Goal: Task Accomplishment & Management: Use online tool/utility

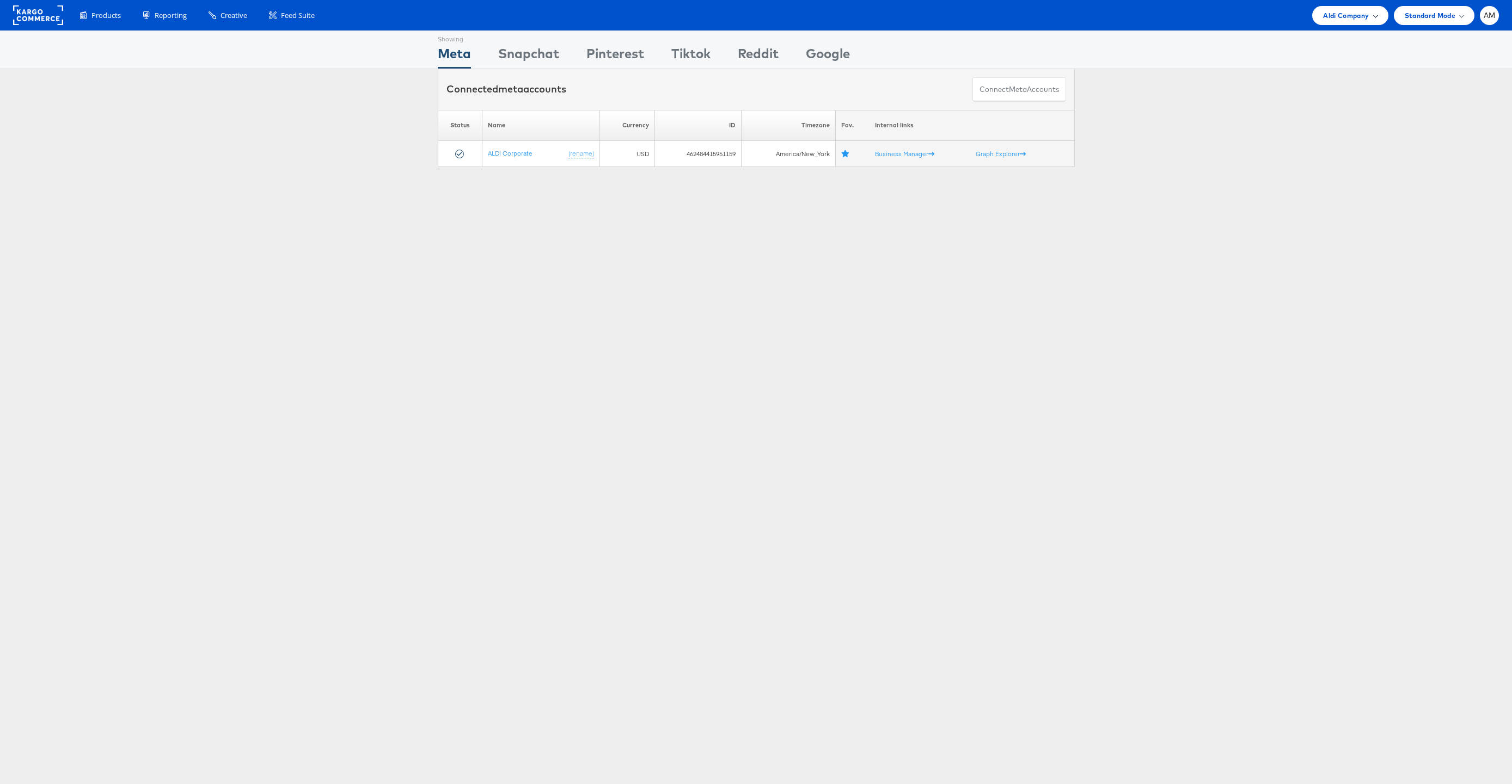
click at [1338, 15] on span "Aldi Company" at bounding box center [1346, 15] width 46 height 11
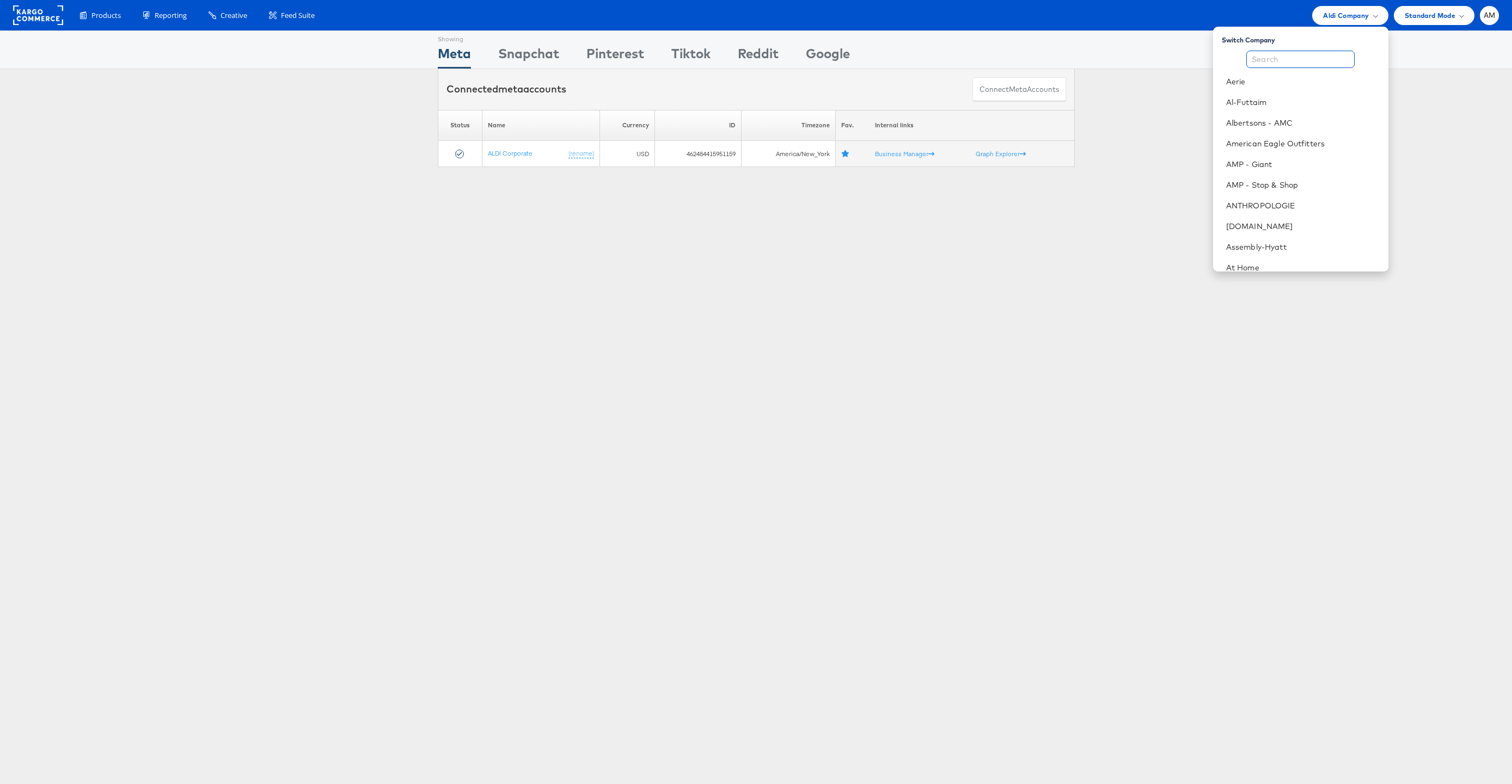
click at [1312, 61] on input "text" at bounding box center [1300, 59] width 109 height 18
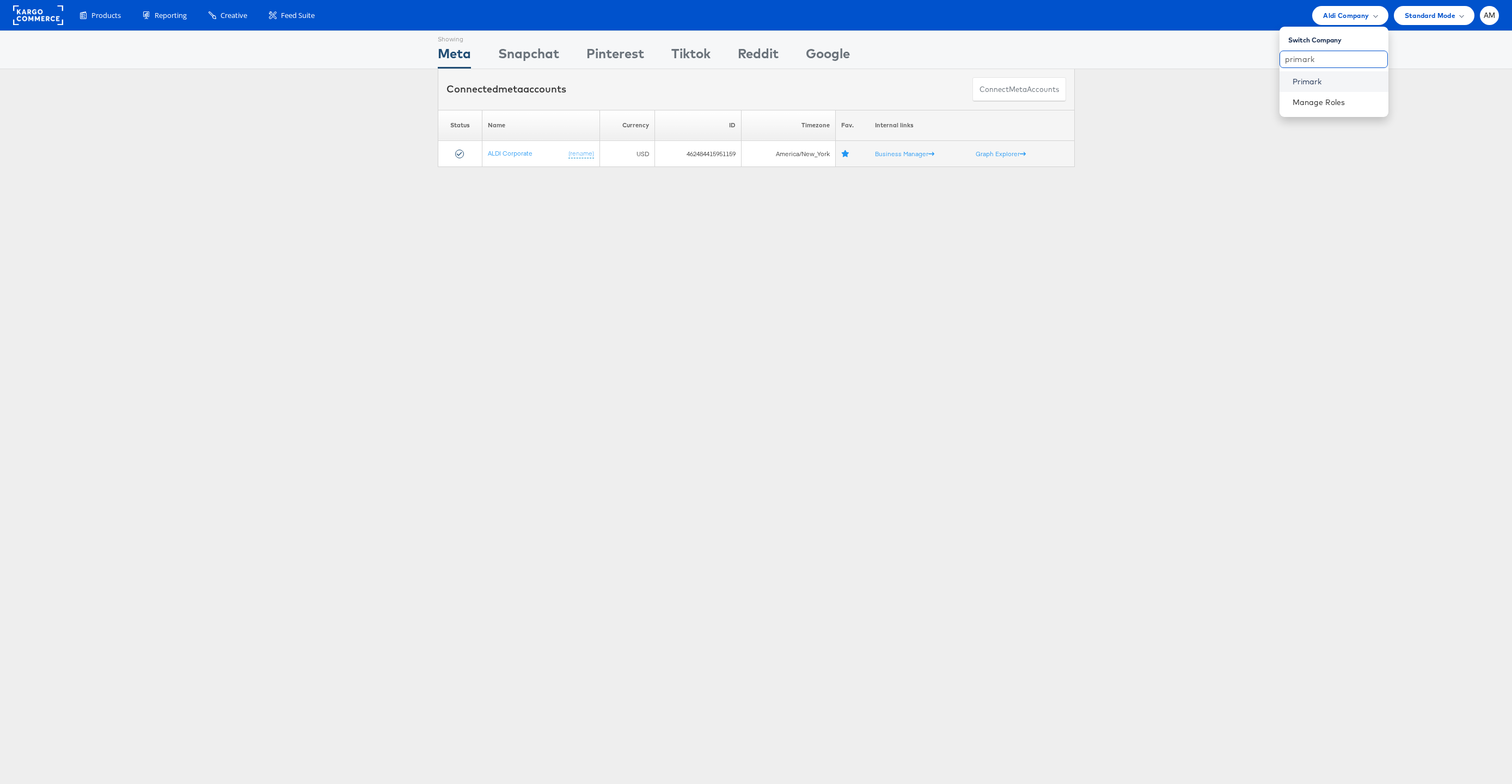
type input "primark"
click at [1312, 77] on link "Primark" at bounding box center [1335, 81] width 87 height 11
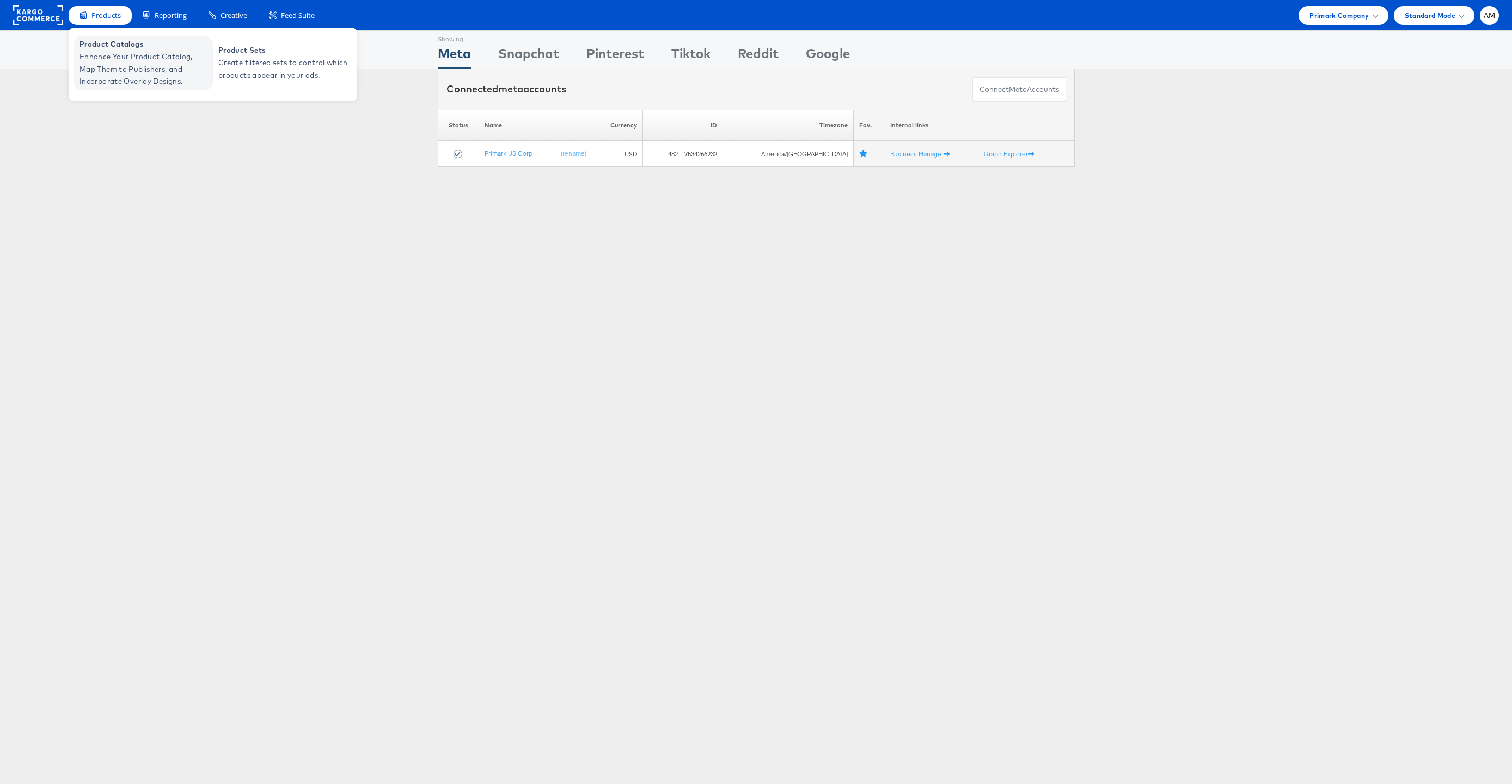
click at [115, 48] on span "Product Catalogs" at bounding box center [145, 44] width 131 height 12
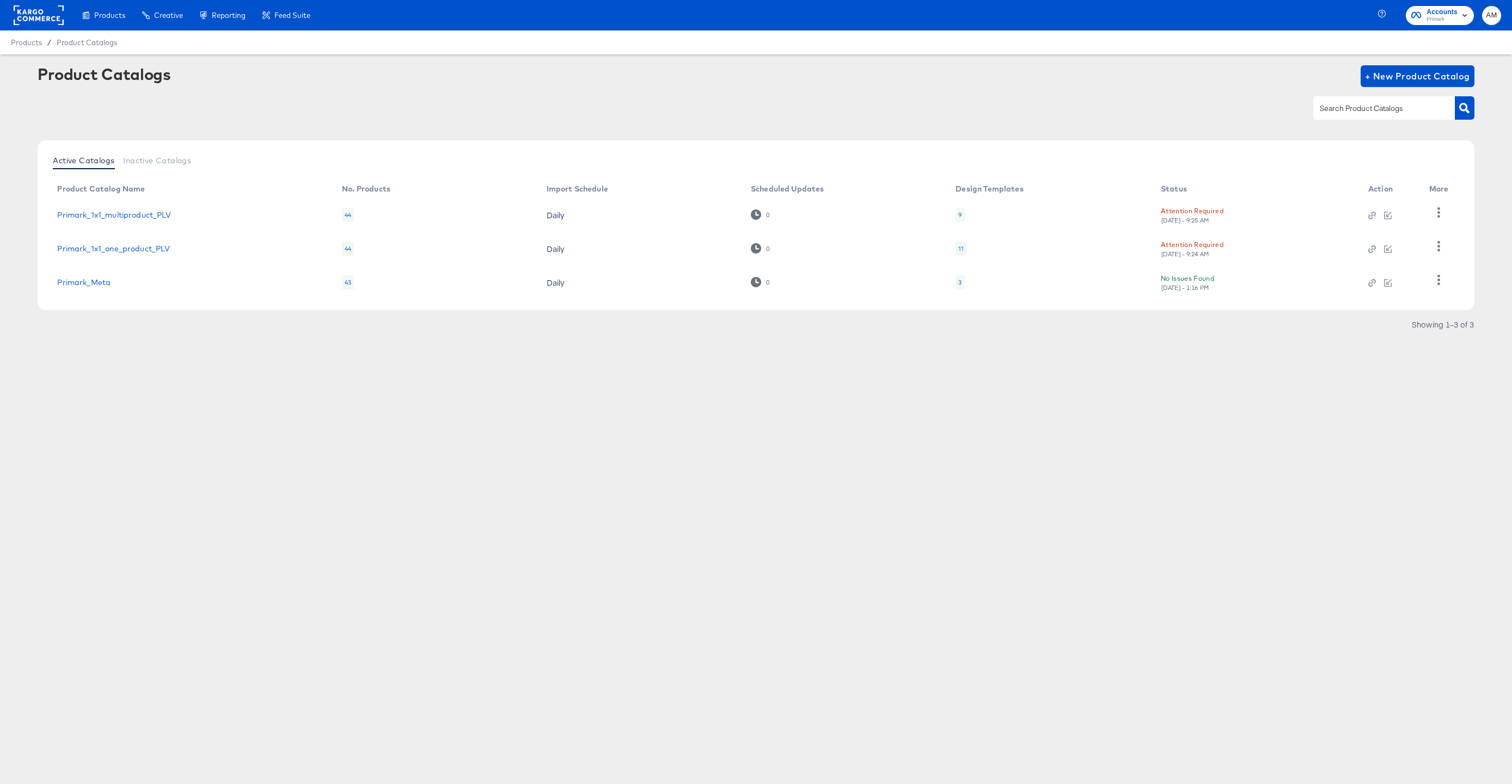
click at [958, 250] on div "11" at bounding box center [960, 248] width 5 height 9
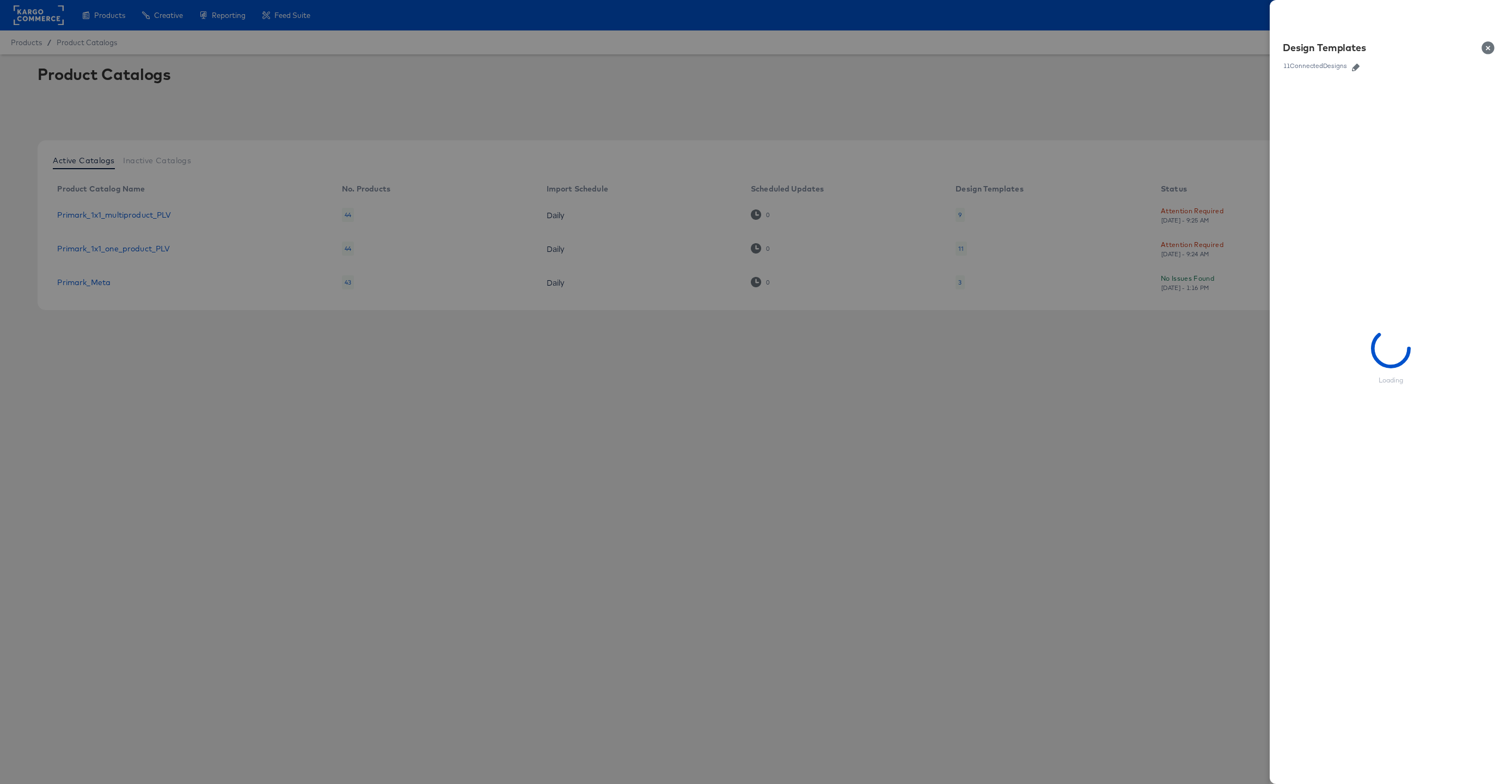
click at [1355, 69] on icon "button" at bounding box center [1355, 67] width 8 height 8
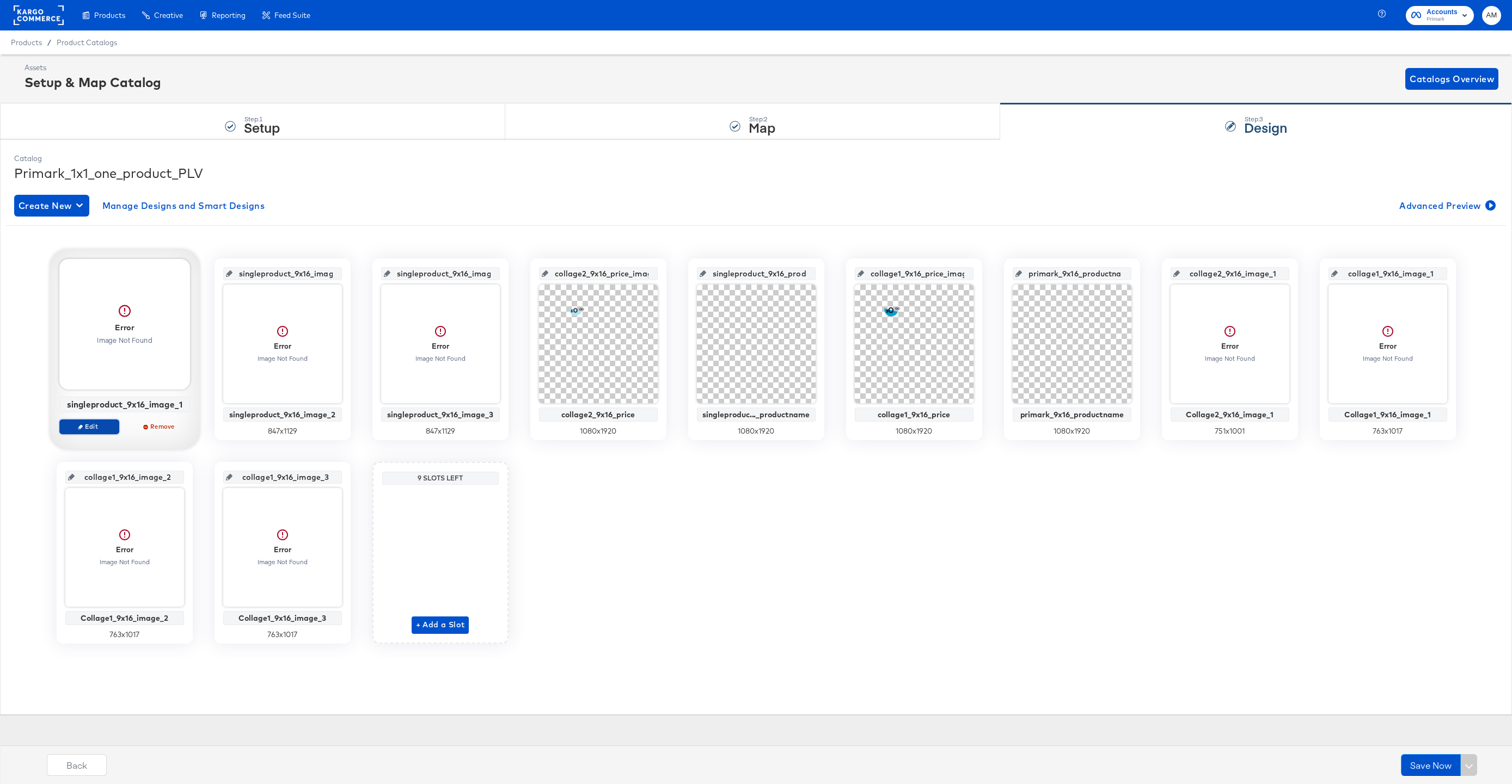
click at [86, 427] on span "Edit" at bounding box center [88, 426] width 50 height 8
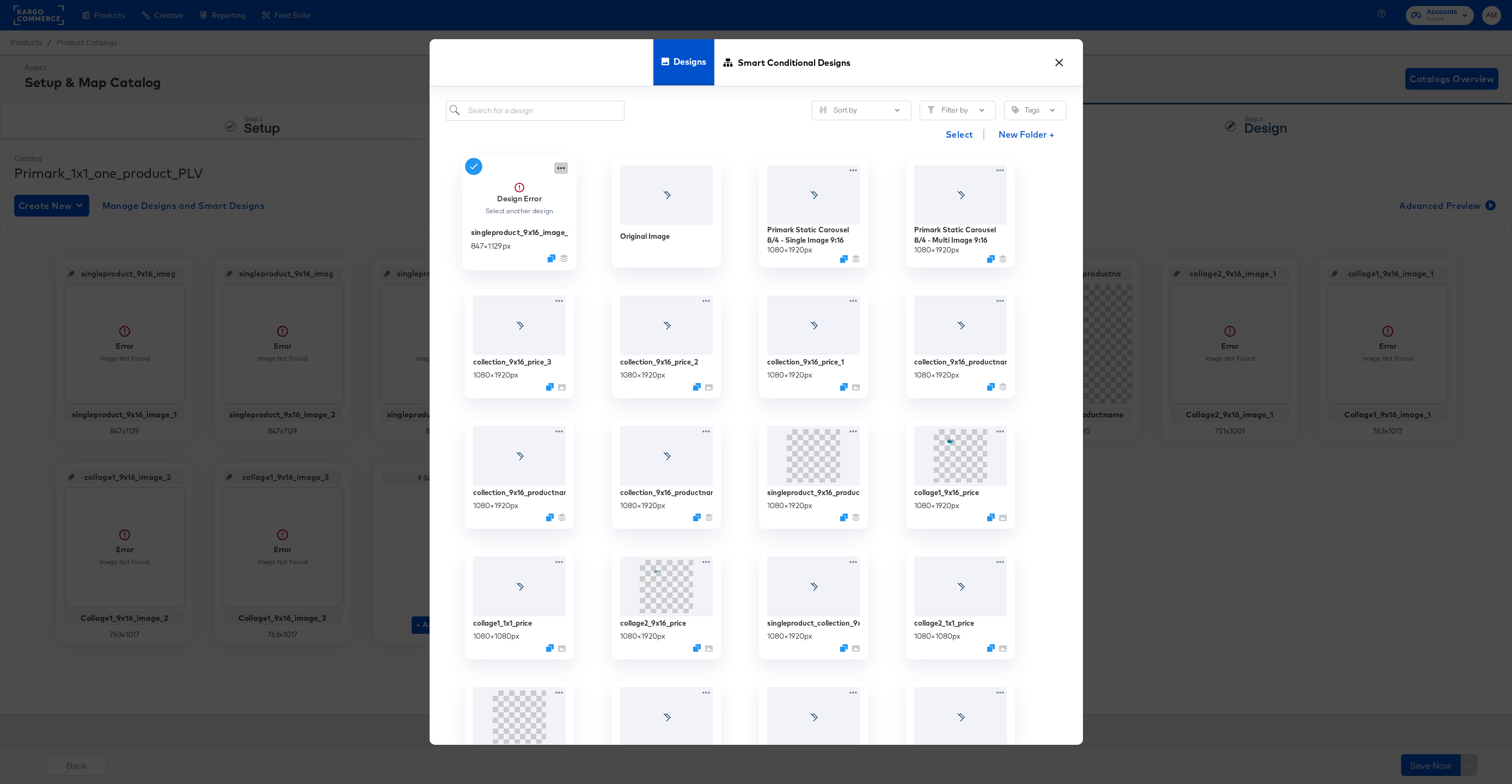
click at [561, 171] on icon at bounding box center [561, 168] width 13 height 11
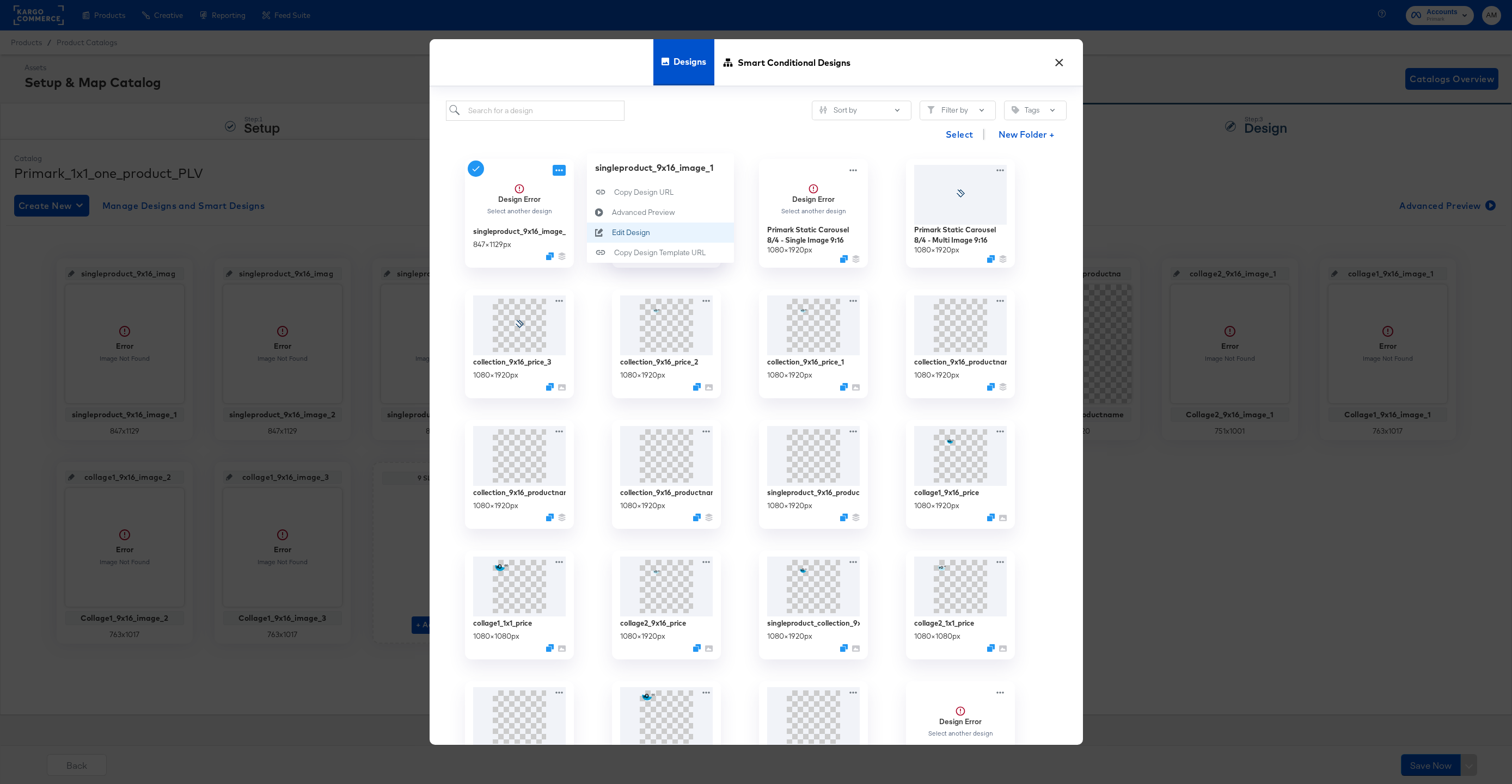
click at [611, 232] on div "Edit Design Edit Design" at bounding box center [611, 232] width 0 height 0
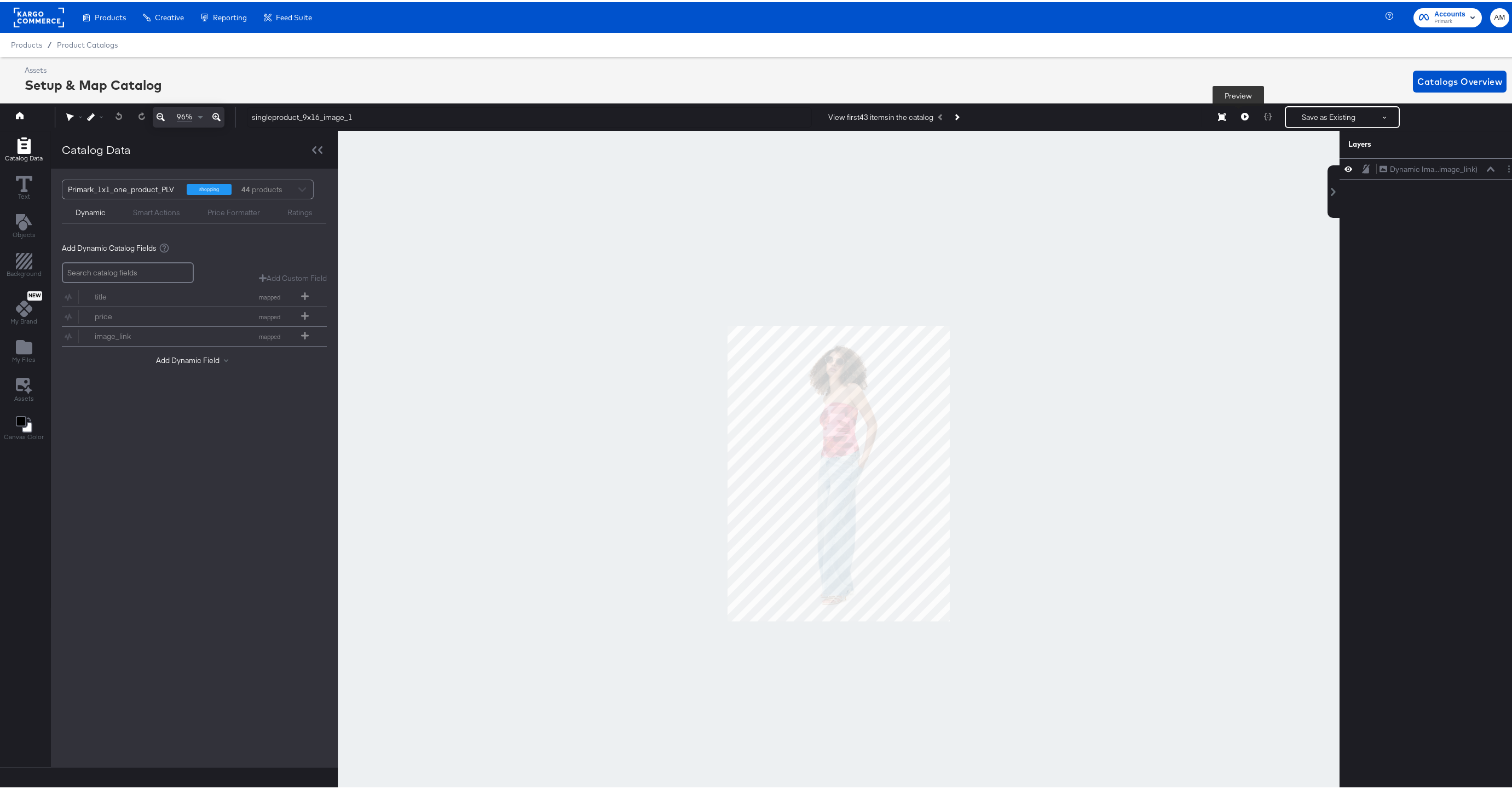
click at [1242, 115] on icon at bounding box center [1245, 114] width 8 height 8
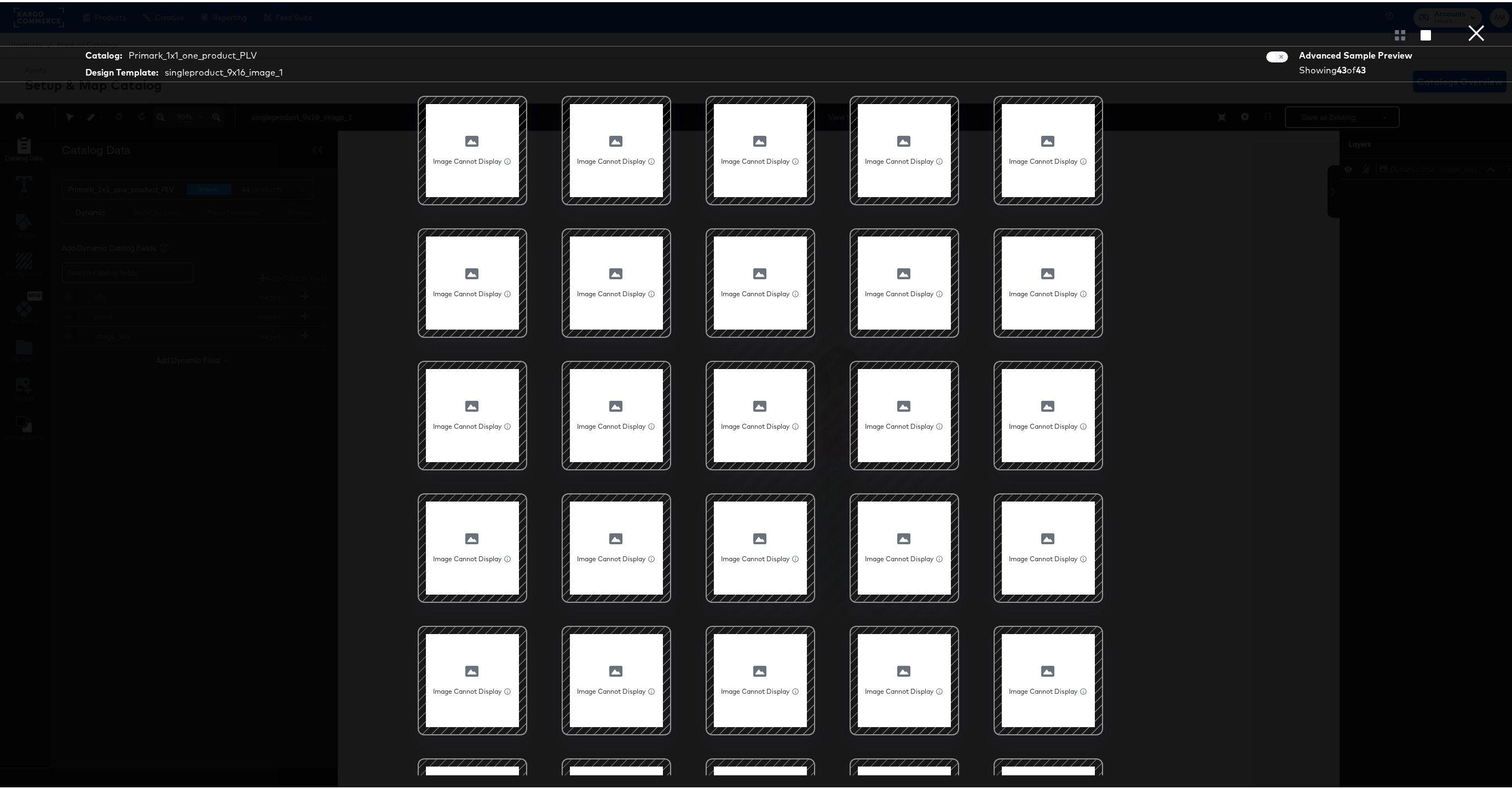
click at [1467, 22] on button "×" at bounding box center [1476, 11] width 22 height 22
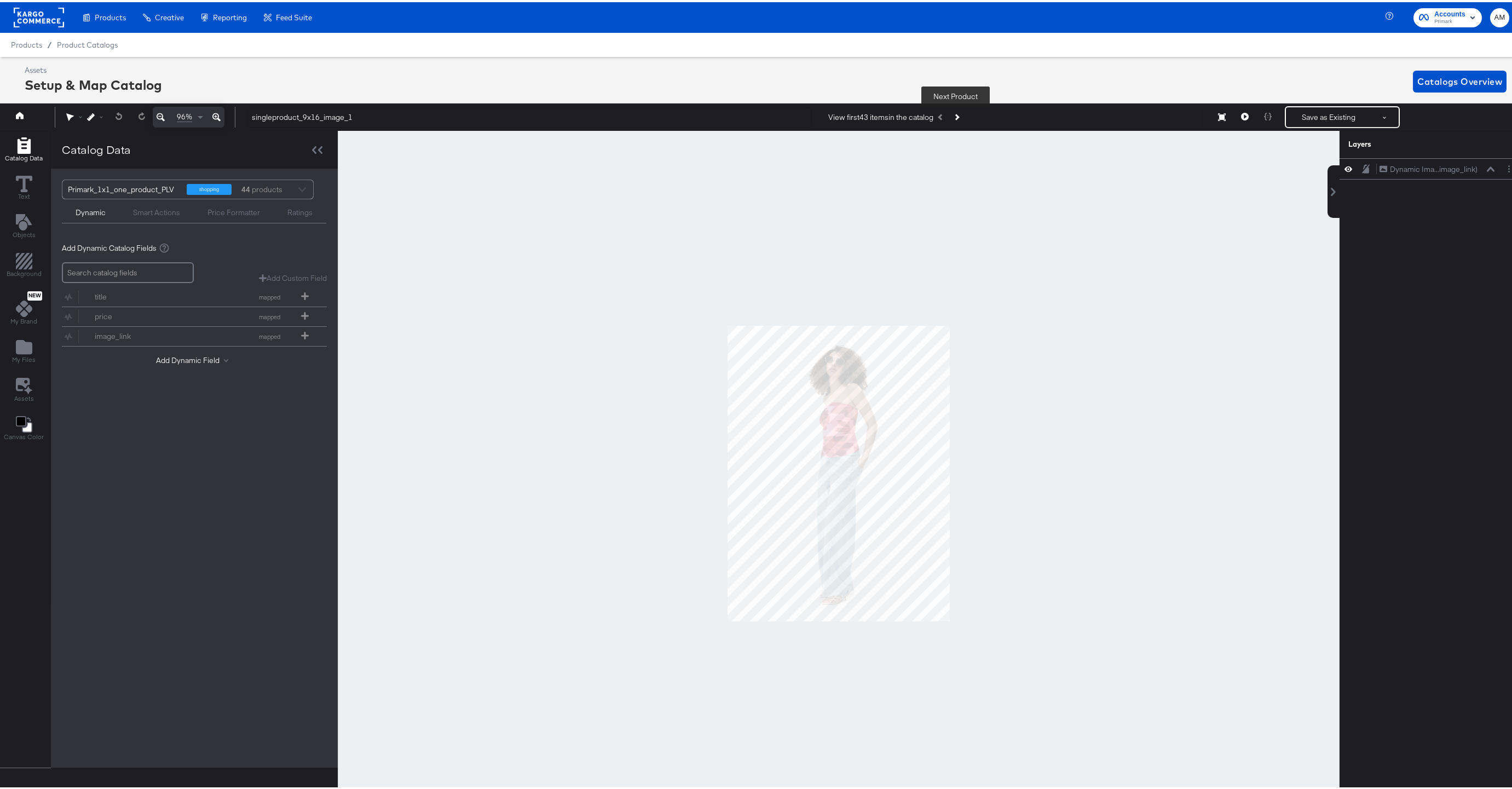
click at [958, 117] on button "Next Product" at bounding box center [956, 115] width 15 height 20
click at [939, 116] on icon "Previous Product" at bounding box center [941, 115] width 6 height 6
click at [1488, 168] on div "Dynamic Ima...image_link) Dynamic Image (image_link)" at bounding box center [1440, 167] width 122 height 12
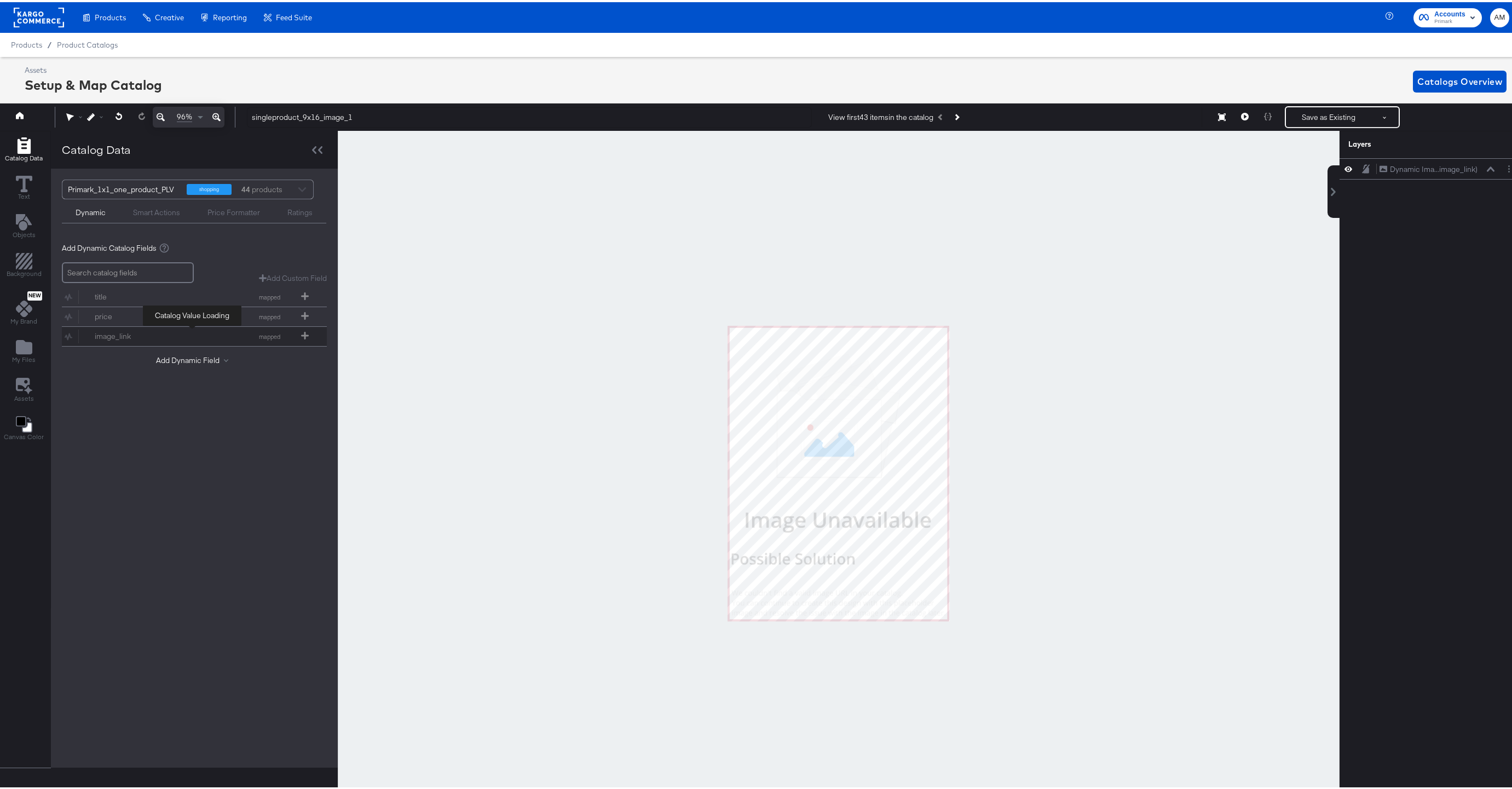
click at [302, 336] on div "image_link mapped" at bounding box center [195, 334] width 265 height 20
click at [177, 359] on button "Add Dynamic Field" at bounding box center [194, 358] width 76 height 11
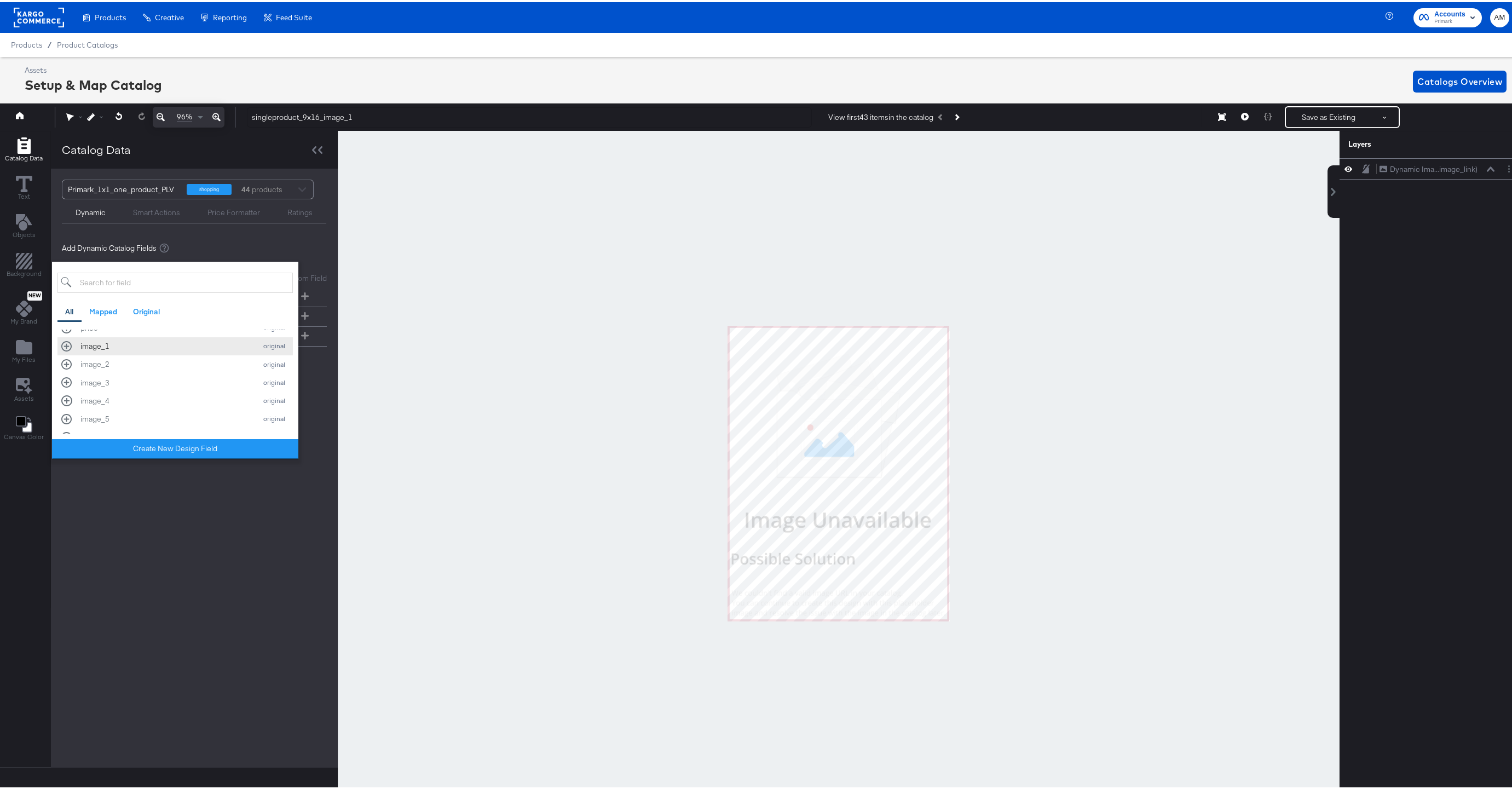
scroll to position [447, 0]
click at [102, 348] on div "image_1" at bounding box center [165, 344] width 170 height 11
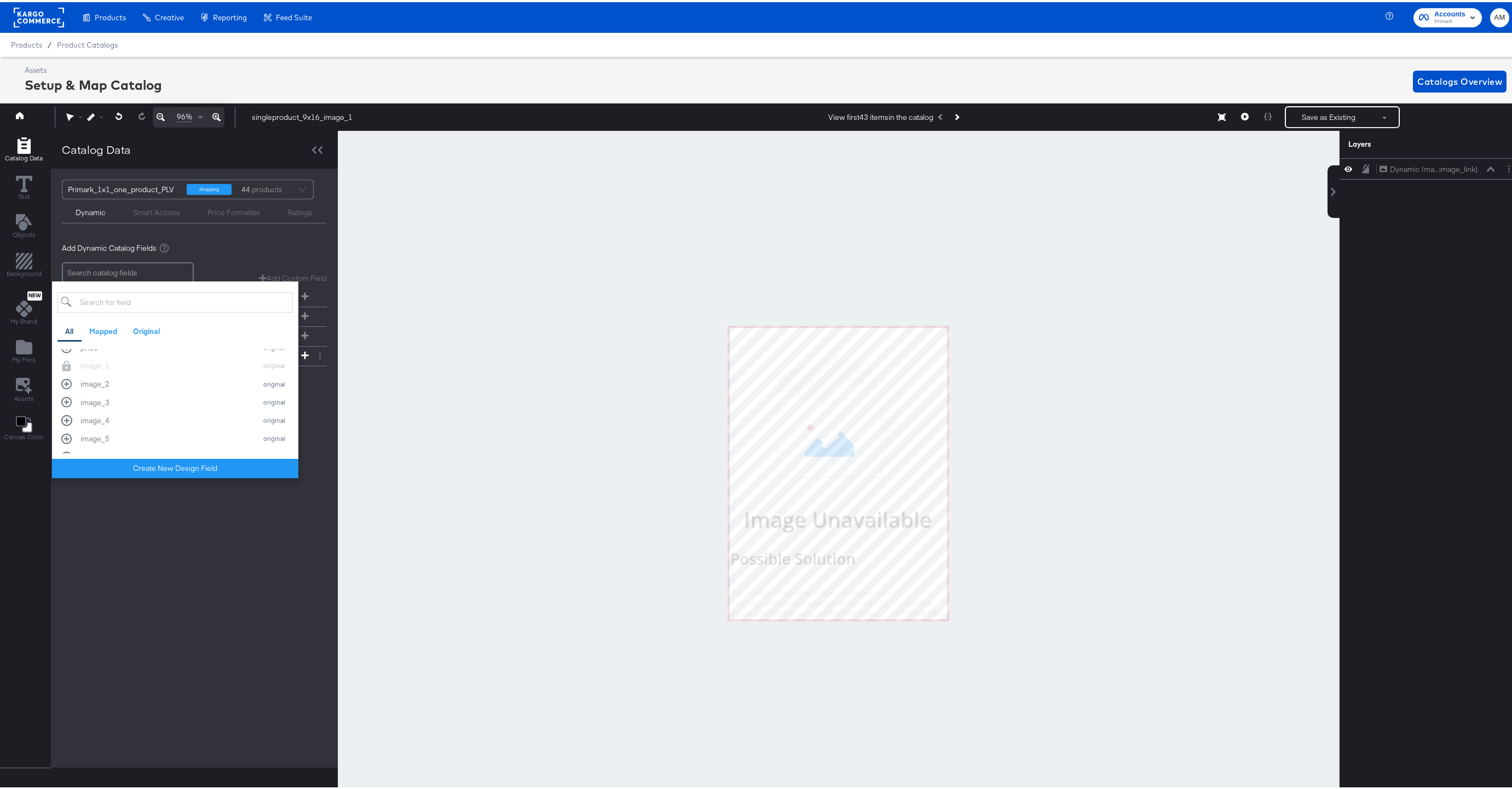
click at [350, 364] on div at bounding box center [839, 471] width 1002 height 685
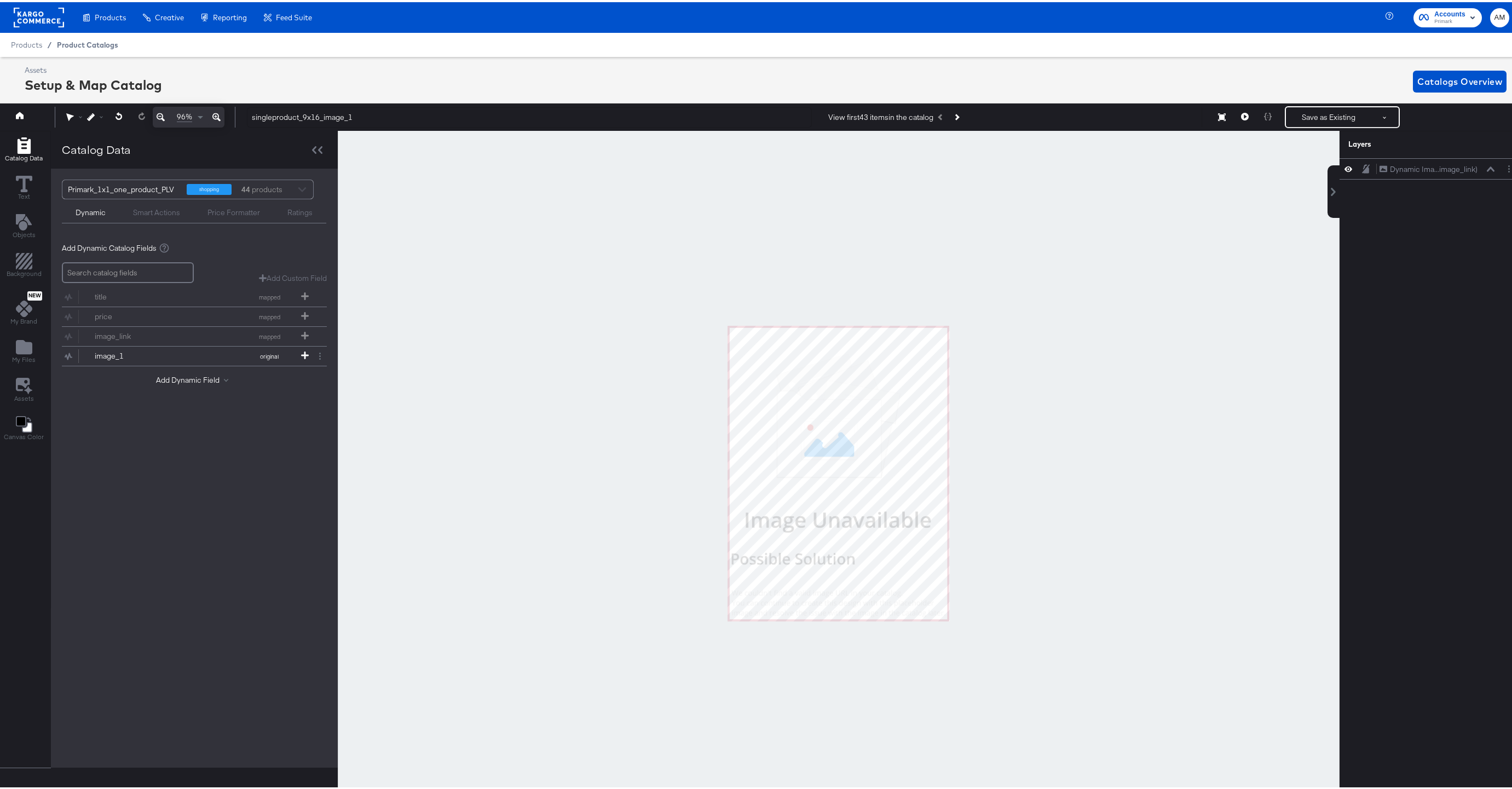
click at [85, 44] on span "Product Catalogs" at bounding box center [87, 43] width 61 height 9
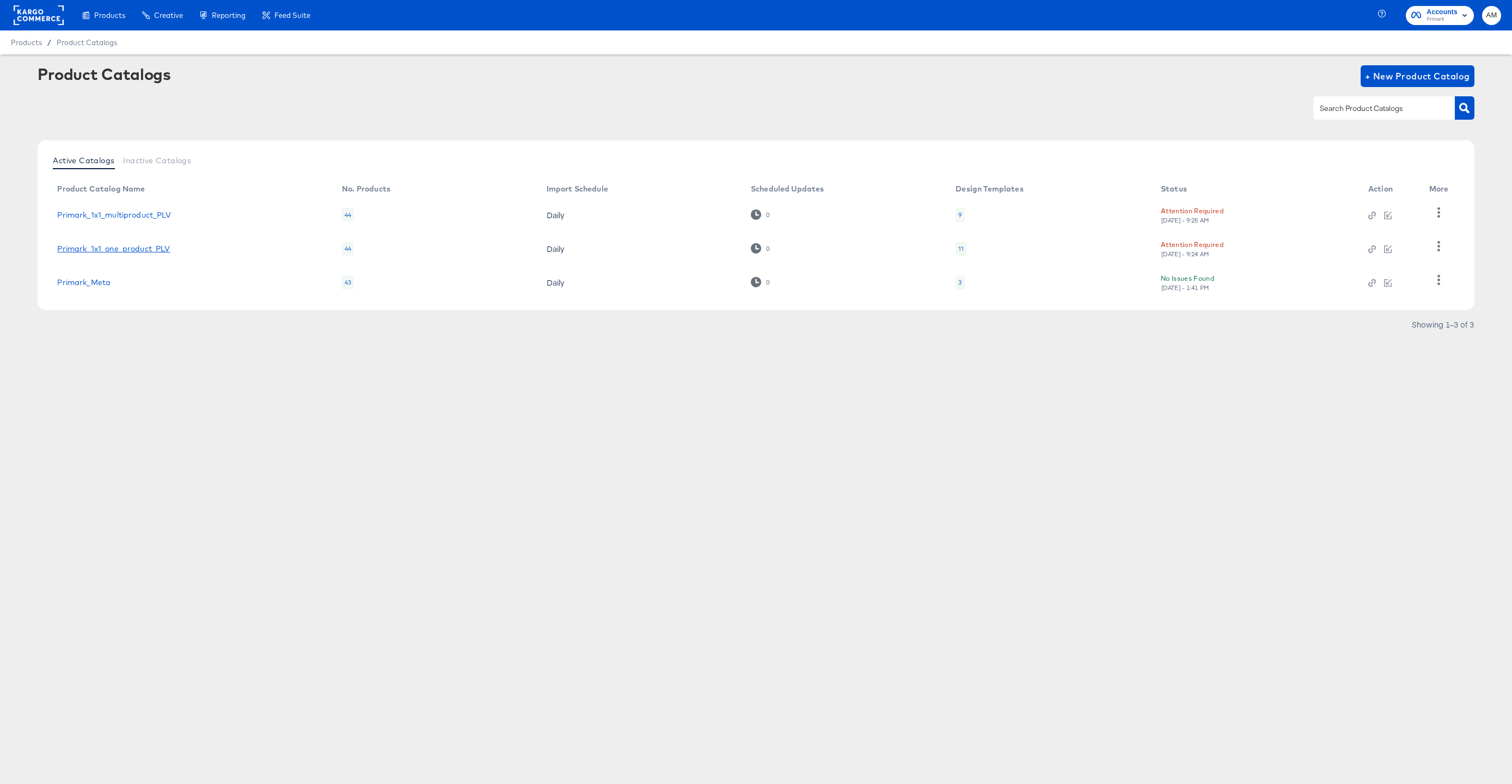
click at [147, 250] on link "Primark_1x1_one_product_PLV" at bounding box center [113, 248] width 112 height 9
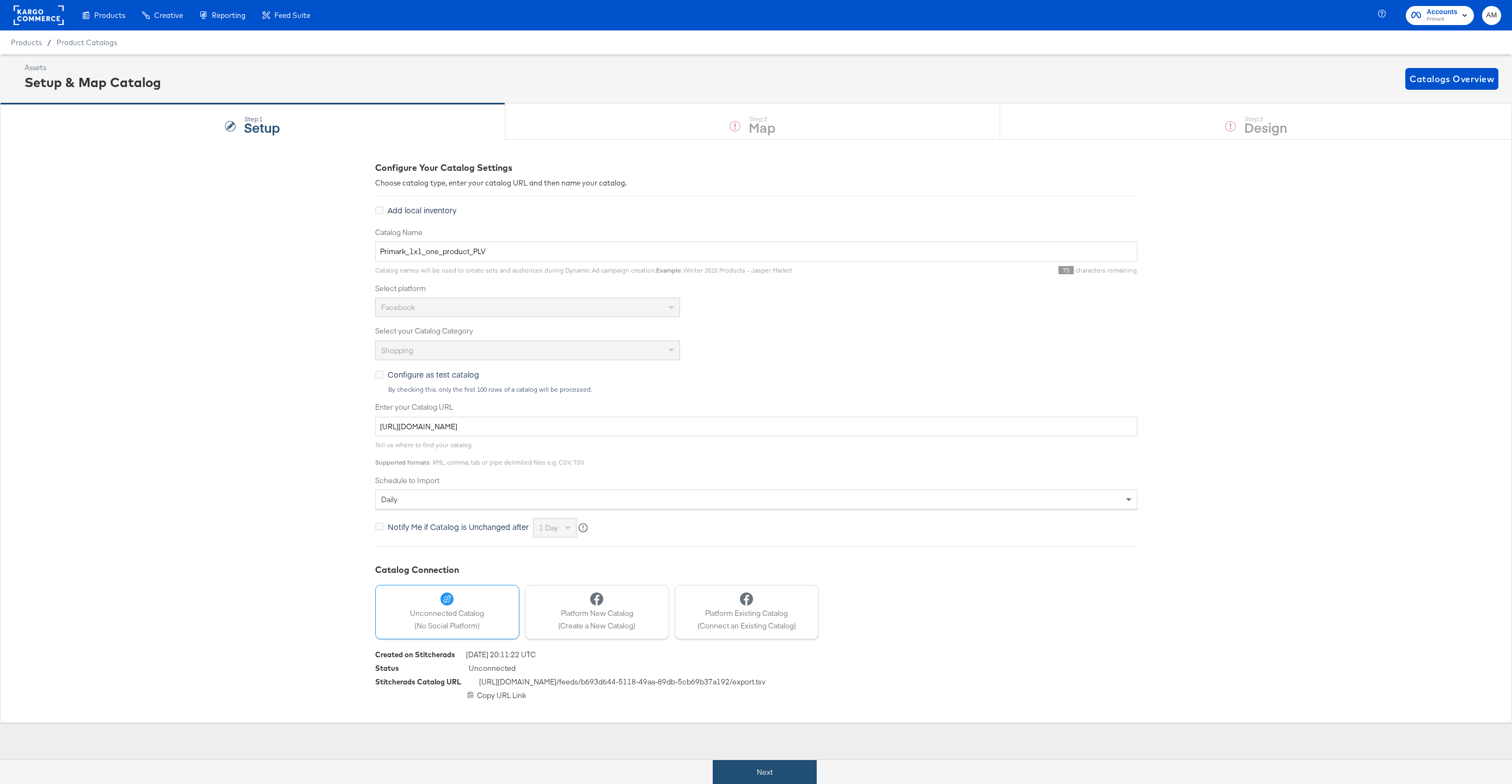
click at [745, 773] on button "Next" at bounding box center [765, 773] width 104 height 25
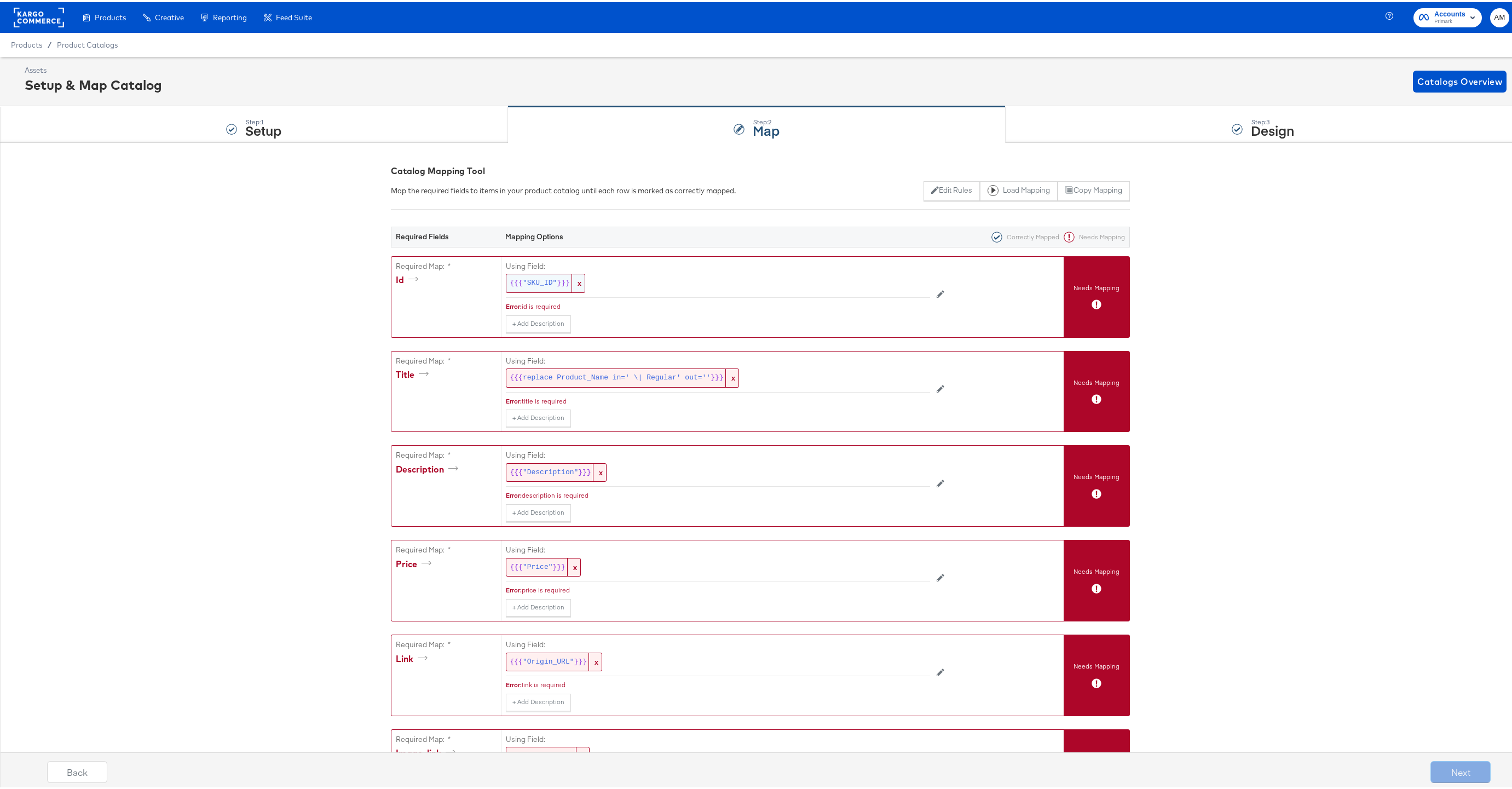
click at [523, 278] on span ""SKU_ID"" at bounding box center [540, 281] width 34 height 11
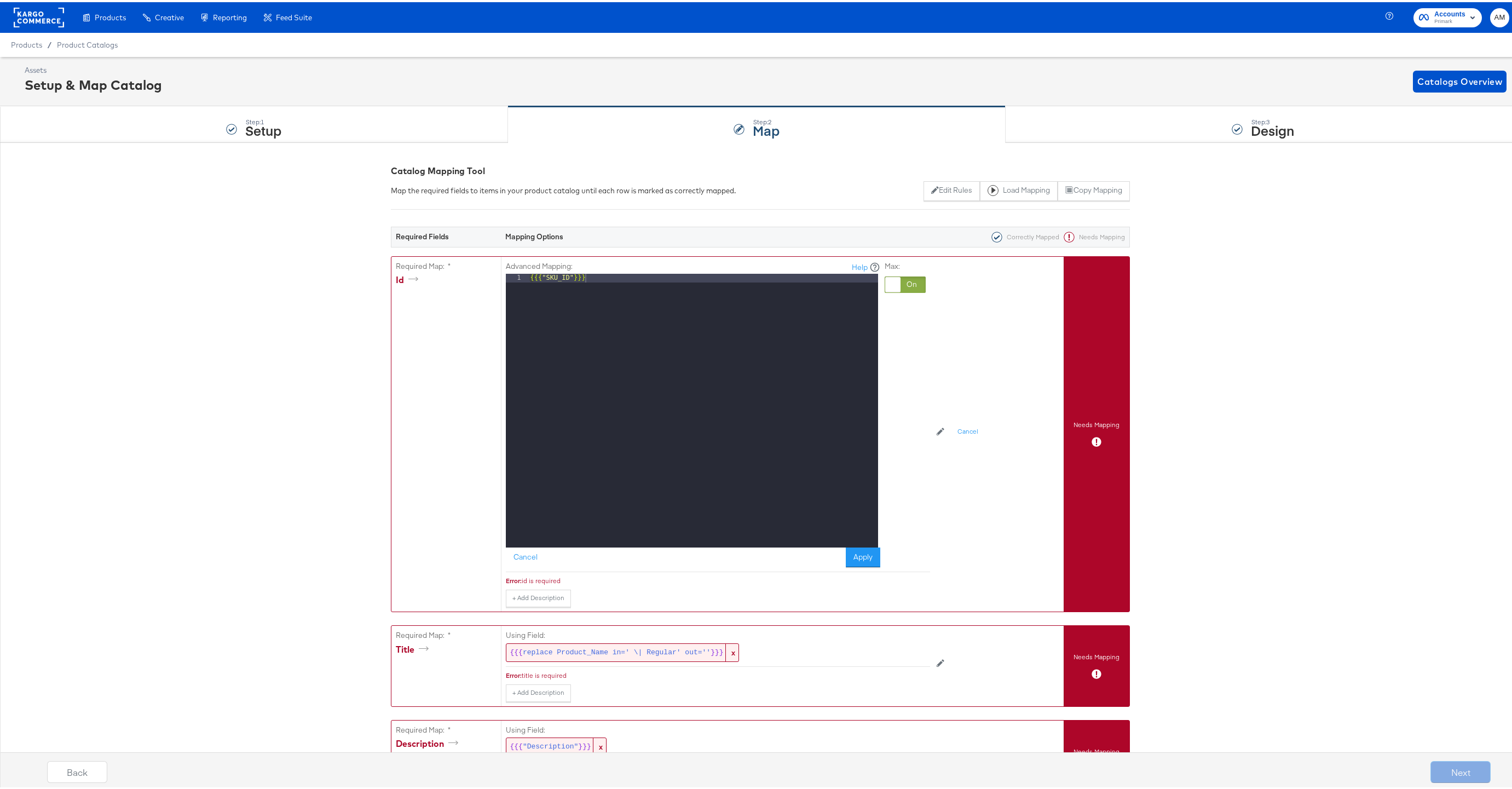
click at [908, 281] on div at bounding box center [905, 282] width 41 height 16
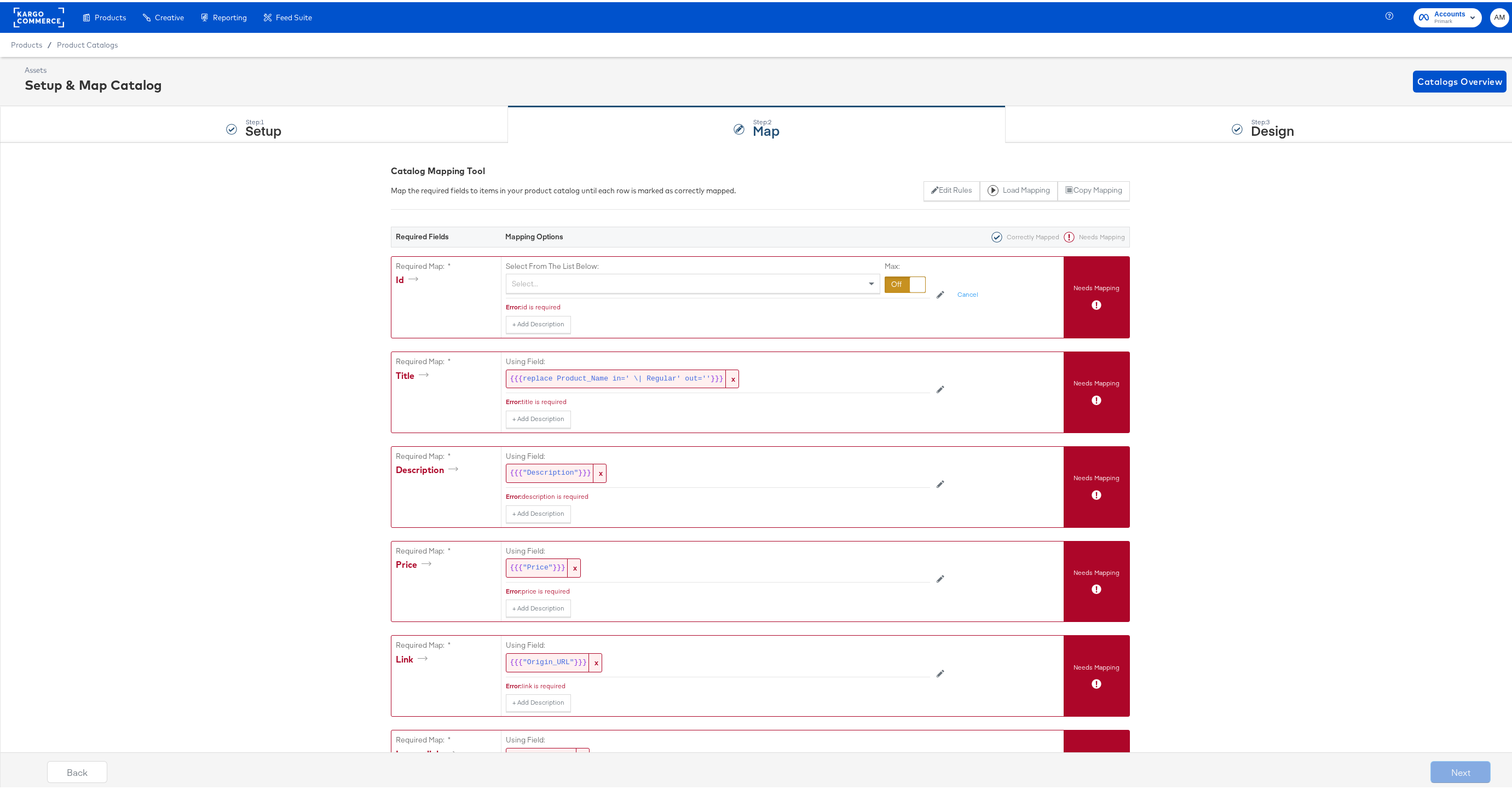
click at [593, 279] on div "Select..." at bounding box center [693, 281] width 374 height 19
click at [535, 278] on span ""sku_id"" at bounding box center [540, 281] width 34 height 11
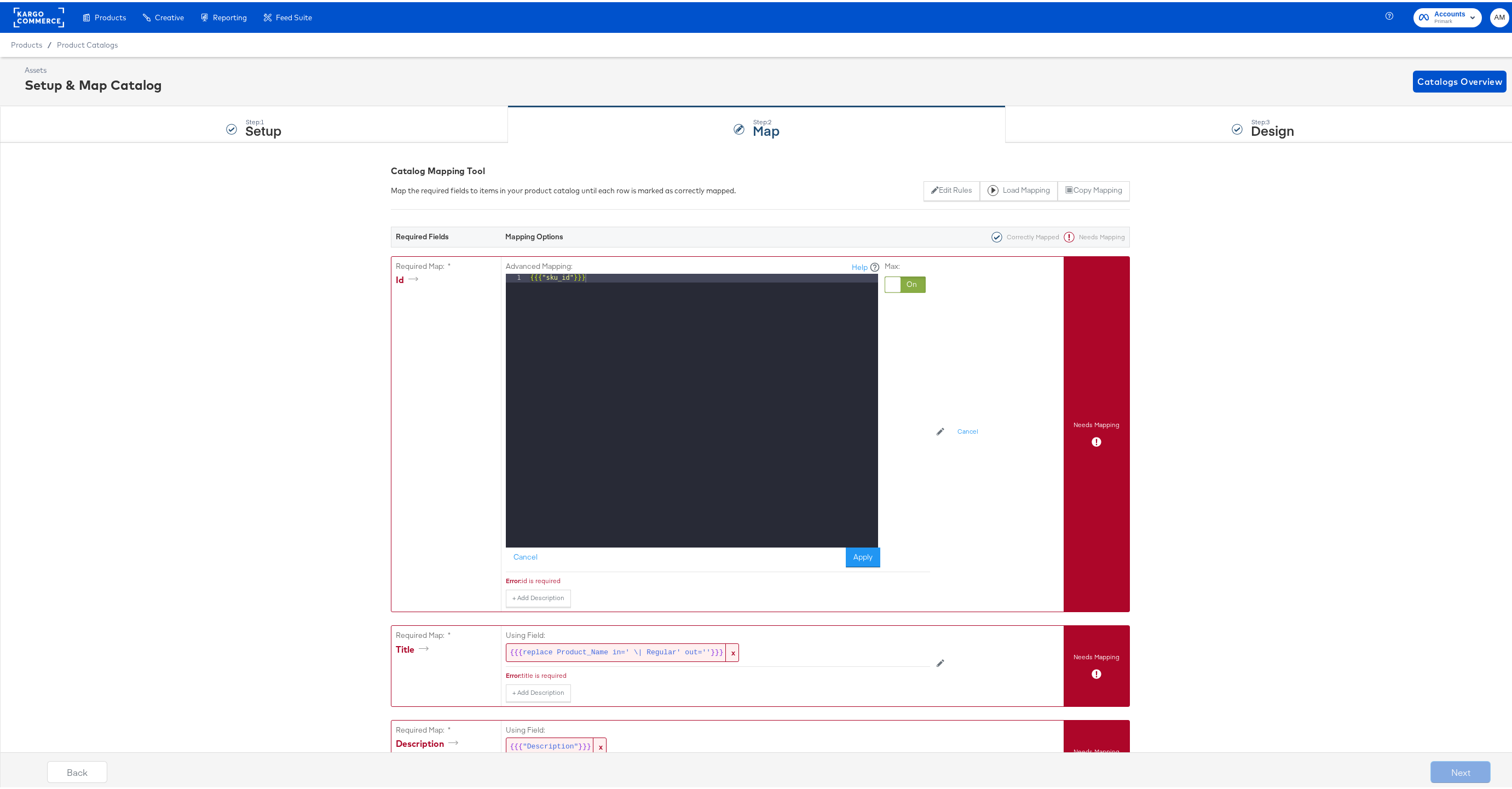
click at [958, 344] on div "Advanced Mapping: Help 1 {{{ "sku_id" }}} XXXXXXXXXXXXXXXXXXXXXXXXXXXXXXXXXXXXX…" at bounding box center [745, 430] width 479 height 350
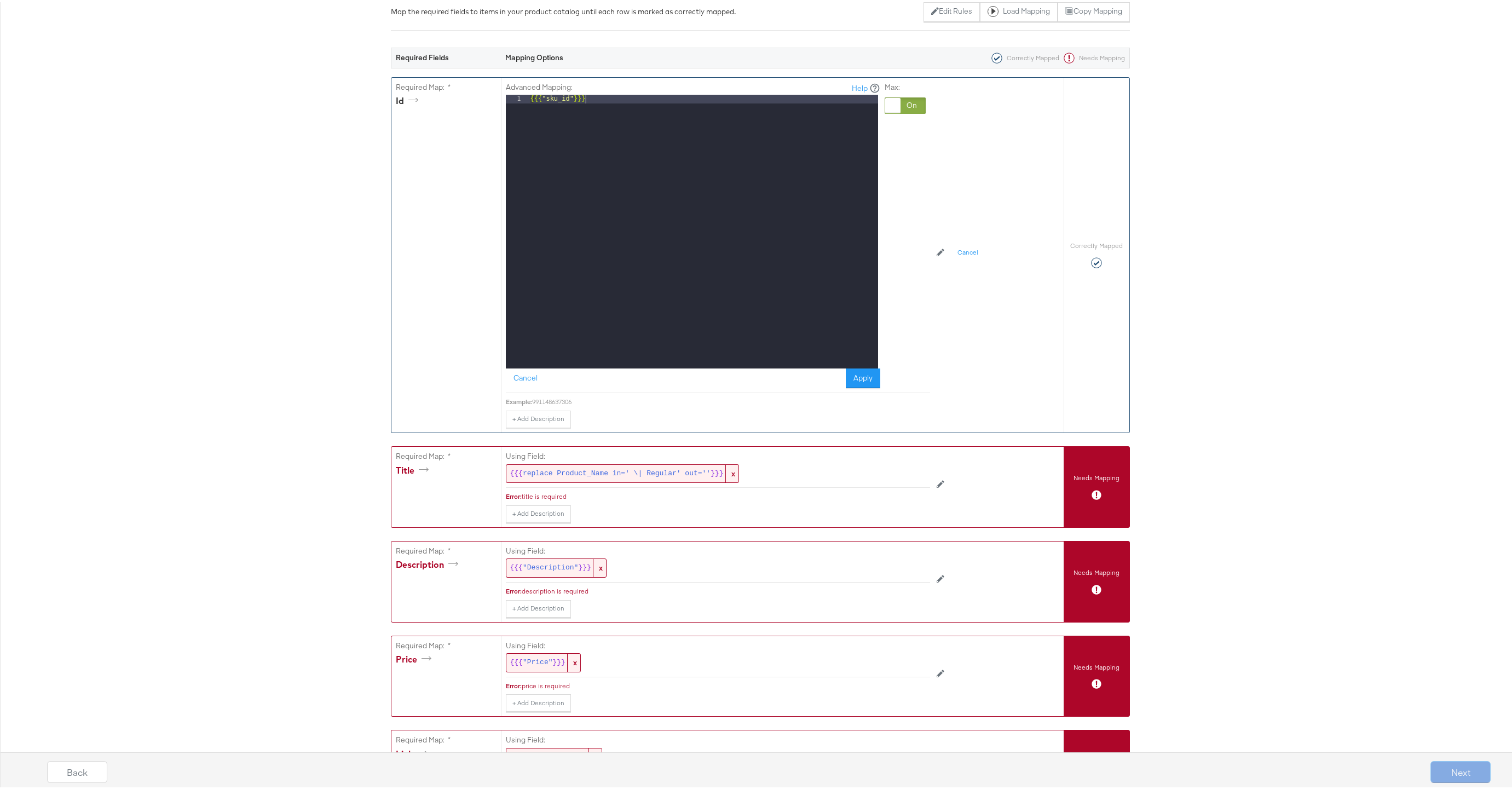
scroll to position [159, 0]
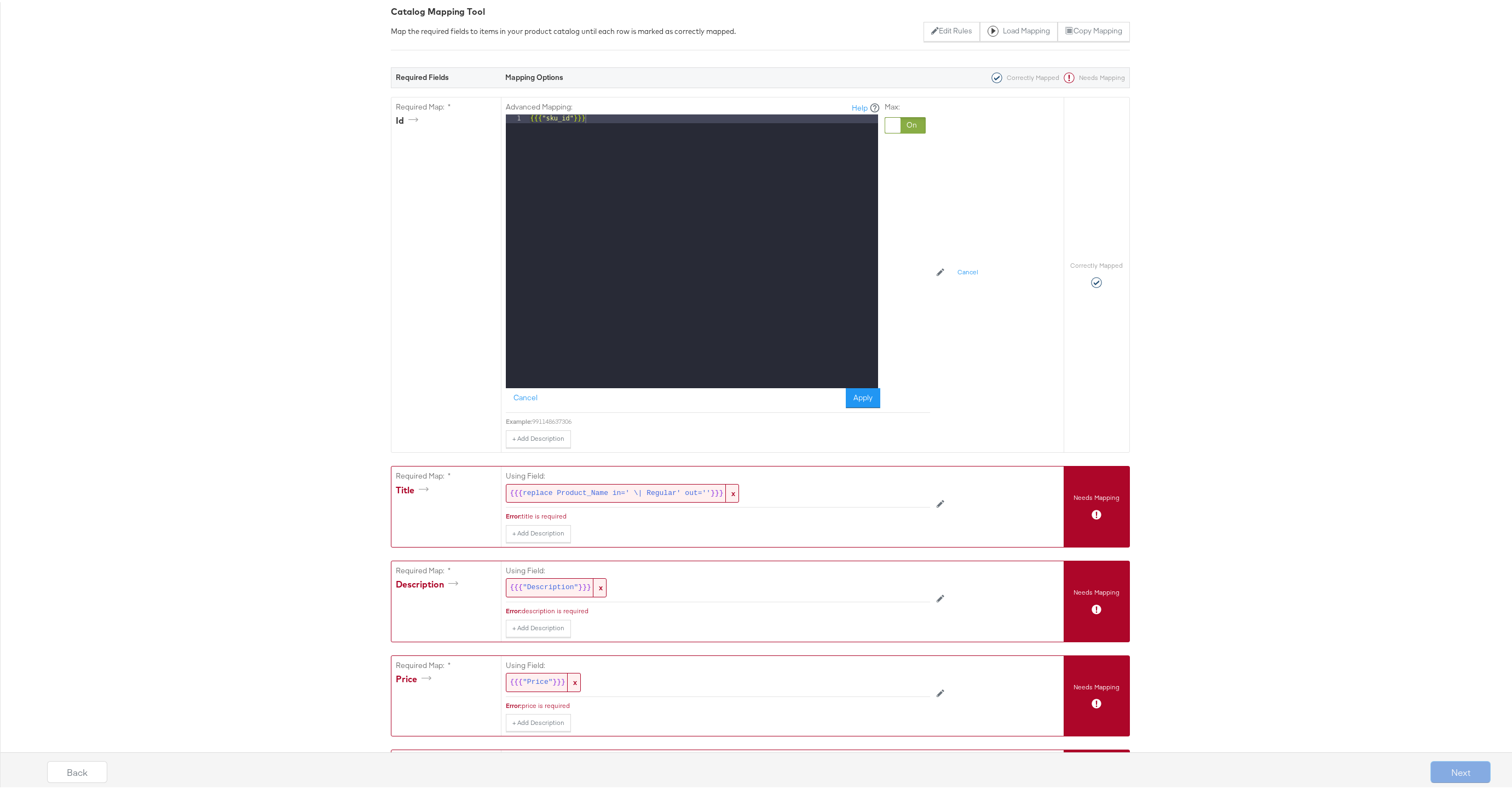
click at [840, 391] on div "Cancel Apply" at bounding box center [693, 396] width 374 height 20
click at [850, 394] on button "Apply" at bounding box center [863, 396] width 35 height 20
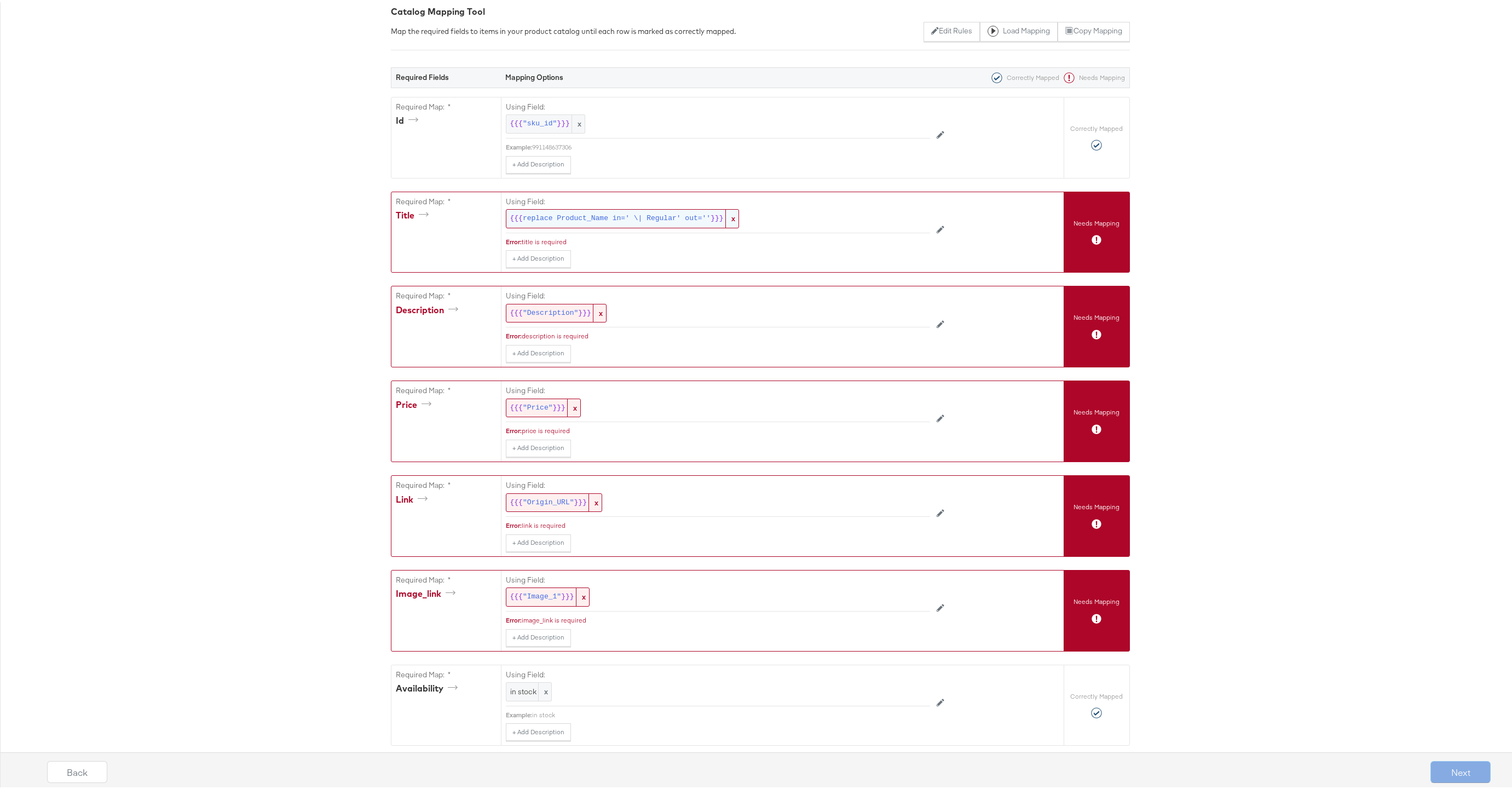
click at [593, 217] on span "replace Product_Name in=' \| Regular' out=''" at bounding box center [616, 217] width 188 height 11
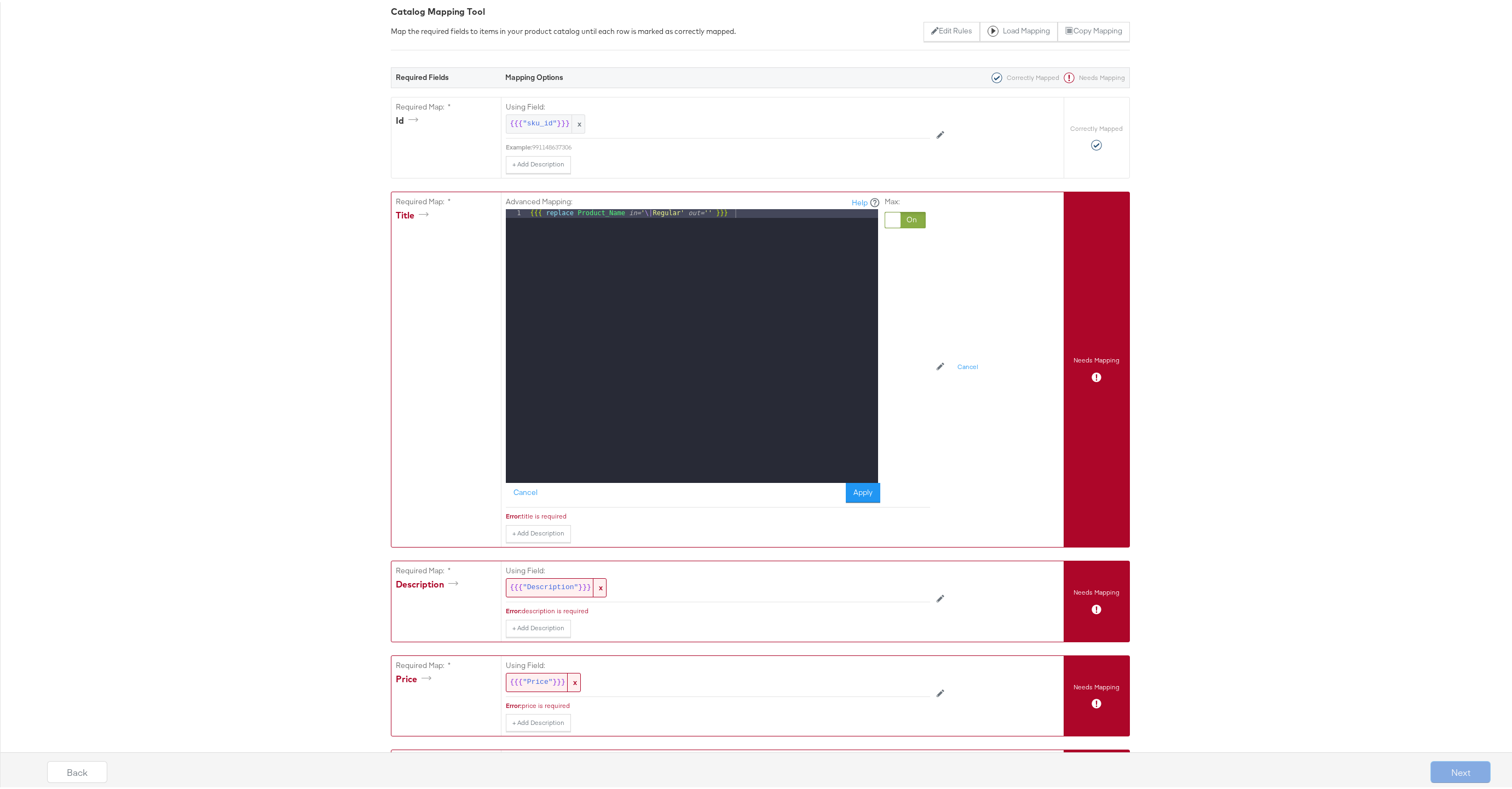
click at [593, 217] on div "{{{ replace Product_Name in= ' \| Regular' out= '' }}}" at bounding box center [703, 352] width 350 height 291
click at [576, 213] on div "{{{ replace Product_Name in= ' \| Regular' out= '' }}}" at bounding box center [703, 352] width 350 height 291
click at [608, 211] on div "{{{ replace product_Name in= ' \| Regular' out= '' }}}" at bounding box center [703, 352] width 350 height 291
click at [856, 491] on button "Apply" at bounding box center [863, 490] width 35 height 20
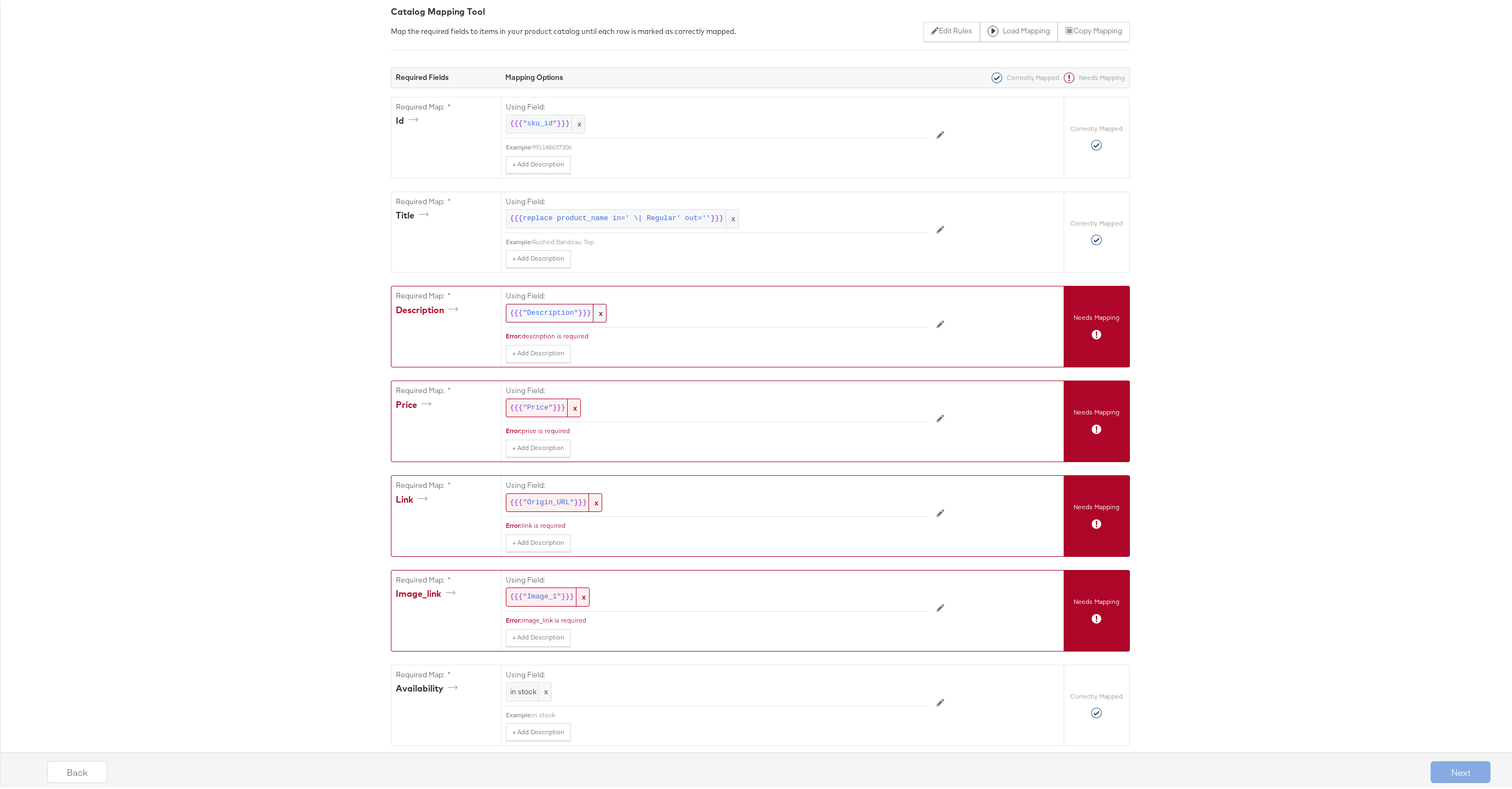
click at [550, 310] on span ""Description"" at bounding box center [551, 311] width 55 height 11
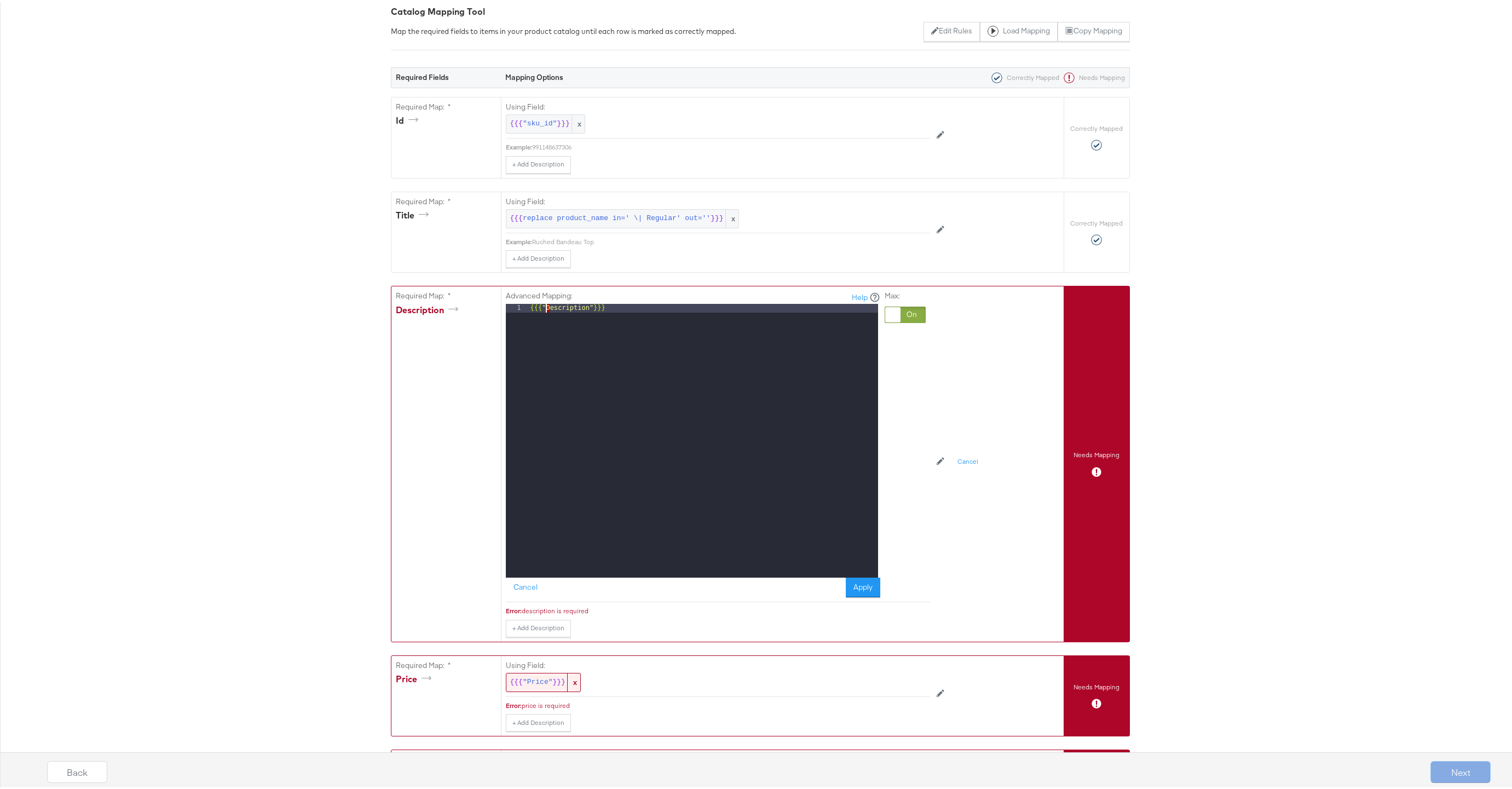
click at [543, 307] on div "{{{ "Description" }}}" at bounding box center [703, 447] width 350 height 291
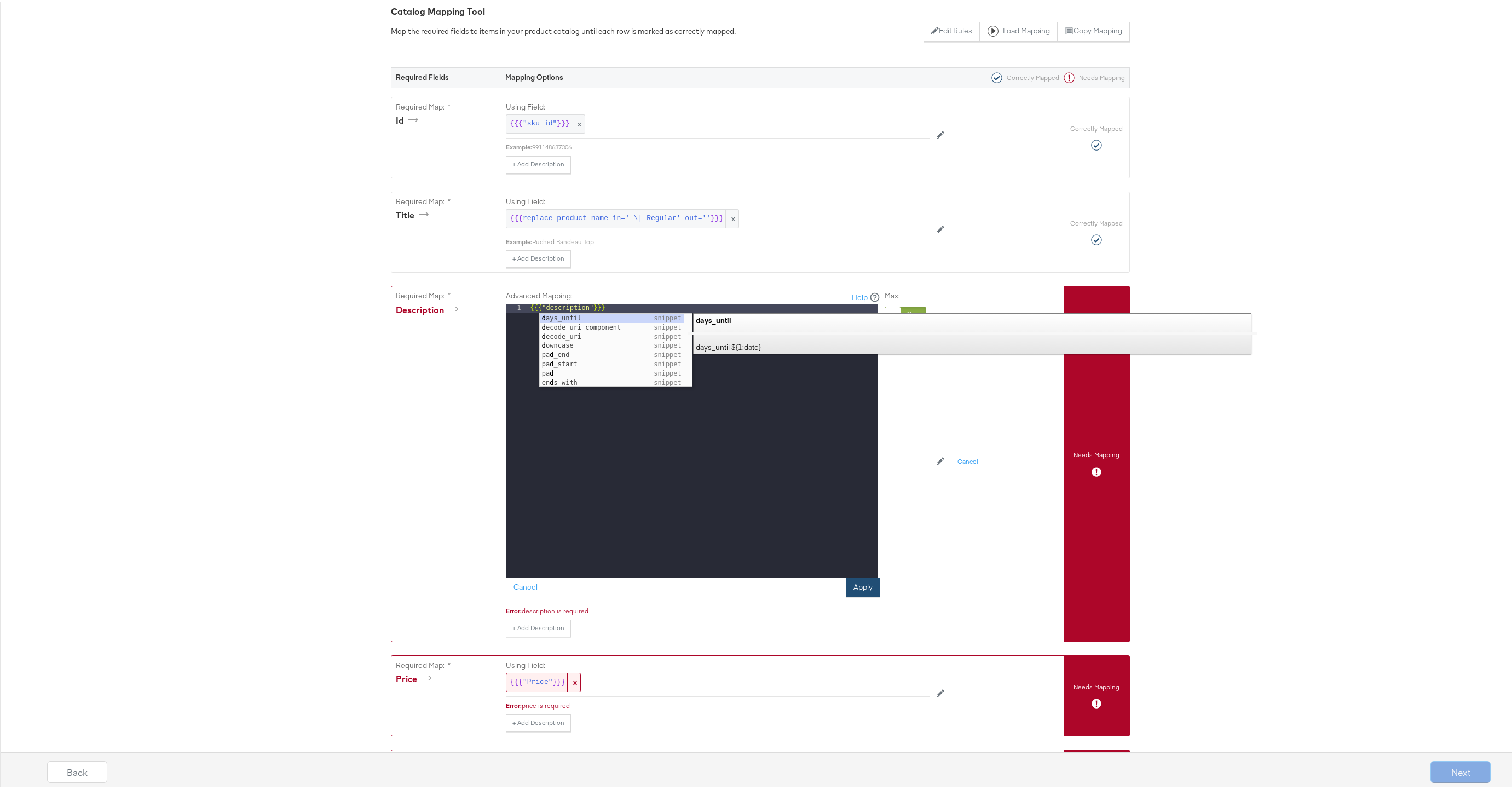
click at [857, 584] on button "Apply" at bounding box center [863, 585] width 35 height 20
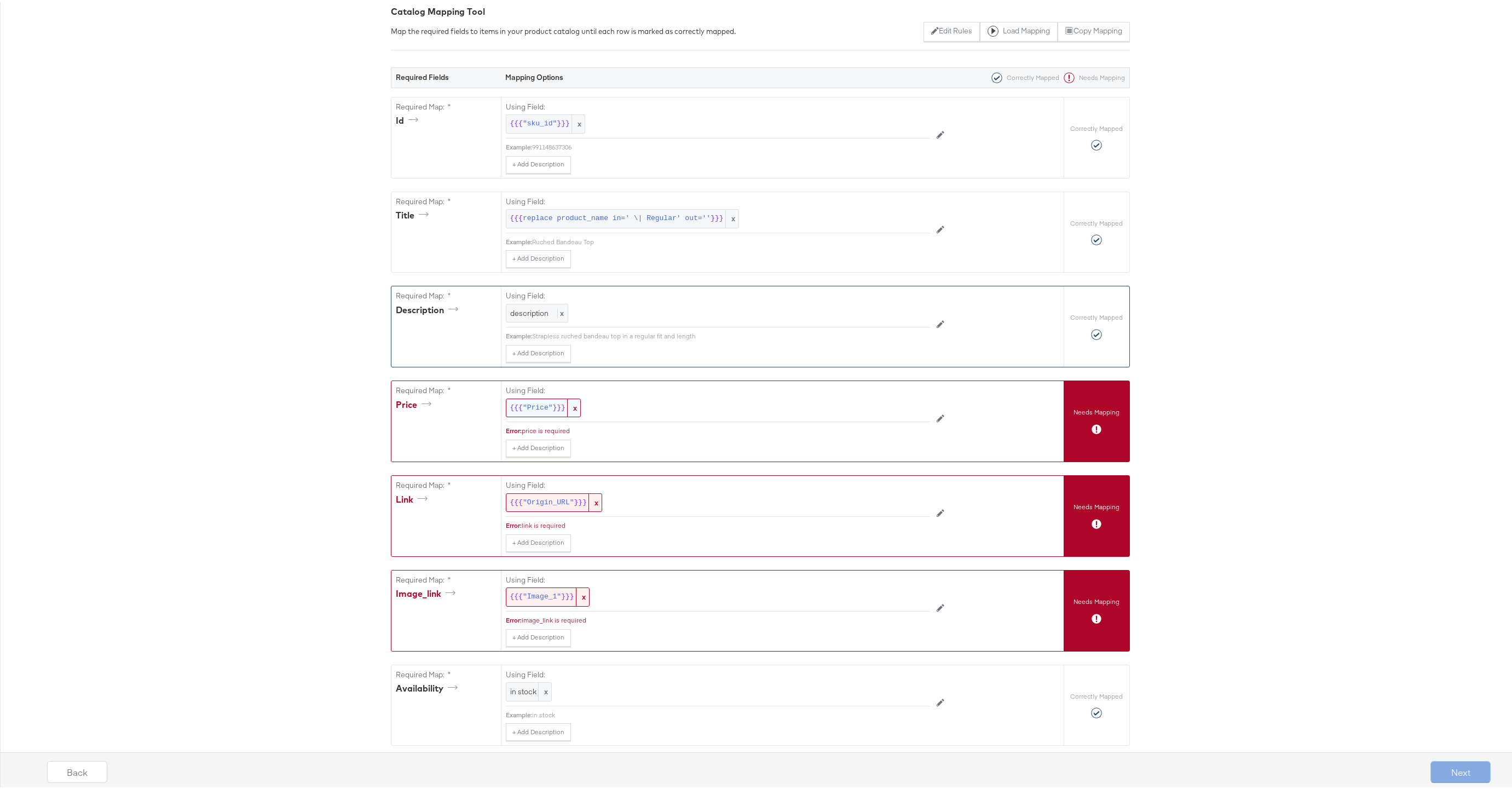
click at [525, 405] on span ""Price"" at bounding box center [538, 407] width 30 height 11
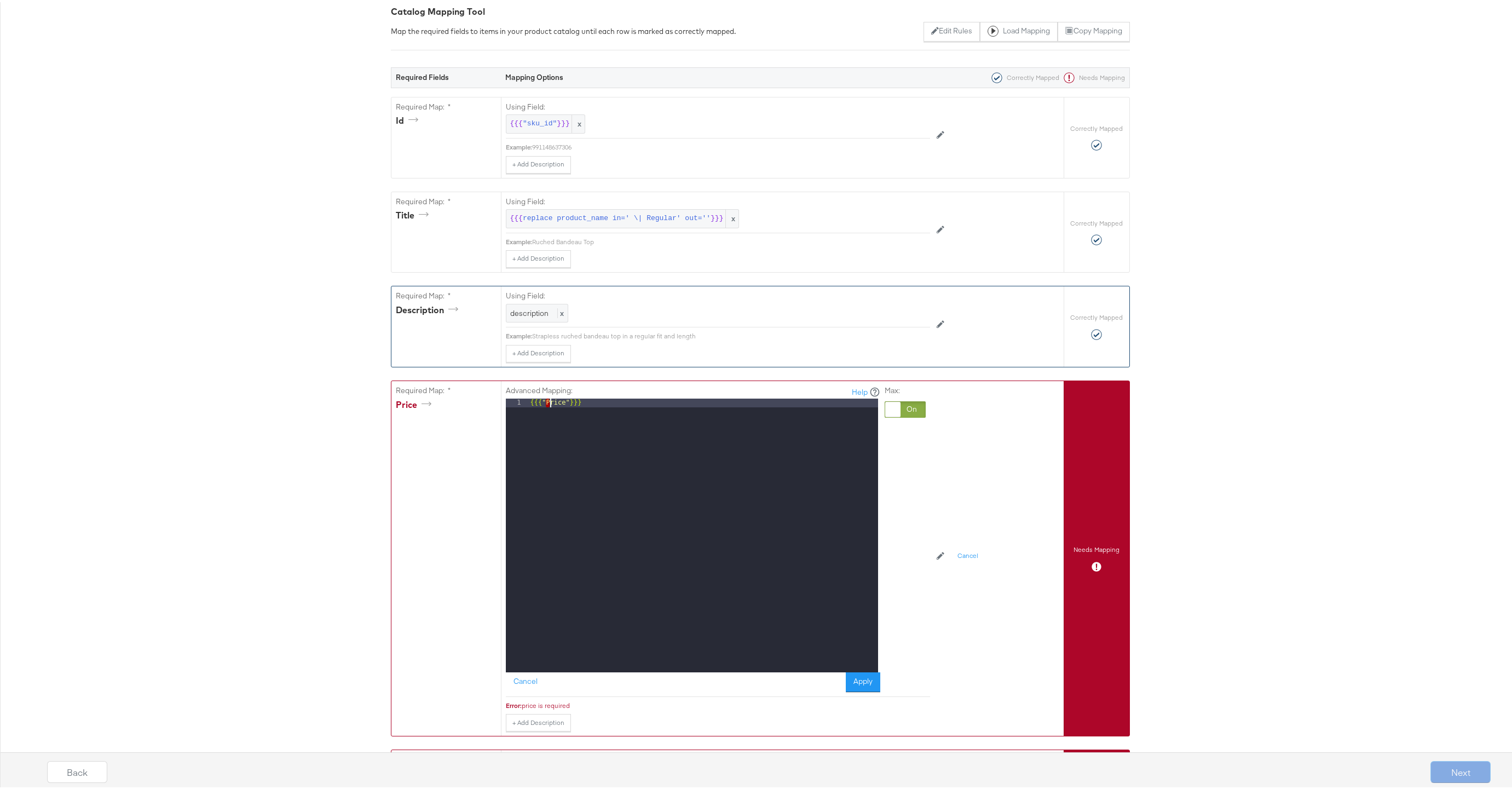
click at [544, 399] on div "{{{ "Price" }}}" at bounding box center [703, 542] width 350 height 291
drag, startPoint x: 863, startPoint y: 684, endPoint x: 863, endPoint y: 679, distance: 5.0
click at [863, 683] on button "Apply" at bounding box center [863, 680] width 35 height 20
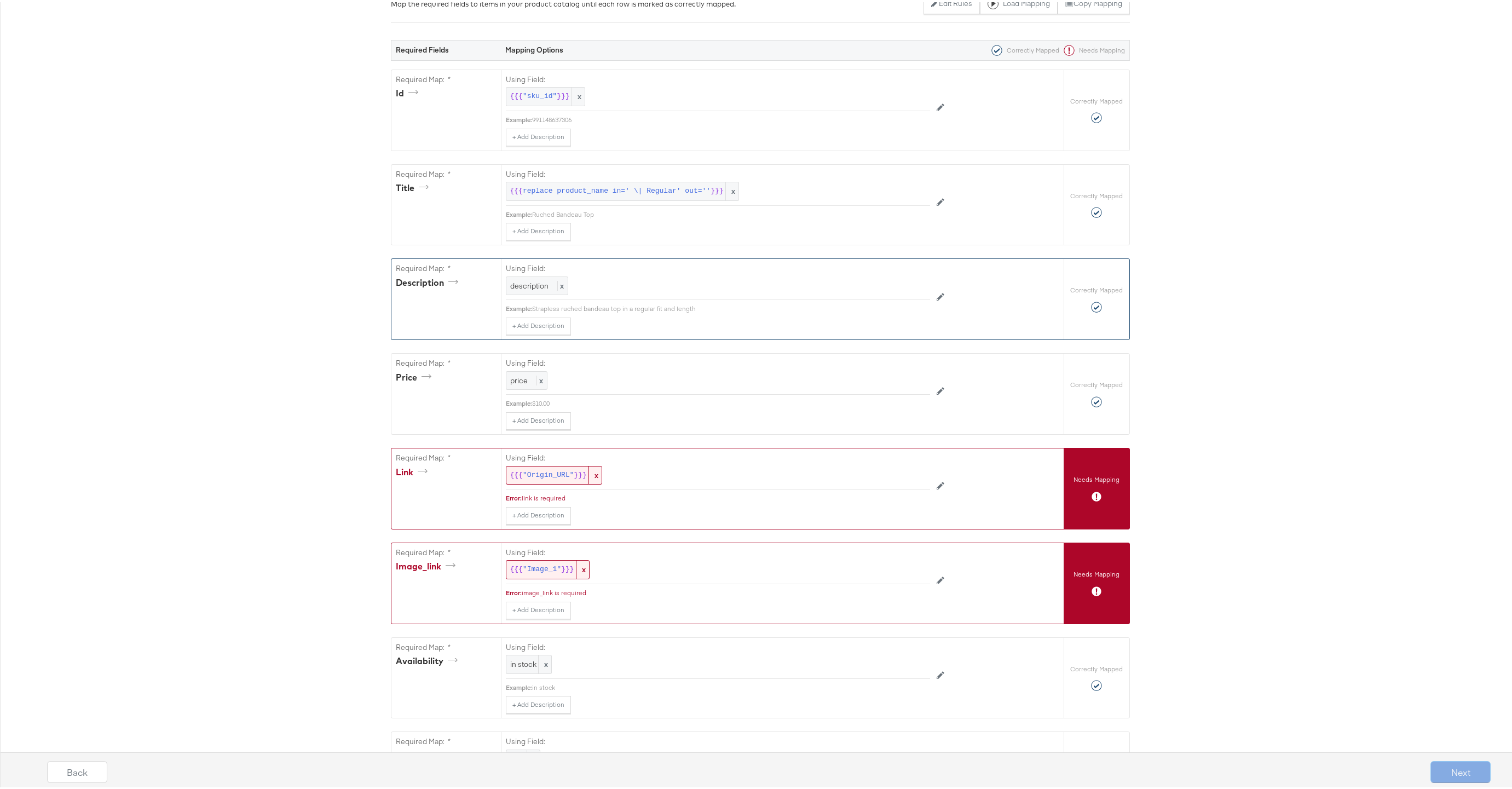
scroll to position [198, 0]
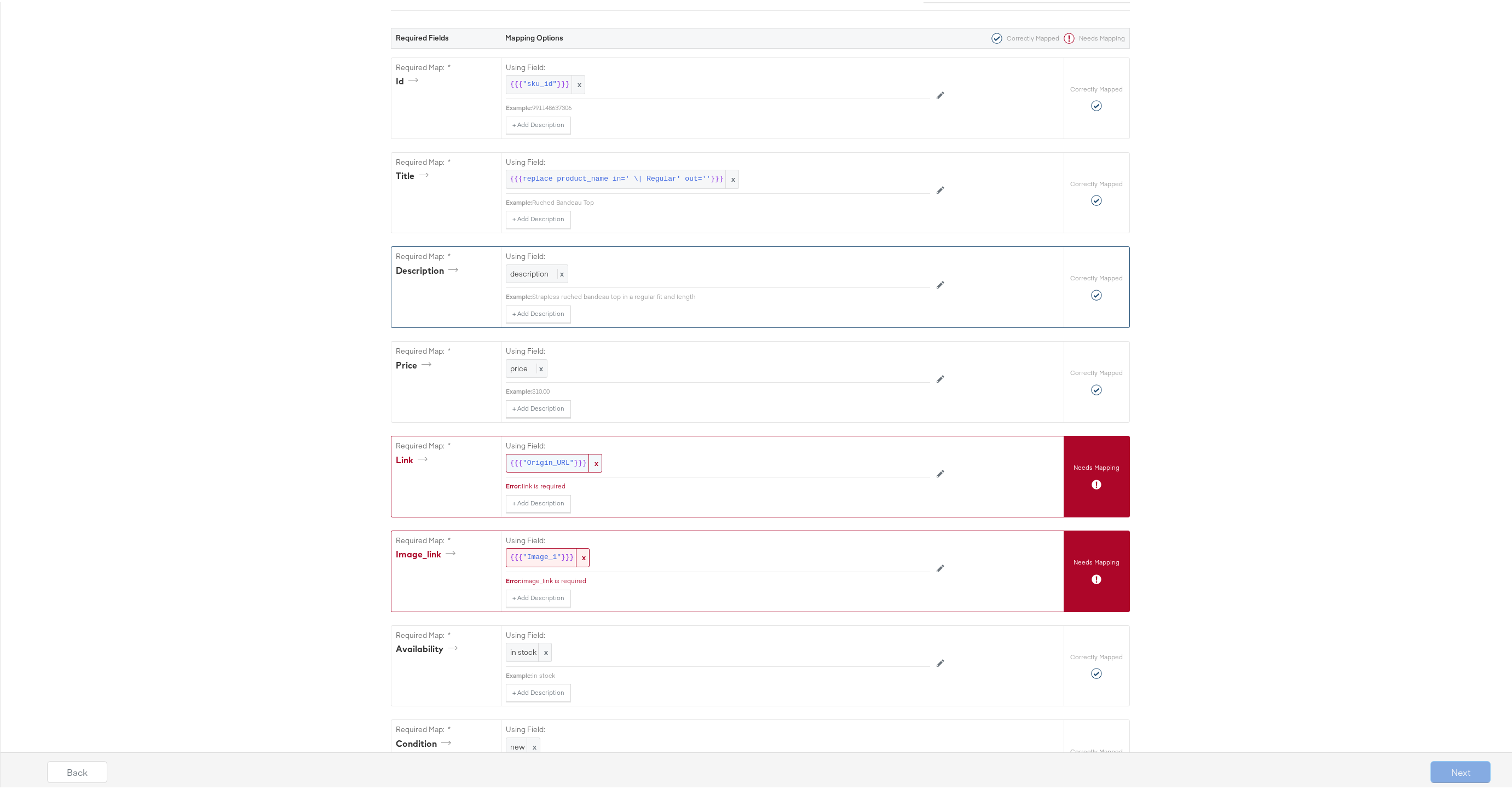
click at [548, 461] on span ""Origin_URL"" at bounding box center [549, 462] width 52 height 11
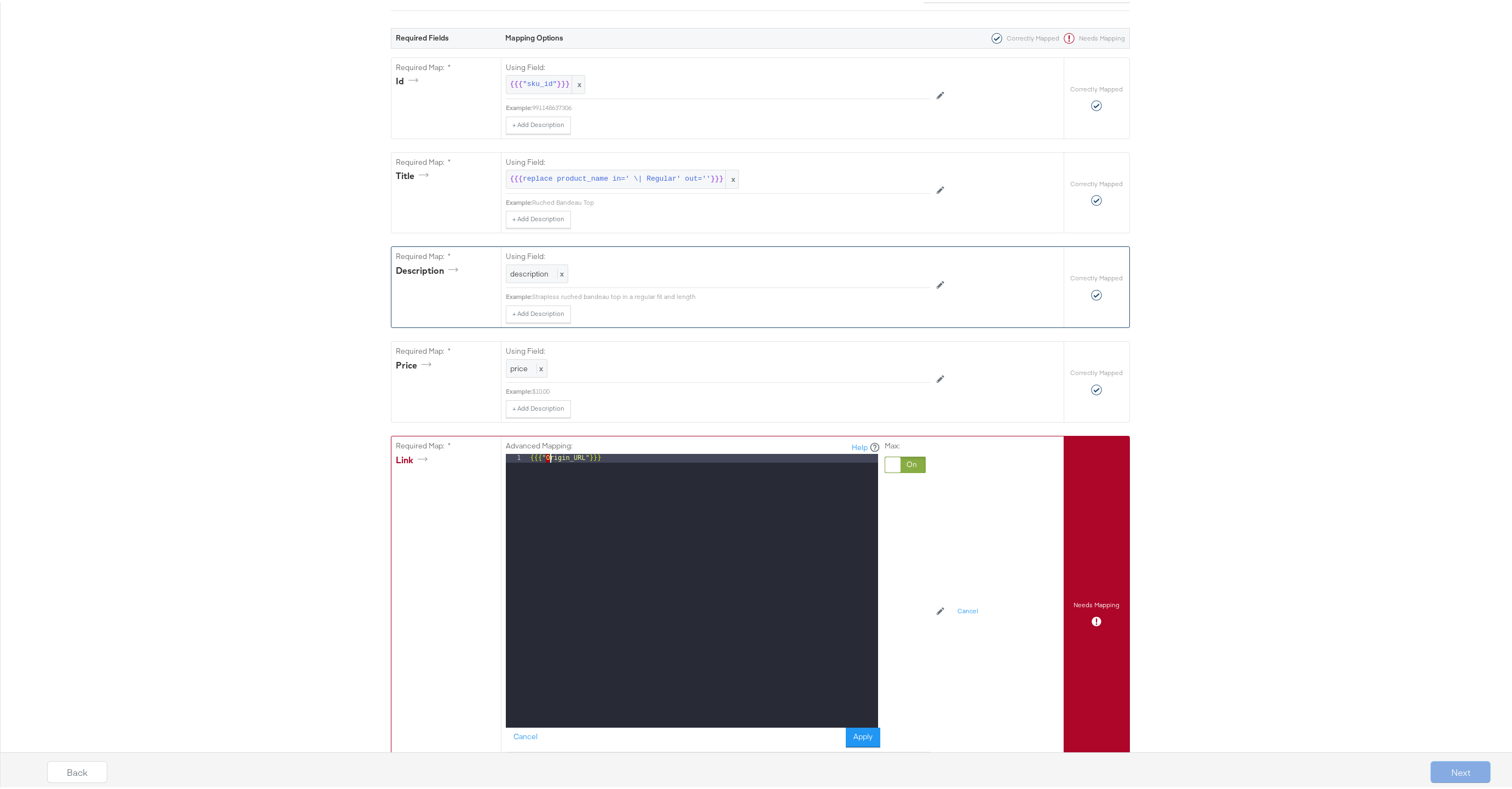
click at [545, 455] on div "{{{ "Origin_URL" }}}" at bounding box center [703, 597] width 350 height 291
drag, startPoint x: 569, startPoint y: 456, endPoint x: 580, endPoint y: 459, distance: 11.4
click at [581, 460] on div "{{{ "origin_URL" }}}" at bounding box center [703, 597] width 350 height 291
click at [863, 736] on button "Apply" at bounding box center [863, 736] width 35 height 20
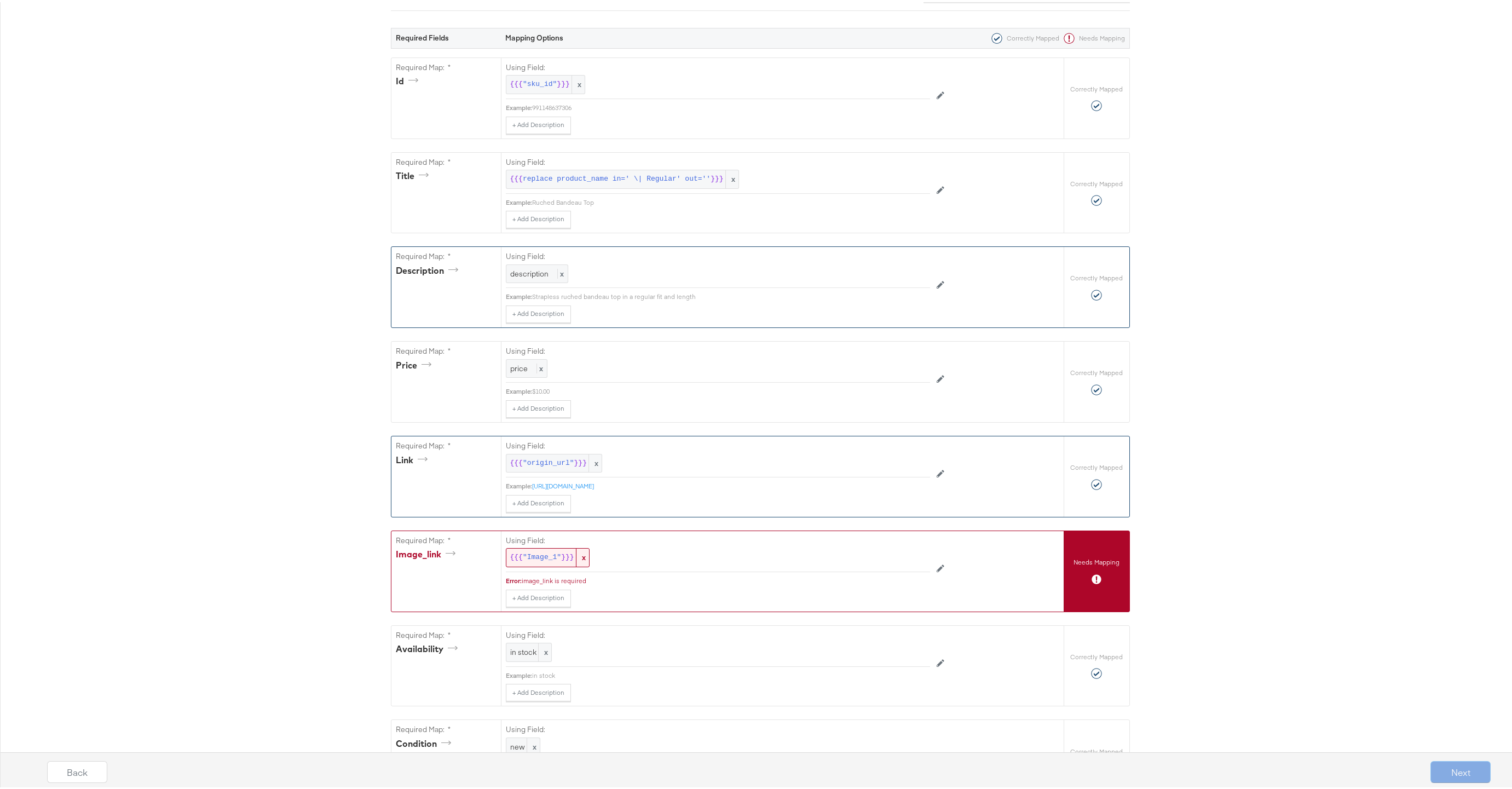
scroll to position [375, 0]
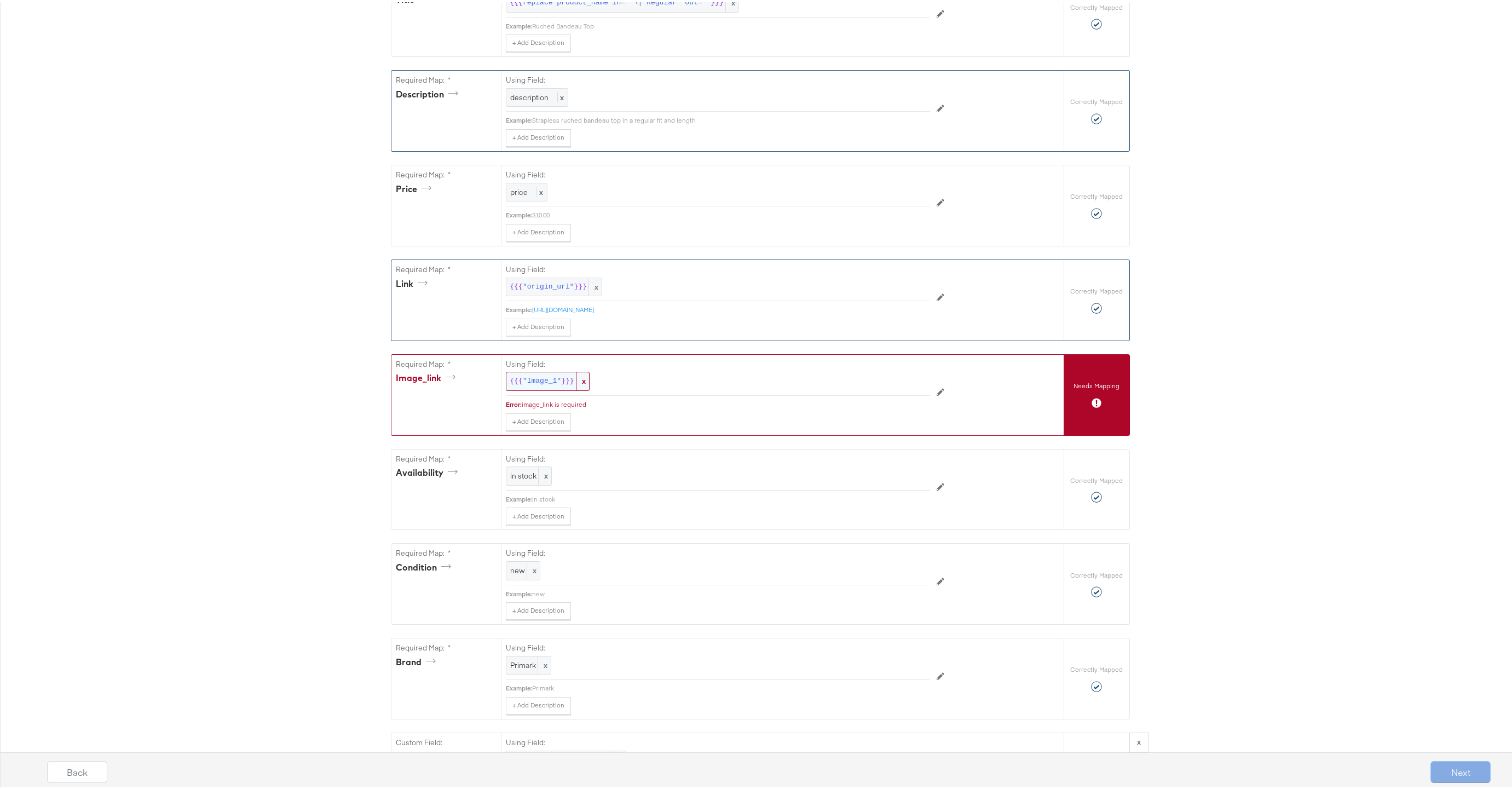
click at [538, 378] on span ""Image_1"" at bounding box center [542, 379] width 38 height 11
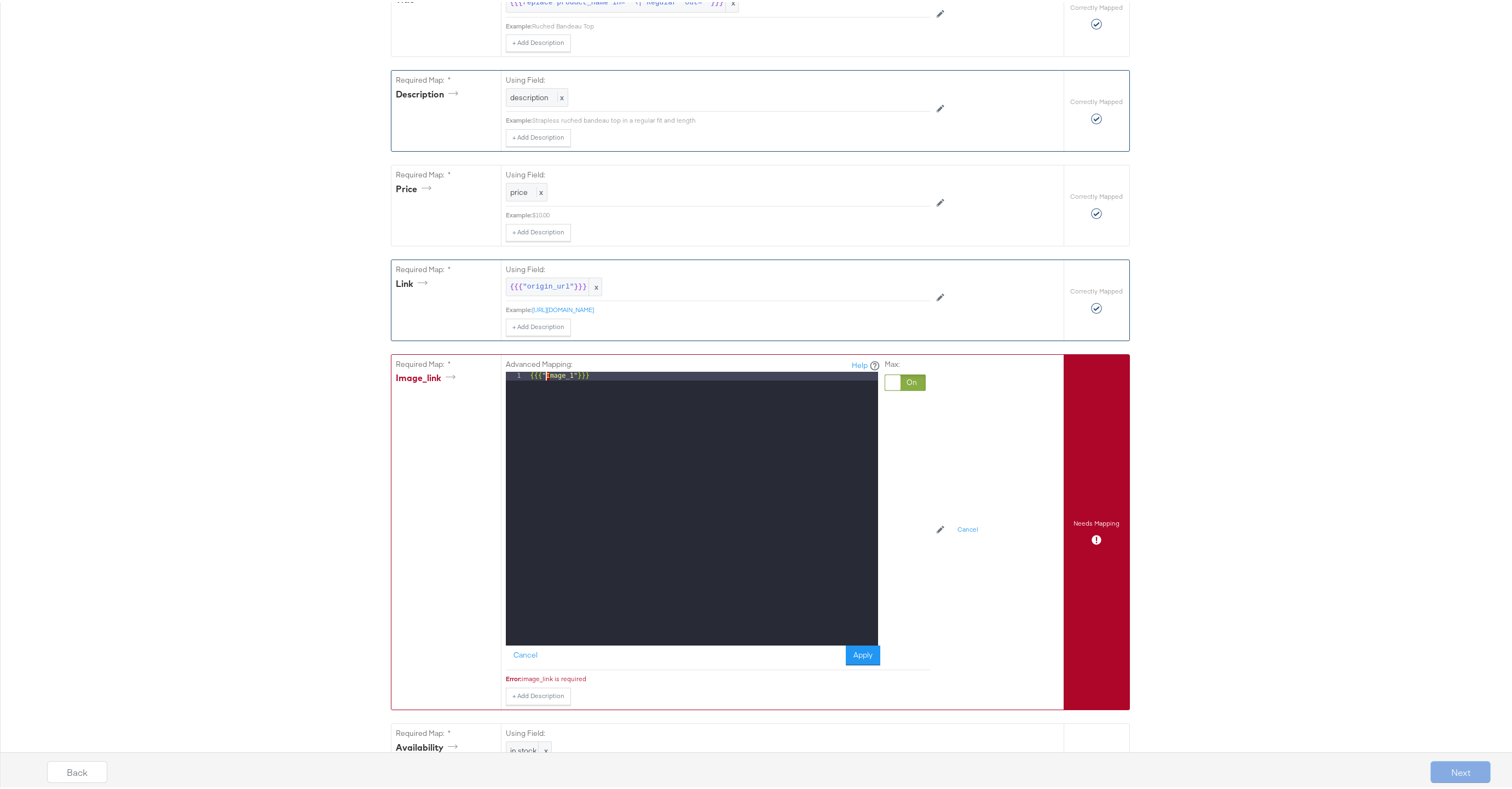
click at [542, 377] on div "{{{ "Image_1" }}}" at bounding box center [703, 515] width 350 height 291
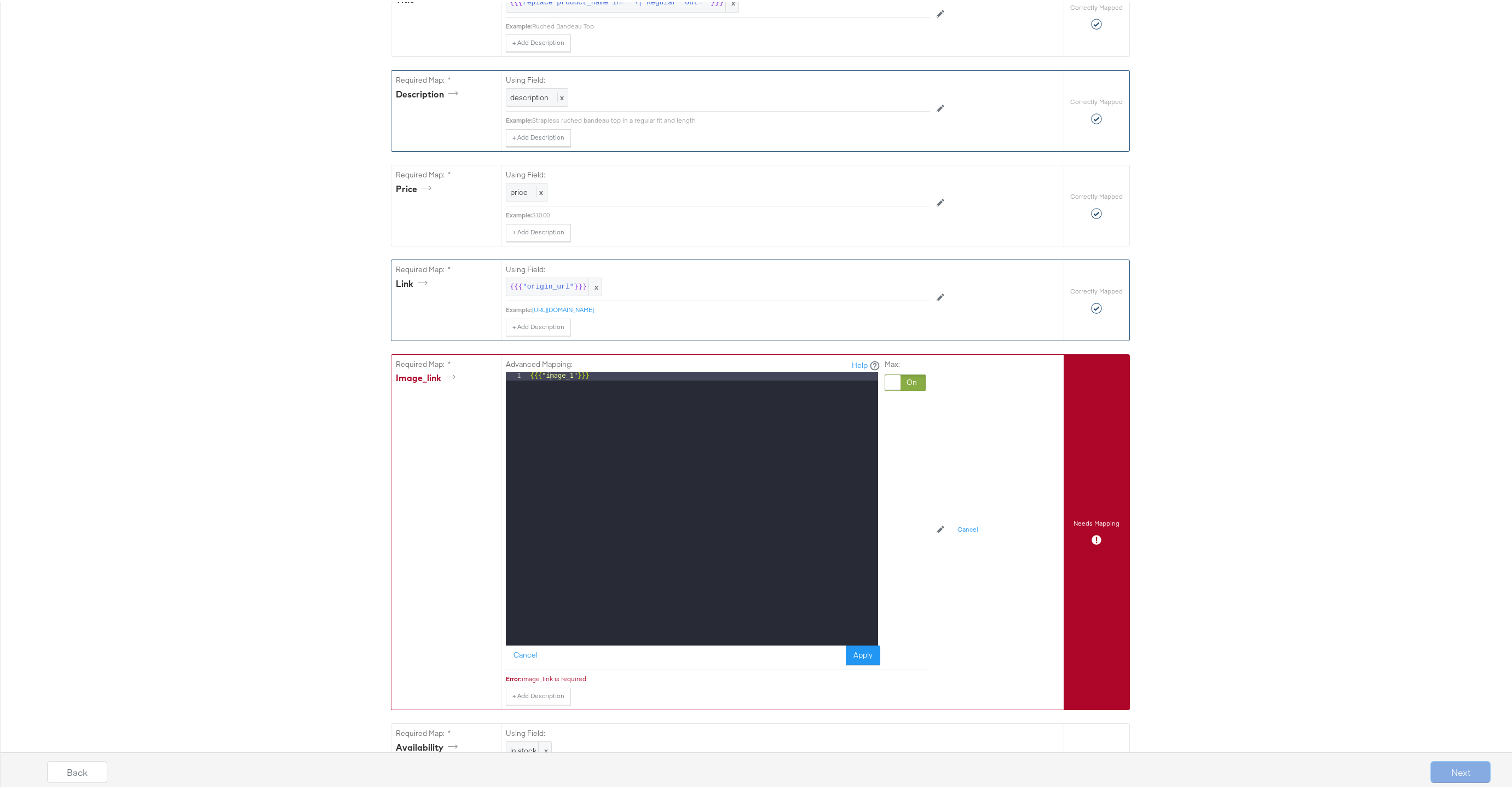
click at [863, 655] on button "Apply" at bounding box center [863, 653] width 35 height 20
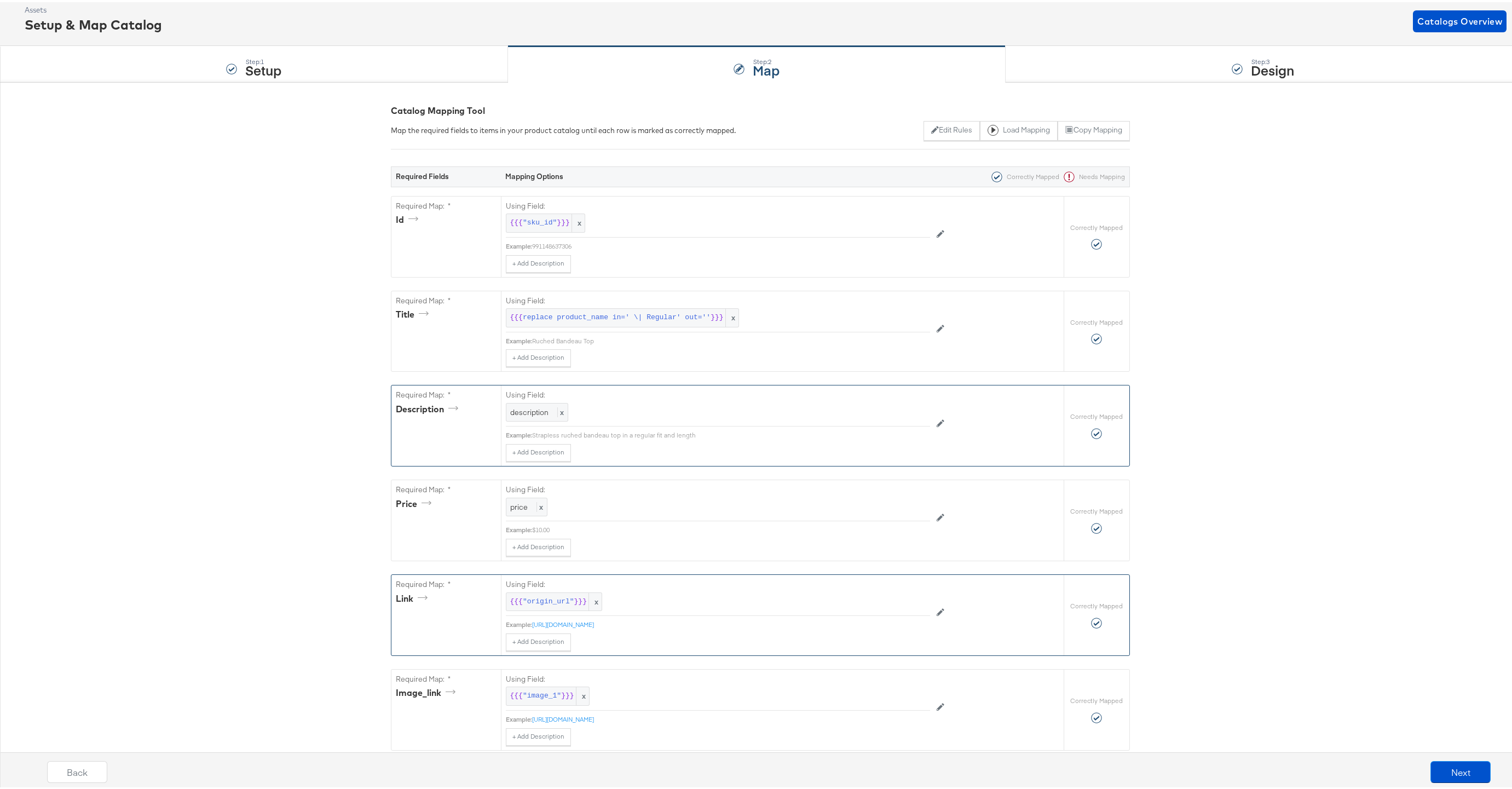
scroll to position [0, 0]
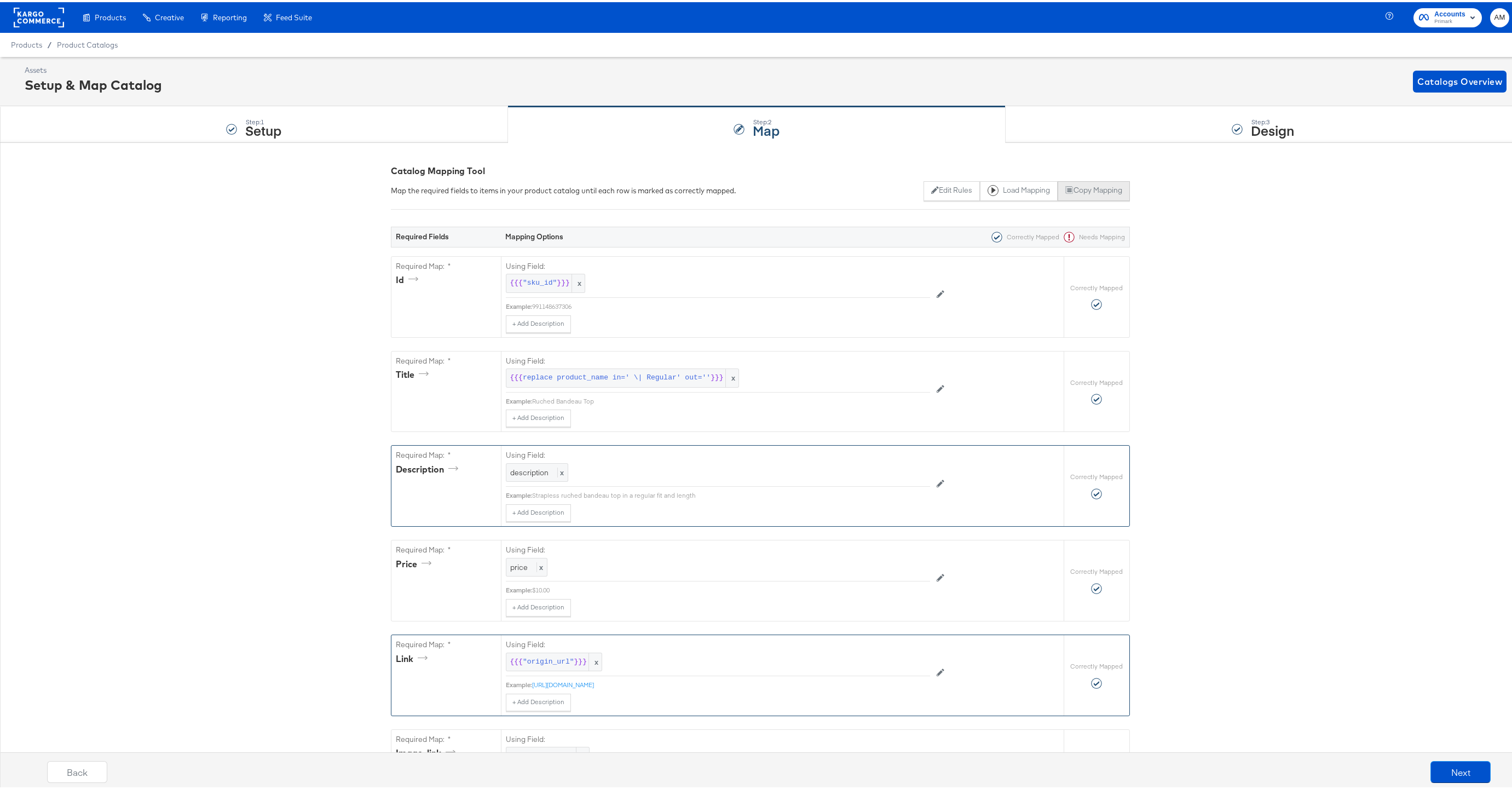
click at [1074, 189] on button "Copy Mapping" at bounding box center [1093, 189] width 72 height 20
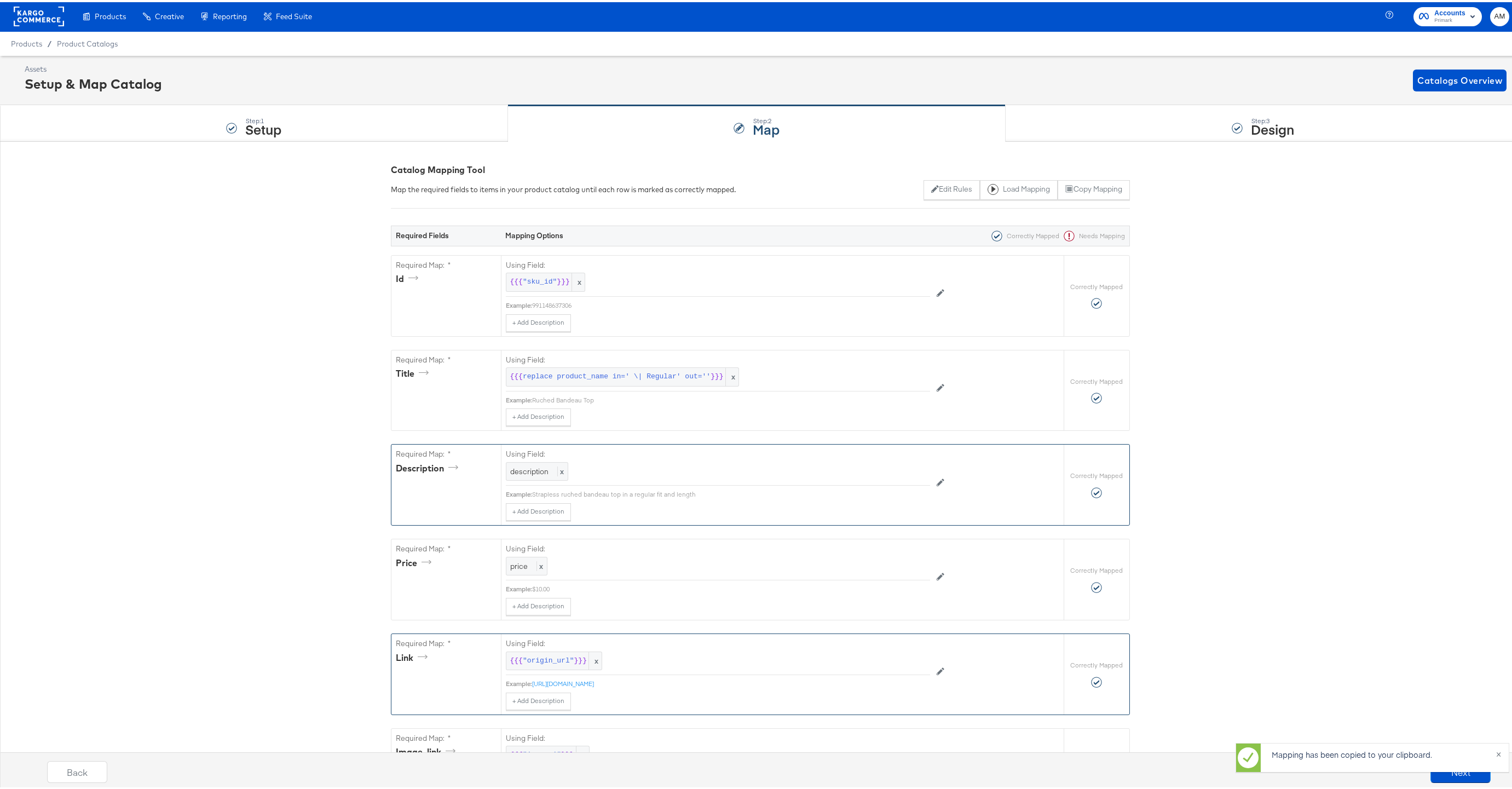
scroll to position [1507, 0]
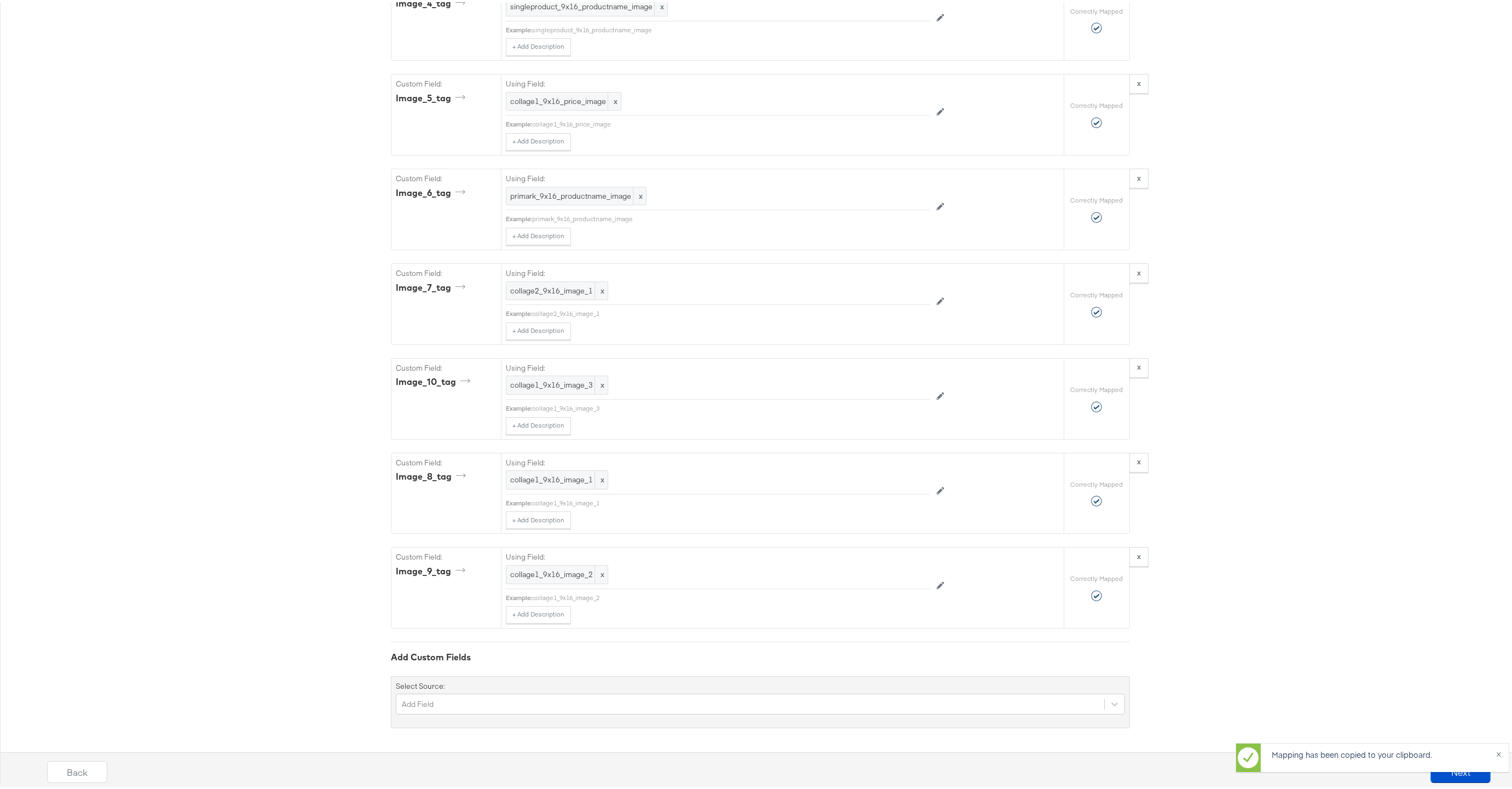
click at [1445, 774] on div "Mapping has been copied to your clipboard. ×" at bounding box center [1372, 760] width 274 height 37
click at [1444, 773] on button "Next" at bounding box center [1461, 769] width 60 height 22
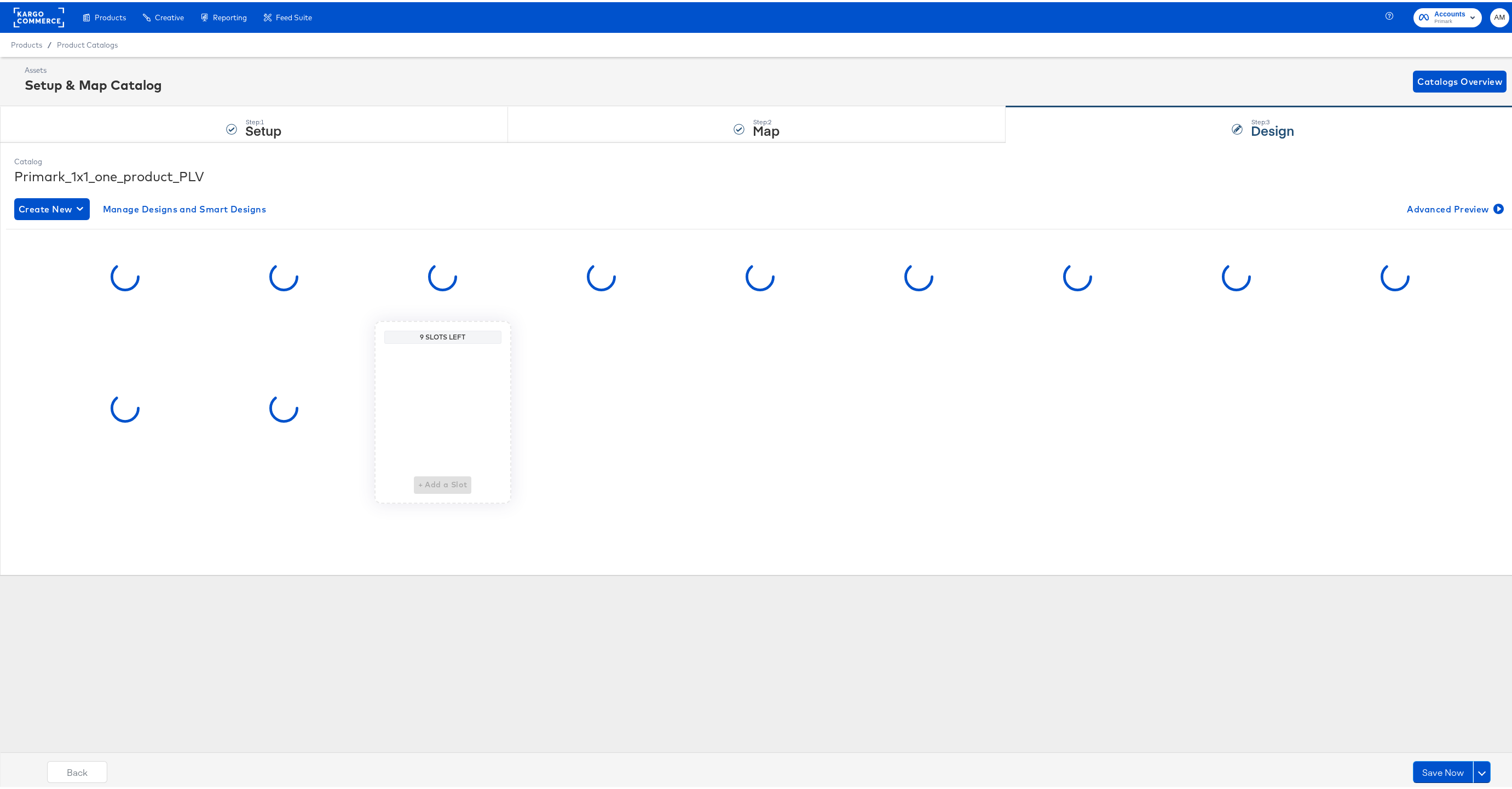
scroll to position [0, 0]
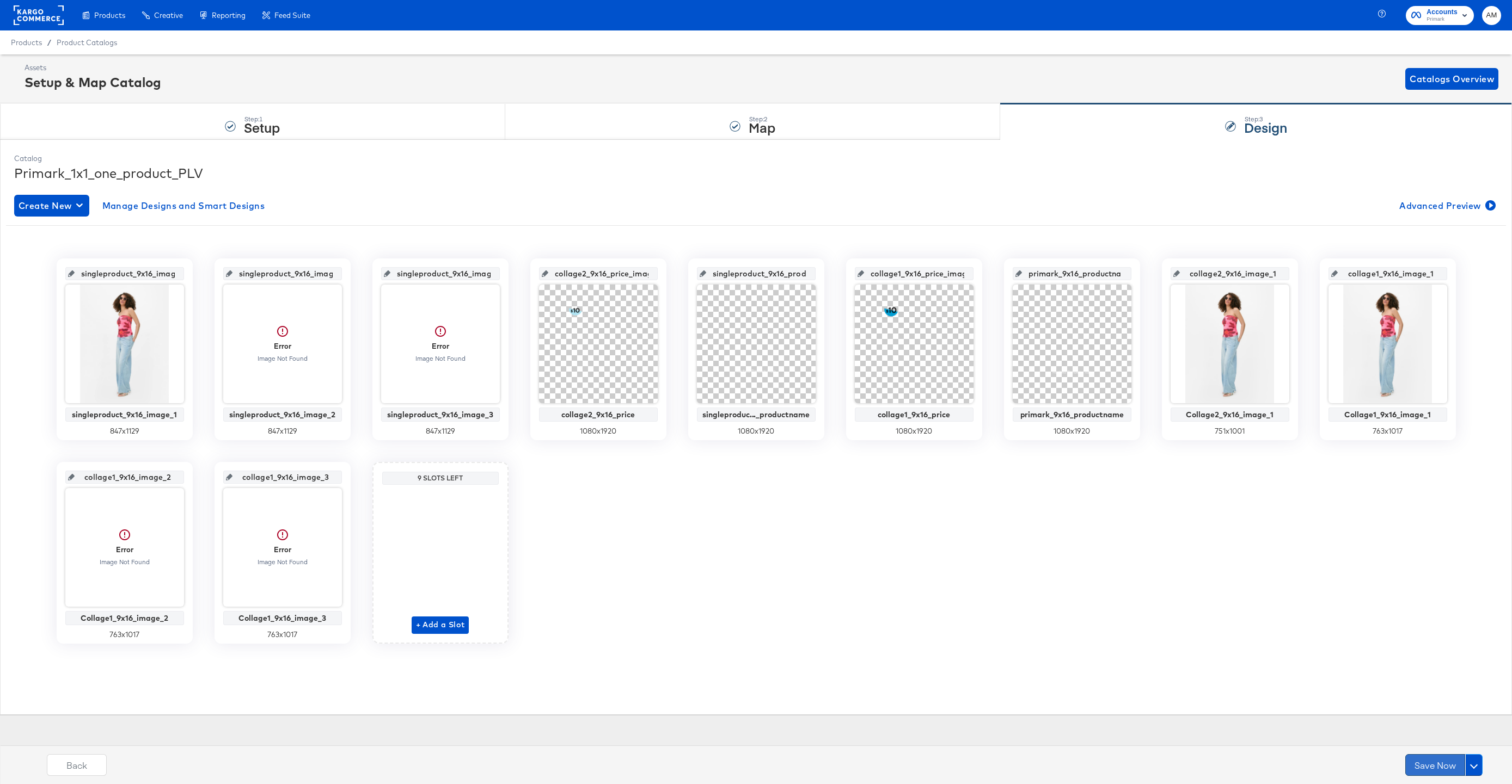
click at [1432, 766] on button "Save Now" at bounding box center [1435, 765] width 60 height 22
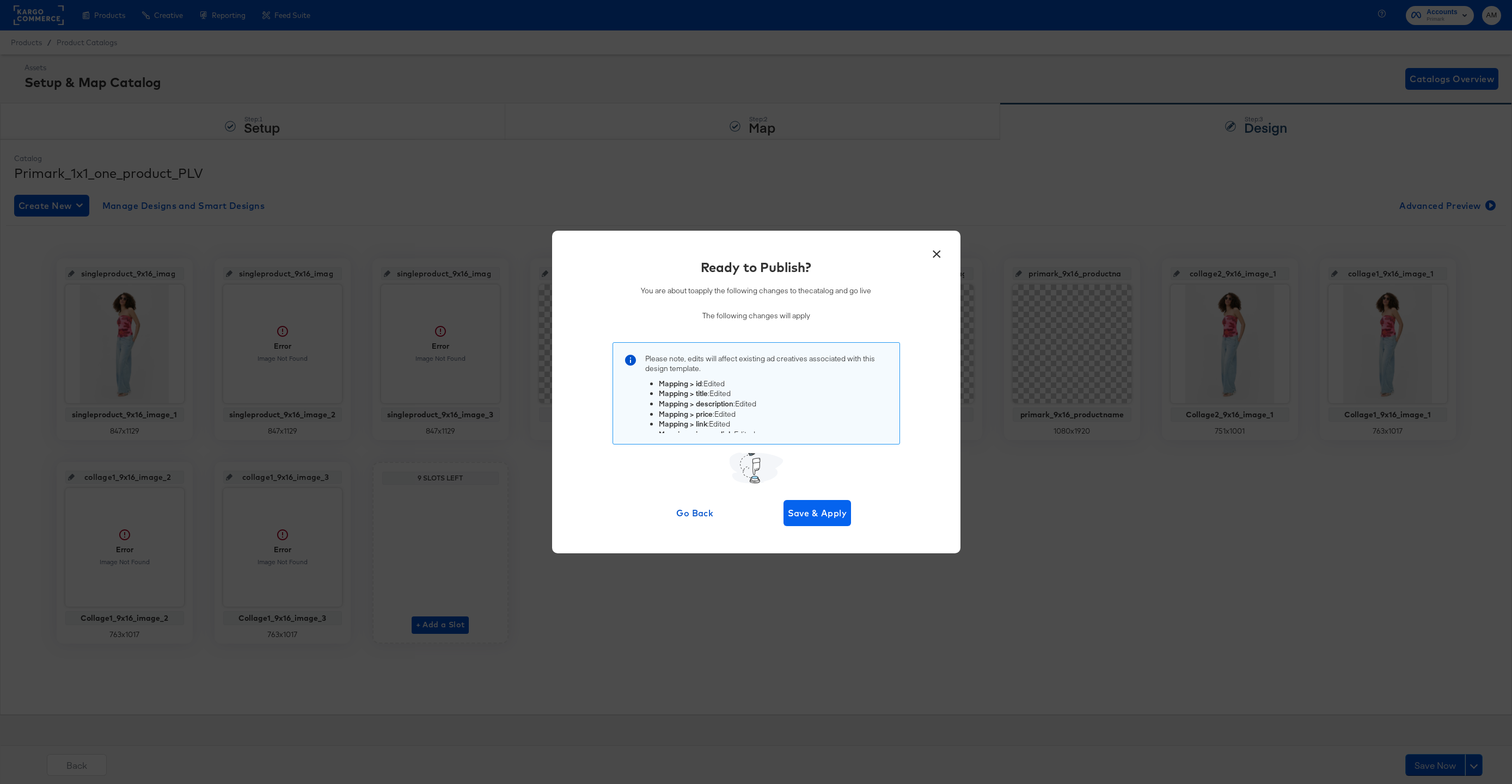
click at [851, 514] on div "Go Back Save & Apply" at bounding box center [755, 514] width 190 height 27
click at [826, 514] on span "Save & Apply" at bounding box center [817, 513] width 59 height 15
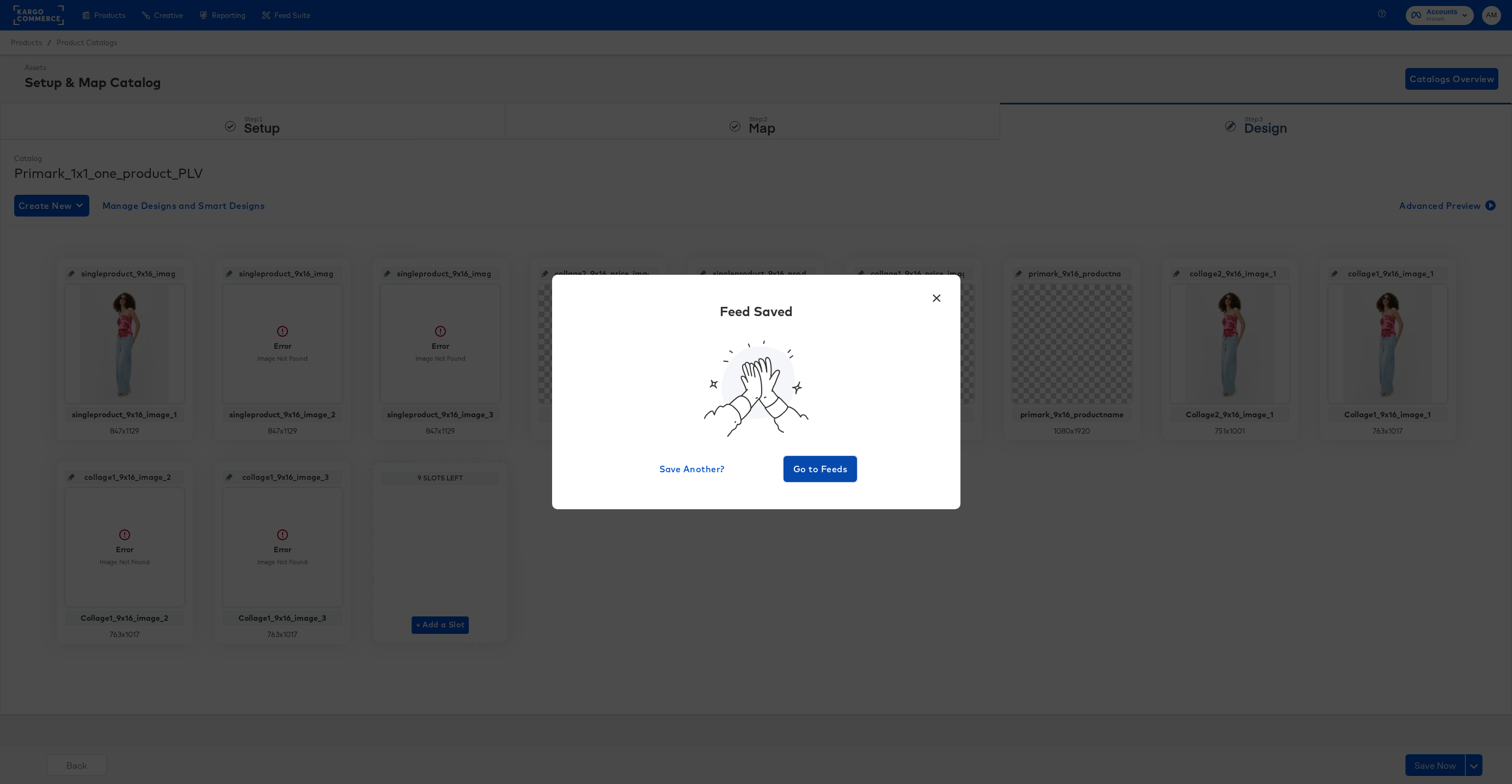
click at [819, 479] on button "Go to Feeds" at bounding box center [821, 469] width 74 height 27
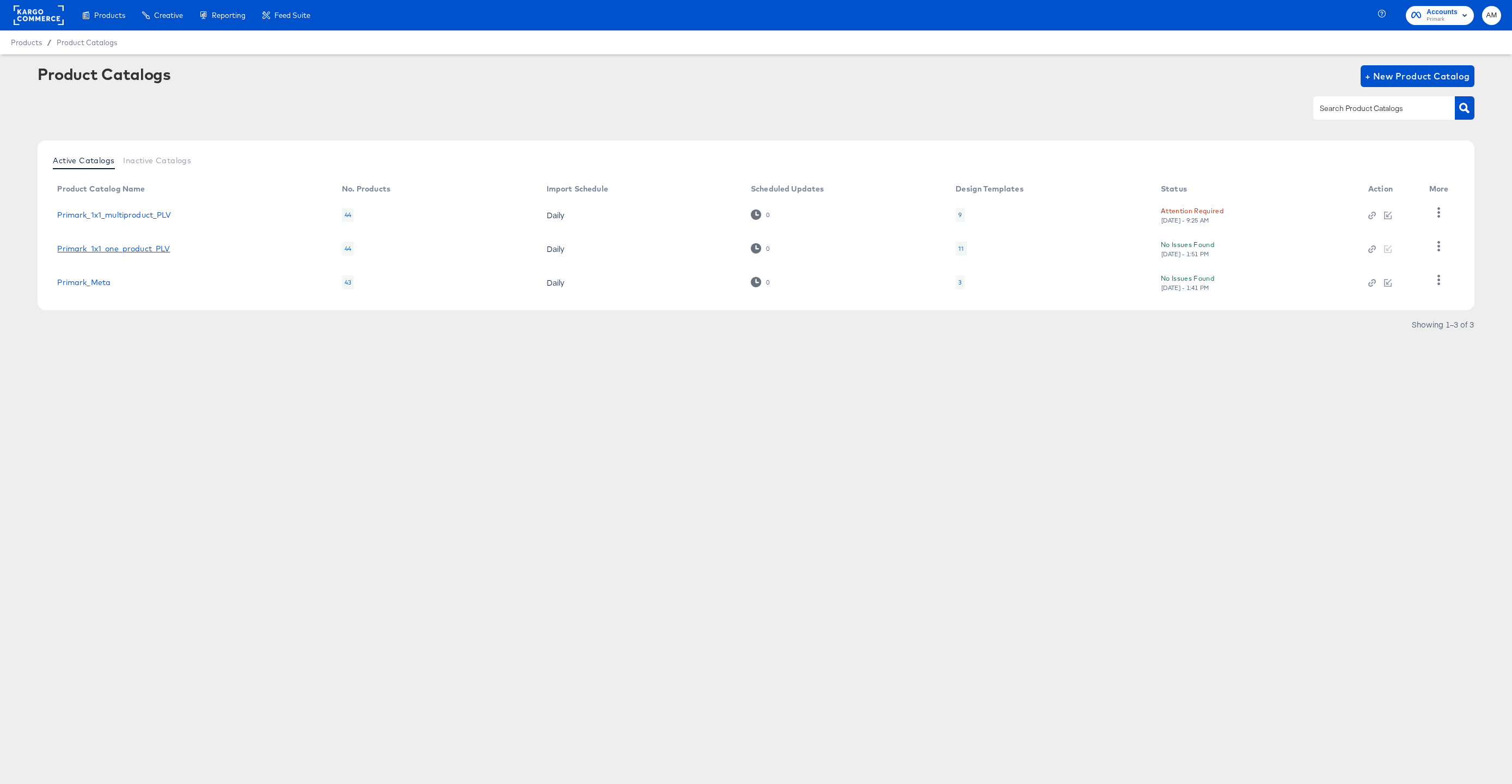
click at [130, 246] on link "Primark_1x1_one_product_PLV" at bounding box center [113, 248] width 112 height 9
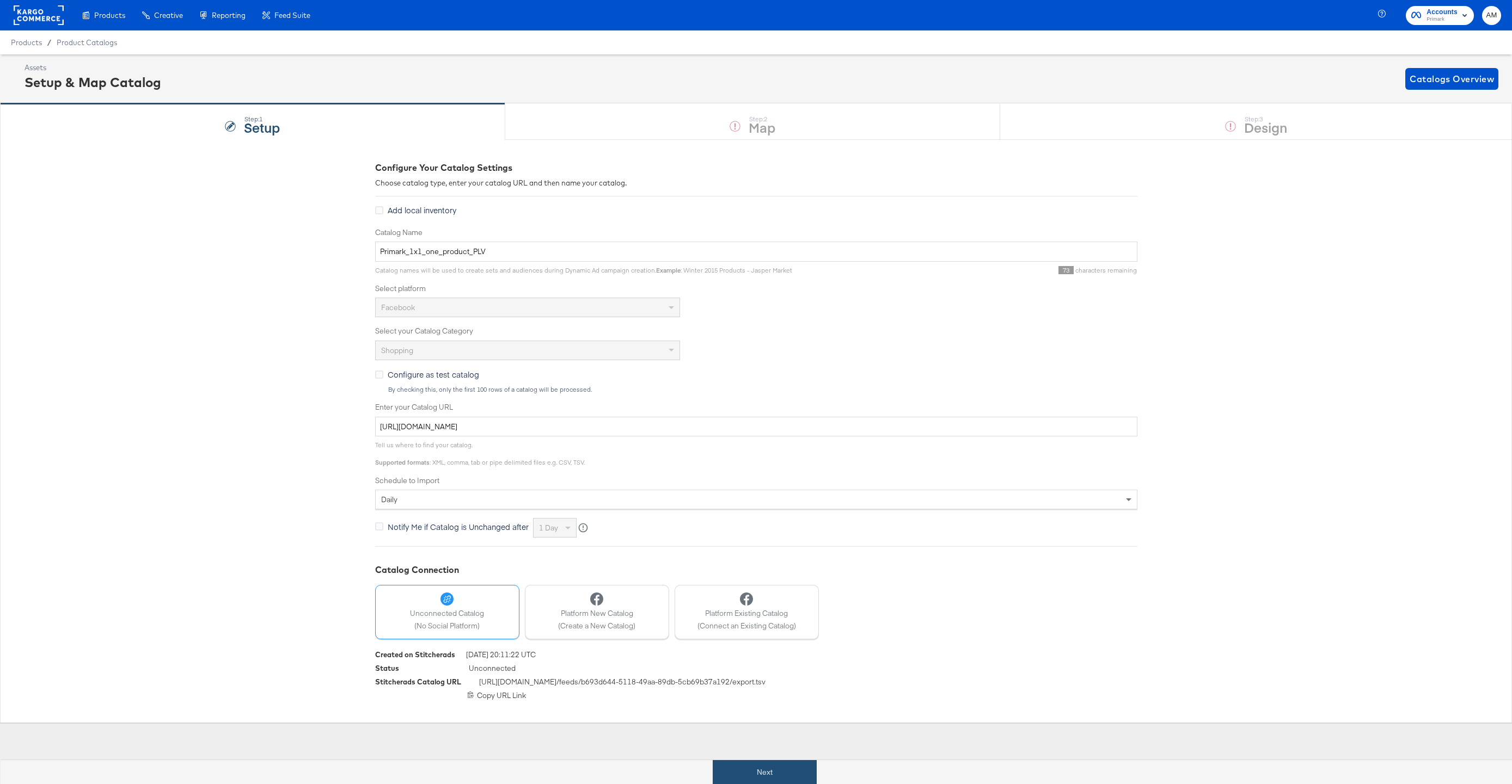
click at [745, 768] on button "Next" at bounding box center [765, 773] width 104 height 25
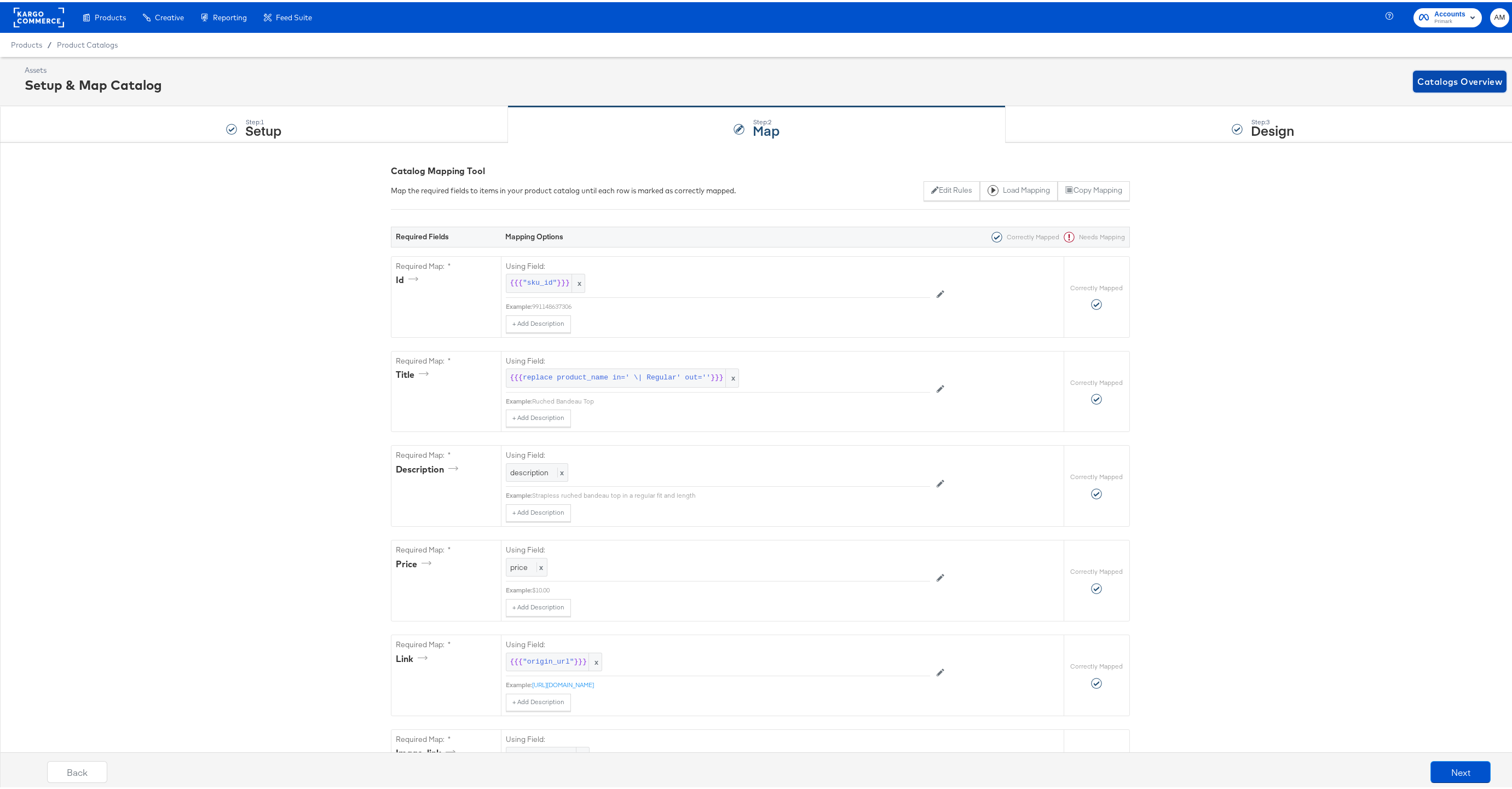
click at [1460, 80] on span "Catalogs Overview" at bounding box center [1460, 79] width 84 height 15
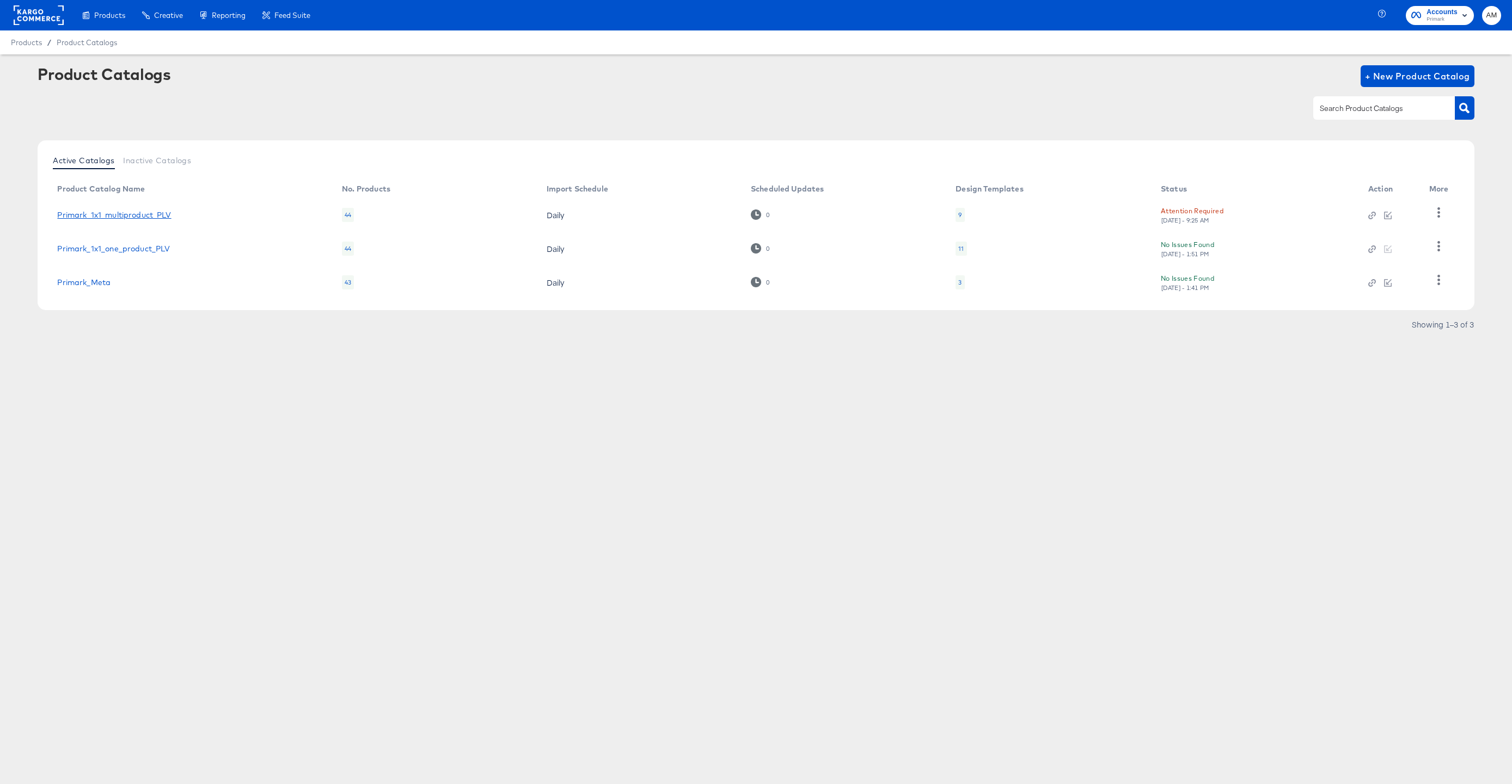
click at [114, 216] on link "Primark_1x1_multiproduct_PLV" at bounding box center [114, 215] width 114 height 9
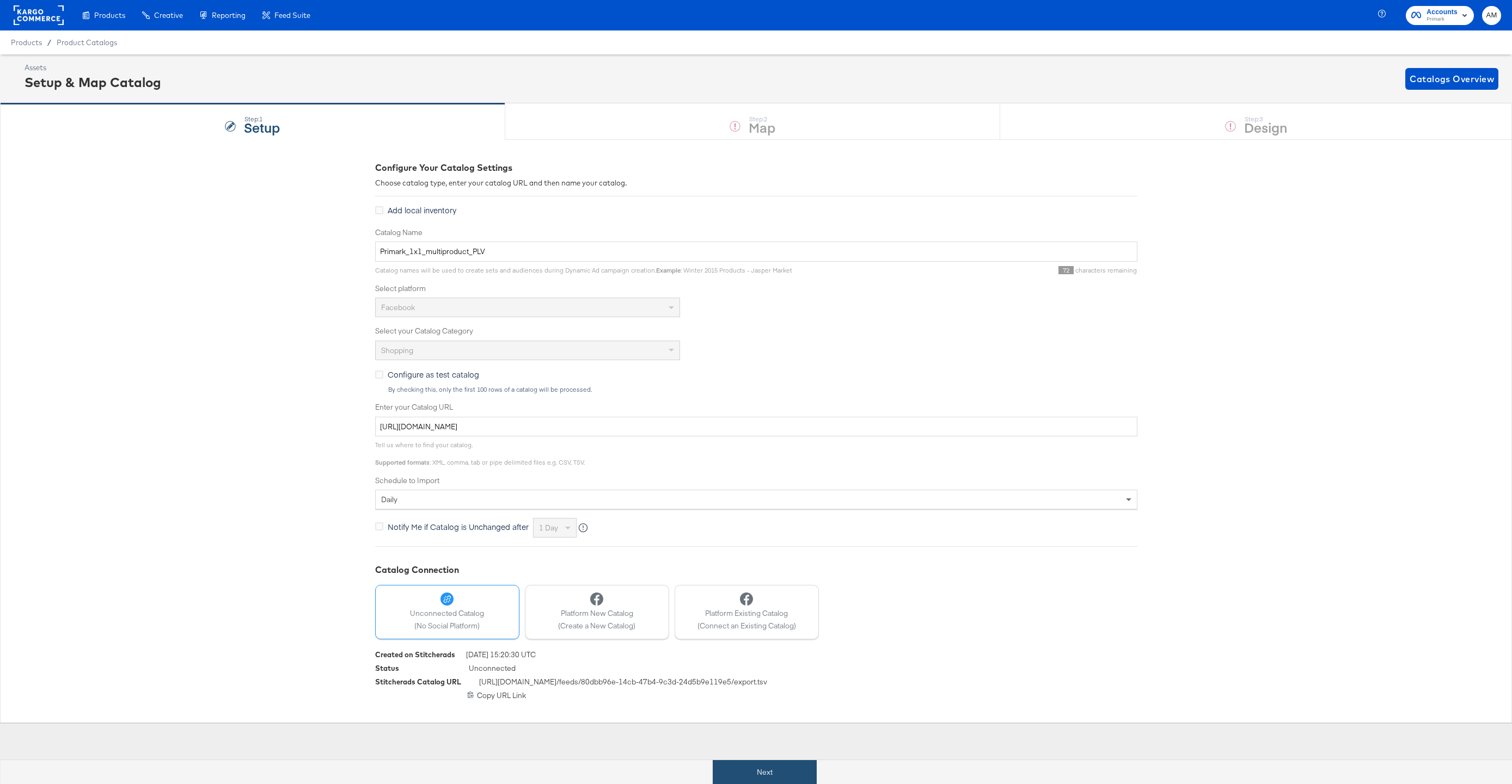
click at [740, 775] on button "Next" at bounding box center [765, 773] width 104 height 25
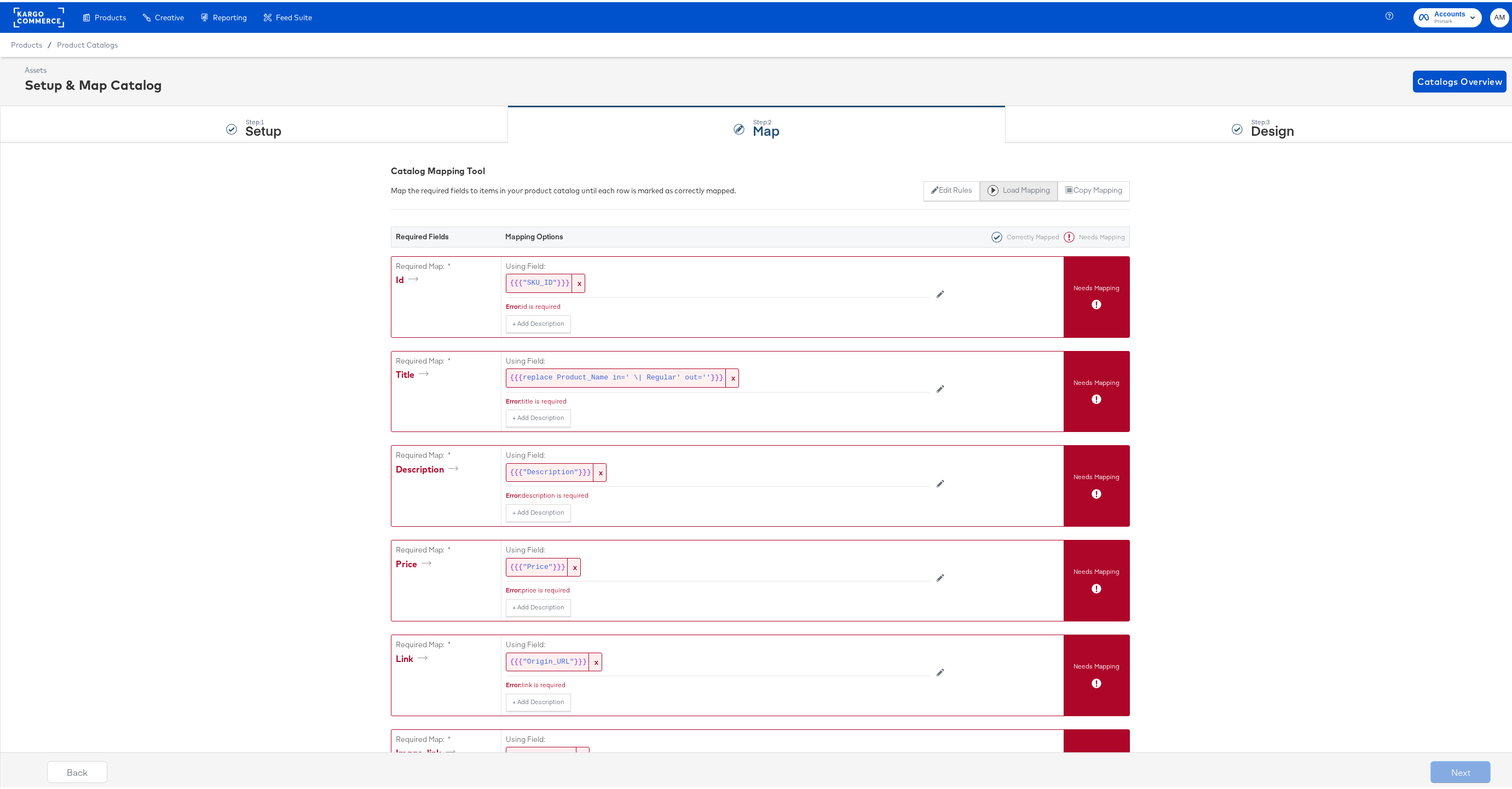
click at [1015, 184] on button "Load Mapping" at bounding box center [1018, 189] width 77 height 20
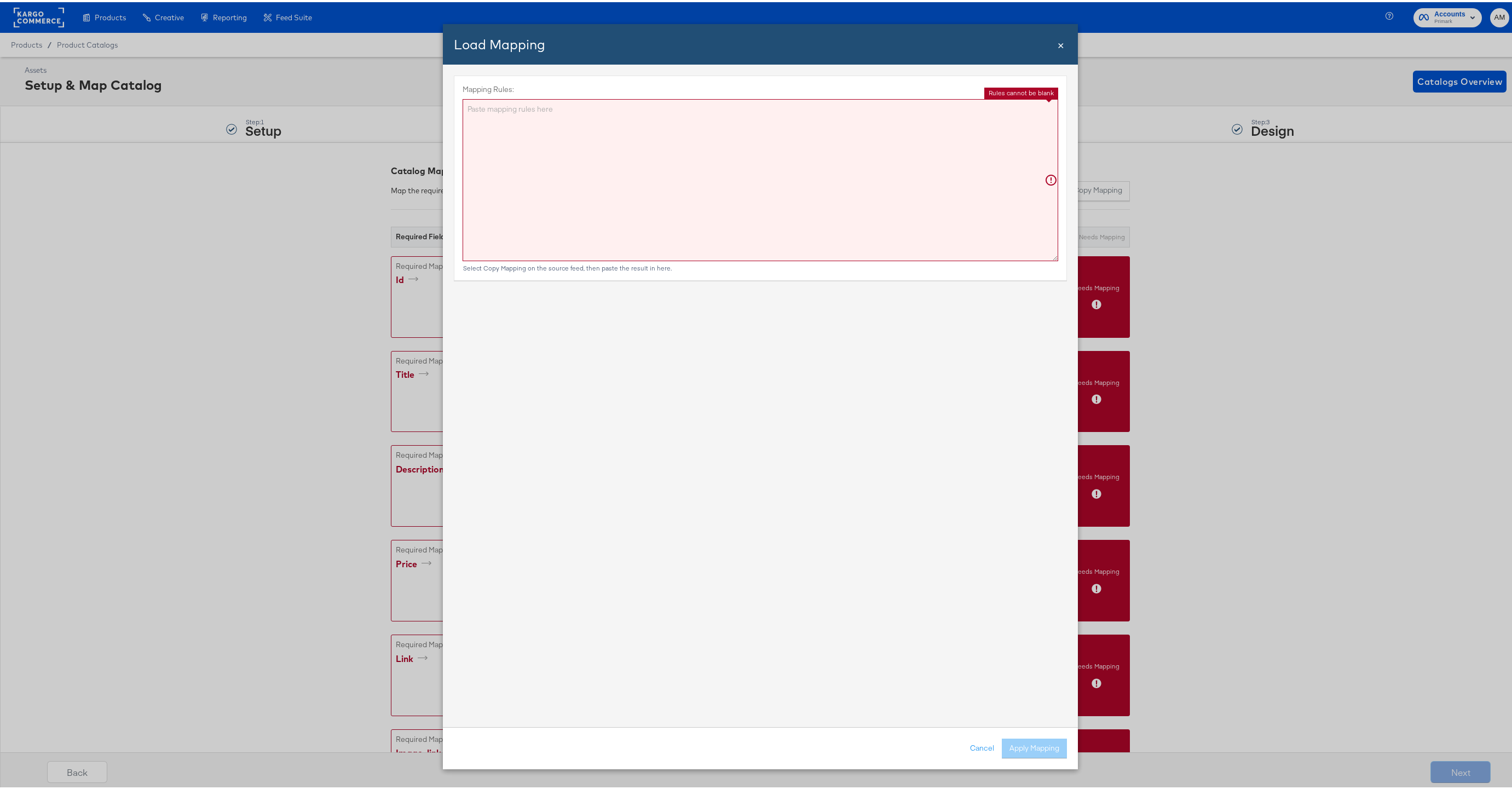
click at [663, 184] on textarea "Mapping Rules:" at bounding box center [760, 178] width 596 height 162
paste textarea "{"id":"{{{\"sku_id\"}}}","title":"{{{ replace product_name in=' \\| Regular' ou…"
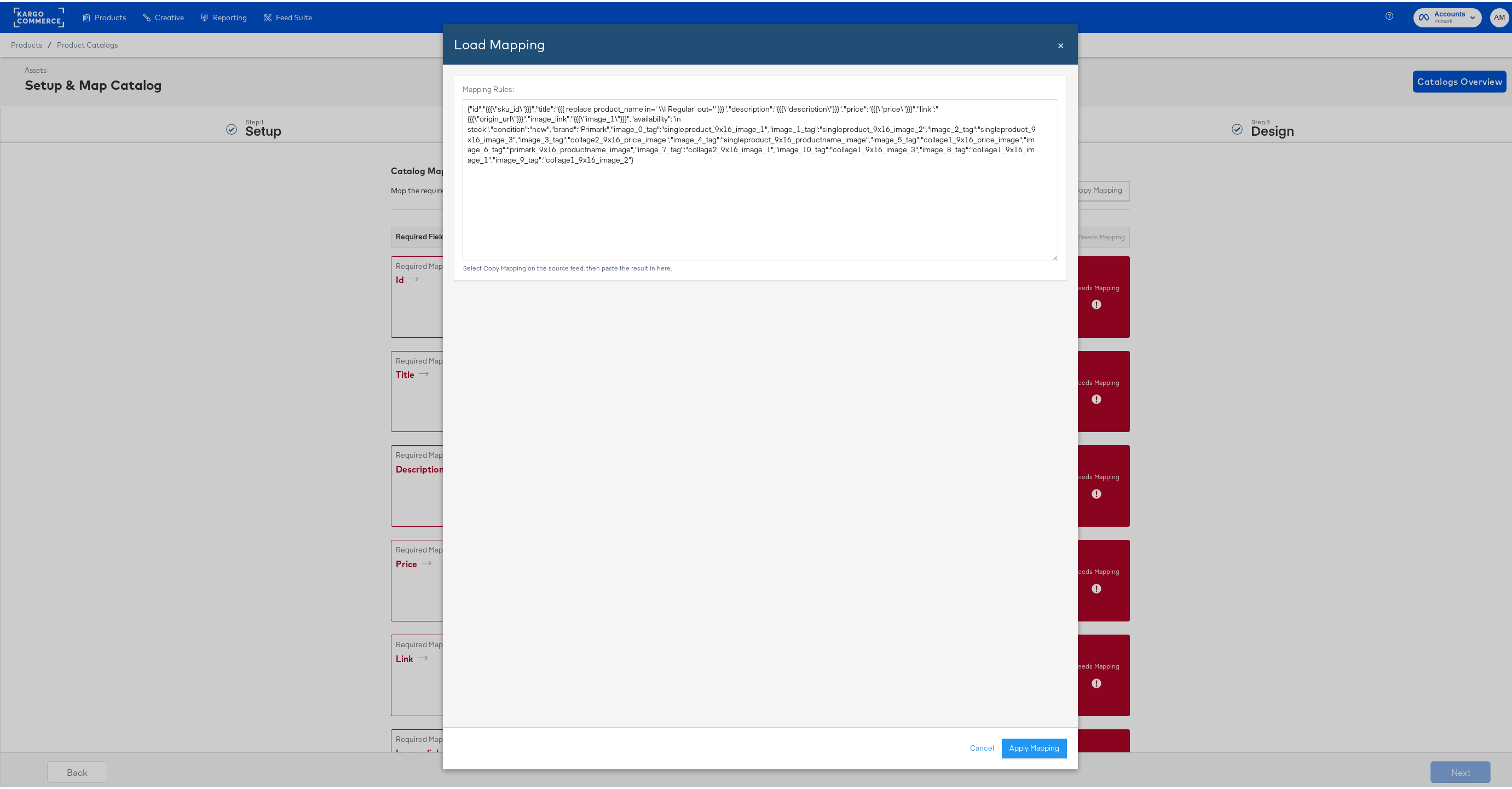
type textarea "{ "id": "{{{\"sku_id\"}}}", "title": "{{{ replace product_name in=' \\| Regular…"
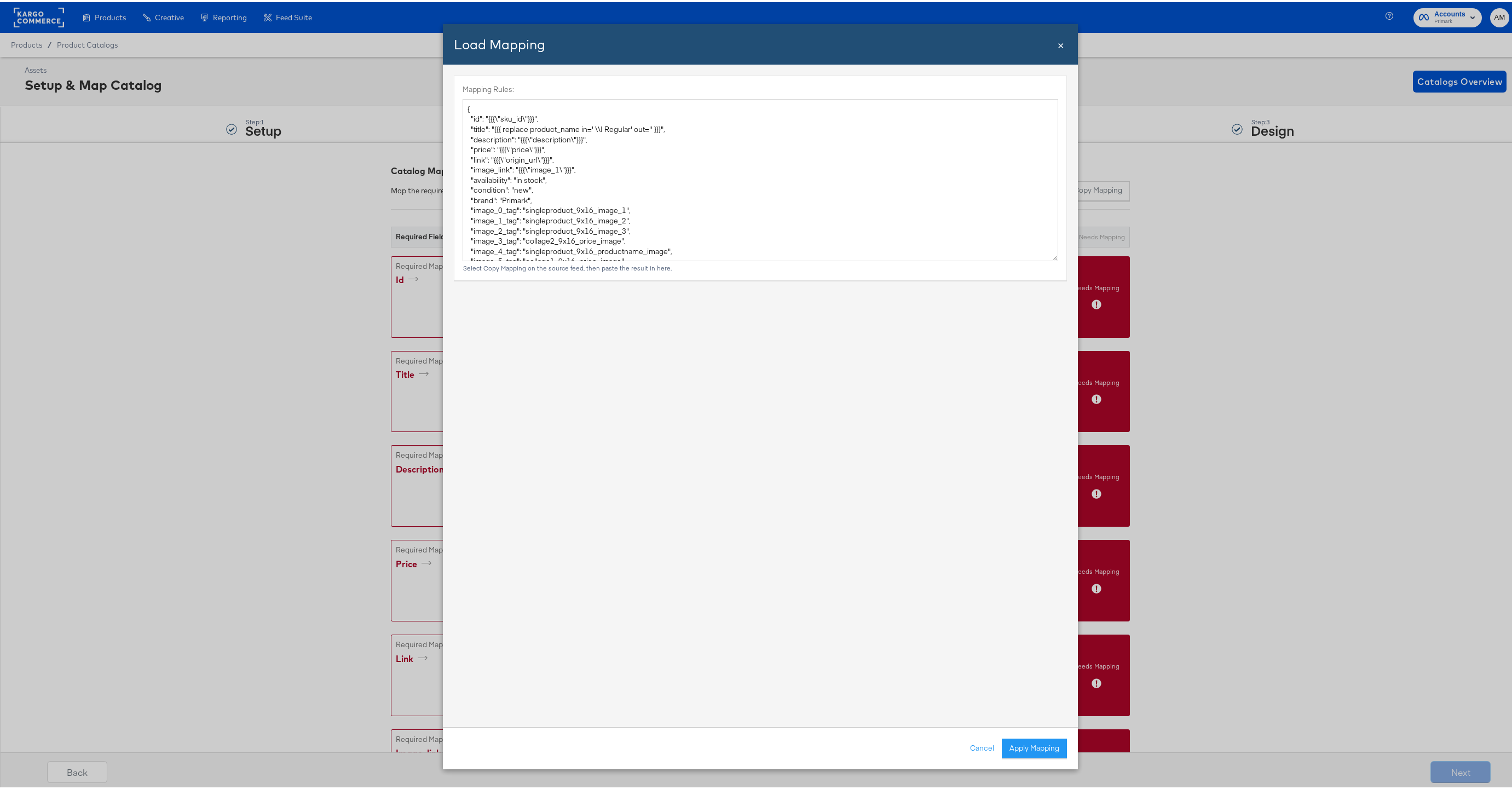
click at [1043, 745] on button "Apply Mapping" at bounding box center [1034, 746] width 65 height 20
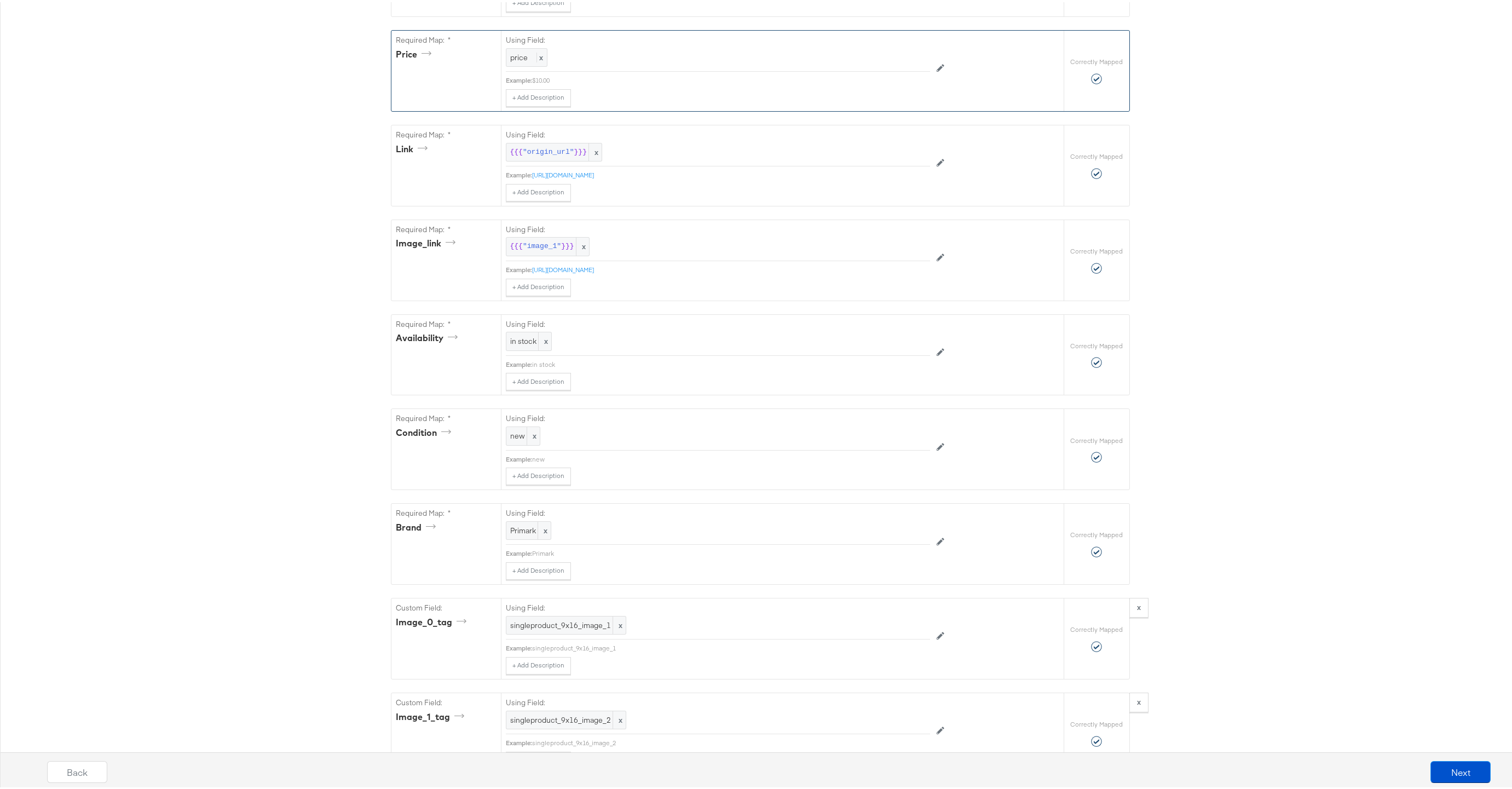
scroll to position [1507, 0]
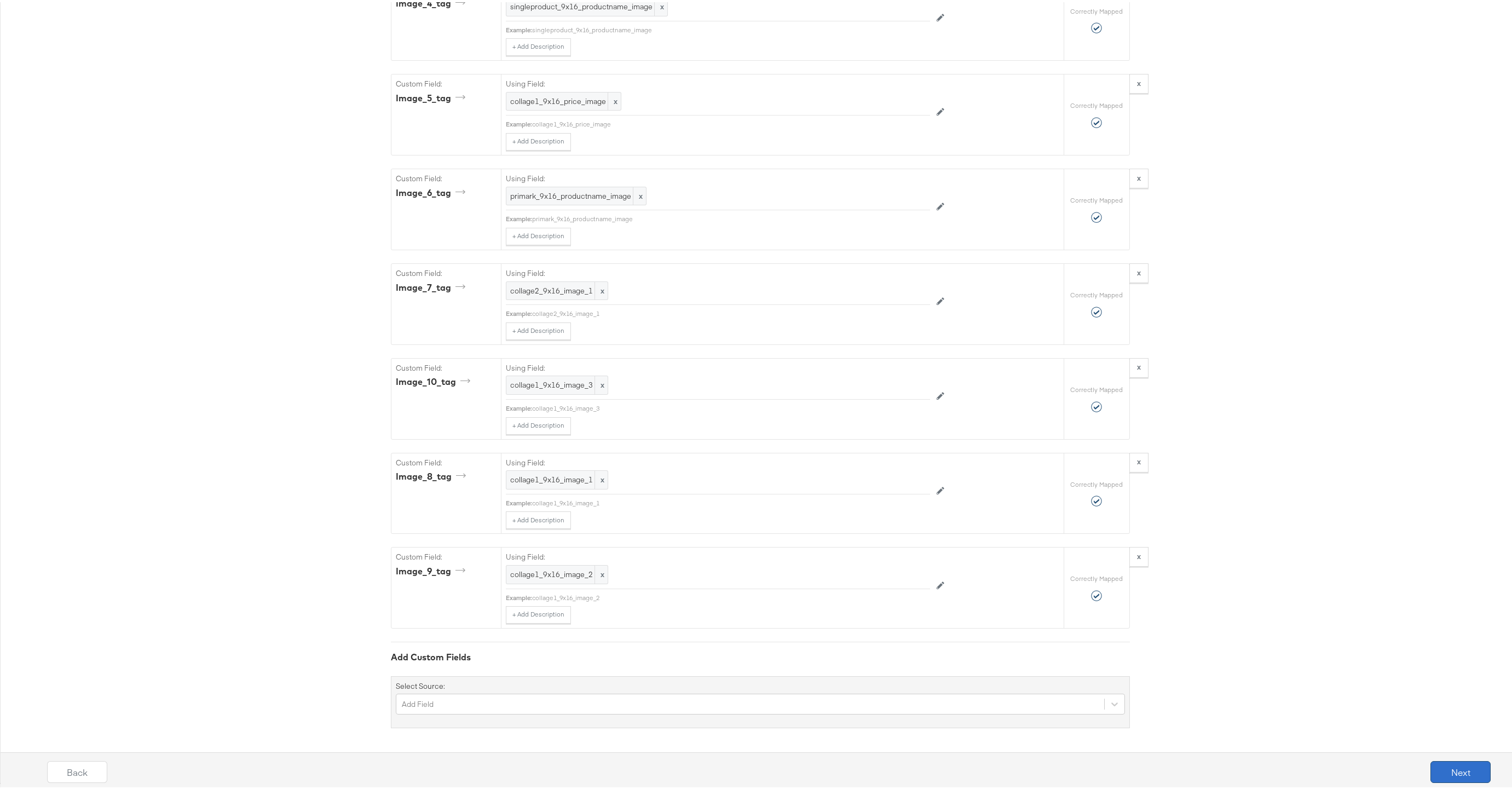
click at [1441, 769] on button "Next" at bounding box center [1461, 769] width 60 height 22
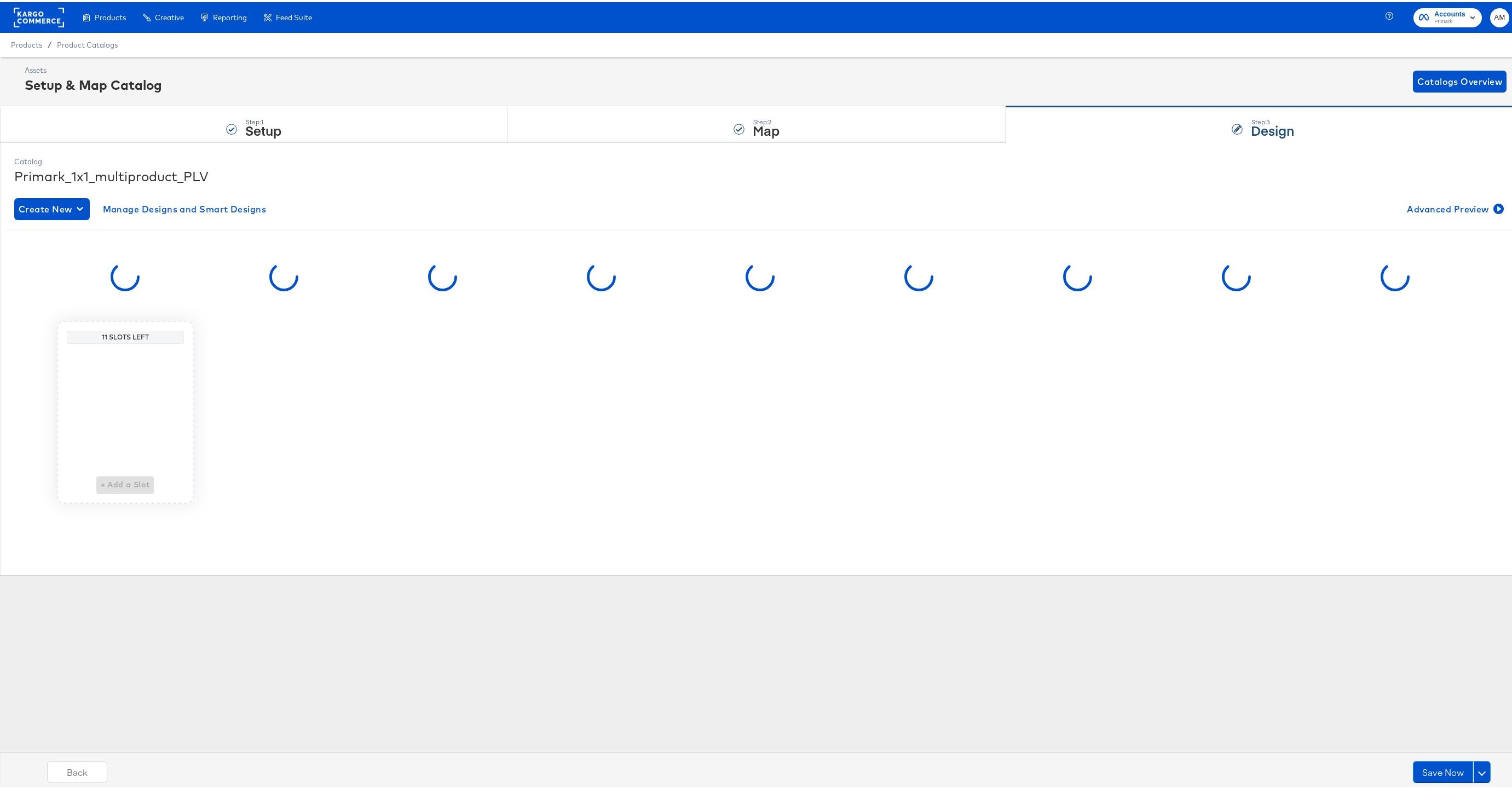
scroll to position [0, 0]
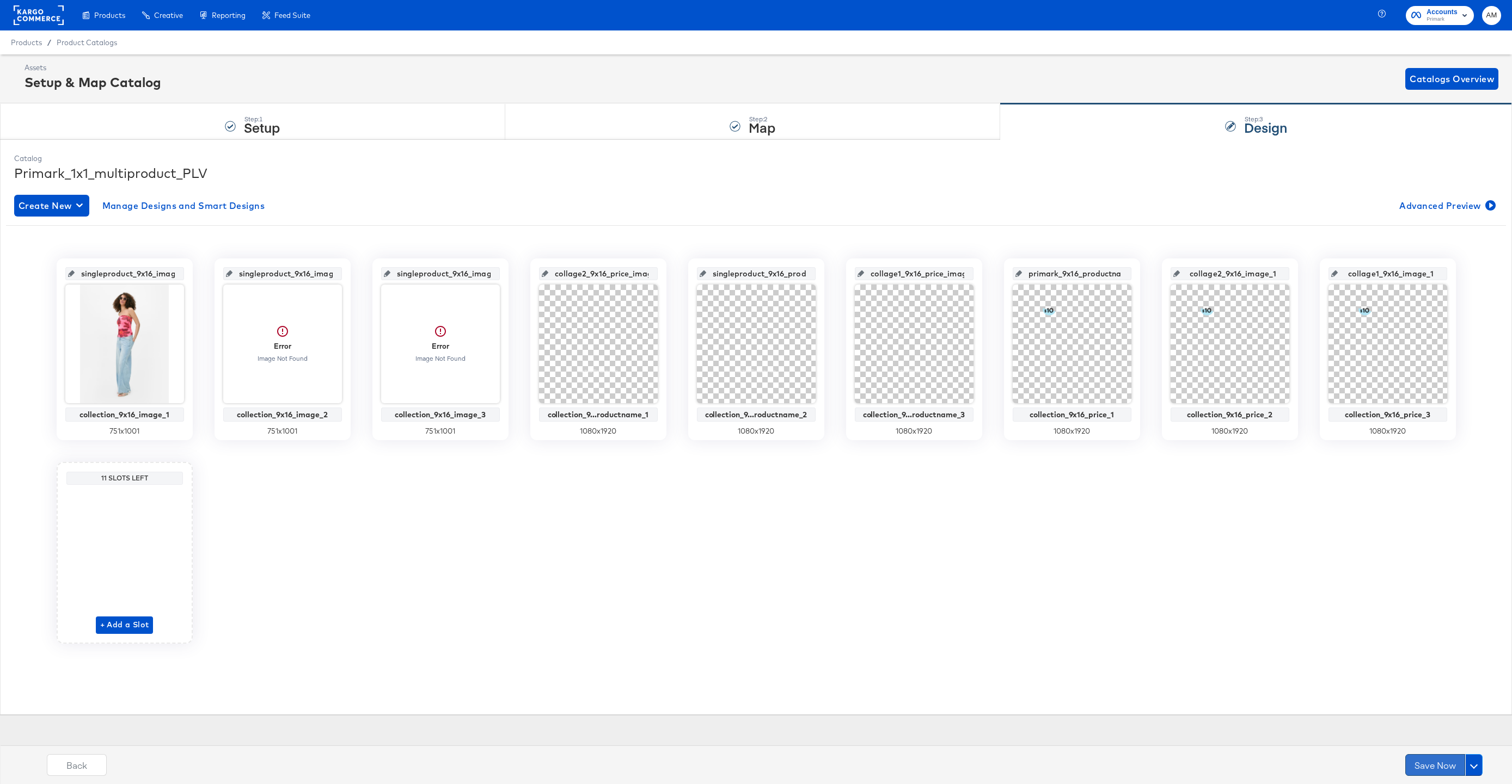
click at [1443, 770] on button "Save Now" at bounding box center [1435, 765] width 60 height 22
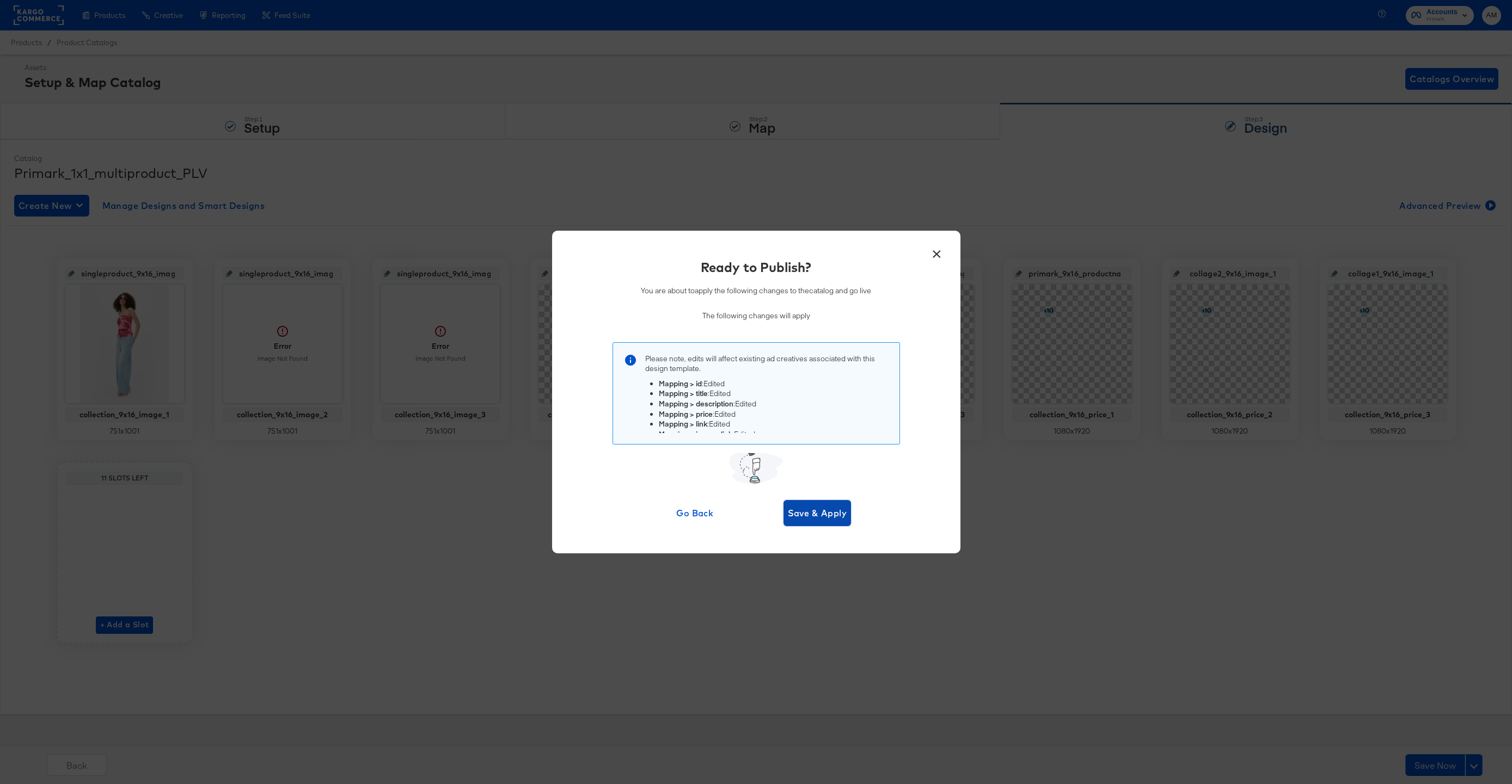
click at [821, 519] on span "Save & Apply" at bounding box center [817, 513] width 59 height 15
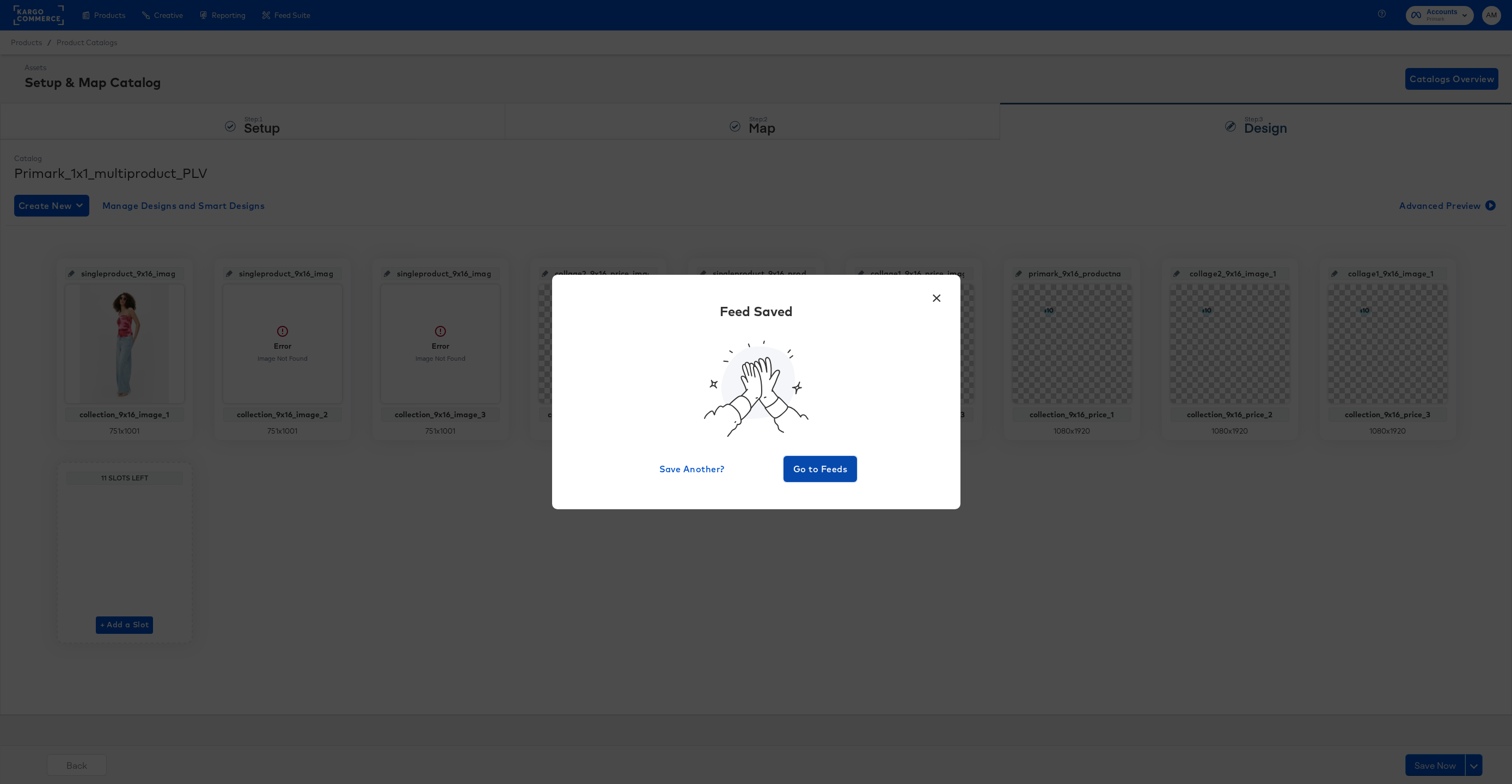
click at [809, 463] on span "Go to Feeds" at bounding box center [821, 468] width 65 height 15
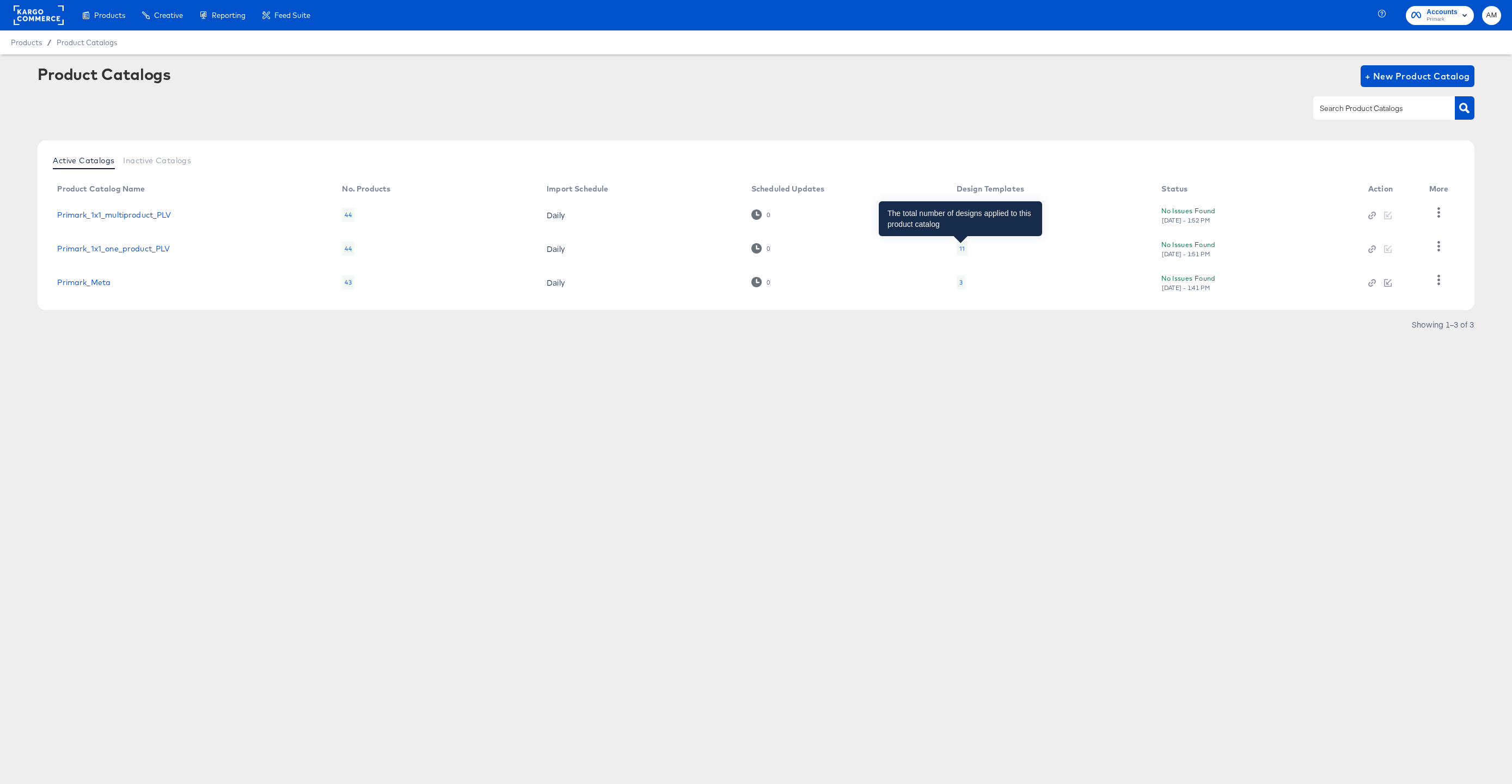
click at [959, 247] on div "11" at bounding box center [962, 248] width 5 height 9
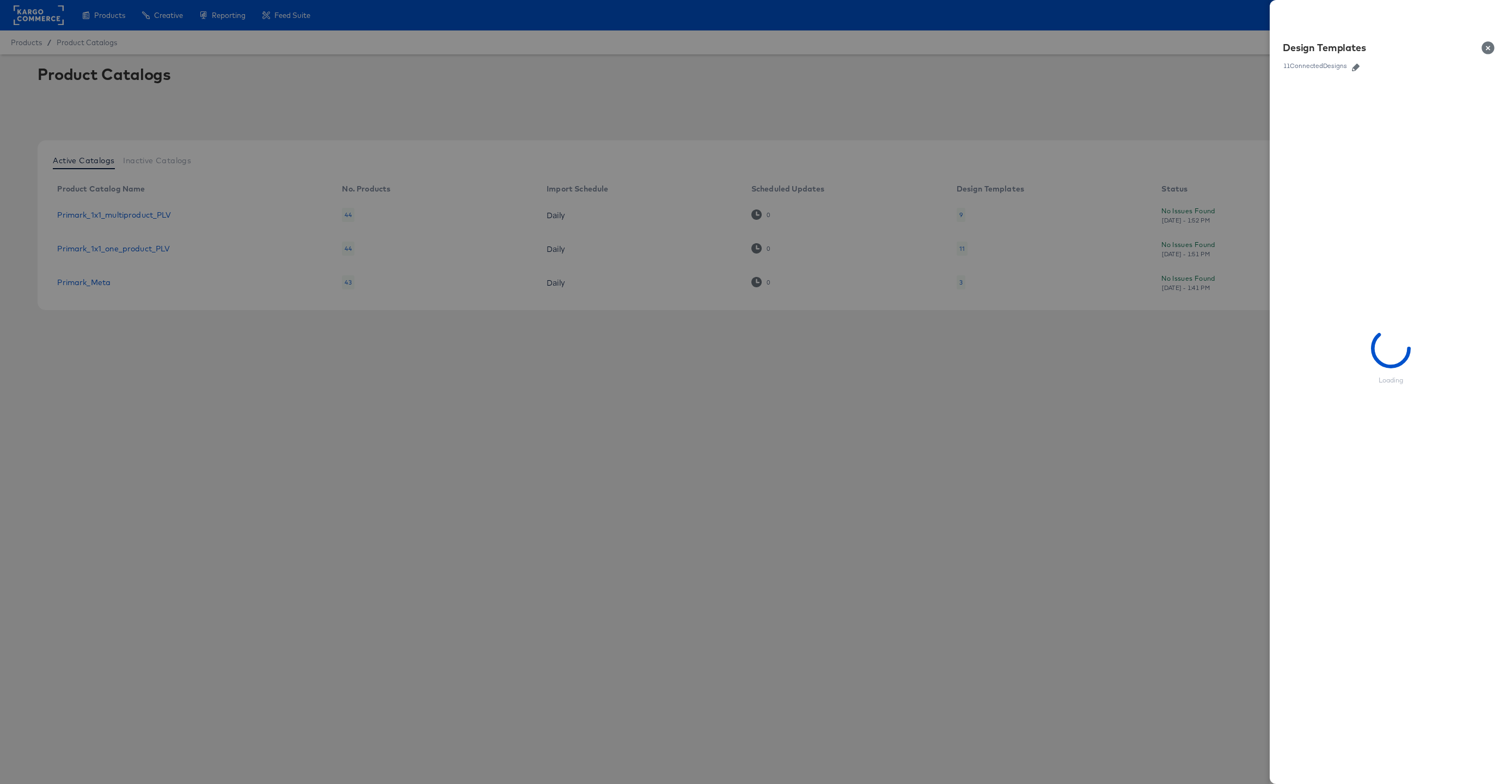
click at [1355, 65] on icon "button" at bounding box center [1355, 67] width 8 height 8
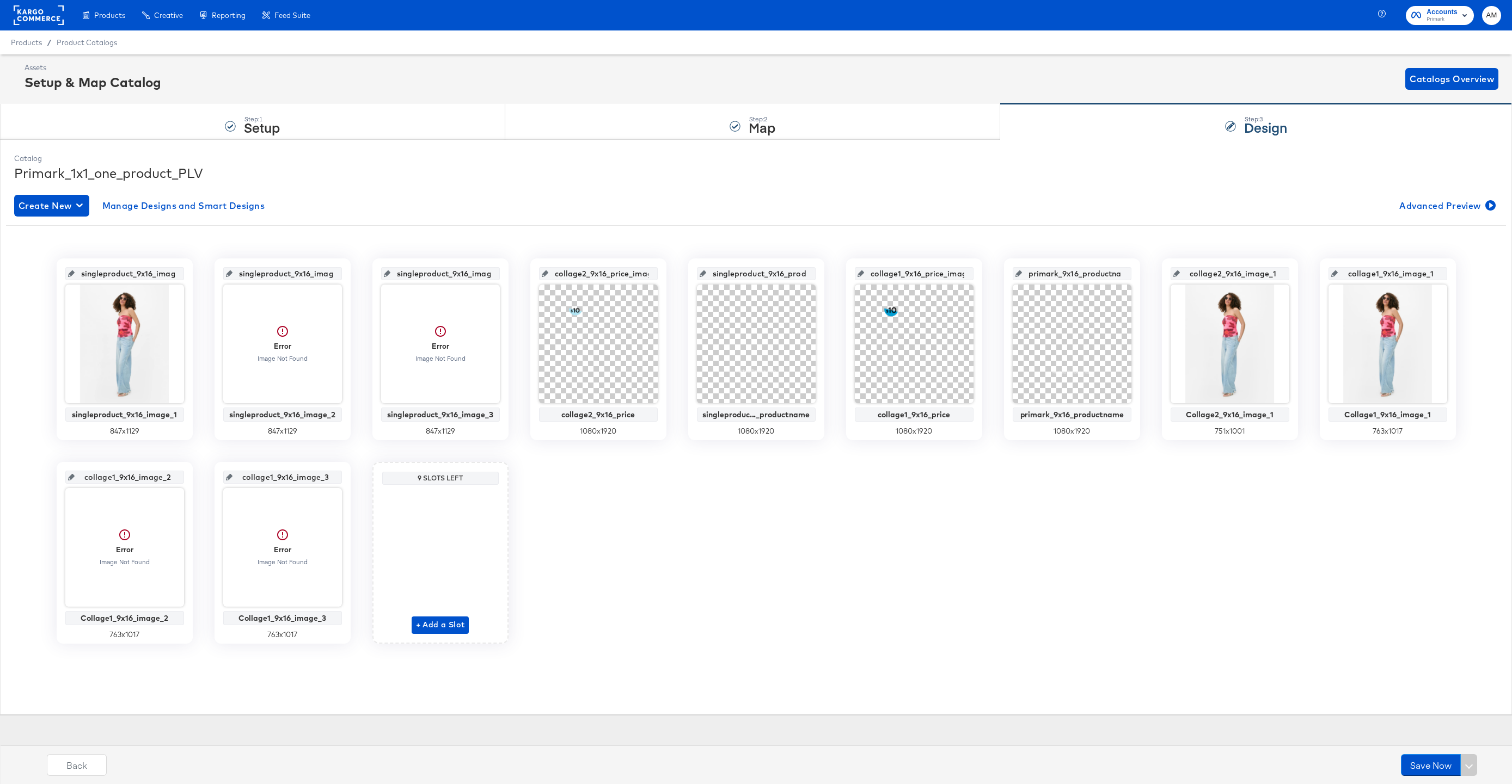
click at [252, 426] on div "847 x 1129" at bounding box center [282, 431] width 118 height 11
click at [241, 426] on span "Edit" at bounding box center [247, 426] width 50 height 8
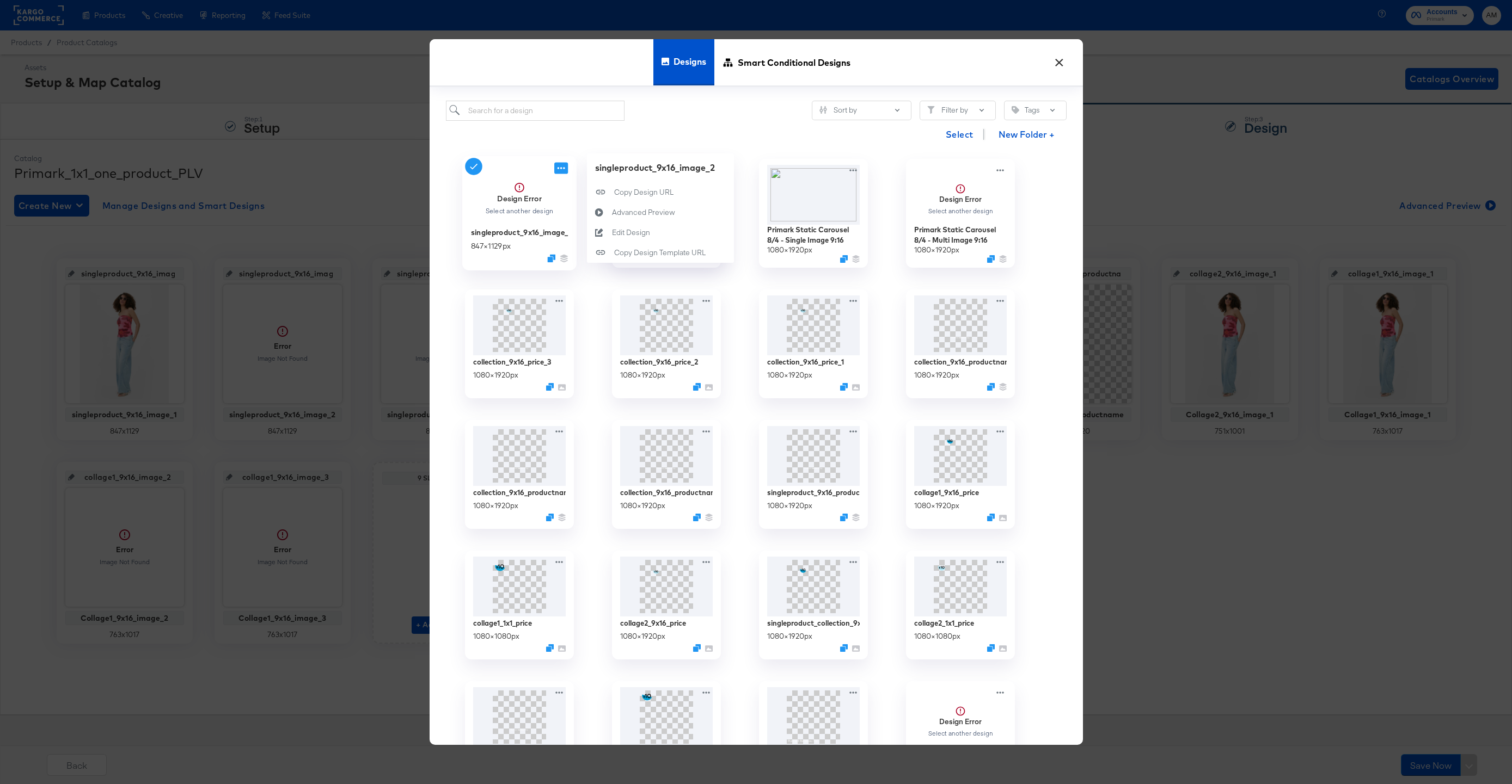
click at [561, 171] on icon at bounding box center [561, 168] width 13 height 11
click at [611, 232] on div "Edit Design Edit Design" at bounding box center [611, 232] width 0 height 0
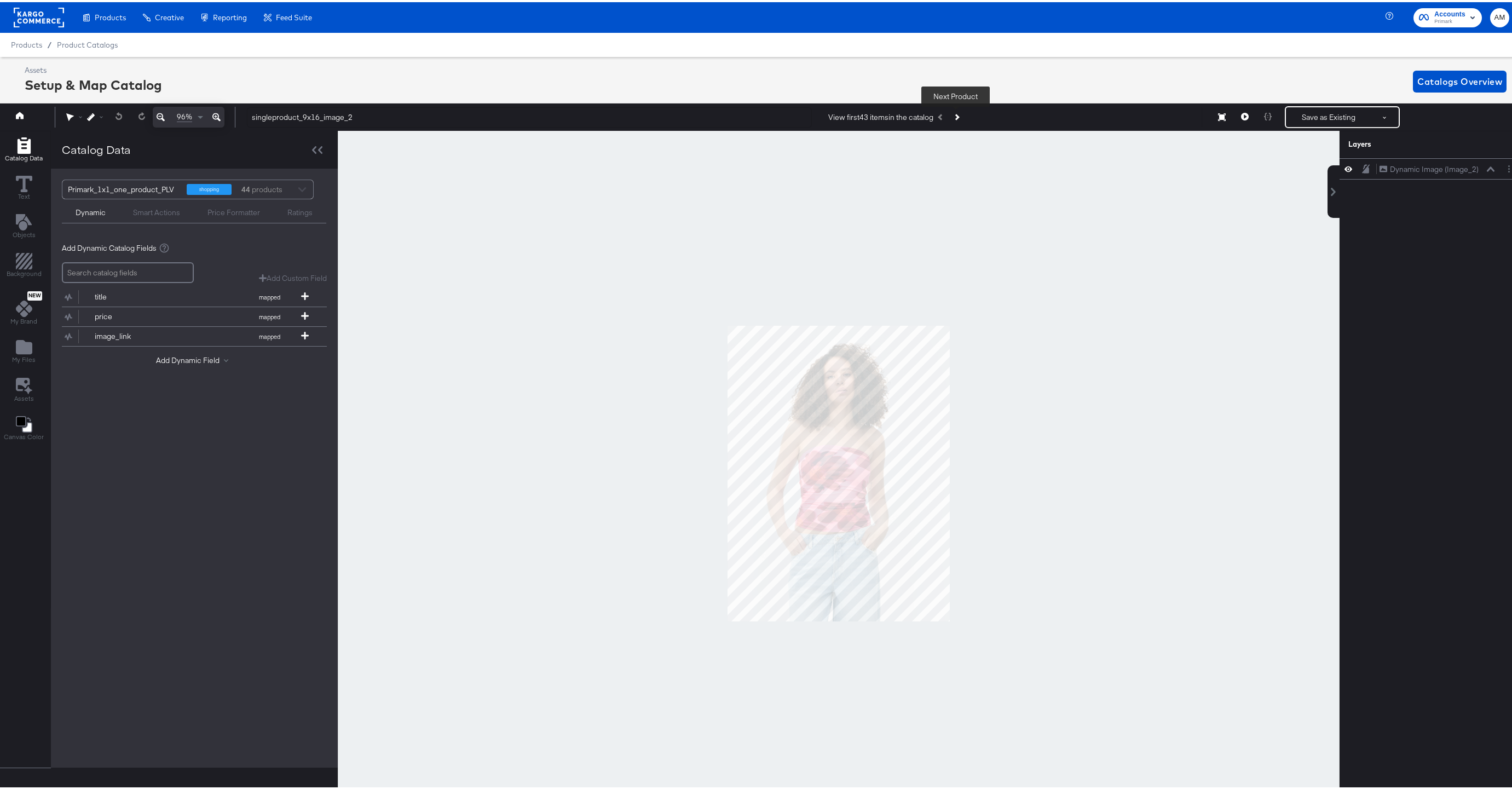
click at [957, 114] on icon "Next Product" at bounding box center [956, 115] width 6 height 6
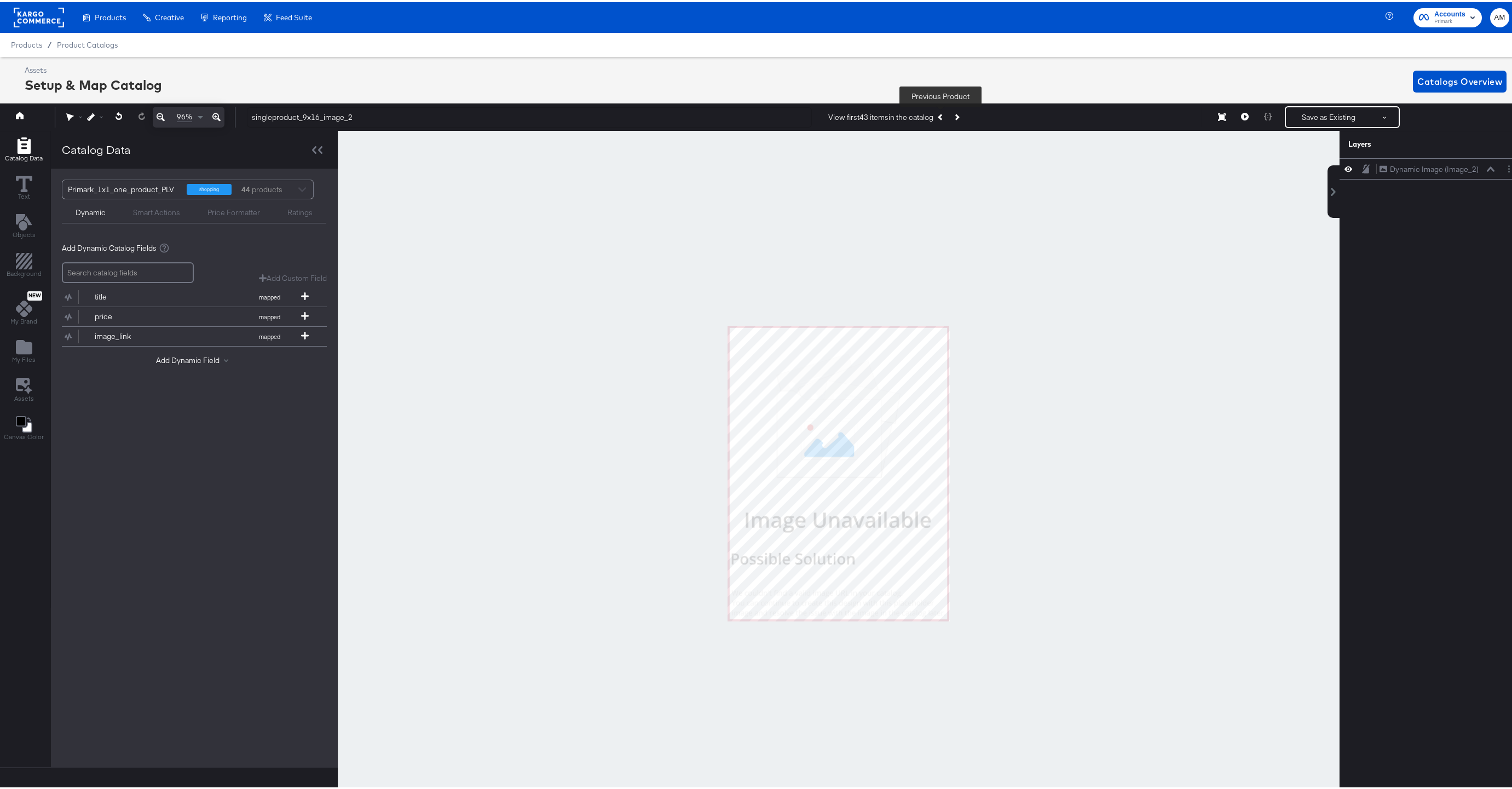
click at [939, 115] on icon "Previous Product" at bounding box center [941, 115] width 6 height 6
click at [1453, 170] on div "Dynamic Image (Image_2)" at bounding box center [1435, 167] width 89 height 11
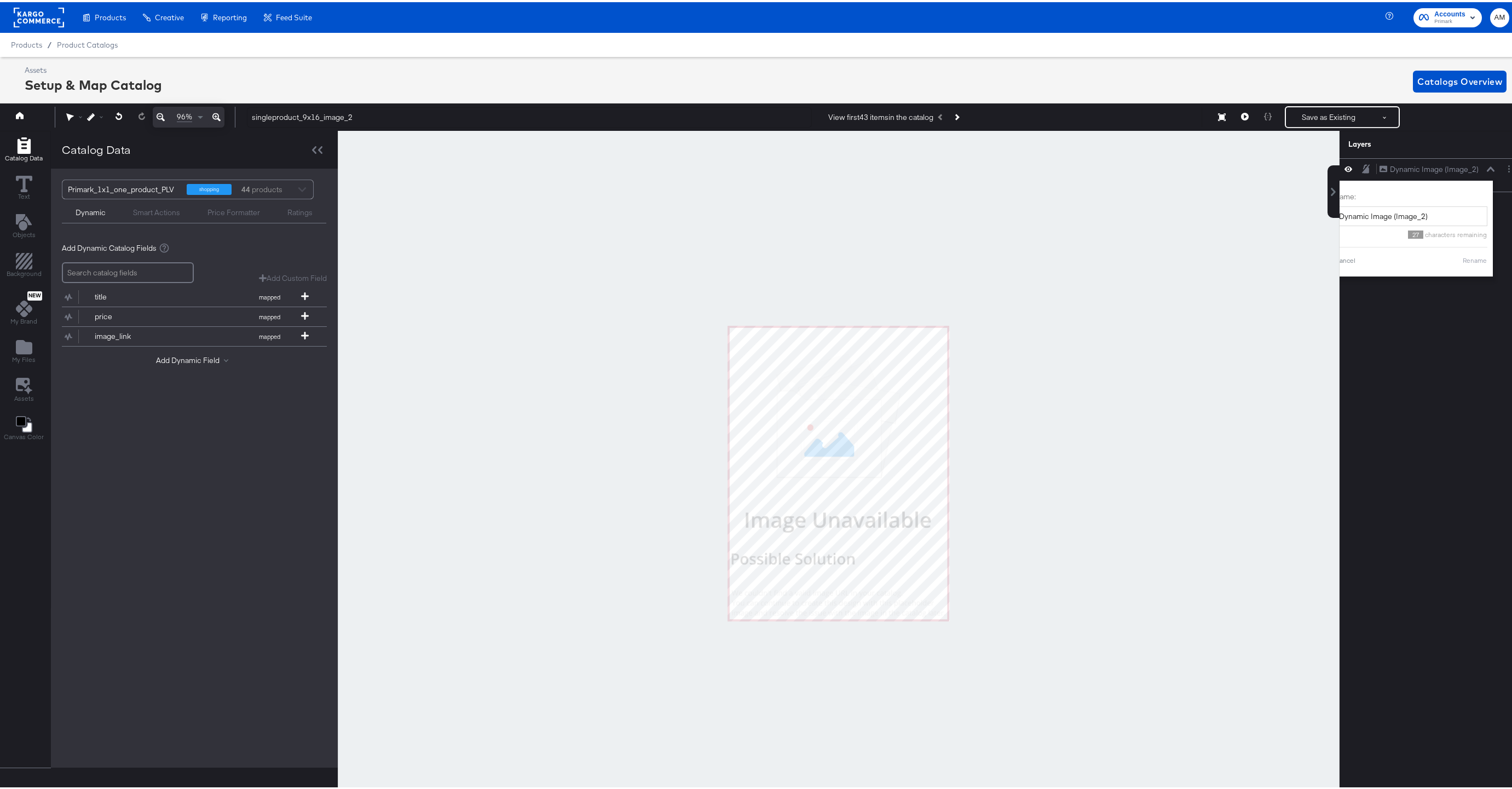
click at [1371, 313] on div "Dynamic Image (Image_2) Dynamic Image (Image_2) Name: Dynamic Image (Image_2) 2…" at bounding box center [1431, 478] width 183 height 644
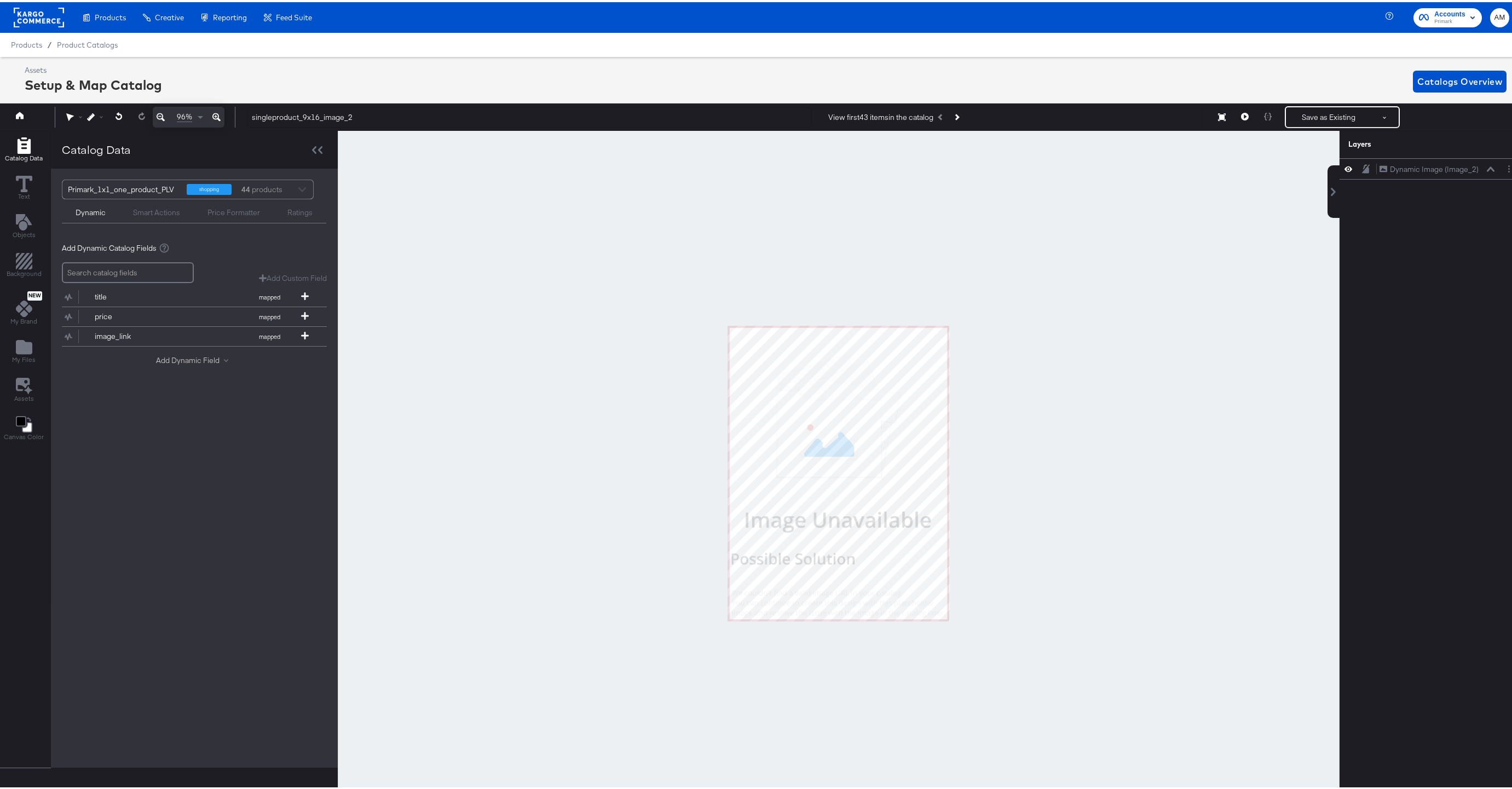
click at [210, 357] on button "Add Dynamic Field" at bounding box center [194, 358] width 76 height 11
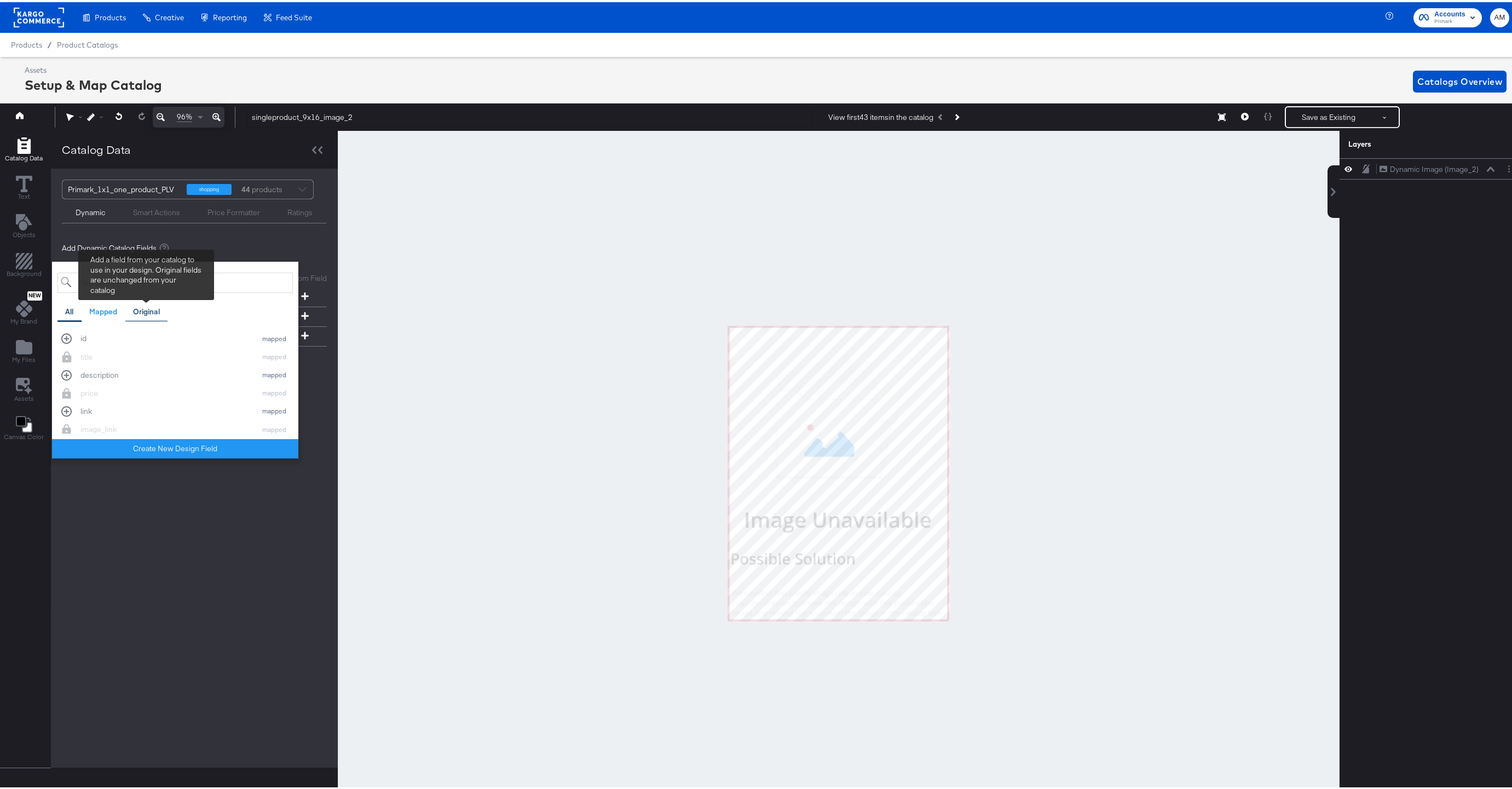
click at [148, 310] on div "Original" at bounding box center [147, 310] width 27 height 11
click at [126, 283] on input "search" at bounding box center [175, 280] width 236 height 20
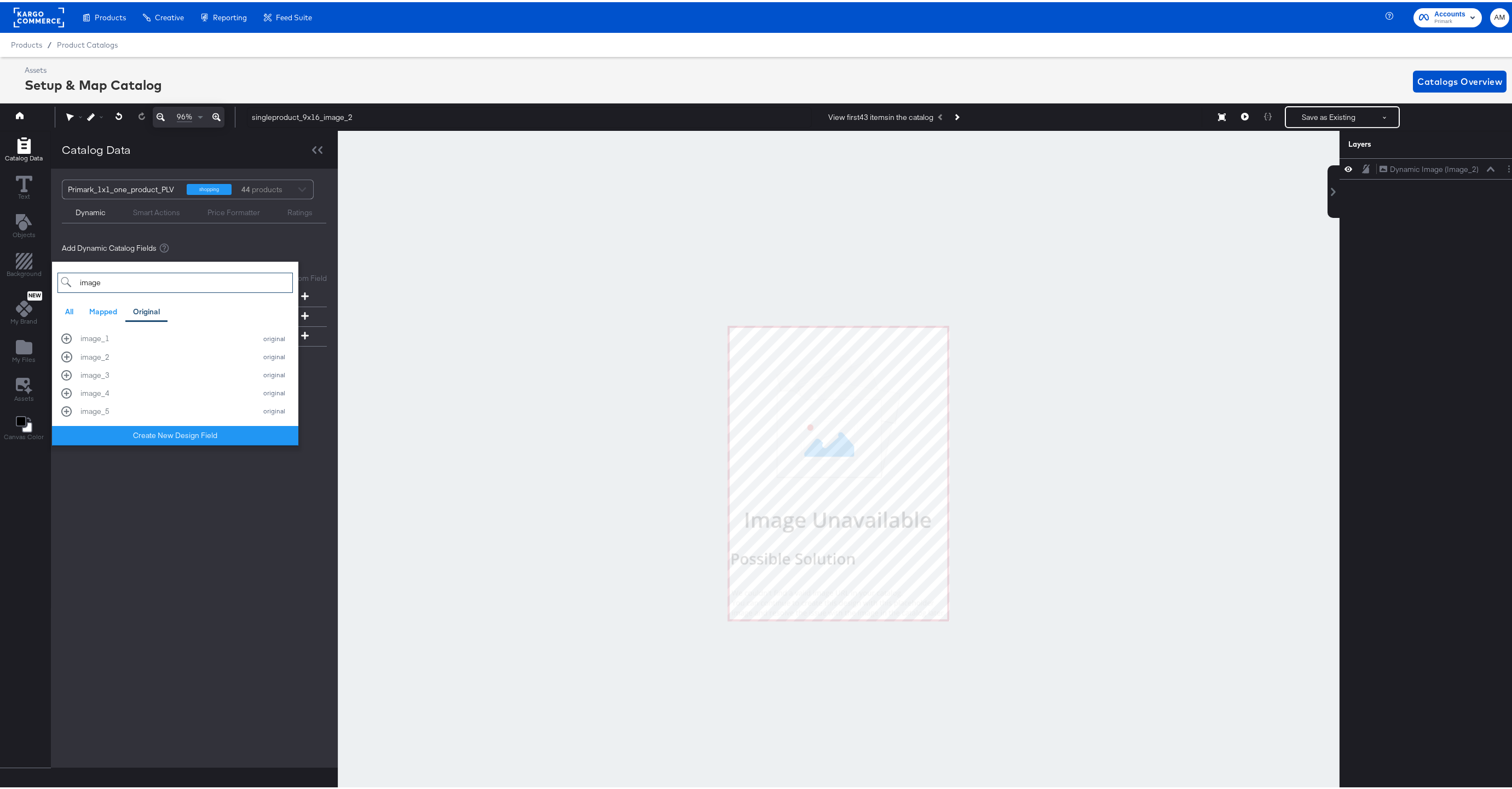
type input "image"
click at [91, 354] on div "image_2" at bounding box center [165, 355] width 170 height 11
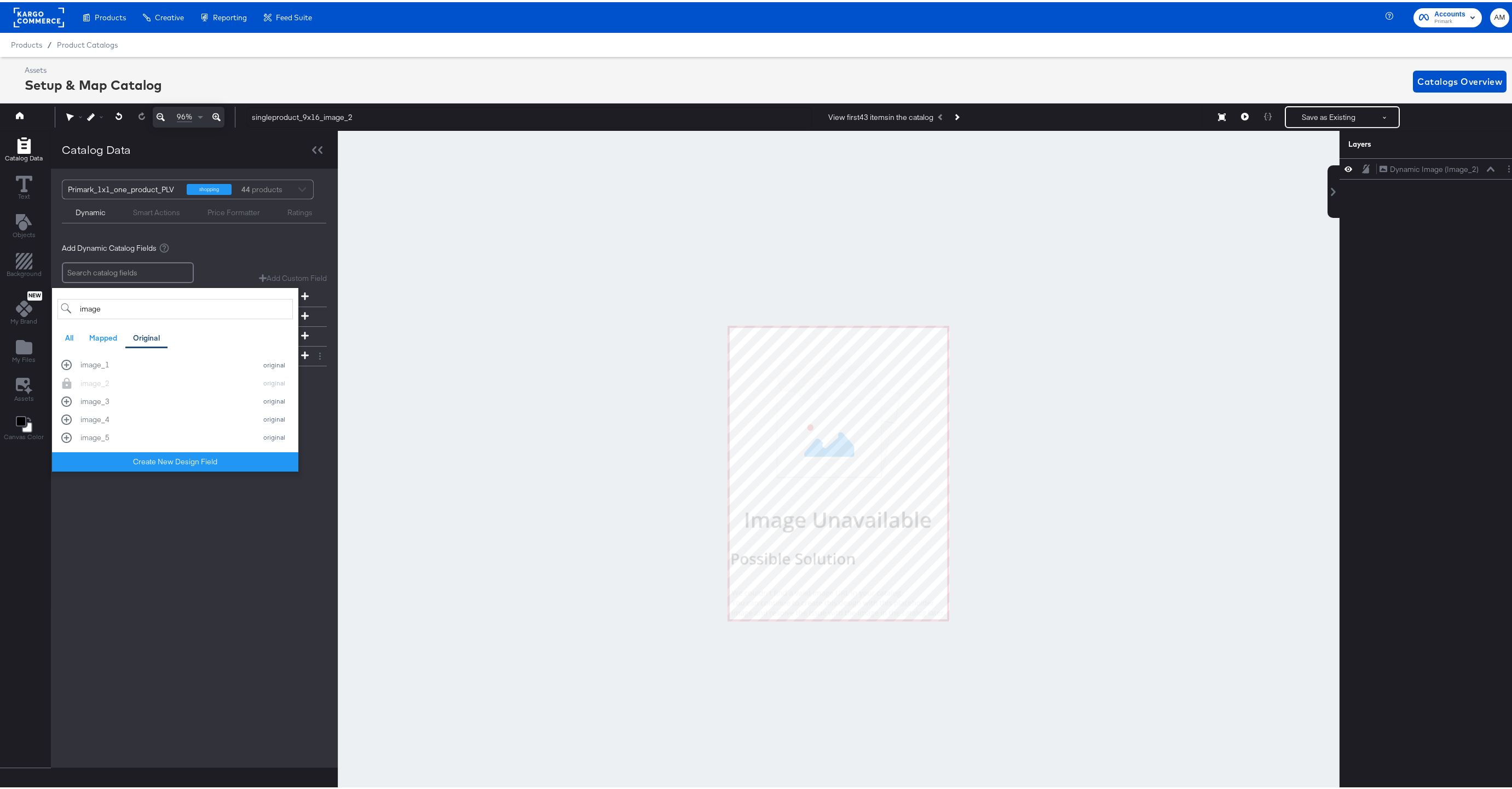
click at [458, 342] on div at bounding box center [839, 471] width 1002 height 685
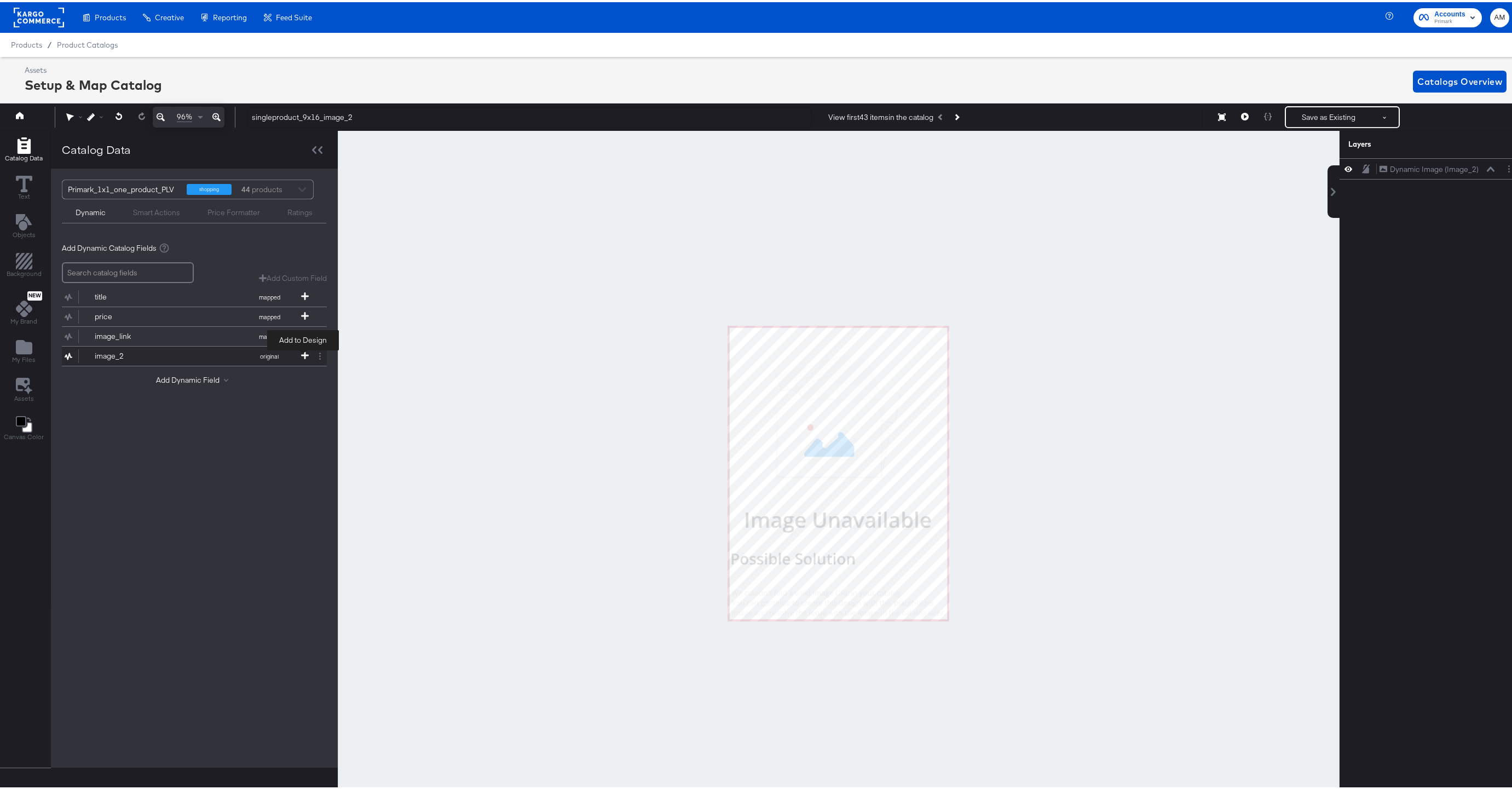
click at [306, 350] on icon at bounding box center [305, 353] width 8 height 8
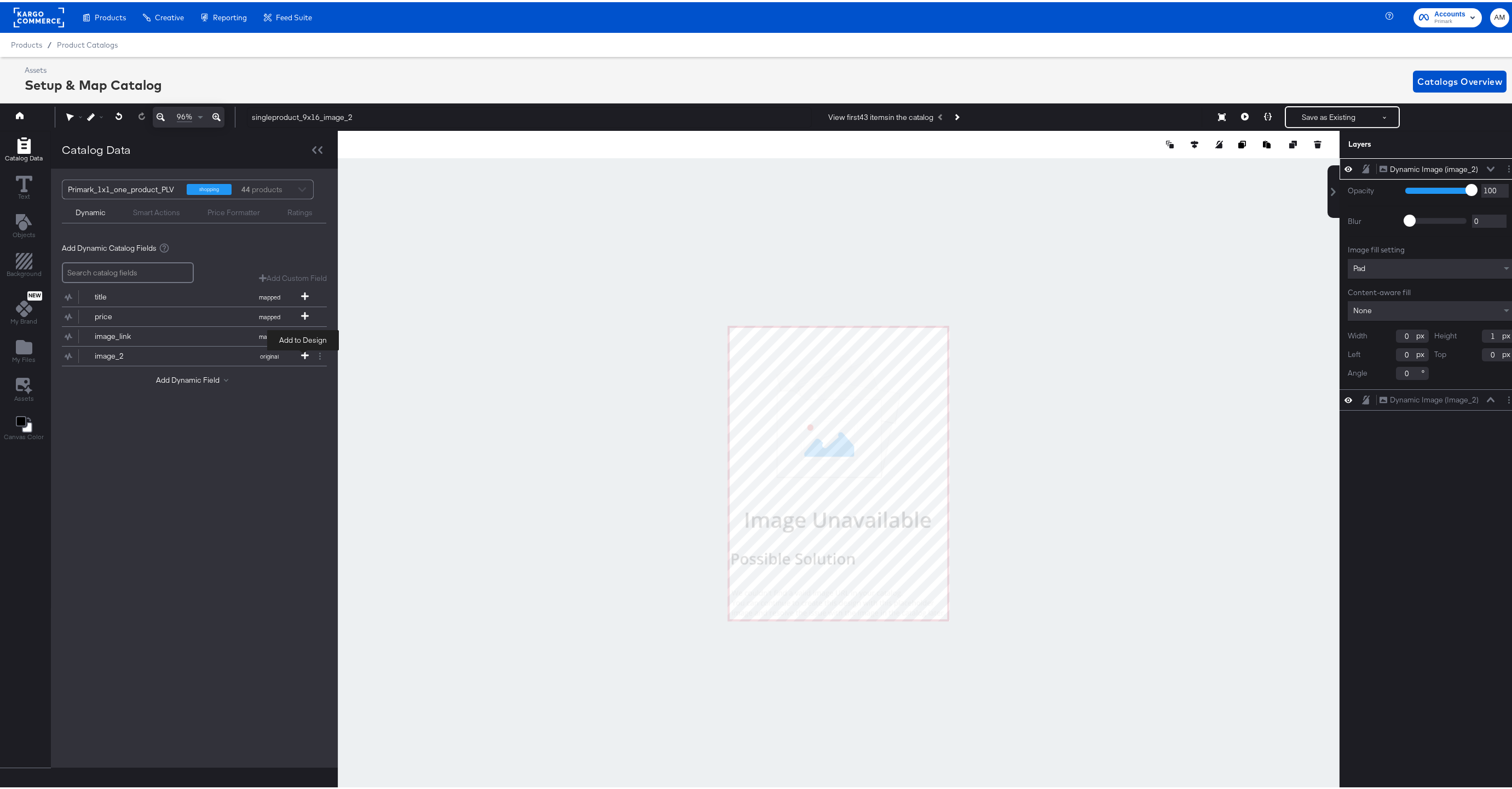
type input "1"
click at [1487, 395] on icon at bounding box center [1491, 398] width 8 height 5
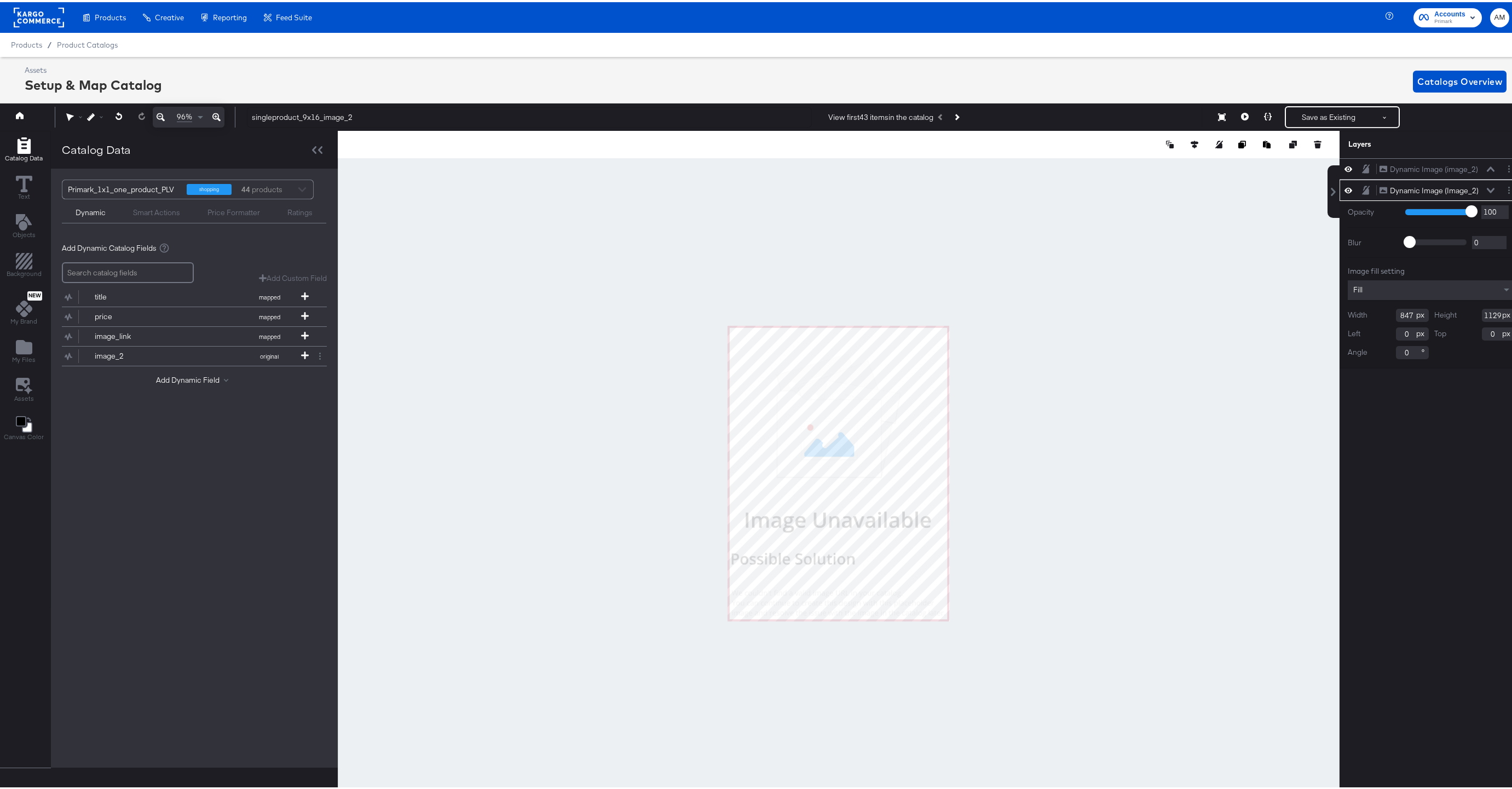
scroll to position [0, 3]
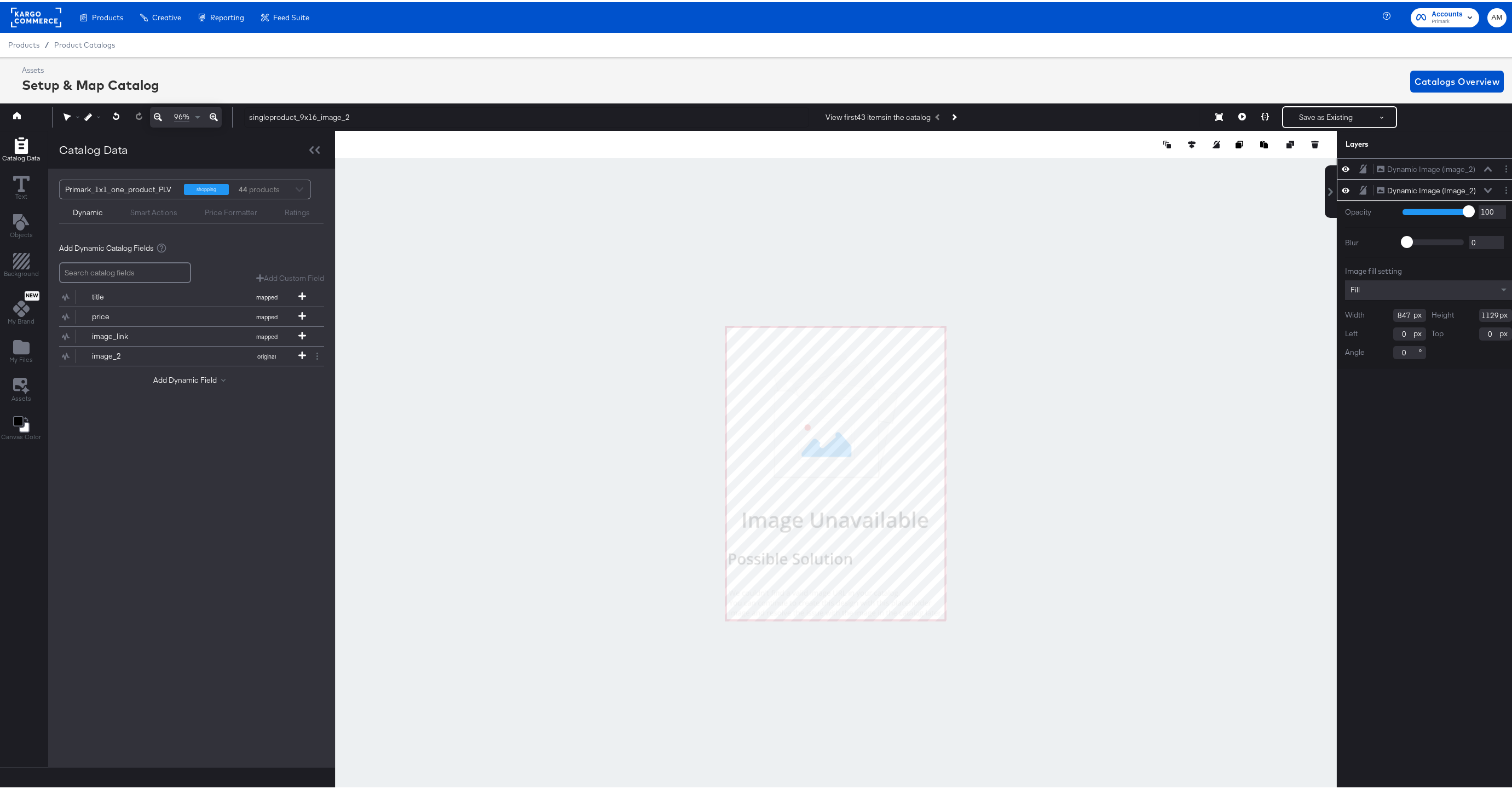
click at [1484, 167] on icon at bounding box center [1488, 167] width 8 height 5
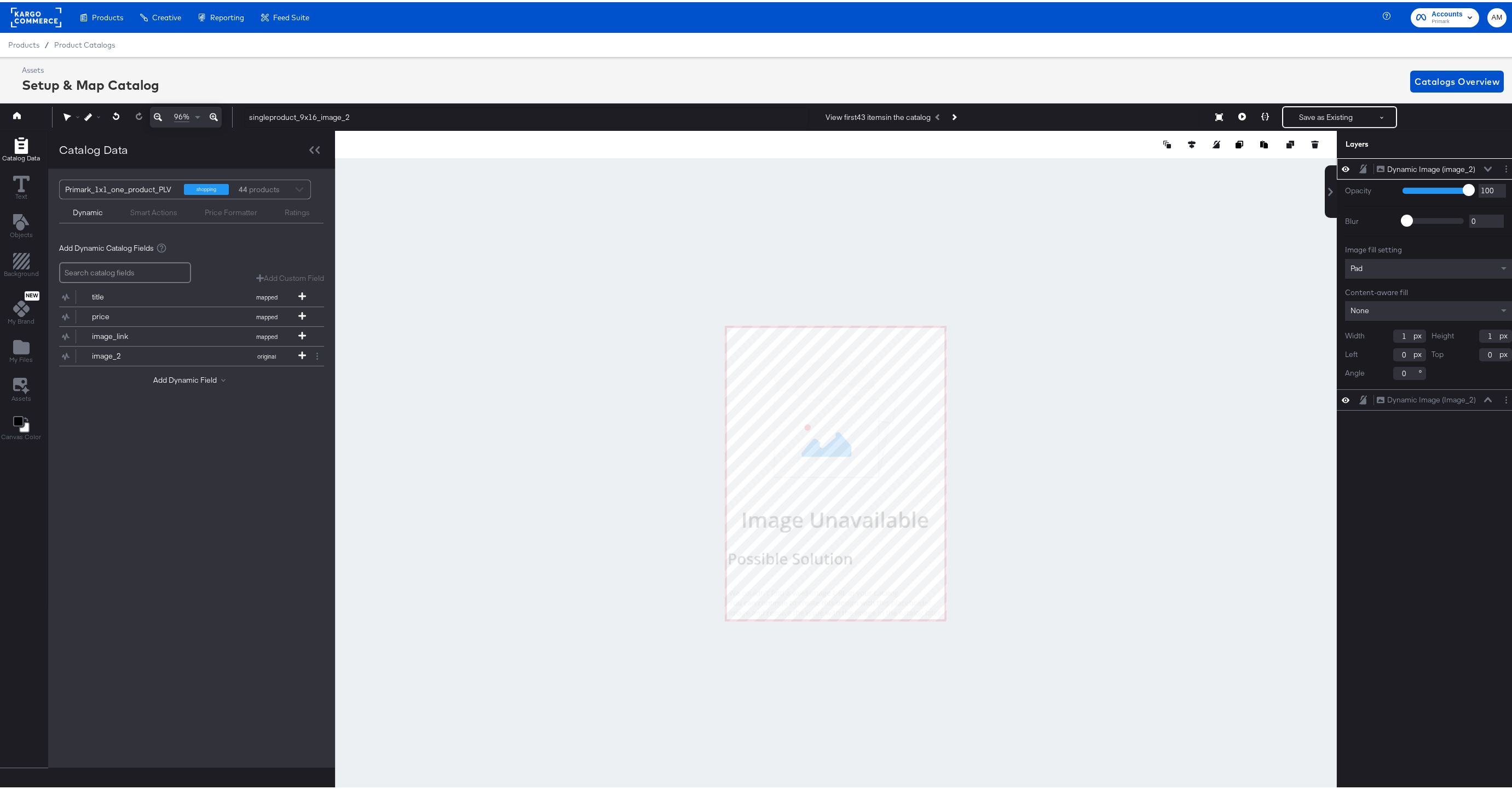
click at [1395, 336] on input "1" at bounding box center [1410, 334] width 33 height 13
type input "847"
type input "1129"
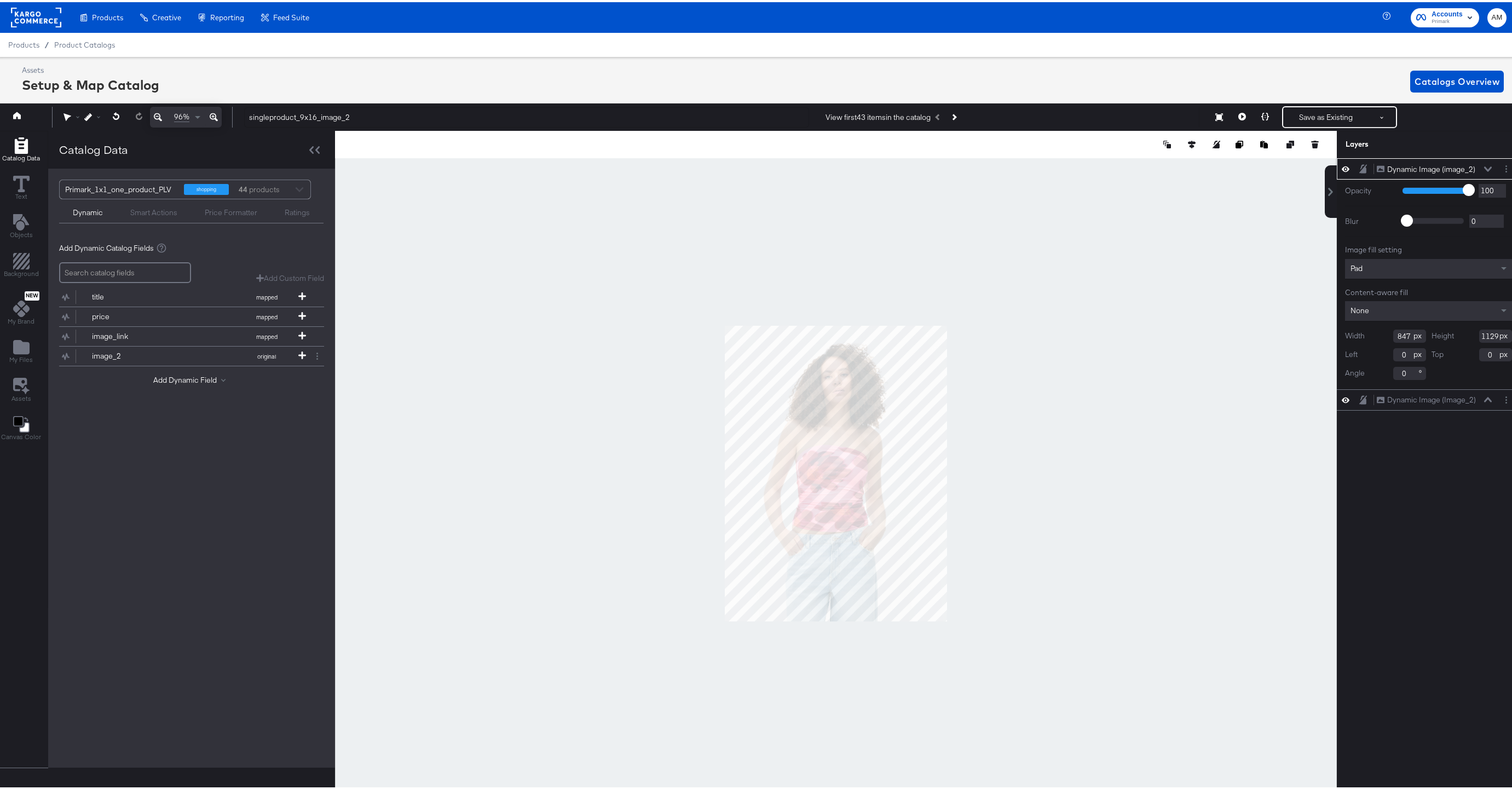
click at [1379, 310] on div "None" at bounding box center [1429, 309] width 167 height 20
click at [1372, 304] on span "Full Image" at bounding box center [1368, 309] width 35 height 10
click at [1383, 260] on div "Pad" at bounding box center [1429, 267] width 167 height 20
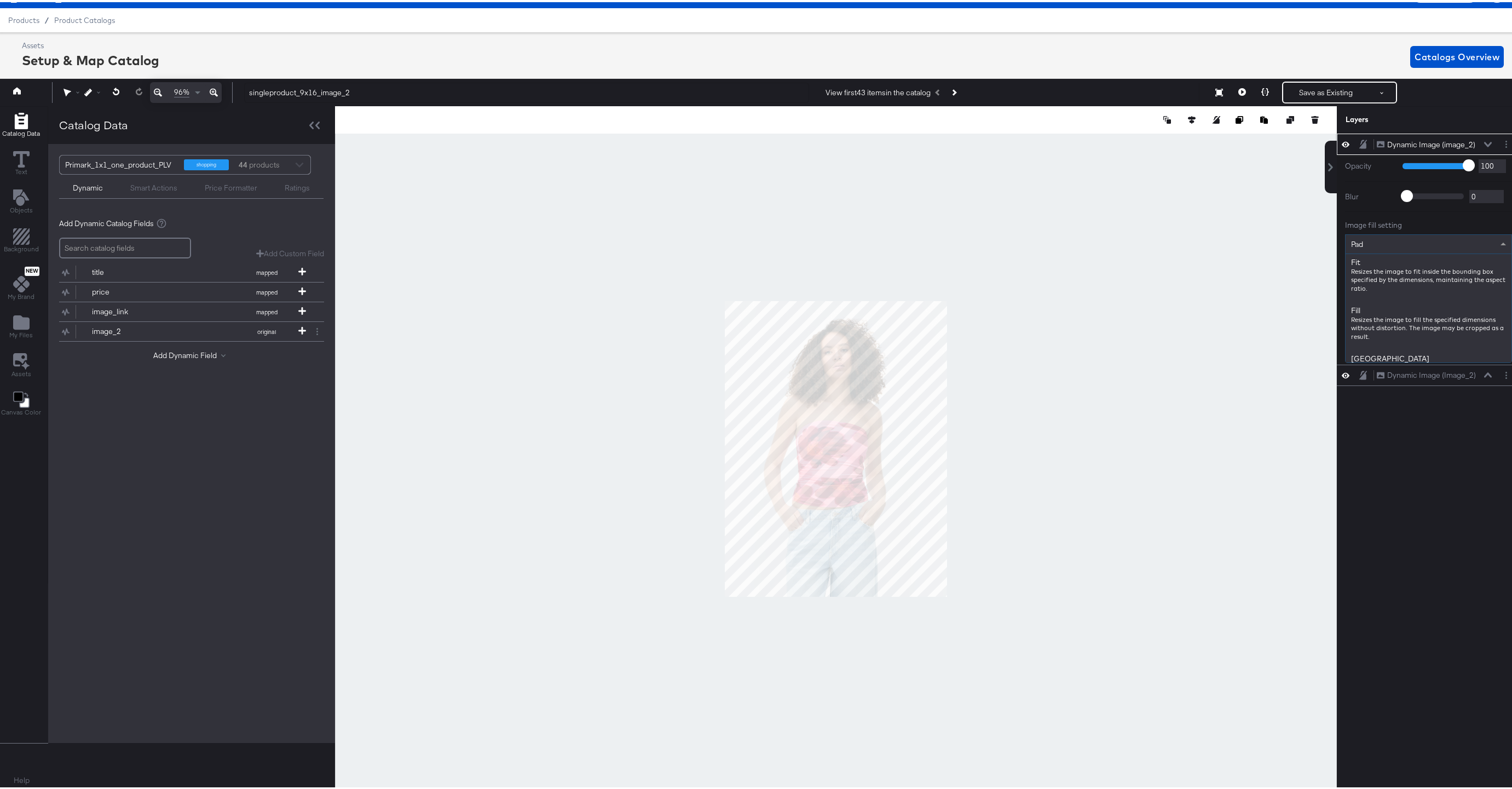
scroll to position [146, 0]
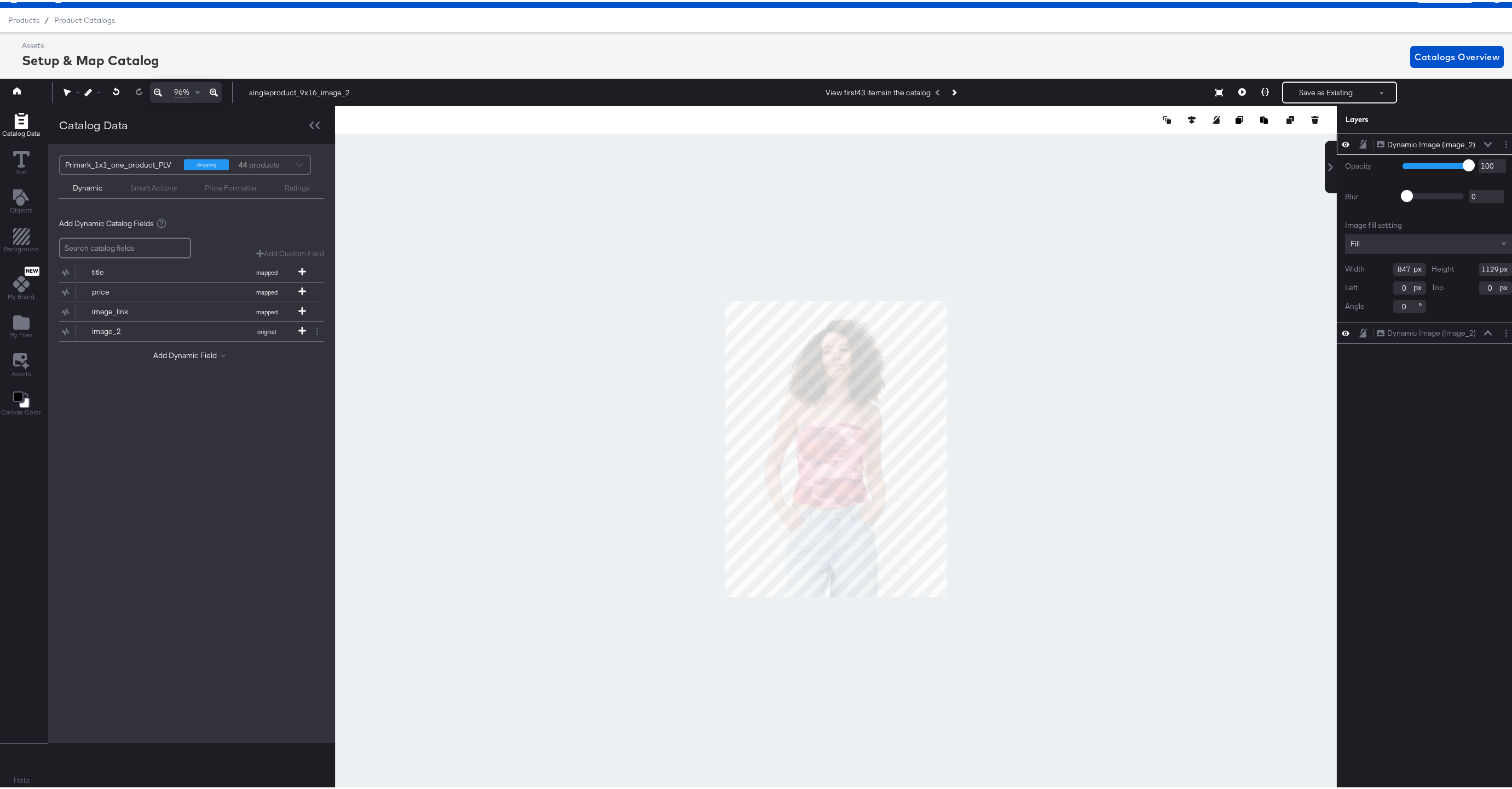
click at [1484, 141] on icon at bounding box center [1488, 142] width 8 height 5
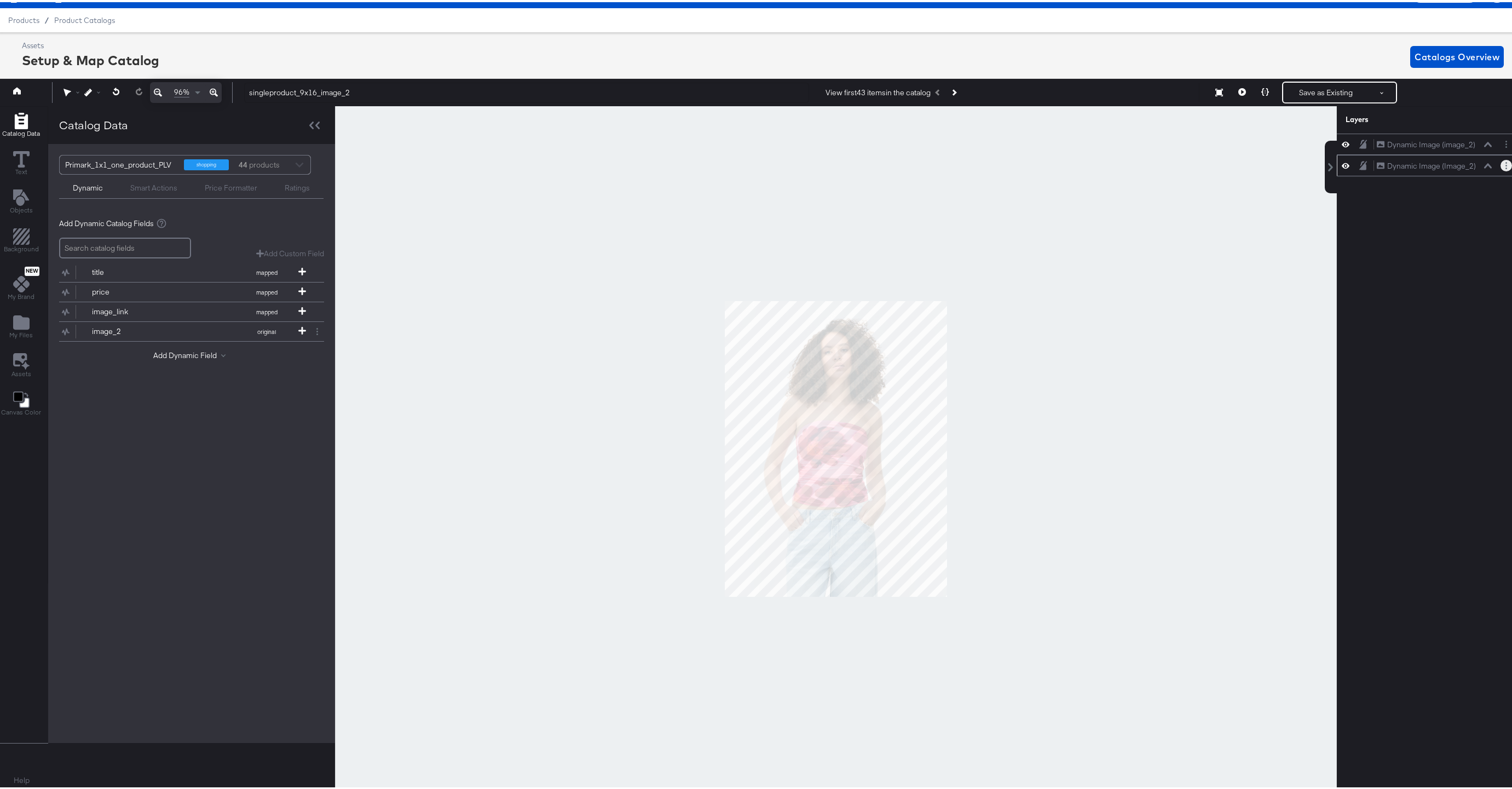
click at [1506, 165] on icon "Layer Options" at bounding box center [1507, 164] width 2 height 7
click at [1411, 244] on button "Delete" at bounding box center [1420, 243] width 23 height 12
click at [1307, 91] on button "Save as Existing" at bounding box center [1326, 90] width 85 height 20
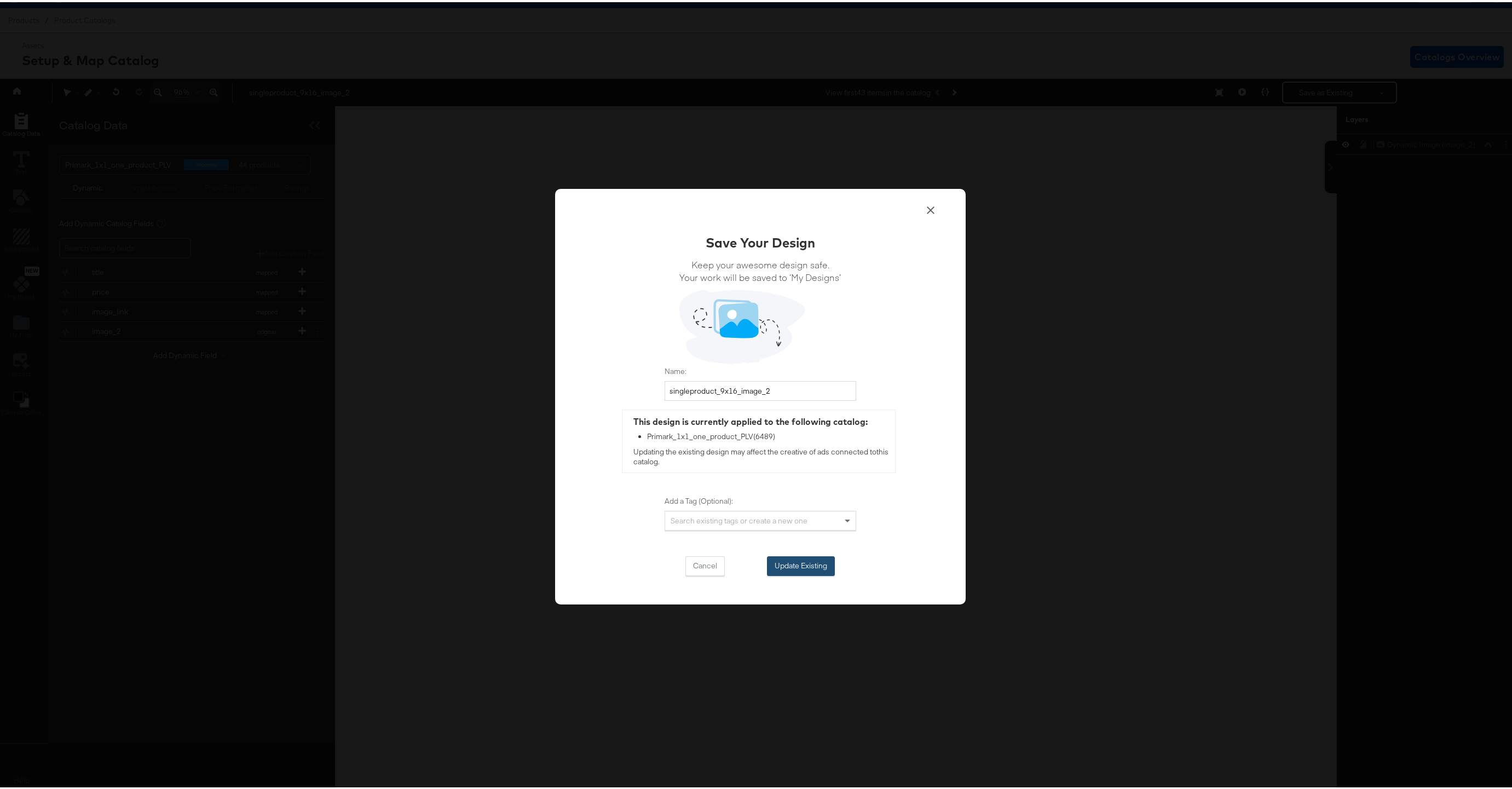
click at [778, 560] on button "Update Existing" at bounding box center [800, 564] width 68 height 20
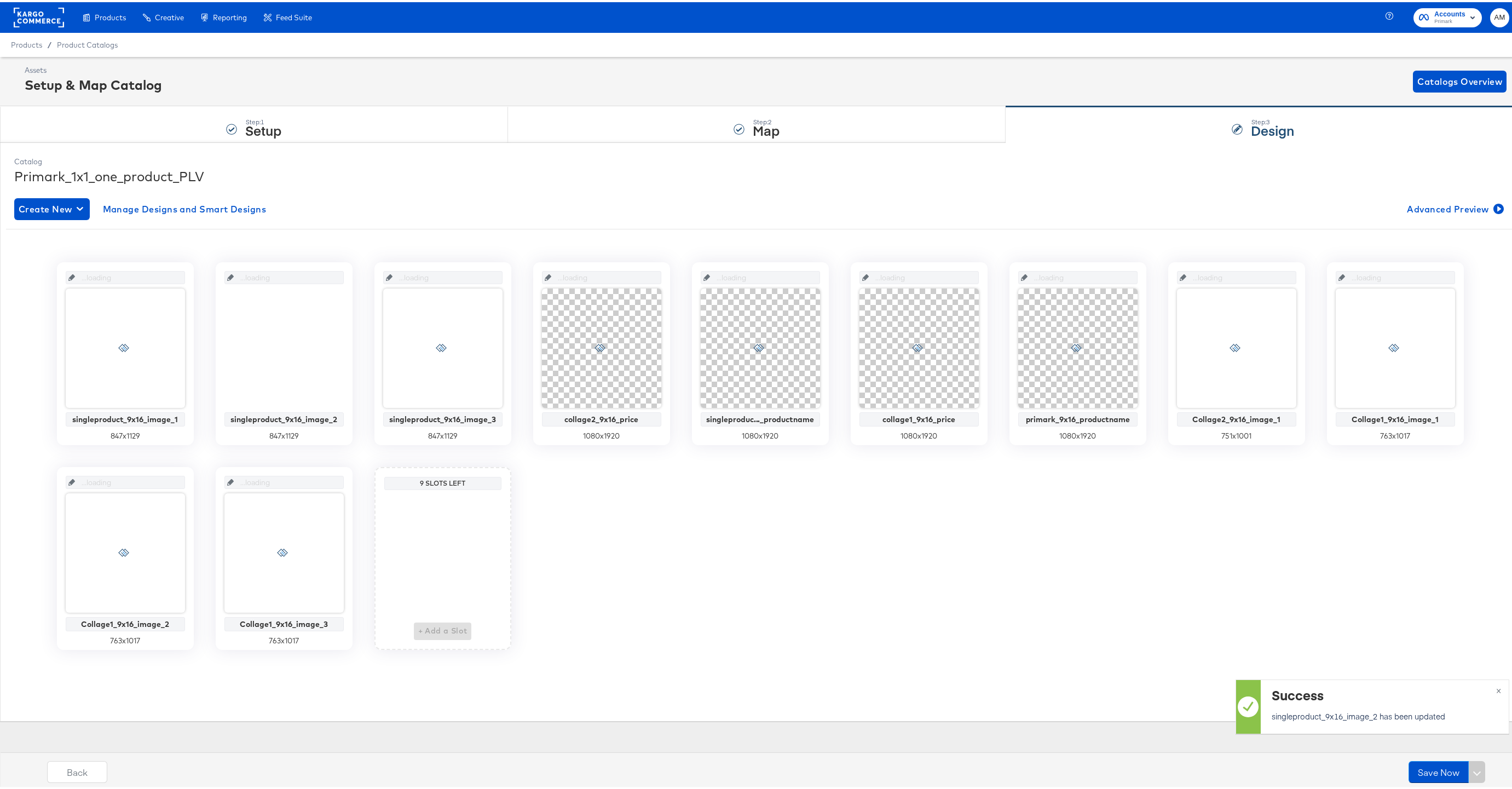
scroll to position [0, 0]
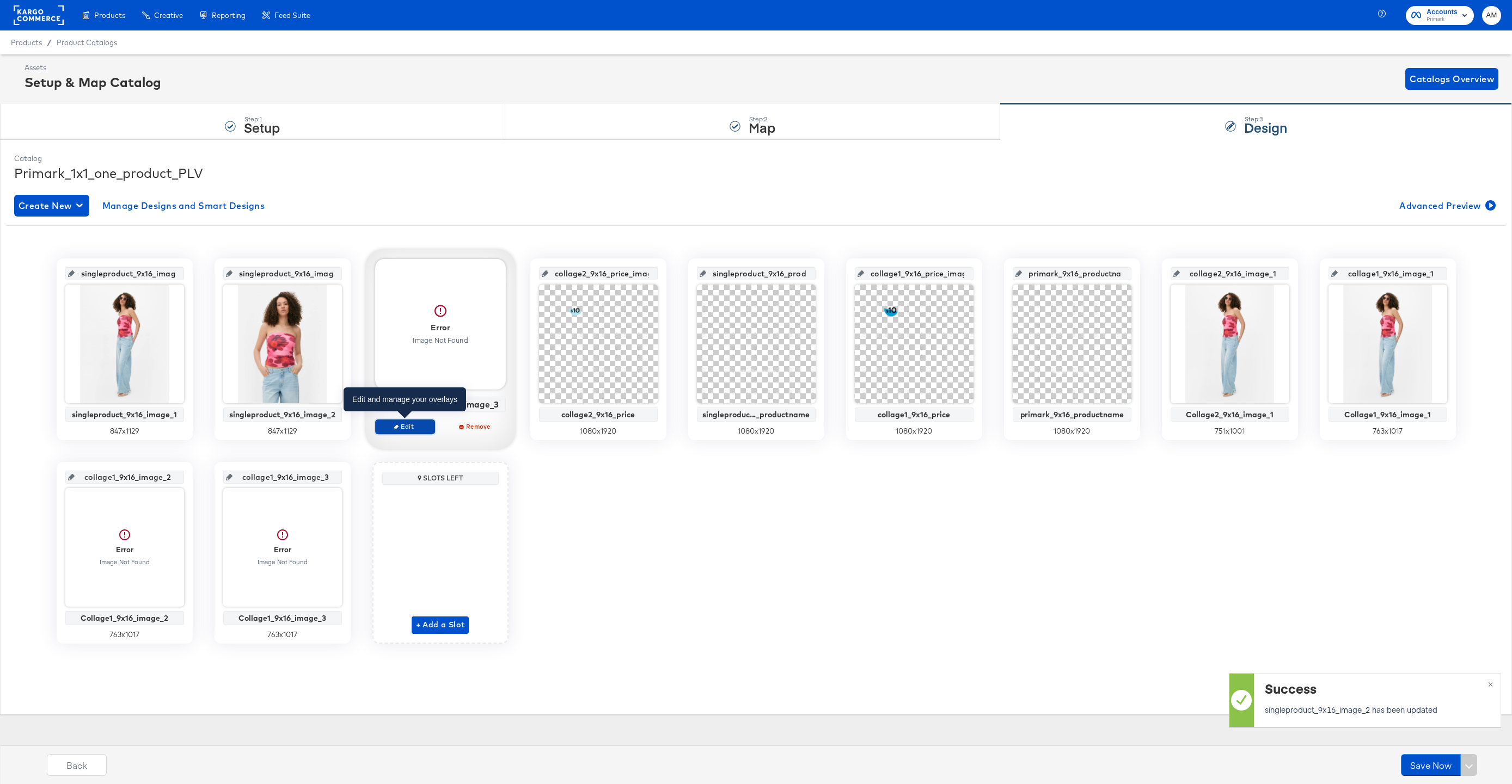
click at [403, 432] on button "Edit" at bounding box center [405, 426] width 60 height 15
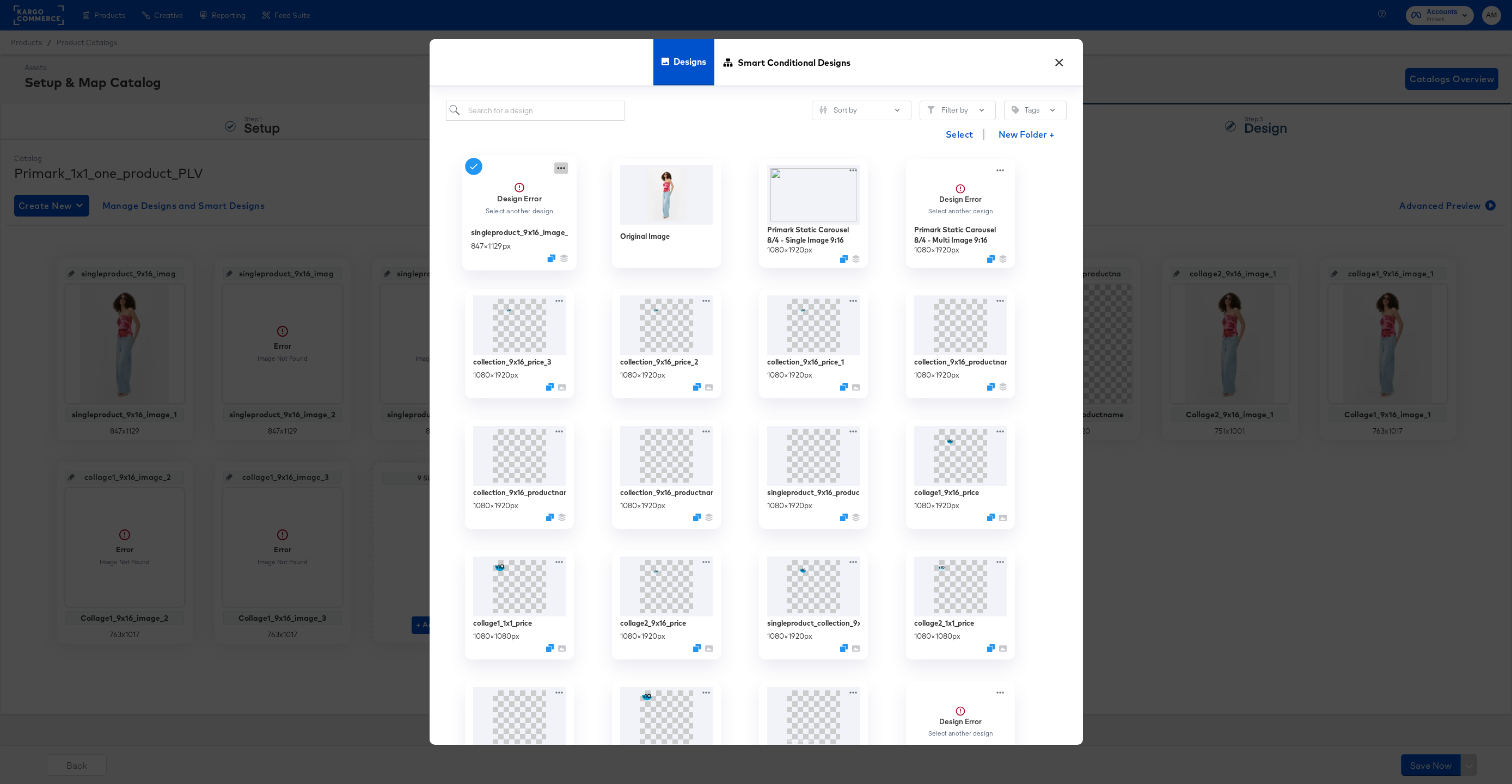
click at [560, 167] on icon at bounding box center [561, 168] width 13 height 11
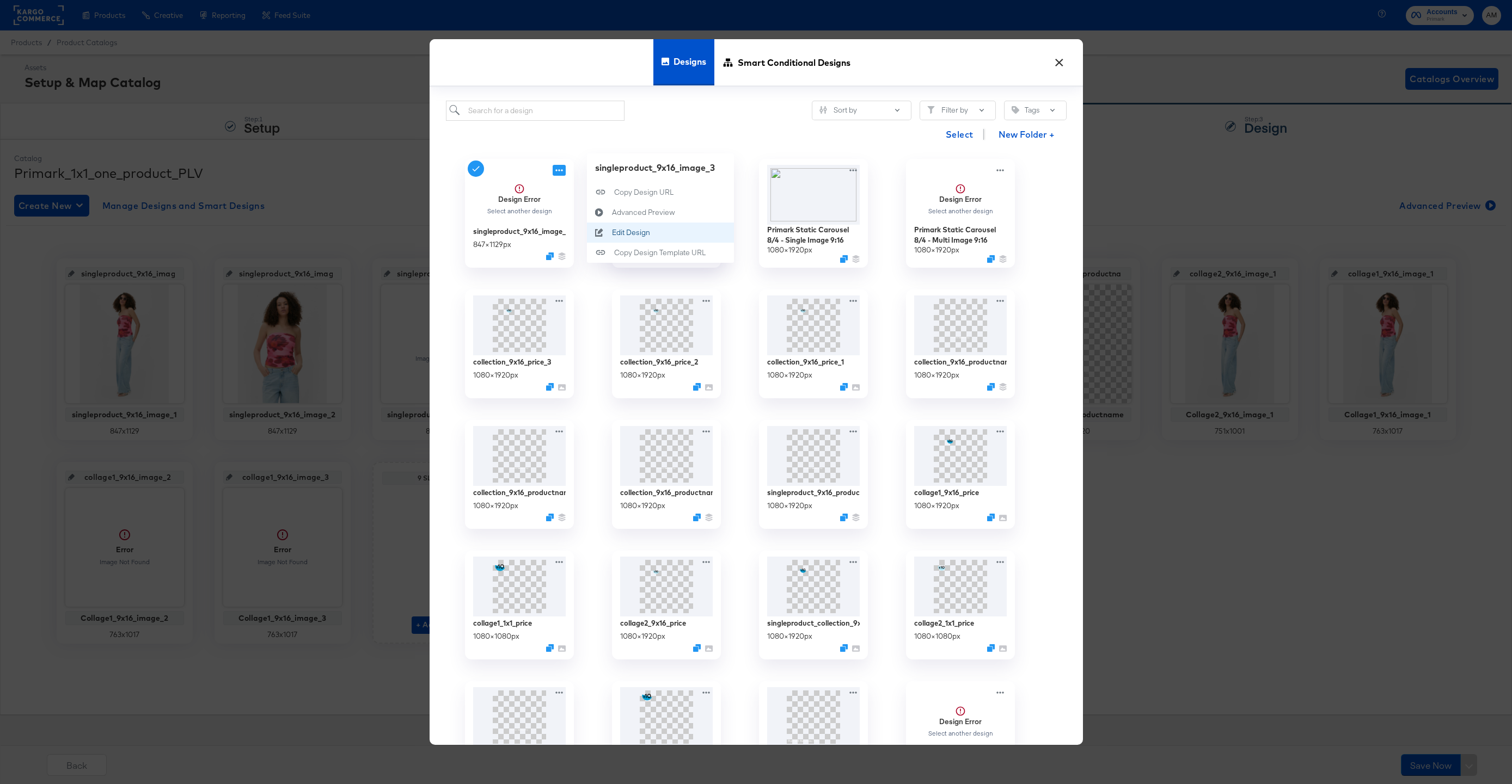
click at [611, 232] on div "Edit Design Edit Design" at bounding box center [611, 232] width 0 height 0
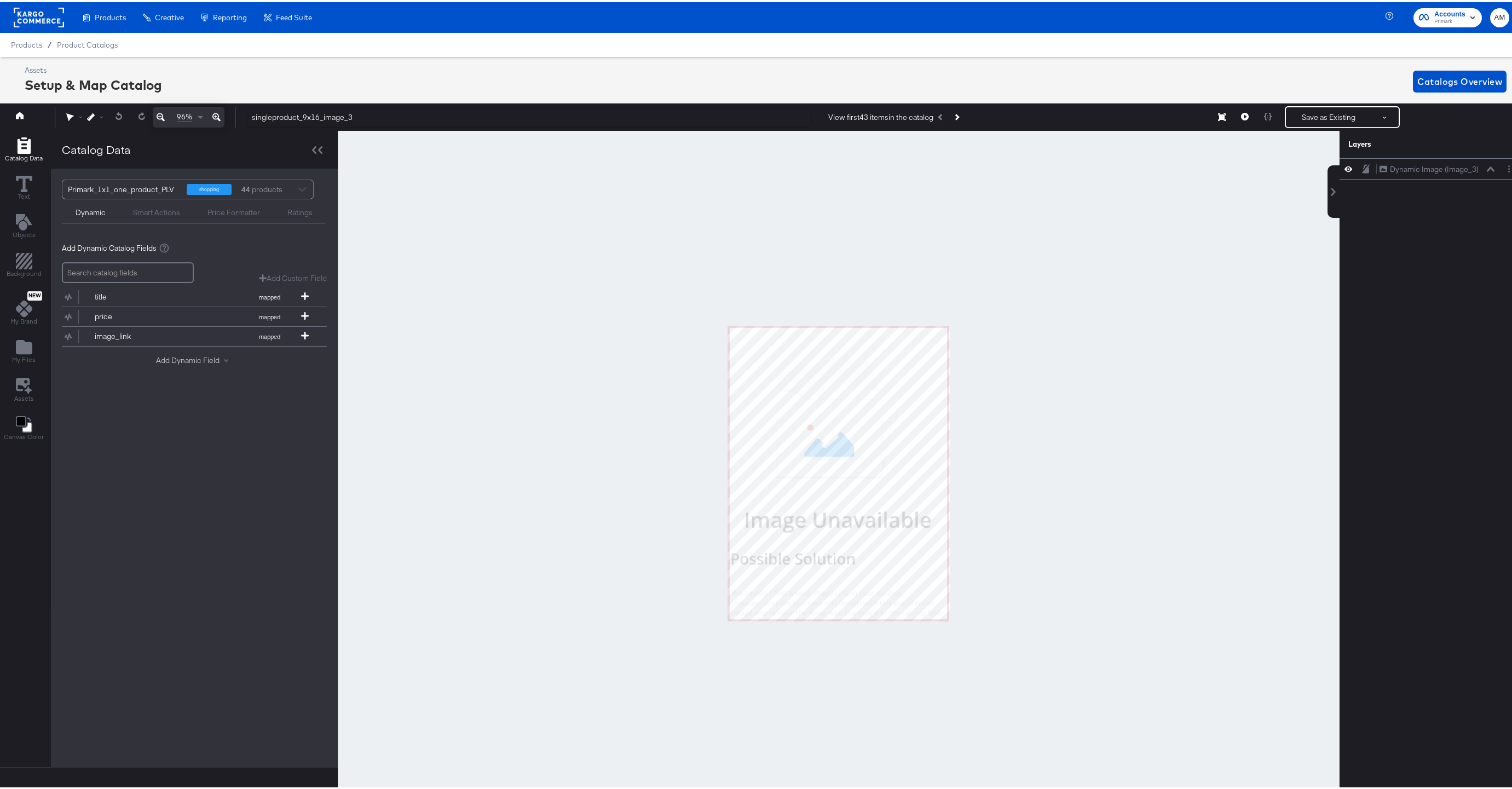
click at [191, 358] on button "Add Dynamic Field" at bounding box center [194, 358] width 76 height 11
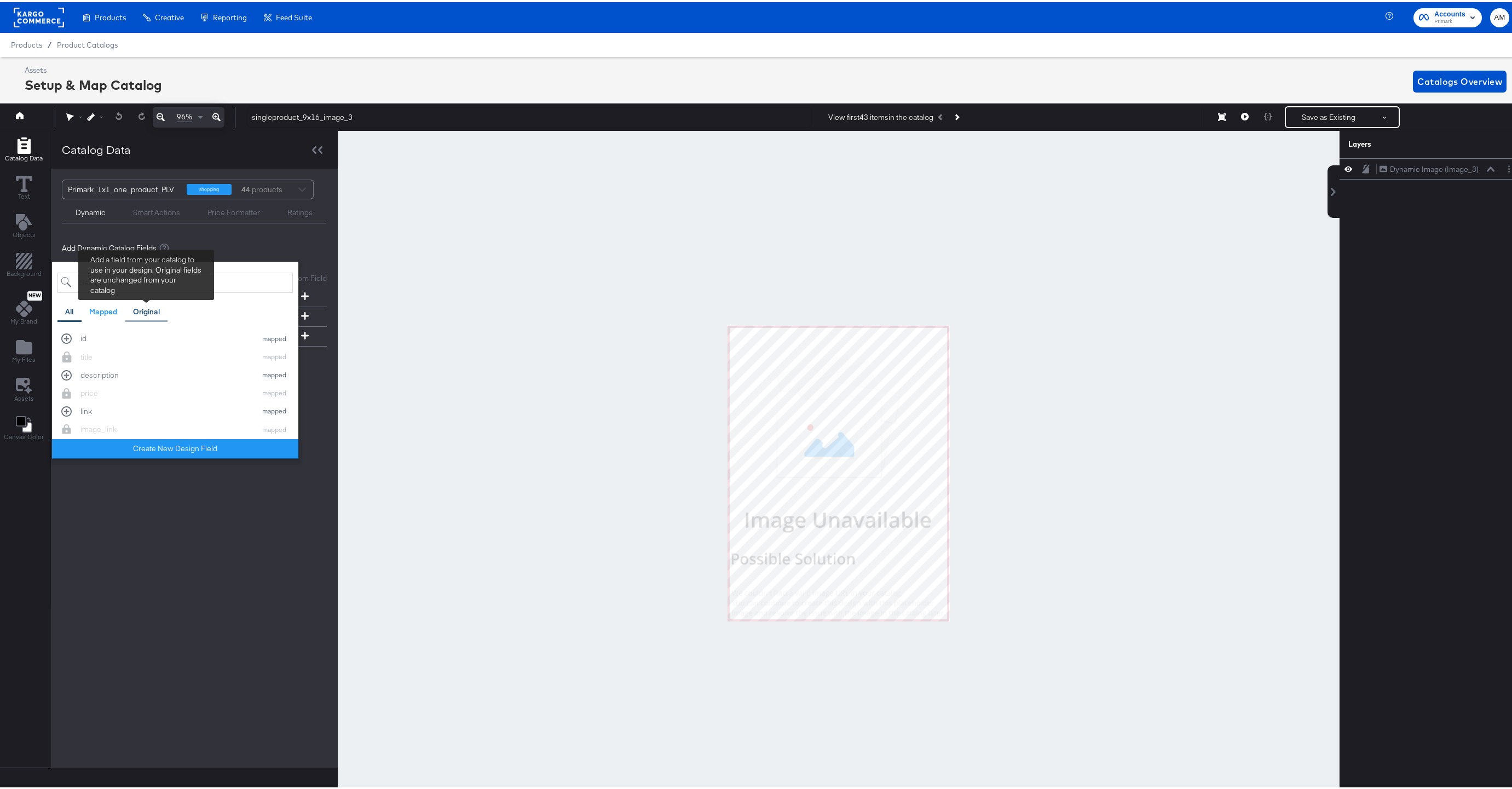
click at [149, 311] on div "Original" at bounding box center [147, 310] width 27 height 11
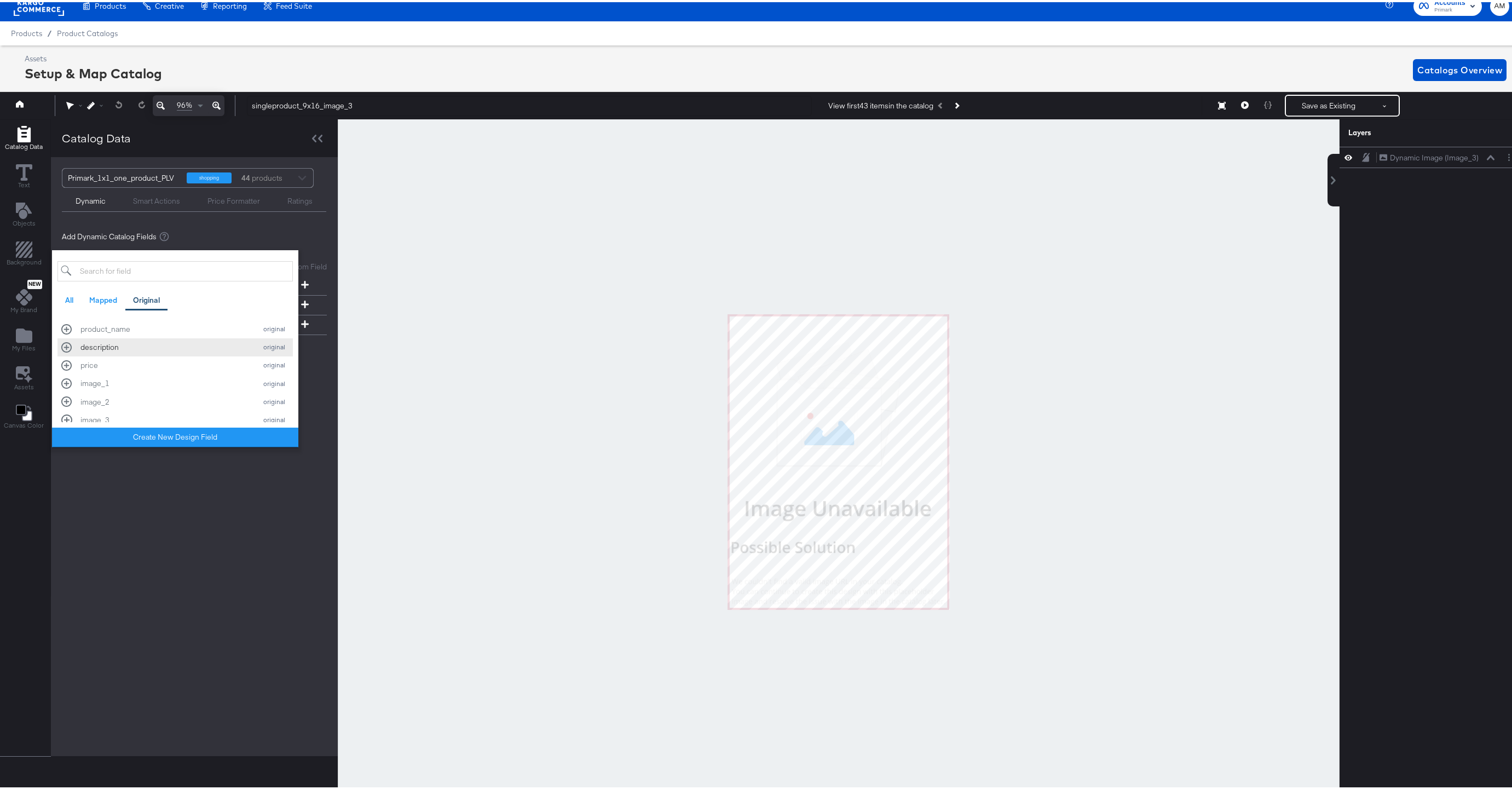
scroll to position [58, 0]
click at [106, 392] on div "image_3" at bounding box center [165, 395] width 170 height 11
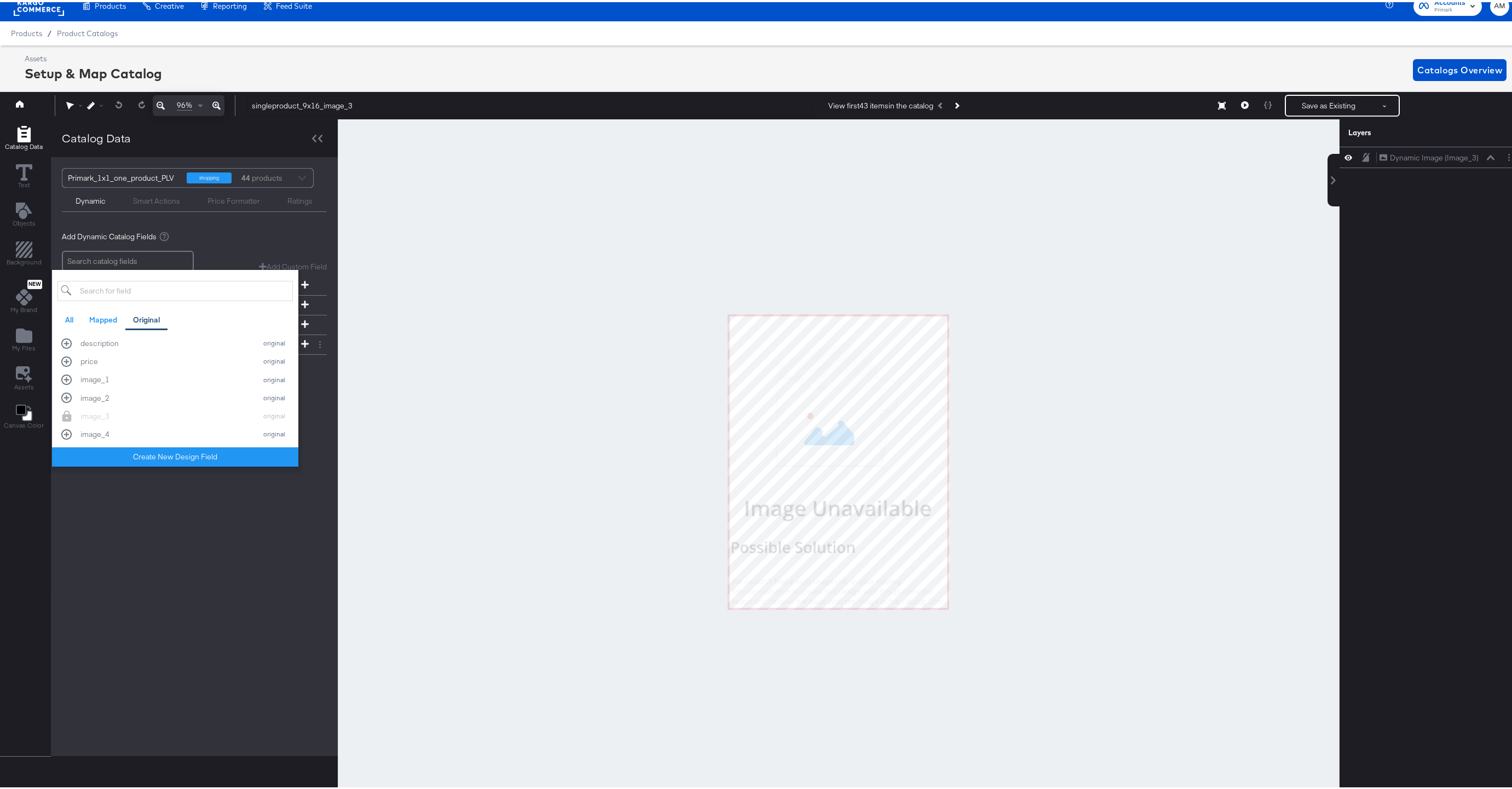
click at [228, 510] on div "Primark_1x1_one_product_PLV shopping 44 products Dynamic Smart Actions Price Fo…" at bounding box center [194, 454] width 287 height 599
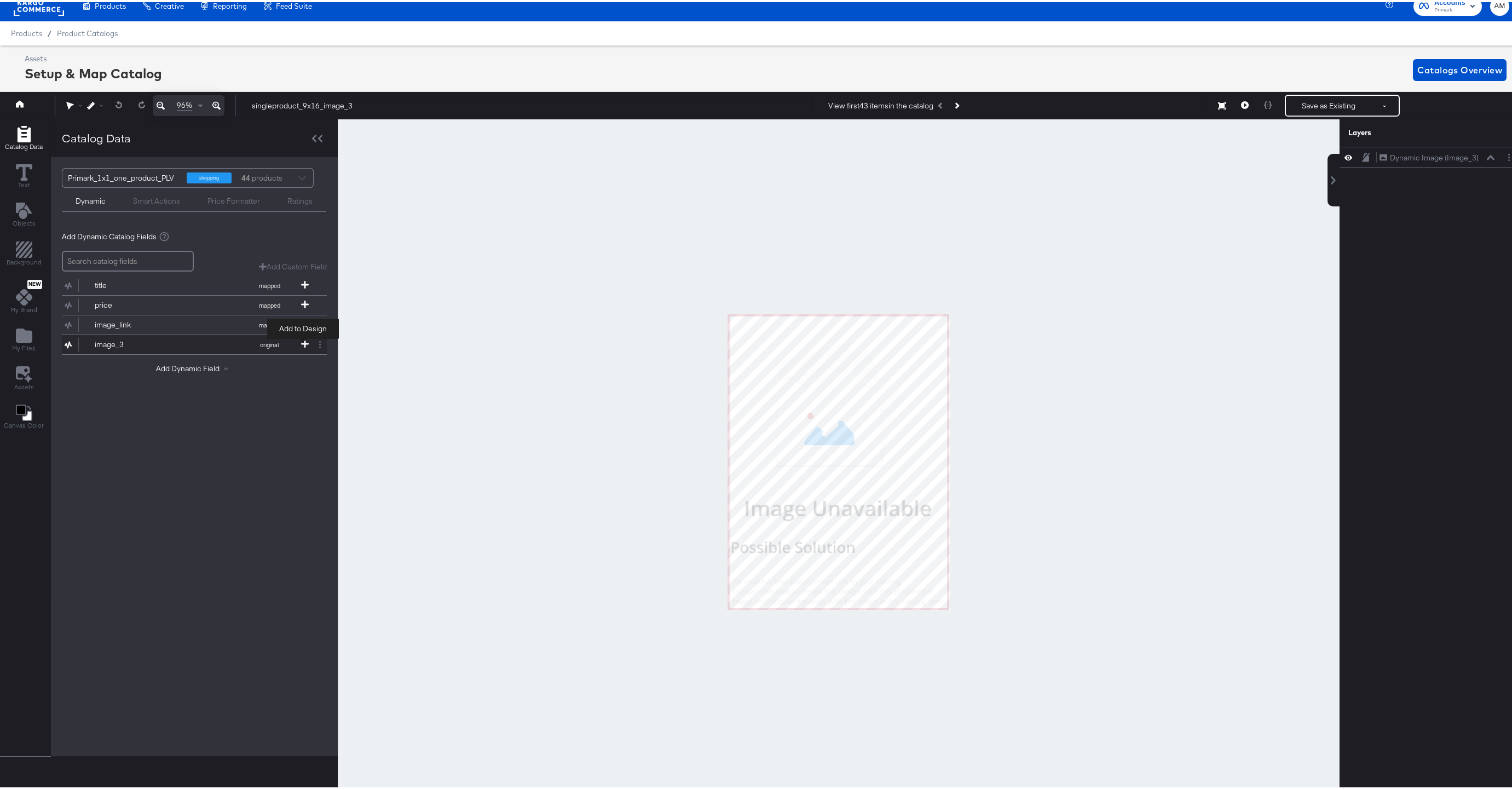
click at [302, 341] on icon at bounding box center [305, 342] width 8 height 8
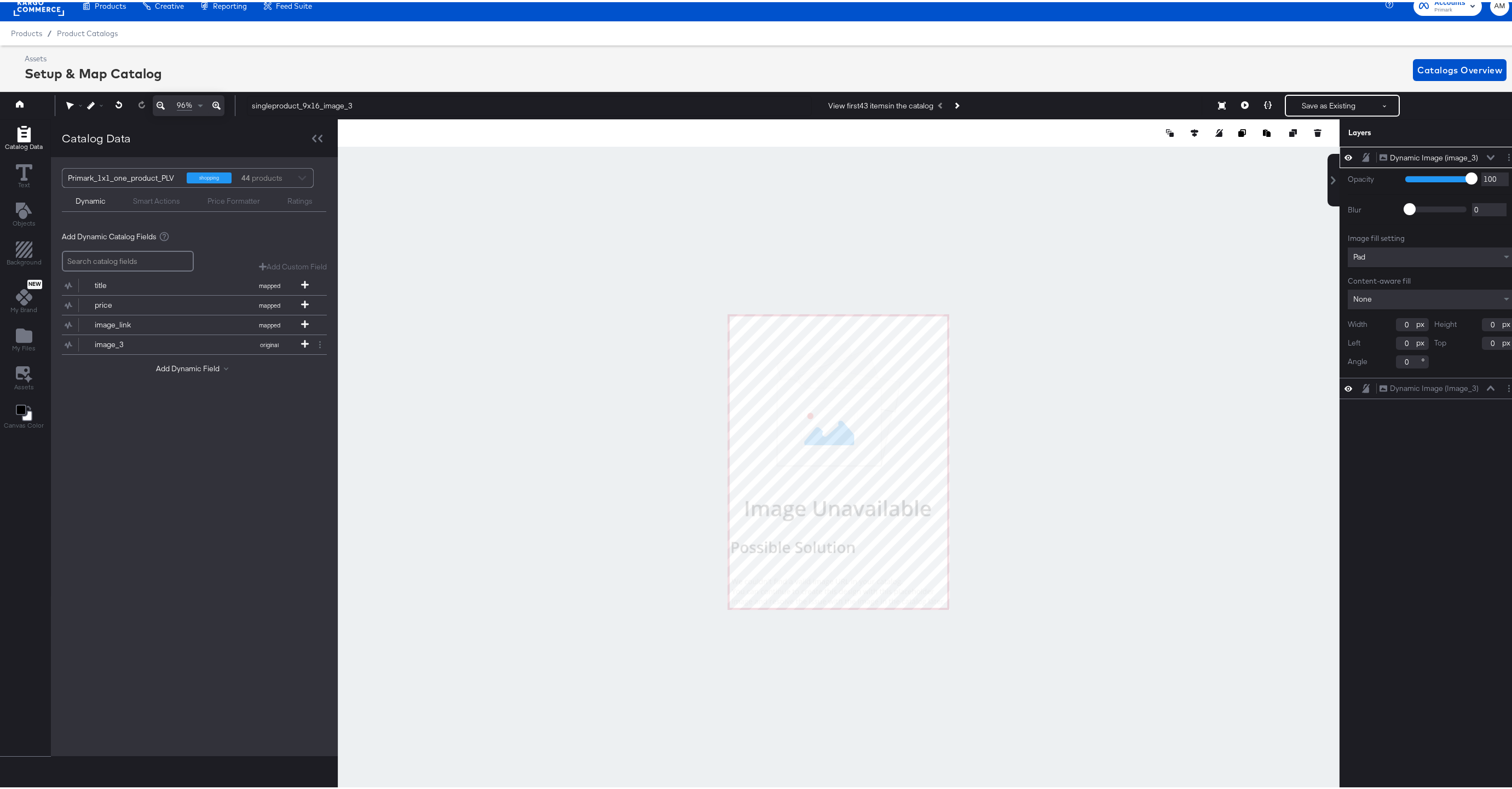
type input "1"
drag, startPoint x: 1391, startPoint y: 323, endPoint x: 1377, endPoint y: 320, distance: 14.3
click at [1379, 321] on div "Width 1" at bounding box center [1388, 322] width 81 height 13
type input "847"
click at [1487, 387] on icon at bounding box center [1491, 386] width 8 height 5
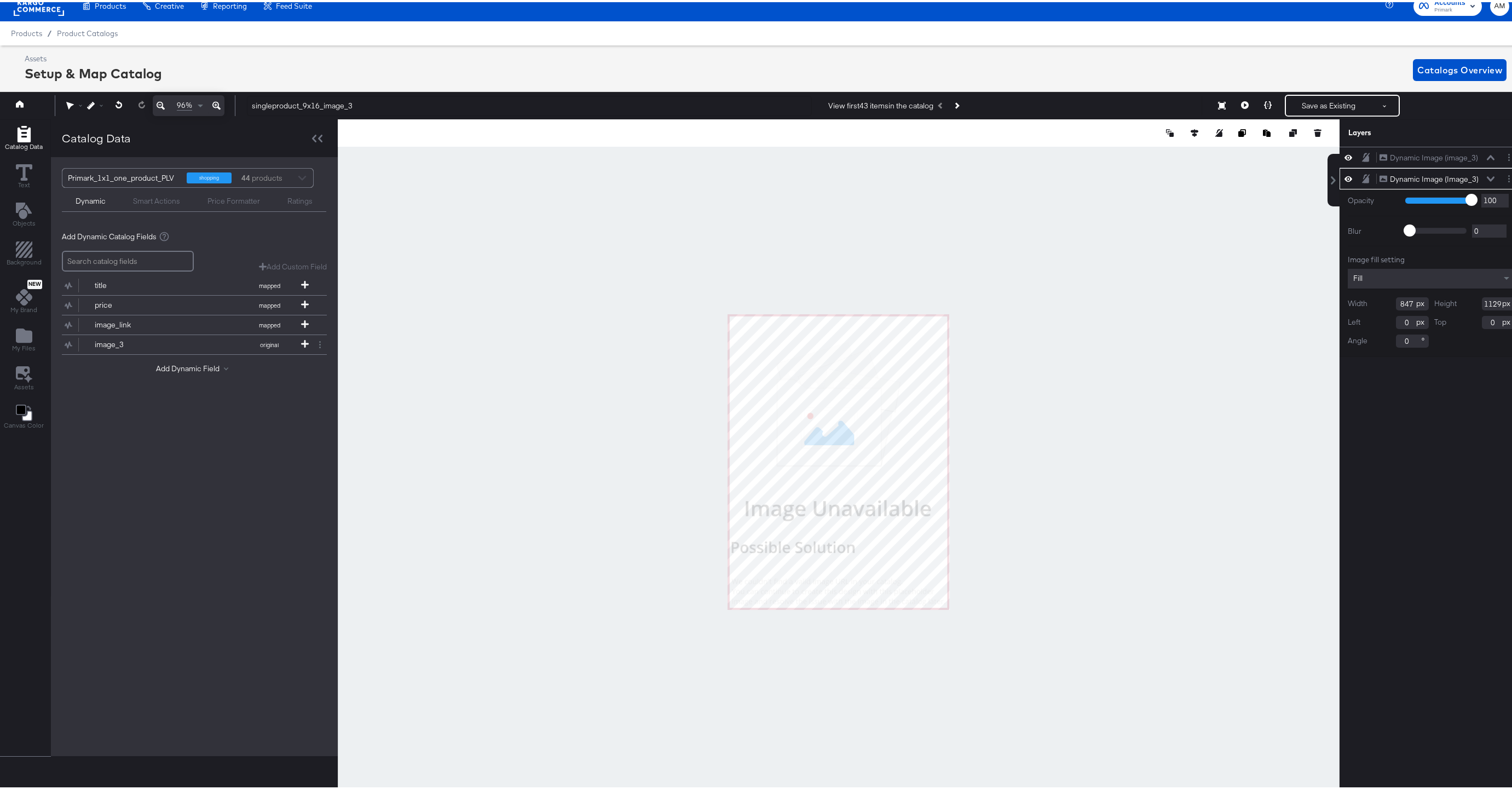
scroll to position [12, 3]
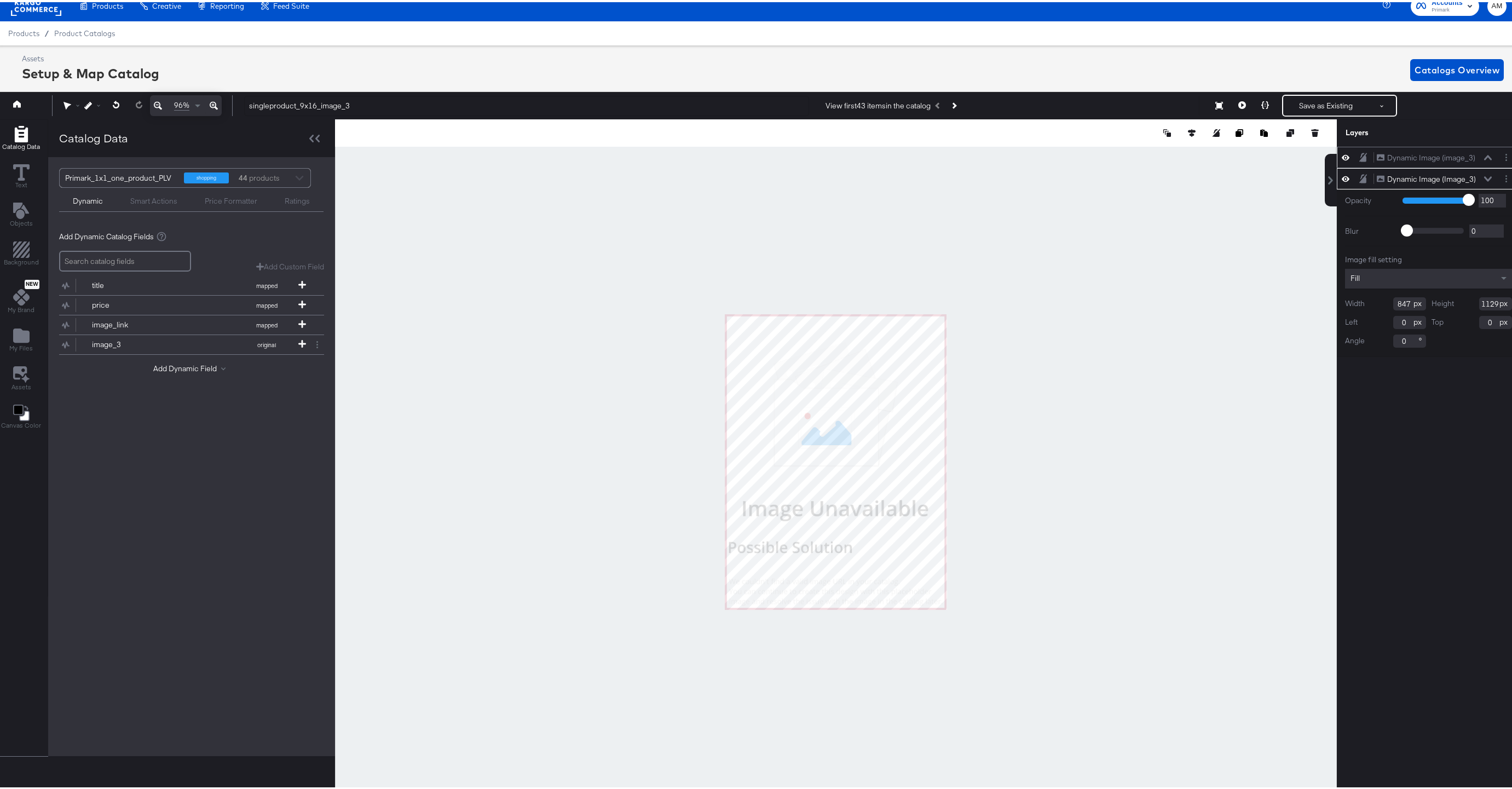
click at [1484, 156] on icon at bounding box center [1488, 156] width 8 height 5
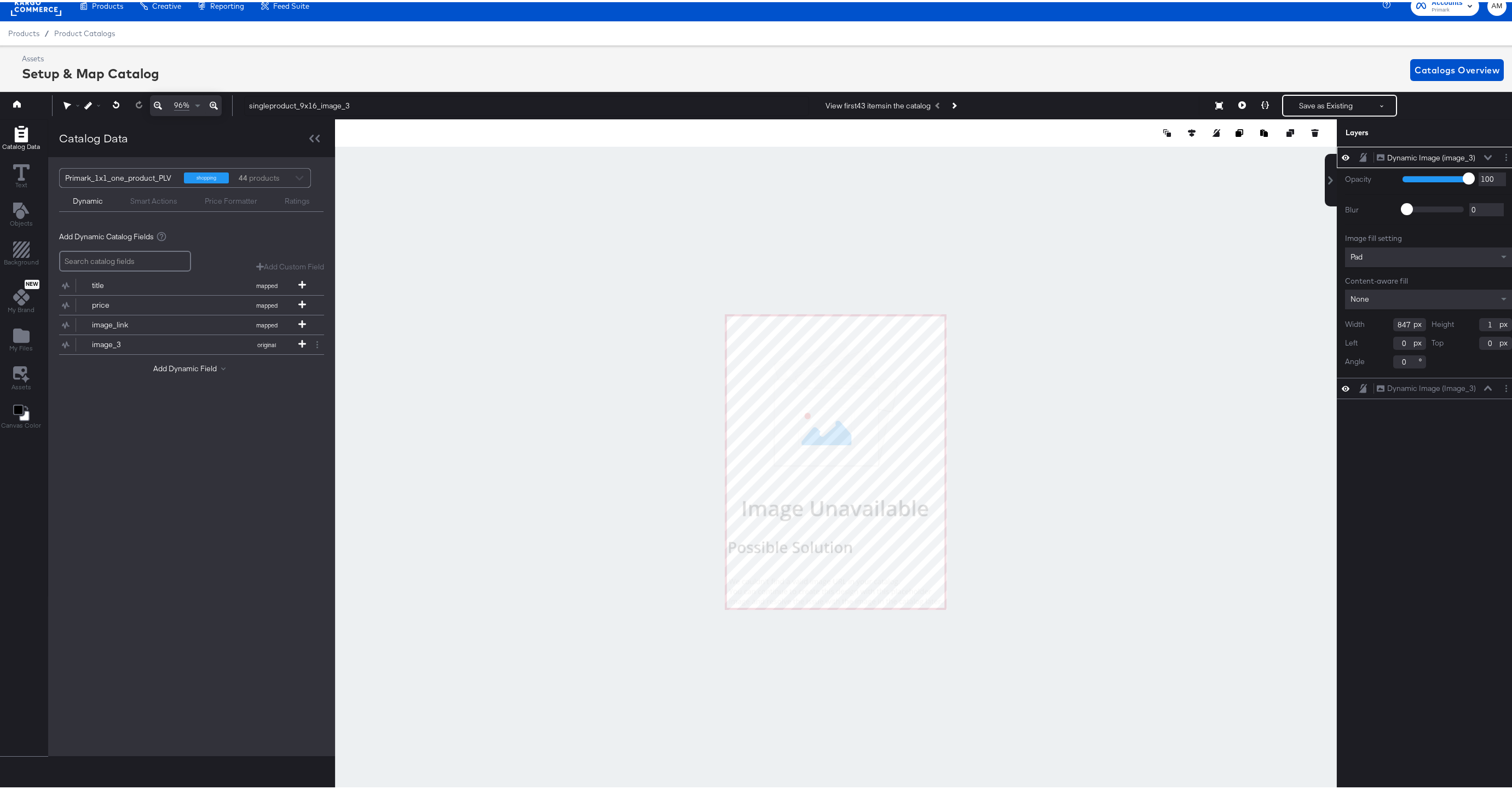
click at [1483, 326] on input "1" at bounding box center [1495, 322] width 33 height 13
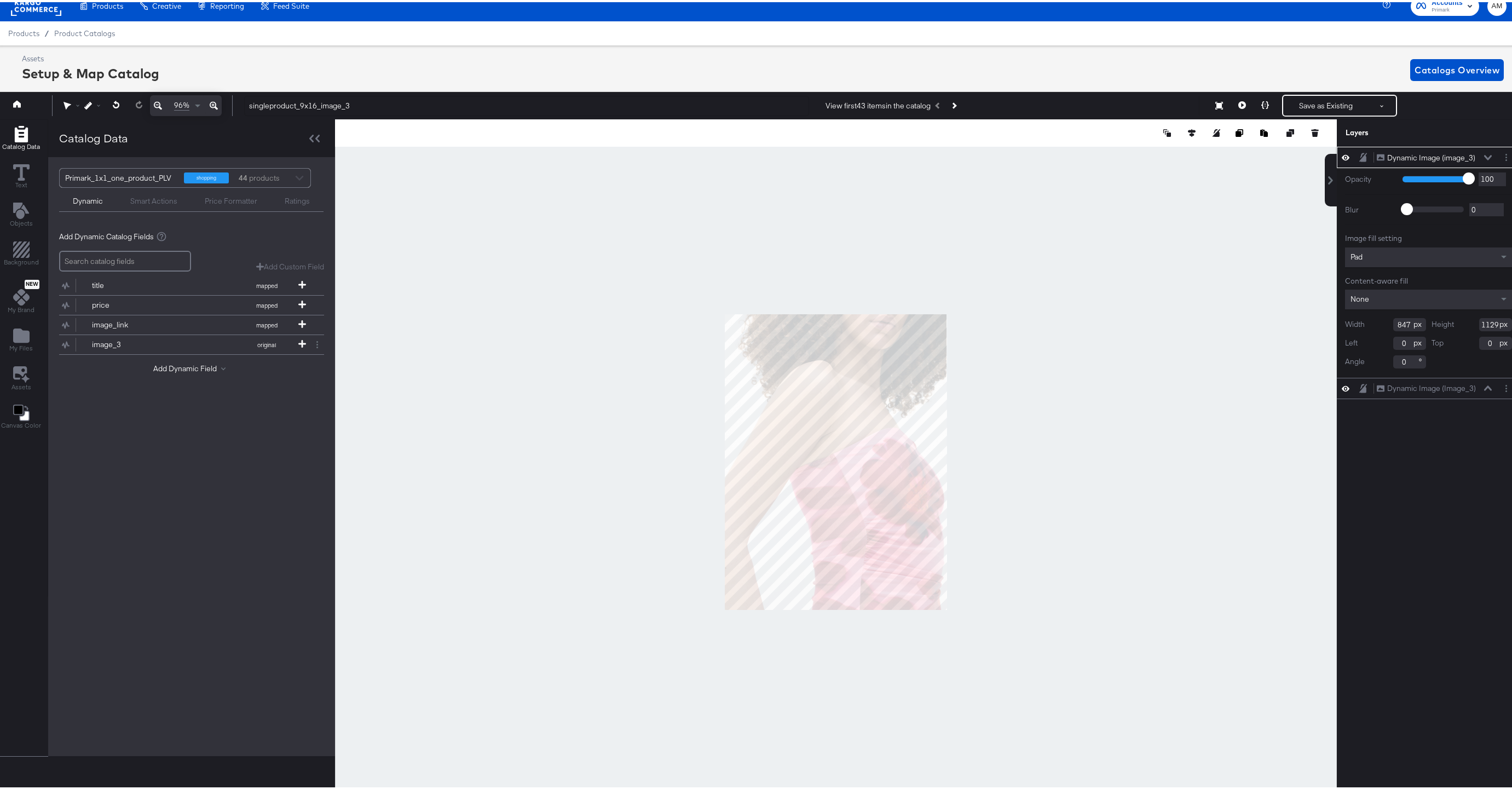
type input "1129"
click at [1387, 245] on div "Image fill setting Pad Content-aware fill None Width 847 Height 1129 Left 0 Top…" at bounding box center [1429, 298] width 167 height 134
click at [1385, 255] on div "Pad" at bounding box center [1429, 255] width 167 height 20
click at [1484, 155] on icon at bounding box center [1488, 156] width 8 height 5
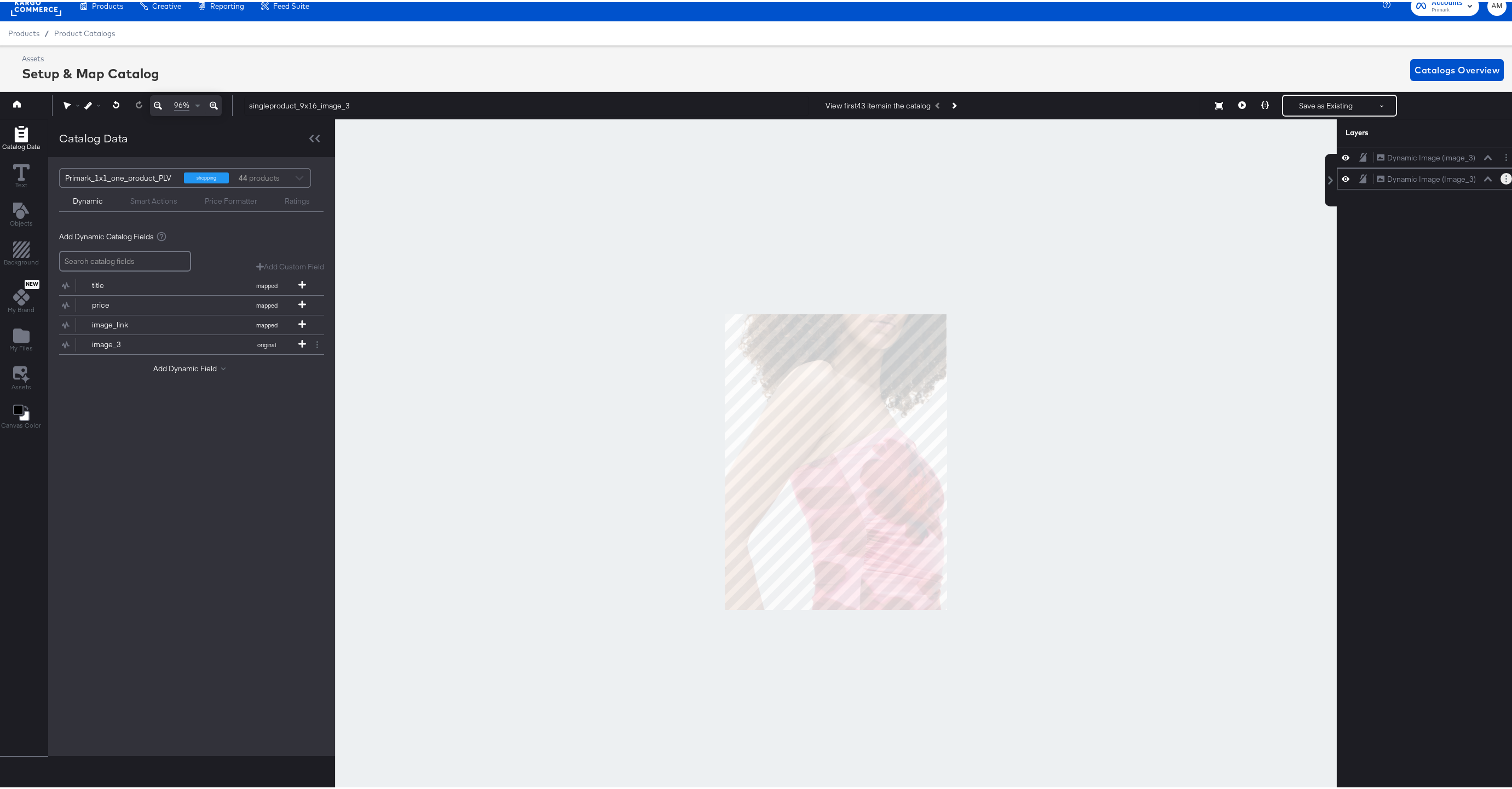
click at [1502, 178] on button "Layer Options" at bounding box center [1506, 176] width 12 height 12
click at [1410, 256] on button "Delete" at bounding box center [1420, 255] width 23 height 12
click at [1299, 101] on button "Save as Existing" at bounding box center [1326, 103] width 85 height 20
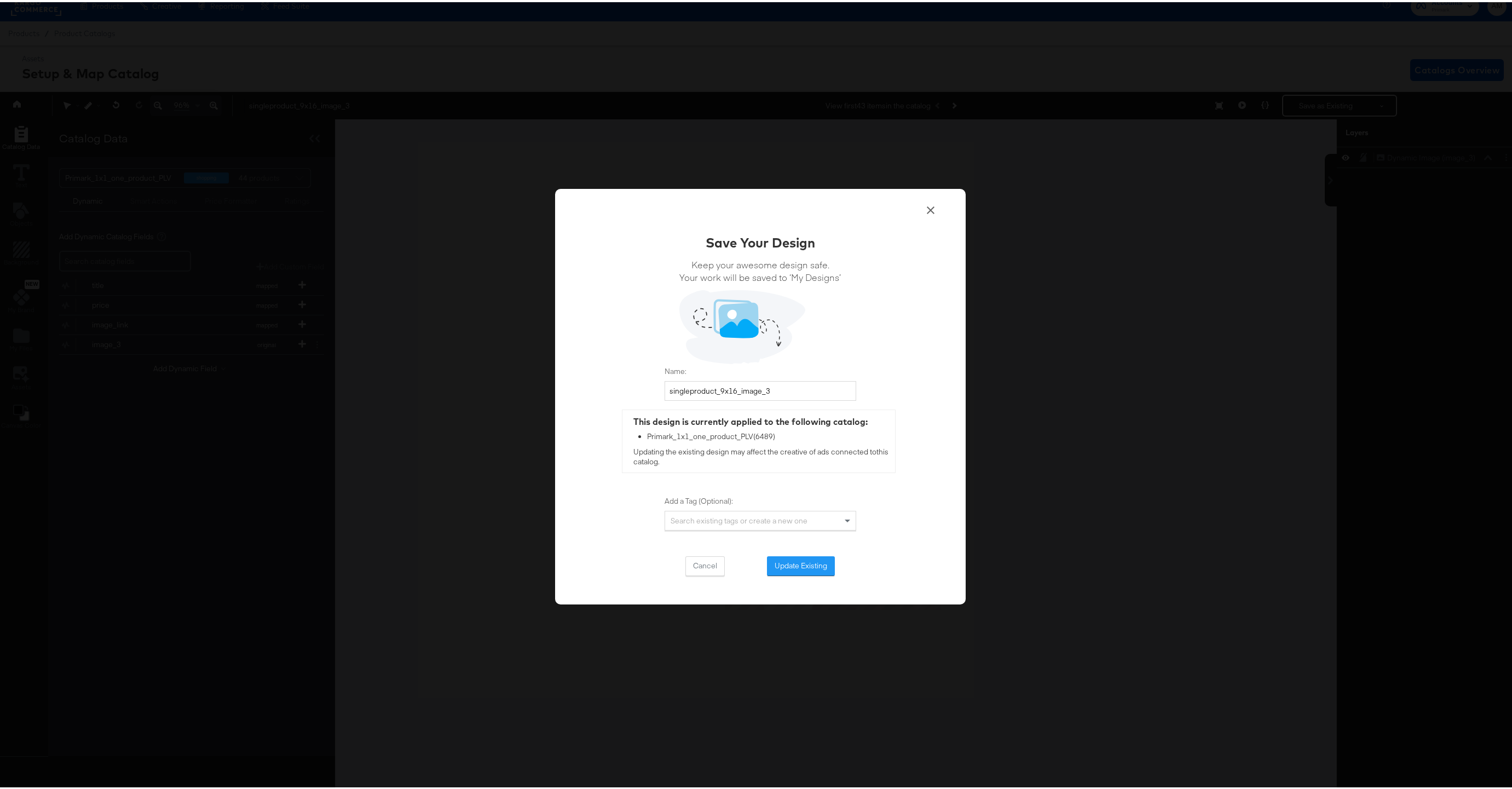
click at [808, 563] on button "Update Existing" at bounding box center [800, 564] width 68 height 20
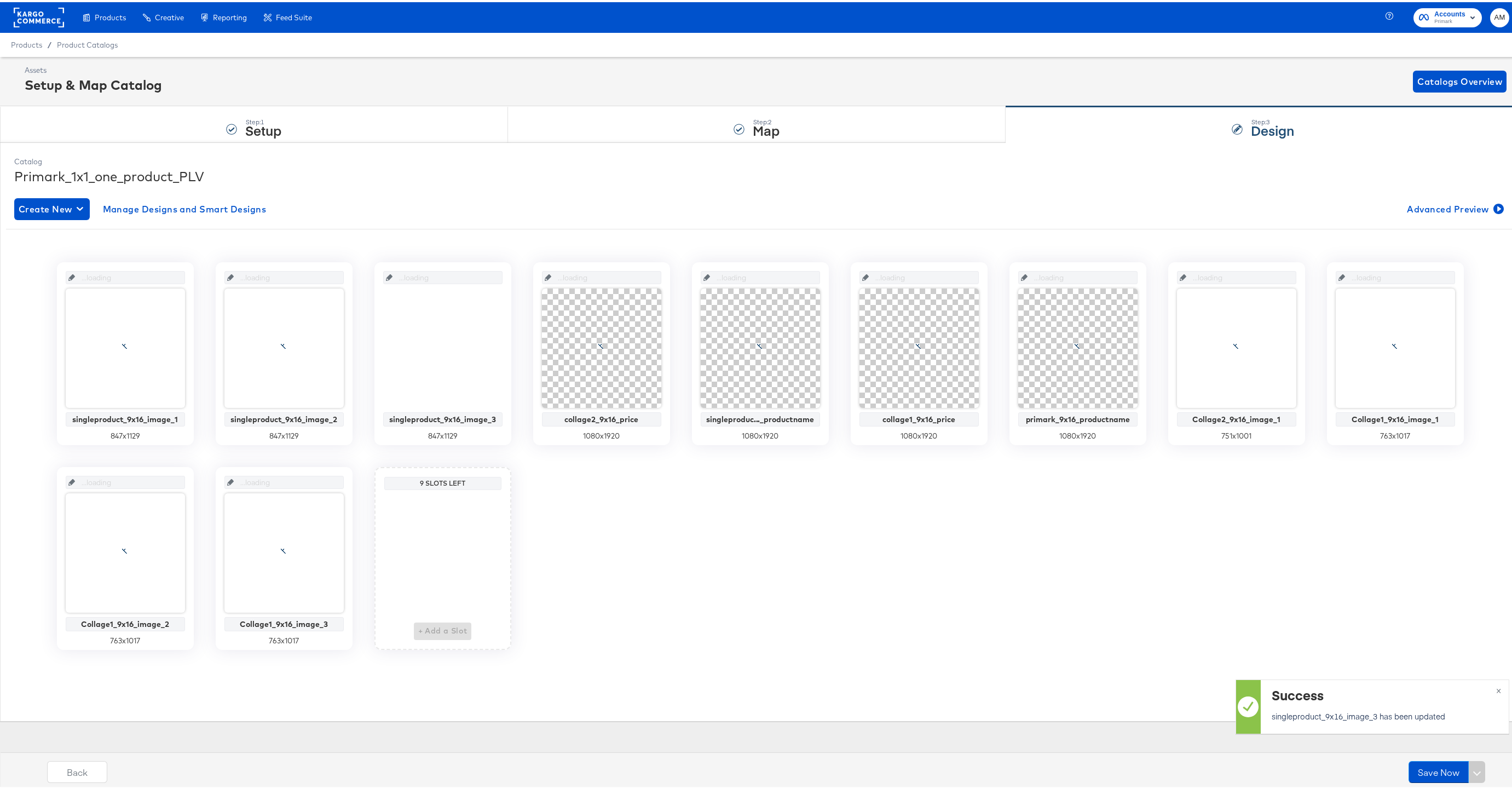
scroll to position [0, 0]
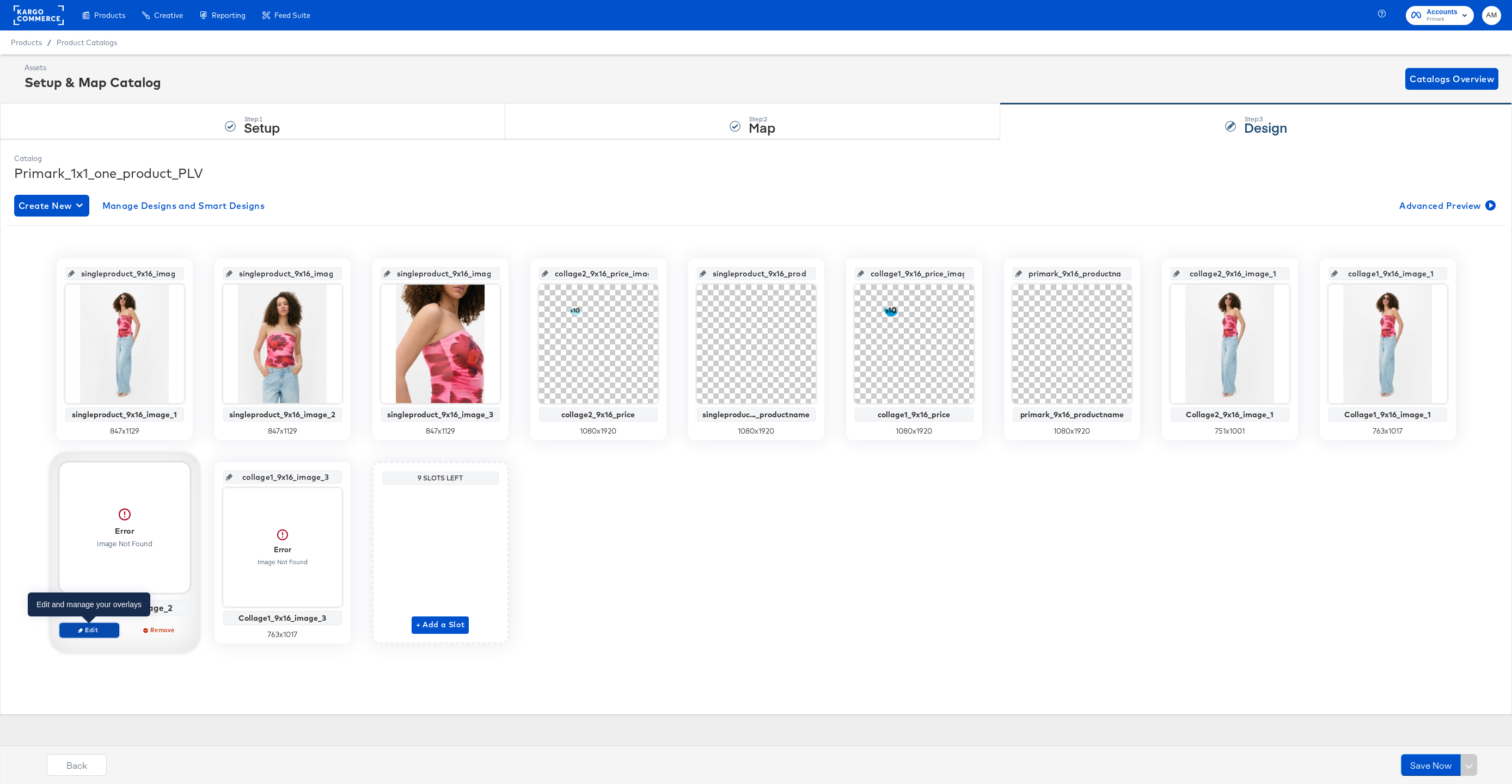
click at [104, 629] on span "Edit" at bounding box center [88, 629] width 50 height 8
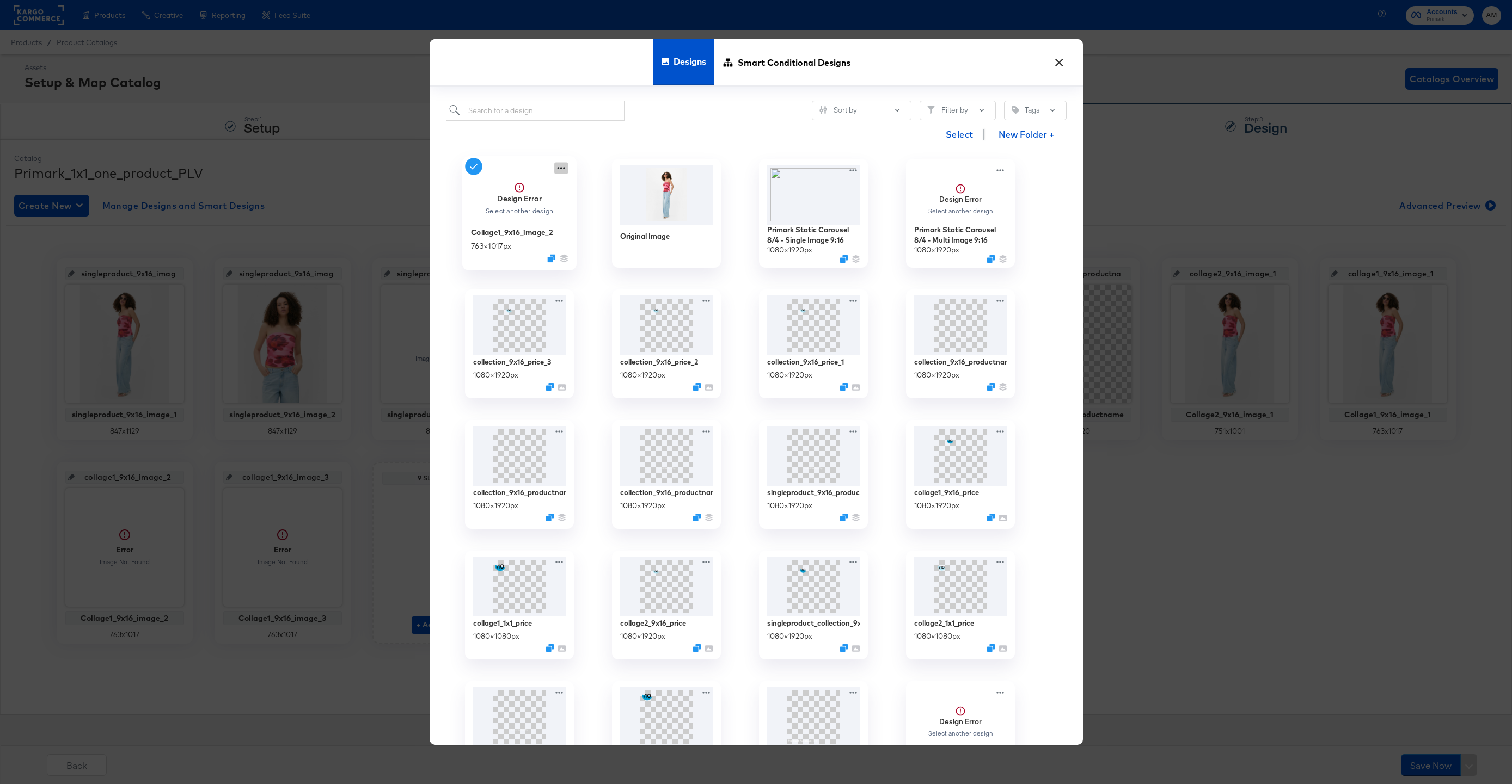
click at [563, 168] on icon at bounding box center [561, 168] width 13 height 11
click at [611, 232] on div "Edit Design Edit Design" at bounding box center [611, 232] width 0 height 0
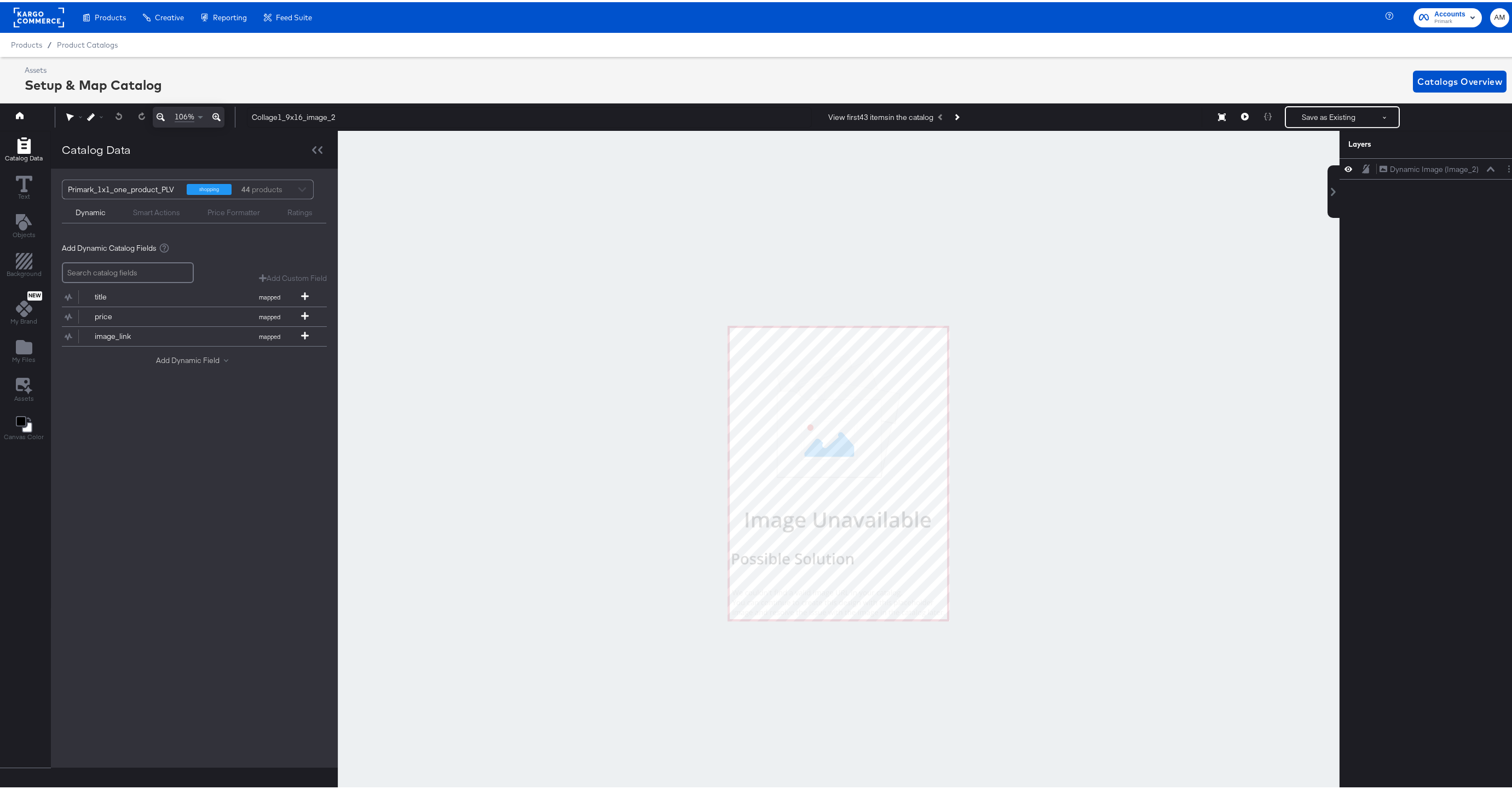
click at [157, 356] on button "Add Dynamic Field" at bounding box center [194, 358] width 76 height 11
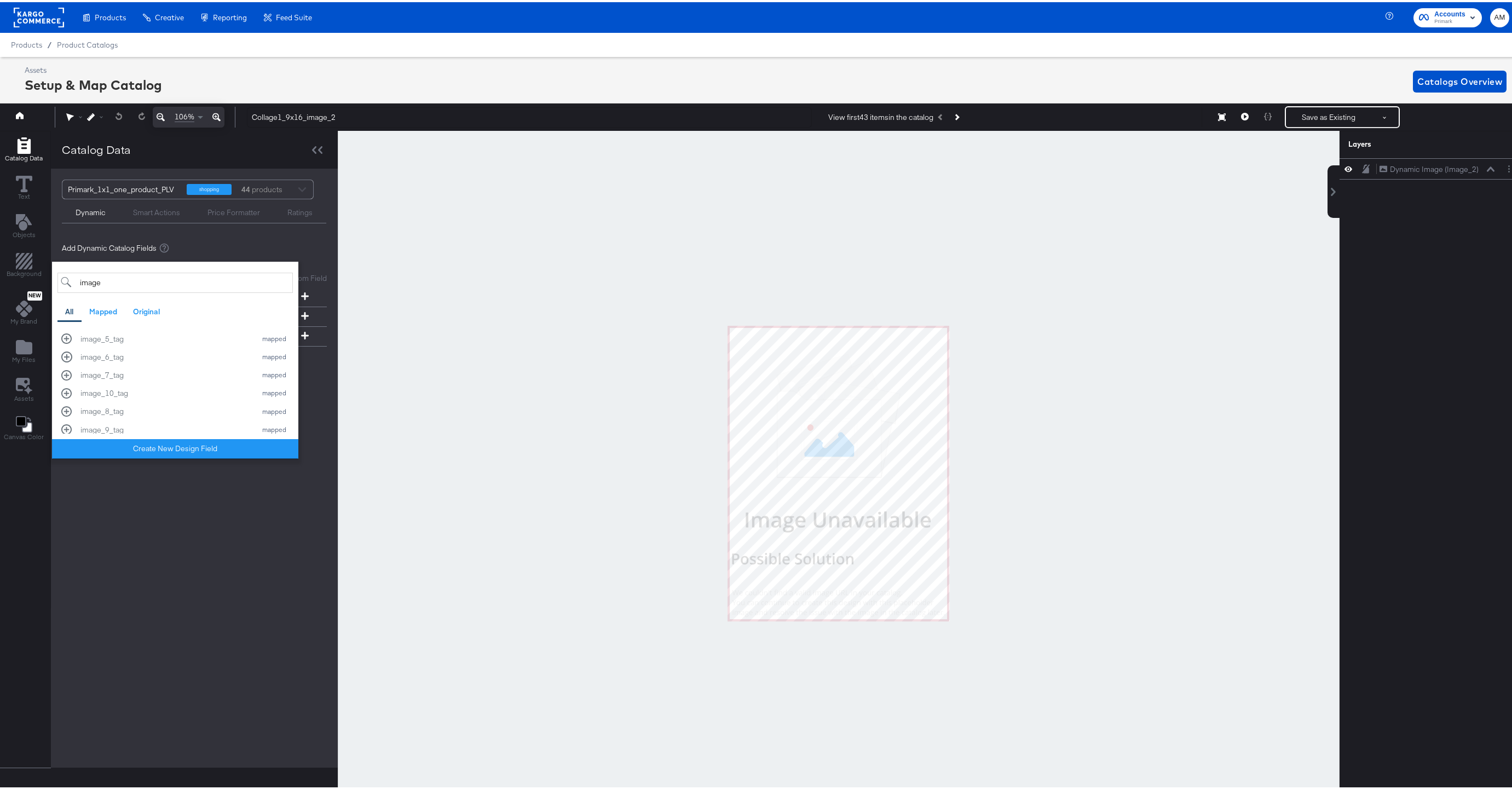
scroll to position [156, 0]
type input "image"
click at [117, 418] on div "image_2" at bounding box center [165, 418] width 170 height 11
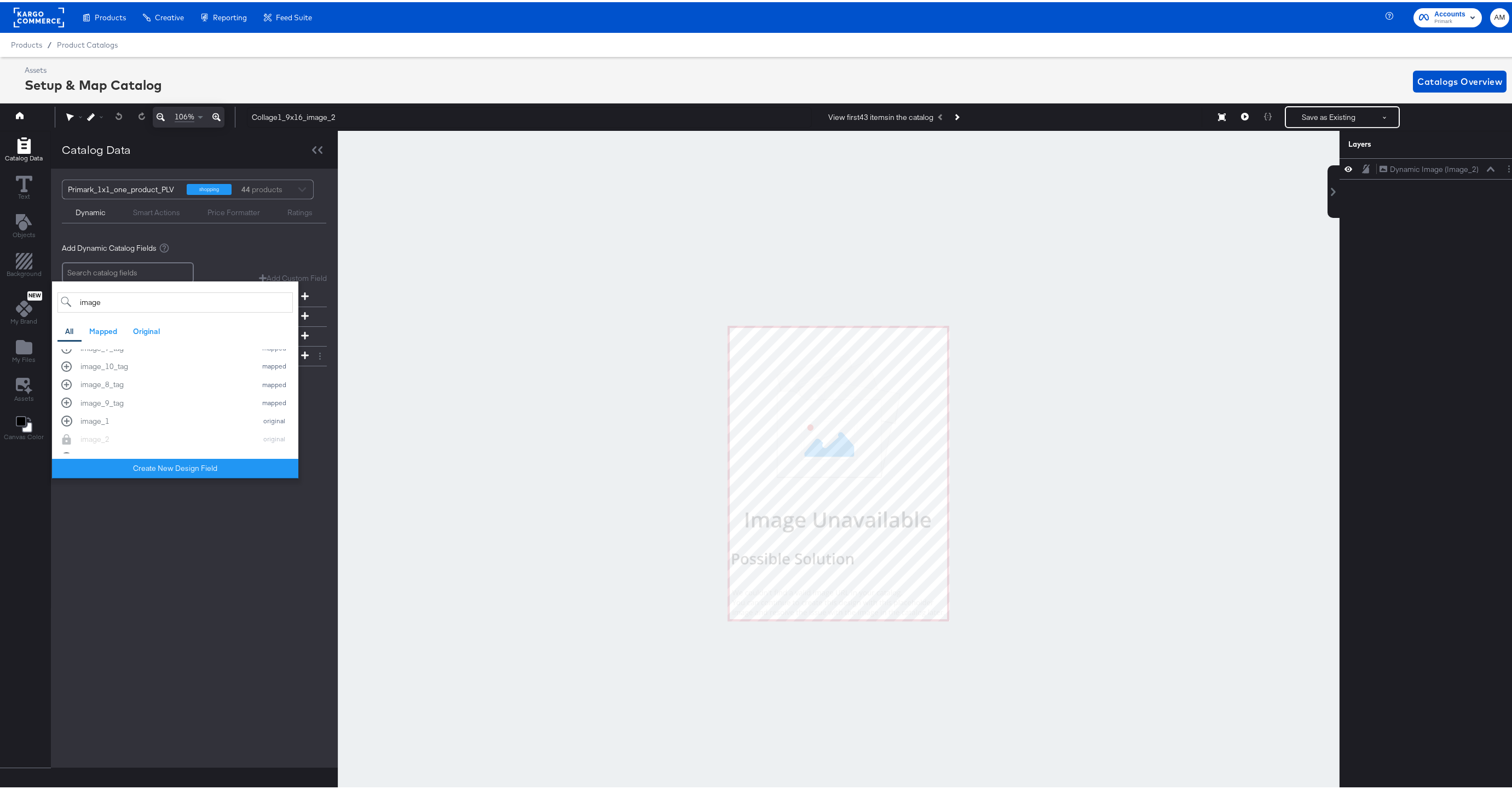
click at [195, 537] on div "Primark_1x1_one_product_PLV shopping 44 products Dynamic Smart Actions Price Fo…" at bounding box center [194, 465] width 287 height 599
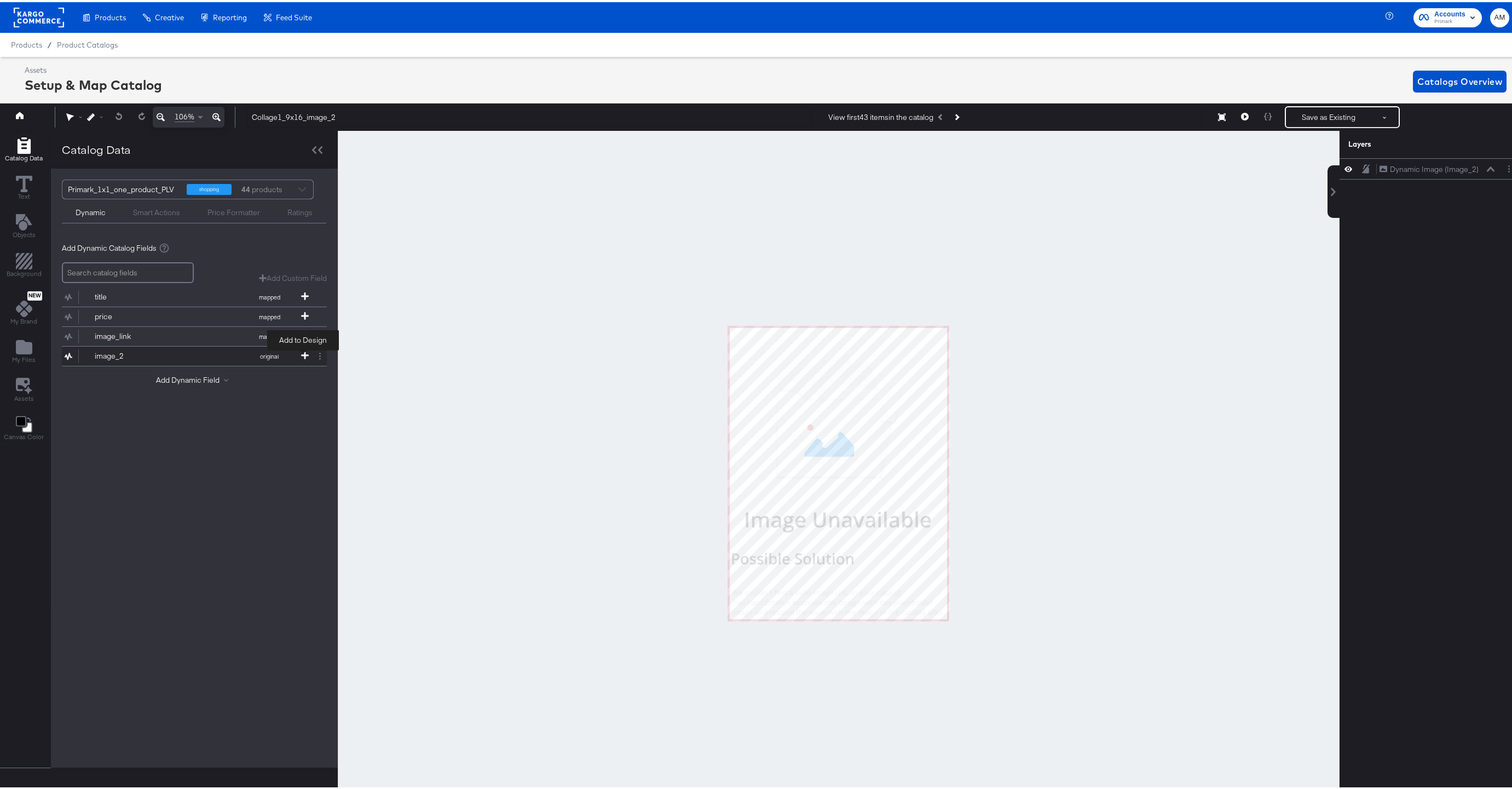
click at [303, 352] on icon at bounding box center [305, 353] width 8 height 8
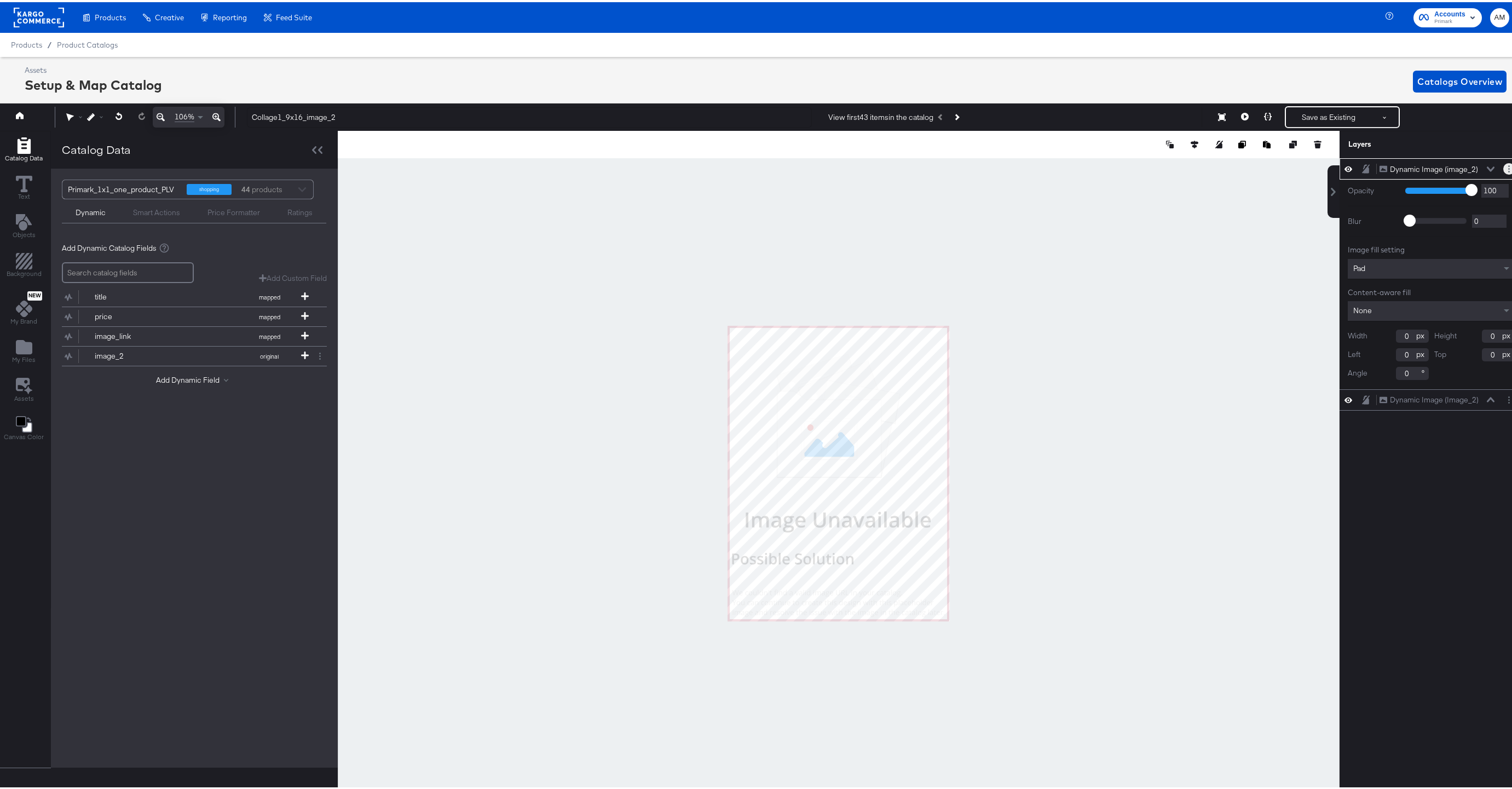
type input "1"
click at [1487, 397] on icon at bounding box center [1491, 398] width 8 height 5
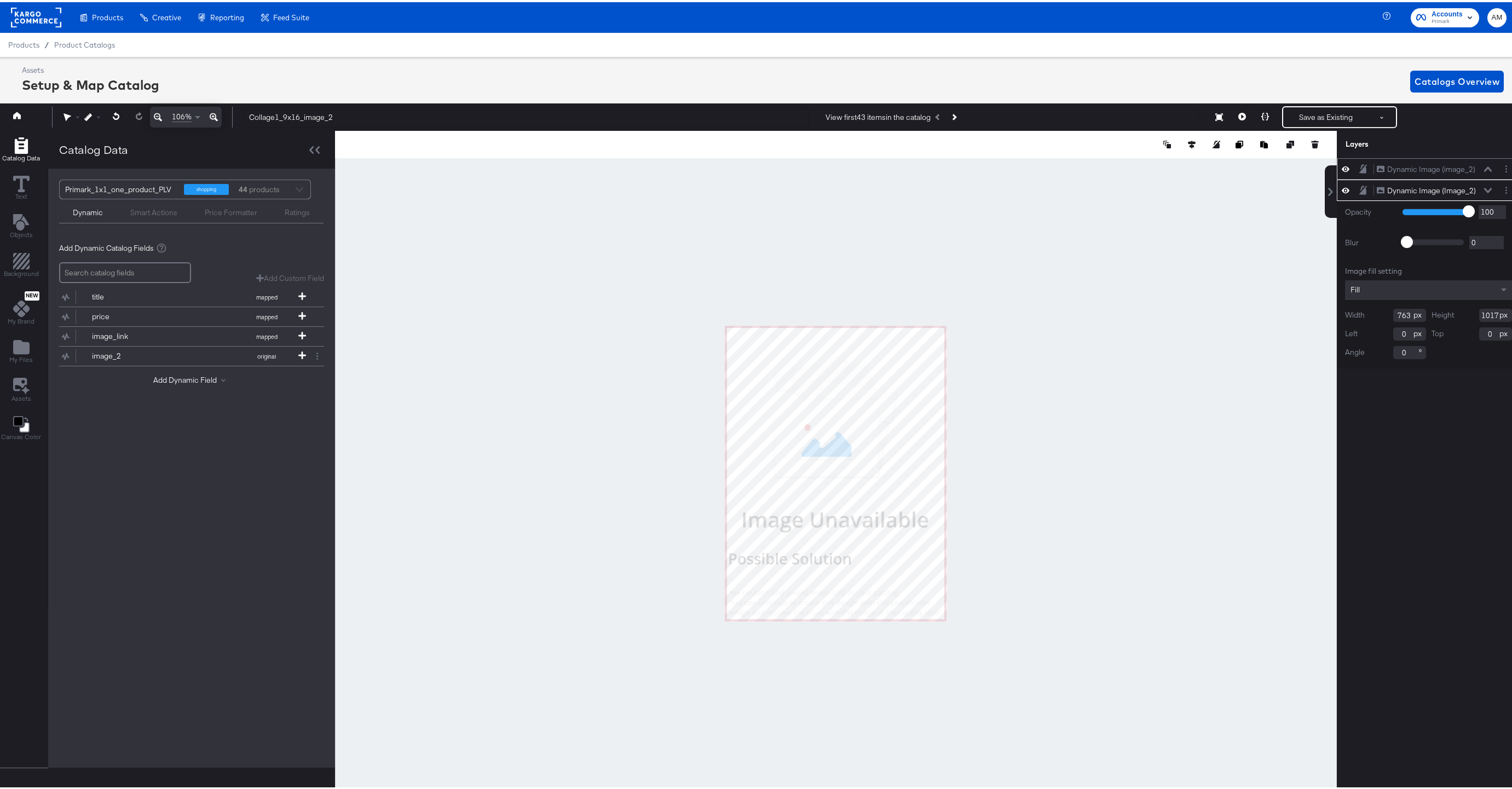
click at [1484, 167] on icon at bounding box center [1488, 167] width 8 height 5
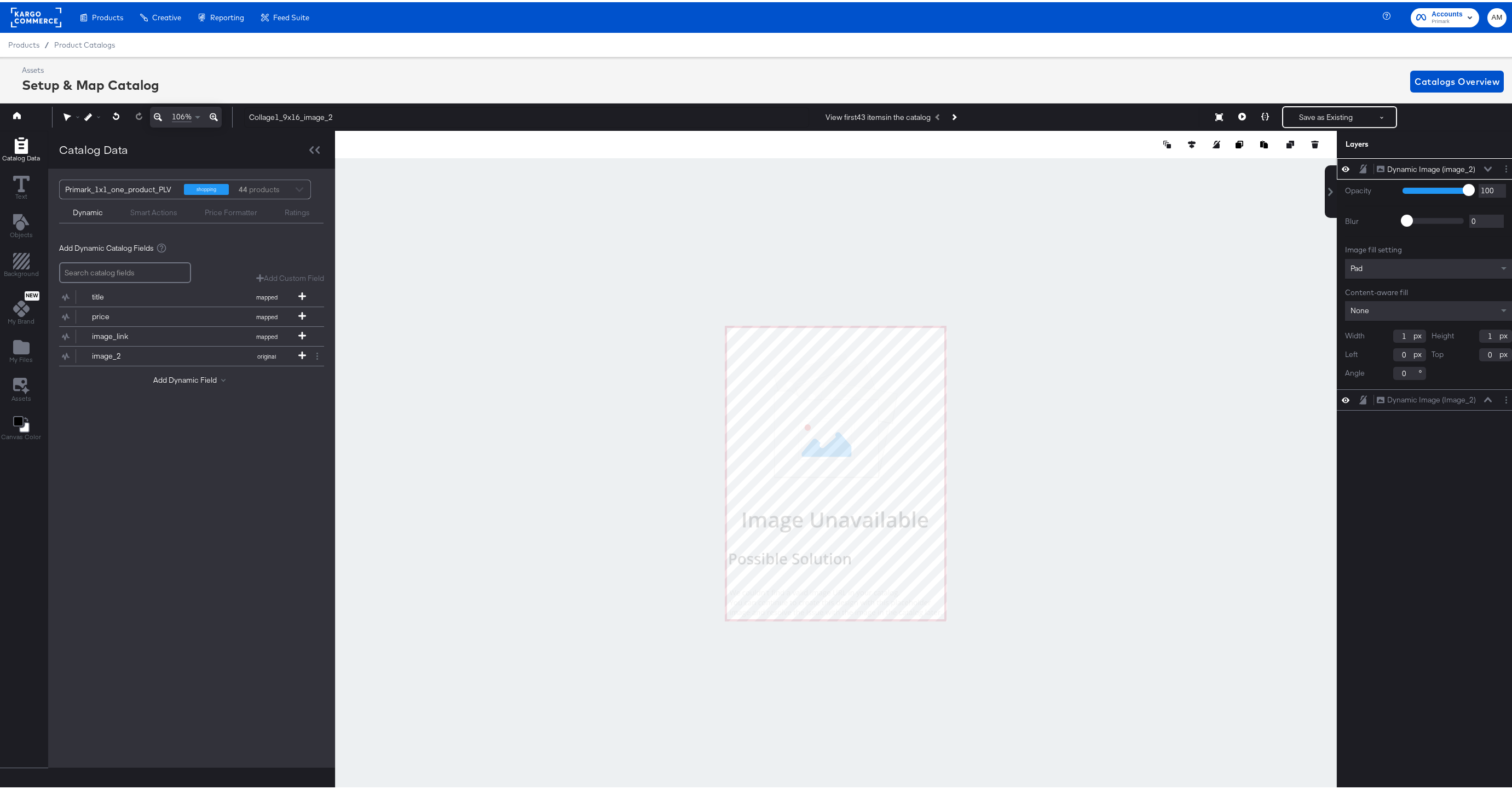
drag, startPoint x: 1398, startPoint y: 335, endPoint x: 1381, endPoint y: 333, distance: 17.1
click at [1381, 333] on div "Width 1" at bounding box center [1386, 334] width 81 height 13
type input "763"
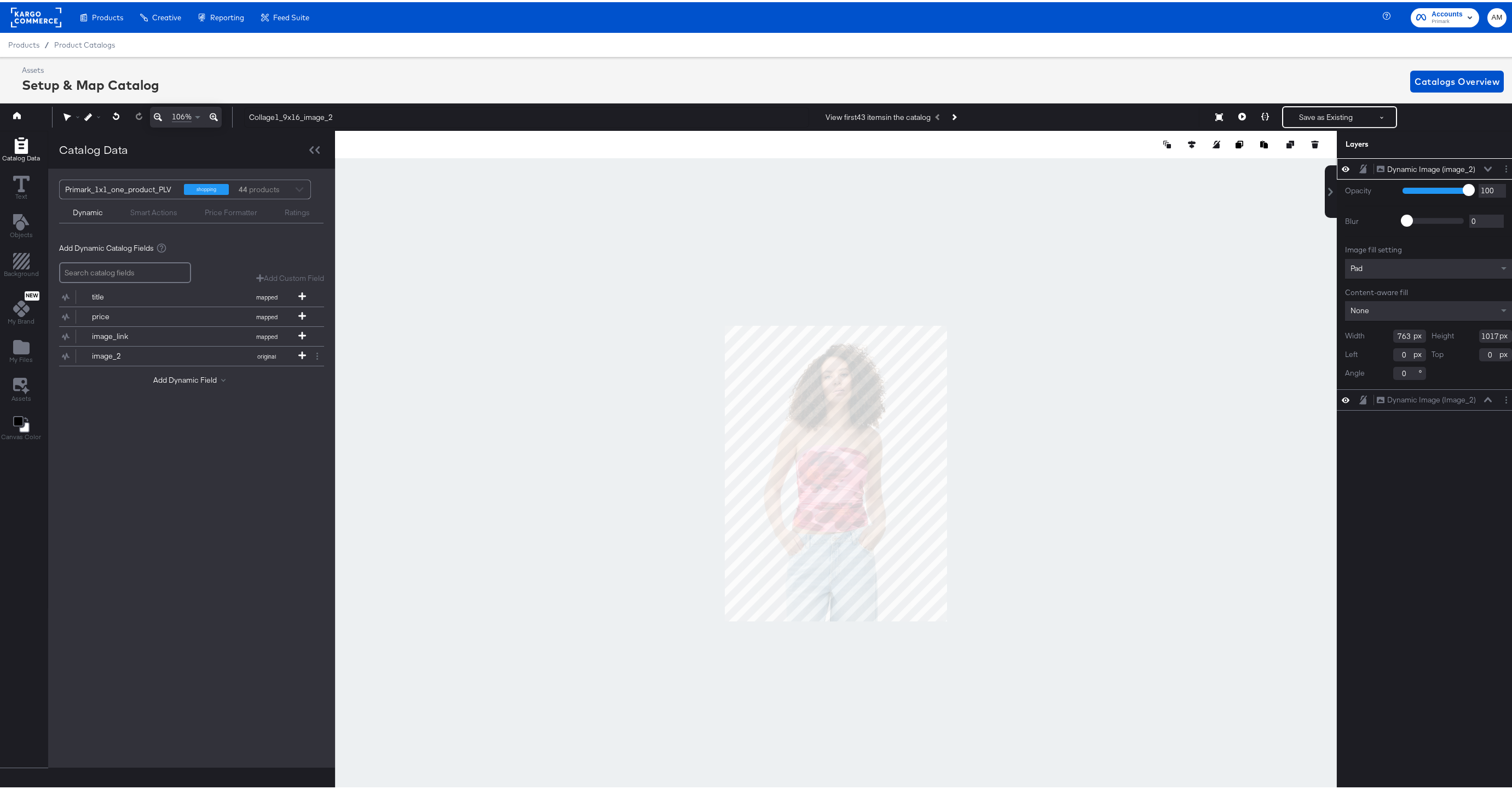
type input "1017"
click at [1395, 262] on div "Pad" at bounding box center [1429, 267] width 167 height 20
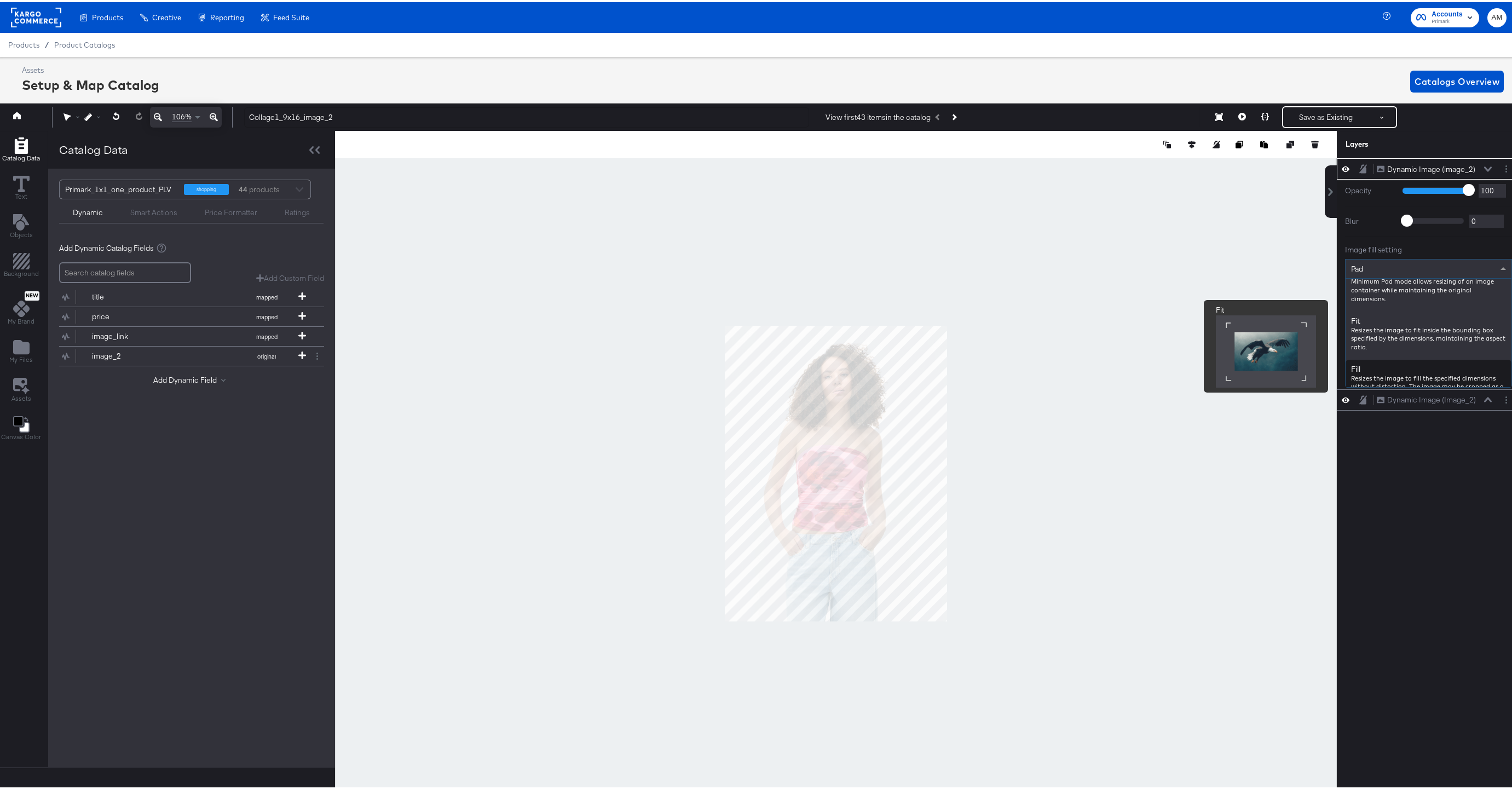
scroll to position [112, 0]
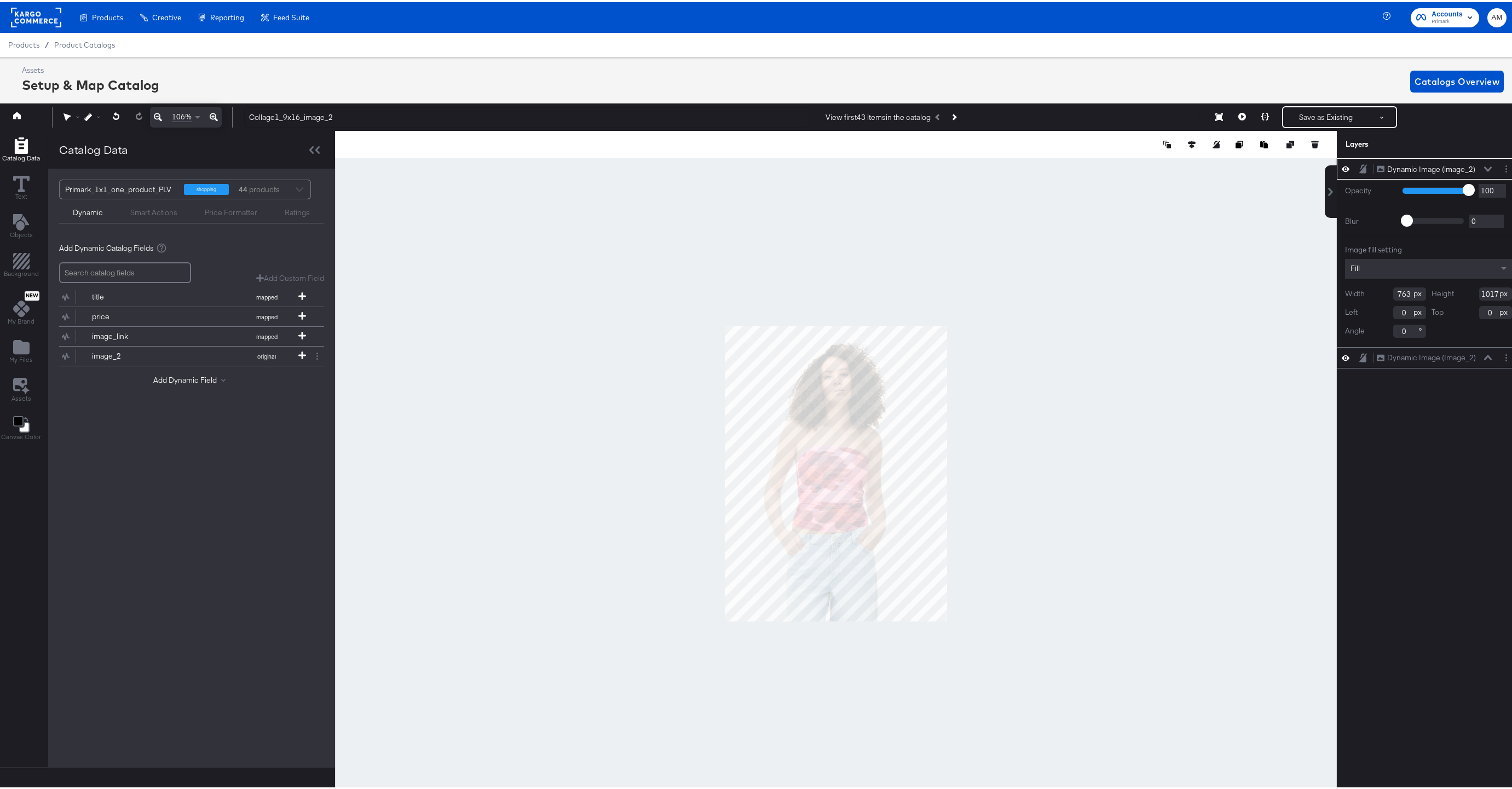
click at [1484, 166] on icon at bounding box center [1488, 167] width 8 height 5
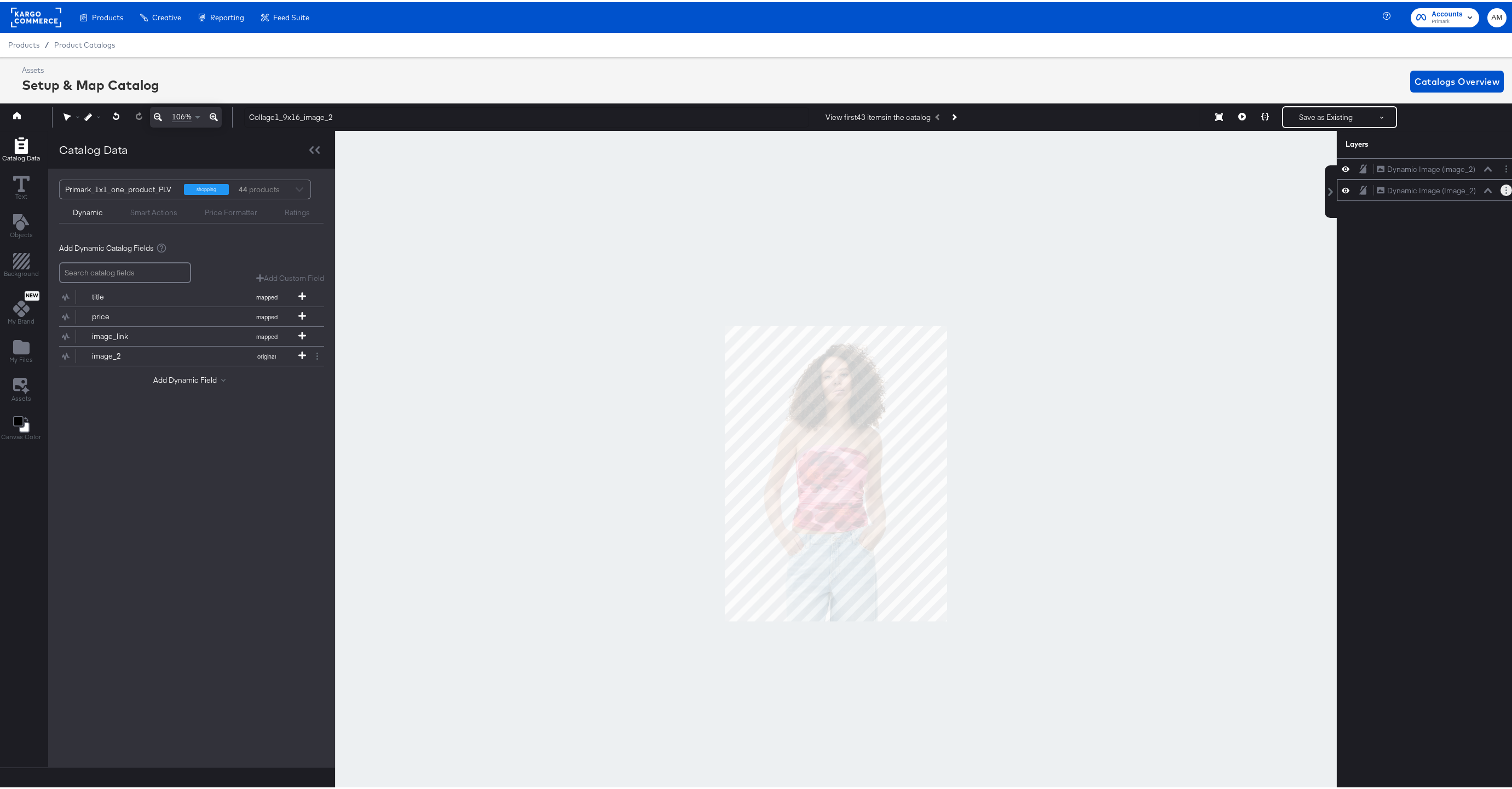
click at [1506, 189] on icon "Layer Options" at bounding box center [1507, 188] width 2 height 7
click at [1412, 270] on button "Delete" at bounding box center [1420, 267] width 23 height 12
click at [1294, 113] on button "Save as Existing" at bounding box center [1326, 115] width 85 height 20
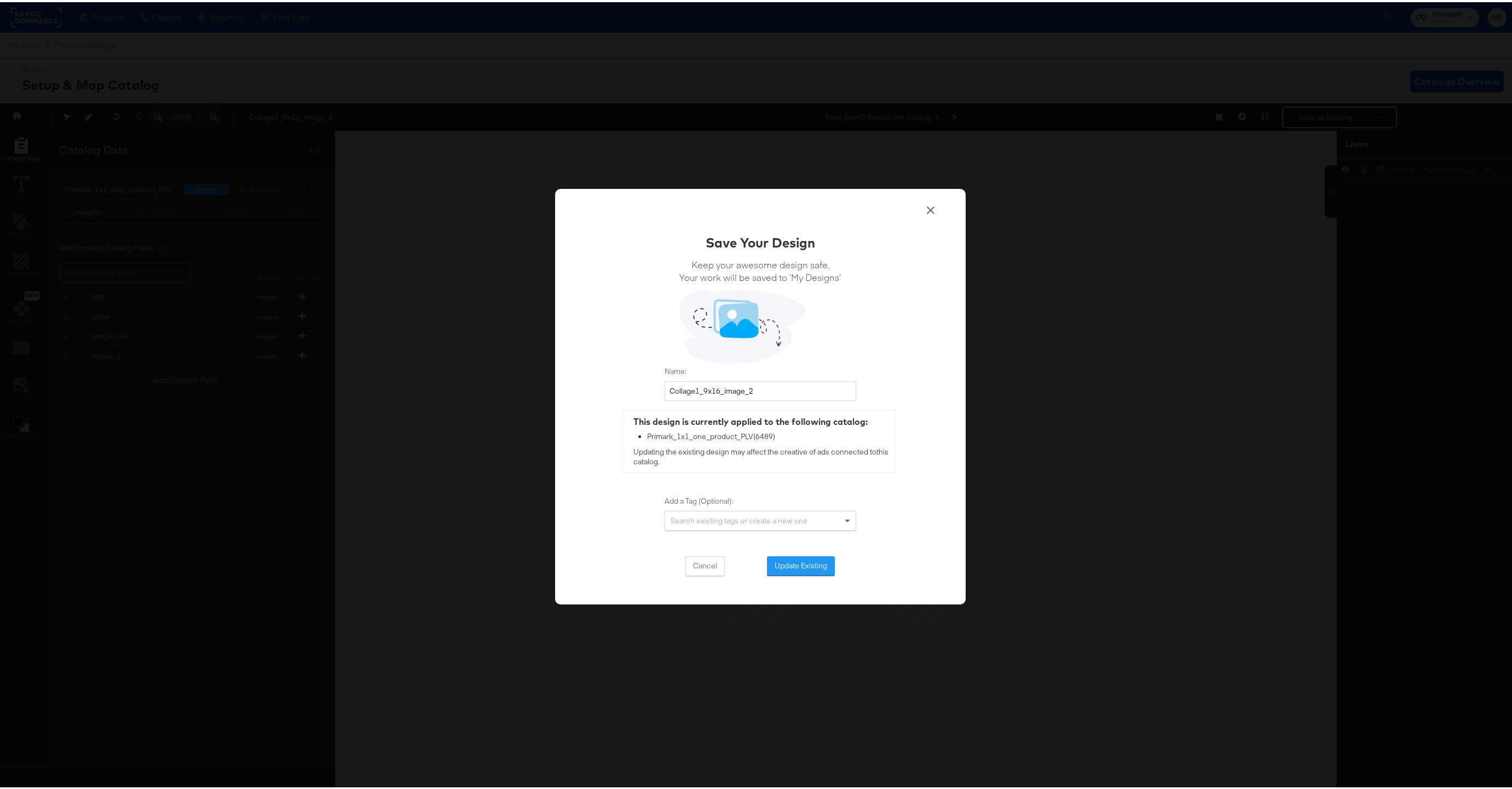
click at [790, 569] on button "Update Existing" at bounding box center [800, 564] width 68 height 20
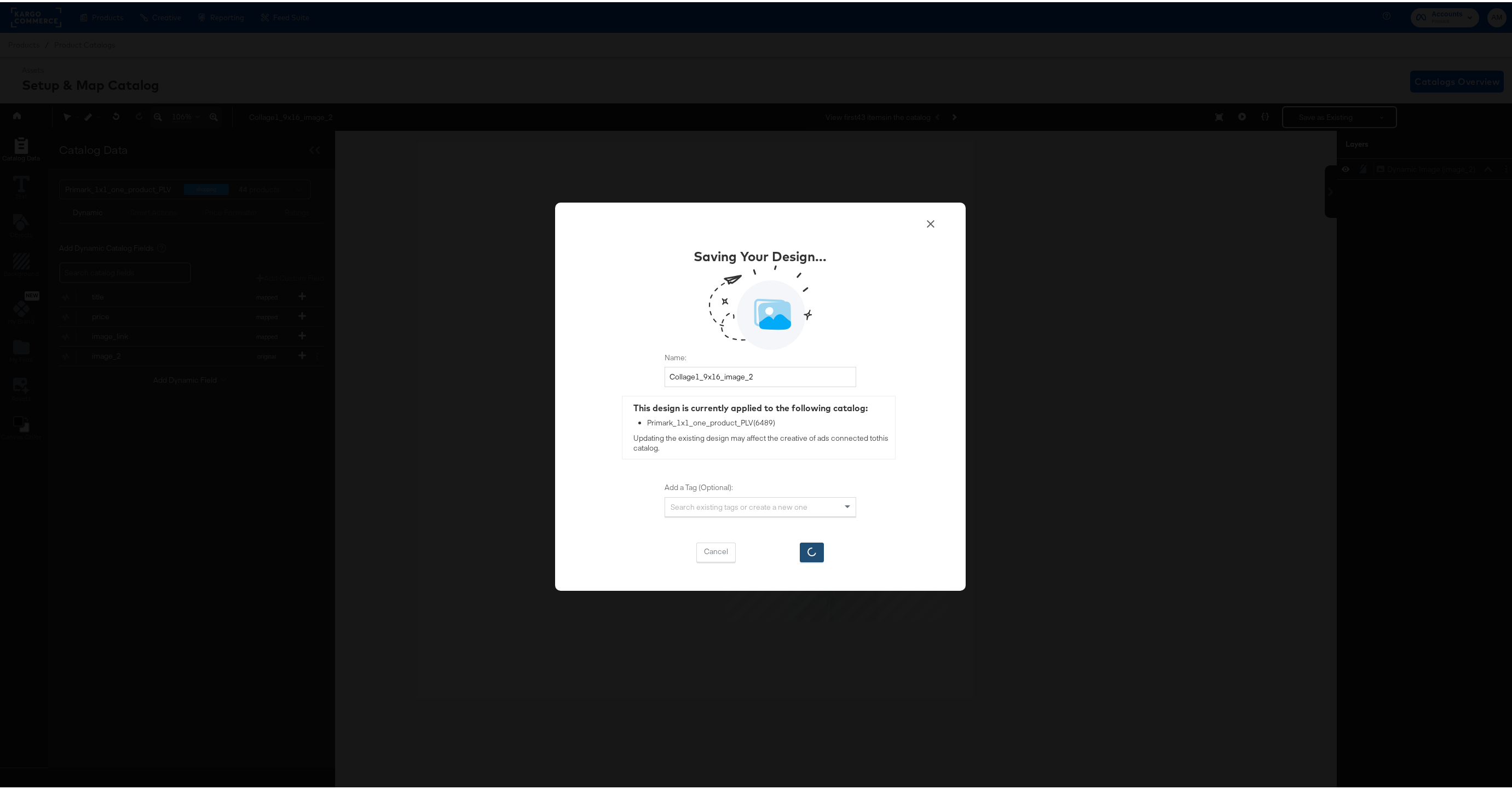
scroll to position [0, 0]
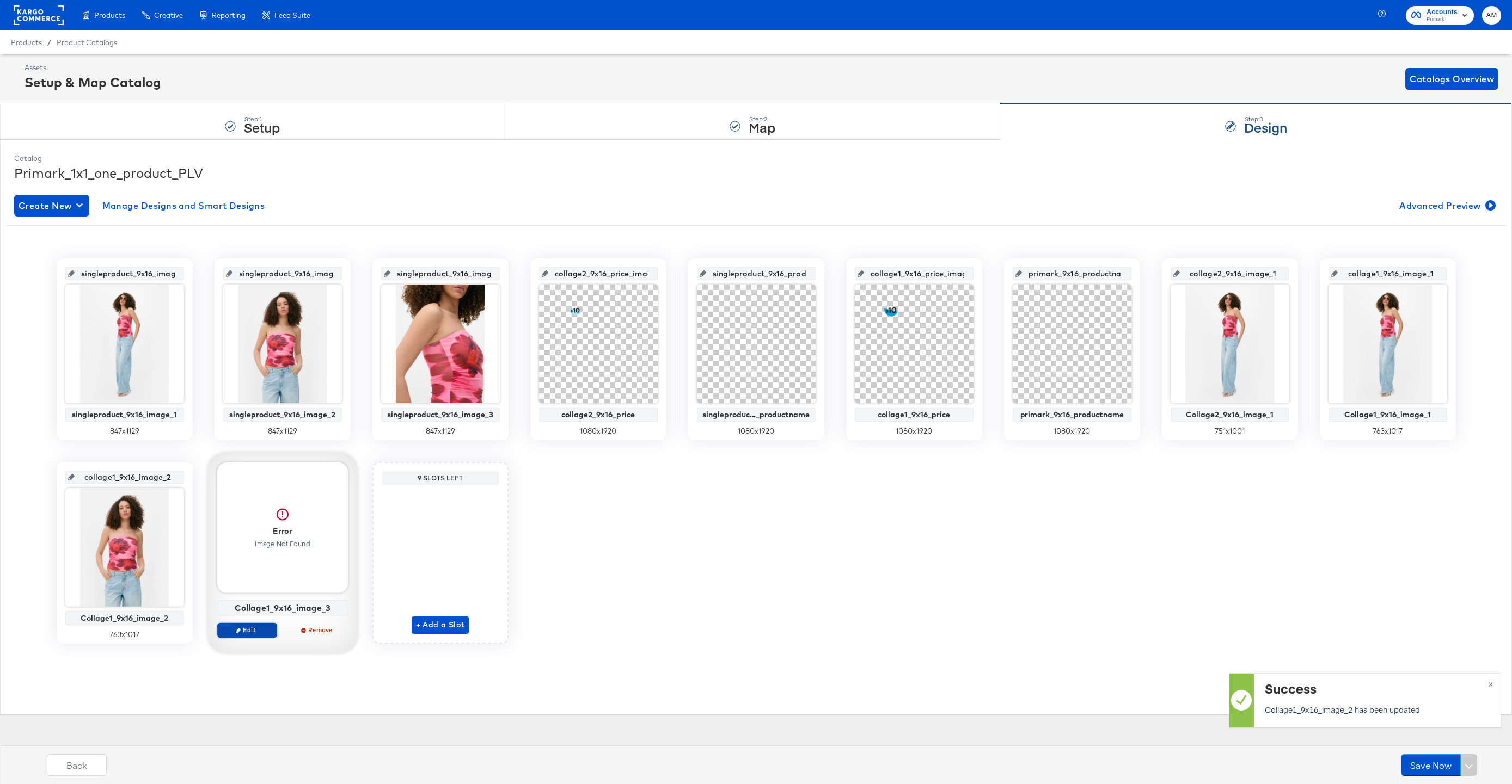
click at [241, 627] on span "Edit" at bounding box center [247, 629] width 50 height 8
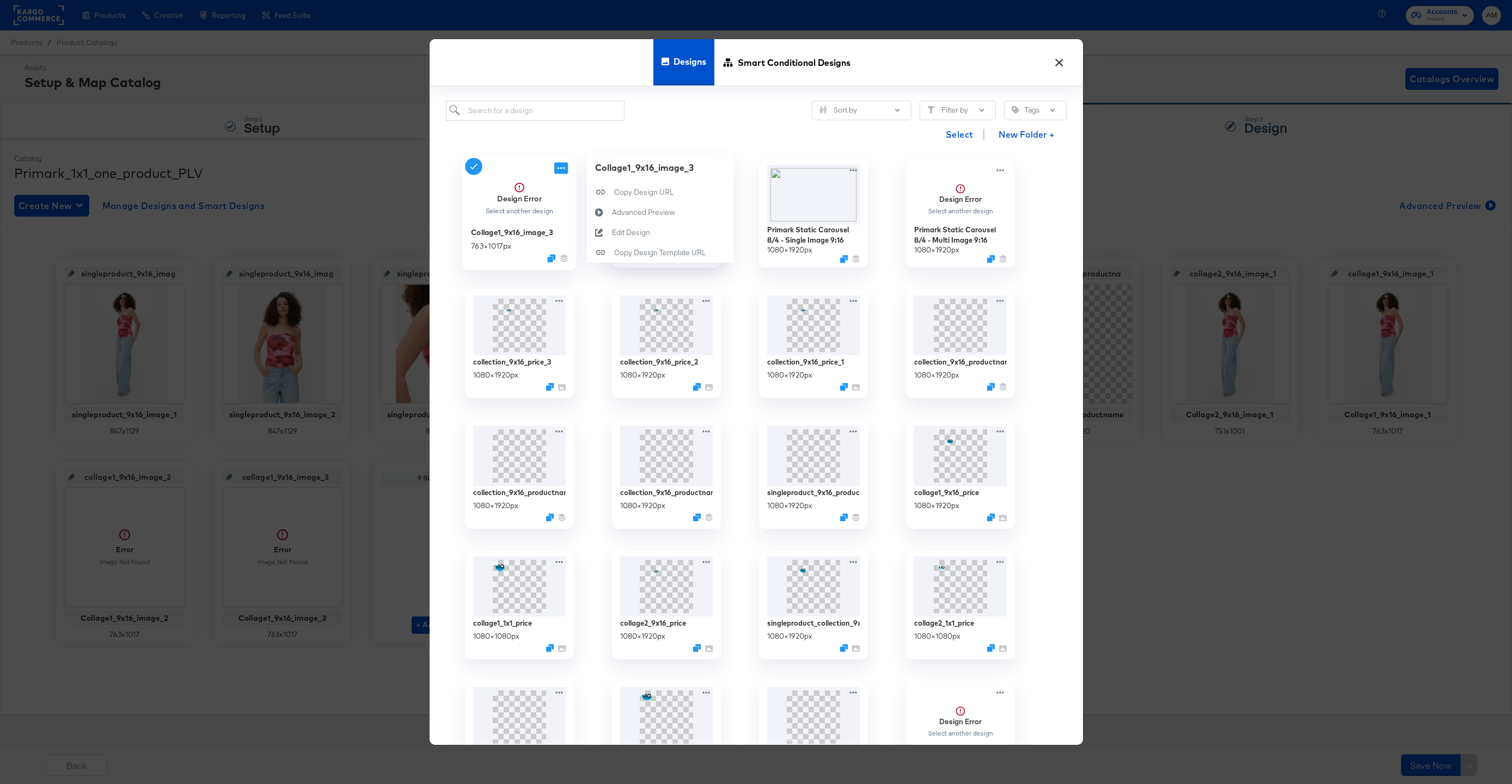
click at [554, 168] on icon at bounding box center [561, 168] width 13 height 11
click at [611, 232] on div "Edit Design Edit Design" at bounding box center [611, 232] width 0 height 0
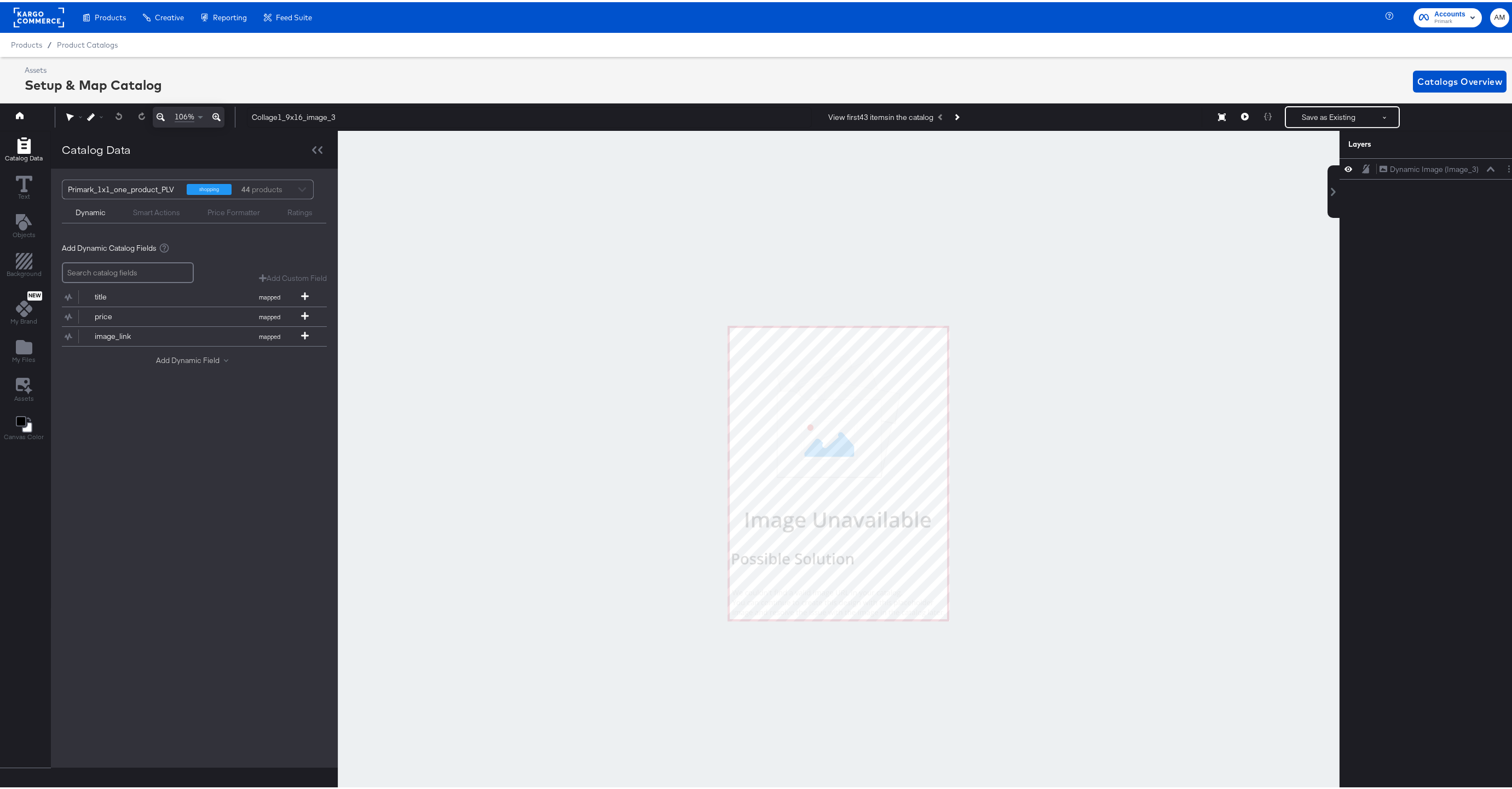
click at [190, 358] on button "Add Dynamic Field" at bounding box center [194, 358] width 76 height 11
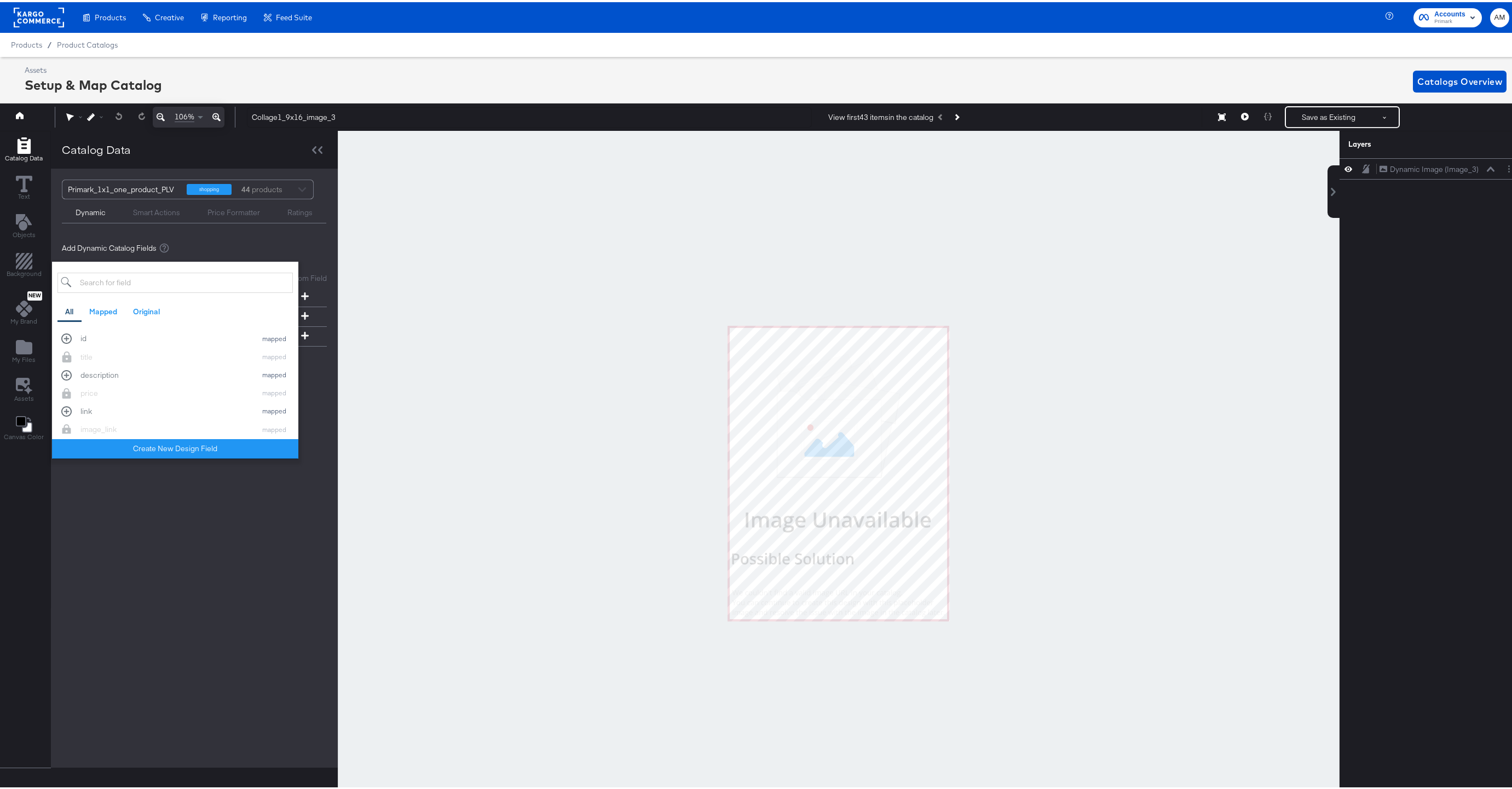
click at [115, 287] on input "search" at bounding box center [175, 280] width 236 height 20
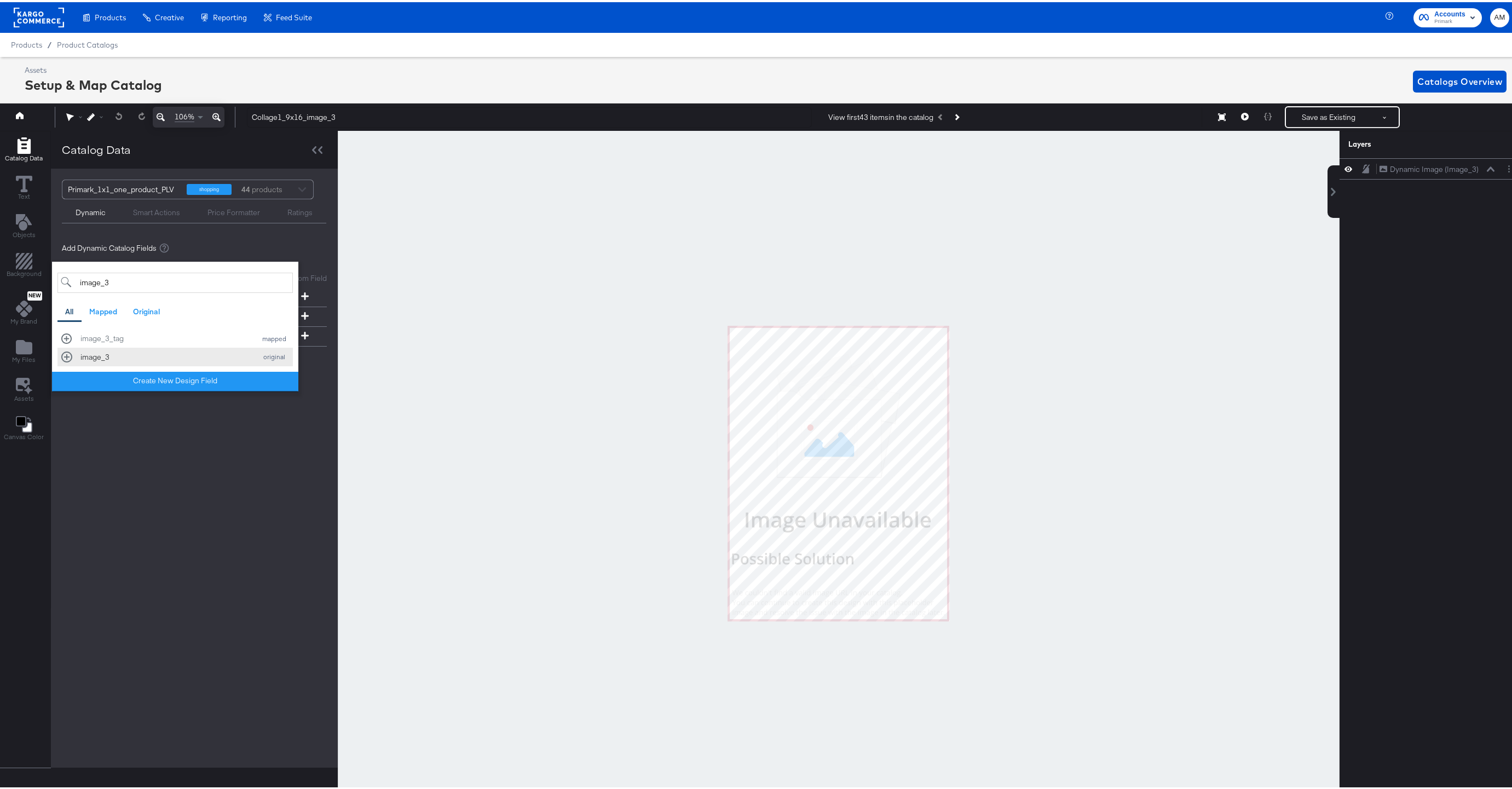
type input "image_3"
click at [89, 358] on div "image_3" at bounding box center [165, 355] width 170 height 11
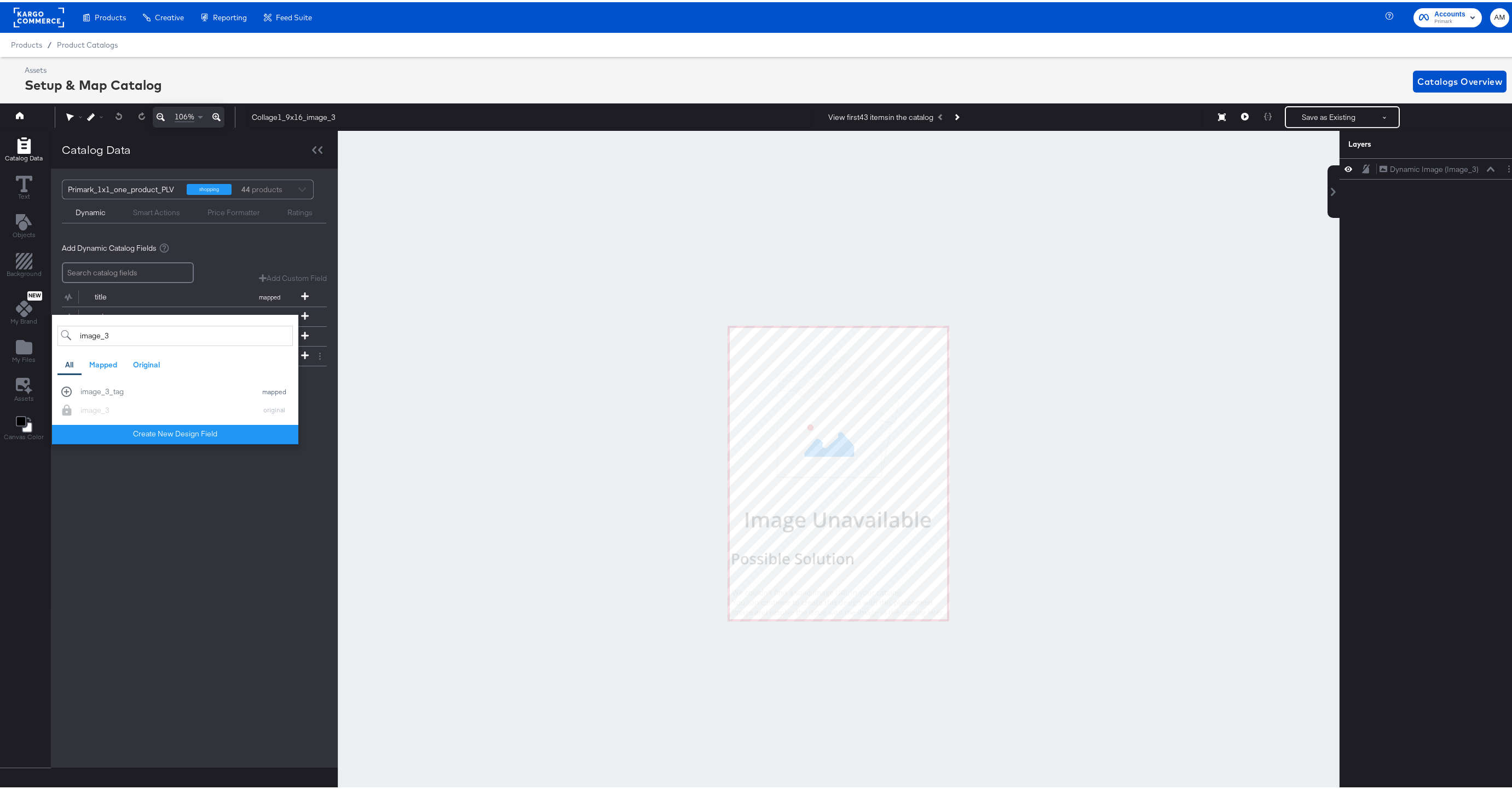
click at [252, 508] on div "Primark_1x1_one_product_PLV shopping 44 products Dynamic Smart Actions Price Fo…" at bounding box center [194, 465] width 287 height 599
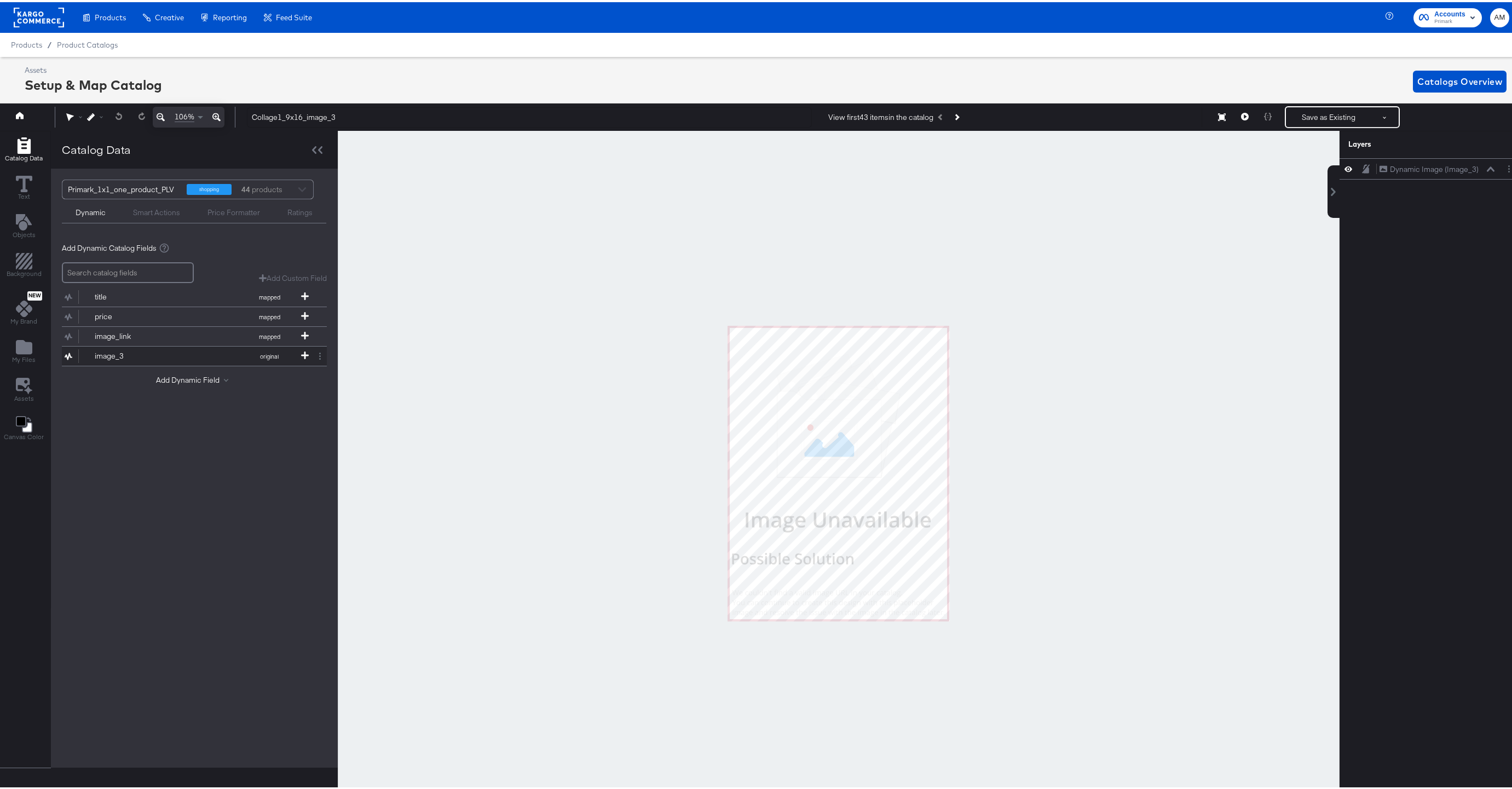
click at [302, 349] on button "image_3 original" at bounding box center [188, 354] width 252 height 20
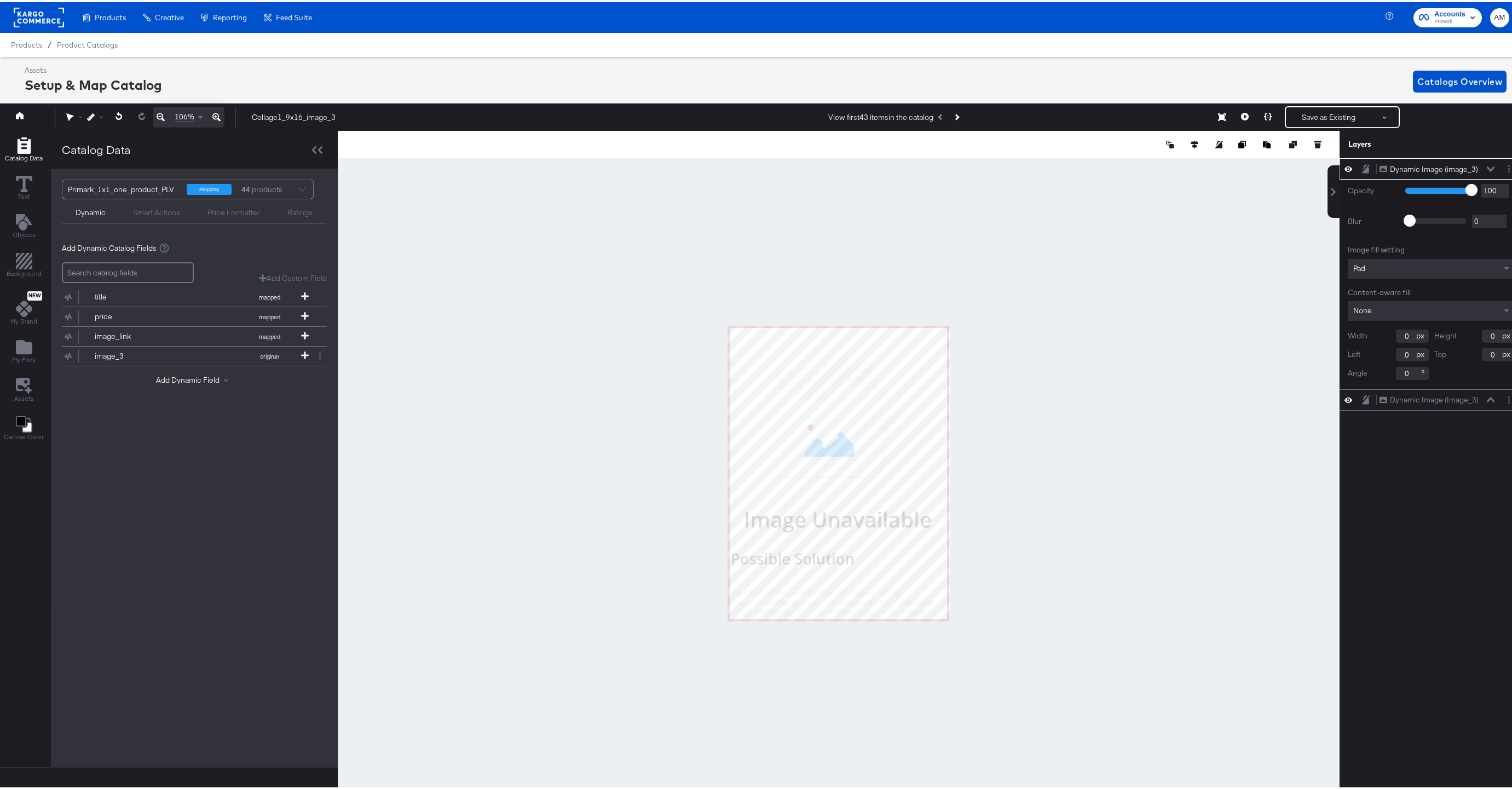
type input "1"
click at [1364, 273] on div "Pad" at bounding box center [1432, 267] width 167 height 20
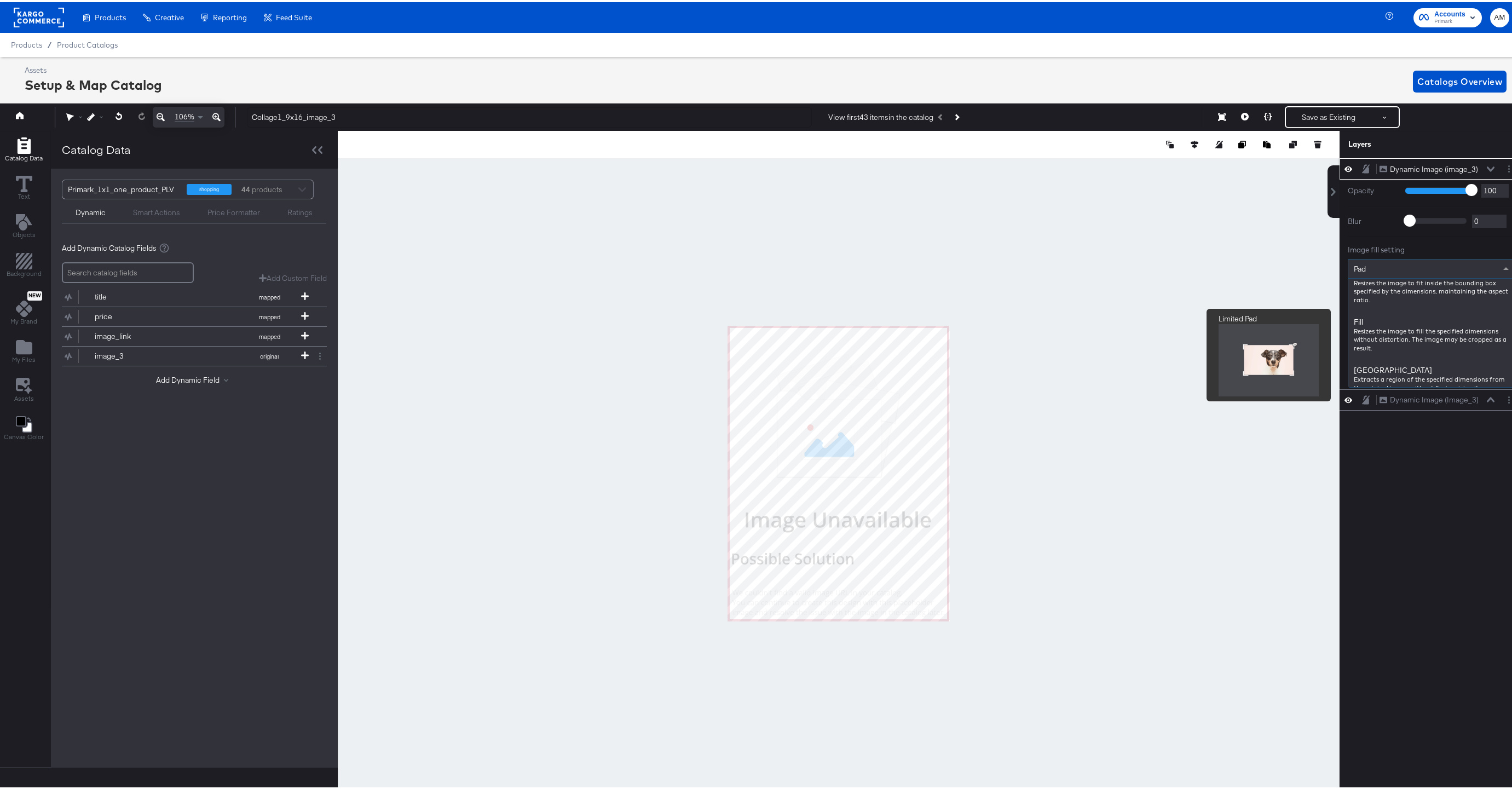
scroll to position [159, 0]
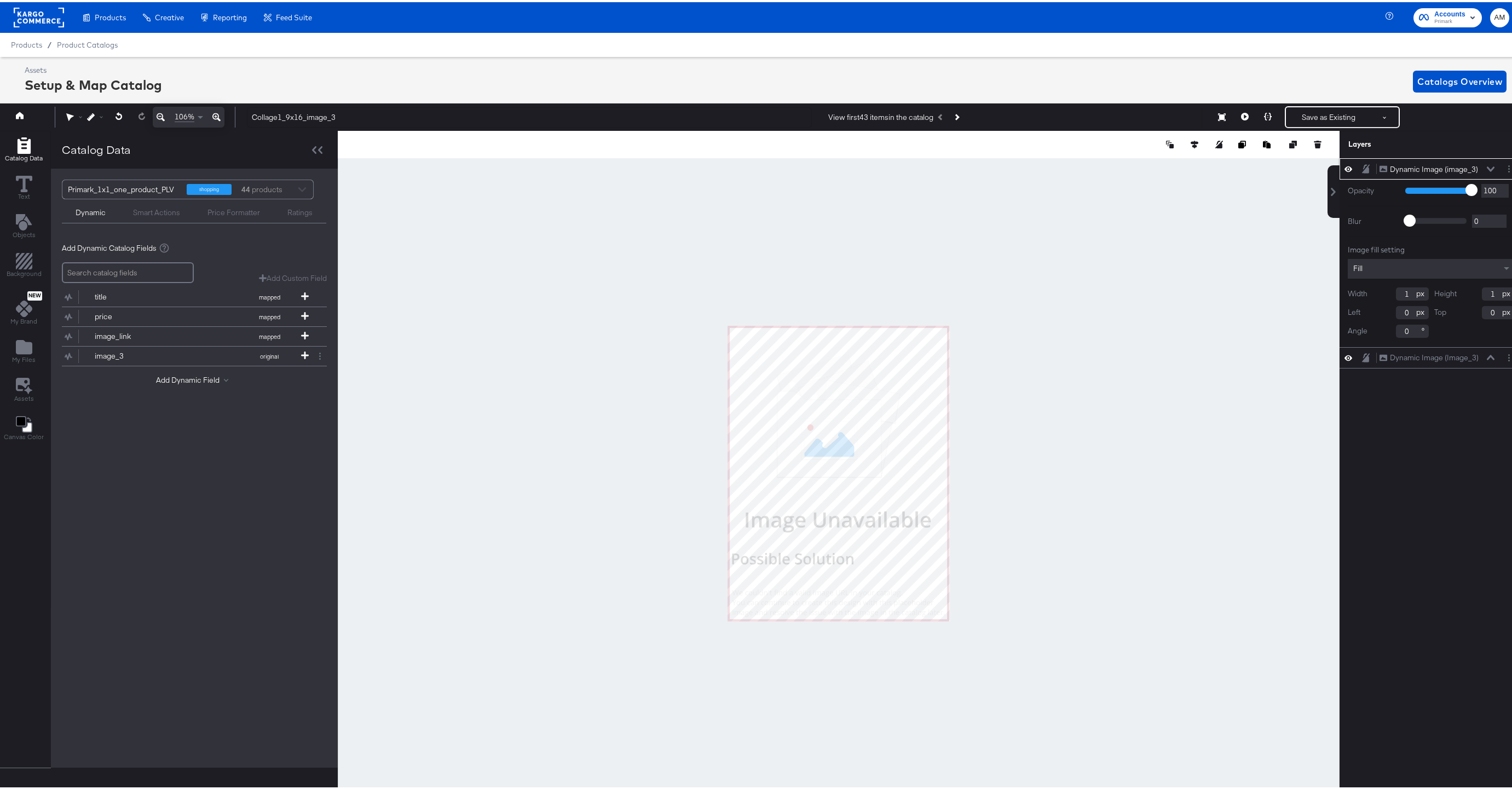
click at [1396, 291] on input "1" at bounding box center [1412, 292] width 33 height 13
type input "763"
type input "11"
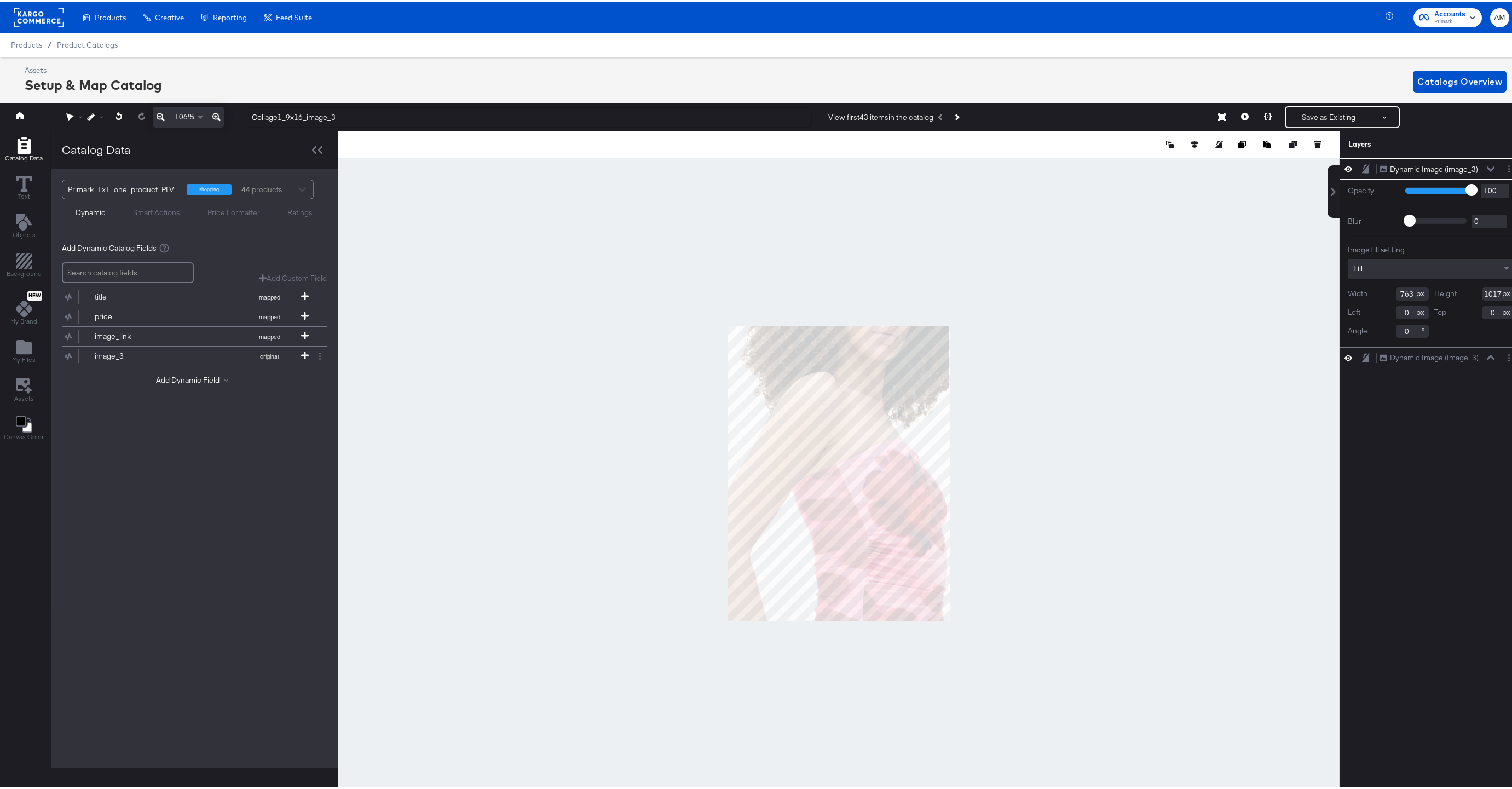
type input "1017"
click at [1484, 163] on div "Dynamic Image (image_3) Dynamic Image (image_3)" at bounding box center [1437, 167] width 117 height 12
click at [1487, 165] on icon at bounding box center [1491, 167] width 8 height 5
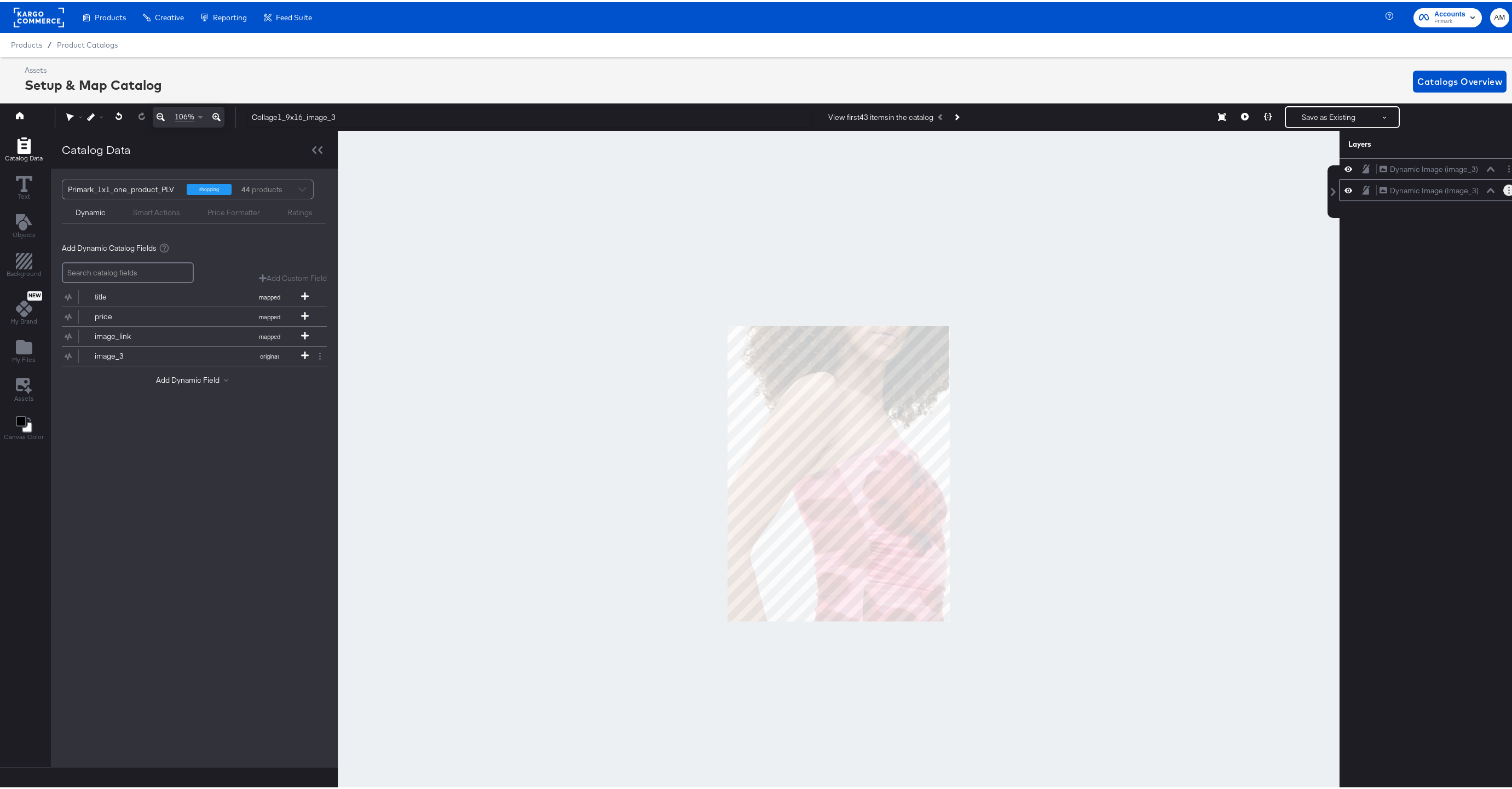
click at [1503, 189] on button "Layer Options" at bounding box center [1508, 188] width 12 height 12
click at [1412, 270] on button "Delete" at bounding box center [1422, 267] width 23 height 12
click at [1307, 119] on button "Save as Existing" at bounding box center [1329, 115] width 85 height 20
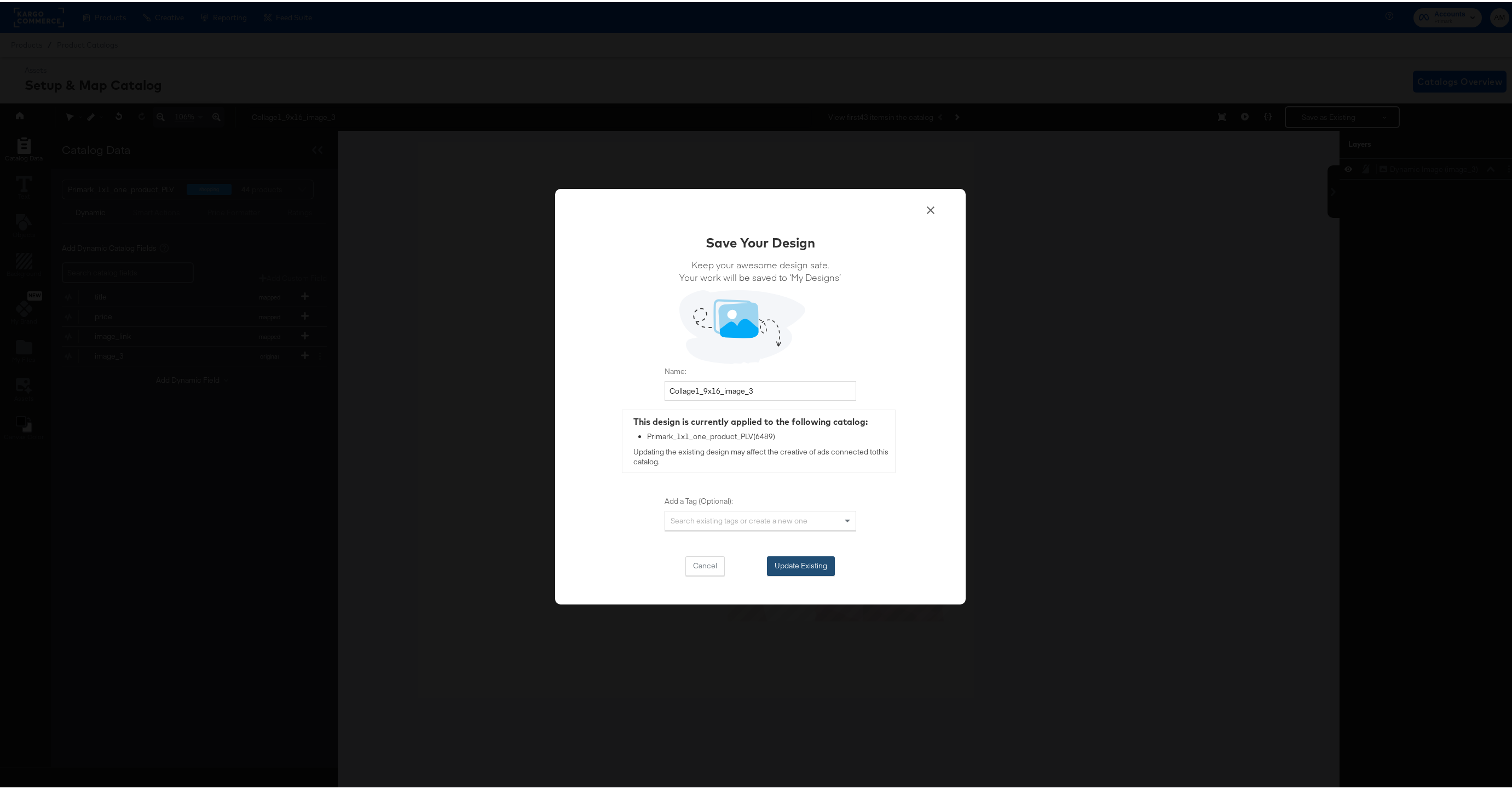
click at [792, 565] on button "Update Existing" at bounding box center [800, 564] width 68 height 20
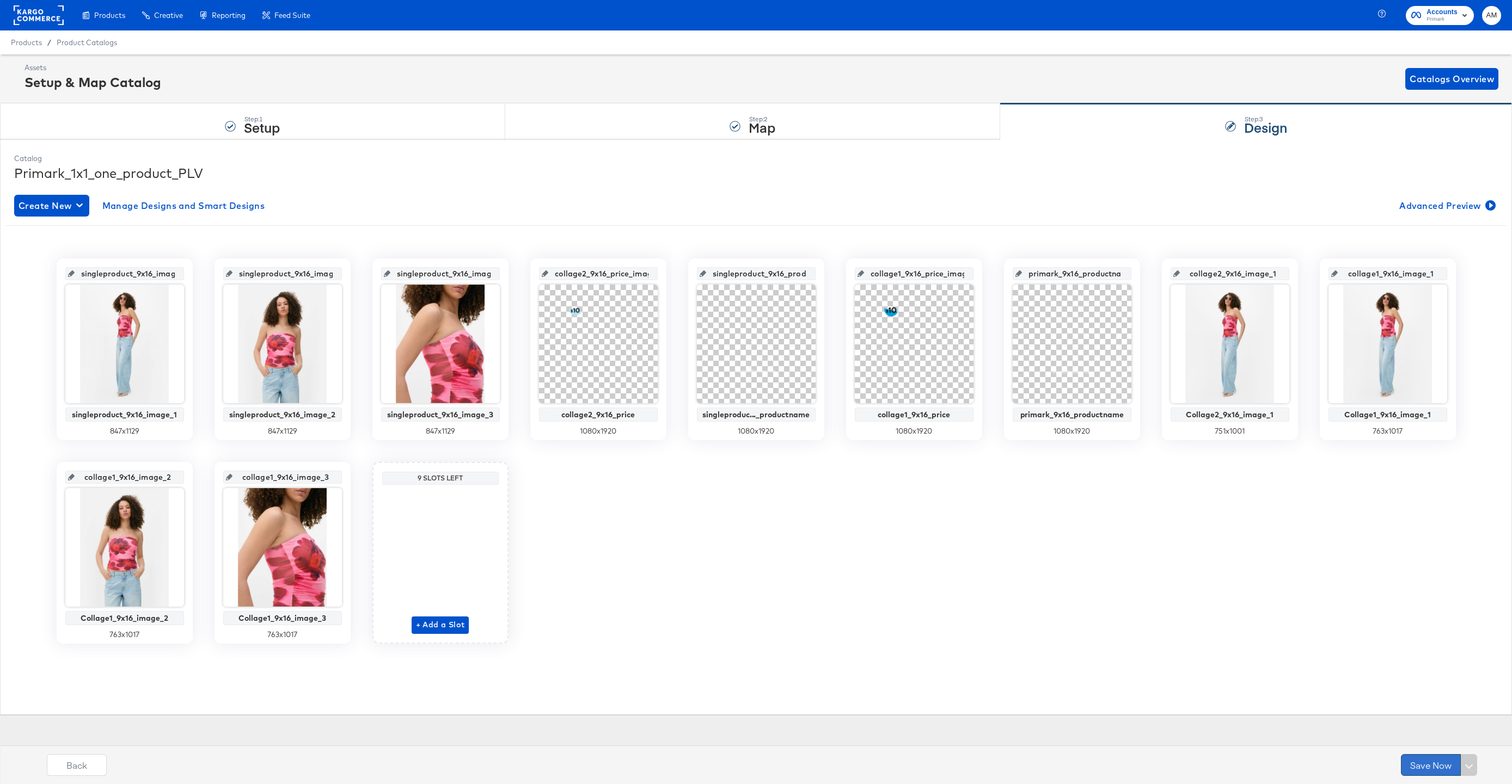
click at [1426, 764] on button "Save Now" at bounding box center [1431, 765] width 60 height 22
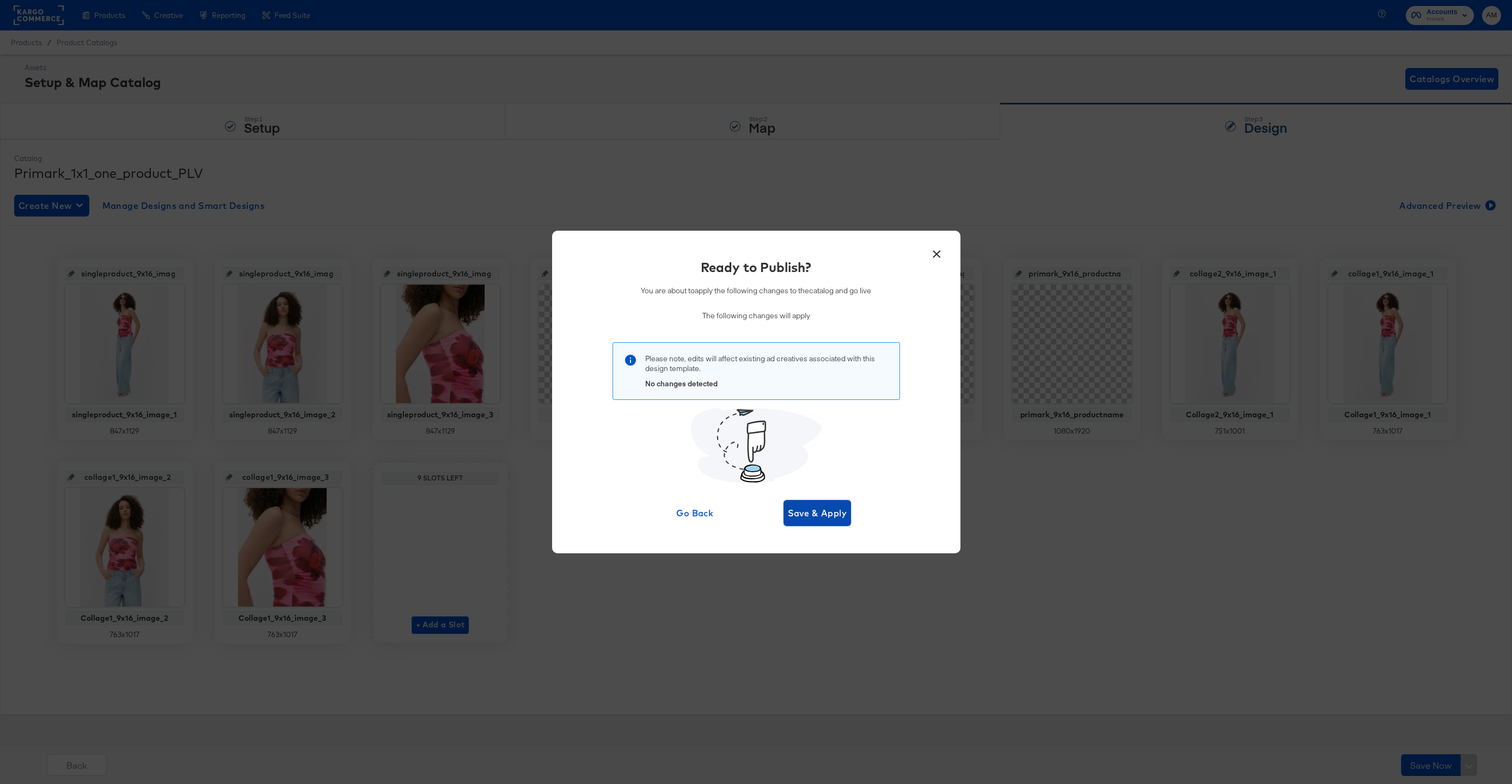
click at [816, 517] on span "Save & Apply" at bounding box center [817, 513] width 59 height 15
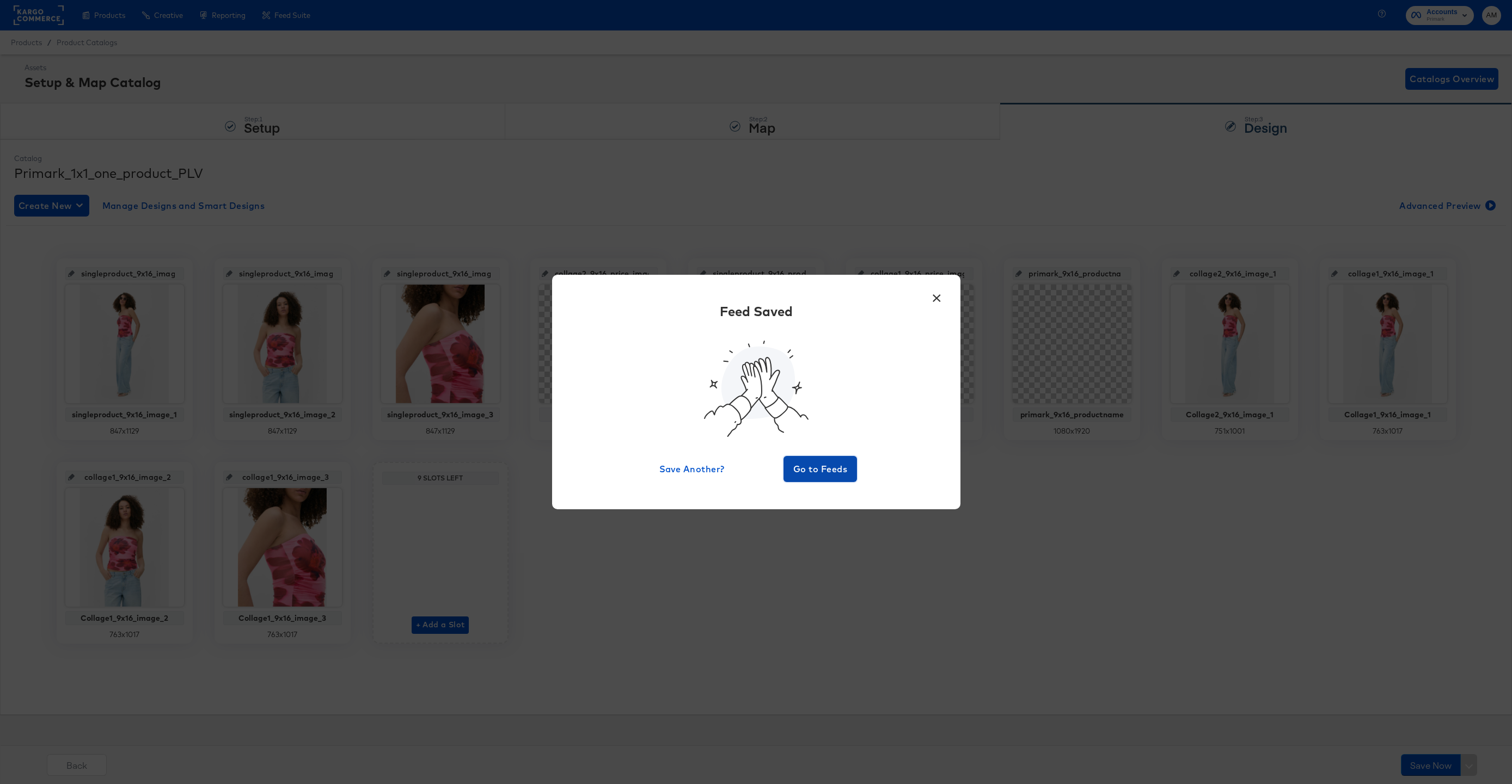
click at [823, 468] on span "Go to Feeds" at bounding box center [821, 468] width 65 height 15
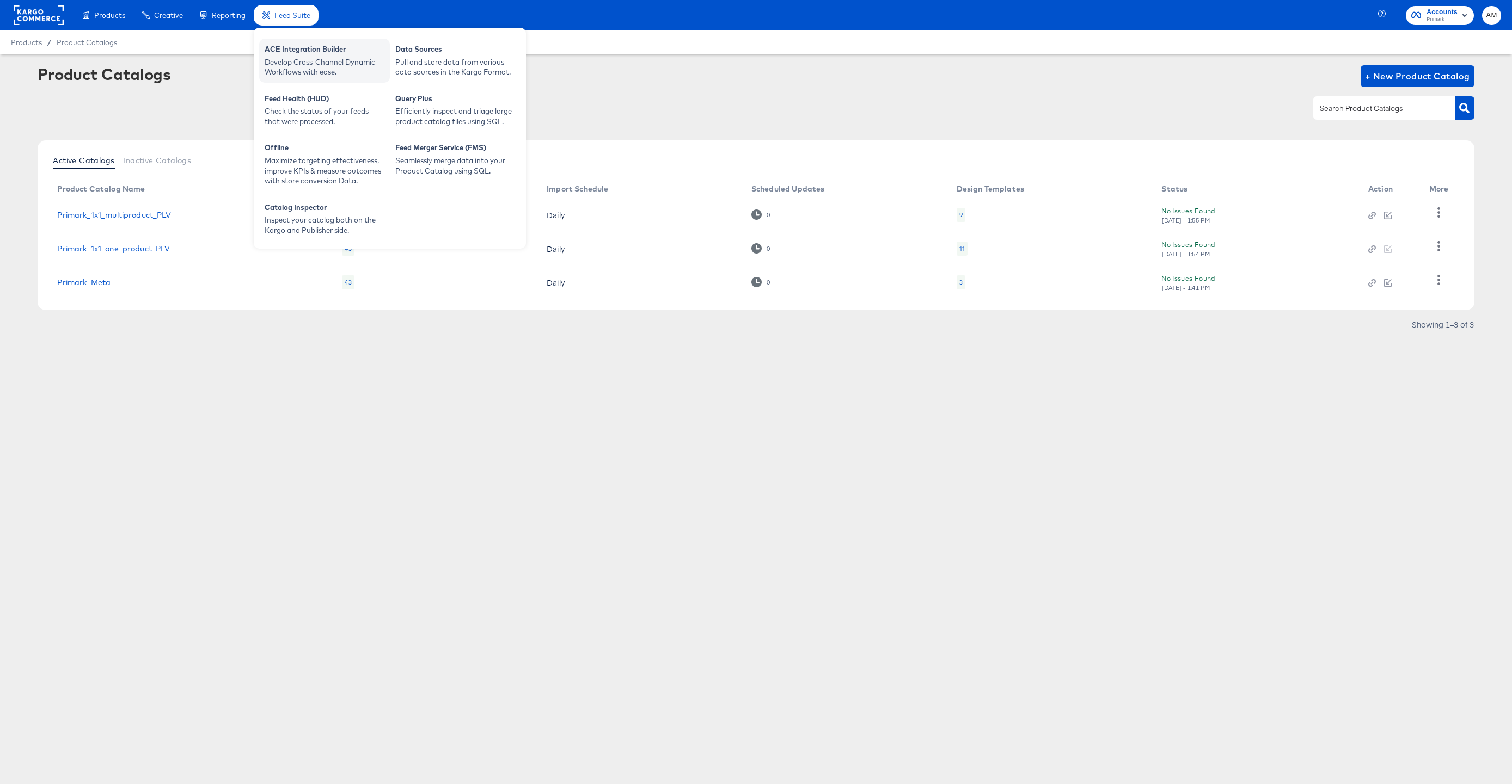
click at [298, 47] on div "ACE Integration Builder" at bounding box center [324, 50] width 119 height 13
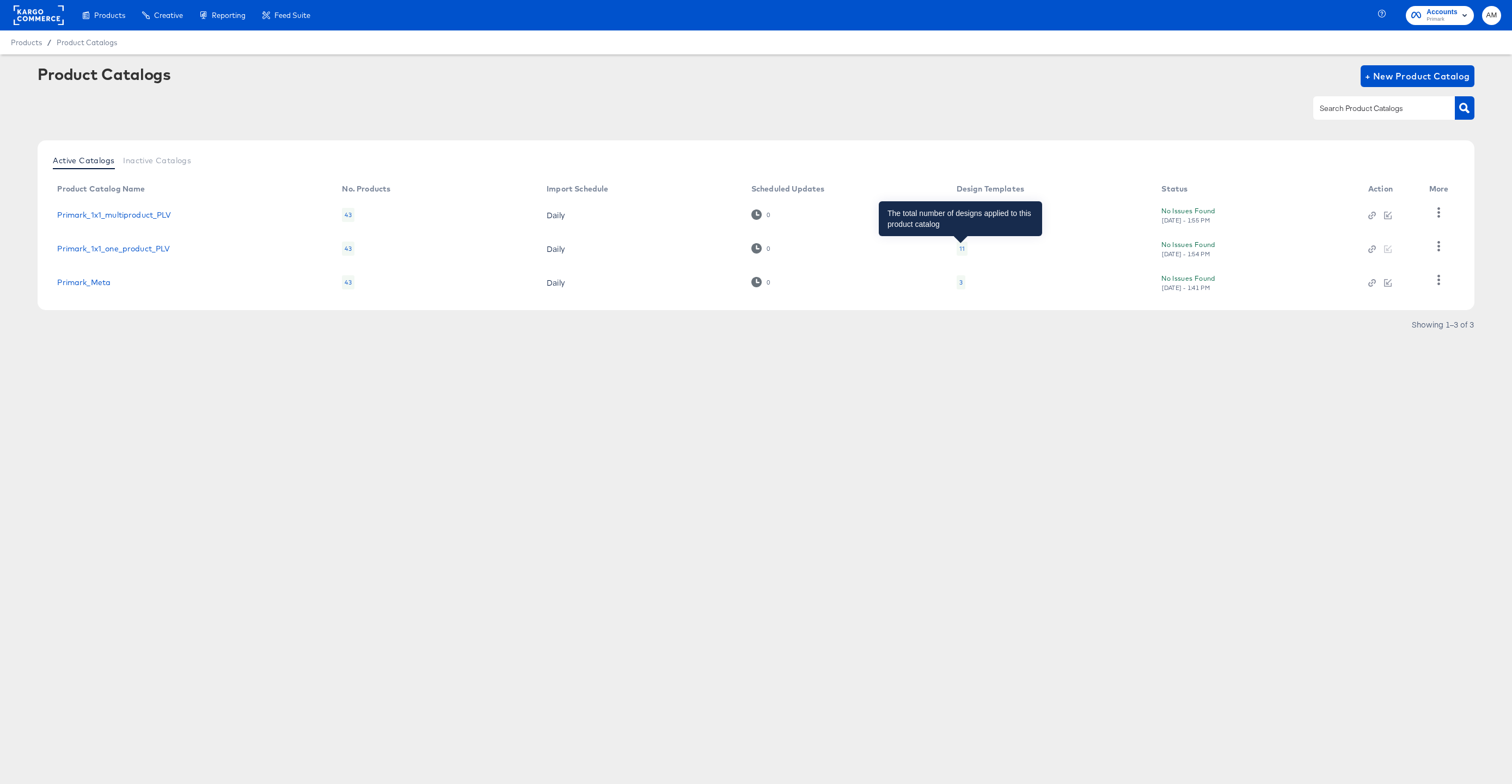
click at [959, 248] on div "11" at bounding box center [962, 248] width 5 height 9
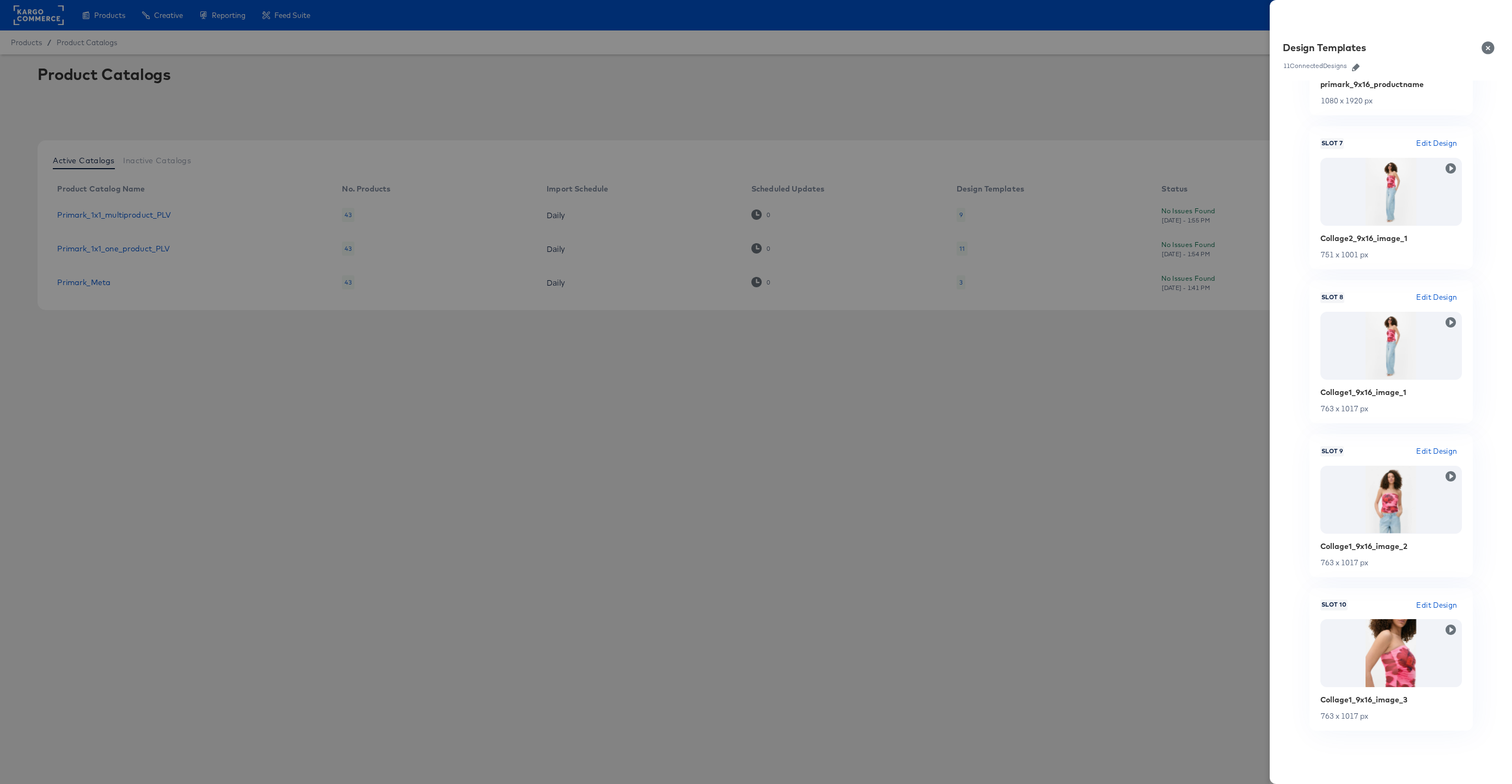
scroll to position [1046, 0]
click at [1103, 428] on div at bounding box center [756, 392] width 1512 height 784
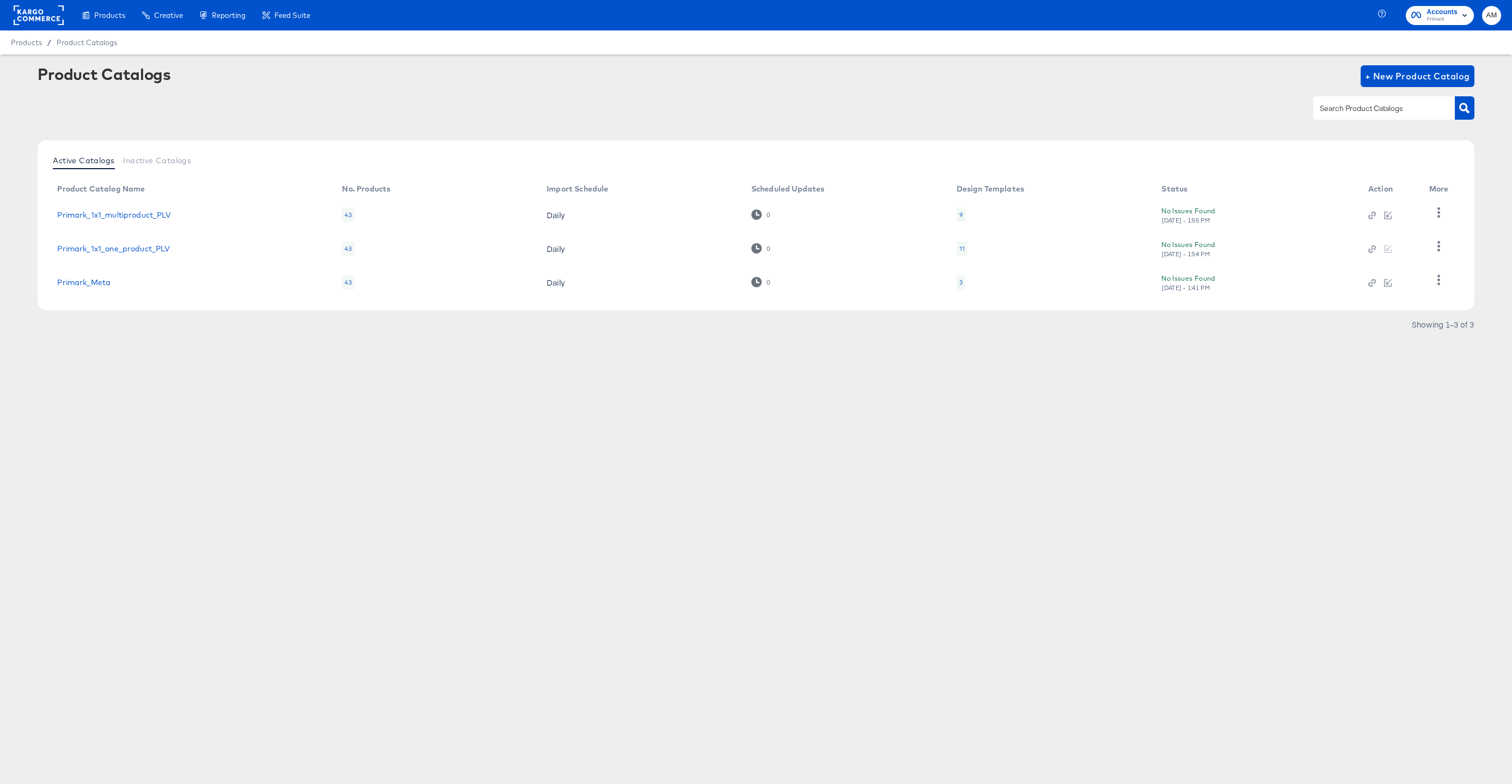
click at [959, 215] on div "9" at bounding box center [961, 215] width 4 height 9
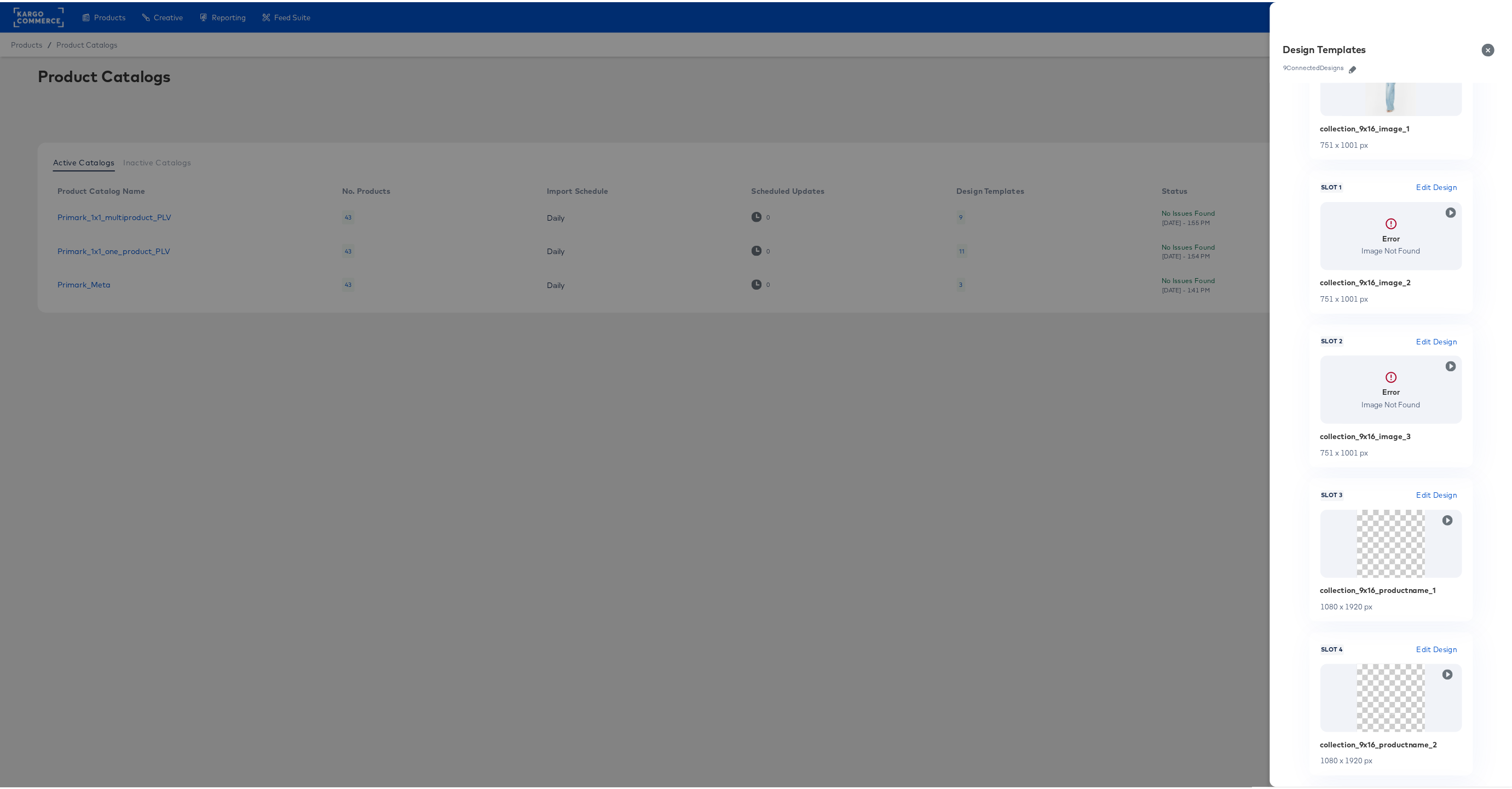
scroll to position [0, 0]
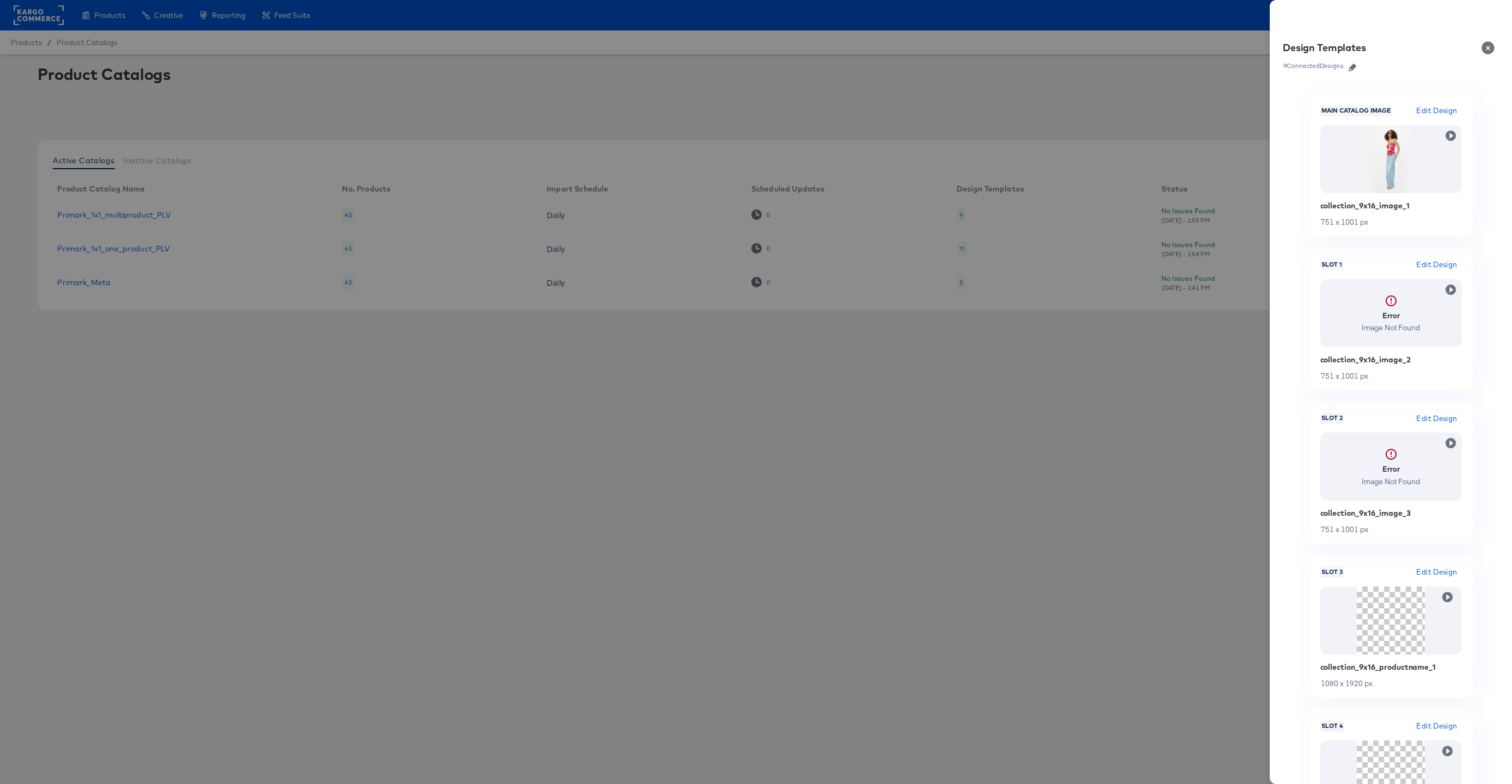
click at [1489, 46] on button "Close" at bounding box center [1490, 48] width 30 height 30
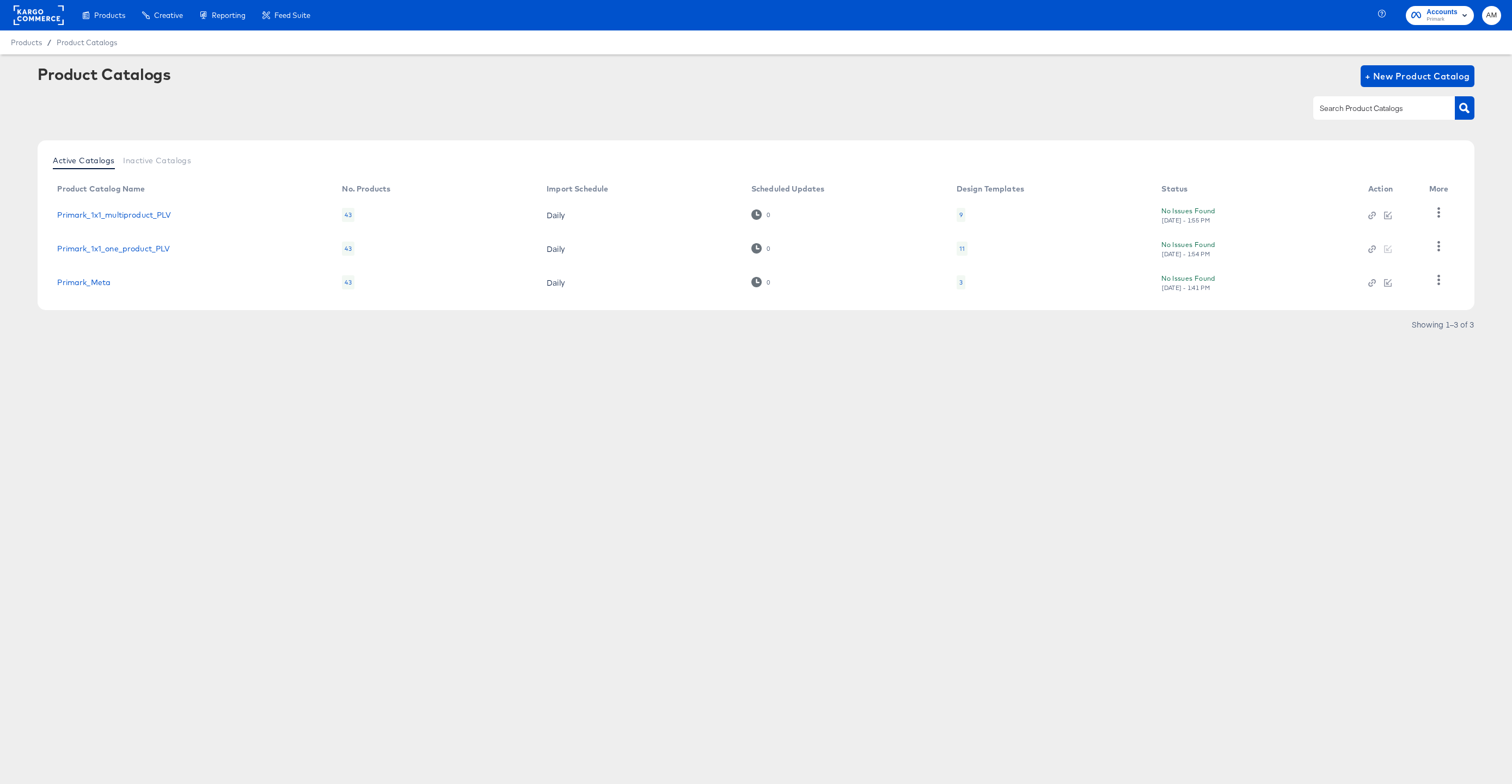
click at [959, 214] on div "9" at bounding box center [961, 215] width 4 height 9
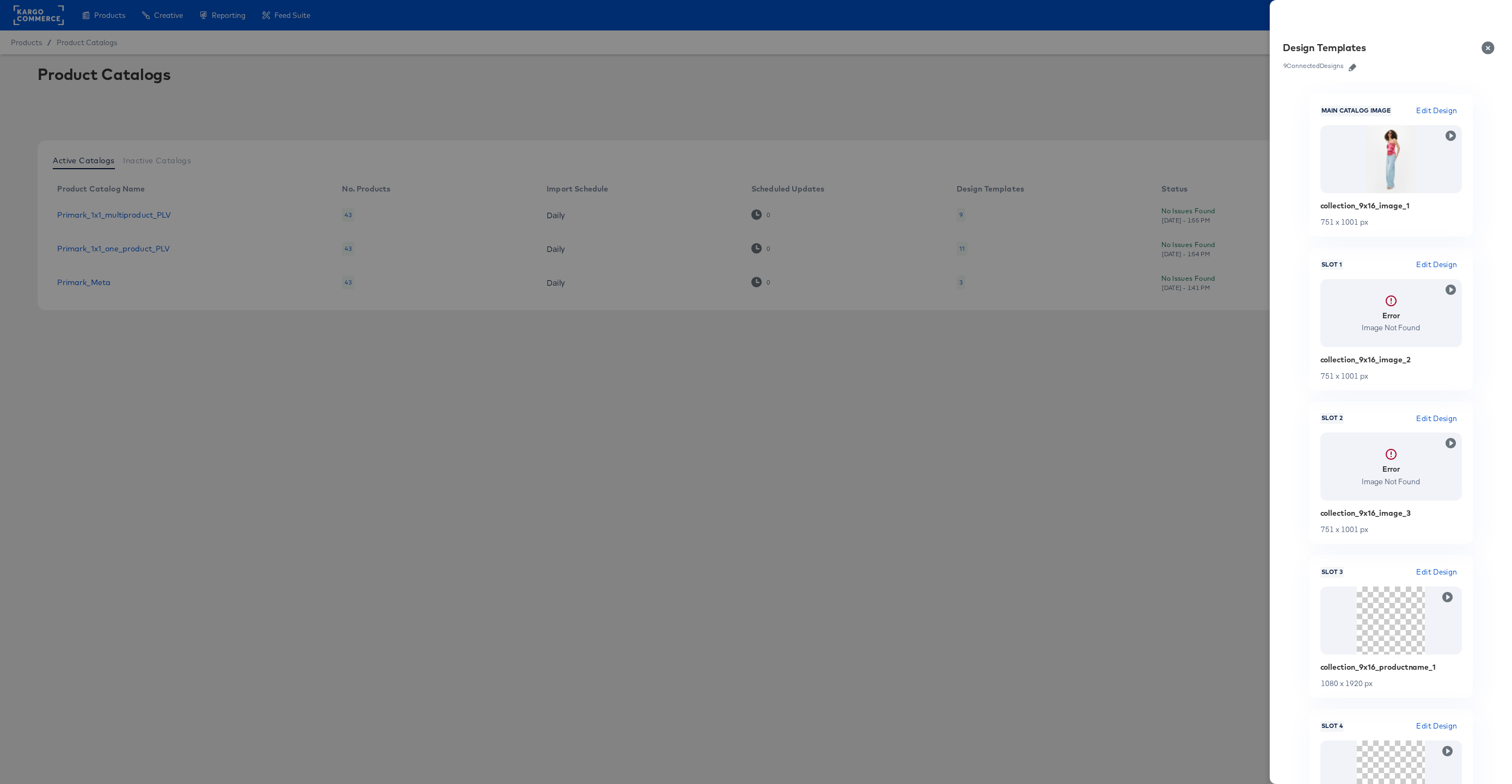
click at [1353, 65] on icon "button" at bounding box center [1352, 67] width 8 height 8
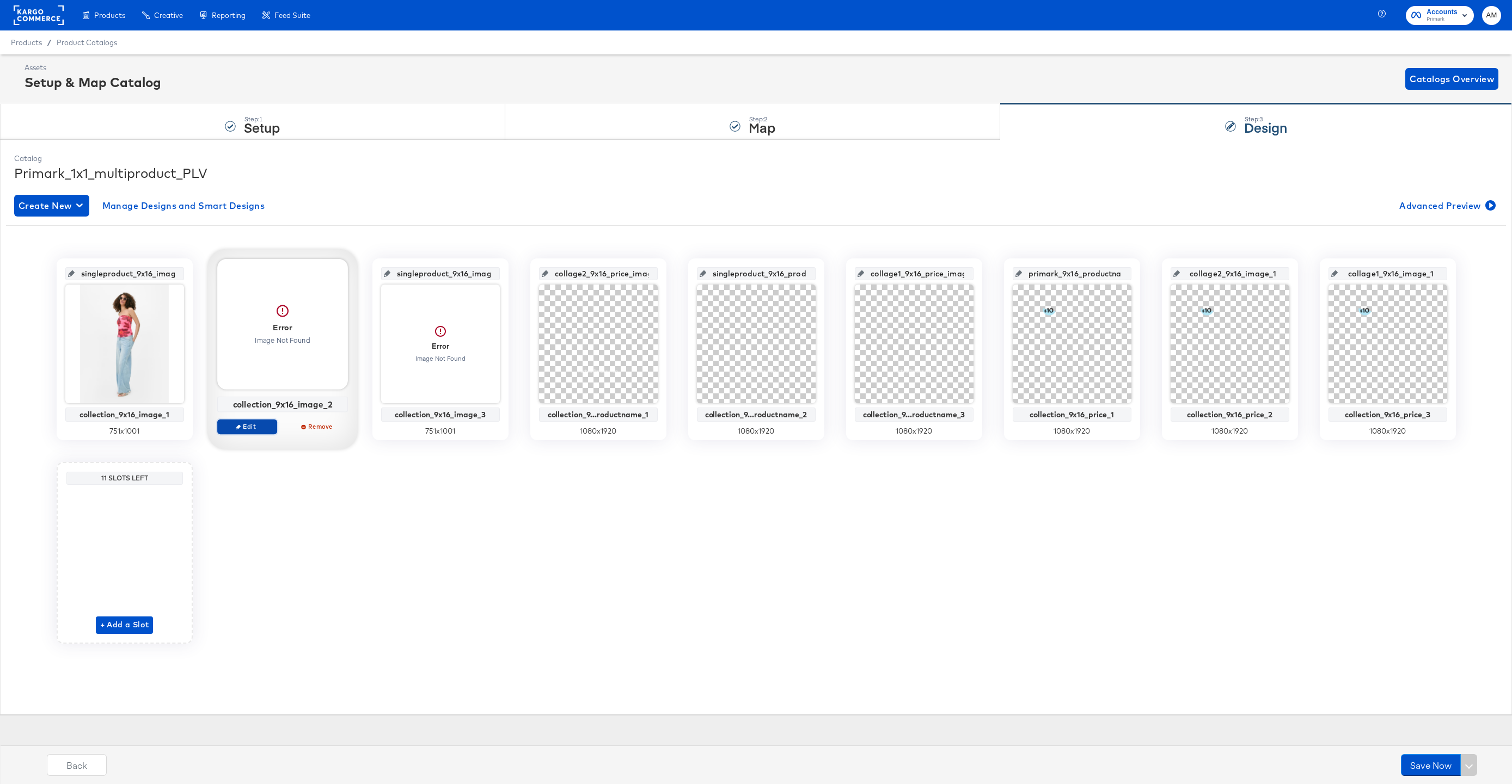
click at [245, 428] on span "Edit" at bounding box center [247, 426] width 50 height 8
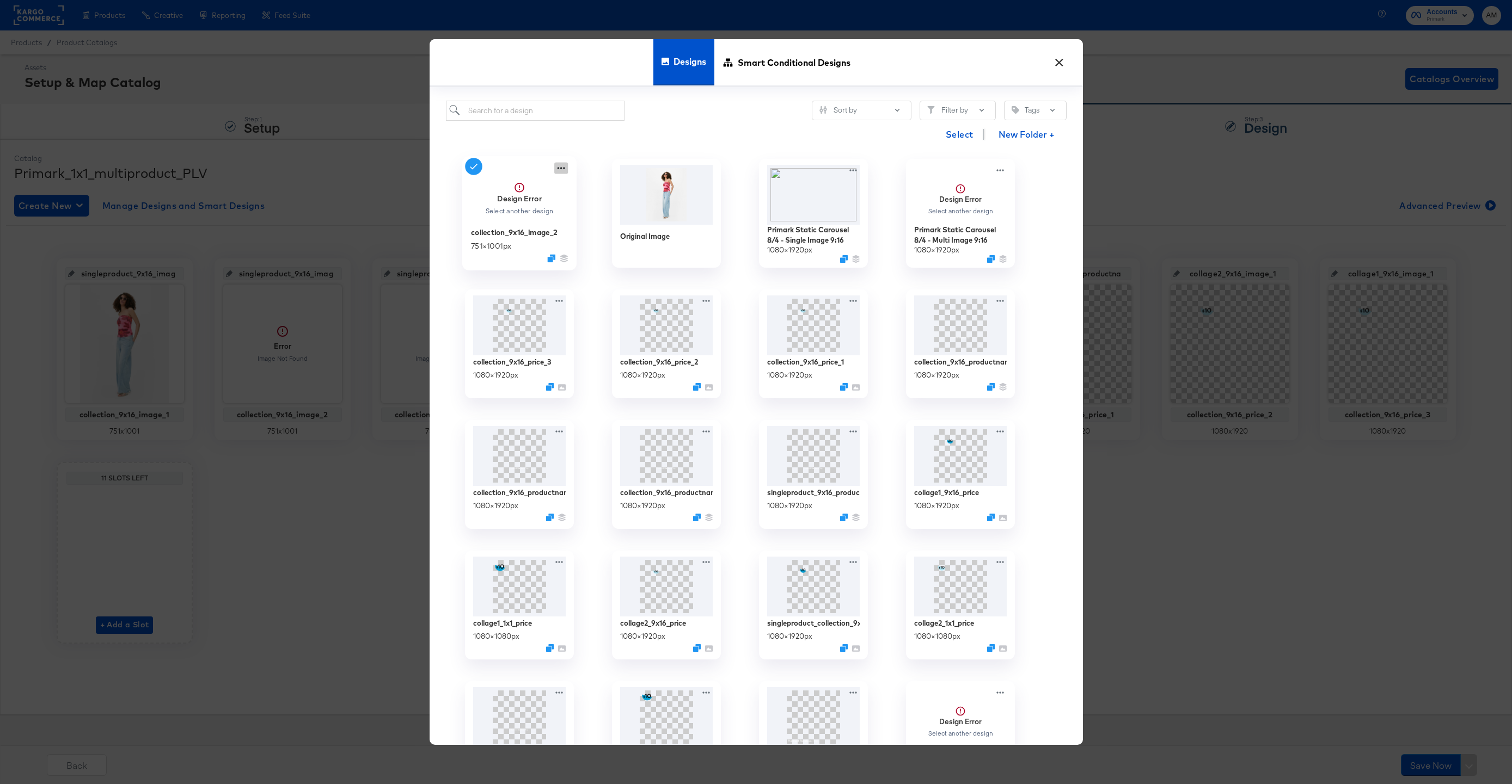
click at [563, 164] on icon at bounding box center [561, 168] width 13 height 11
click at [650, 232] on button "Edit Design Edit Design" at bounding box center [661, 232] width 147 height 20
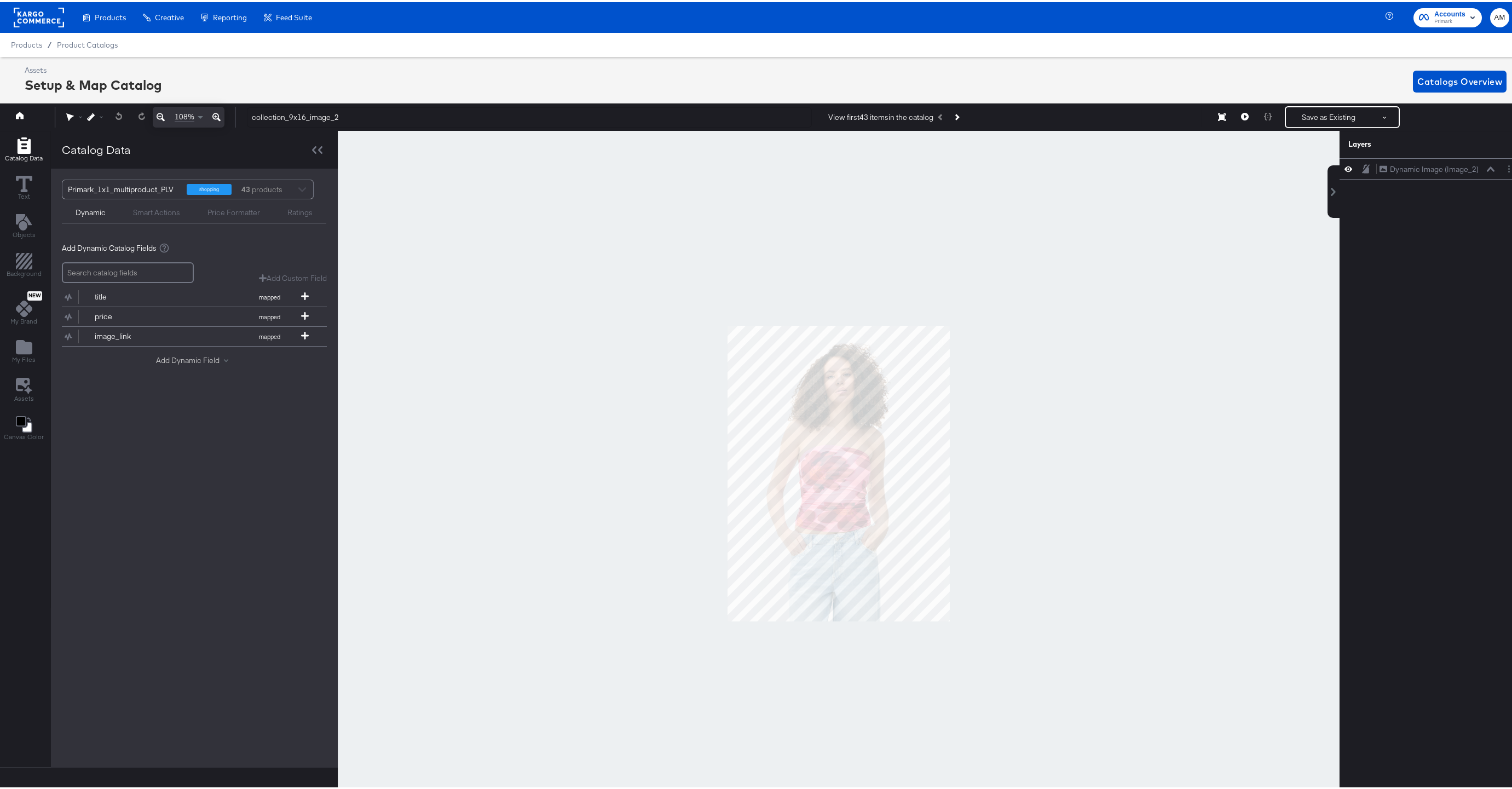
click at [199, 363] on button "Add Dynamic Field" at bounding box center [194, 358] width 76 height 11
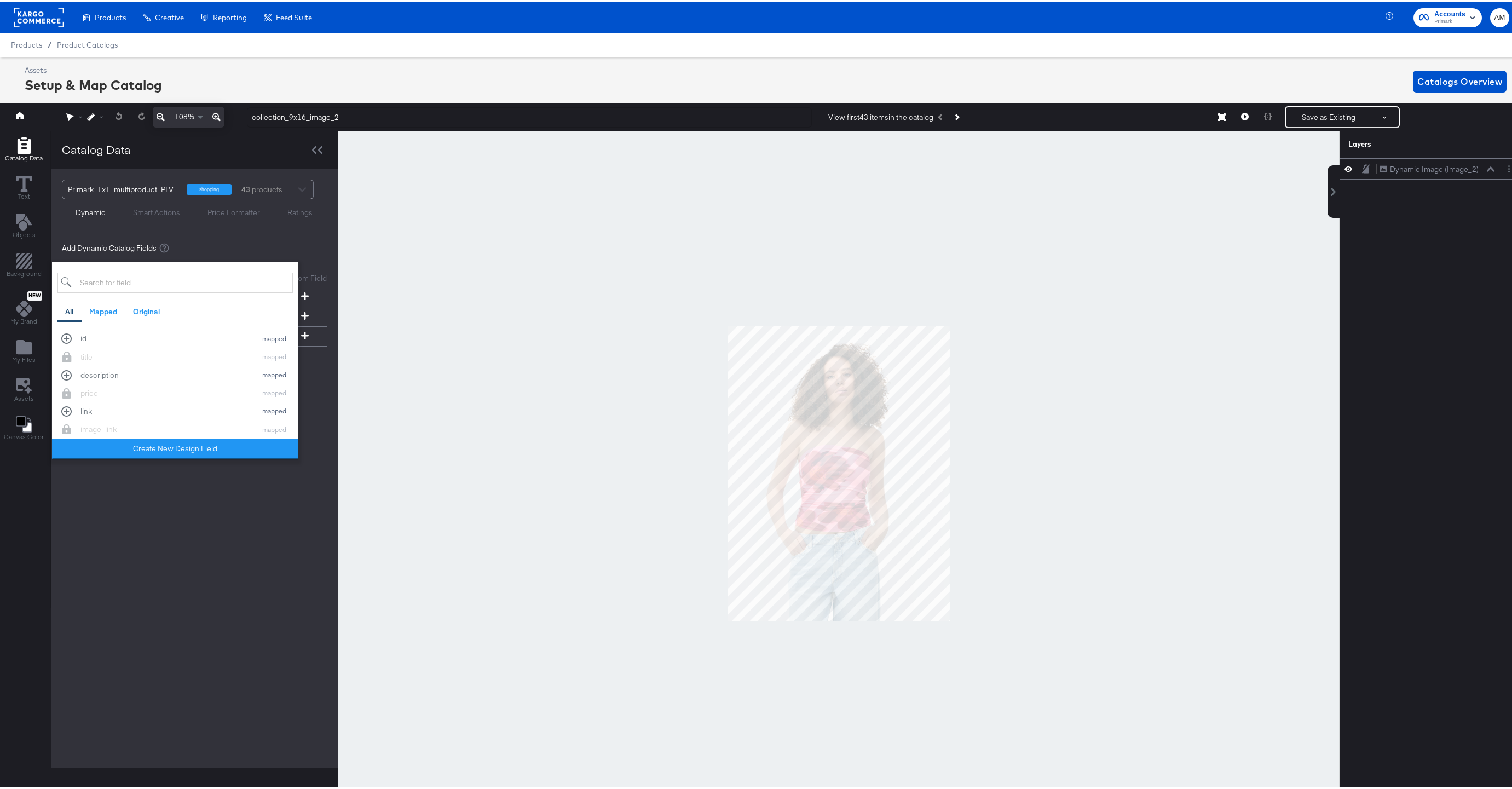
click at [174, 281] on input "search" at bounding box center [175, 280] width 236 height 20
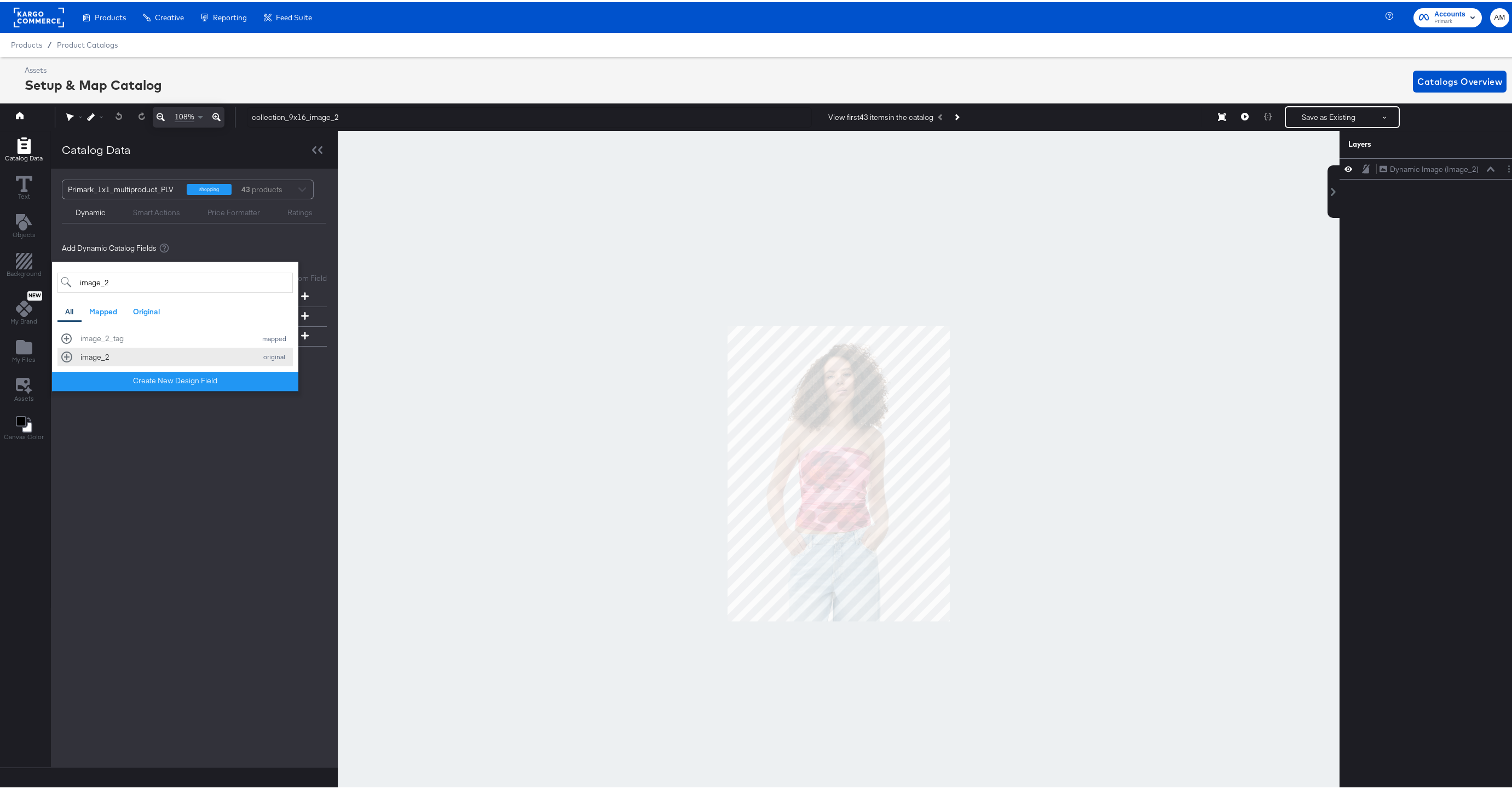
type input "image_2"
click at [66, 354] on div "image_2 original" at bounding box center [175, 355] width 228 height 11
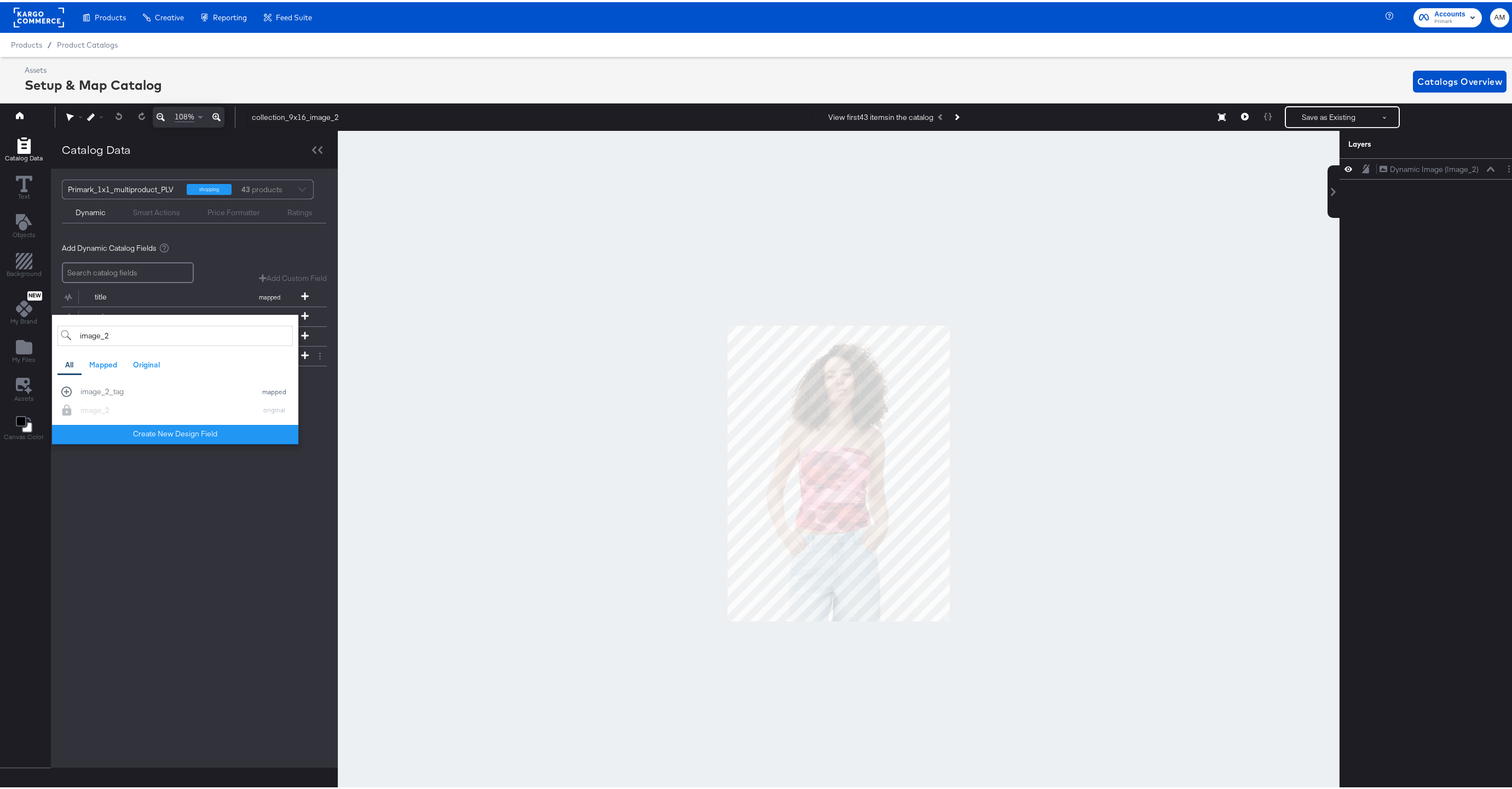
click at [519, 358] on div at bounding box center [839, 471] width 1002 height 685
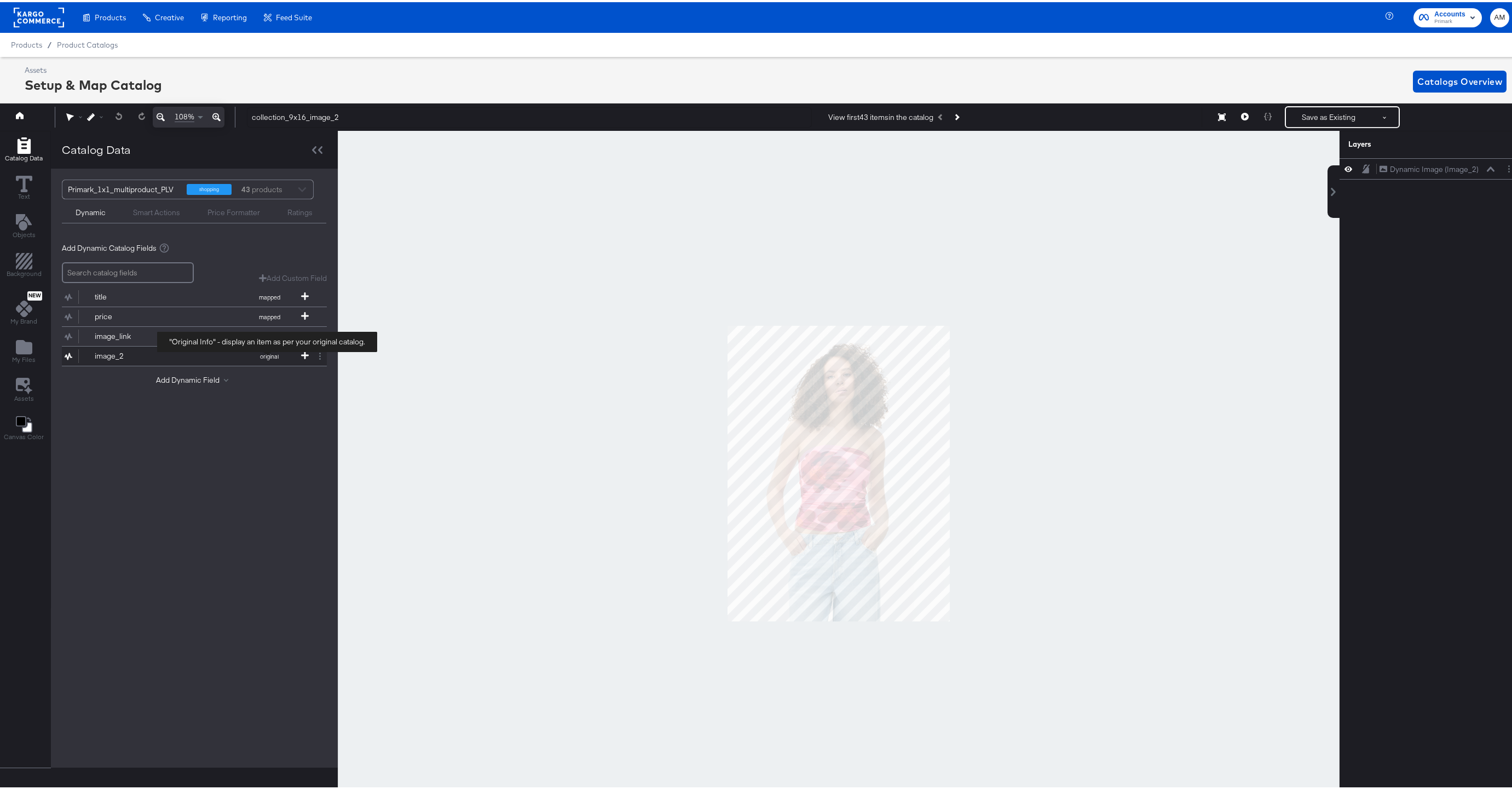
click at [298, 352] on button "image_2 original" at bounding box center [188, 354] width 252 height 20
click at [1487, 169] on icon at bounding box center [1491, 167] width 8 height 5
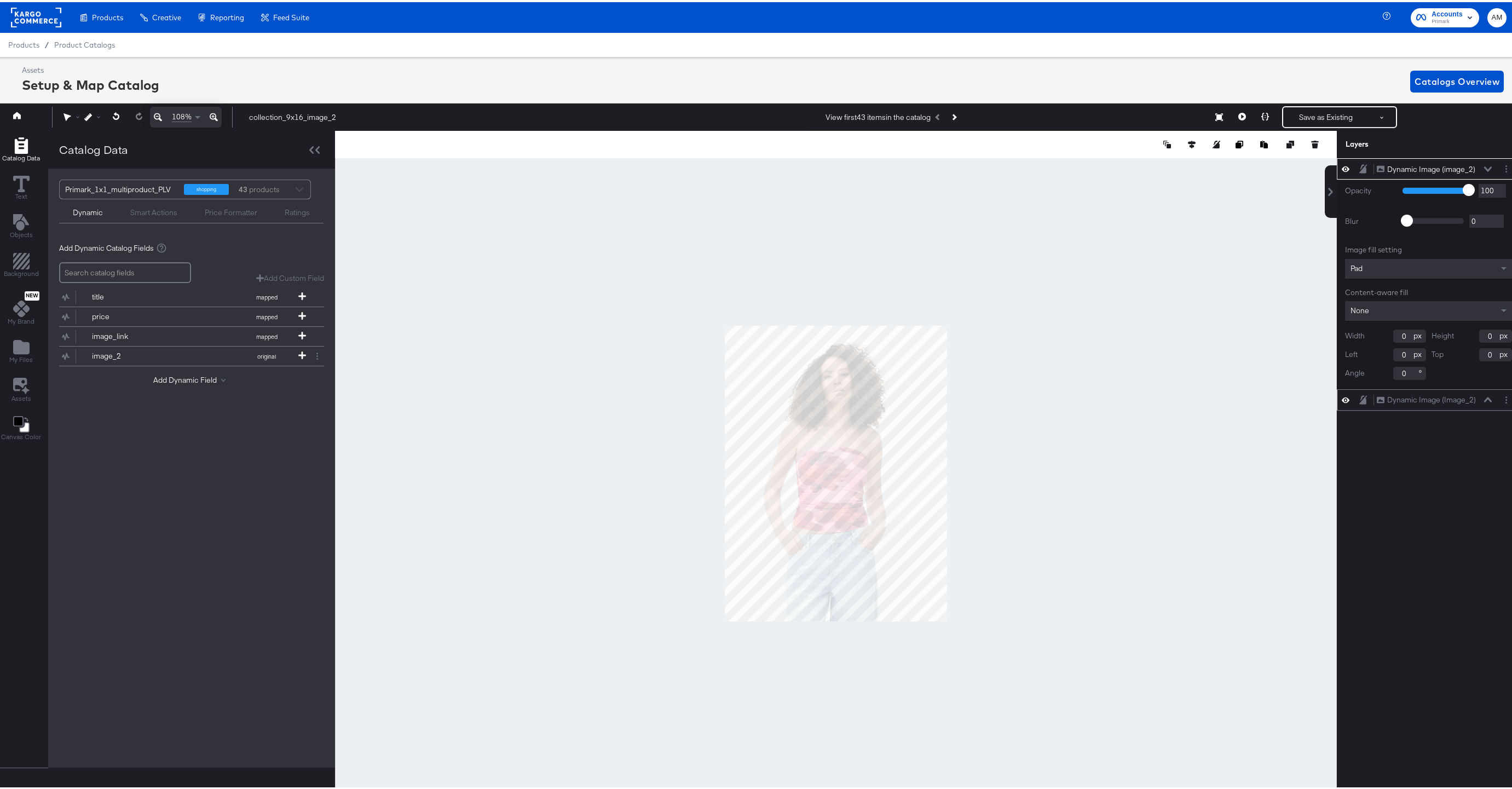
type input "1"
click at [1484, 396] on icon at bounding box center [1488, 398] width 8 height 5
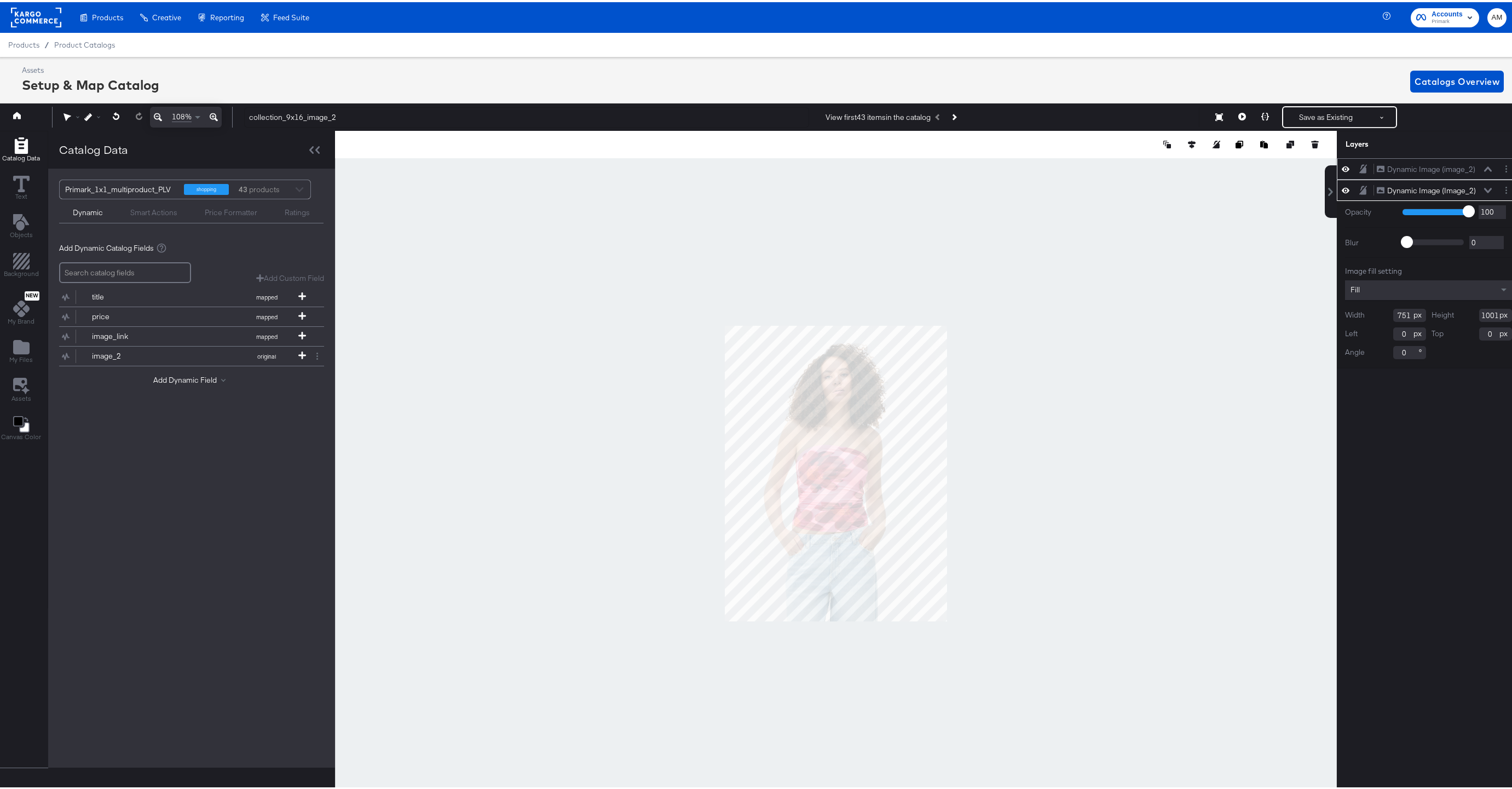
click at [1484, 166] on icon at bounding box center [1488, 167] width 8 height 5
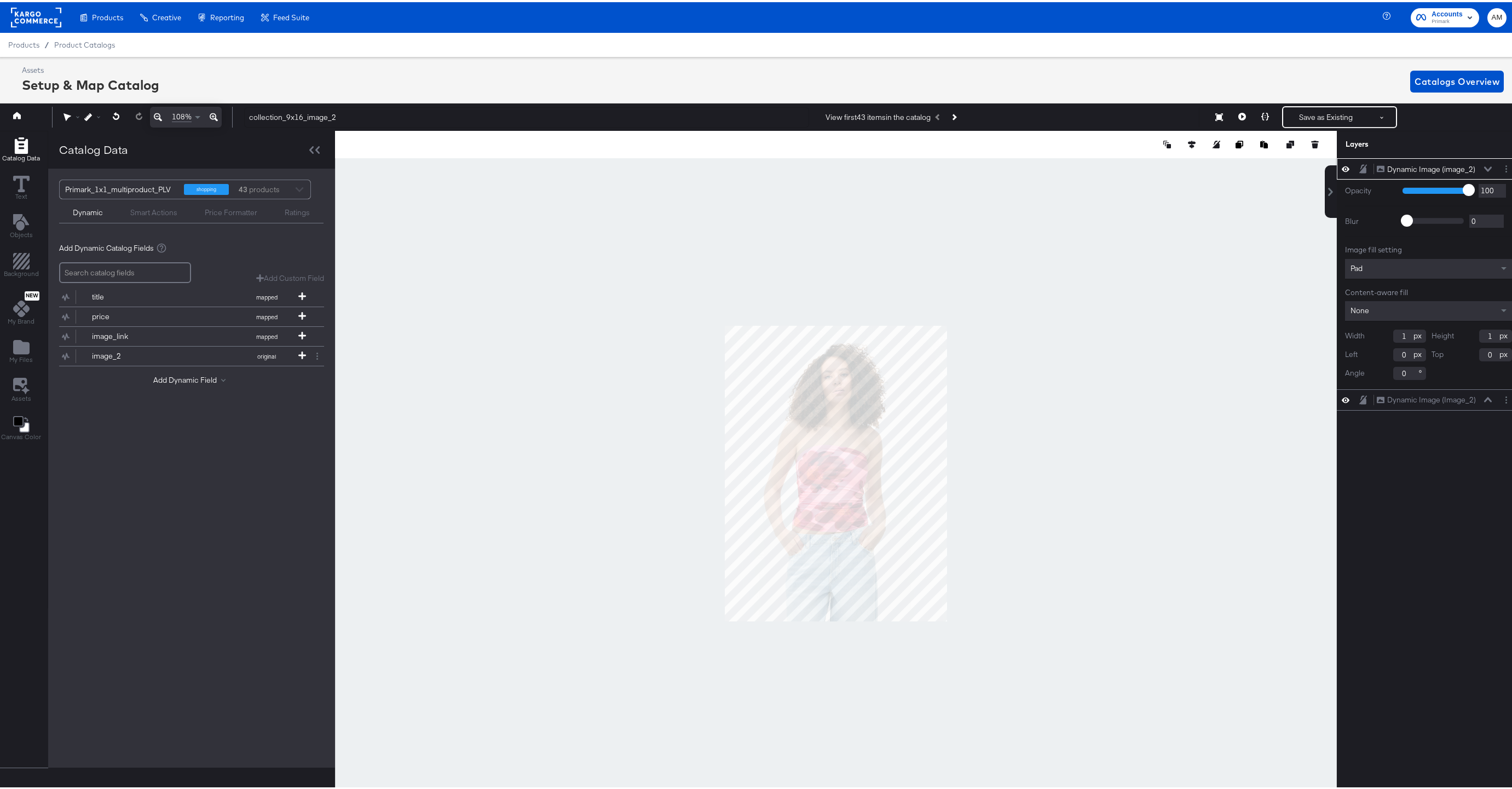
drag, startPoint x: 1396, startPoint y: 334, endPoint x: 1389, endPoint y: 334, distance: 7.0
click at [1394, 334] on input "1" at bounding box center [1410, 334] width 33 height 13
type input "751"
type input "1001"
click at [1412, 267] on div "Pad" at bounding box center [1429, 267] width 167 height 20
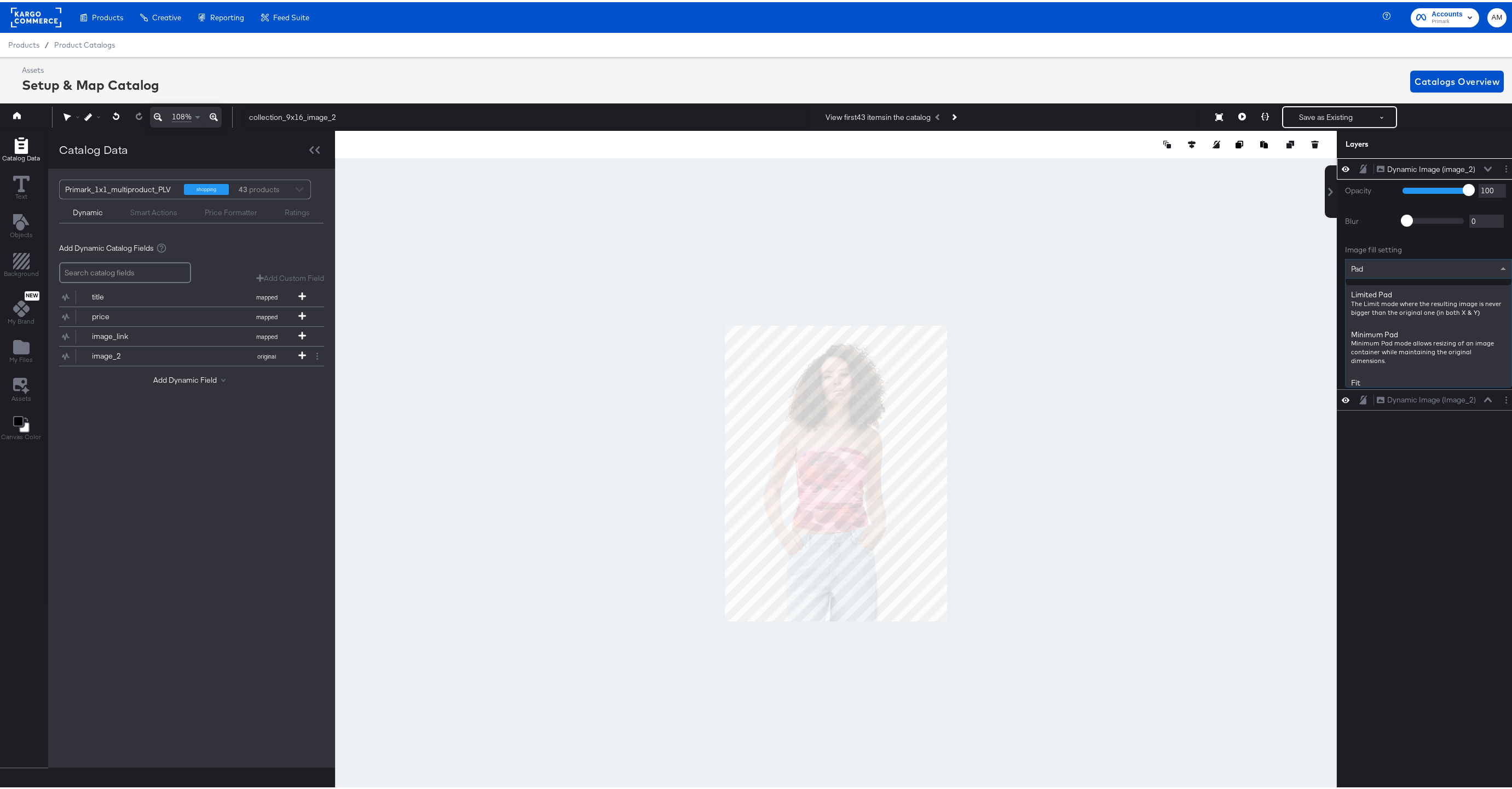
scroll to position [165, 0]
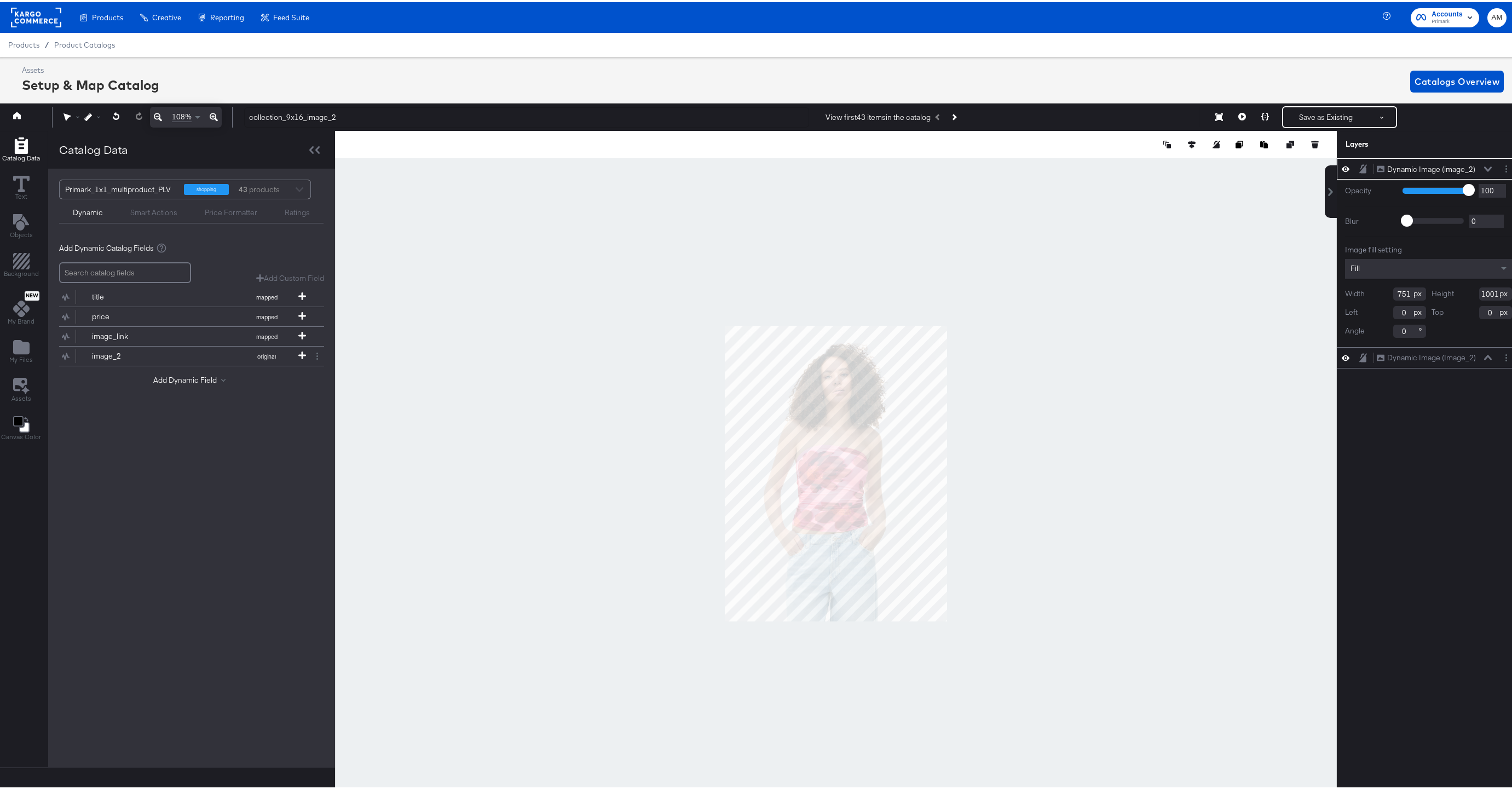
click at [1420, 456] on div "Dynamic Image (image_2) Dynamic Image (image_2) Opacity 1 100 100 Blur 0 2000 0…" at bounding box center [1428, 478] width 183 height 644
click at [1484, 165] on icon at bounding box center [1488, 167] width 8 height 5
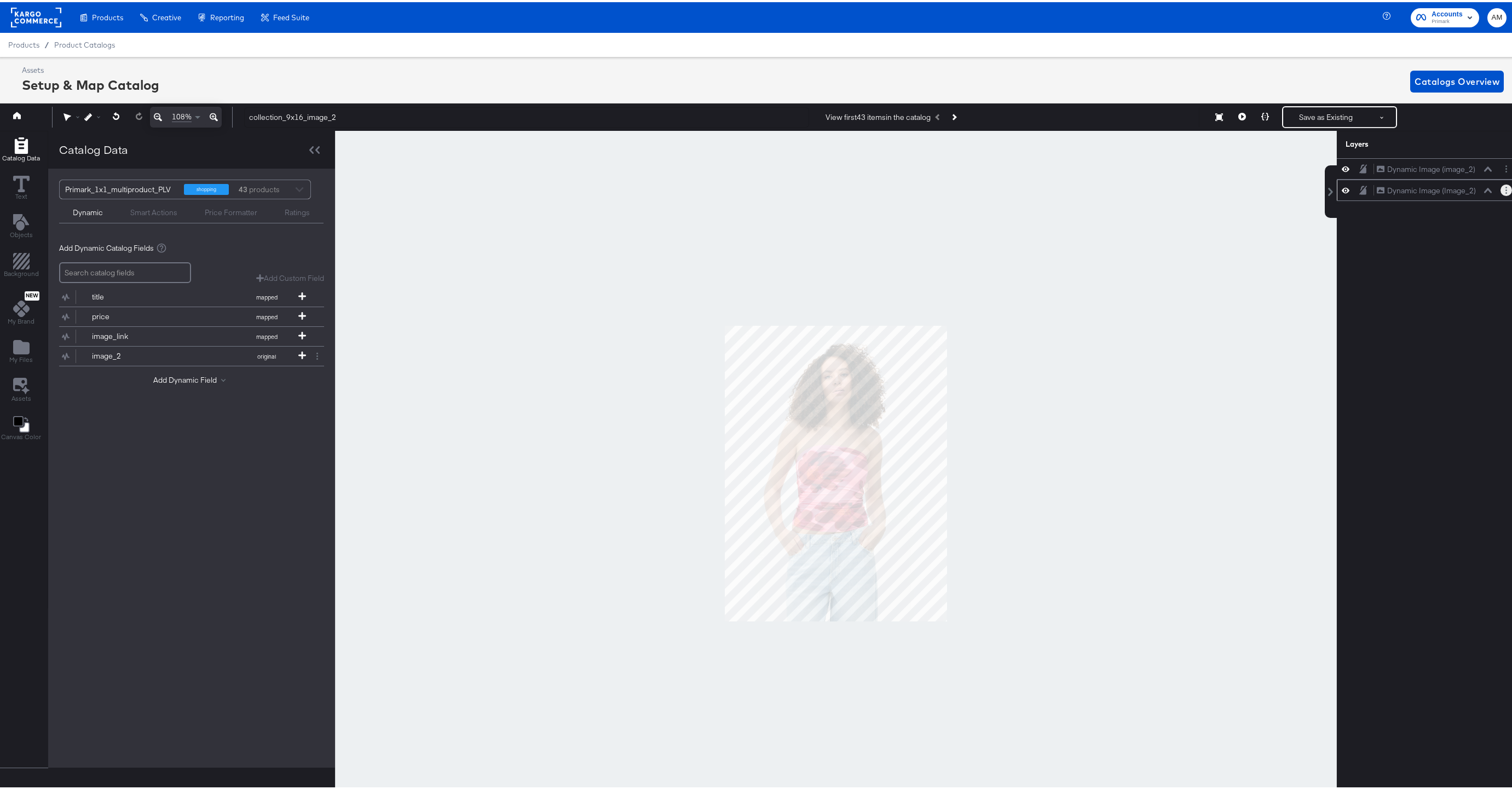
click at [1500, 191] on button "Layer Options" at bounding box center [1506, 188] width 12 height 12
click at [1411, 267] on button "Delete" at bounding box center [1420, 267] width 23 height 12
click at [1318, 113] on button "Save as Existing" at bounding box center [1326, 115] width 85 height 20
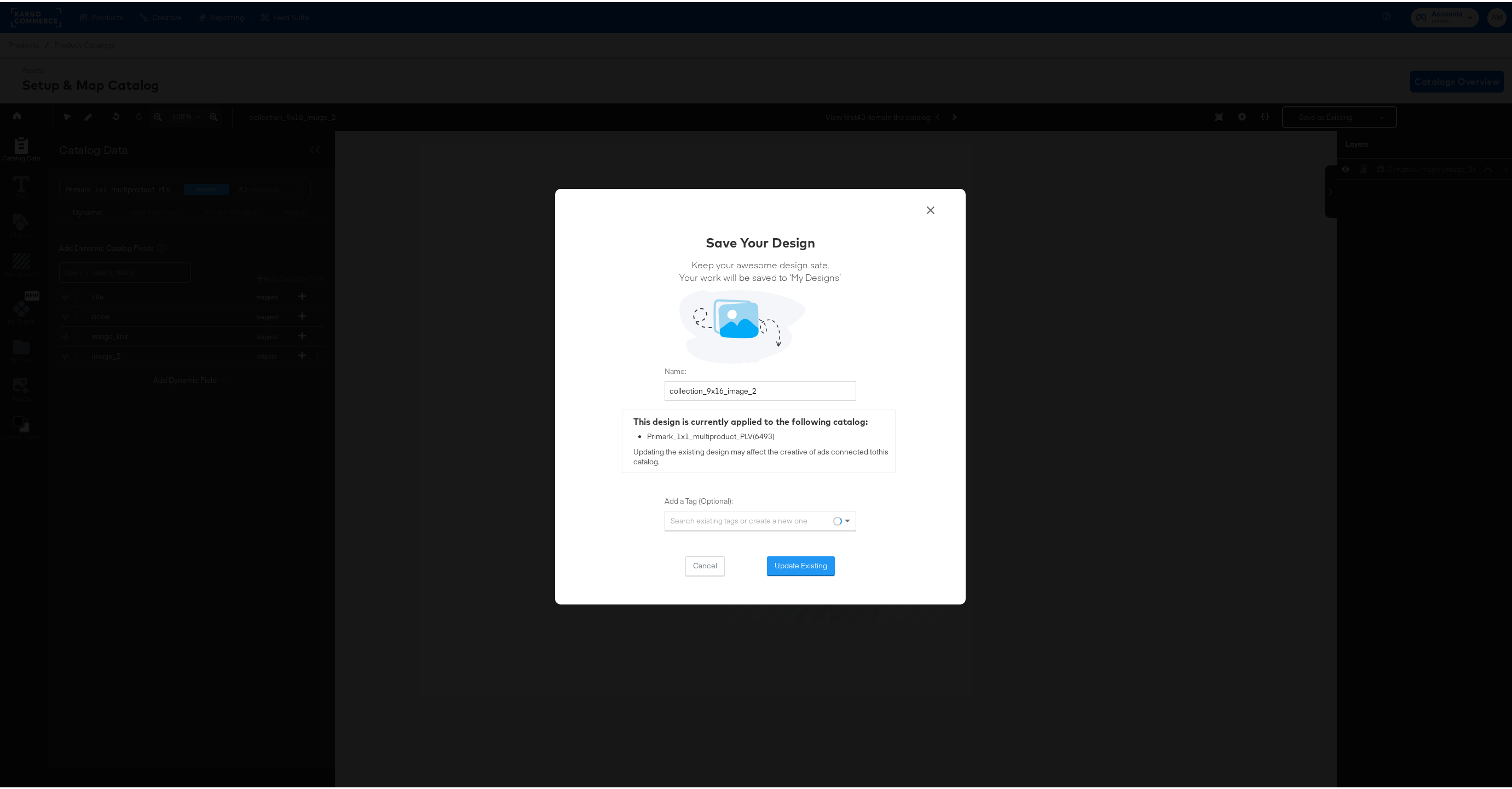
click at [778, 563] on button "Update Existing" at bounding box center [800, 564] width 68 height 20
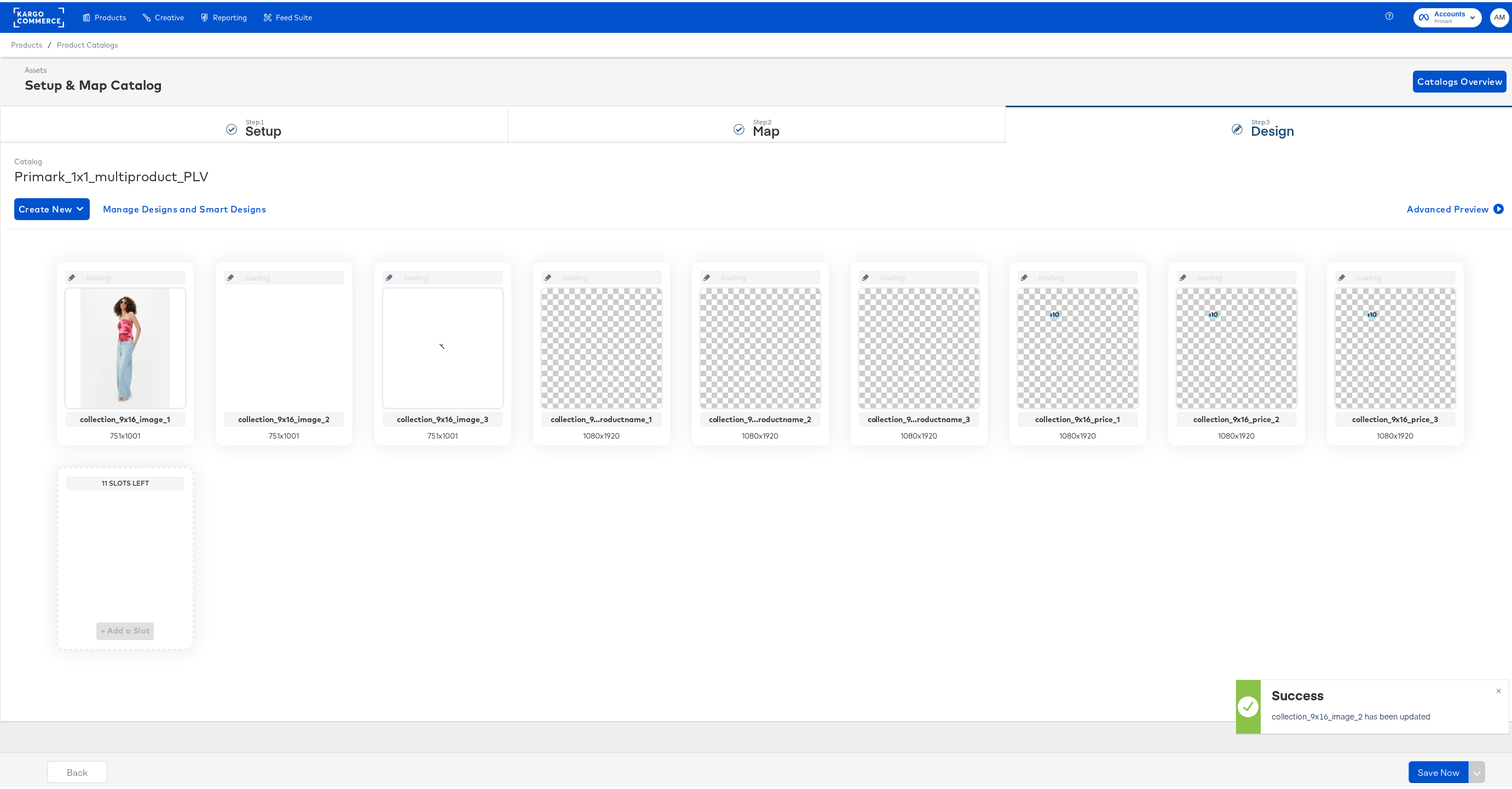
scroll to position [0, 0]
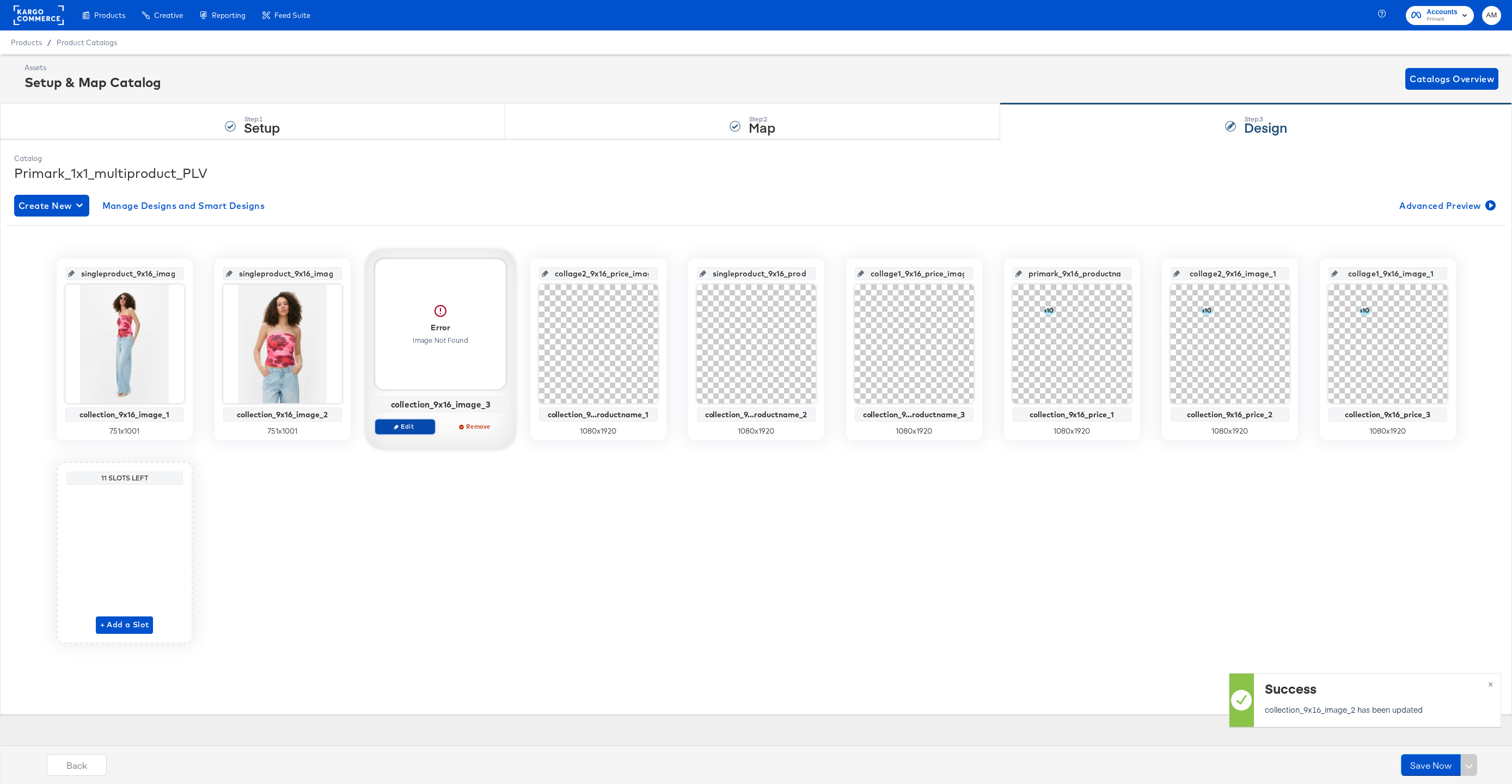
click at [412, 424] on span "Edit" at bounding box center [404, 426] width 50 height 8
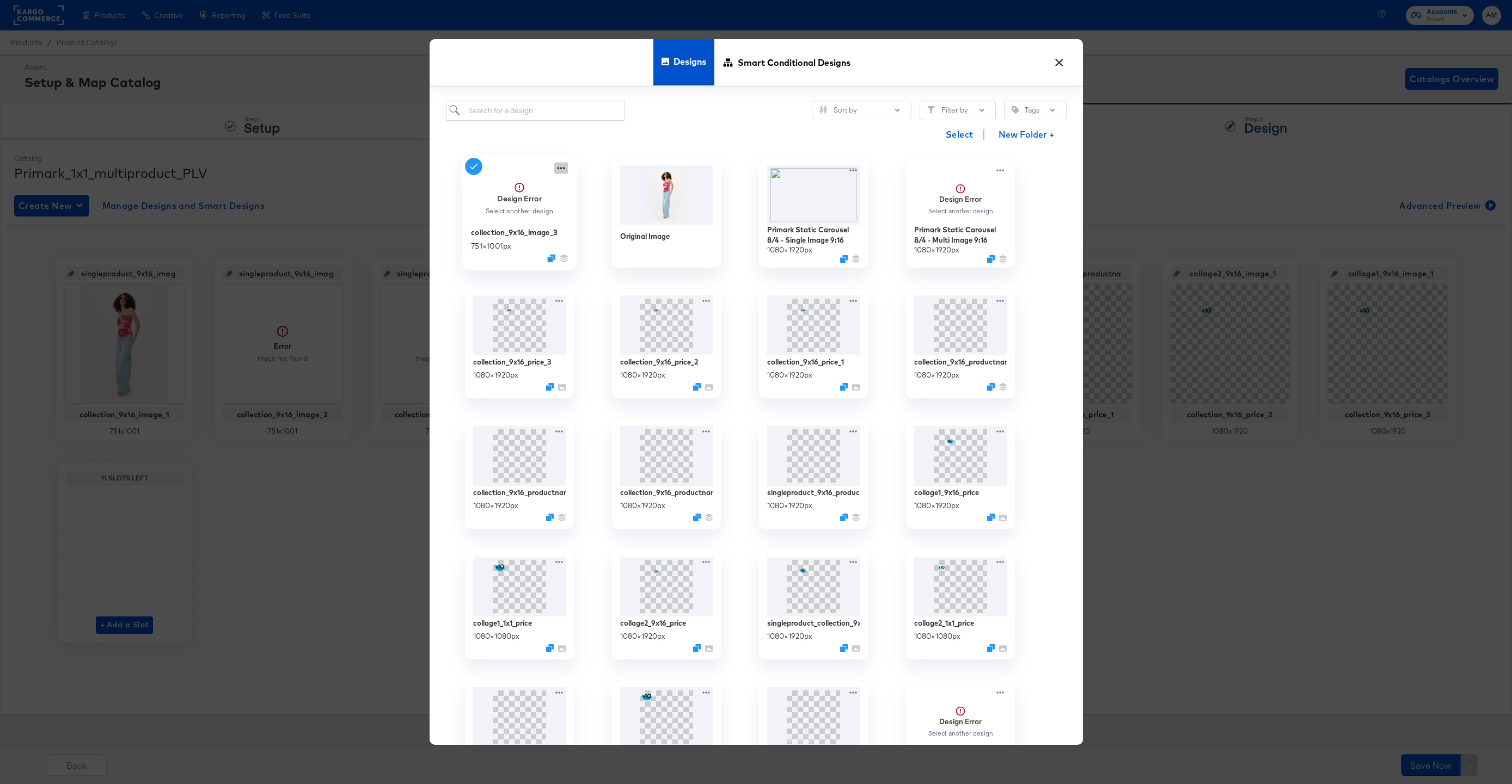
click at [562, 163] on div at bounding box center [561, 168] width 13 height 11
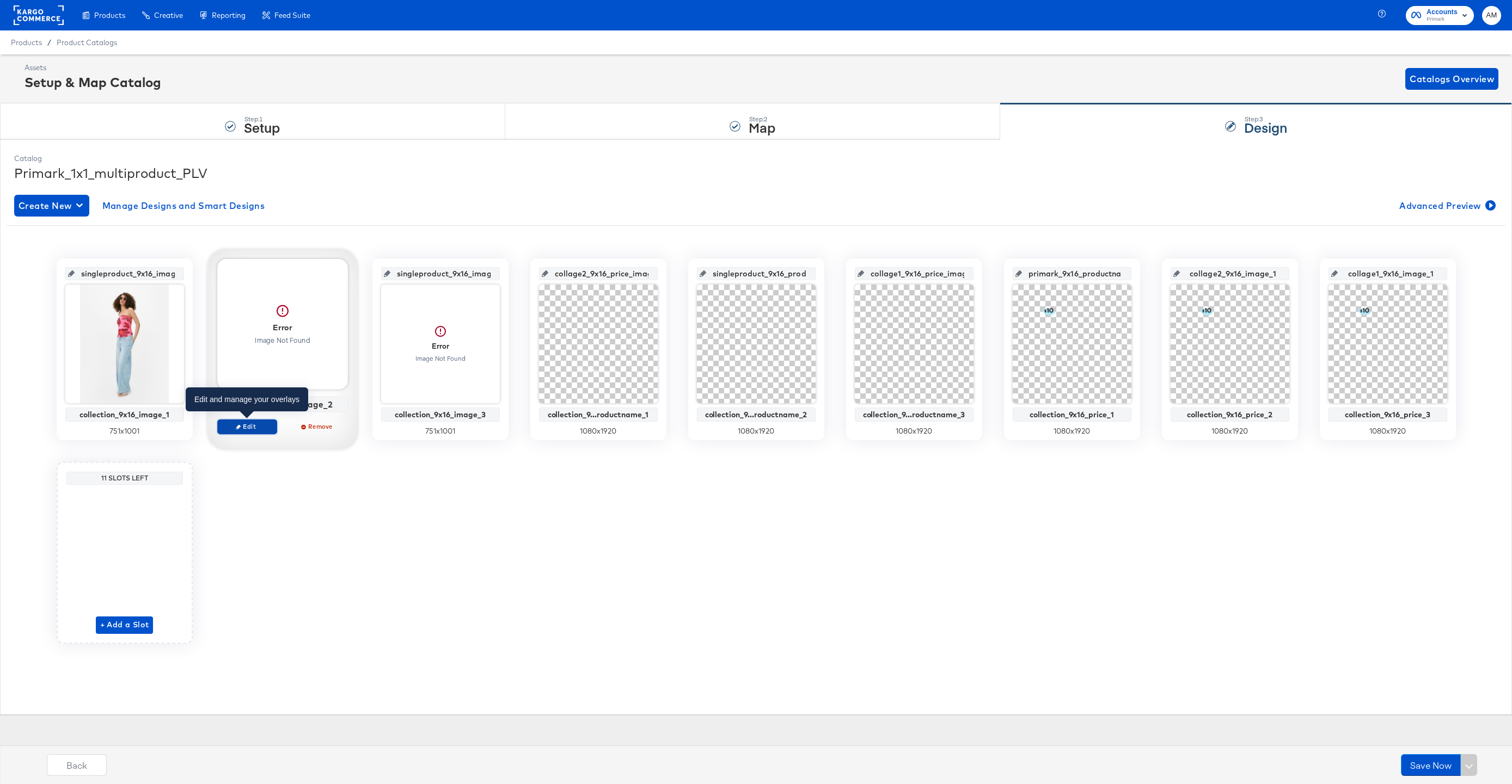
click at [250, 430] on span "Edit" at bounding box center [247, 426] width 50 height 8
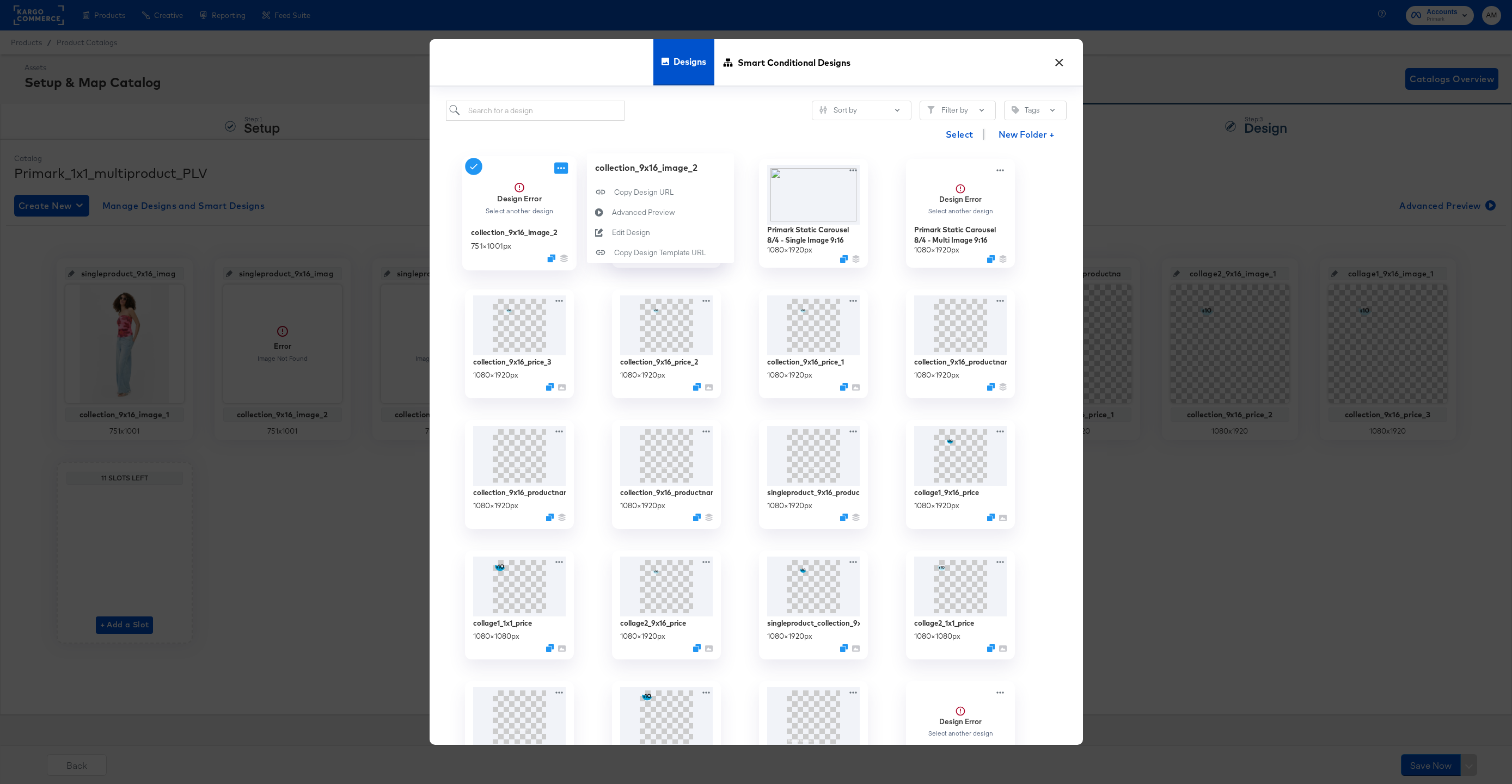
click at [563, 169] on icon at bounding box center [561, 169] width 8 height 2
click at [626, 239] on button "Edit Design Edit Design" at bounding box center [661, 232] width 147 height 20
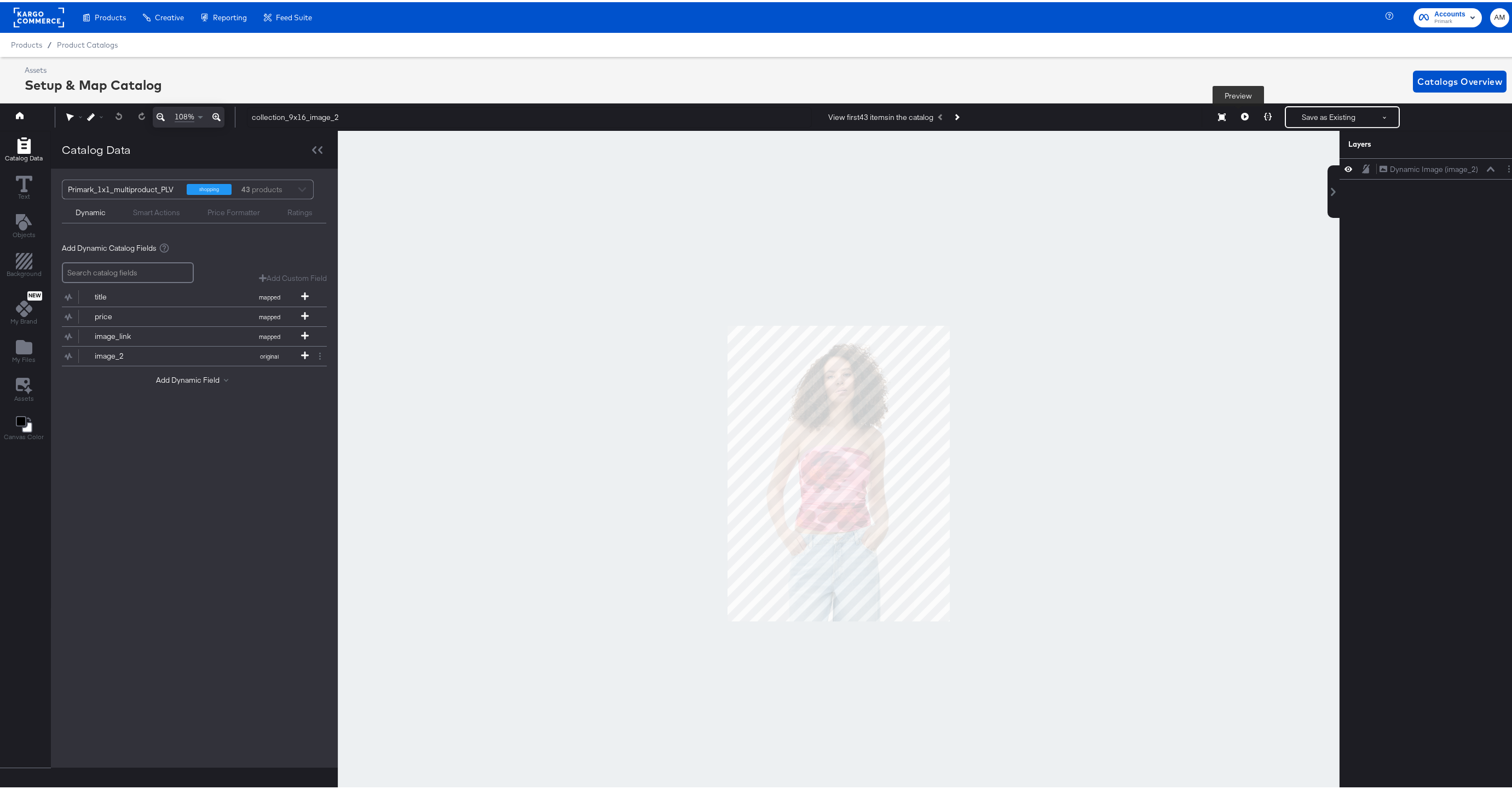
click at [1242, 113] on icon at bounding box center [1245, 114] width 8 height 8
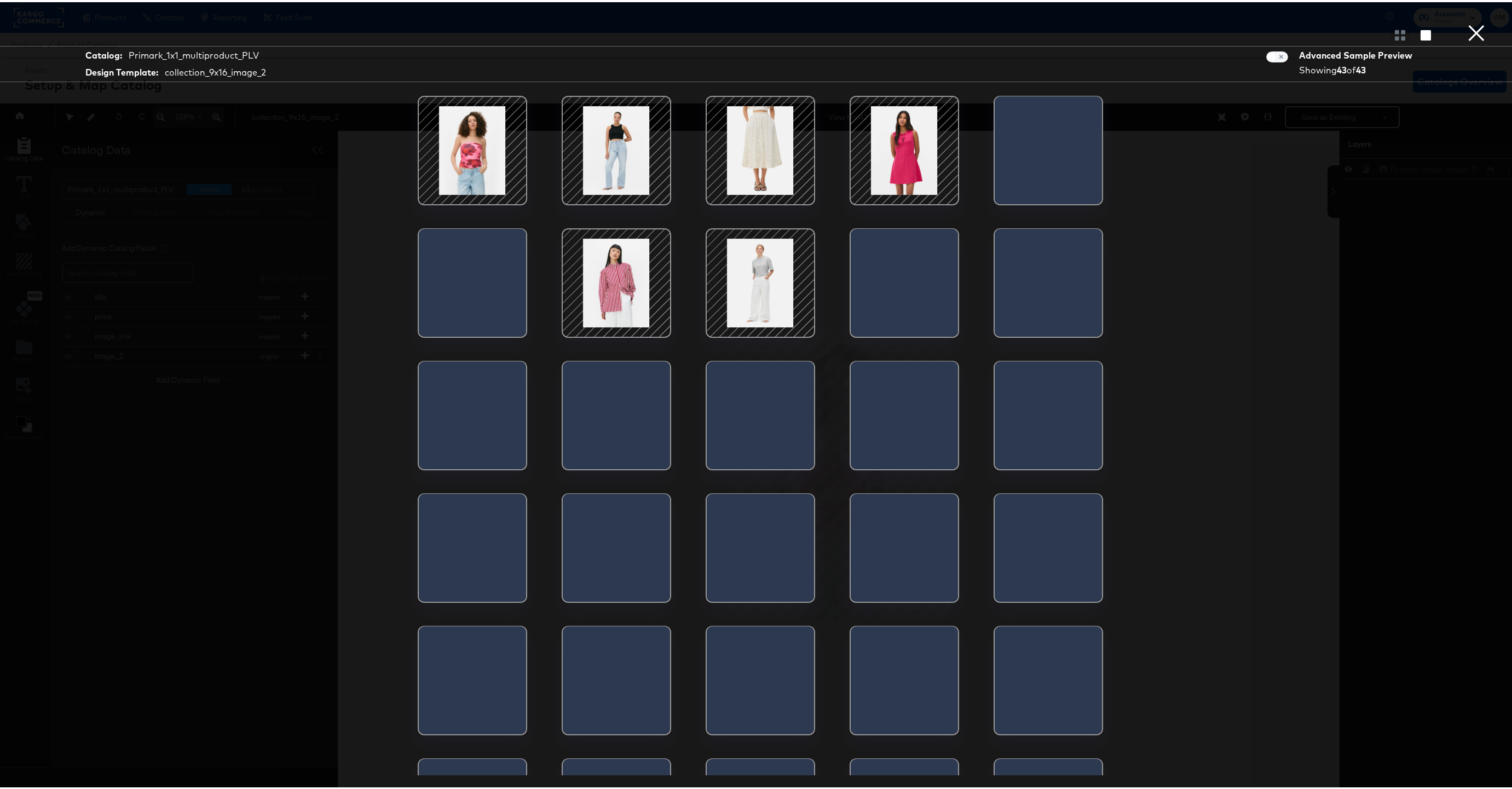
click at [1468, 22] on button "×" at bounding box center [1476, 11] width 22 height 22
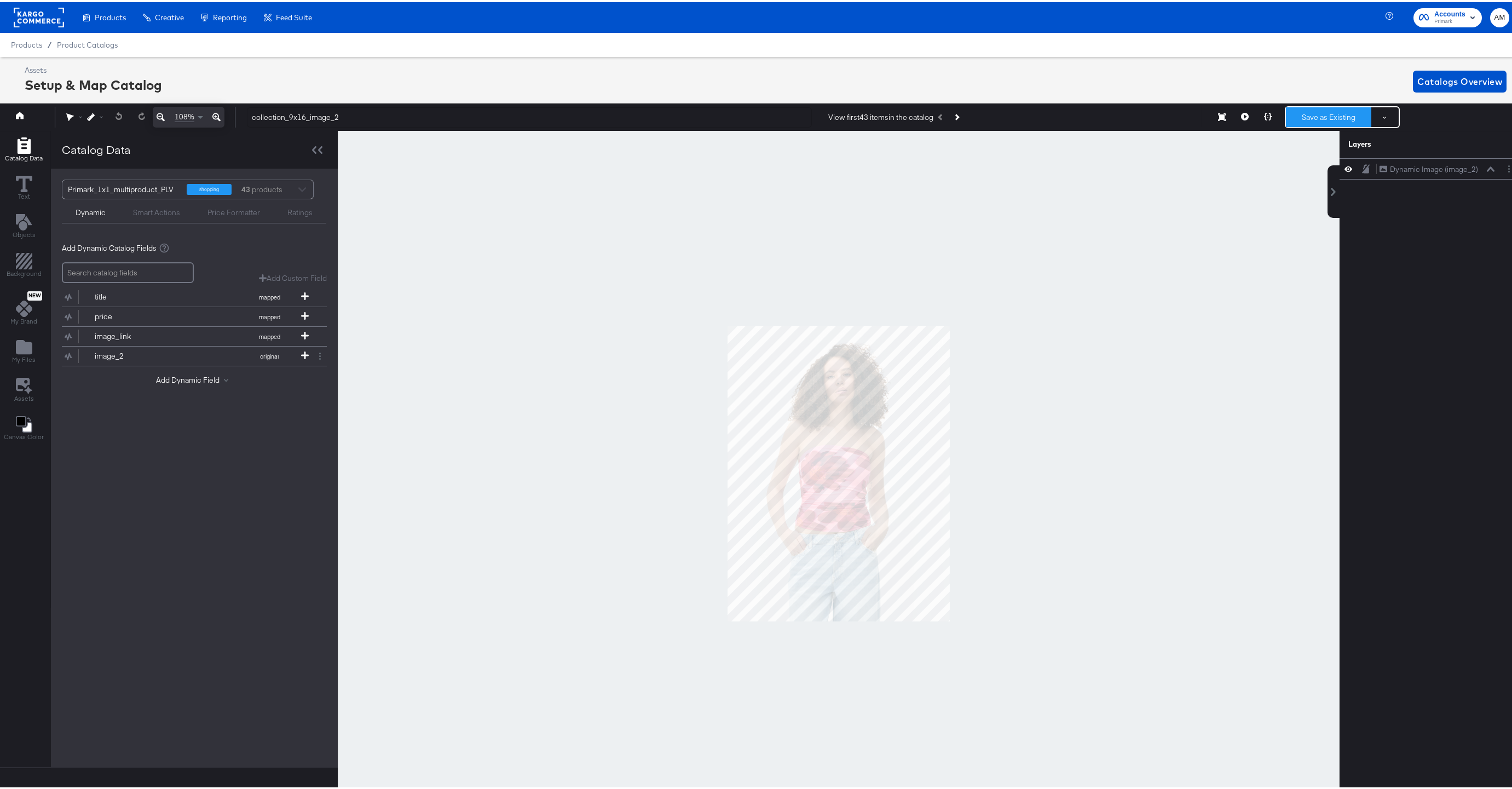
click at [1313, 110] on button "Save as Existing" at bounding box center [1329, 115] width 85 height 20
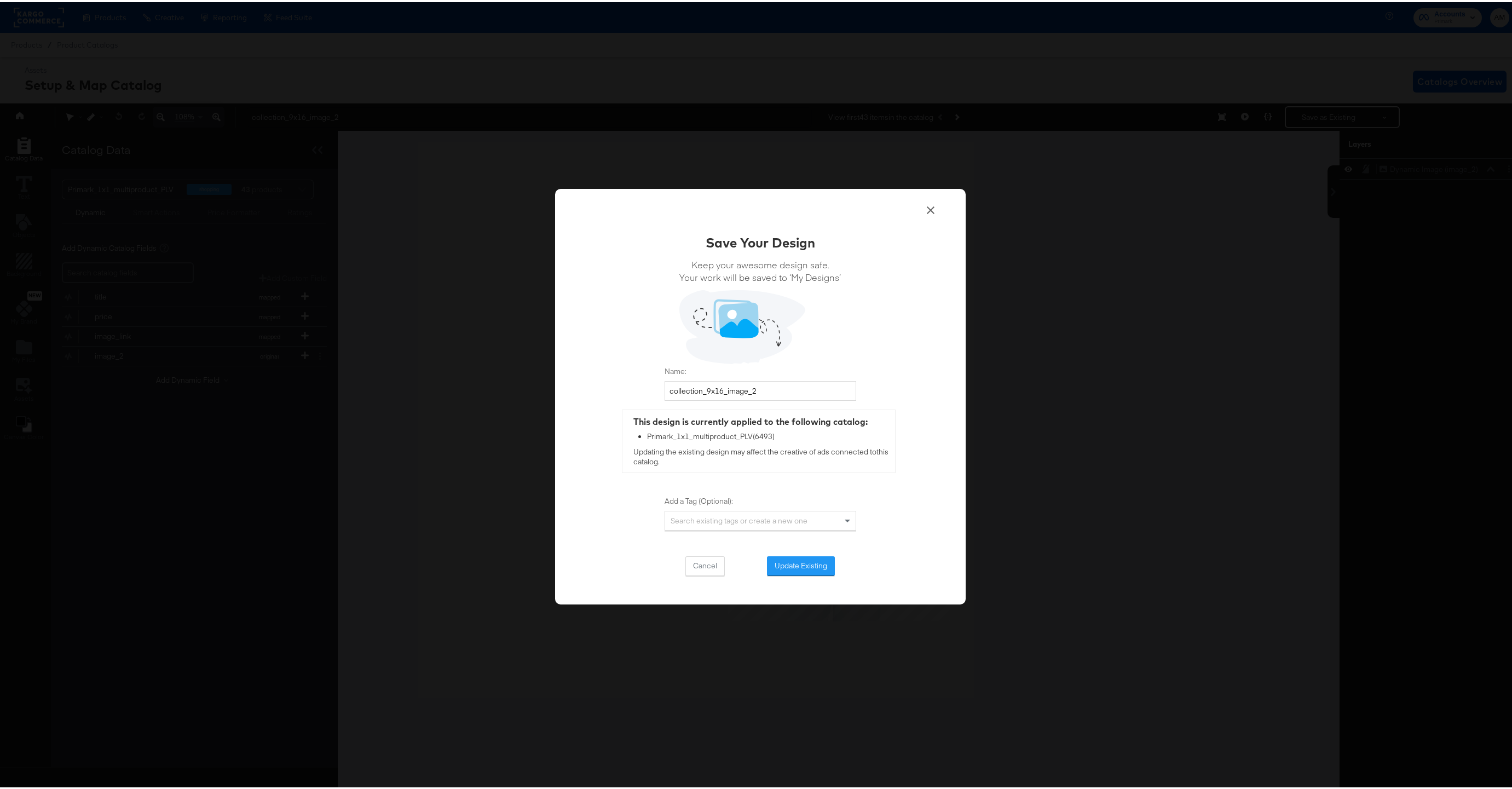
click at [761, 555] on div "Cancel Update Existing" at bounding box center [760, 564] width 191 height 20
click at [778, 561] on button "Update Existing" at bounding box center [800, 564] width 68 height 20
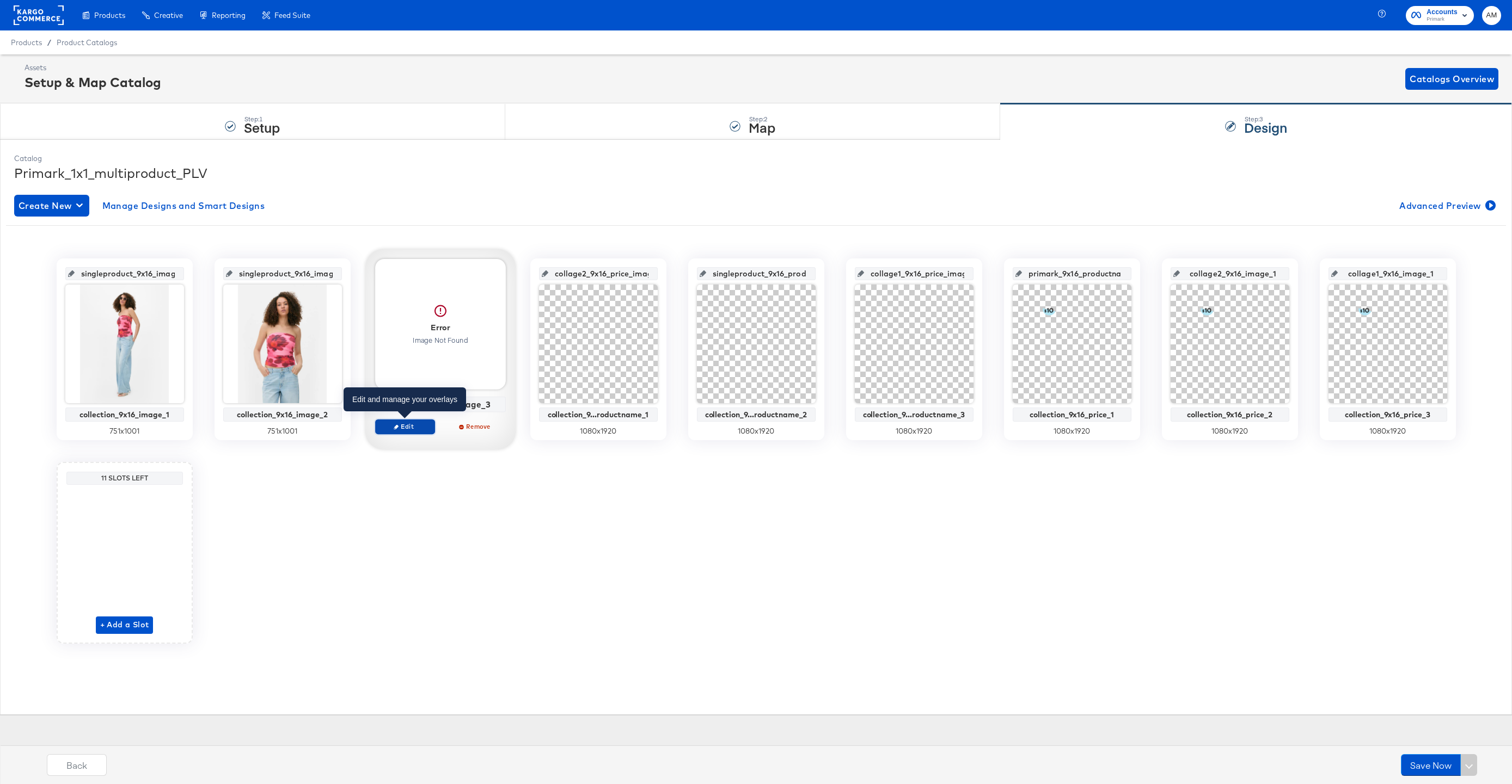
click at [405, 427] on span "Edit" at bounding box center [404, 426] width 50 height 8
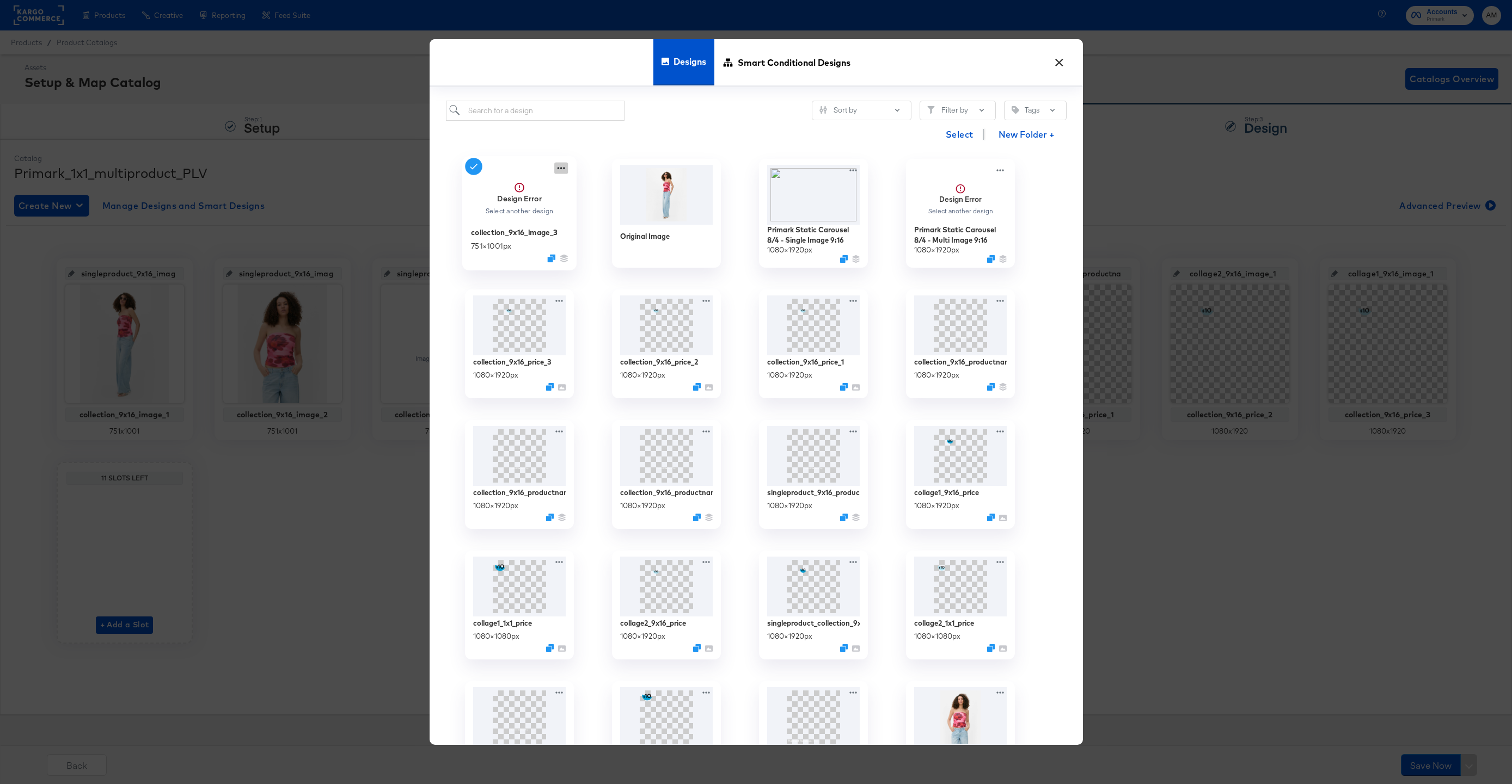
click at [562, 166] on icon at bounding box center [561, 168] width 13 height 11
click at [611, 232] on div "Edit Design Edit Design" at bounding box center [611, 232] width 0 height 0
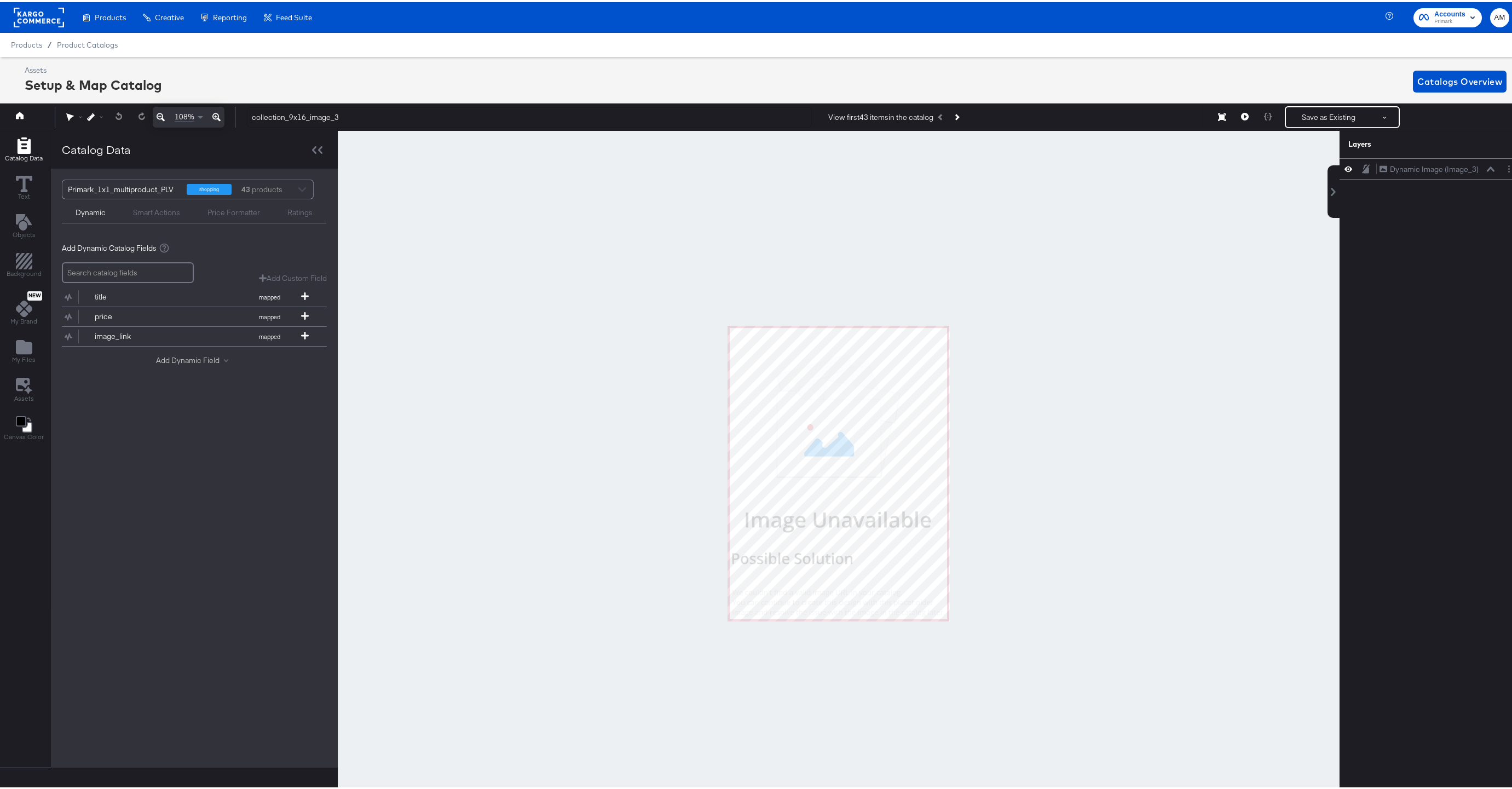
click at [183, 356] on button "Add Dynamic Field" at bounding box center [194, 358] width 76 height 11
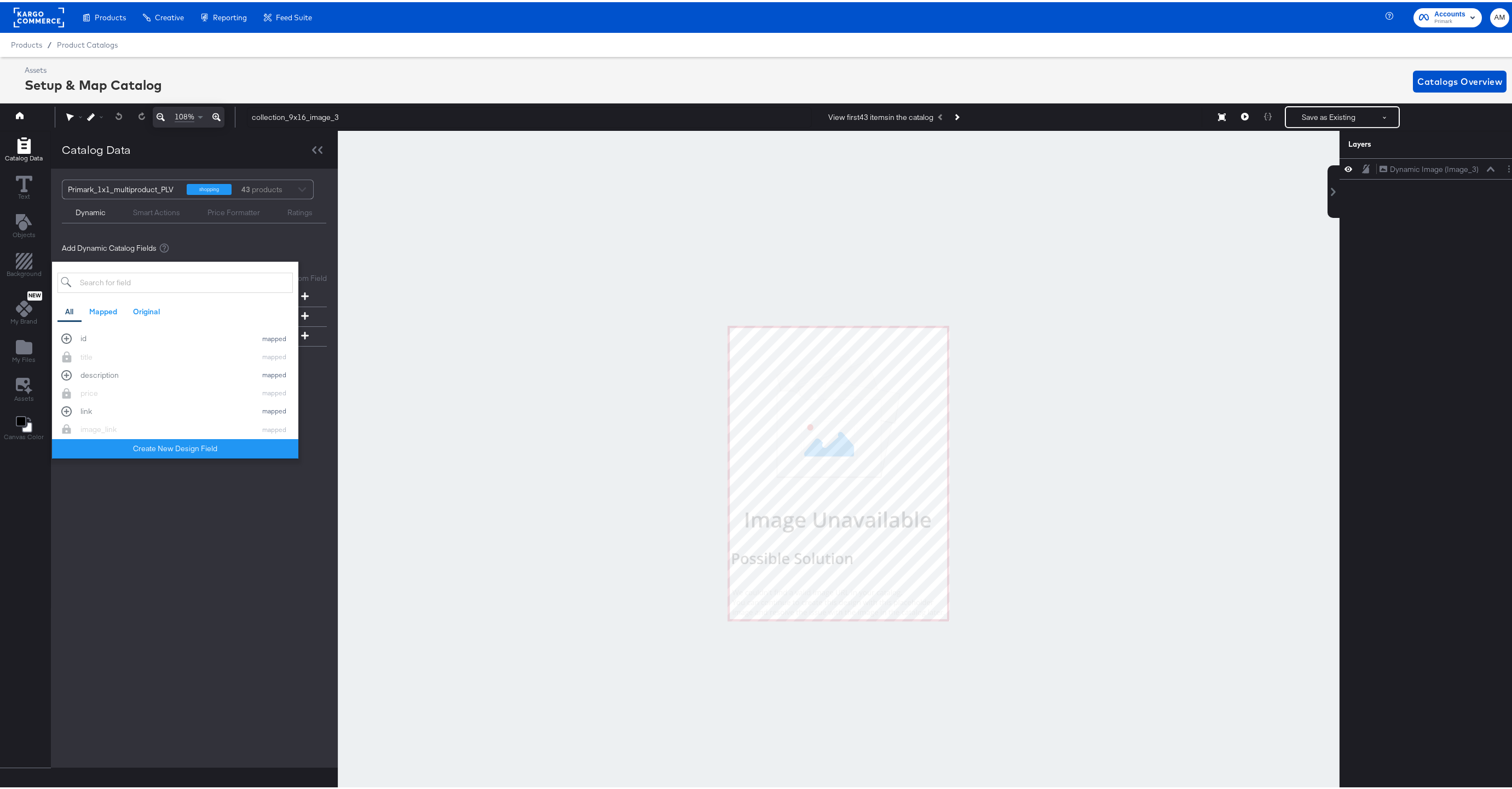
click at [126, 278] on input "search" at bounding box center [175, 280] width 236 height 20
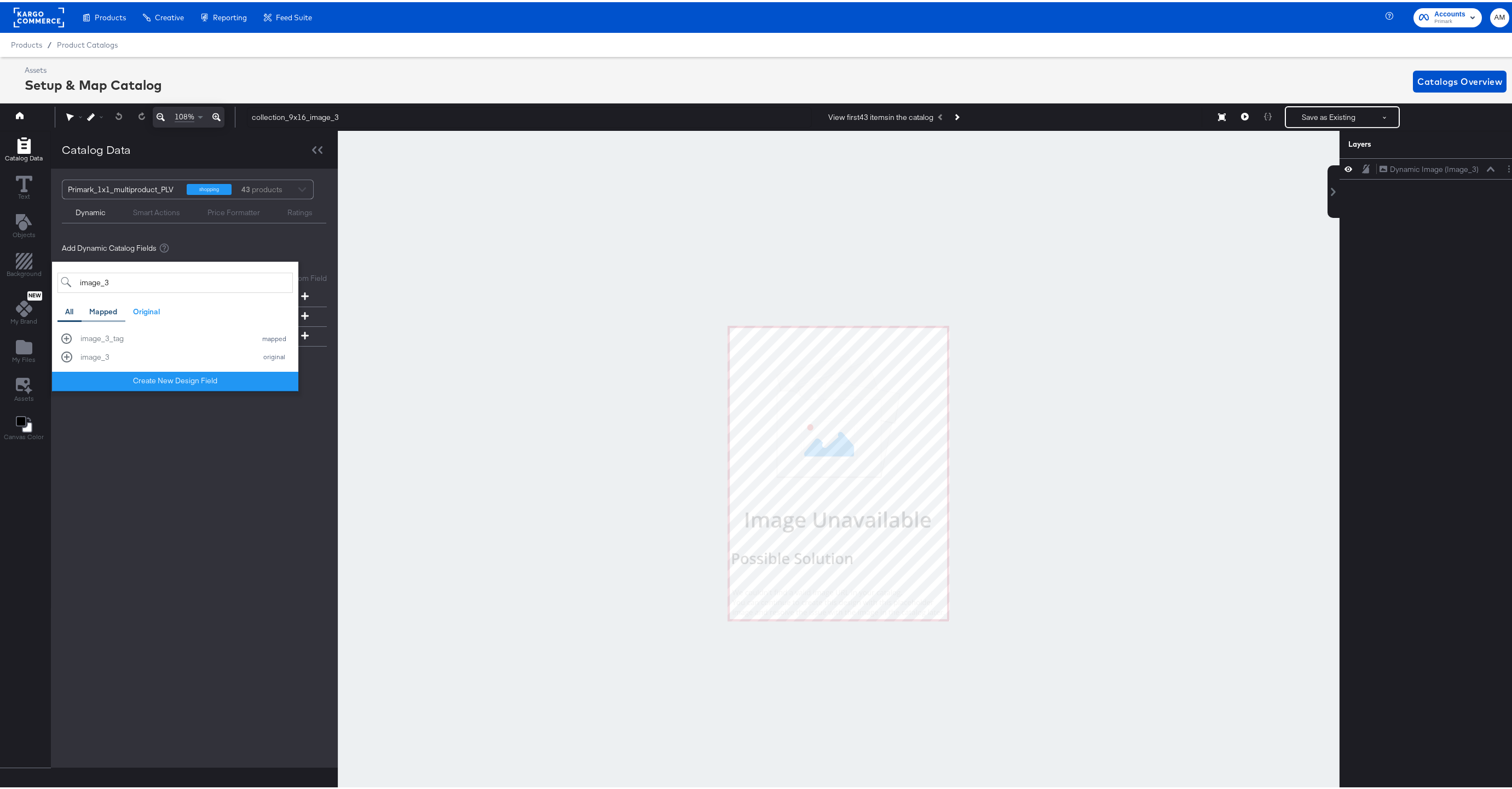
type input "image_3"
click at [84, 354] on div "image_3" at bounding box center [165, 355] width 170 height 11
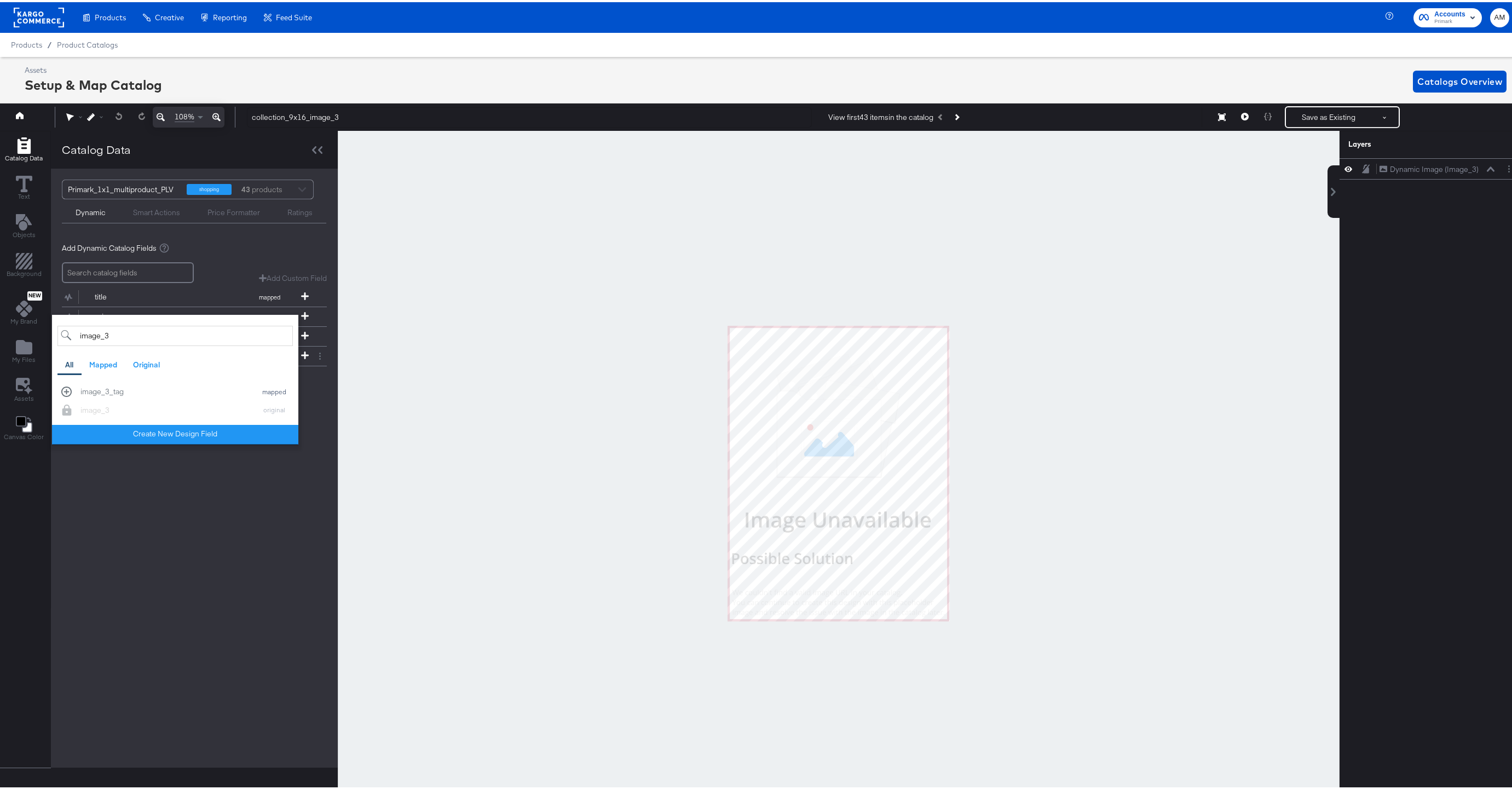
click at [373, 463] on div at bounding box center [839, 471] width 1002 height 685
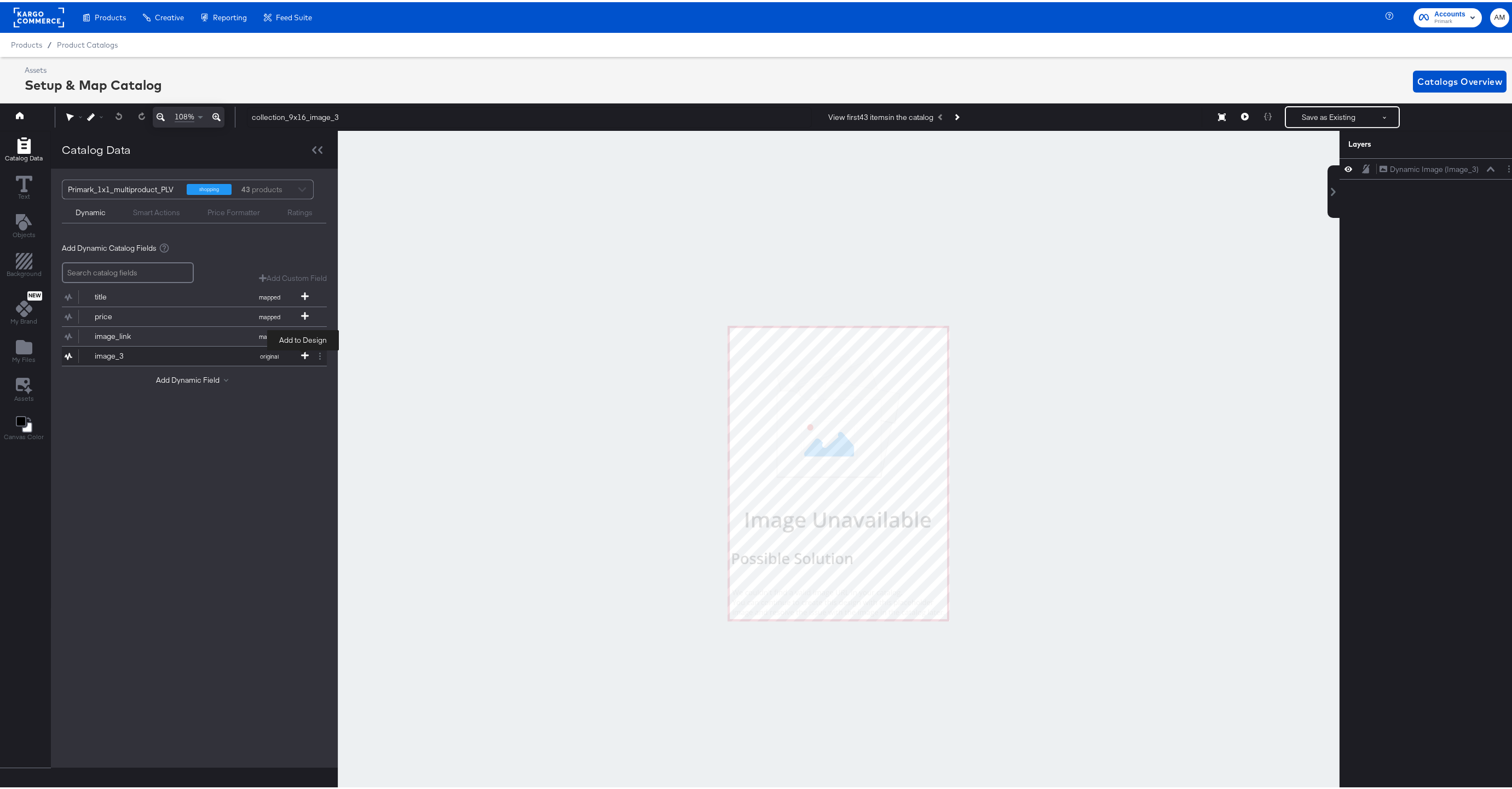
click at [306, 351] on icon at bounding box center [305, 353] width 8 height 8
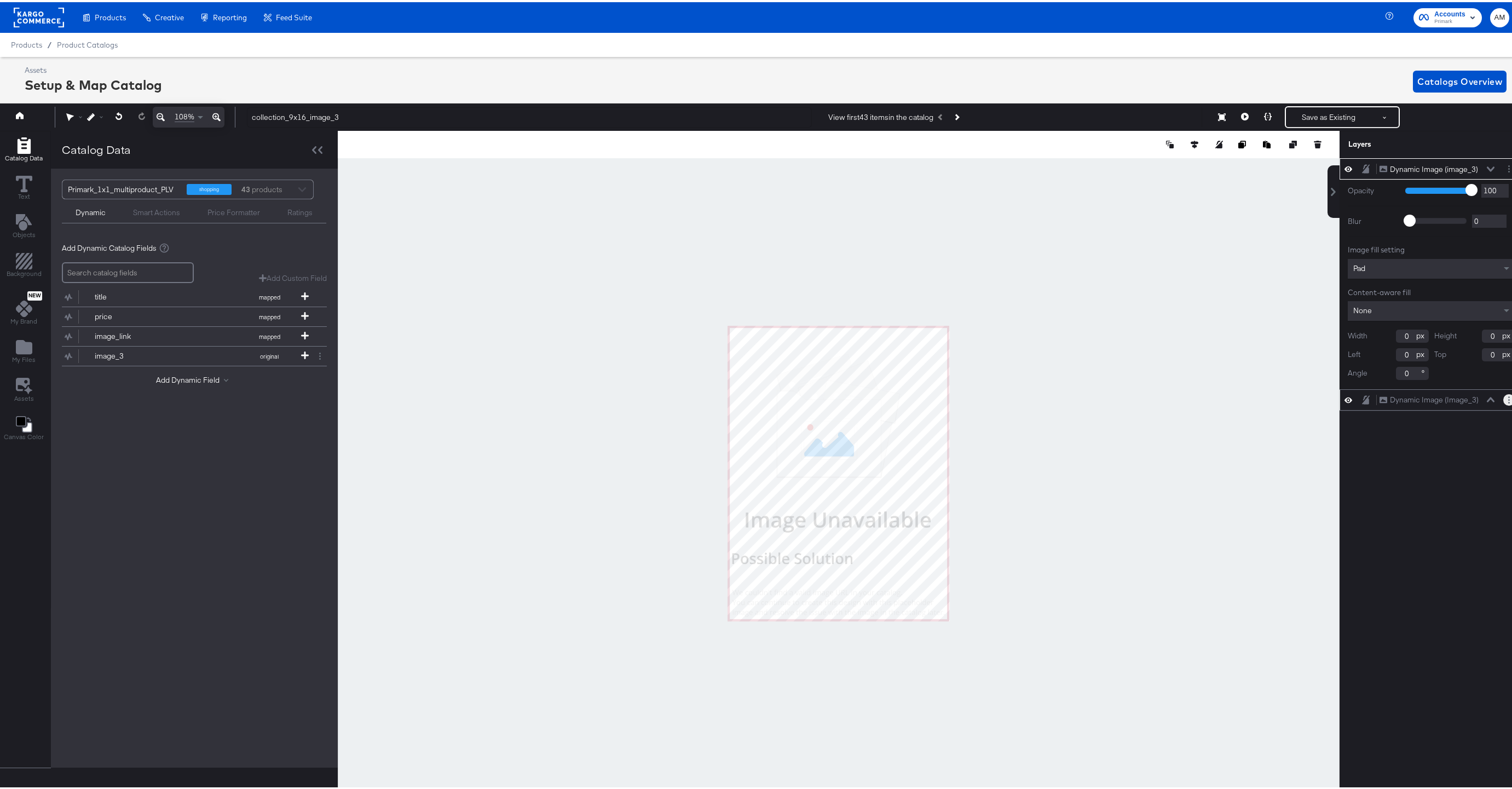
type input "1"
drag, startPoint x: 1402, startPoint y: 335, endPoint x: 1391, endPoint y: 334, distance: 11.0
click at [1396, 334] on input "1" at bounding box center [1412, 334] width 33 height 13
type input "751"
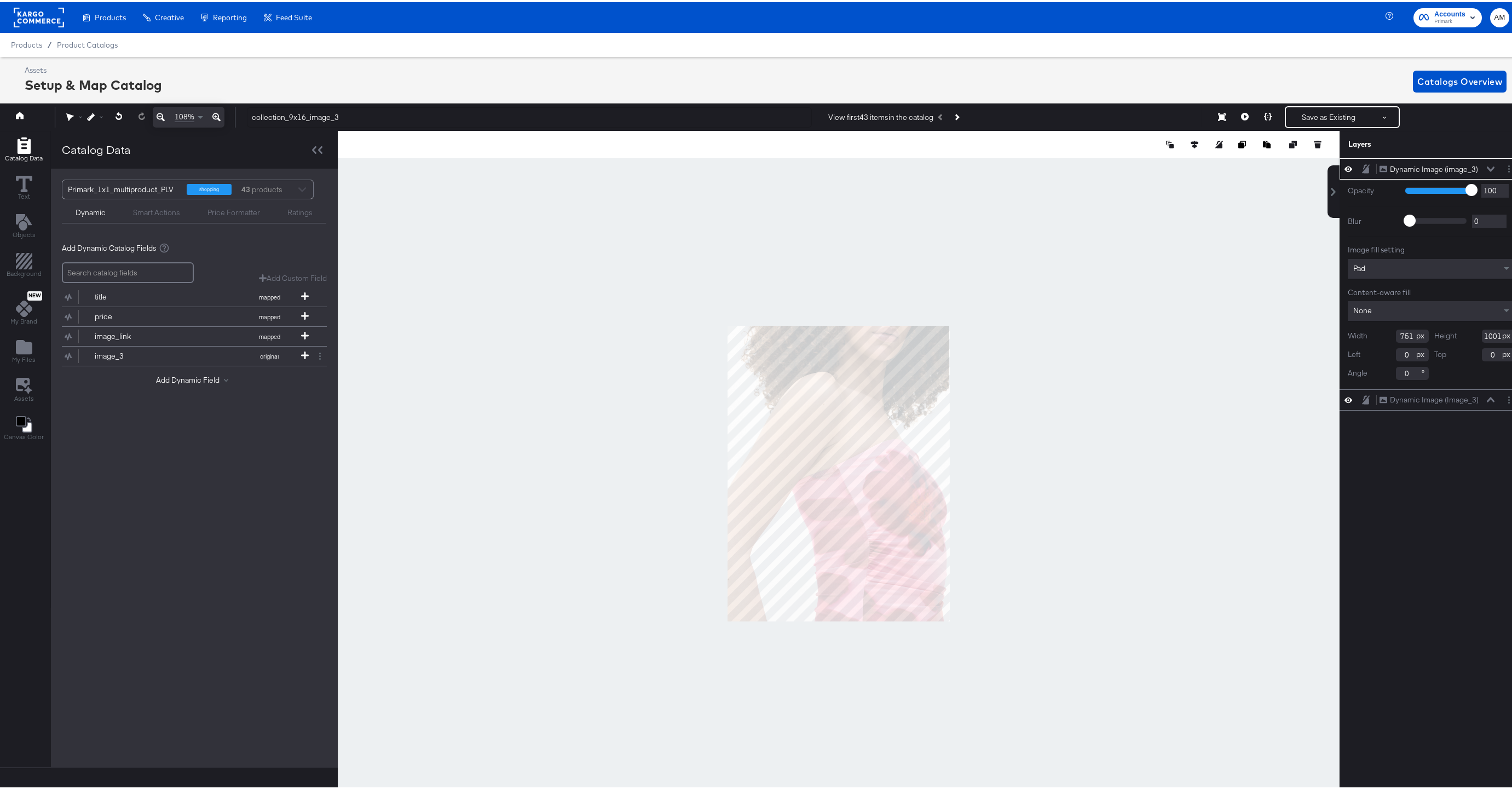
type input "1001"
click at [1410, 268] on div "Pad" at bounding box center [1432, 267] width 167 height 20
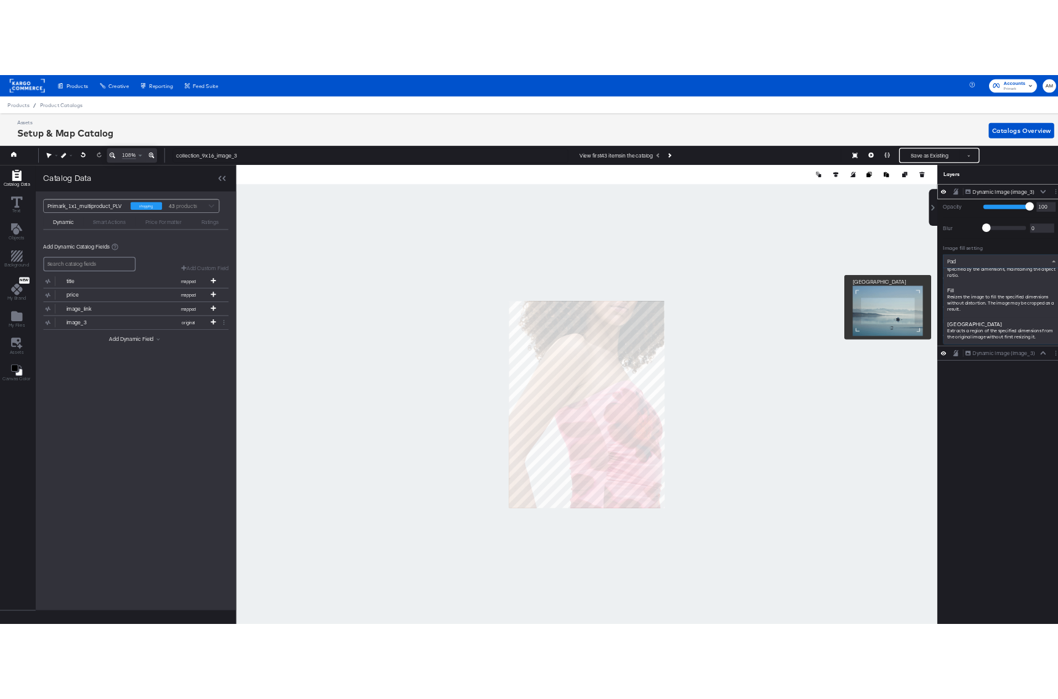
scroll to position [191, 0]
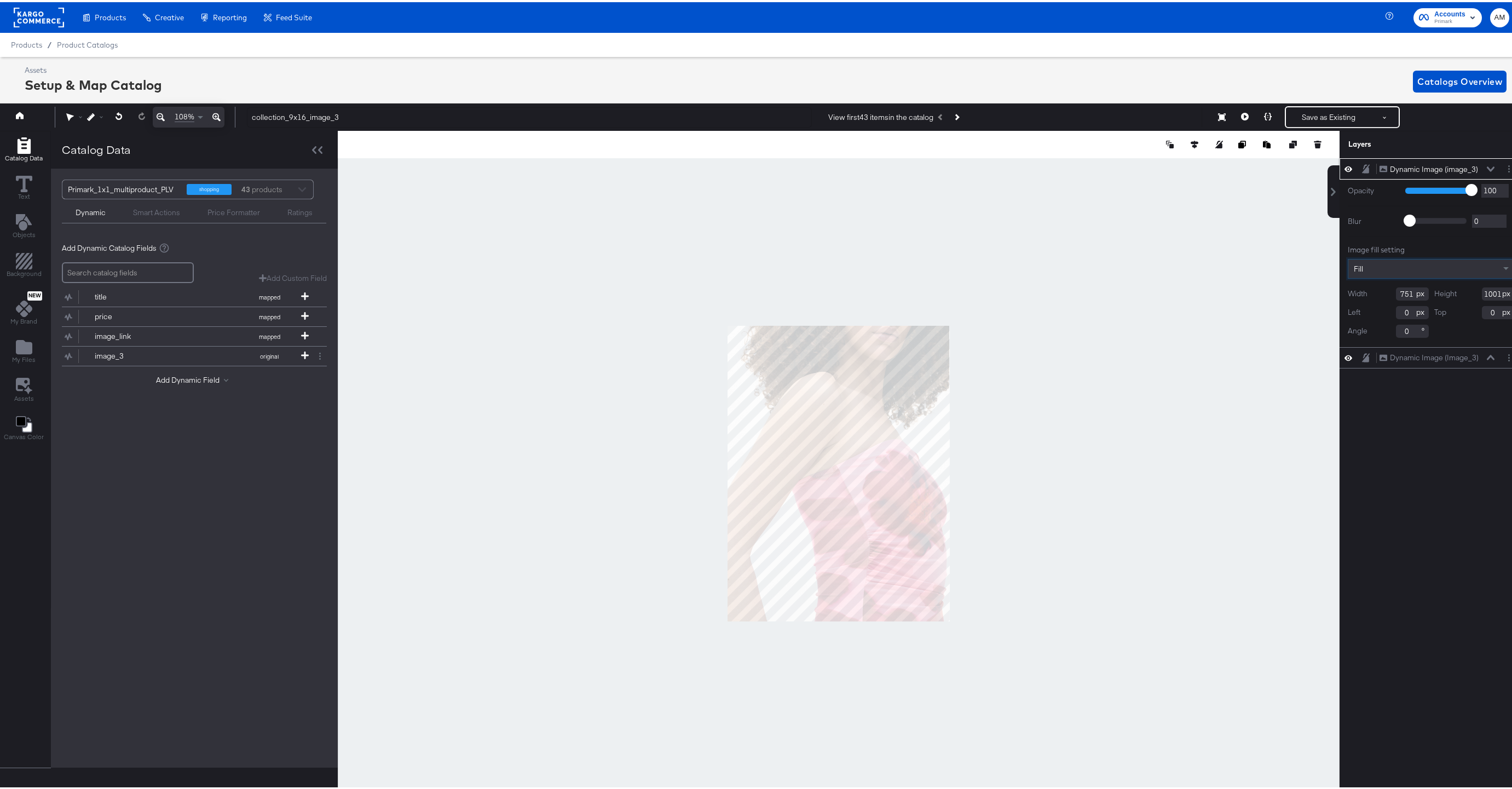
click at [1487, 165] on icon at bounding box center [1491, 167] width 8 height 5
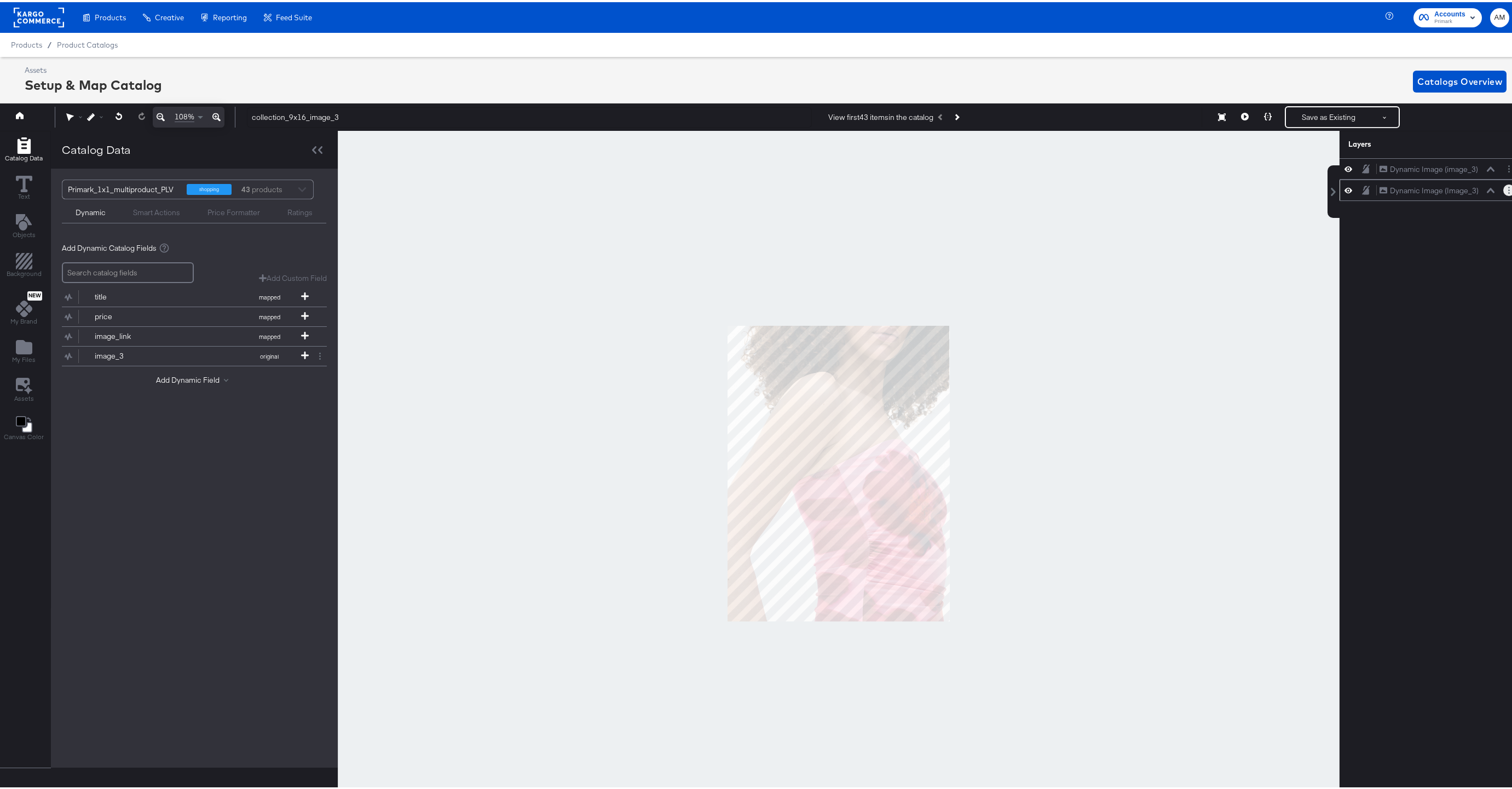
click at [1508, 190] on circle "Layer Options" at bounding box center [1509, 191] width 2 height 2
click at [1413, 270] on button "Delete" at bounding box center [1422, 267] width 23 height 12
click at [1323, 112] on button "Save as Existing" at bounding box center [1329, 115] width 85 height 20
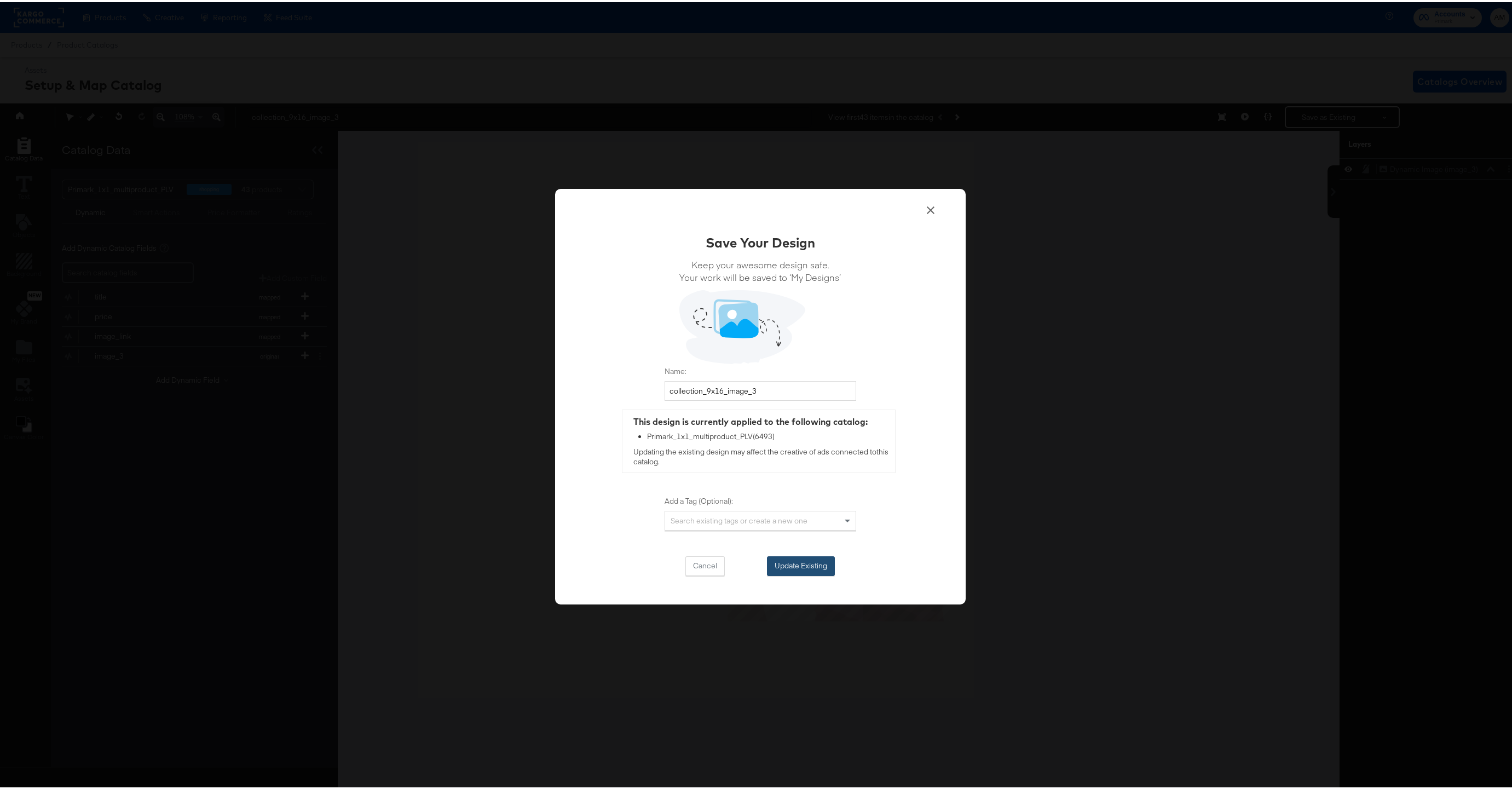
click at [781, 562] on button "Update Existing" at bounding box center [800, 564] width 68 height 20
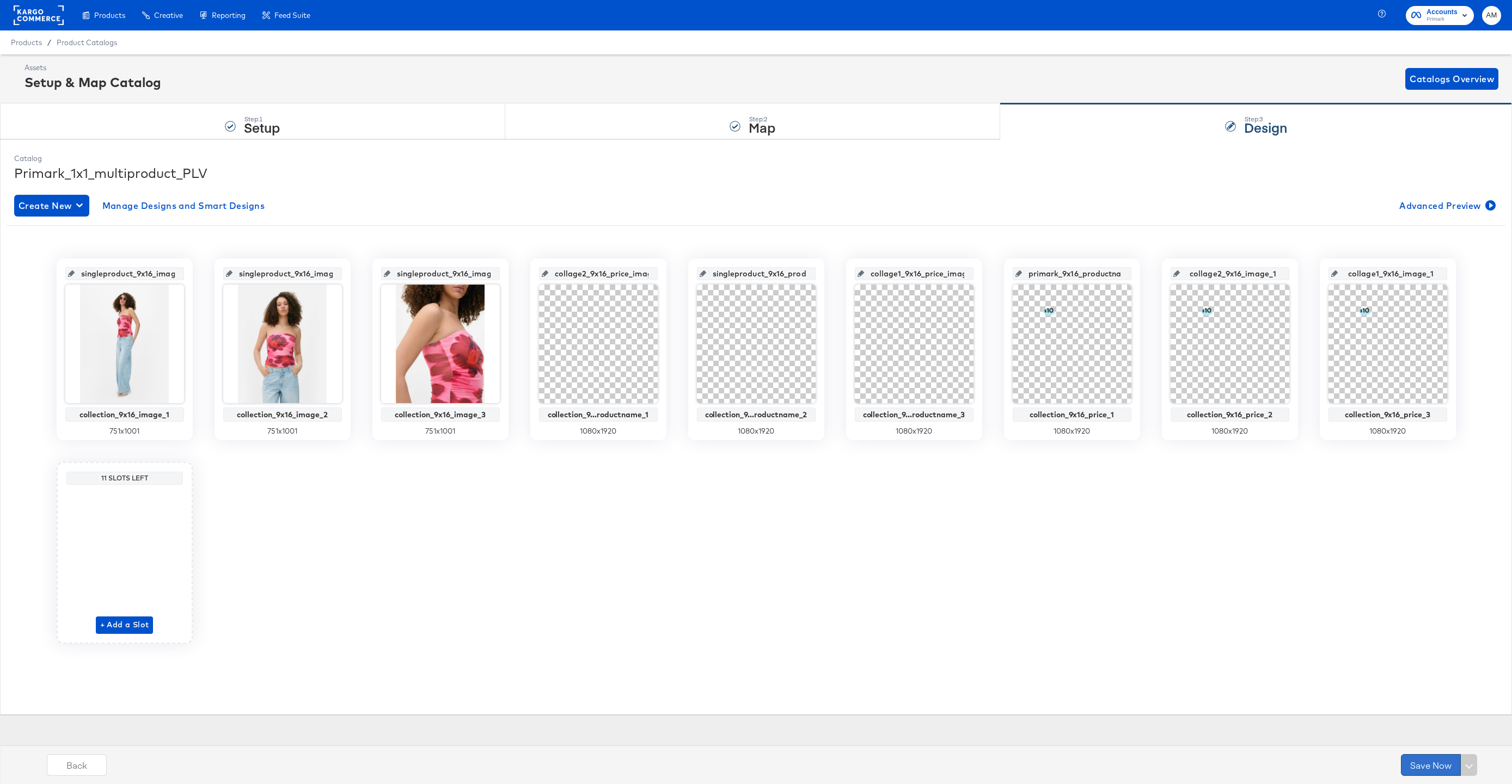
click at [1421, 766] on button "Save Now" at bounding box center [1431, 765] width 60 height 22
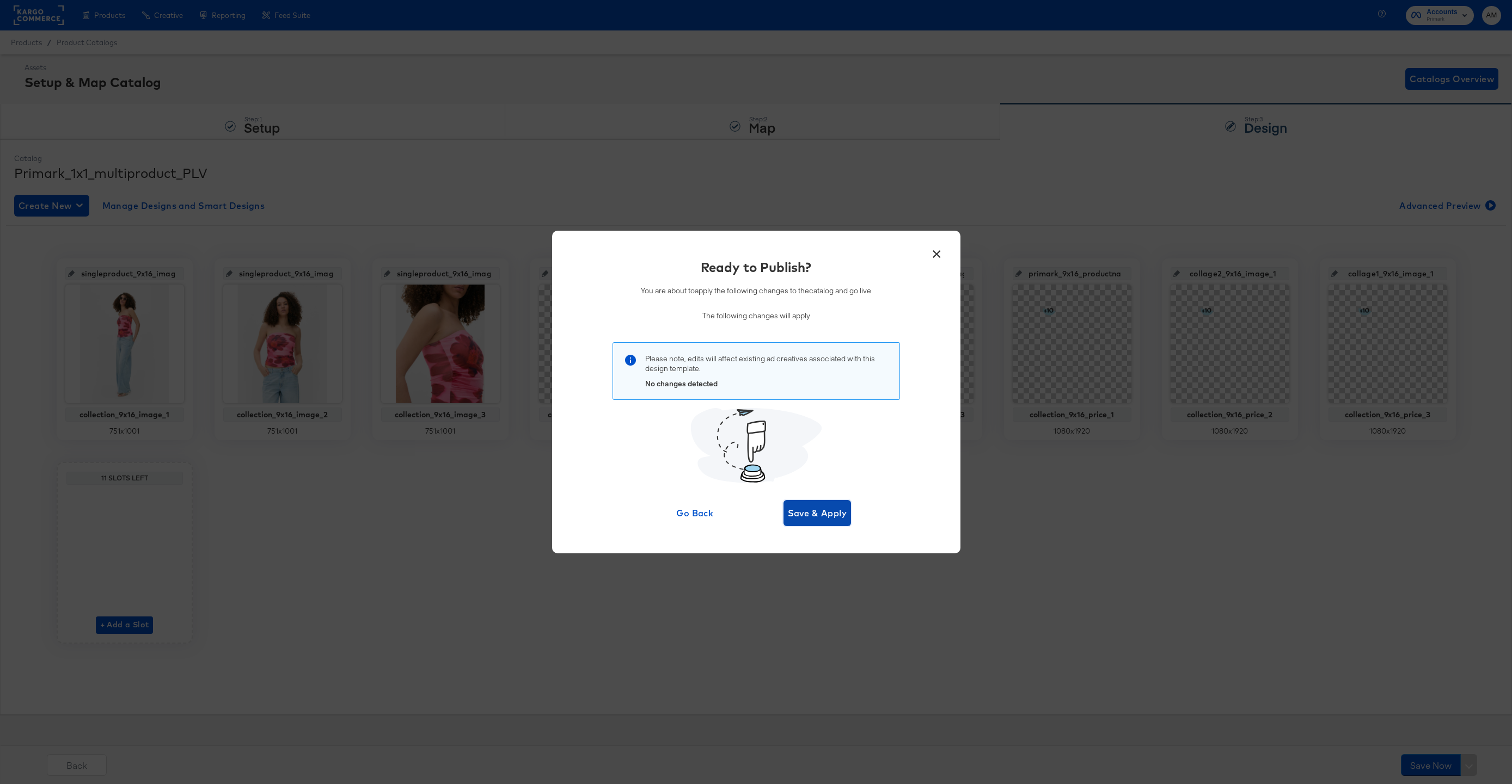
click at [826, 514] on span "Save & Apply" at bounding box center [817, 513] width 59 height 15
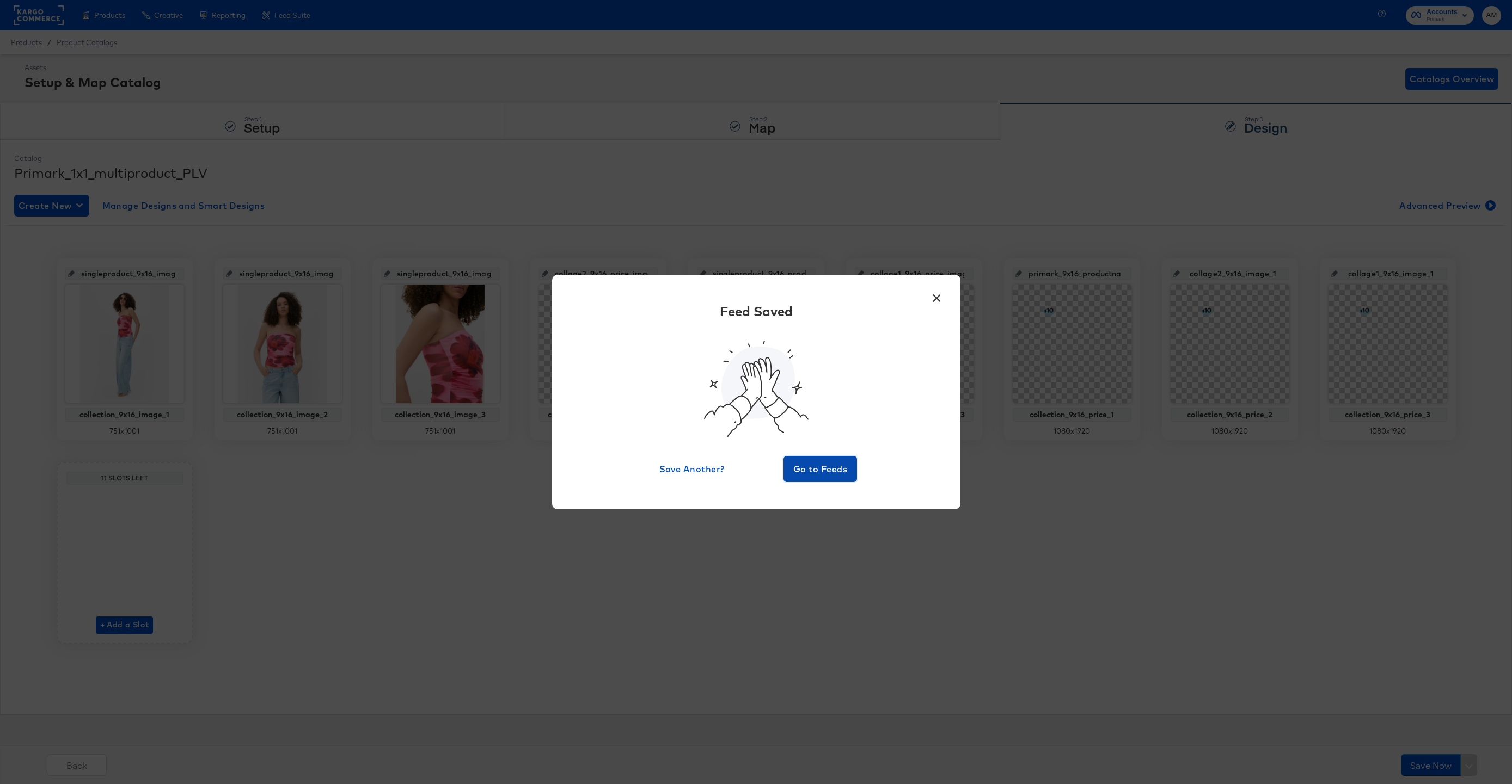
click at [814, 471] on span "Go to Feeds" at bounding box center [821, 468] width 65 height 15
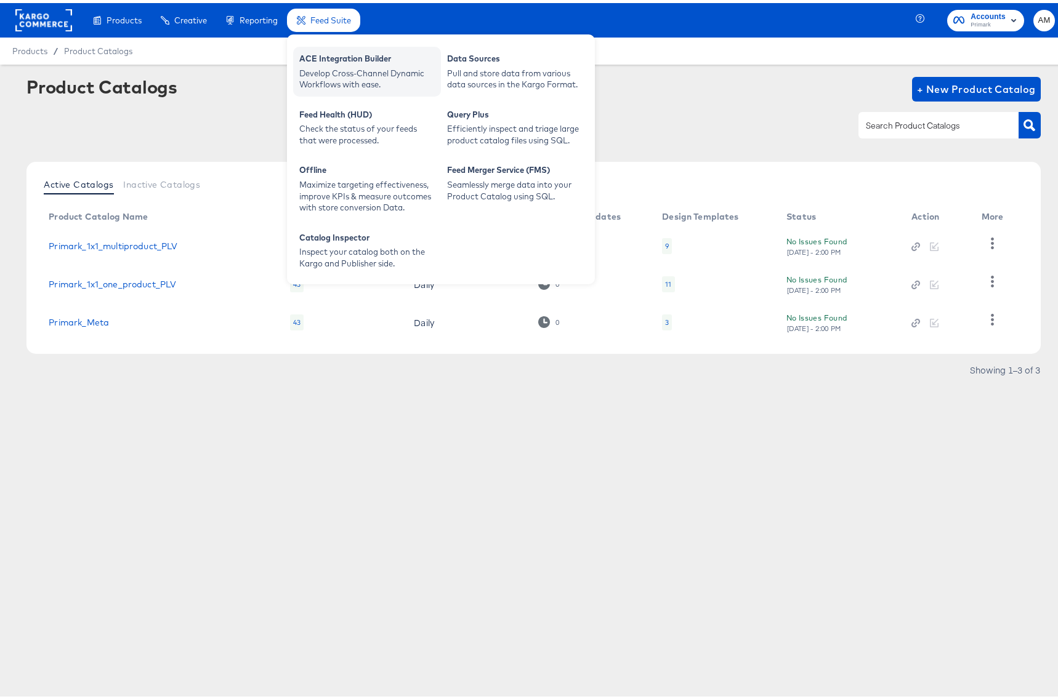
click at [335, 53] on div "ACE Integration Builder" at bounding box center [366, 57] width 135 height 15
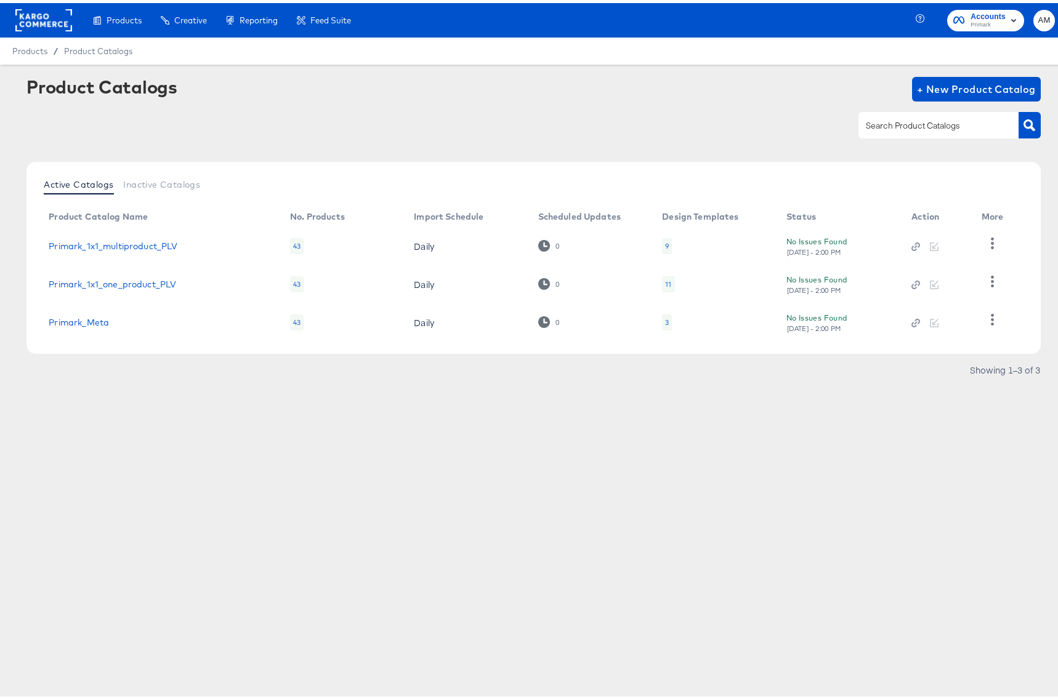
click at [696, 87] on div "Product Catalogs + New Product Catalog" at bounding box center [532, 86] width 1013 height 25
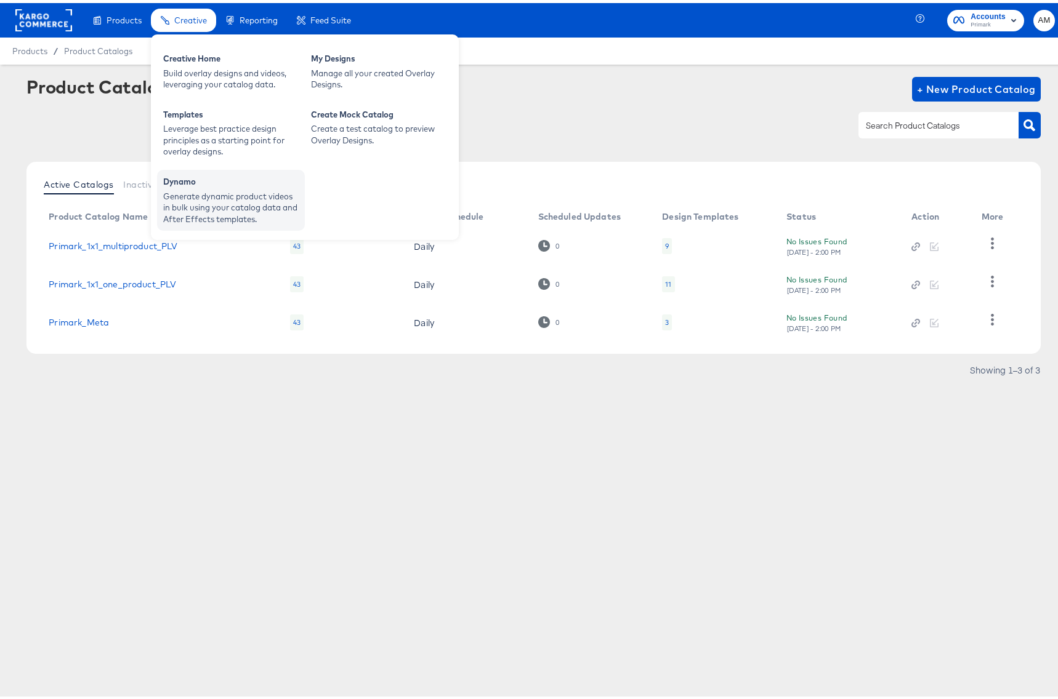
click at [244, 190] on div "Generate dynamic product videos in bulk using your catalog data and After Effec…" at bounding box center [230, 205] width 135 height 34
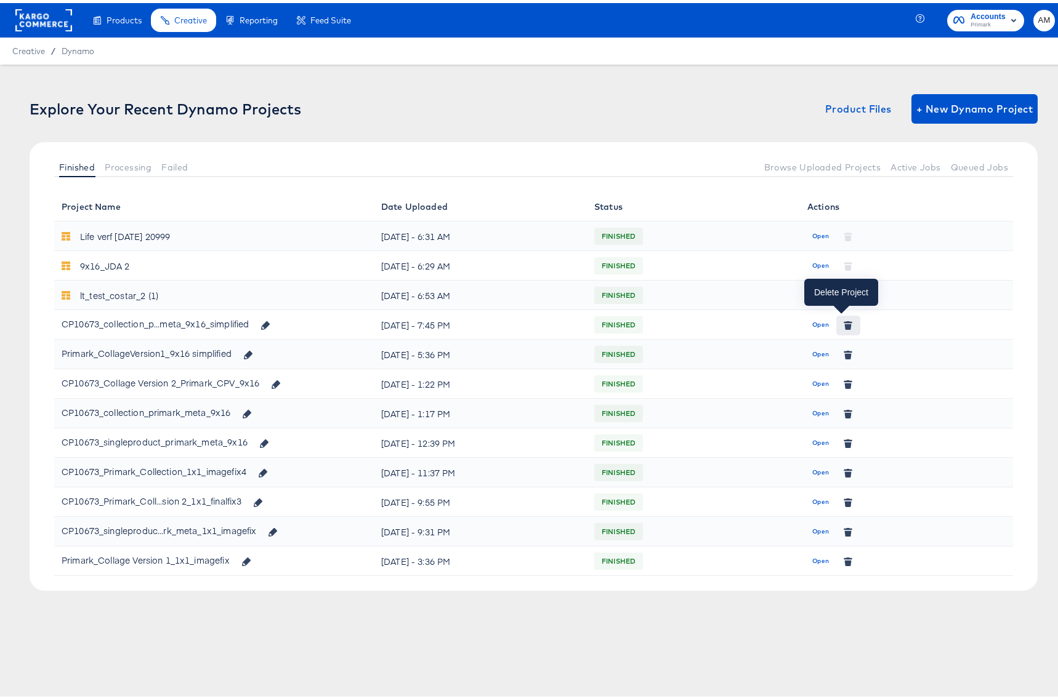
click at [845, 323] on icon "button" at bounding box center [848, 324] width 7 height 6
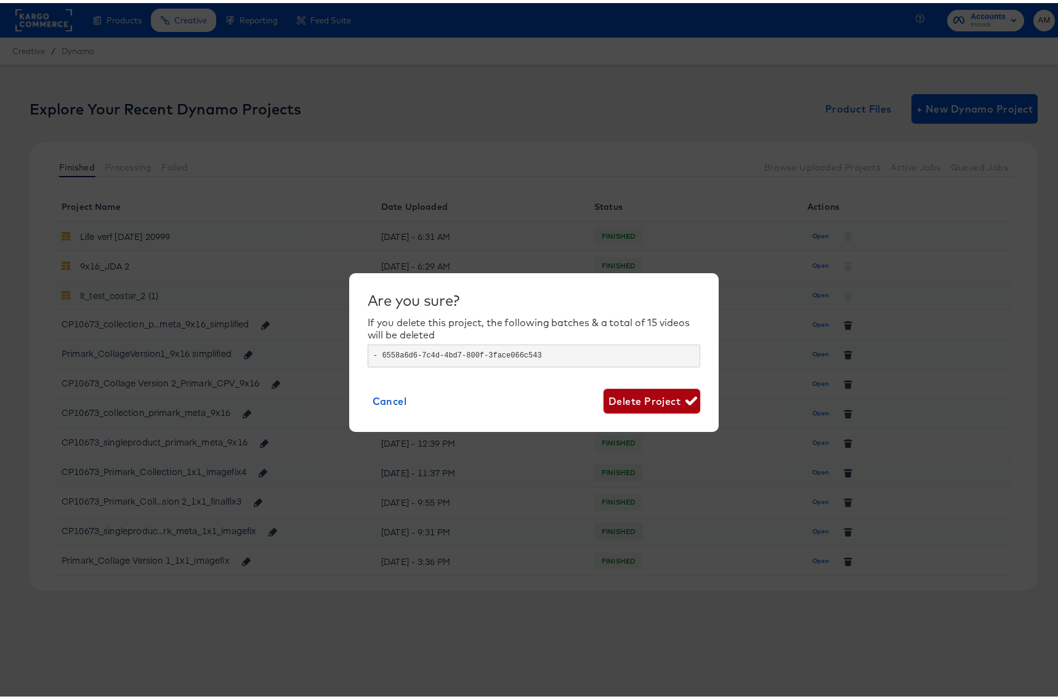
click at [649, 392] on span "Delete Project" at bounding box center [651, 398] width 87 height 17
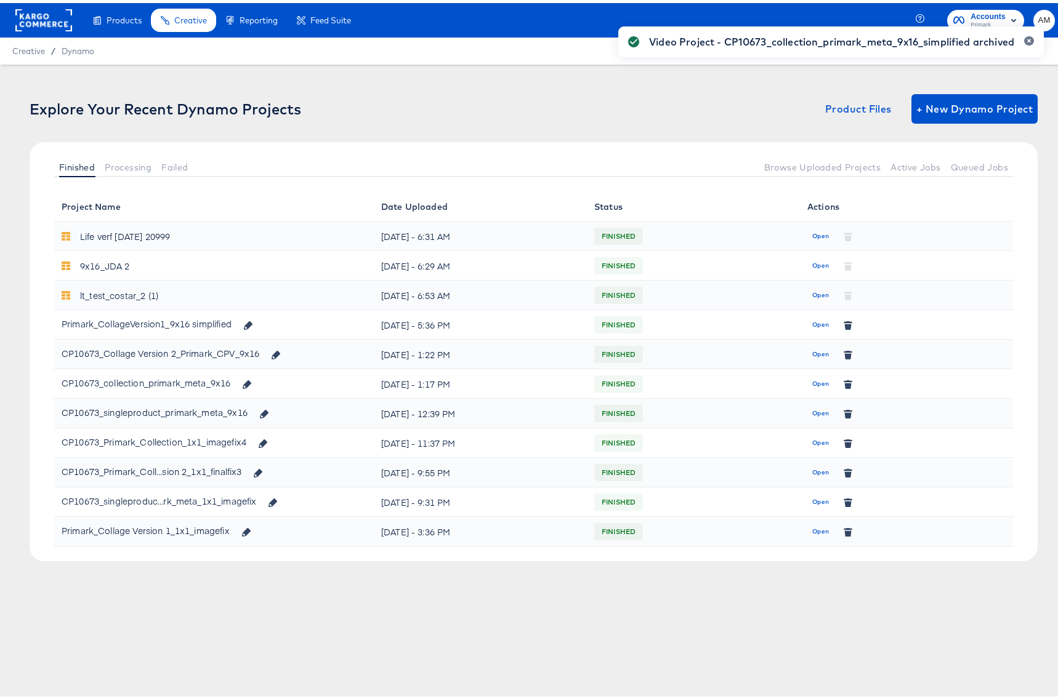
click at [842, 322] on div "Video Project - CP10673_collection_primark_meta_9x16_simplified archived" at bounding box center [831, 327] width 450 height 633
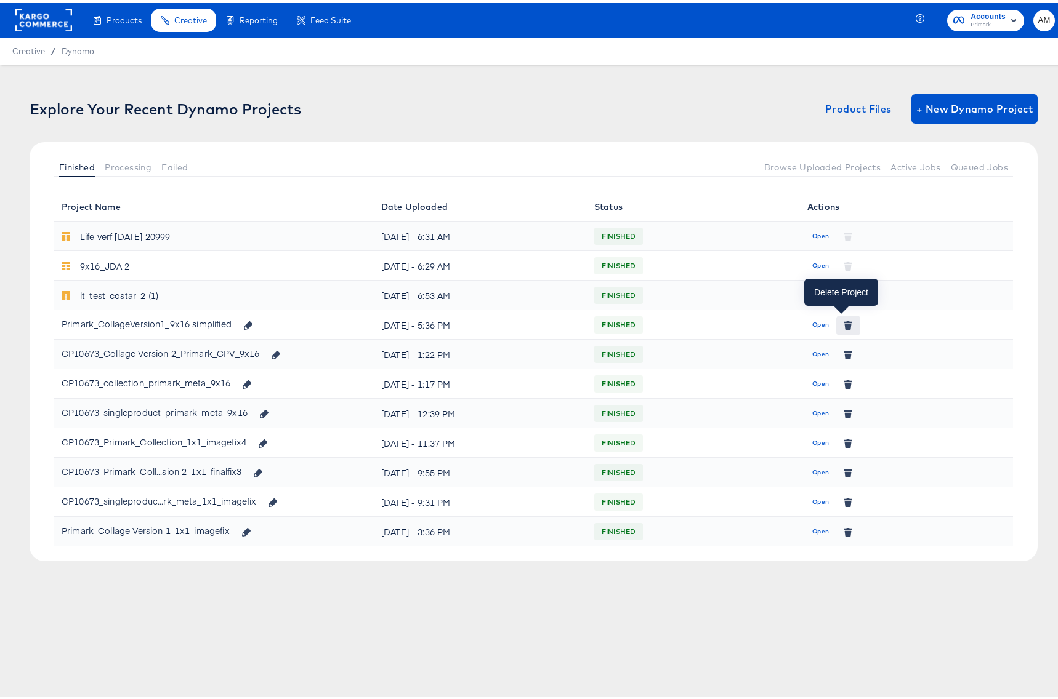
click at [845, 321] on icon "button" at bounding box center [848, 324] width 7 height 6
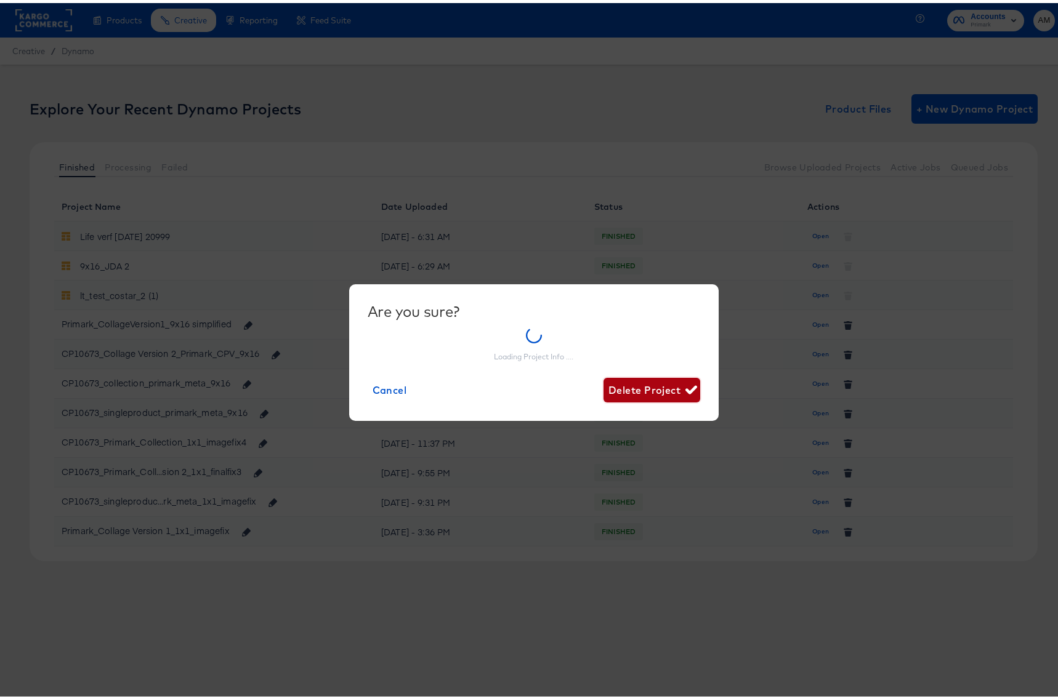
click at [613, 382] on div "Are you sure? Loading Project Info .... Cancel Delete Project" at bounding box center [534, 350] width 332 height 100
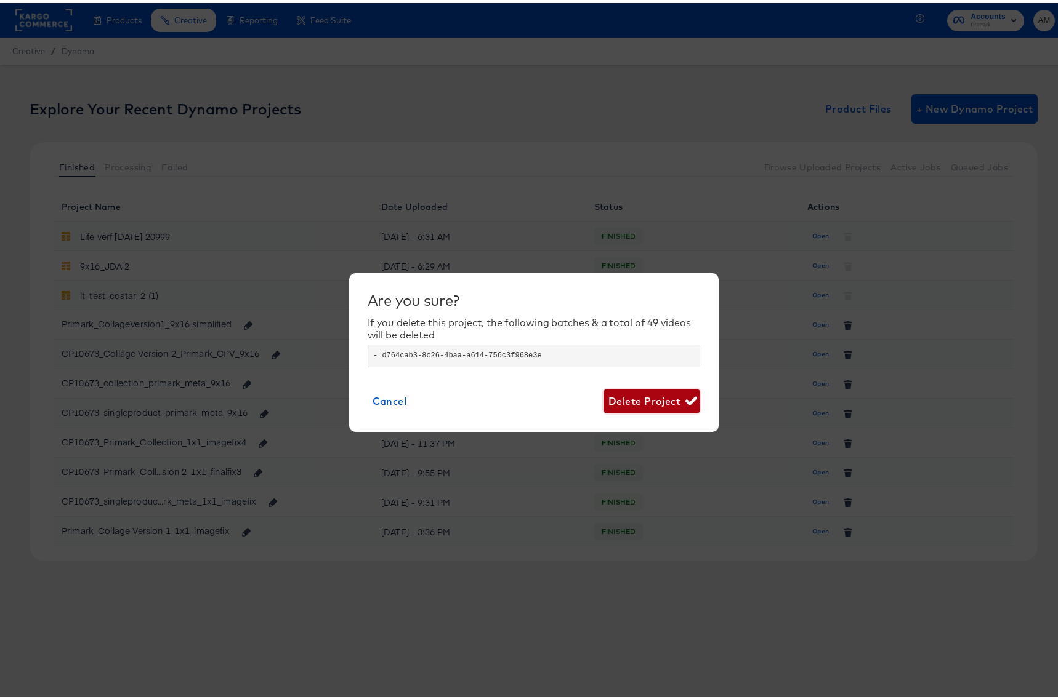
click at [613, 395] on span "Delete Project" at bounding box center [651, 398] width 87 height 17
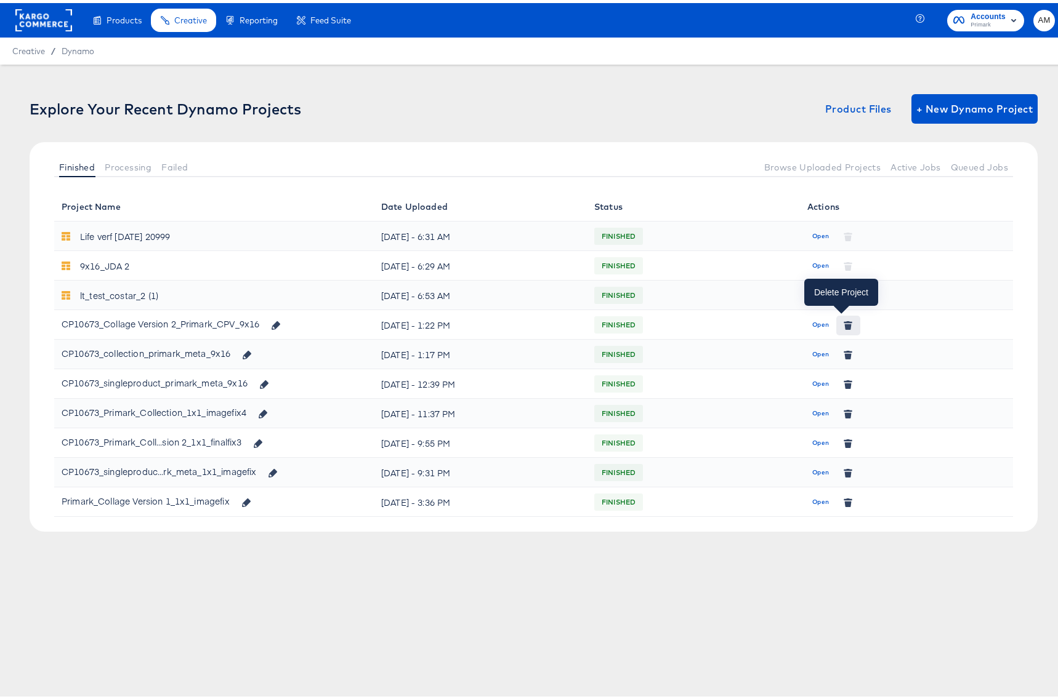
click at [845, 323] on icon "button" at bounding box center [848, 324] width 7 height 6
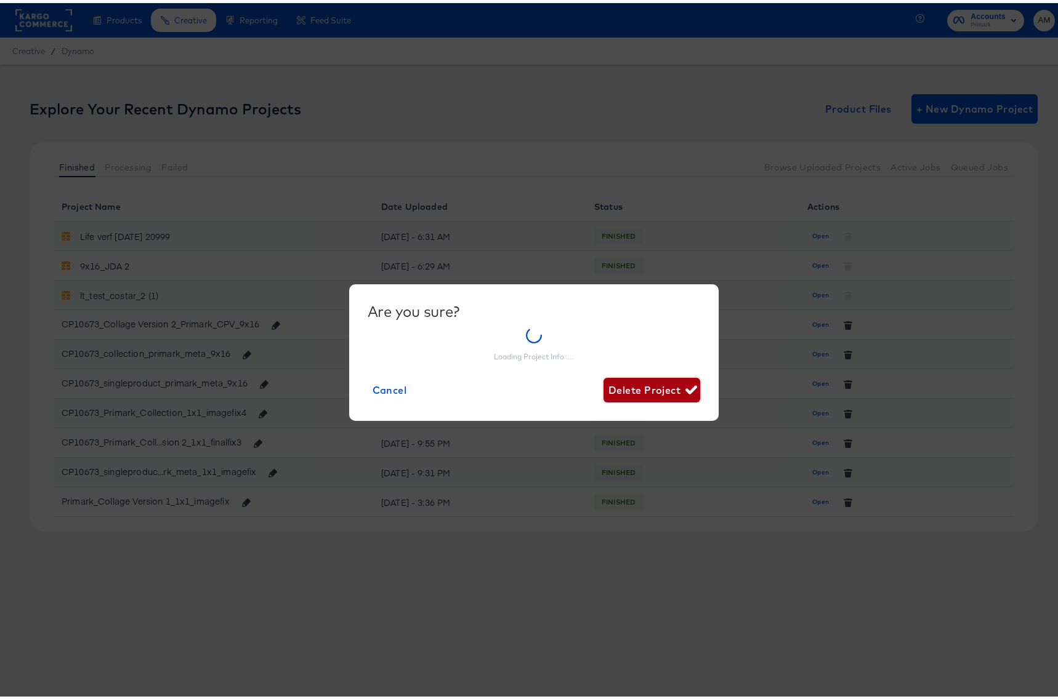
click at [657, 389] on span "Delete Project" at bounding box center [651, 387] width 87 height 17
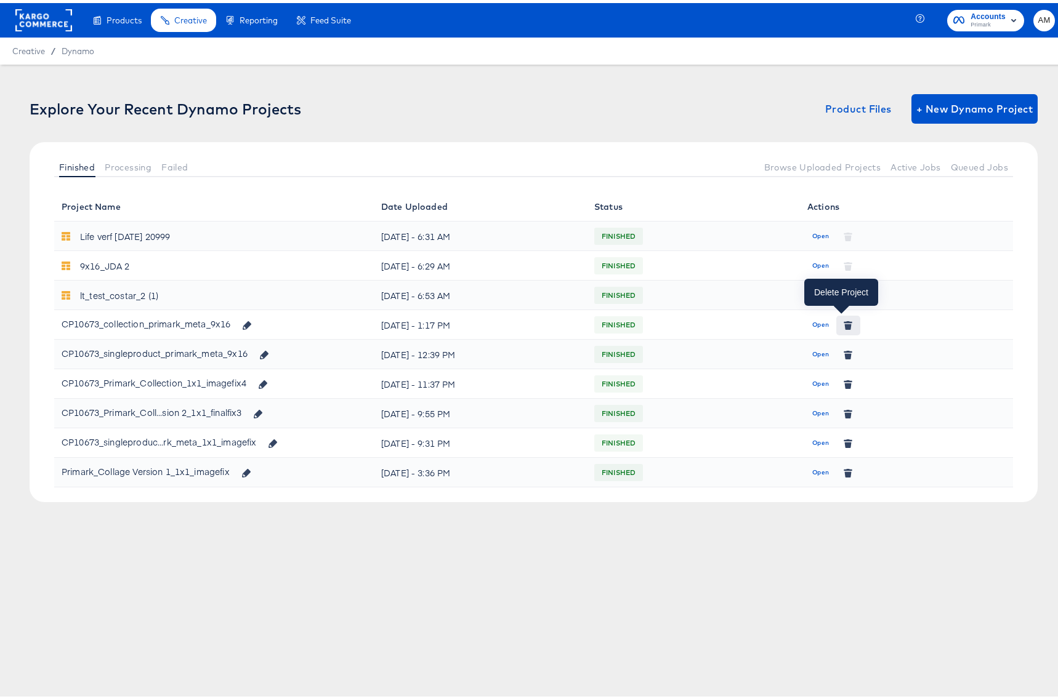
click at [845, 323] on icon "button" at bounding box center [848, 324] width 7 height 6
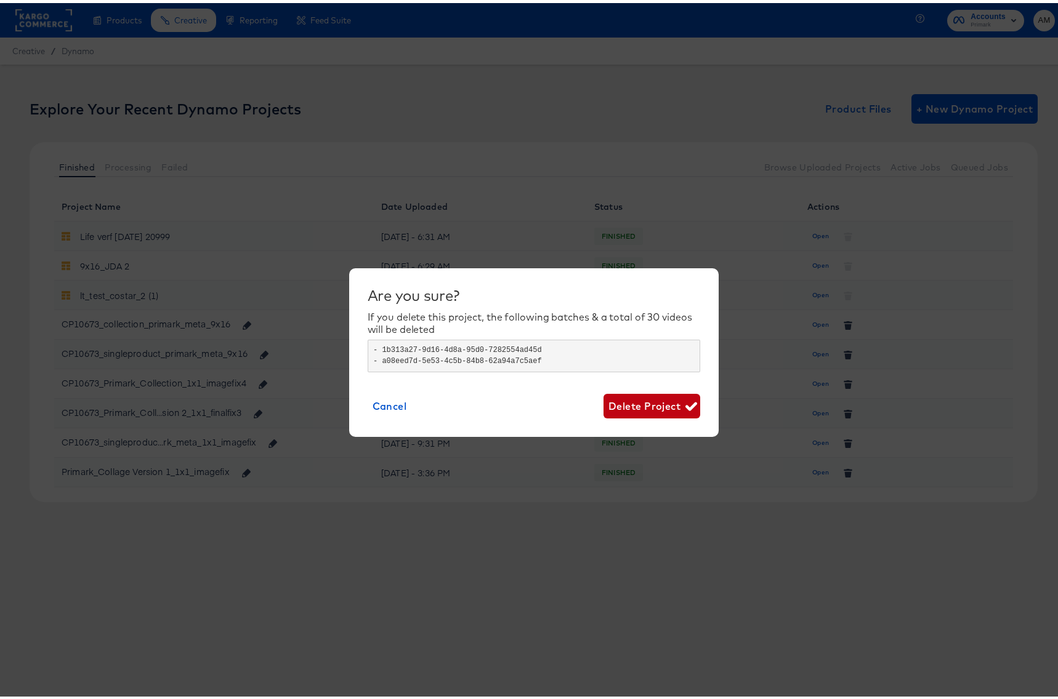
click at [633, 390] on div "Are you sure? If you delete this project, the following batches & a total of 30…" at bounding box center [534, 350] width 332 height 132
click at [632, 400] on span "Delete Project" at bounding box center [651, 403] width 87 height 17
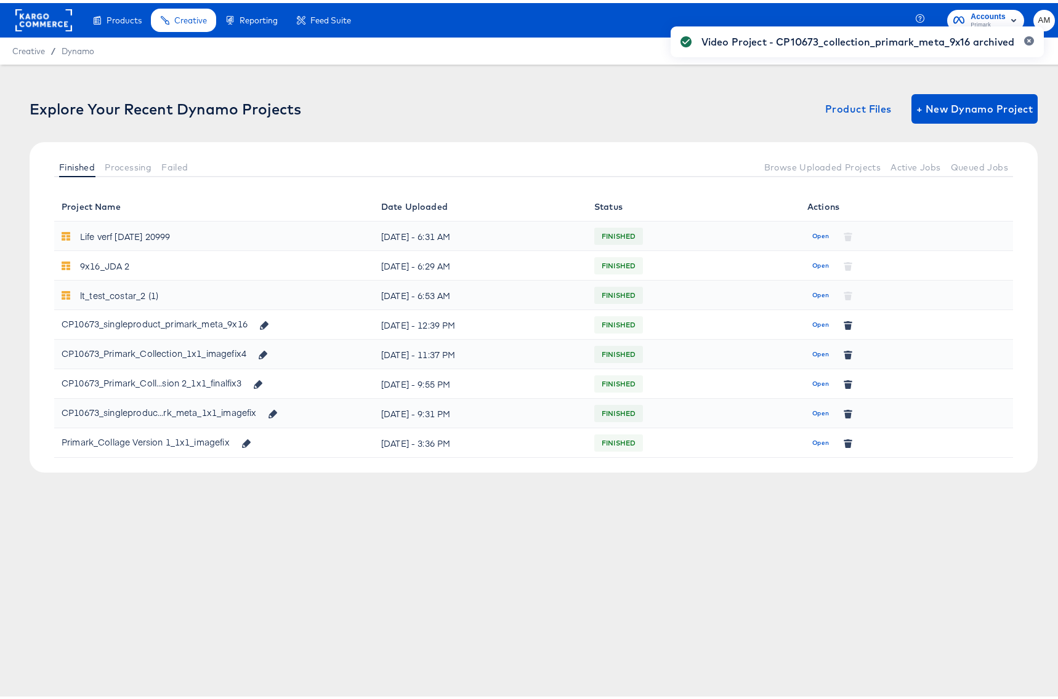
click at [842, 323] on div "Video Project - CP10673_collection_primark_meta_9x16 archived" at bounding box center [857, 327] width 398 height 633
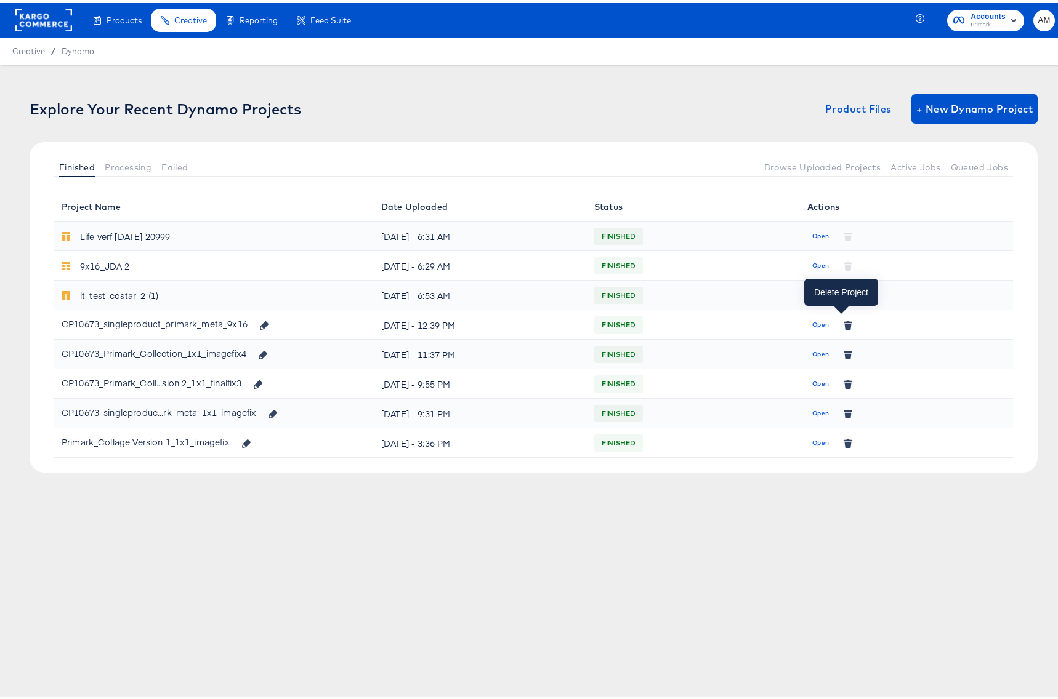
click at [845, 323] on icon "button" at bounding box center [848, 324] width 7 height 6
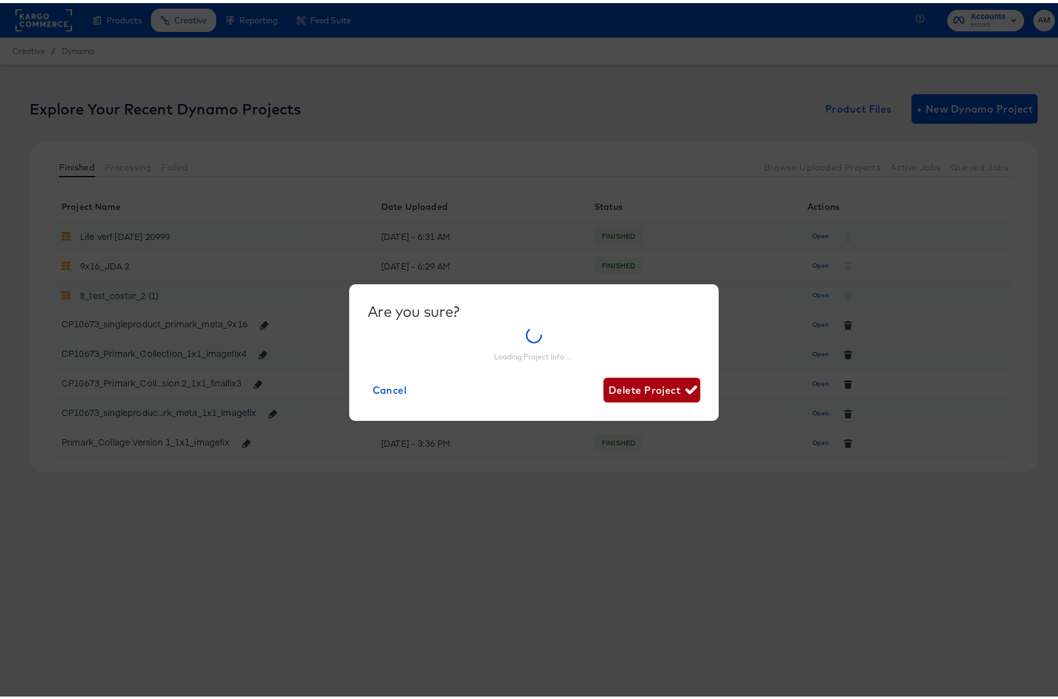
click at [638, 390] on span "Delete Project" at bounding box center [651, 387] width 87 height 17
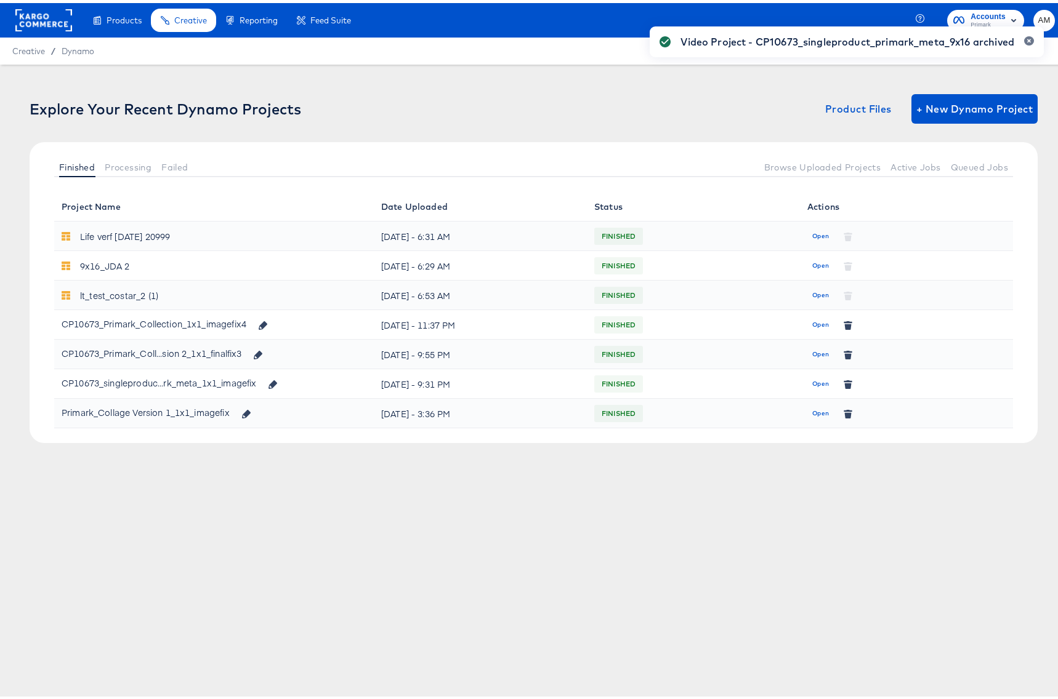
click at [963, 100] on div "Video Project - CP10673_singleproduct_primark_meta_9x16 archived" at bounding box center [846, 327] width 419 height 633
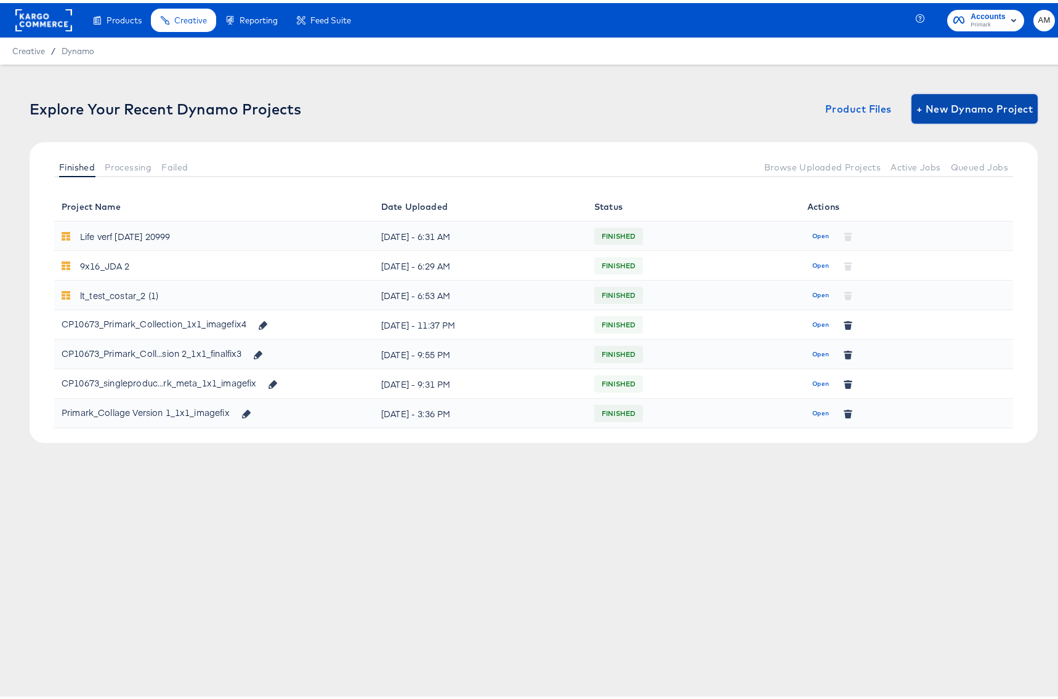
click at [957, 111] on span "+ New Dynamo Project" at bounding box center [974, 105] width 116 height 17
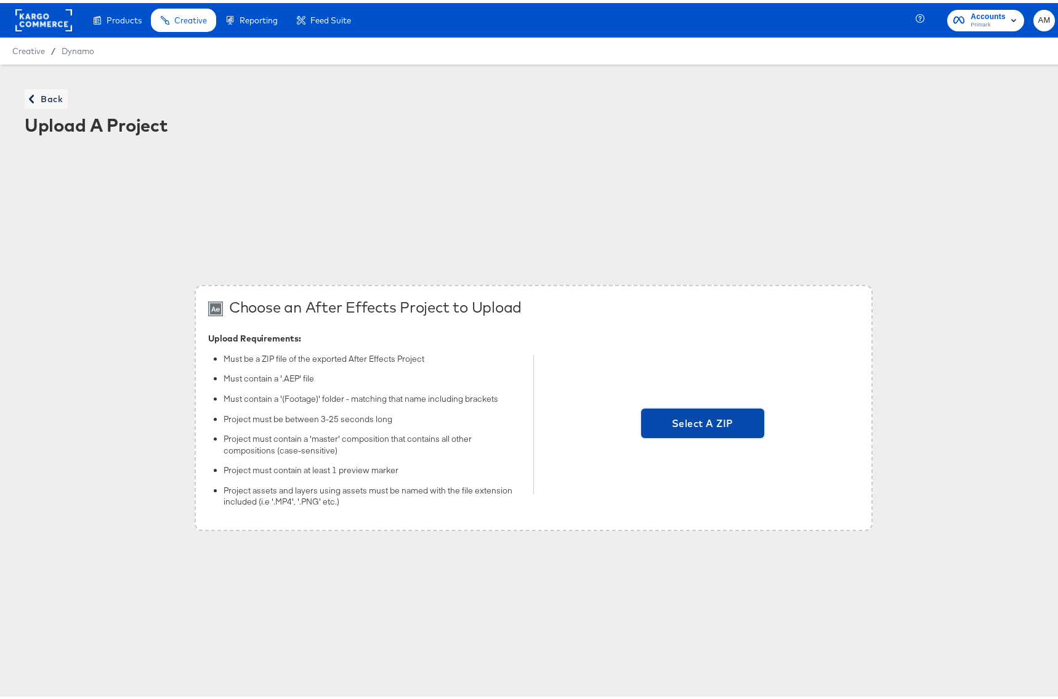
click at [666, 420] on span "Select A ZIP" at bounding box center [702, 420] width 113 height 17
click at [702, 422] on input "Select A ZIP" at bounding box center [702, 422] width 0 height 0
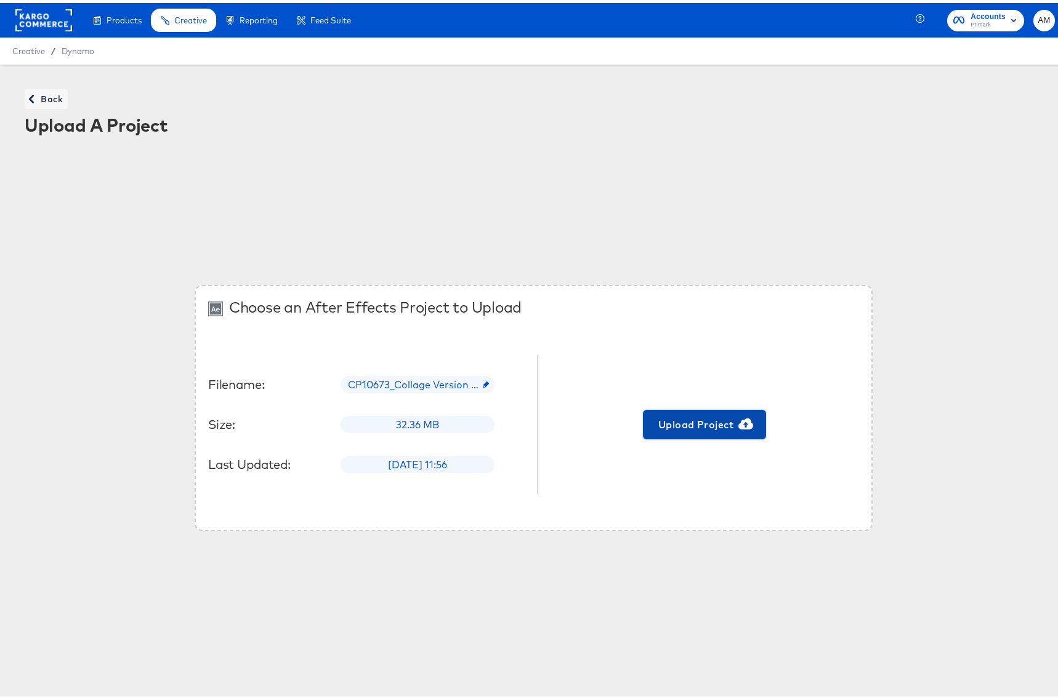
click at [683, 419] on span "Upload Project" at bounding box center [704, 421] width 113 height 17
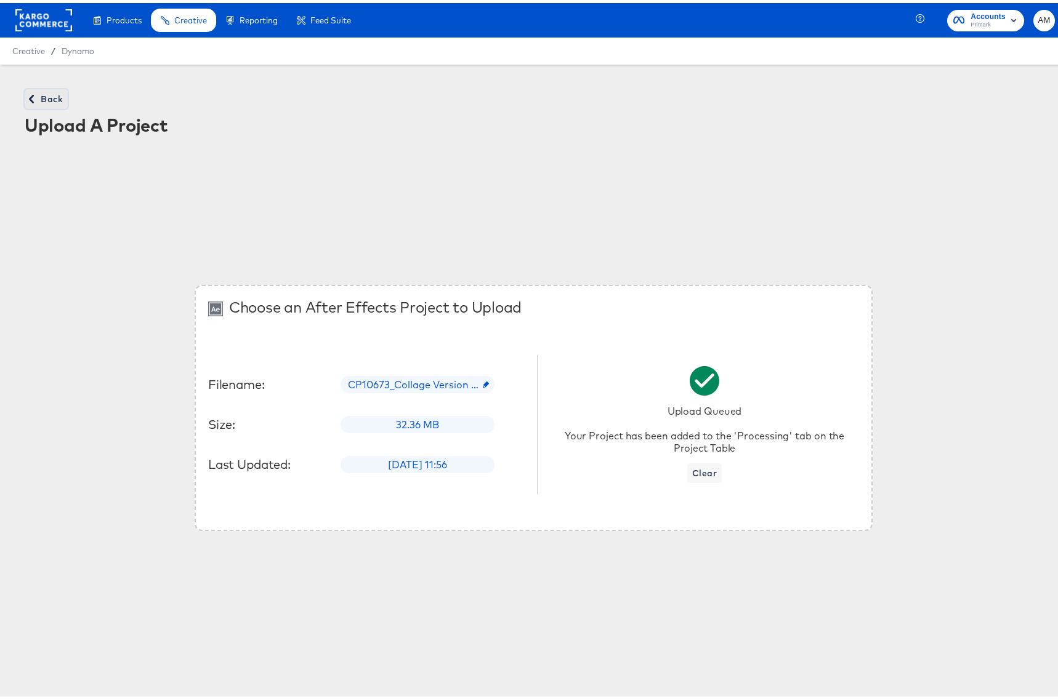
click at [43, 91] on span "Back" at bounding box center [46, 96] width 33 height 15
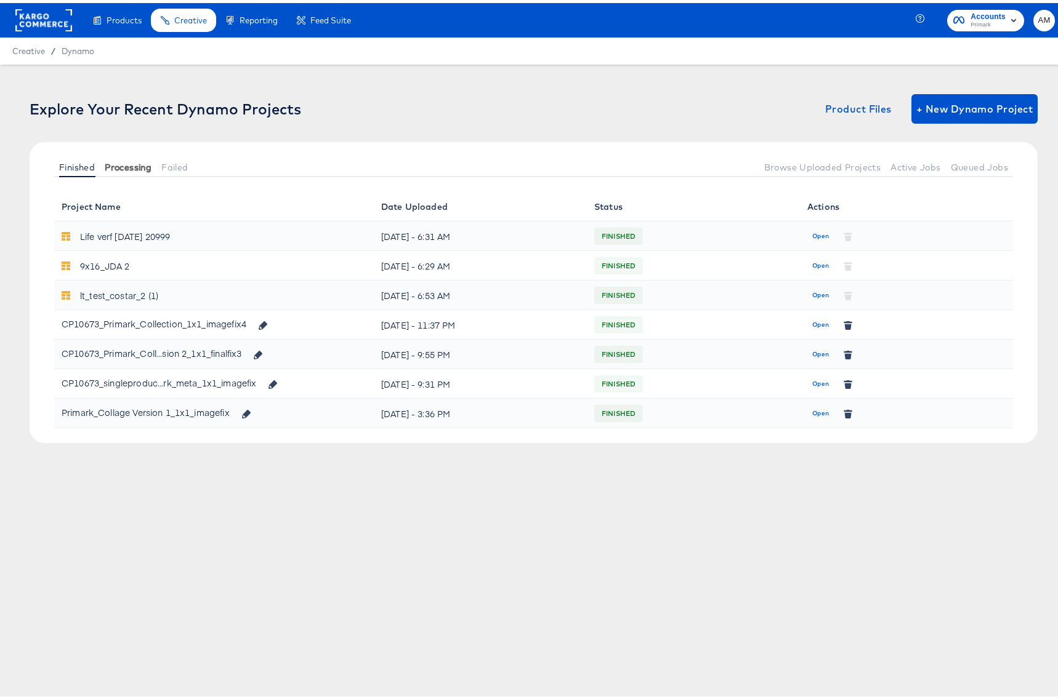
click at [129, 166] on span "Processing" at bounding box center [128, 164] width 47 height 10
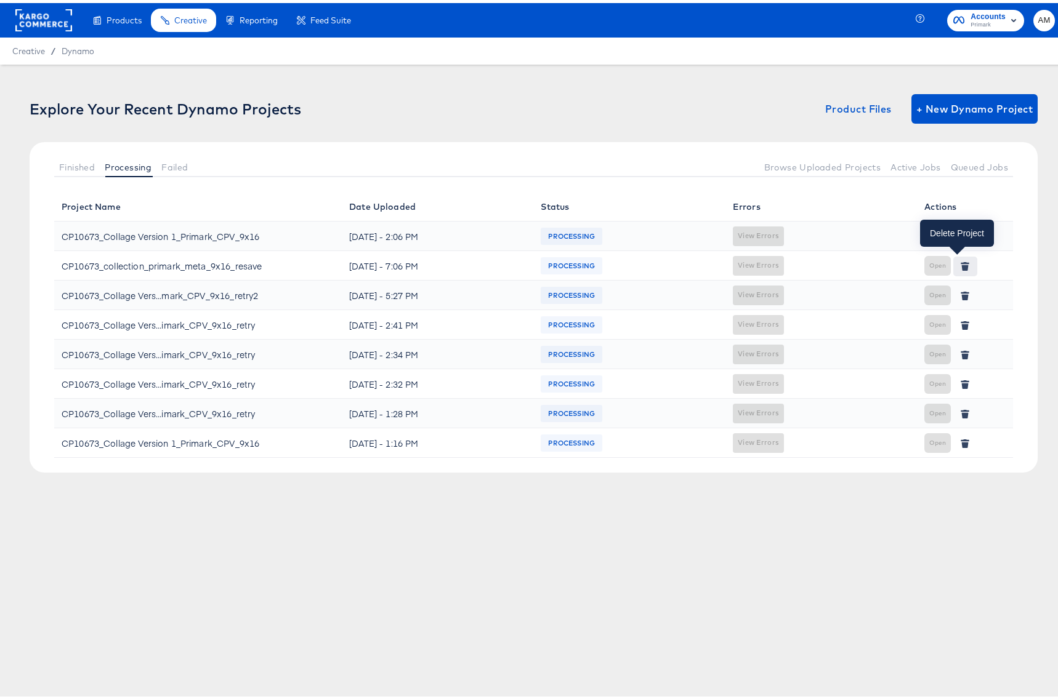
click at [953, 270] on button "button" at bounding box center [964, 264] width 23 height 20
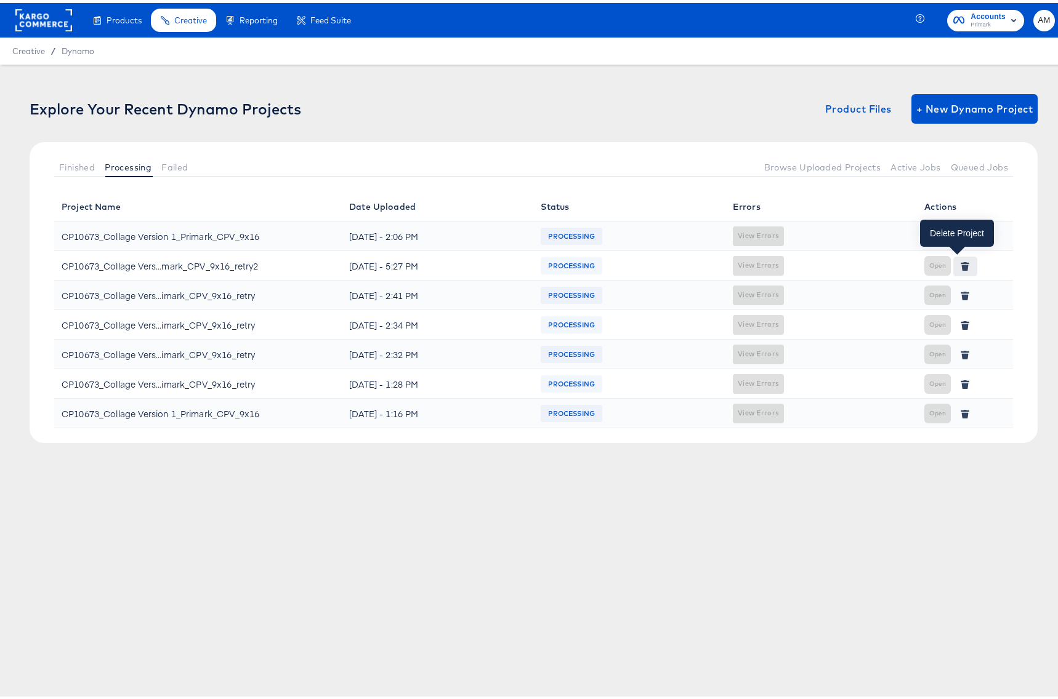
click at [962, 263] on icon "button" at bounding box center [965, 265] width 7 height 6
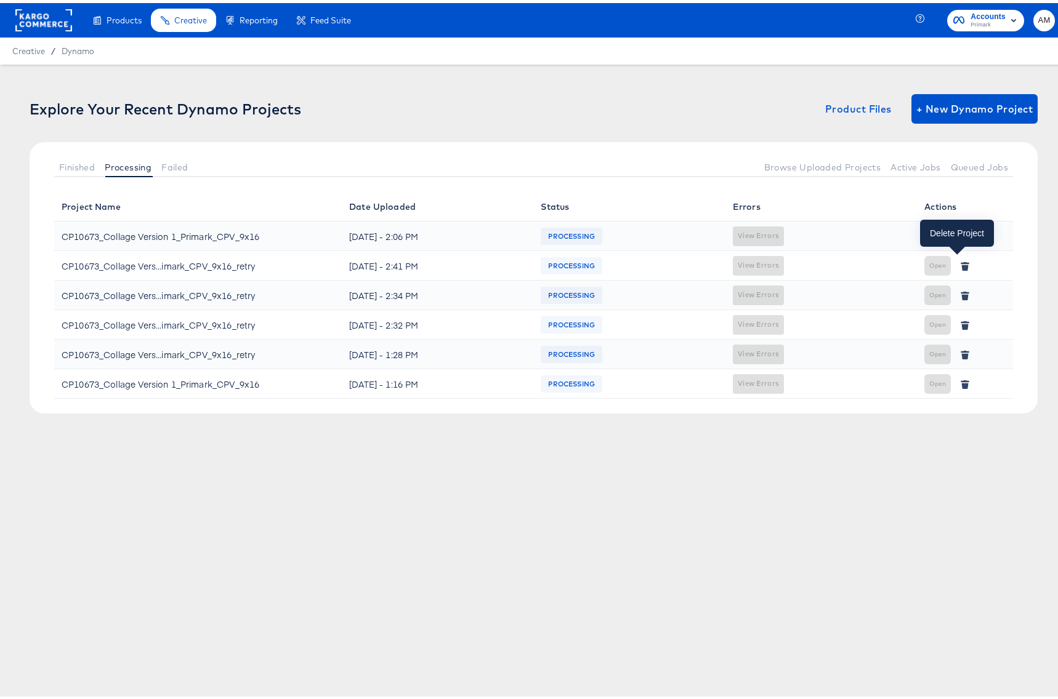
click at [962, 262] on icon "button" at bounding box center [965, 265] width 7 height 6
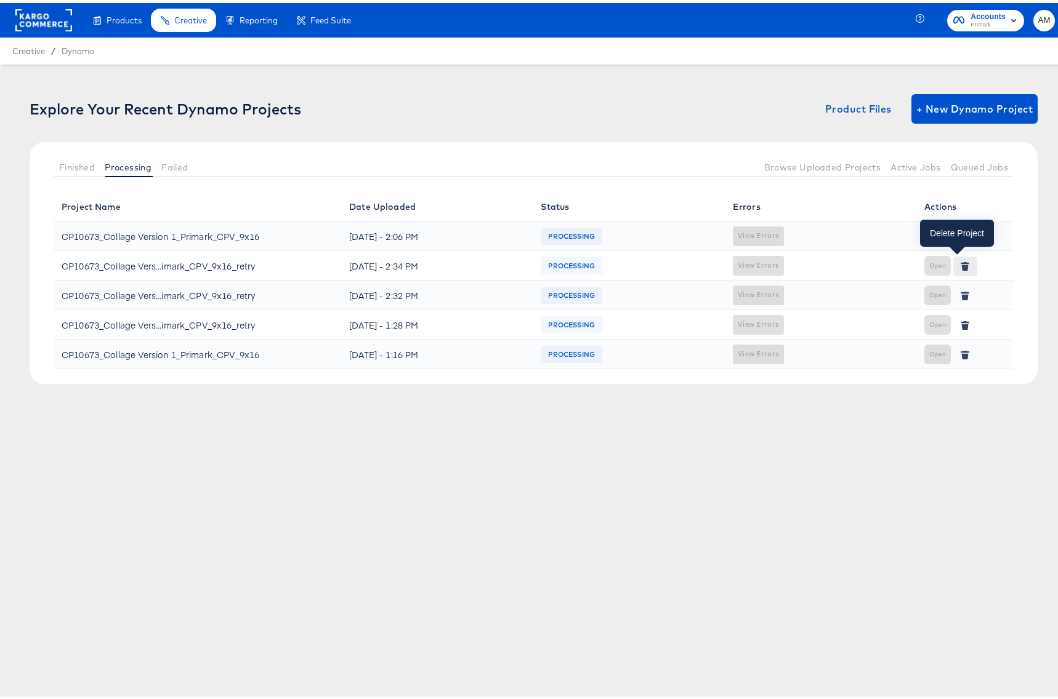
click at [962, 263] on icon "button" at bounding box center [965, 265] width 7 height 6
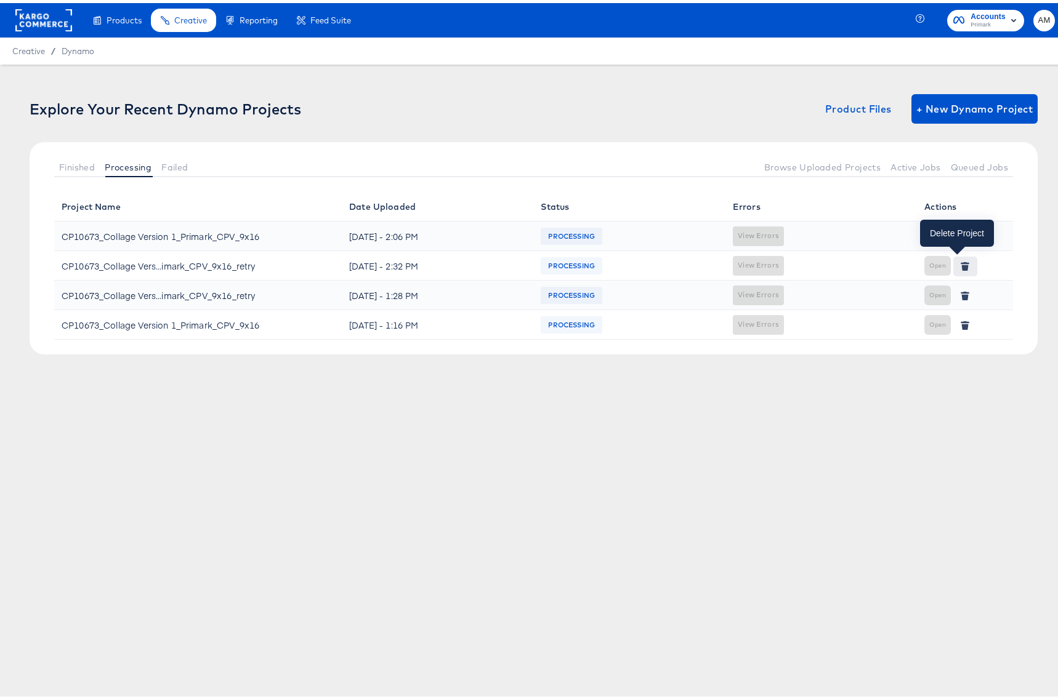
click at [962, 263] on icon "button" at bounding box center [965, 265] width 7 height 6
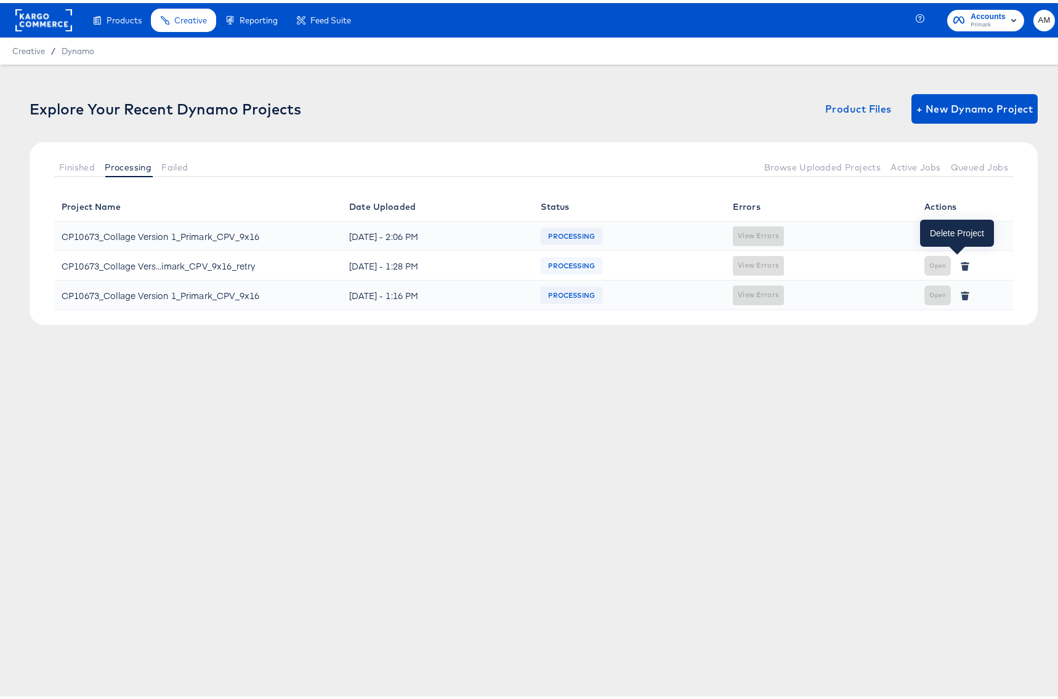
click at [962, 263] on icon "button" at bounding box center [965, 265] width 7 height 6
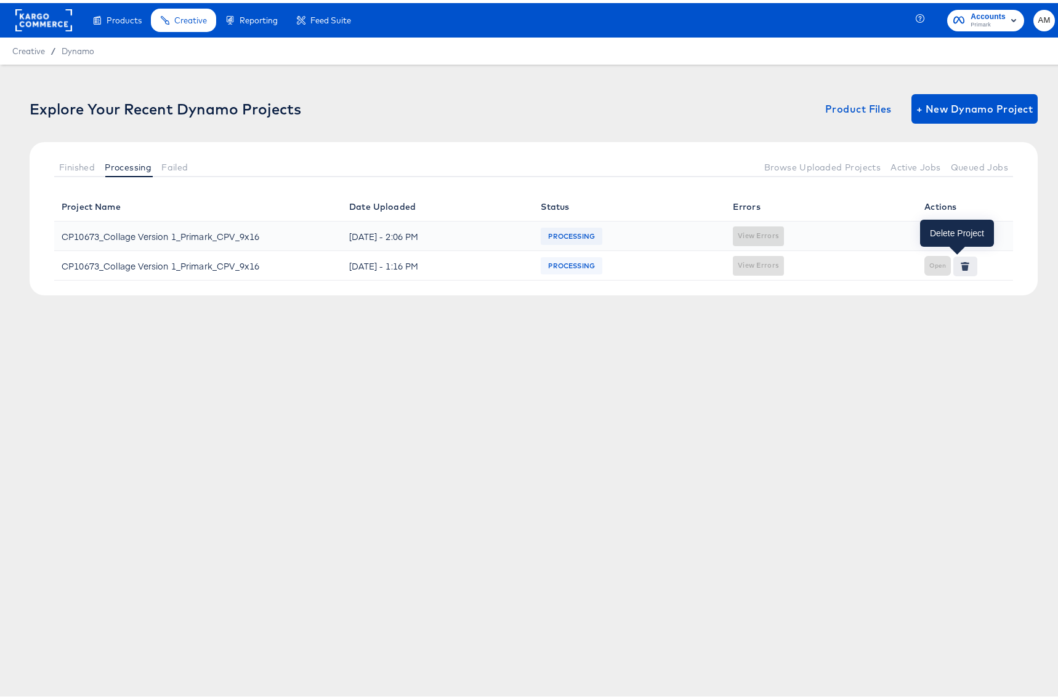
click at [962, 263] on icon "button" at bounding box center [965, 265] width 7 height 6
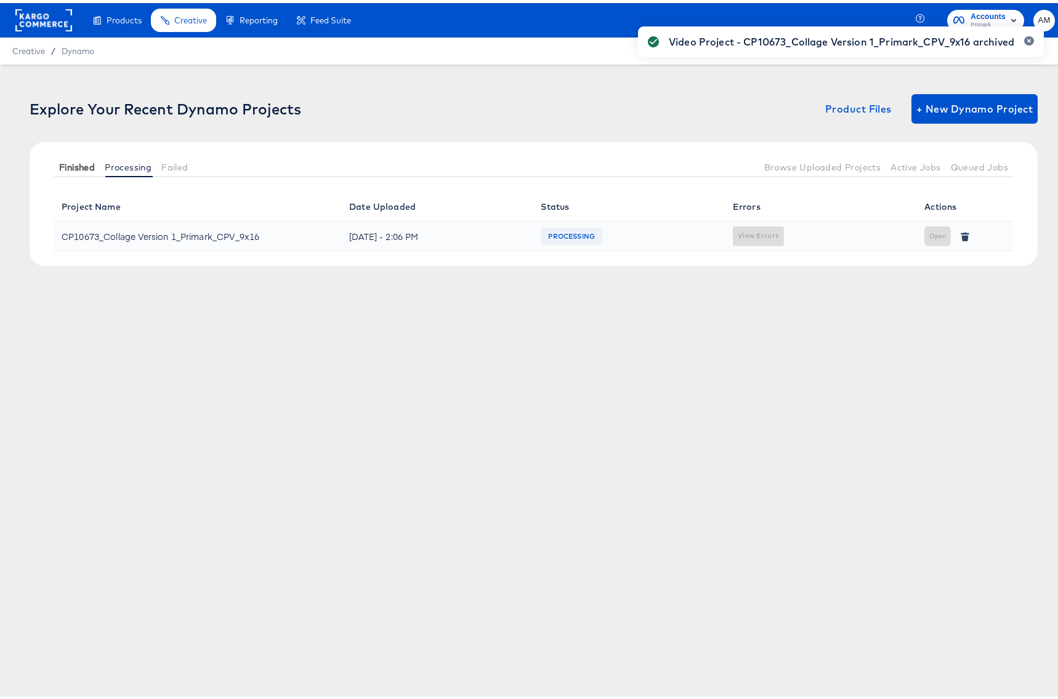
click at [84, 161] on span "Finished" at bounding box center [77, 164] width 36 height 10
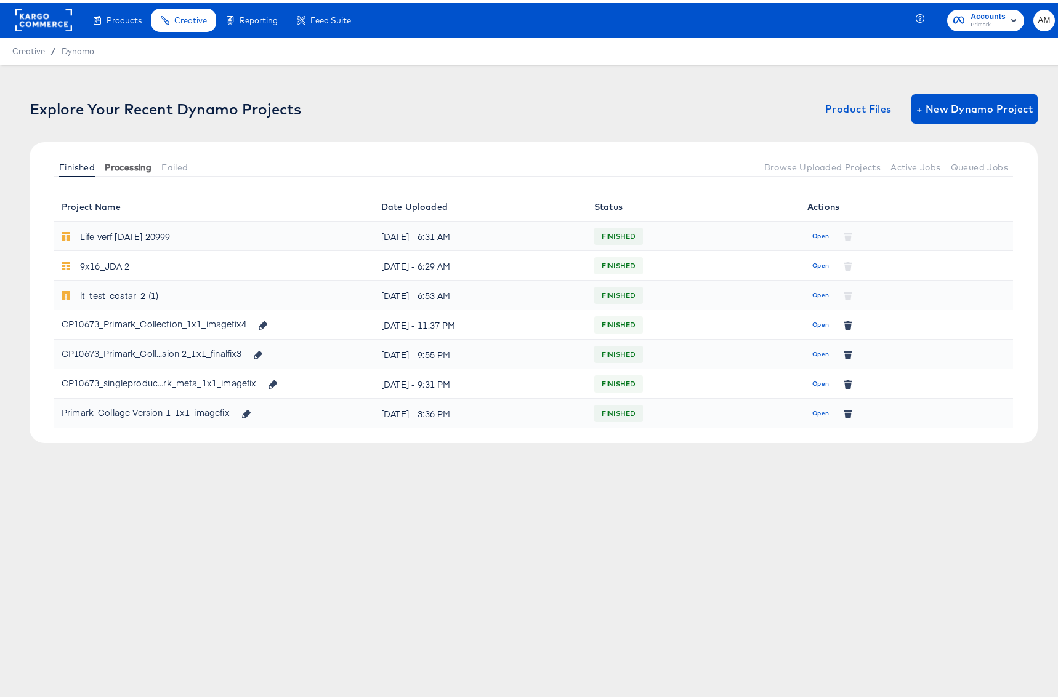
click at [133, 164] on span "Processing" at bounding box center [128, 164] width 47 height 10
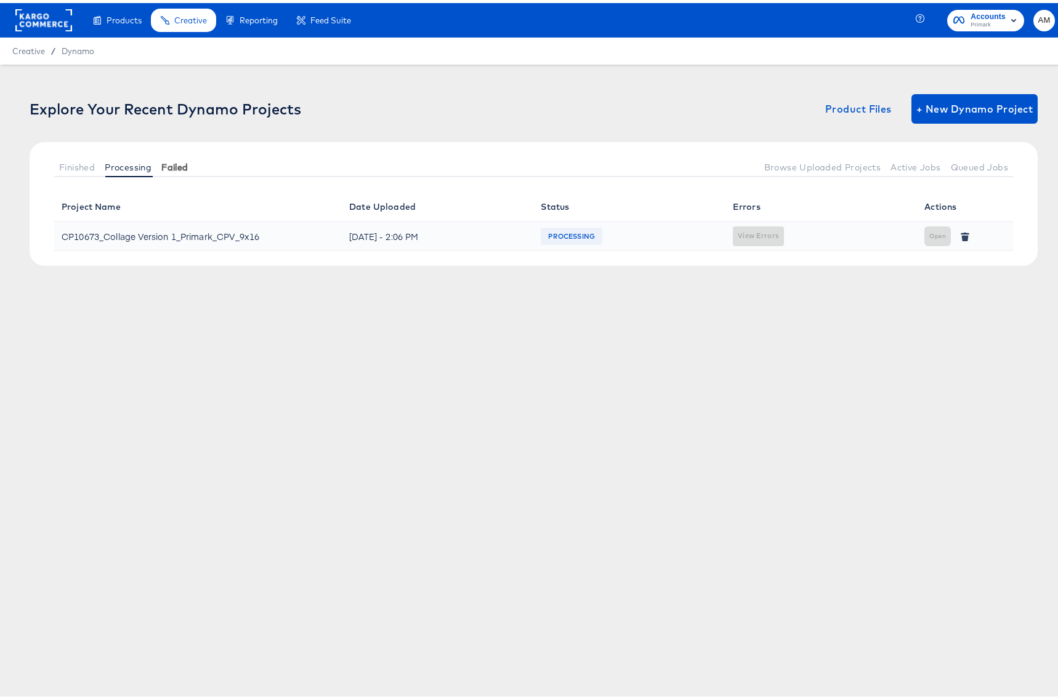
click at [175, 164] on span "Failed" at bounding box center [174, 164] width 26 height 10
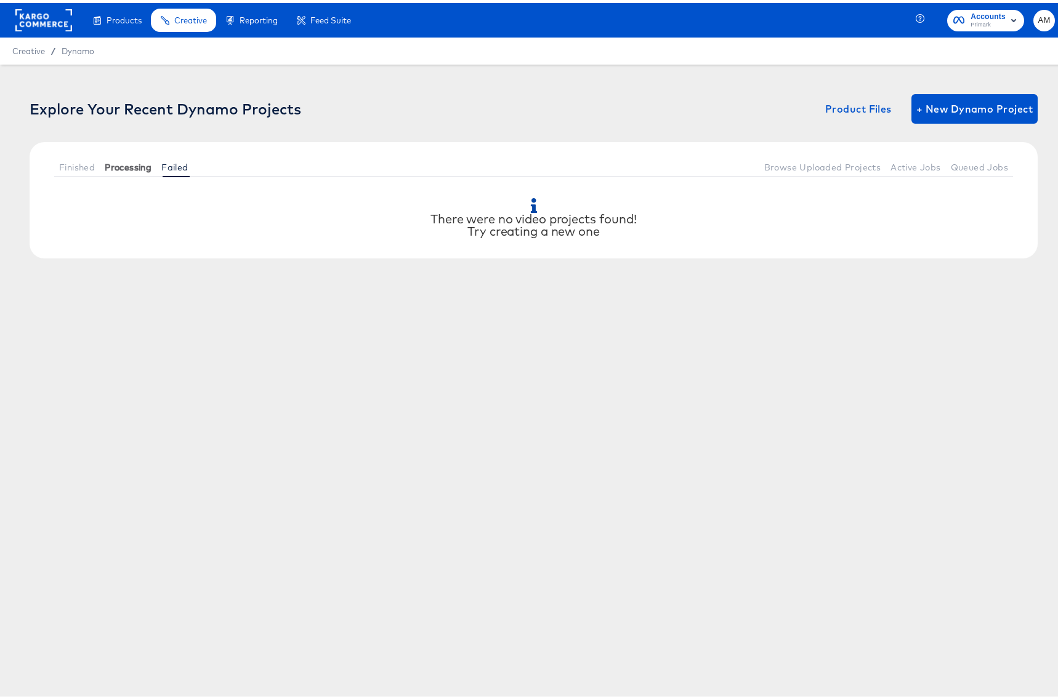
click at [135, 162] on span "Processing" at bounding box center [128, 164] width 47 height 10
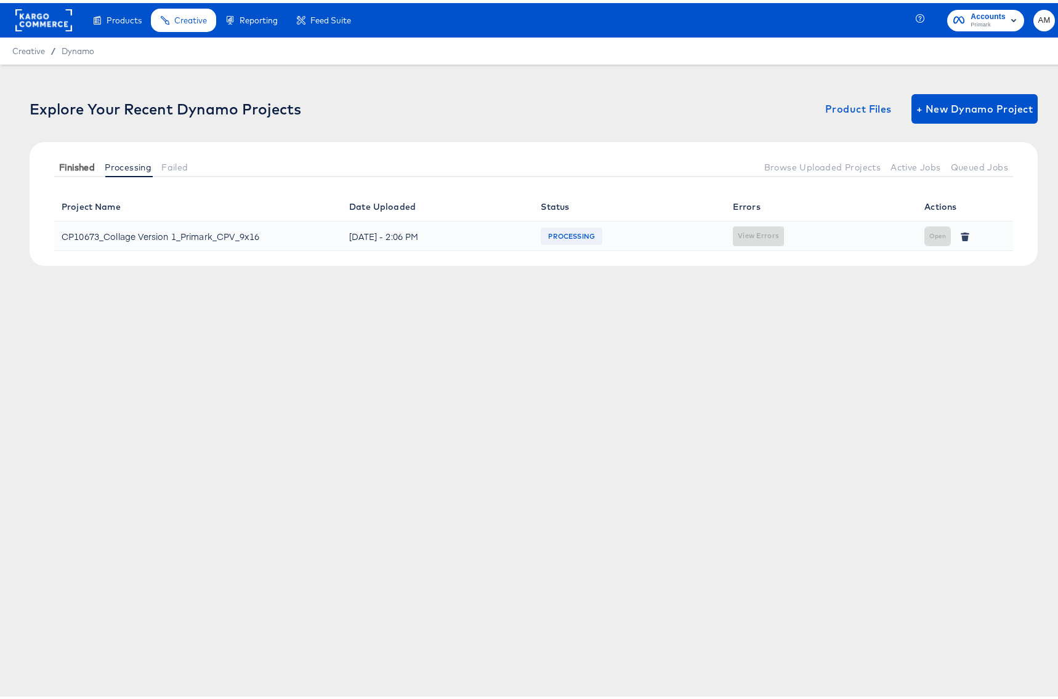
click at [80, 162] on span "Finished" at bounding box center [77, 164] width 36 height 10
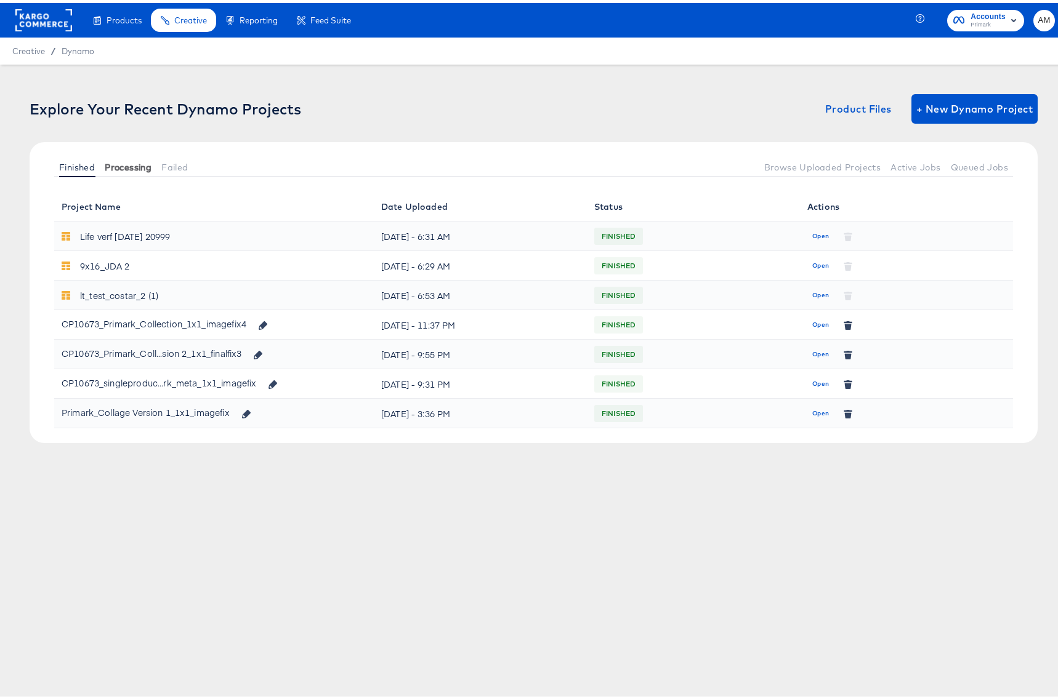
click at [128, 161] on span "Processing" at bounding box center [128, 164] width 47 height 10
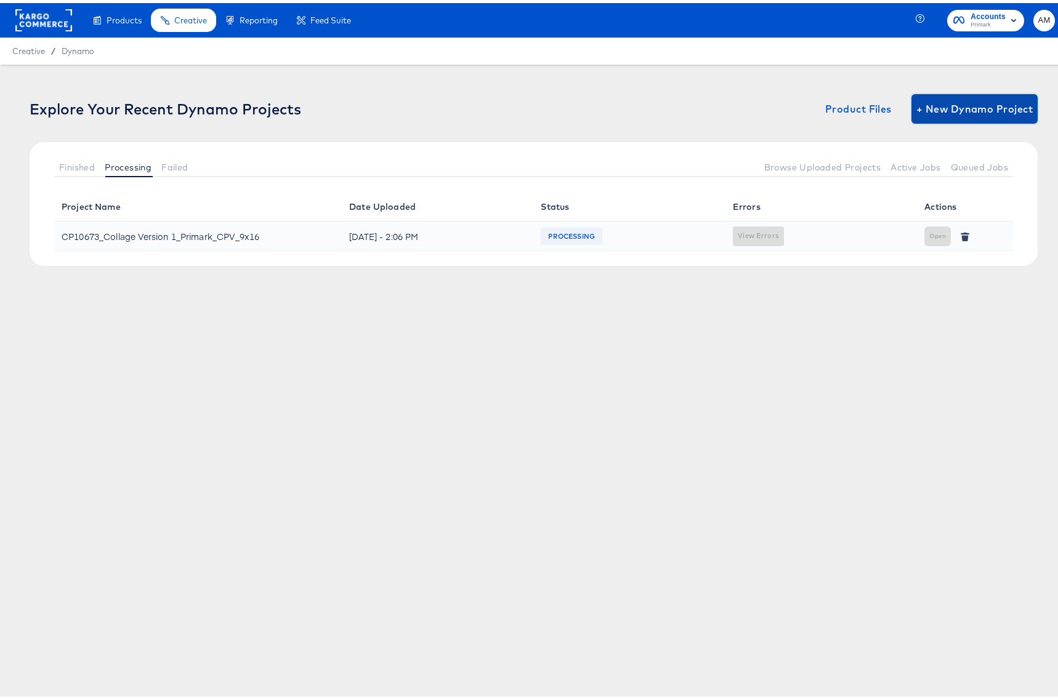
click at [953, 112] on span "+ New Dynamo Project" at bounding box center [974, 105] width 116 height 17
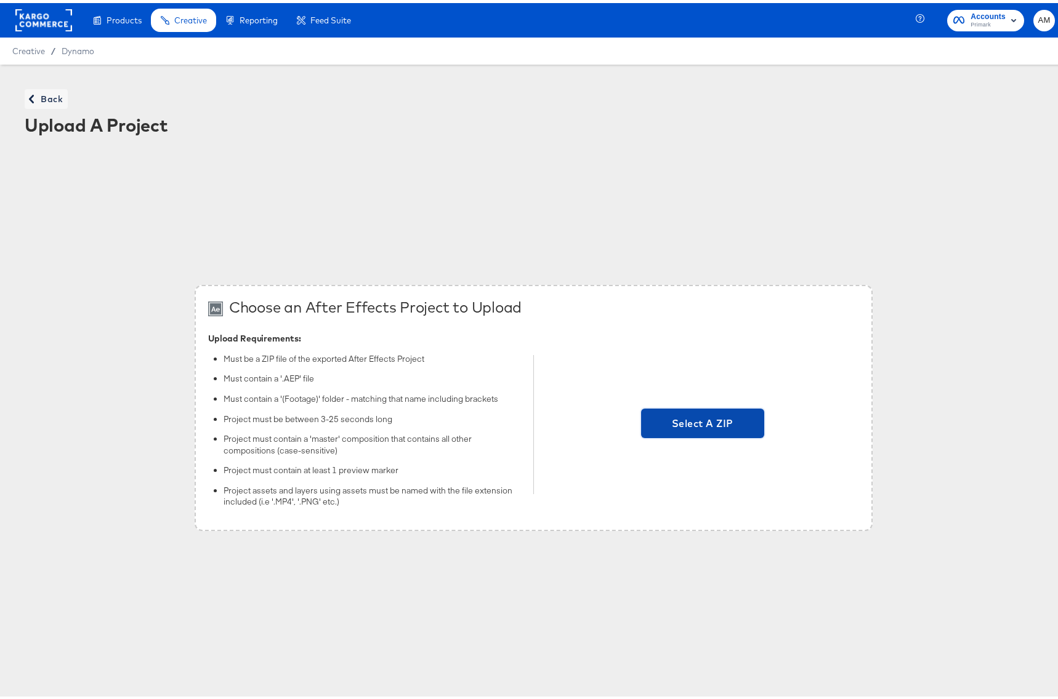
click at [676, 425] on span "Select A ZIP" at bounding box center [702, 420] width 113 height 17
click at [702, 422] on input "Select A ZIP" at bounding box center [702, 422] width 0 height 0
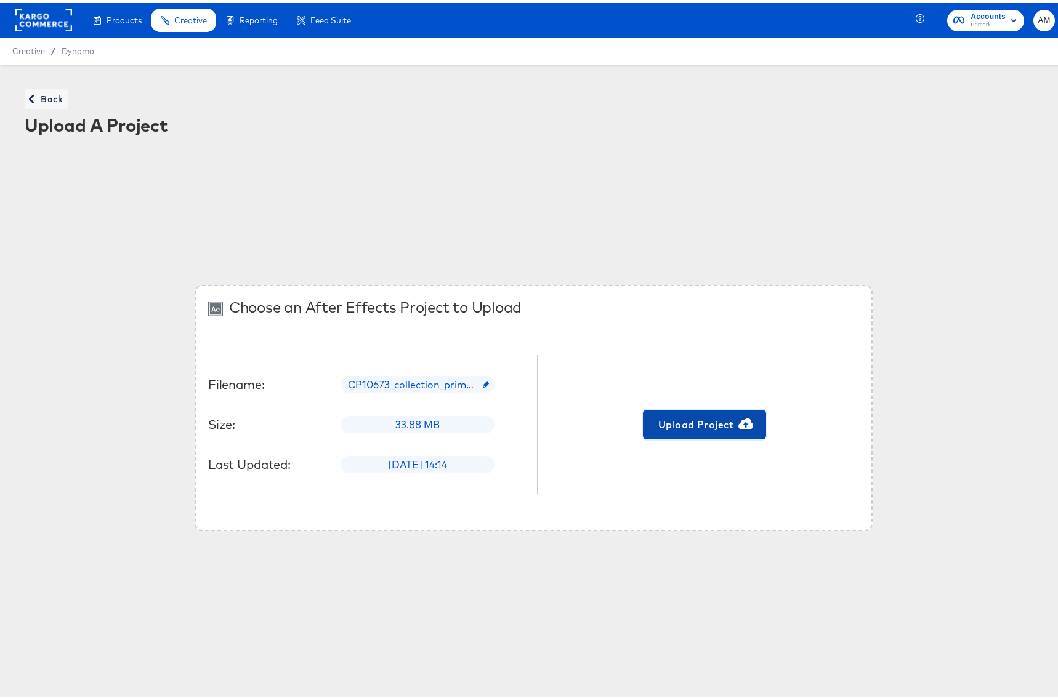
click at [700, 425] on span "Upload Project" at bounding box center [704, 421] width 113 height 17
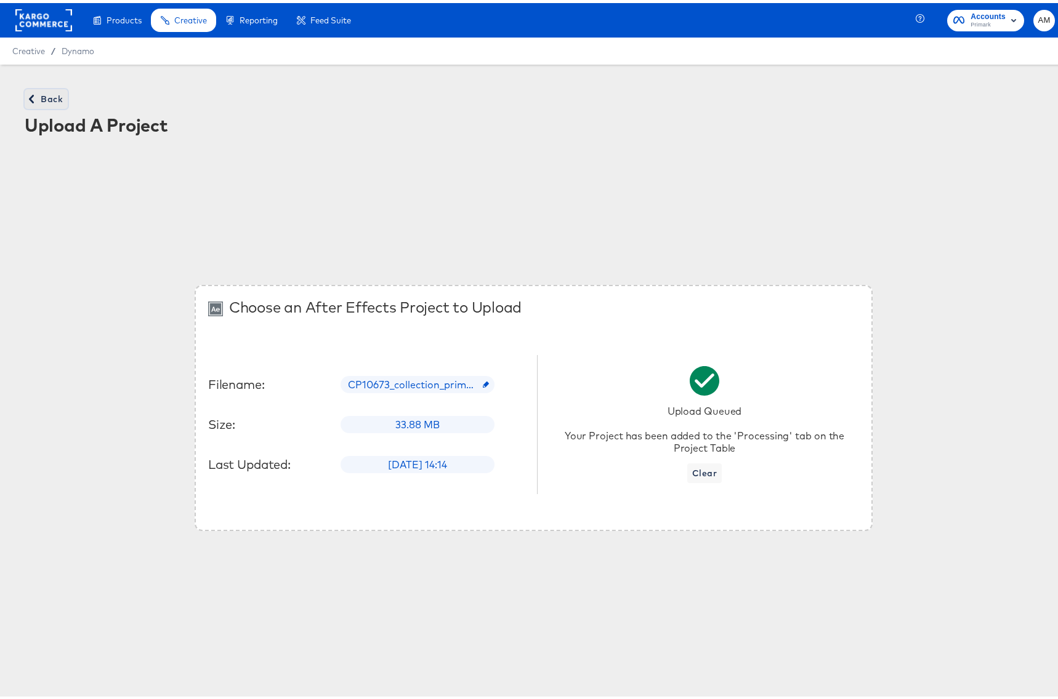
click at [37, 99] on span "Back" at bounding box center [46, 96] width 33 height 15
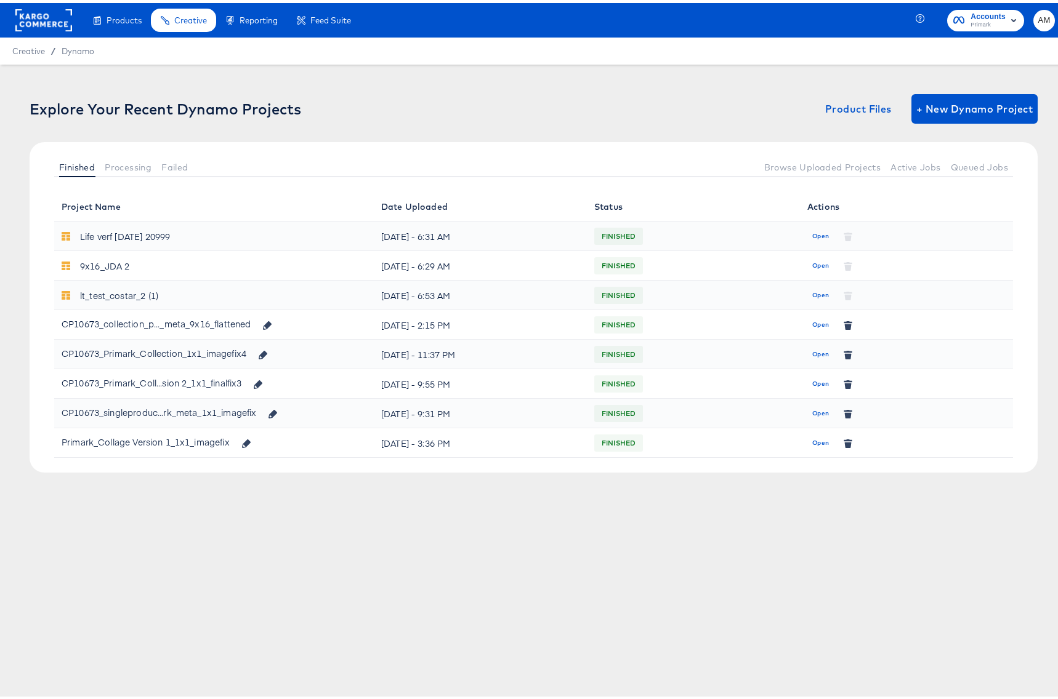
click at [143, 323] on div "CP10673_collection_p..._meta_9x16_flattened" at bounding box center [156, 321] width 189 height 20
click at [831, 105] on span "Product Files" at bounding box center [858, 105] width 66 height 17
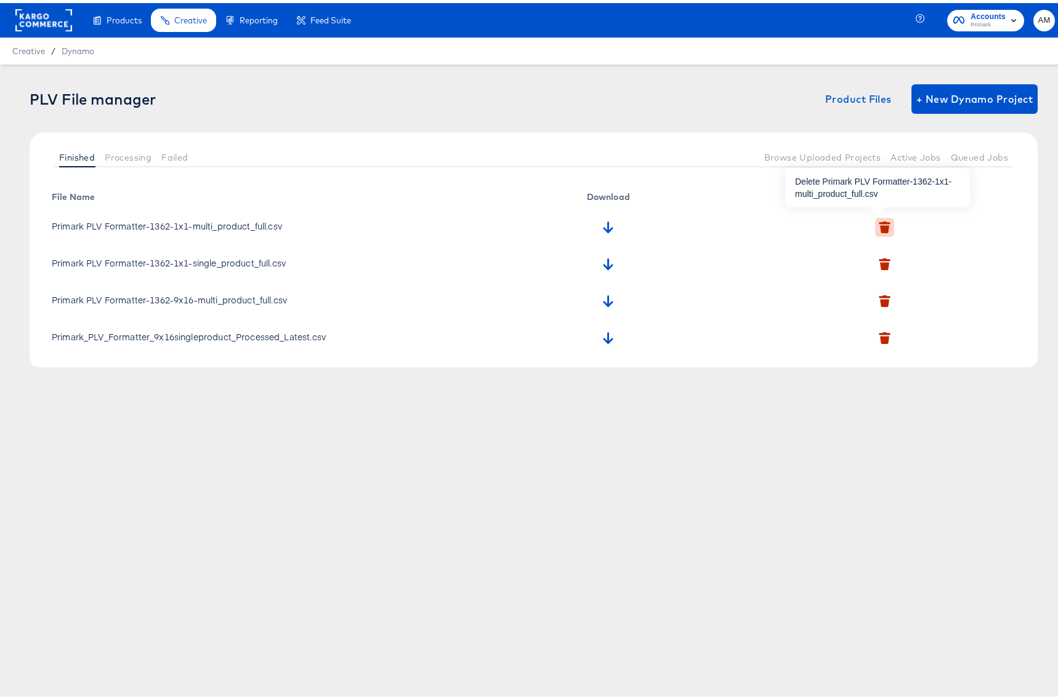
click at [880, 223] on icon "button" at bounding box center [884, 226] width 9 height 8
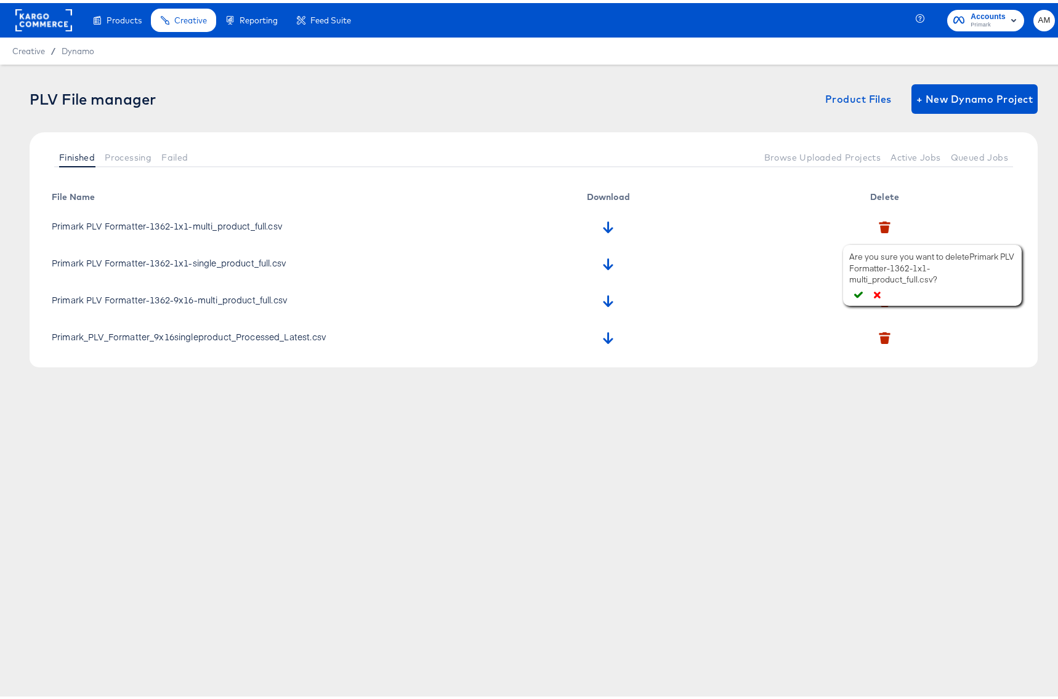
click at [854, 287] on icon "button" at bounding box center [858, 291] width 9 height 9
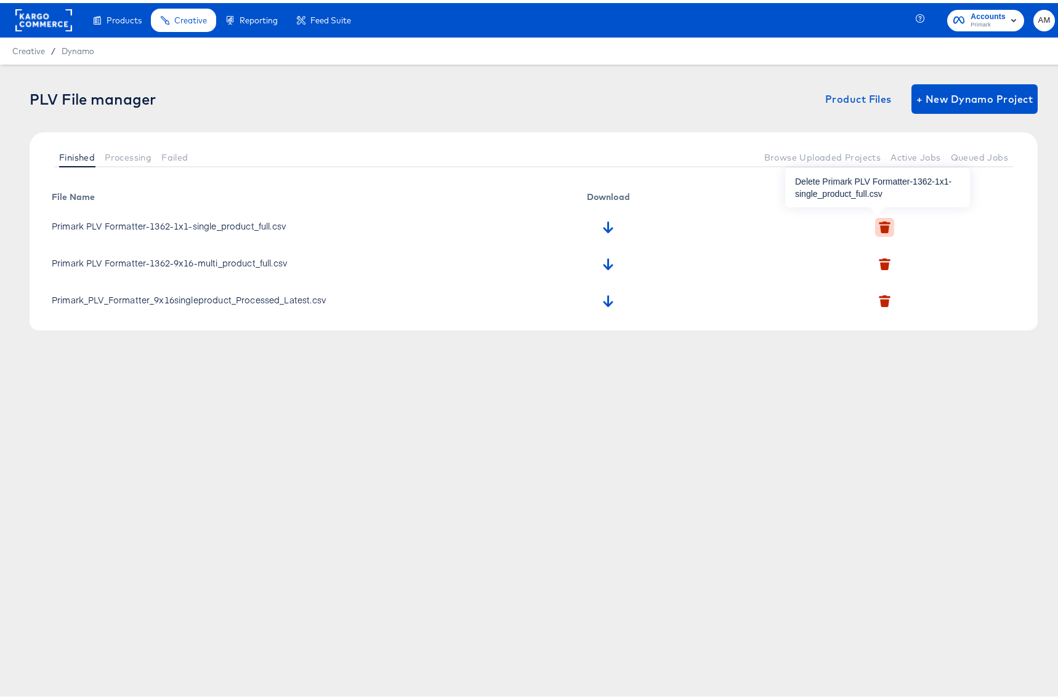
click at [880, 223] on icon "button" at bounding box center [884, 226] width 9 height 8
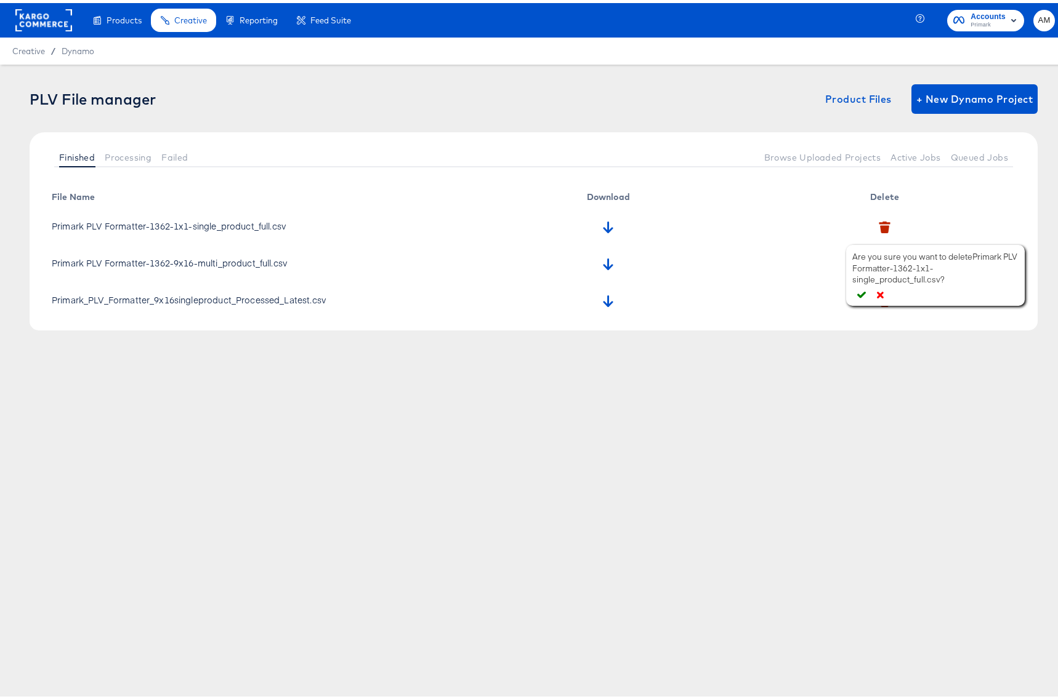
click at [857, 291] on icon "button" at bounding box center [861, 292] width 9 height 7
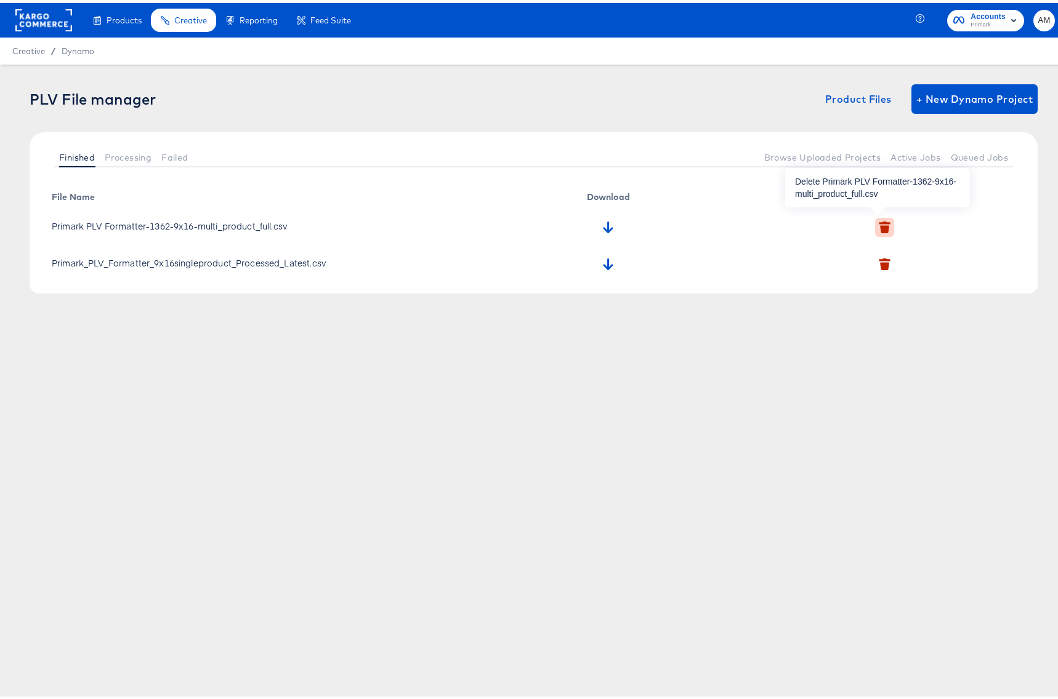
click at [878, 222] on icon "button" at bounding box center [884, 225] width 12 height 12
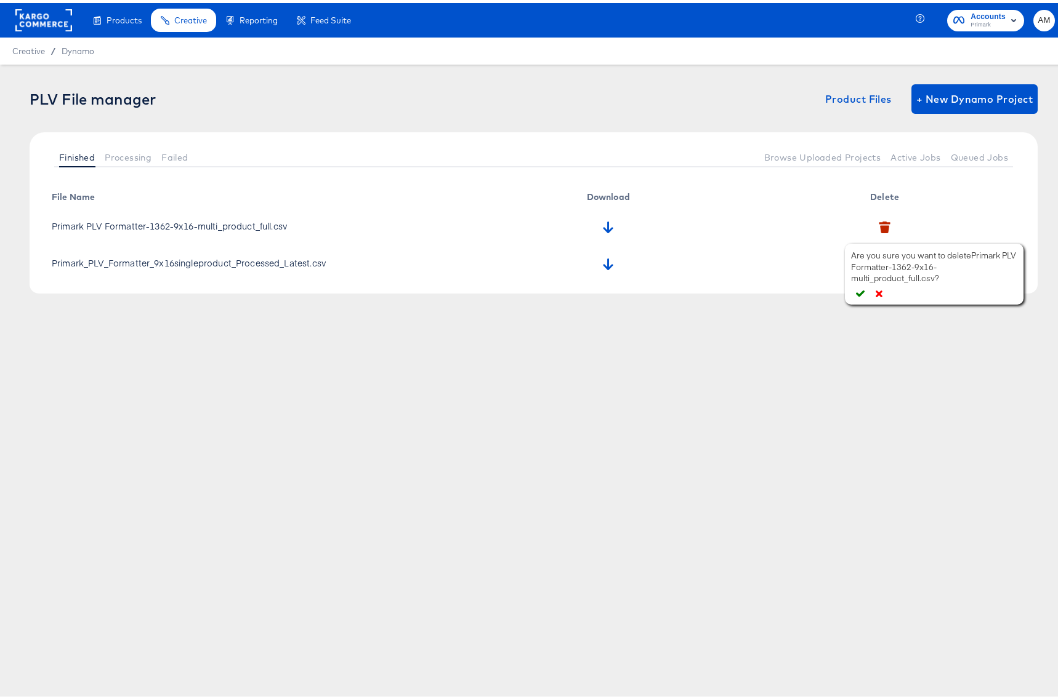
click at [856, 289] on icon "button" at bounding box center [860, 290] width 9 height 9
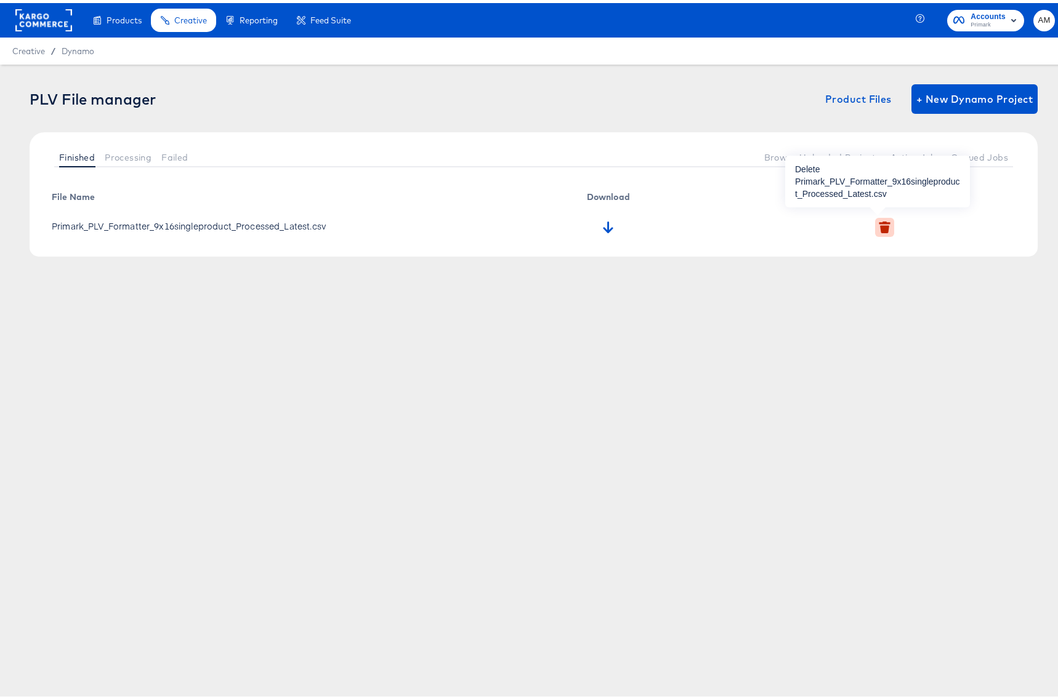
click at [880, 223] on icon "button" at bounding box center [884, 226] width 9 height 8
click at [858, 278] on icon "button" at bounding box center [859, 280] width 9 height 9
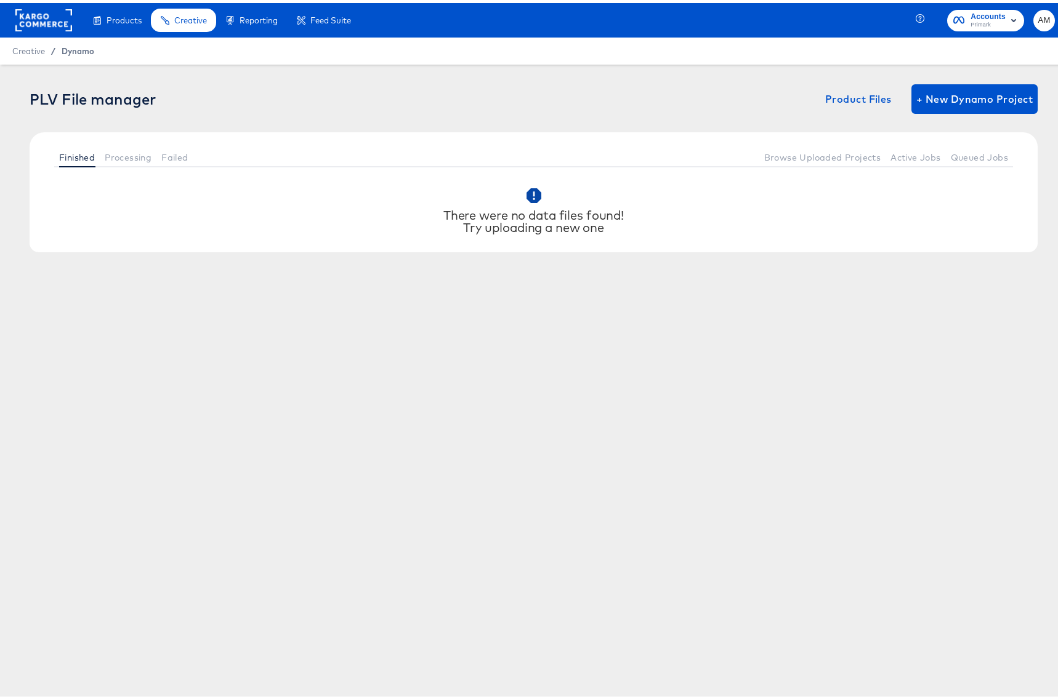
click at [70, 50] on span "Dynamo" at bounding box center [78, 48] width 33 height 10
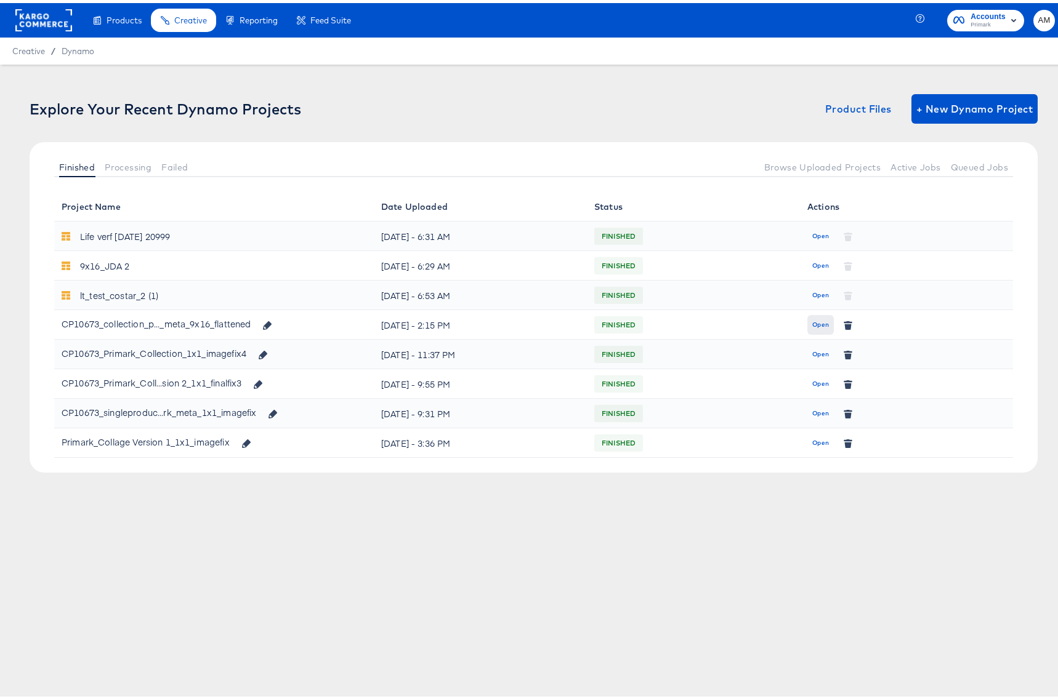
click at [812, 320] on span "Open" at bounding box center [820, 321] width 17 height 11
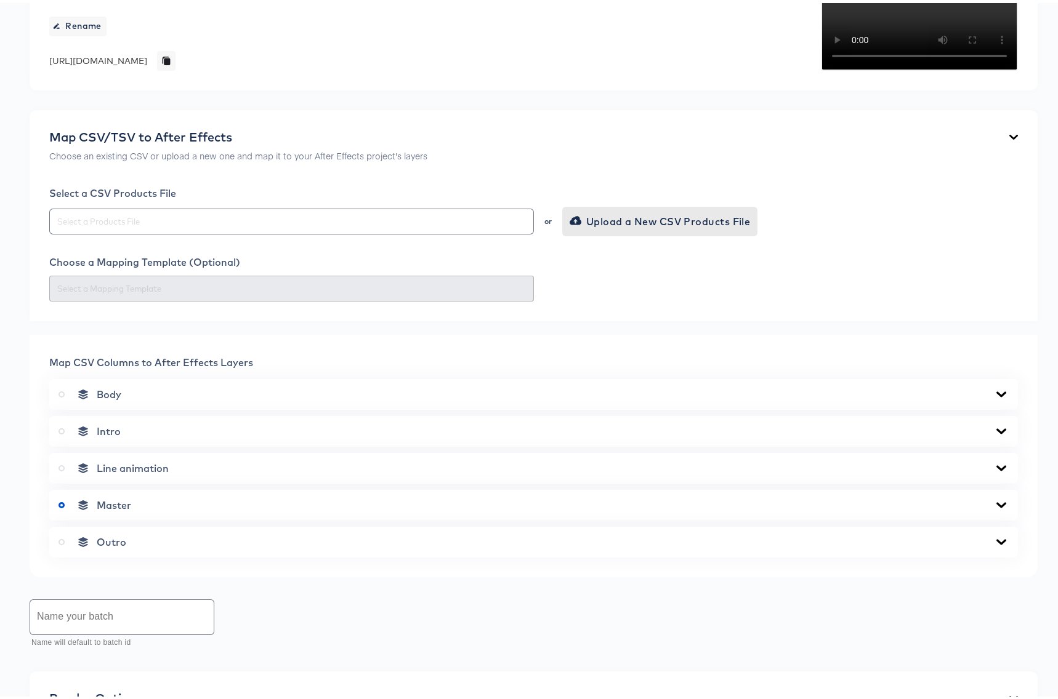
scroll to position [182, 0]
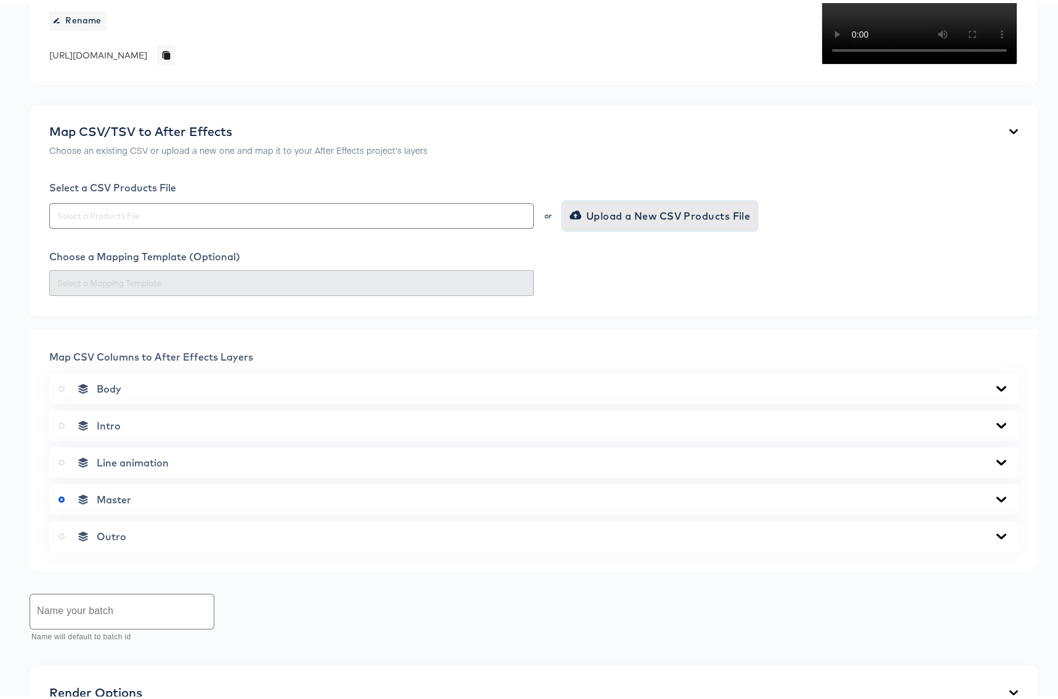
click at [628, 222] on span "Upload a New CSV Products File" at bounding box center [661, 212] width 179 height 17
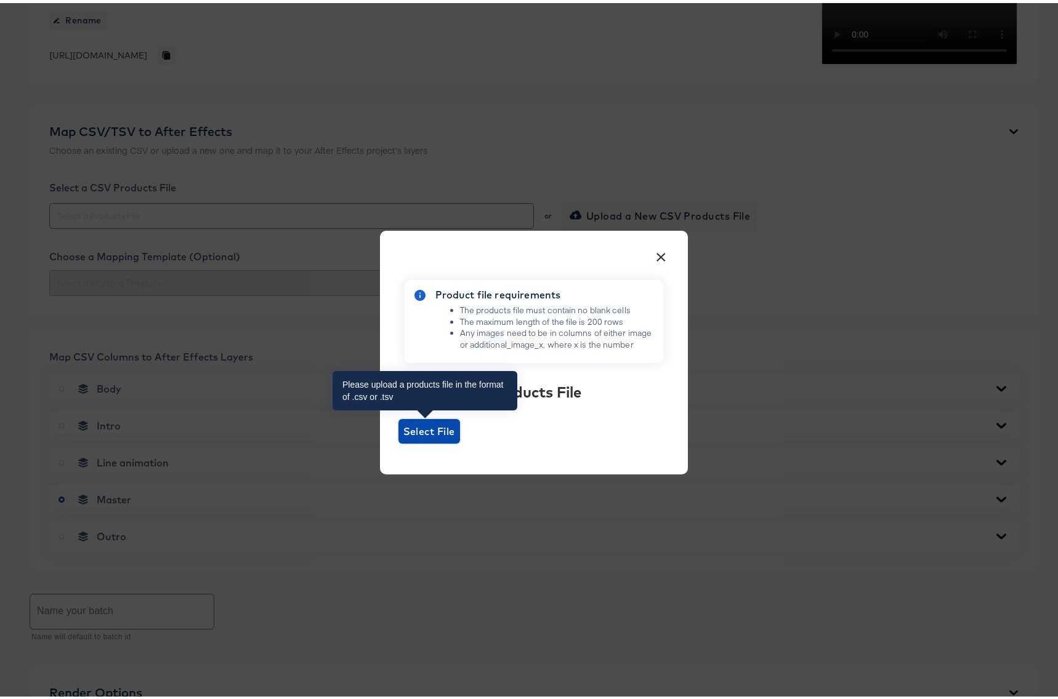
click at [421, 428] on span "Select File" at bounding box center [429, 428] width 52 height 17
click at [398, 441] on input "Select File" at bounding box center [398, 441] width 0 height 0
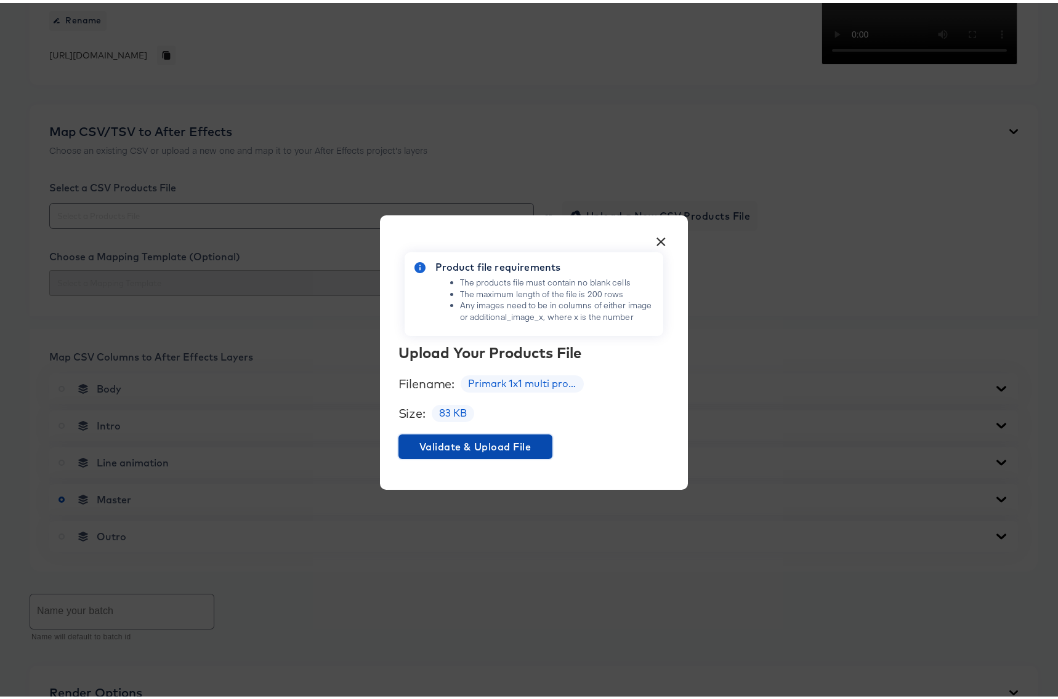
click at [504, 442] on span "Validate & Upload File" at bounding box center [475, 443] width 144 height 17
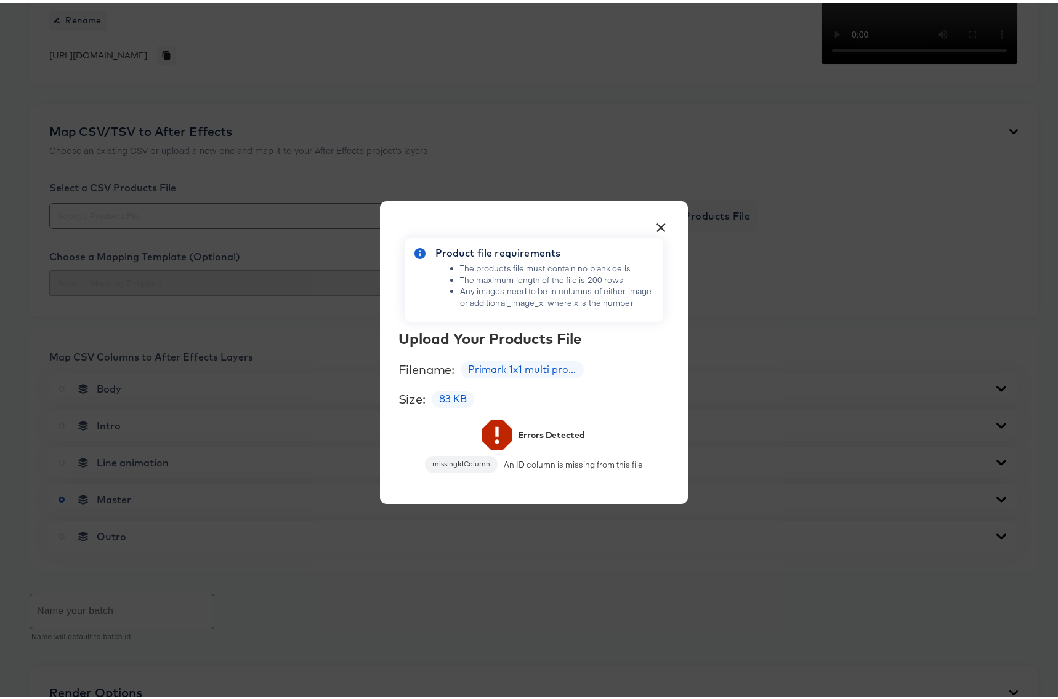
click at [656, 224] on button "×" at bounding box center [661, 222] width 22 height 22
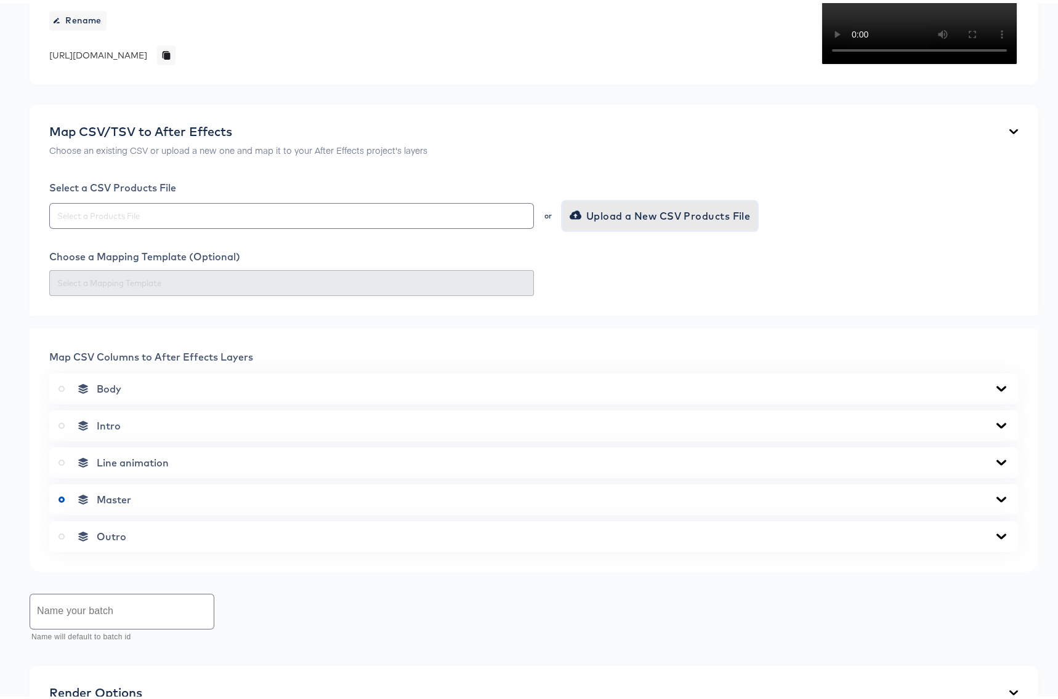
click at [609, 222] on span "Upload a New CSV Products File" at bounding box center [661, 212] width 179 height 17
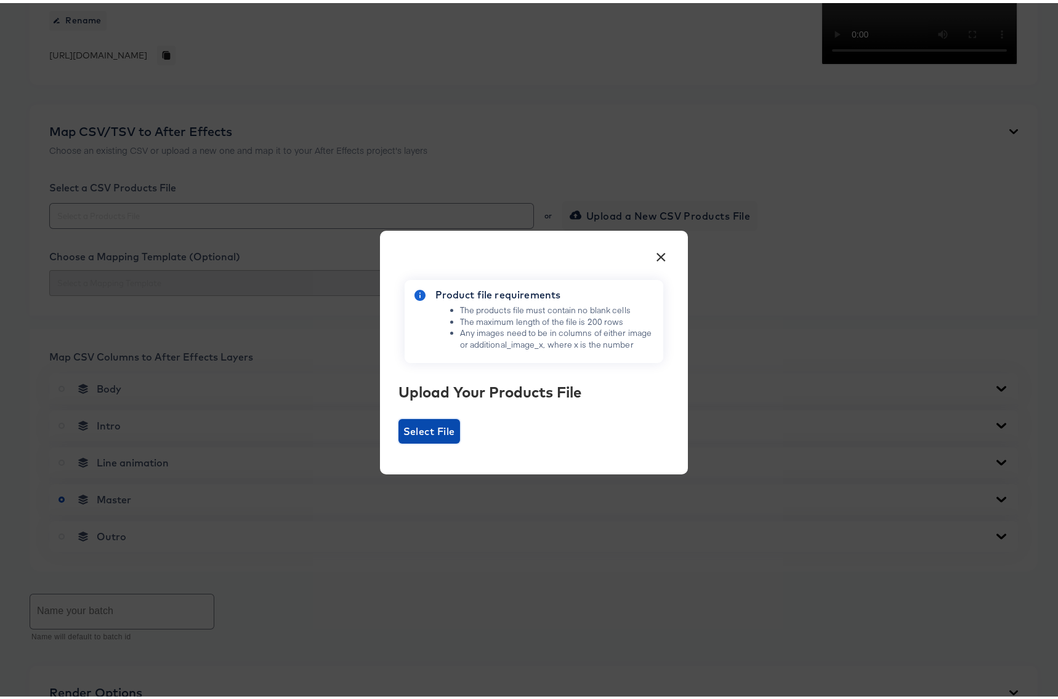
click at [421, 429] on span "Select File" at bounding box center [429, 428] width 52 height 17
click at [398, 441] on input "Select File" at bounding box center [398, 441] width 0 height 0
click at [432, 425] on span "Select File" at bounding box center [429, 428] width 52 height 17
click at [398, 441] on input "Select File" at bounding box center [398, 441] width 0 height 0
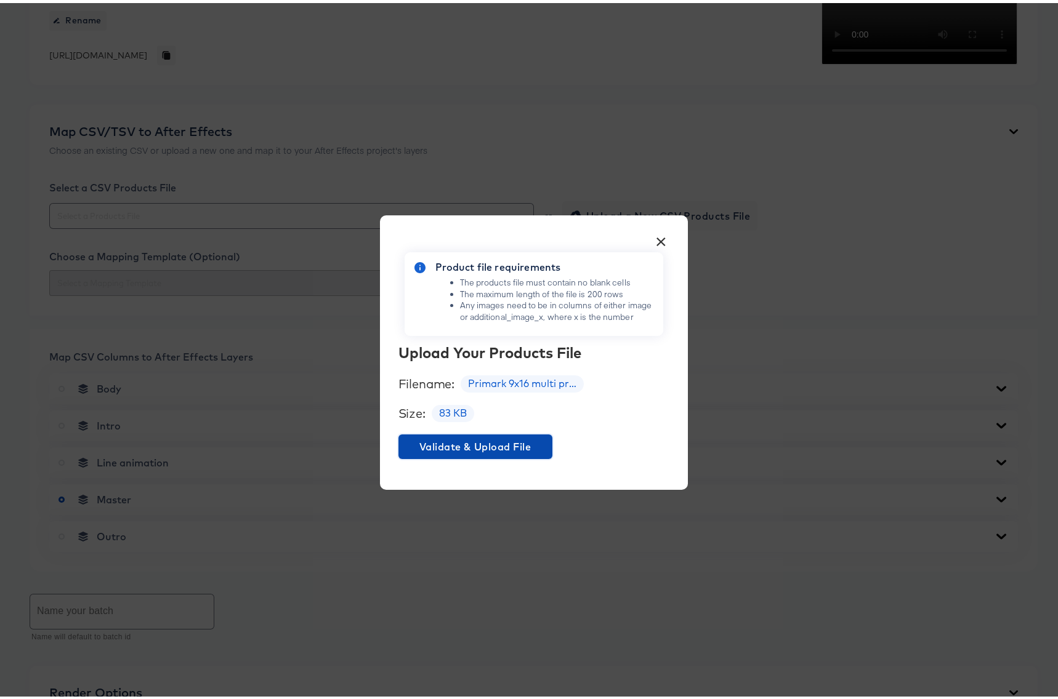
click at [491, 441] on span "Validate & Upload File" at bounding box center [475, 443] width 144 height 17
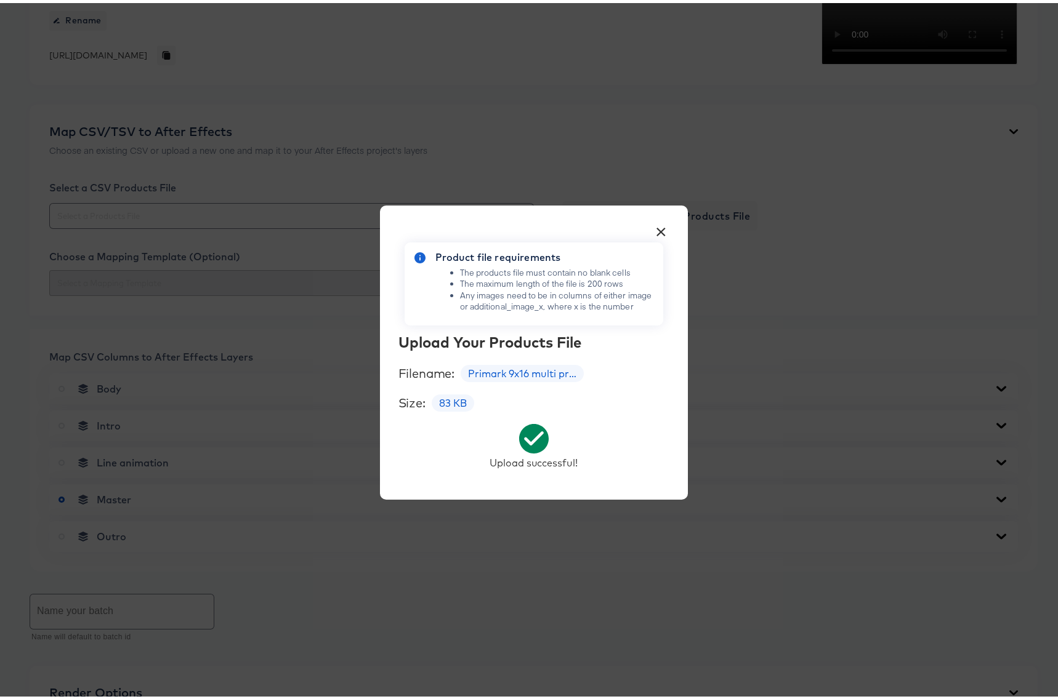
click at [658, 226] on button "×" at bounding box center [661, 226] width 22 height 22
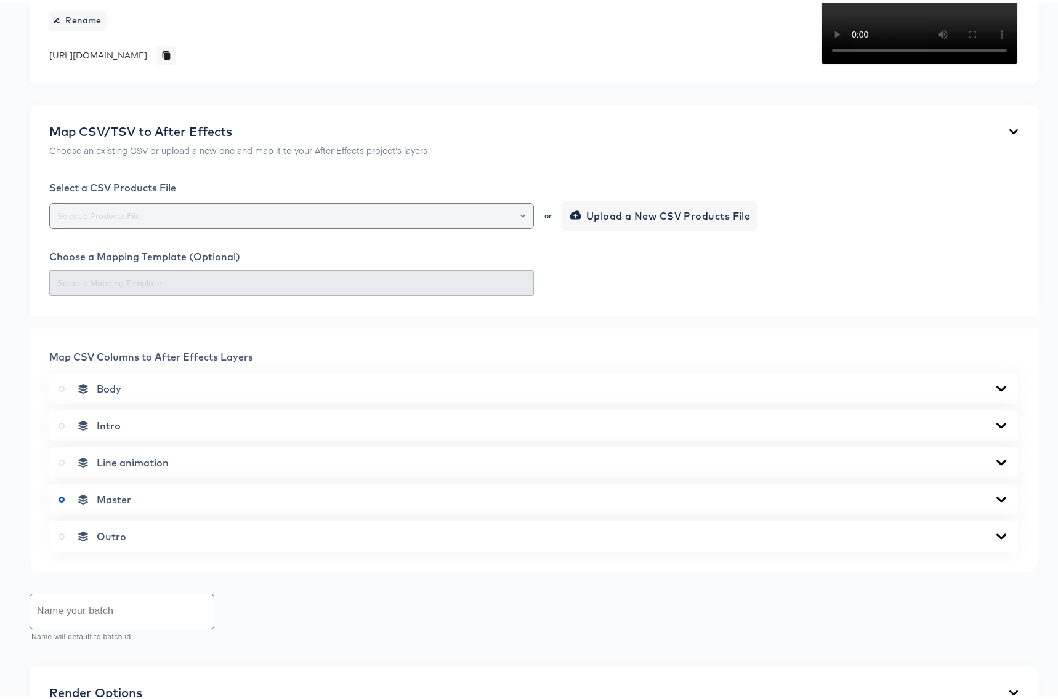
click at [515, 222] on div at bounding box center [517, 212] width 21 height 17
click at [520, 222] on button "Open" at bounding box center [522, 212] width 5 height 17
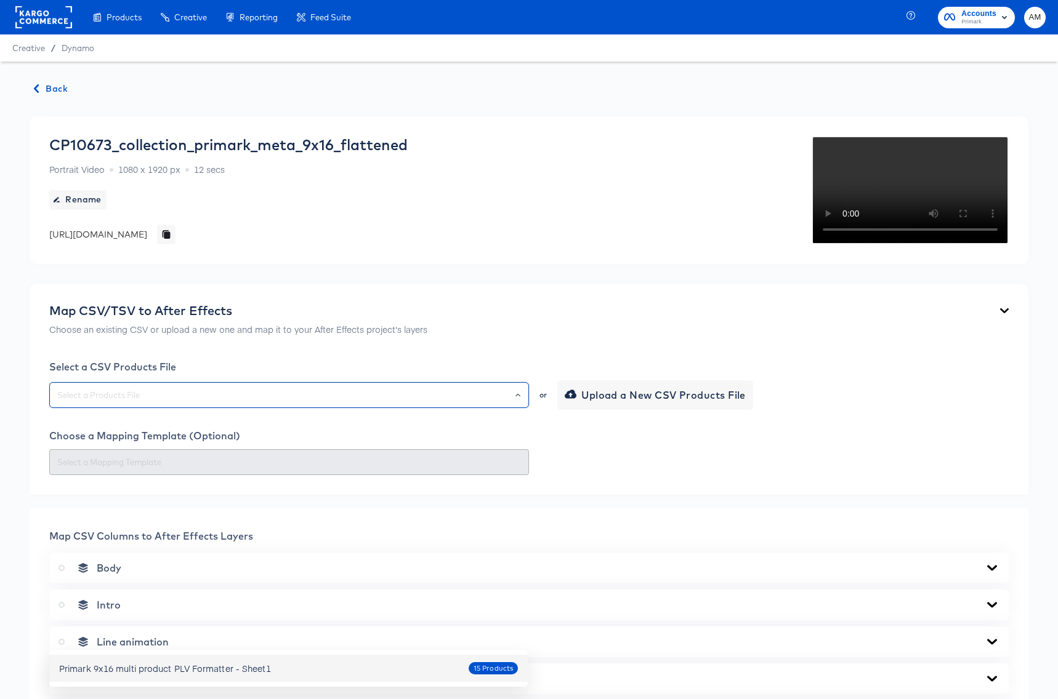
scroll to position [182, 0]
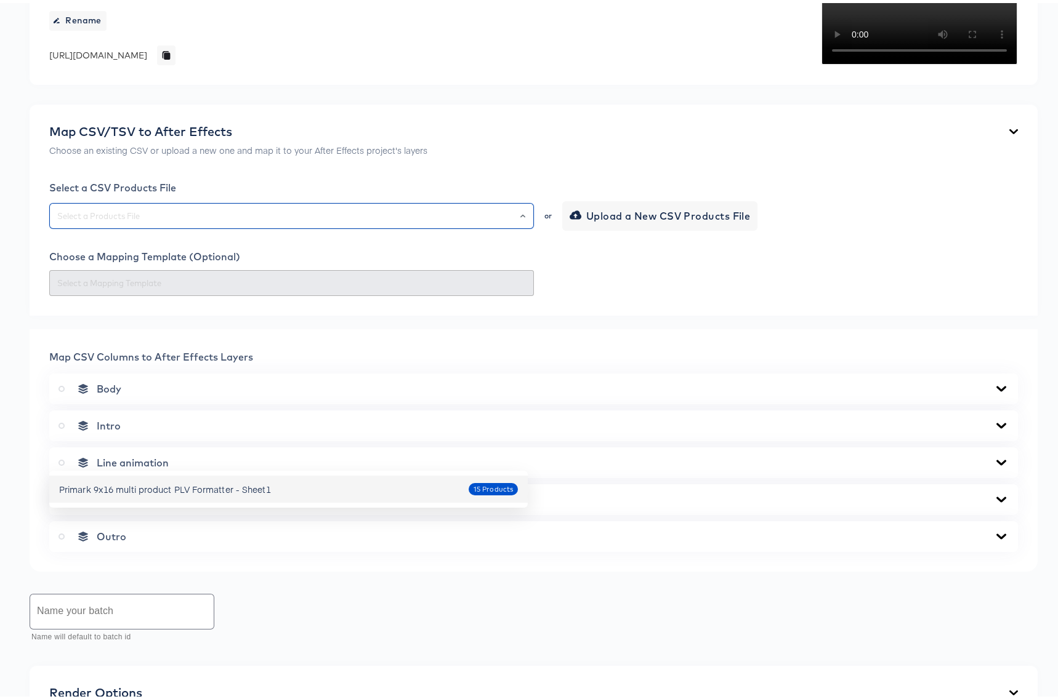
click at [409, 482] on div "Primark 9x16 multi product PLV Formatter - Sheet1 15 Products" at bounding box center [288, 486] width 459 height 20
type input "Primark 9x16 multi product PLV Formatter - Sheet1"
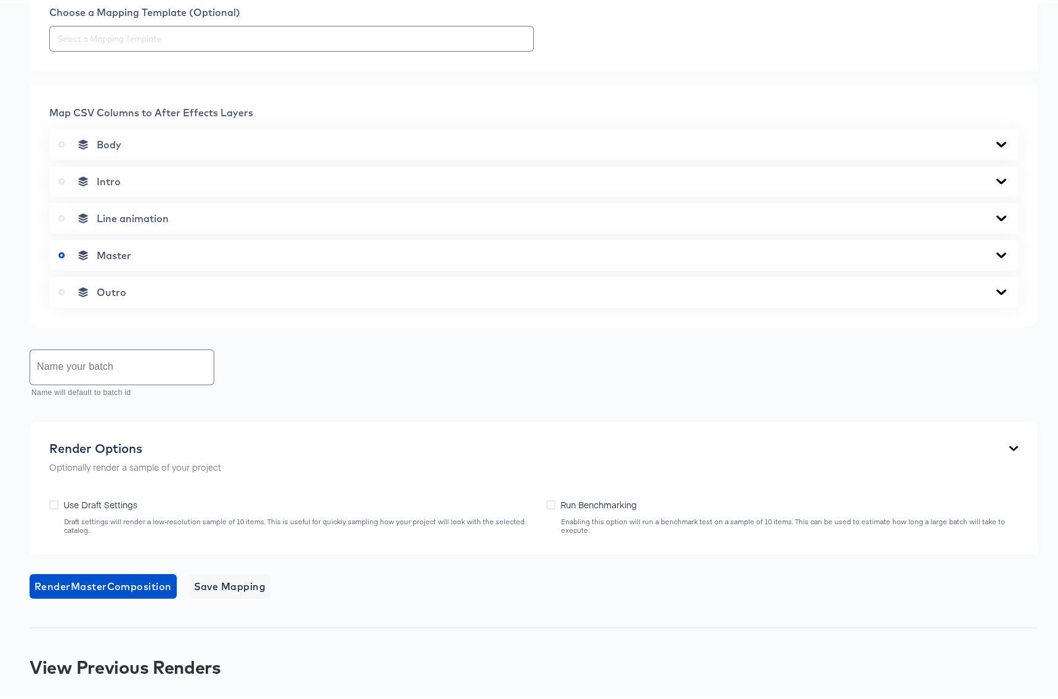
scroll to position [449, 0]
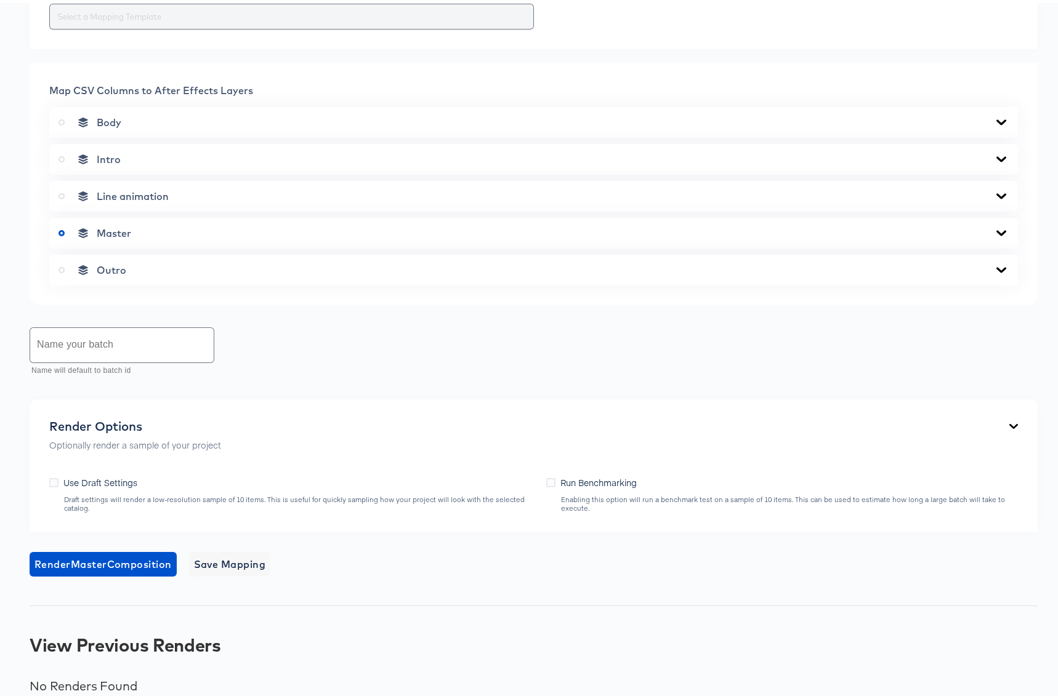
click at [510, 21] on input "text" at bounding box center [291, 14] width 473 height 14
click at [645, 26] on div at bounding box center [533, 14] width 968 height 26
click at [994, 124] on icon at bounding box center [1001, 120] width 15 height 10
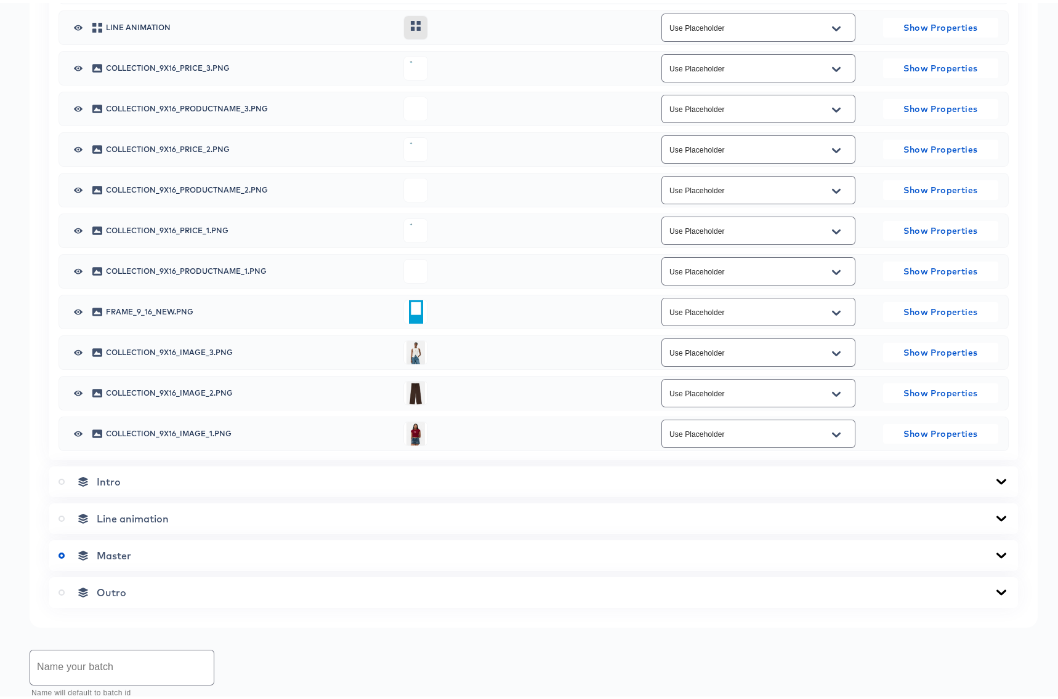
scroll to position [672, 0]
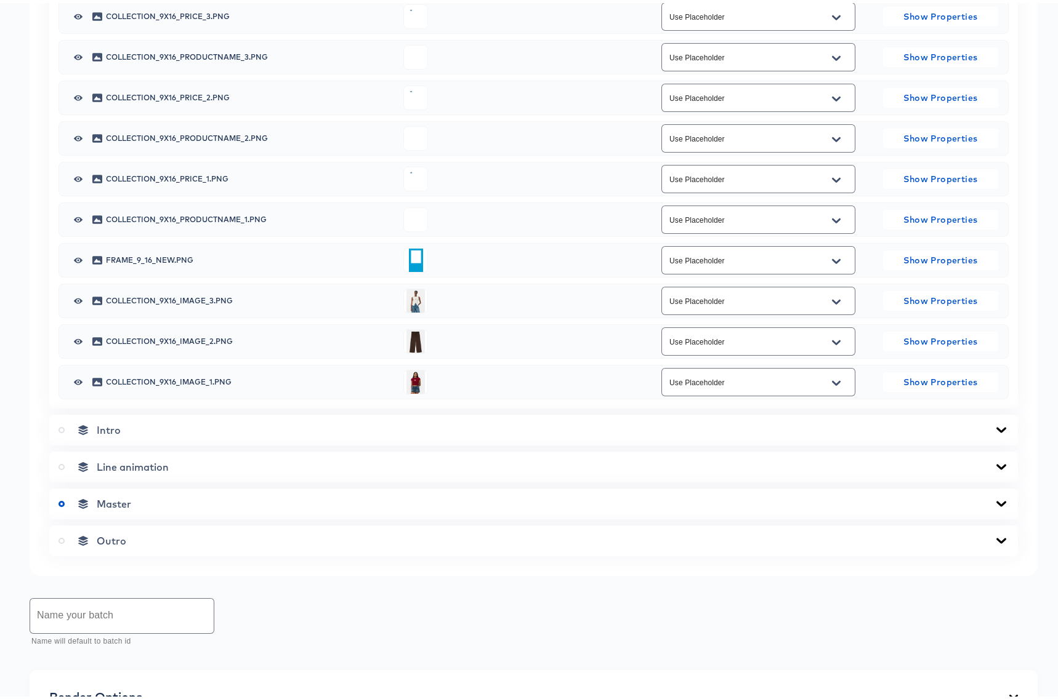
click at [832, 17] on icon "Open" at bounding box center [836, 14] width 9 height 5
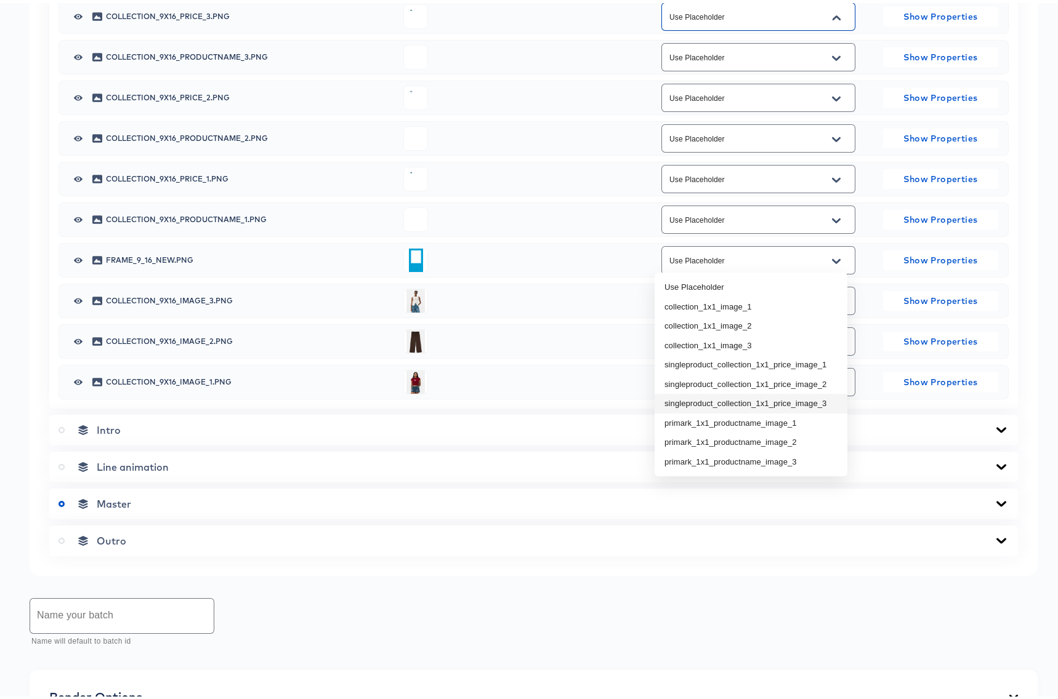
click at [816, 401] on li "singleproduct_collection_1x1_price_image_3" at bounding box center [750, 401] width 193 height 20
type input "singleproduct_collection_1x1_price_image_3"
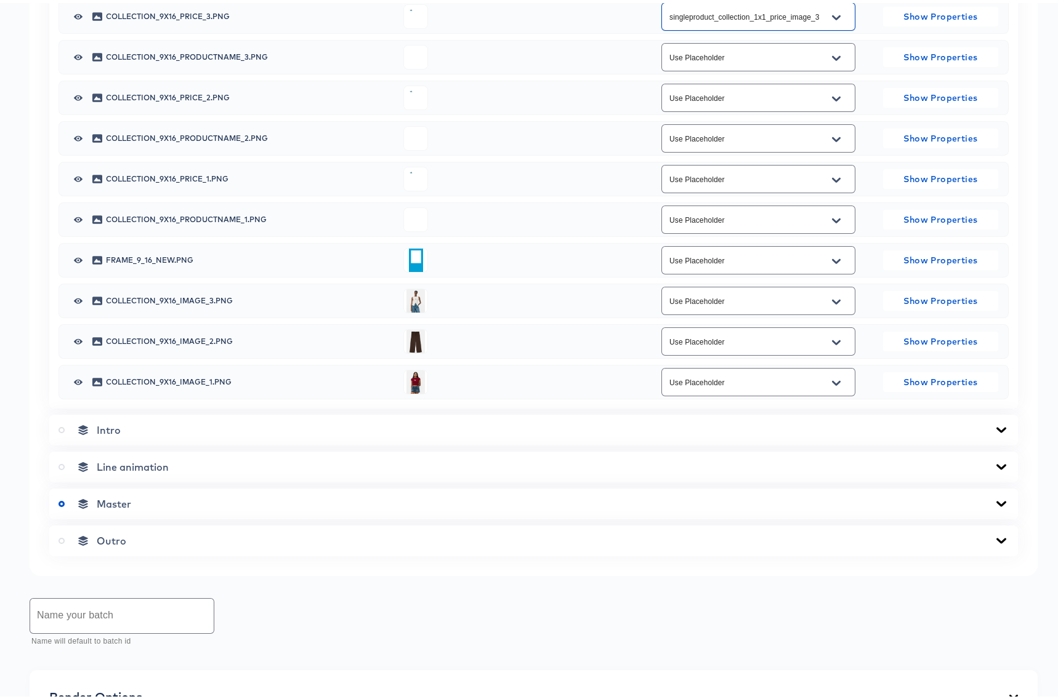
click at [832, 60] on icon "Open" at bounding box center [836, 55] width 9 height 10
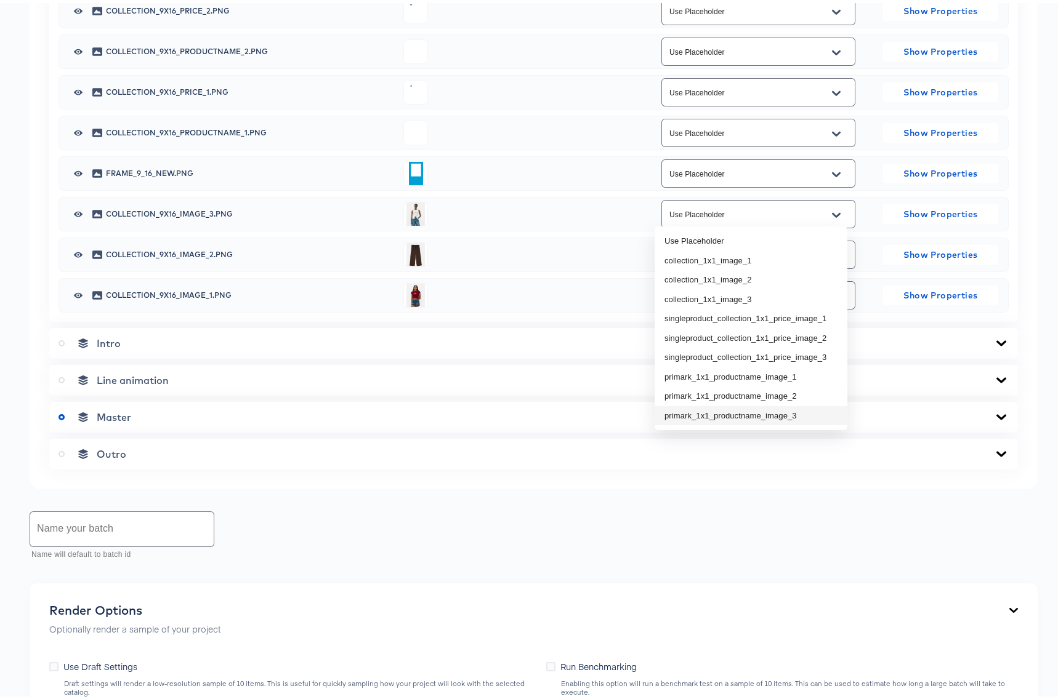
scroll to position [783, 0]
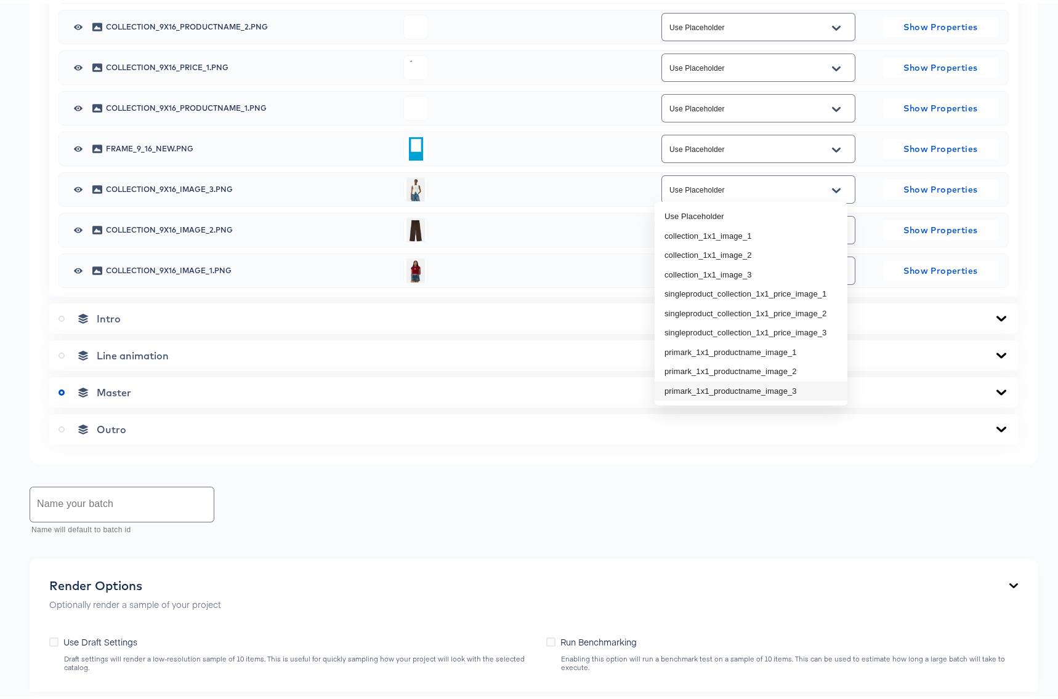
click at [785, 387] on li "primark_1x1_productname_image_3" at bounding box center [750, 389] width 193 height 20
type input "primark_1x1_productname_image_3"
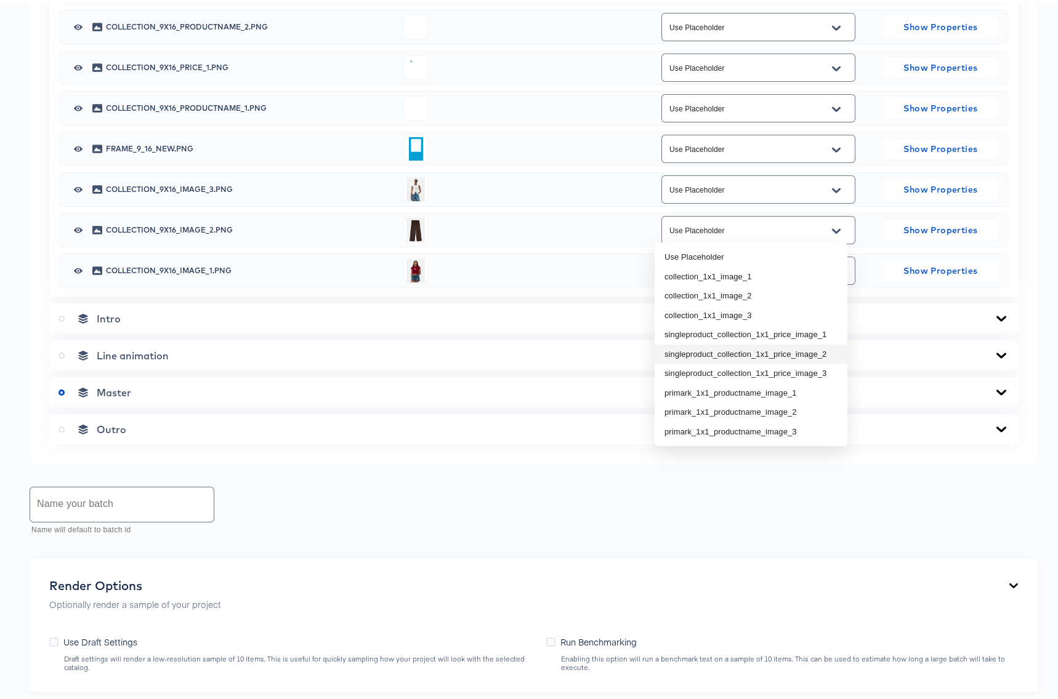
click at [828, 350] on li "singleproduct_collection_1x1_price_image_2" at bounding box center [750, 352] width 193 height 20
type input "singleproduct_collection_1x1_price_image_2"
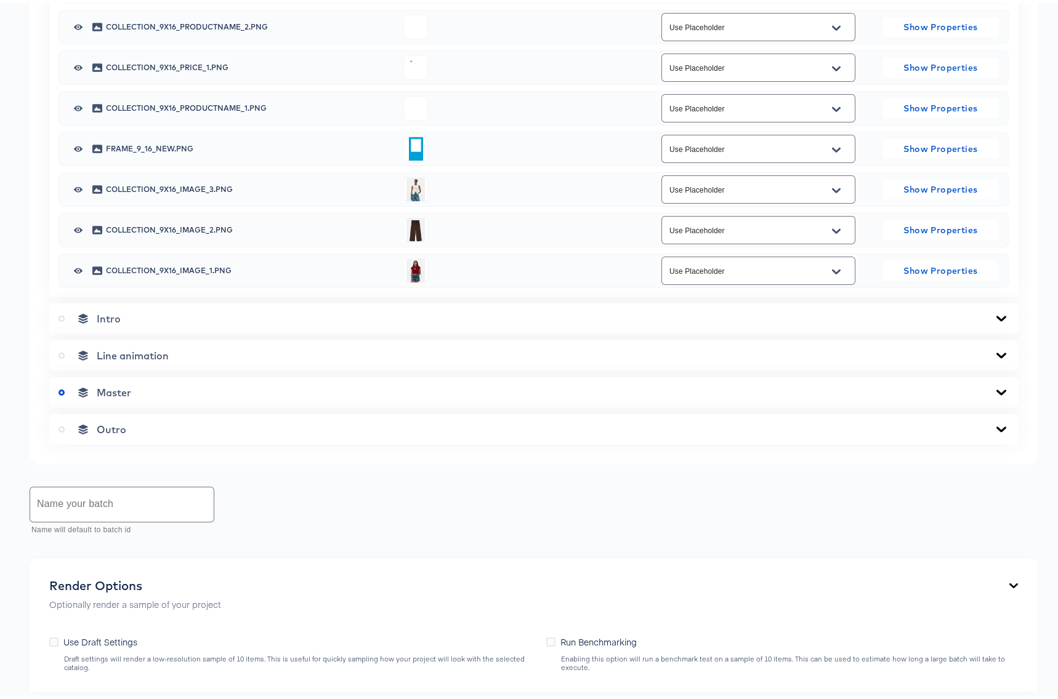
click at [832, 30] on icon "Open" at bounding box center [836, 25] width 9 height 10
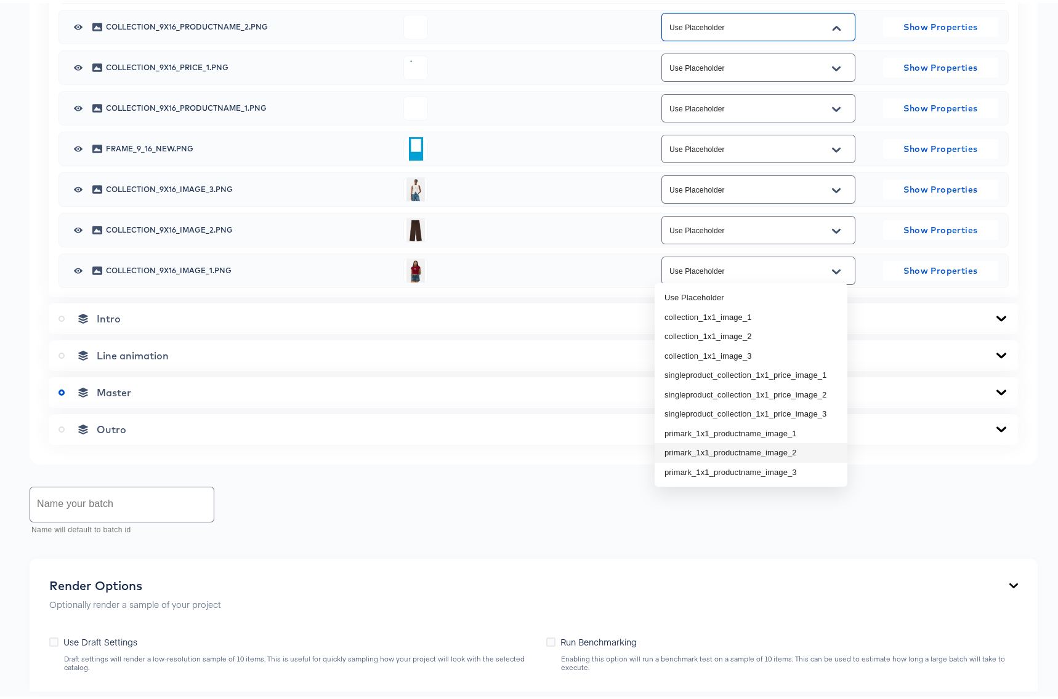
click at [813, 445] on li "primark_1x1_productname_image_2" at bounding box center [750, 450] width 193 height 20
type input "primark_1x1_productname_image_2"
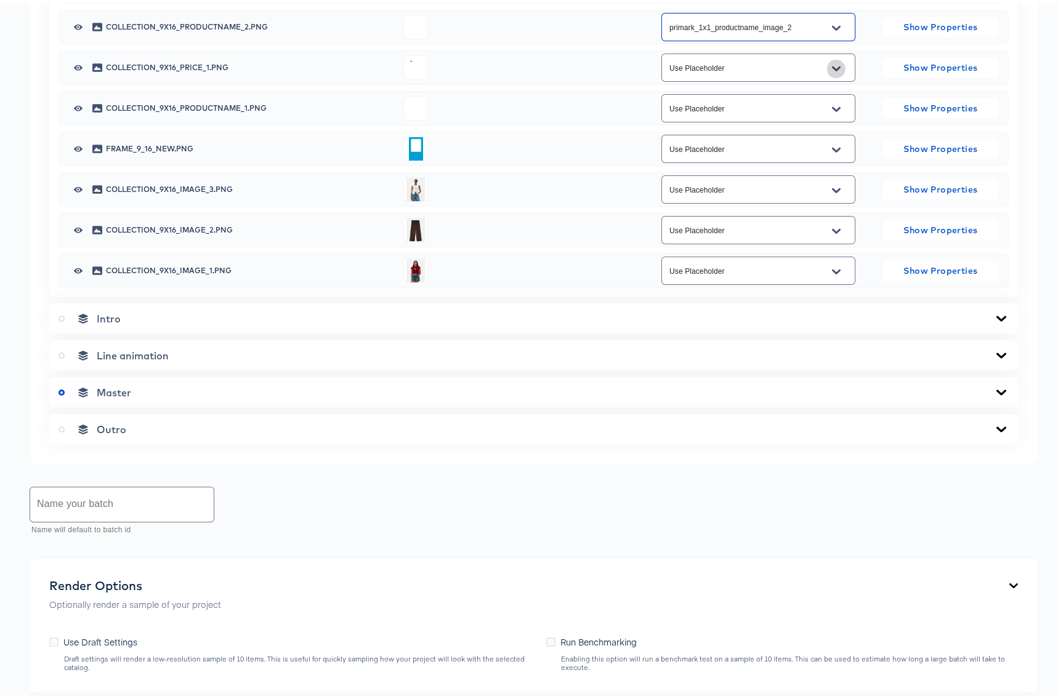
click at [835, 76] on button "Open" at bounding box center [836, 66] width 18 height 20
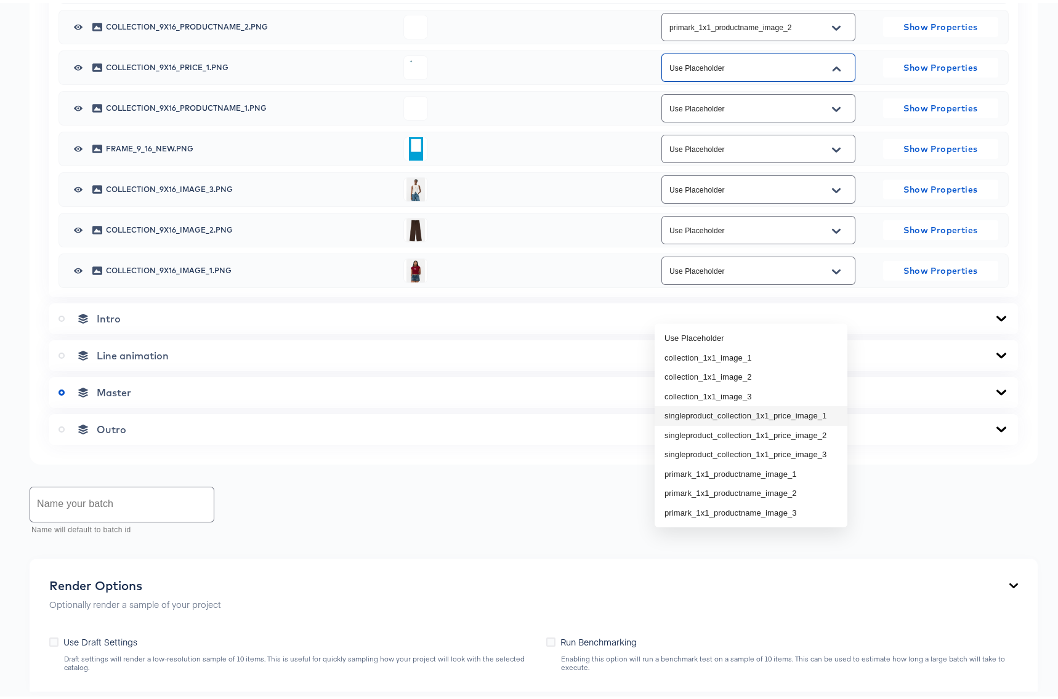
click at [830, 412] on li "singleproduct_collection_1x1_price_image_1" at bounding box center [750, 413] width 193 height 20
type input "singleproduct_collection_1x1_price_image_1"
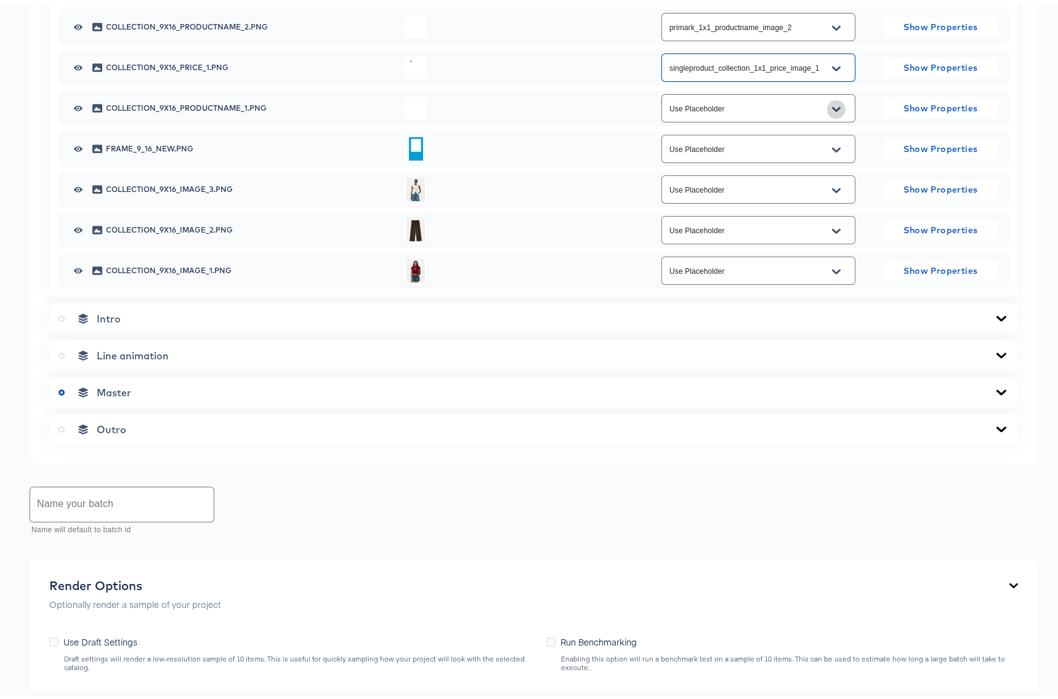
click at [831, 116] on button "Open" at bounding box center [836, 107] width 18 height 20
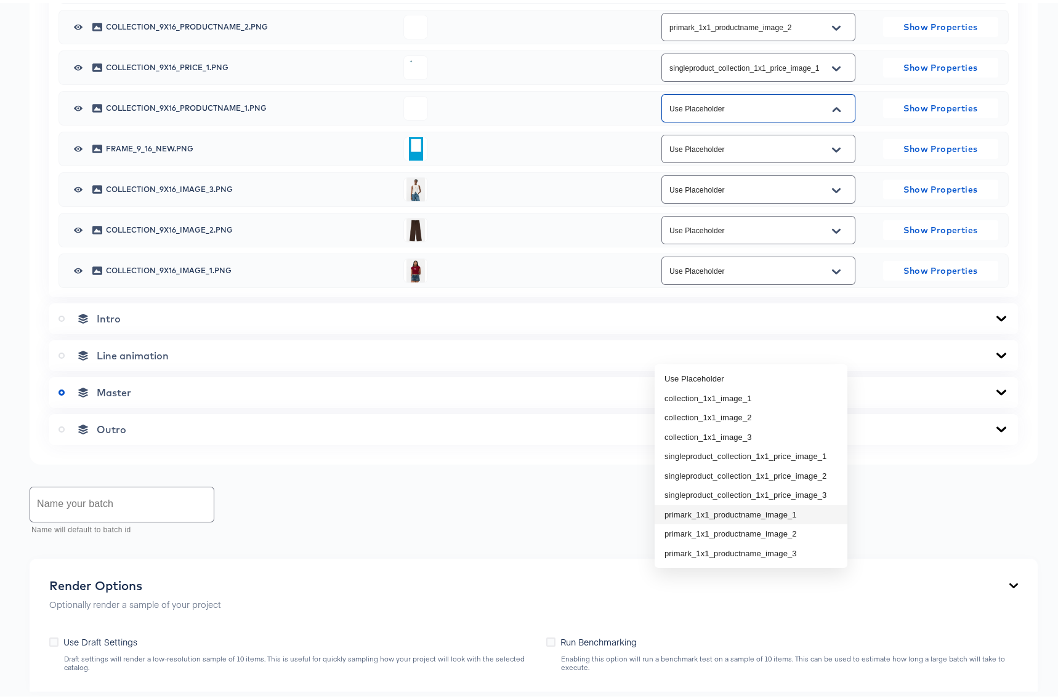
click at [806, 512] on li "primark_1x1_productname_image_1" at bounding box center [750, 512] width 193 height 20
type input "primark_1x1_productname_image_1"
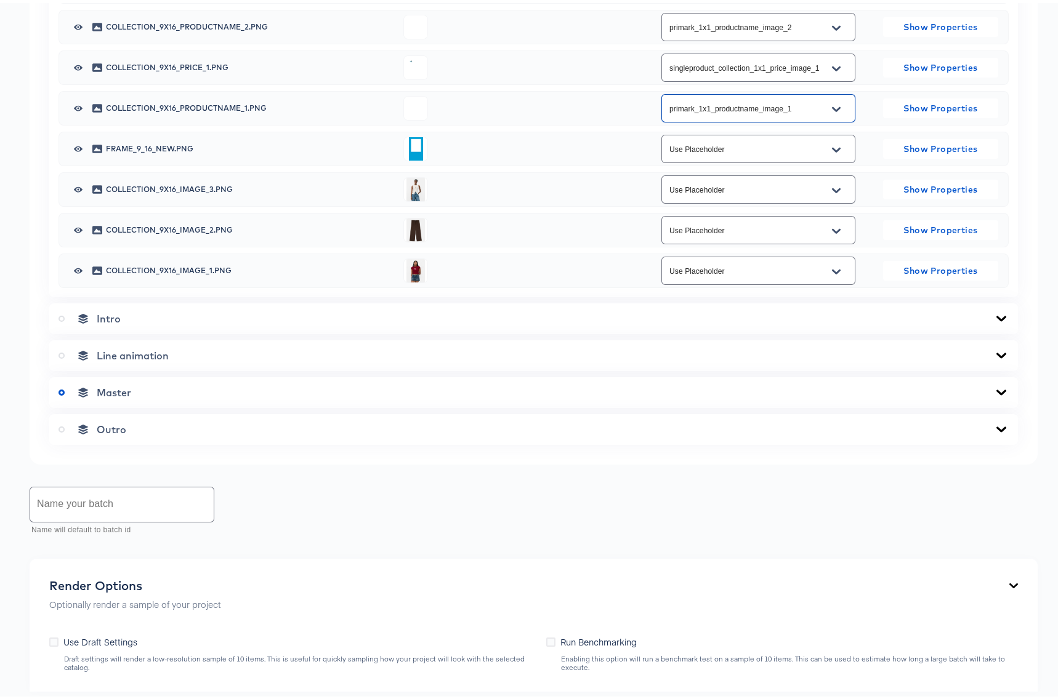
click at [832, 193] on icon "Open" at bounding box center [836, 188] width 9 height 10
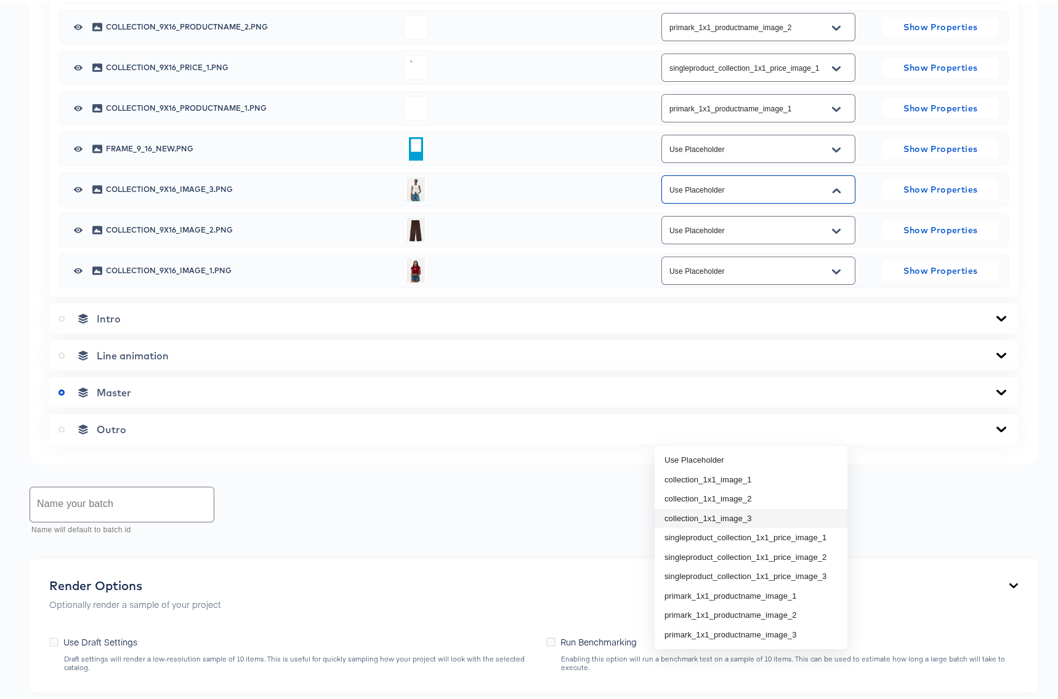
click at [807, 519] on li "collection_1x1_image_3" at bounding box center [750, 516] width 193 height 20
type input "collection_1x1_image_3"
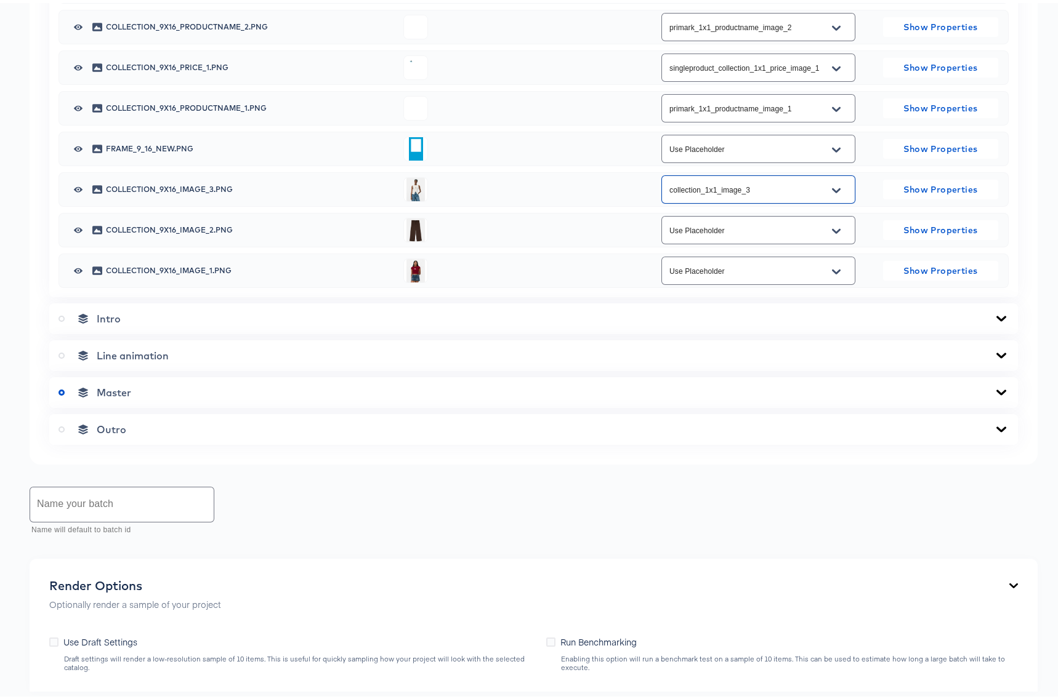
click at [832, 233] on icon "Open" at bounding box center [836, 228] width 9 height 10
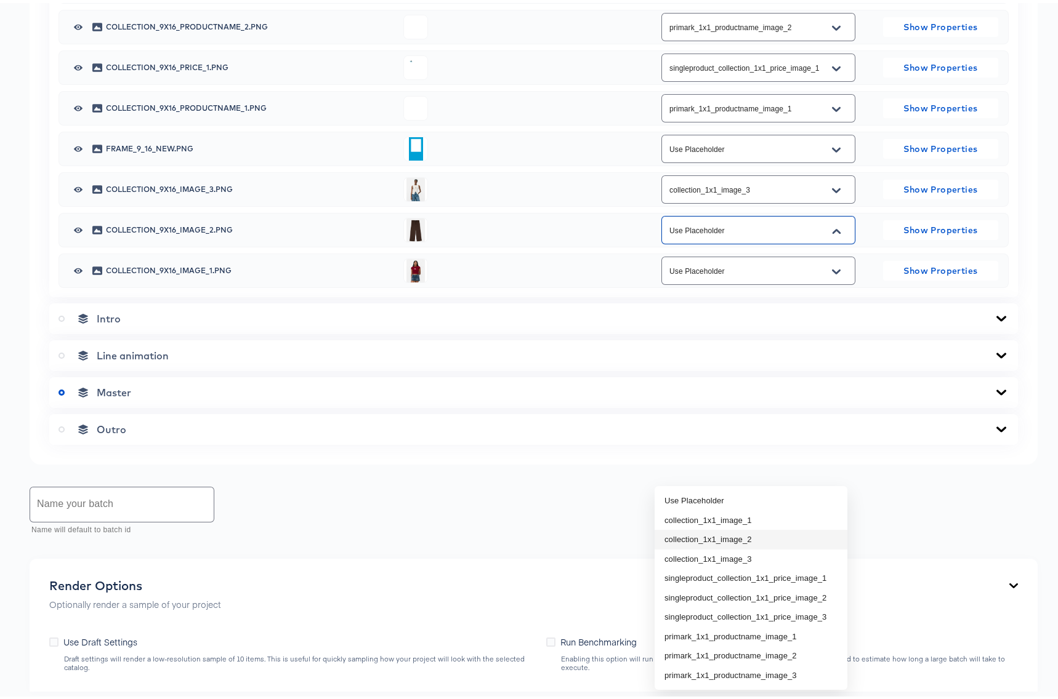
click at [766, 535] on li "collection_1x1_image_2" at bounding box center [750, 537] width 193 height 20
type input "collection_1x1_image_2"
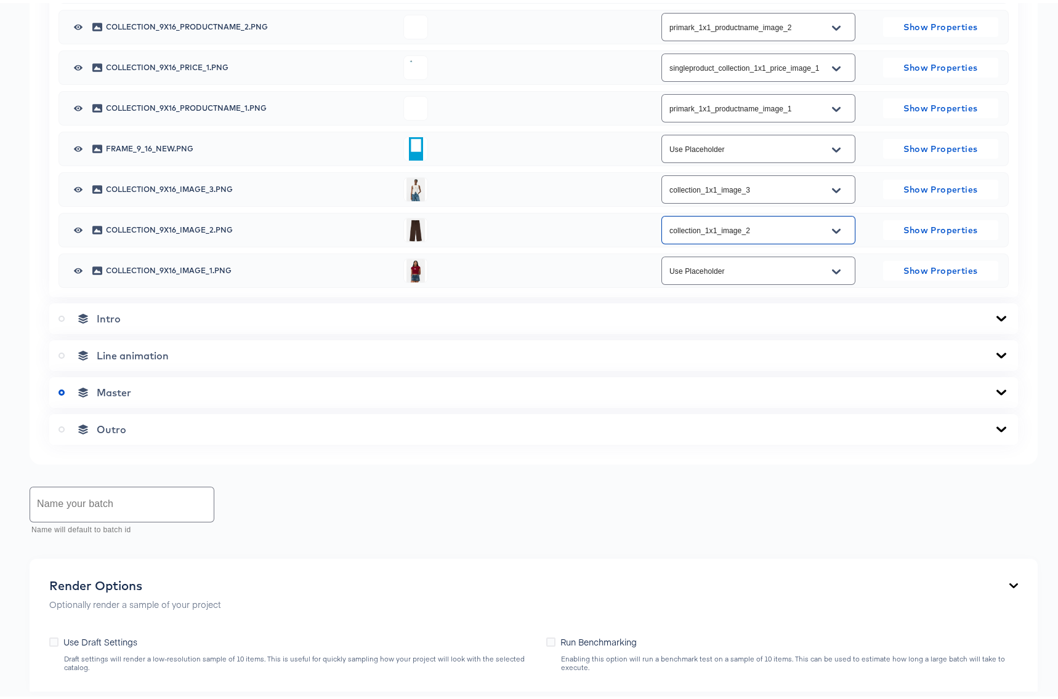
click at [832, 274] on icon "Open" at bounding box center [836, 269] width 9 height 10
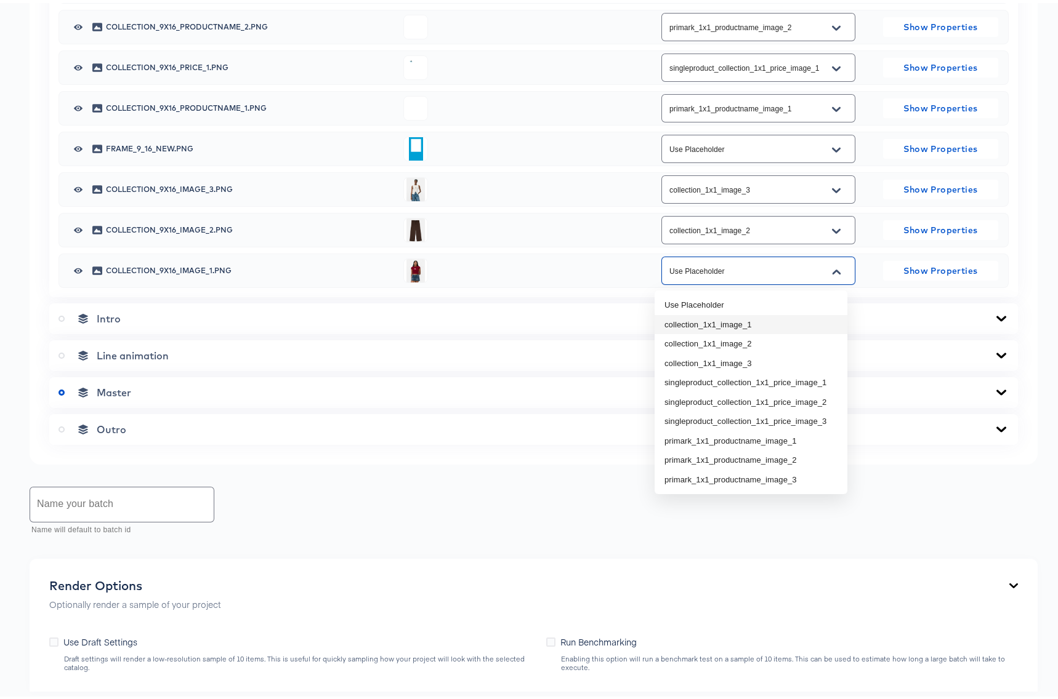
click at [736, 321] on li "collection_1x1_image_1" at bounding box center [750, 322] width 193 height 20
type input "collection_1x1_image_1"
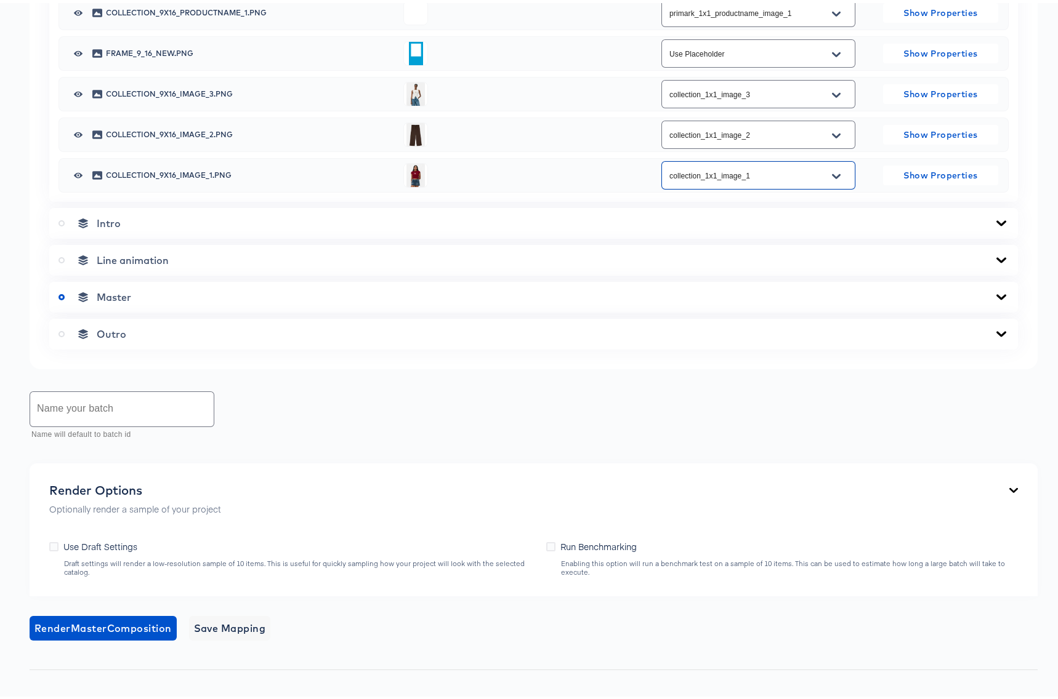
scroll to position [1012, 0]
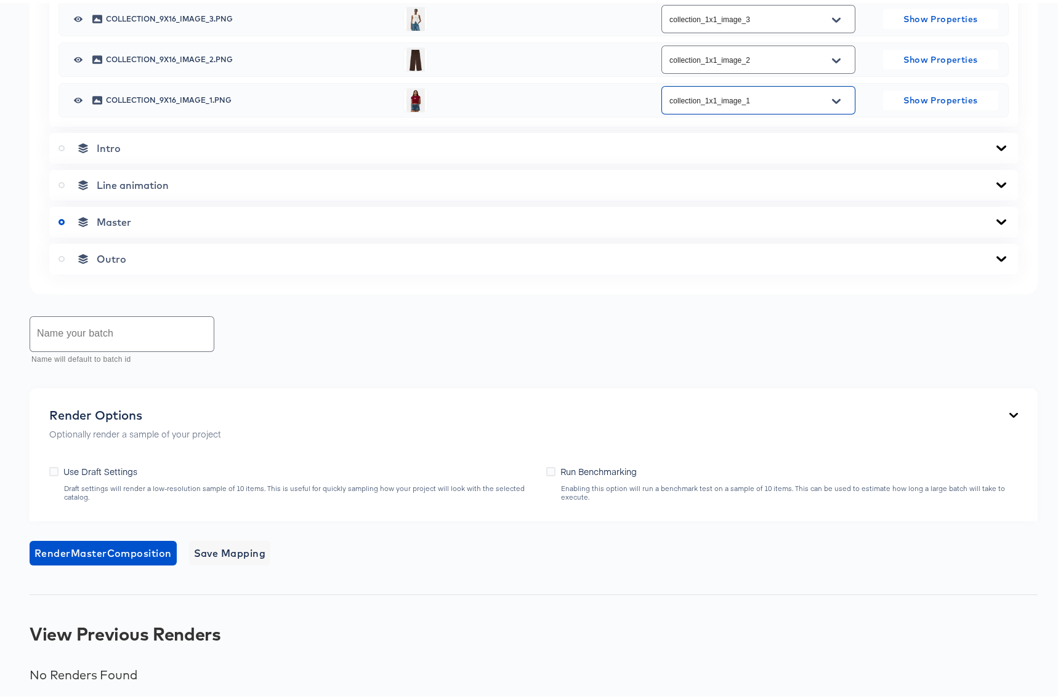
click at [155, 348] on input "text" at bounding box center [121, 331] width 183 height 34
type input "C"
type input "9x16 Collection"
click at [82, 559] on span "Render Master Composition" at bounding box center [102, 550] width 137 height 17
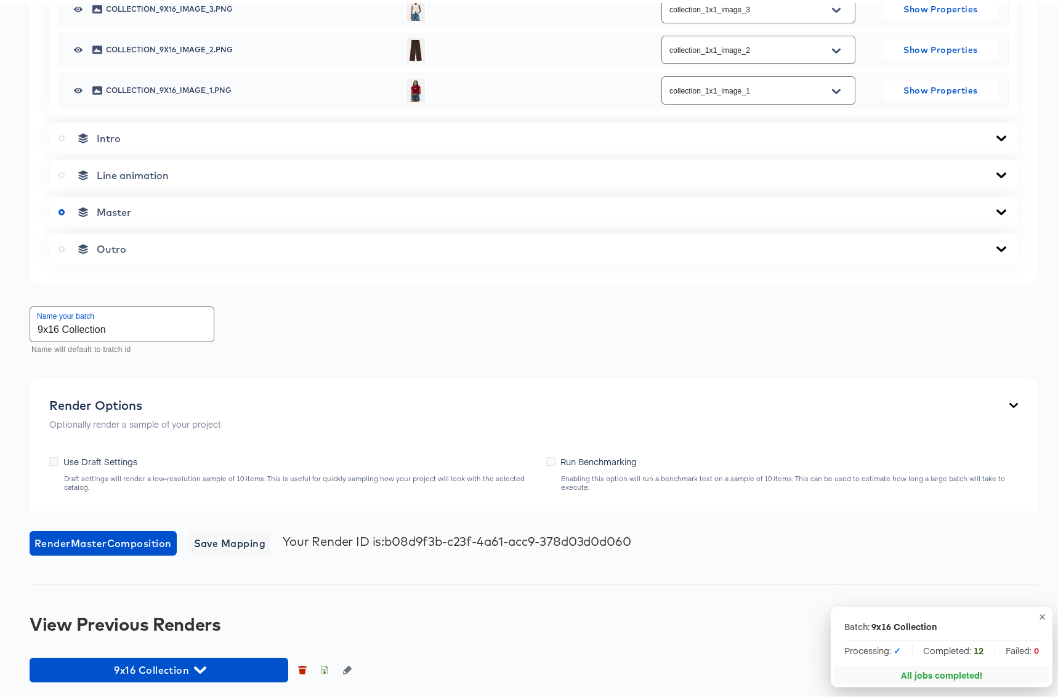
scroll to position [1203, 0]
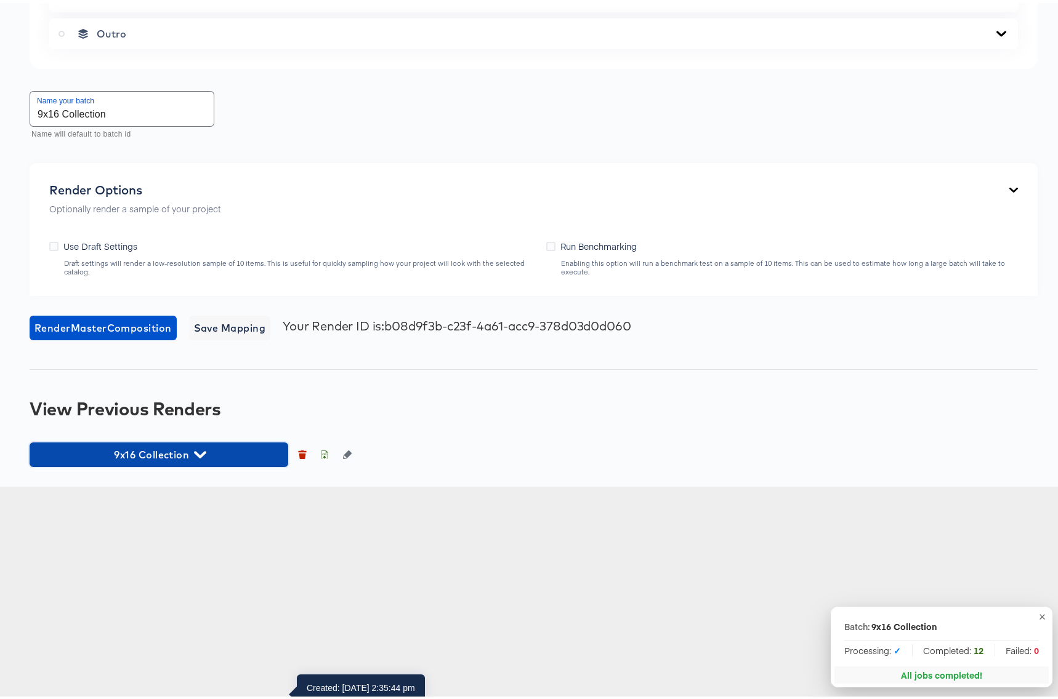
click at [202, 457] on icon "button" at bounding box center [200, 452] width 12 height 12
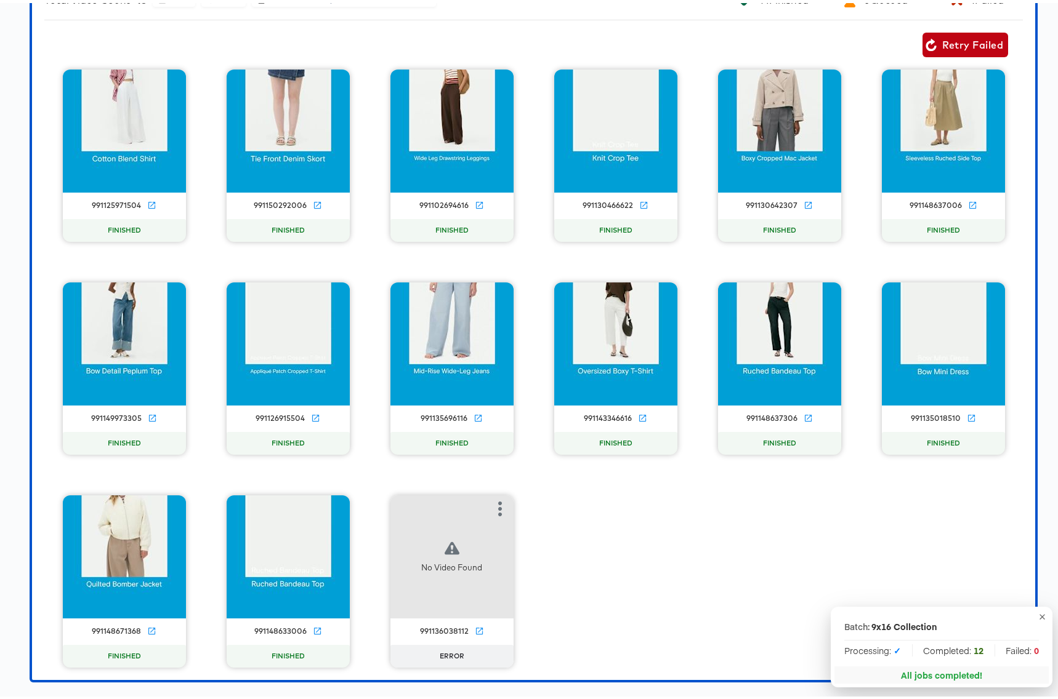
scroll to position [1905, 0]
click at [441, 630] on div "991136038112" at bounding box center [444, 629] width 49 height 10
copy div "991136038112"
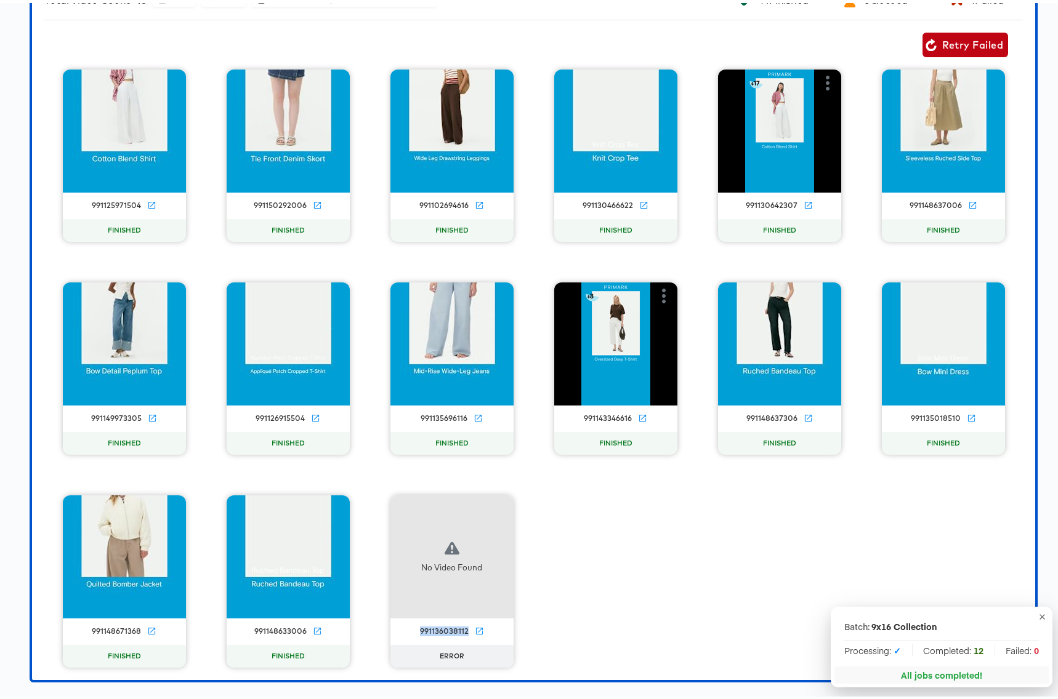
scroll to position [1682, 0]
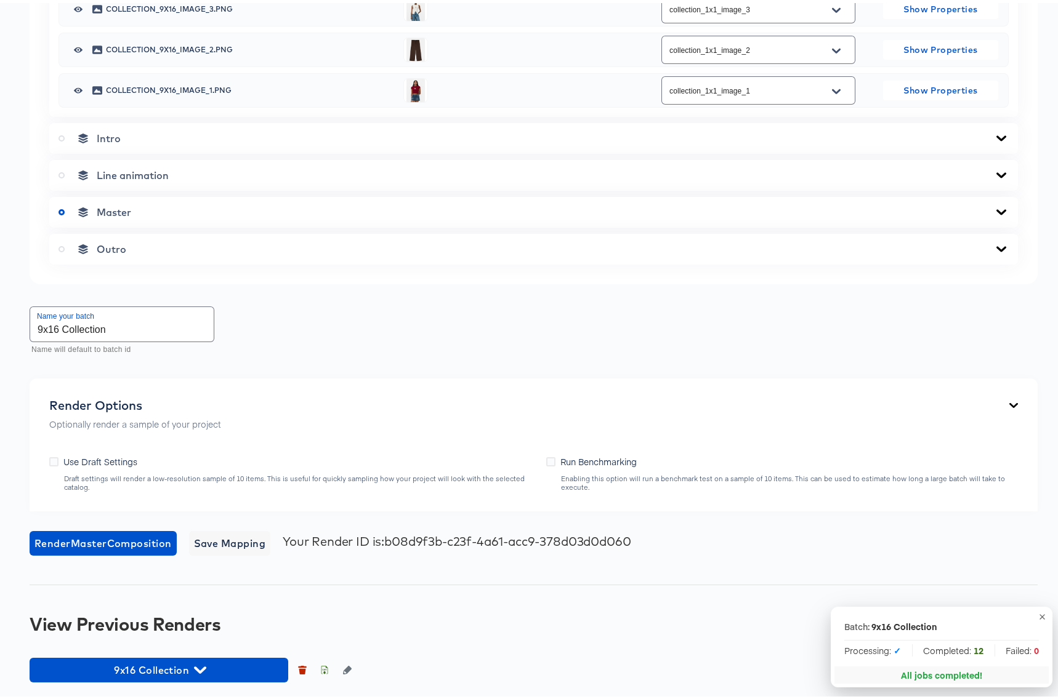
scroll to position [1203, 0]
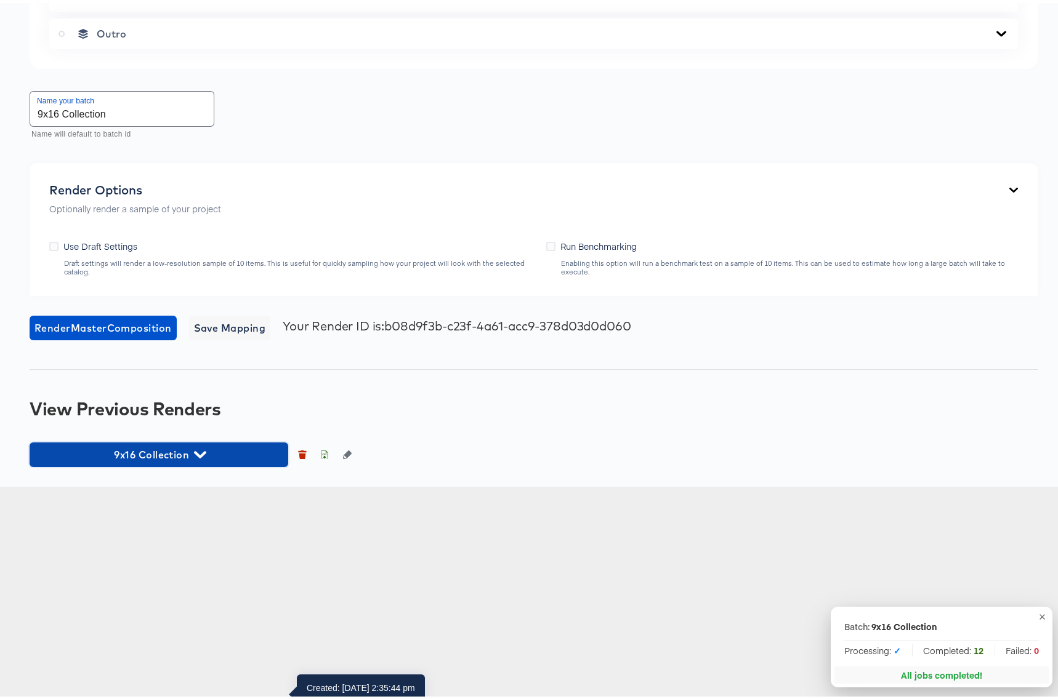
click at [196, 455] on icon "button" at bounding box center [200, 451] width 12 height 7
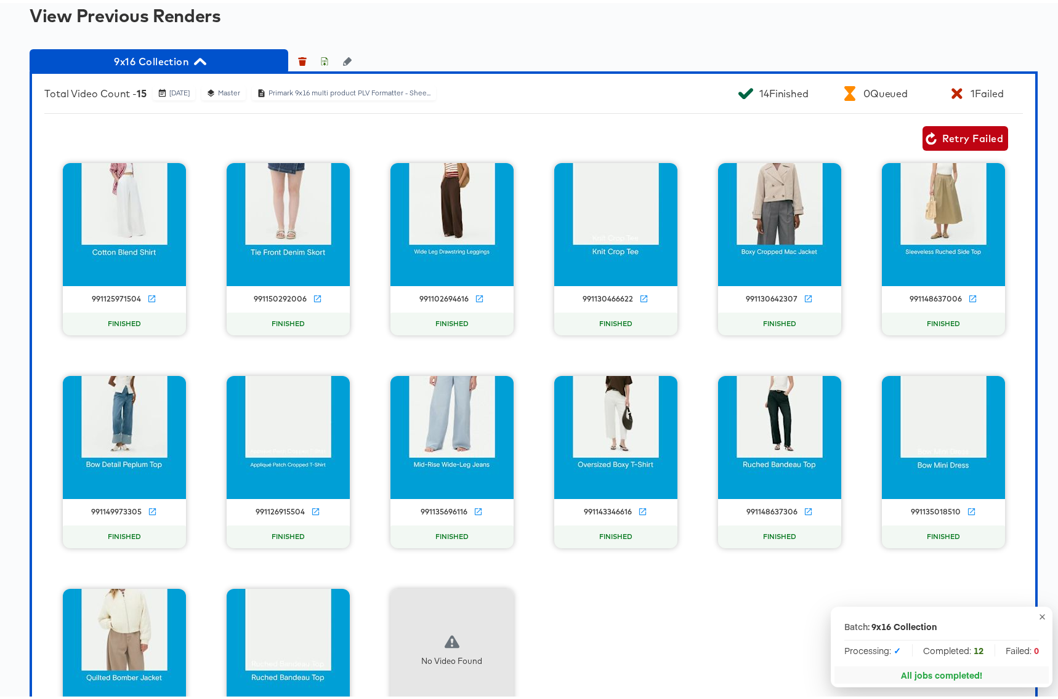
scroll to position [1573, 0]
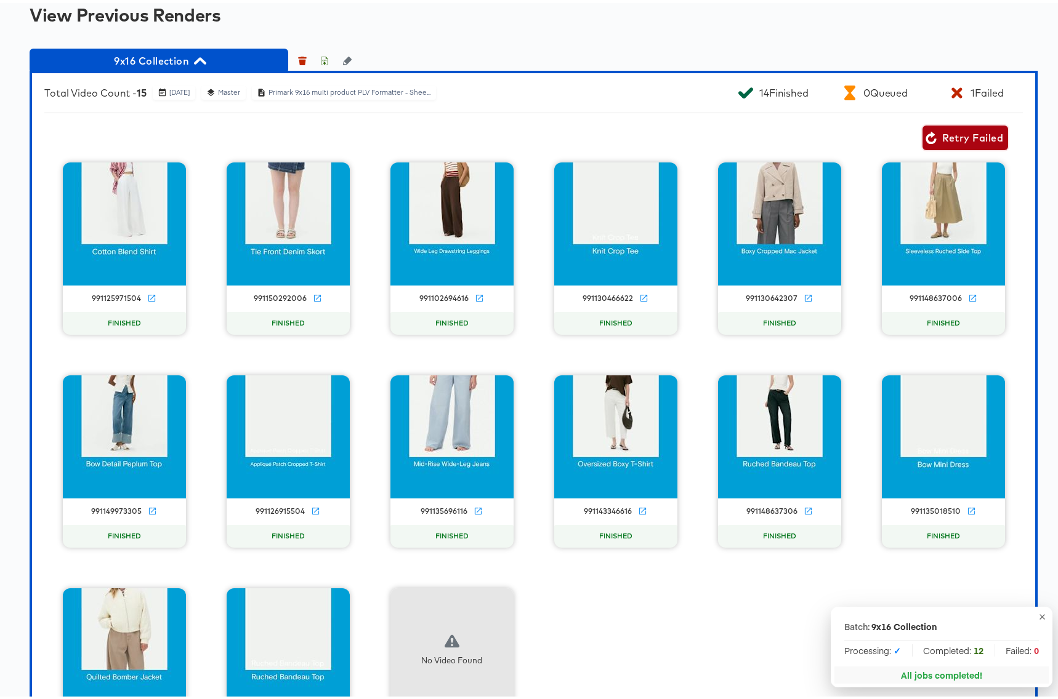
click at [934, 143] on span "Retry Failed" at bounding box center [965, 134] width 76 height 17
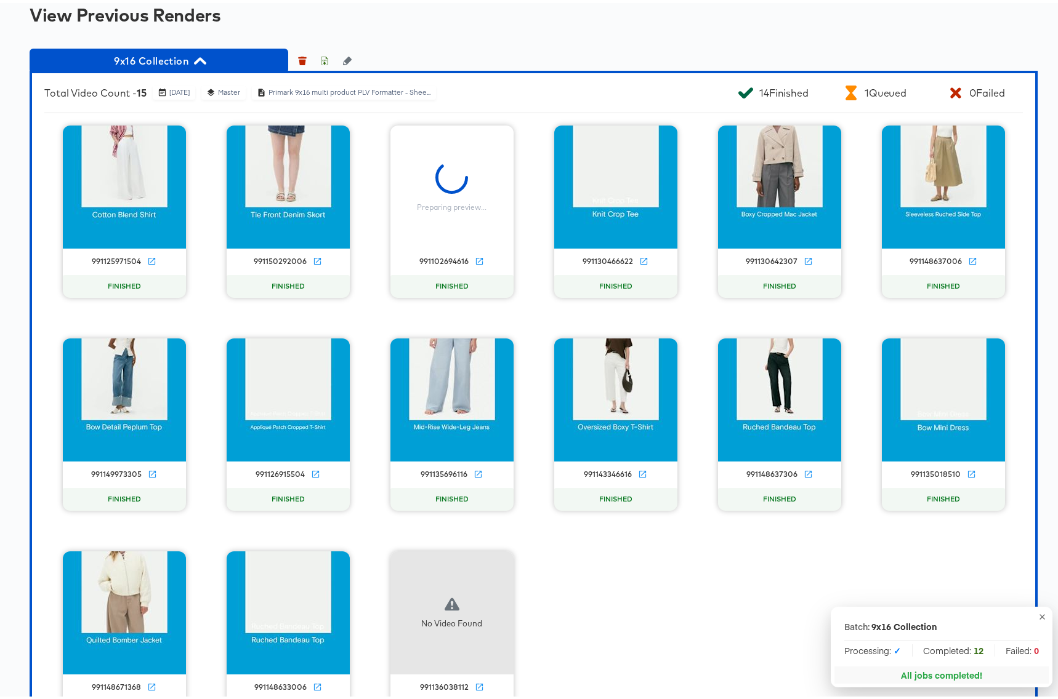
click at [1037, 613] on icon "button" at bounding box center [1041, 613] width 9 height 9
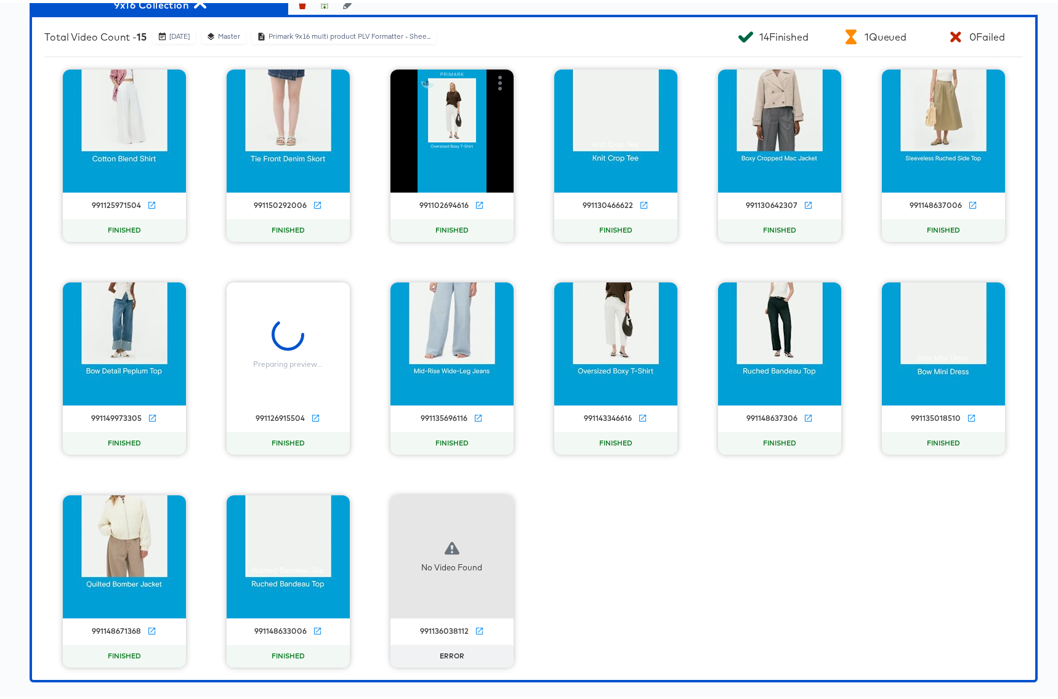
scroll to position [1649, 0]
click at [200, 7] on icon "button" at bounding box center [200, 2] width 12 height 12
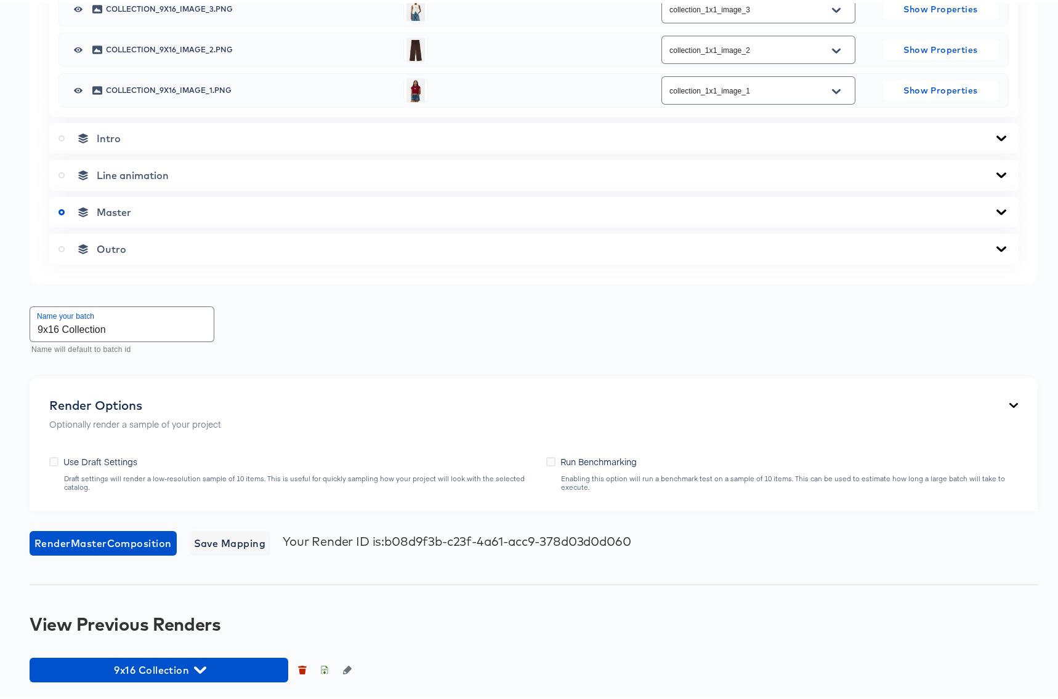
scroll to position [1203, 0]
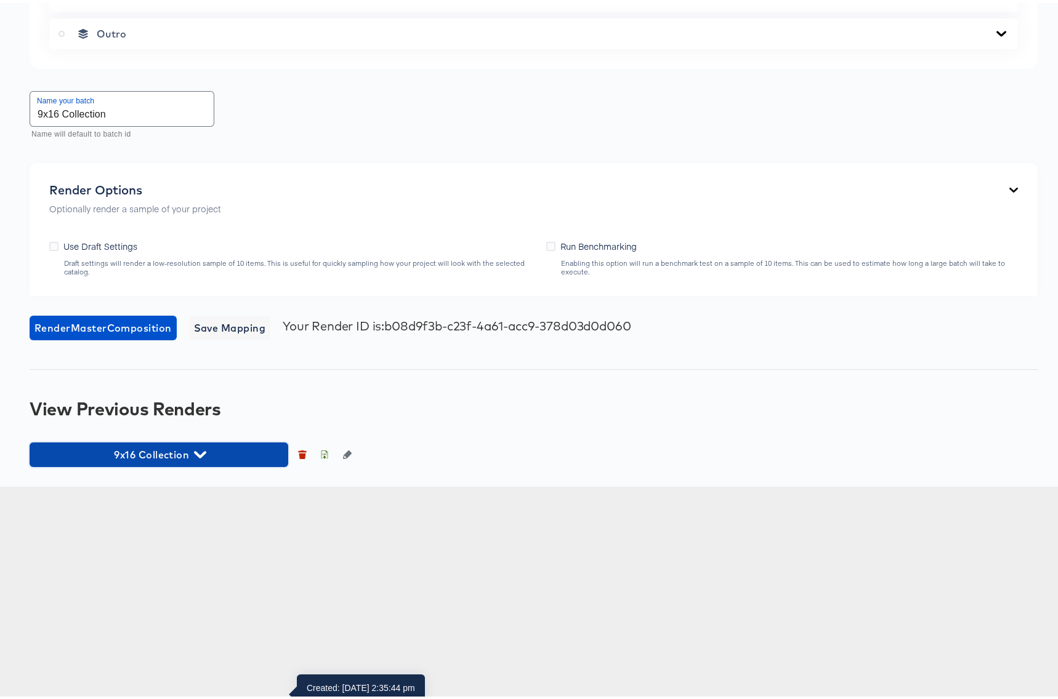
click at [204, 457] on icon "button" at bounding box center [200, 452] width 12 height 12
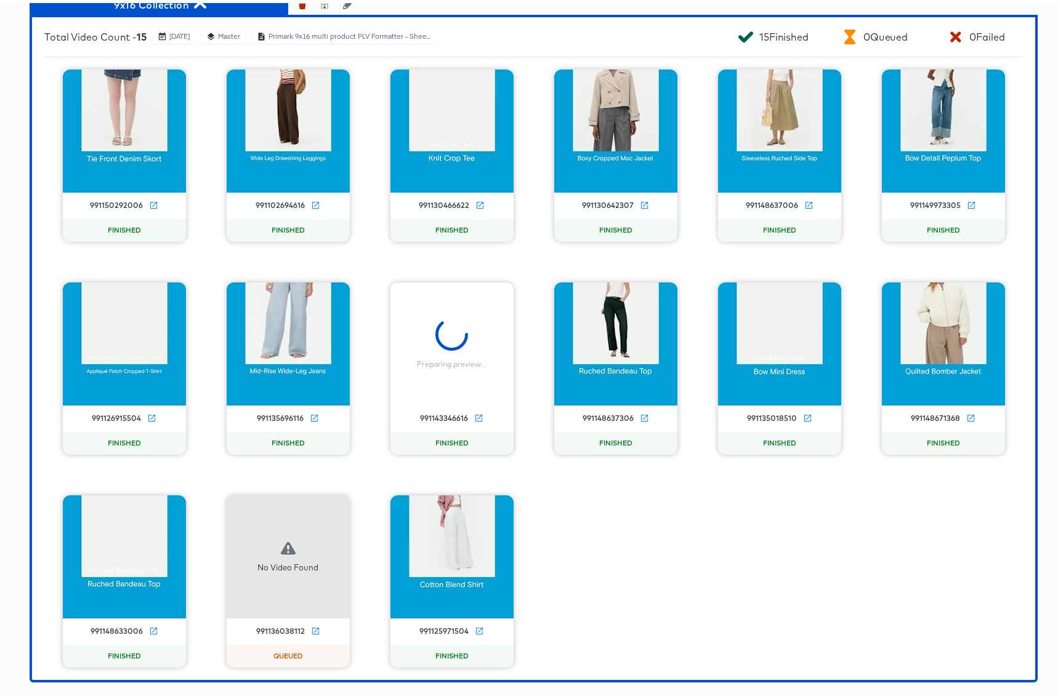
scroll to position [1868, 0]
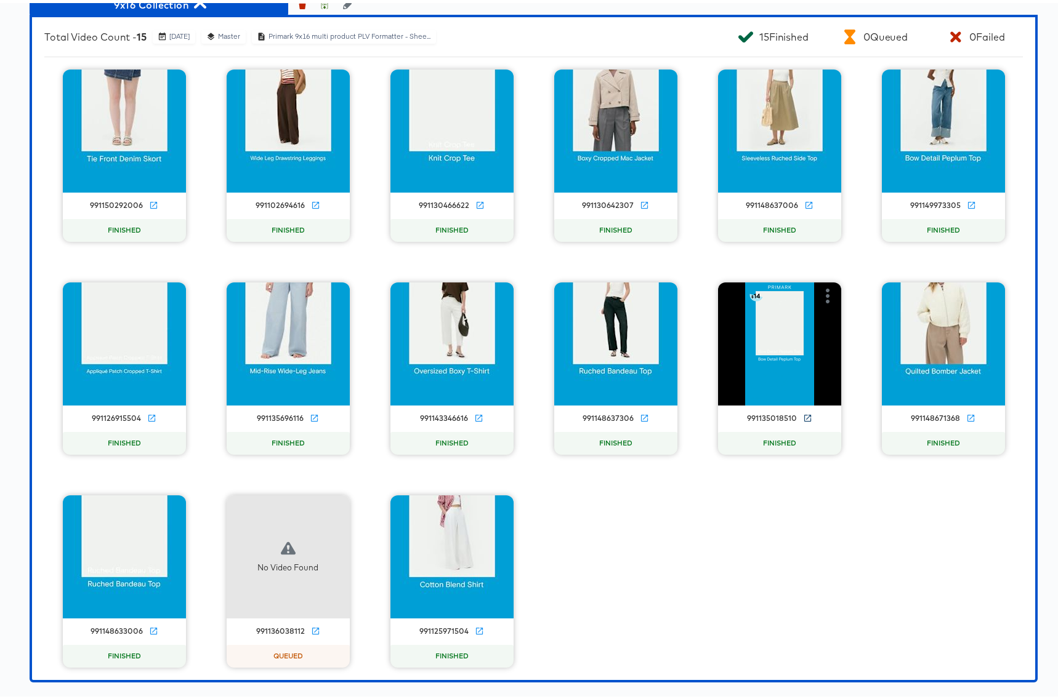
click at [803, 417] on icon at bounding box center [807, 415] width 9 height 9
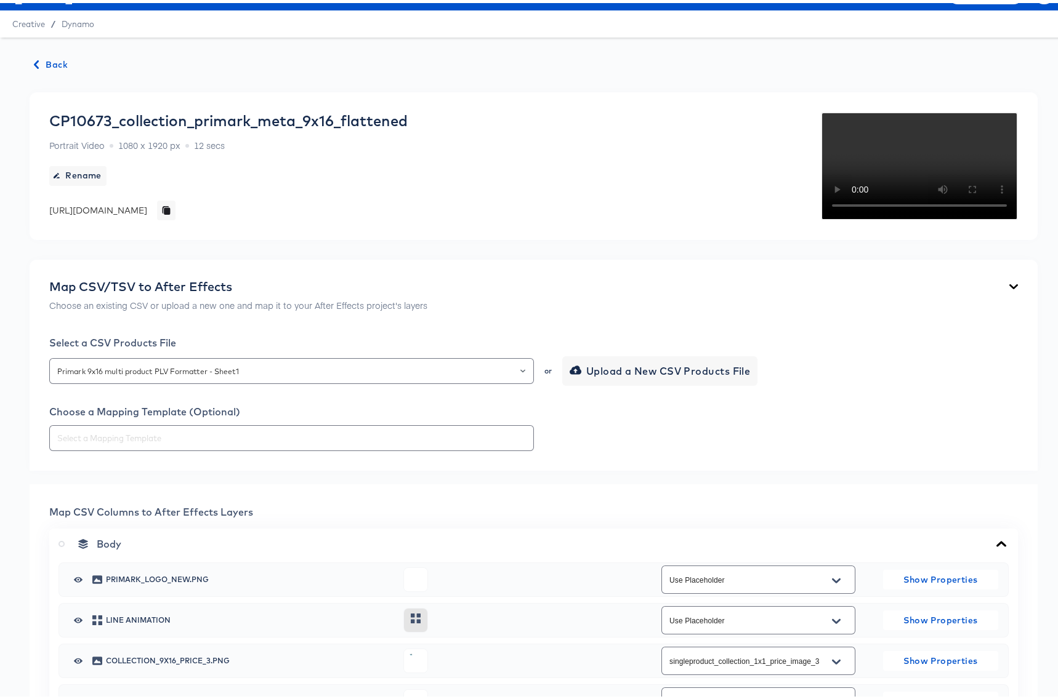
scroll to position [0, 0]
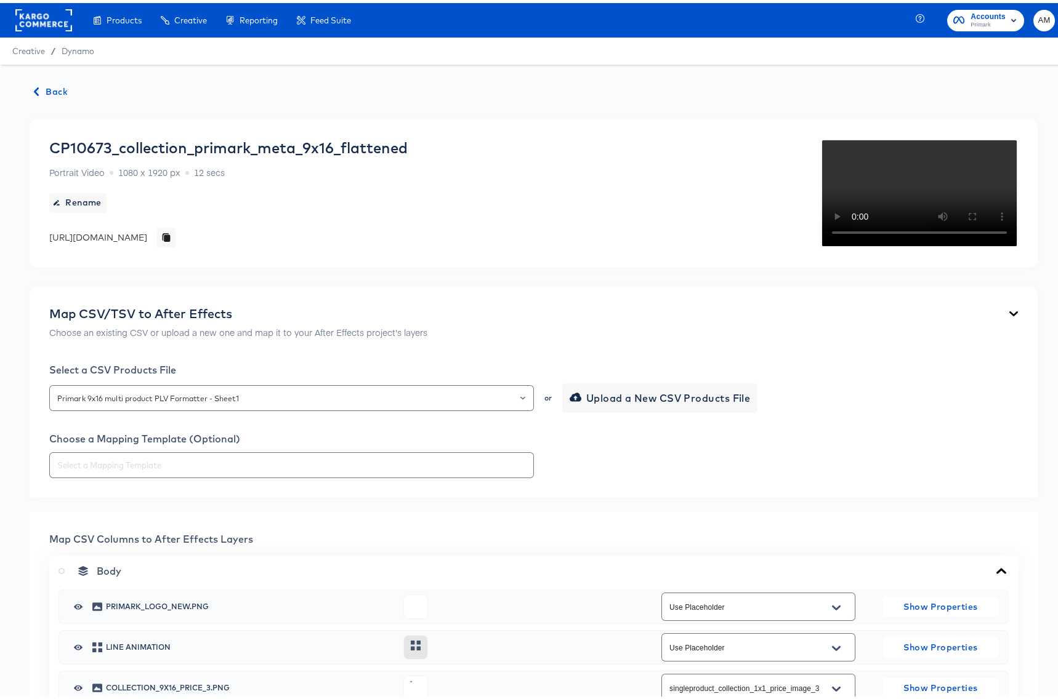
click at [52, 88] on span "Back" at bounding box center [50, 88] width 33 height 15
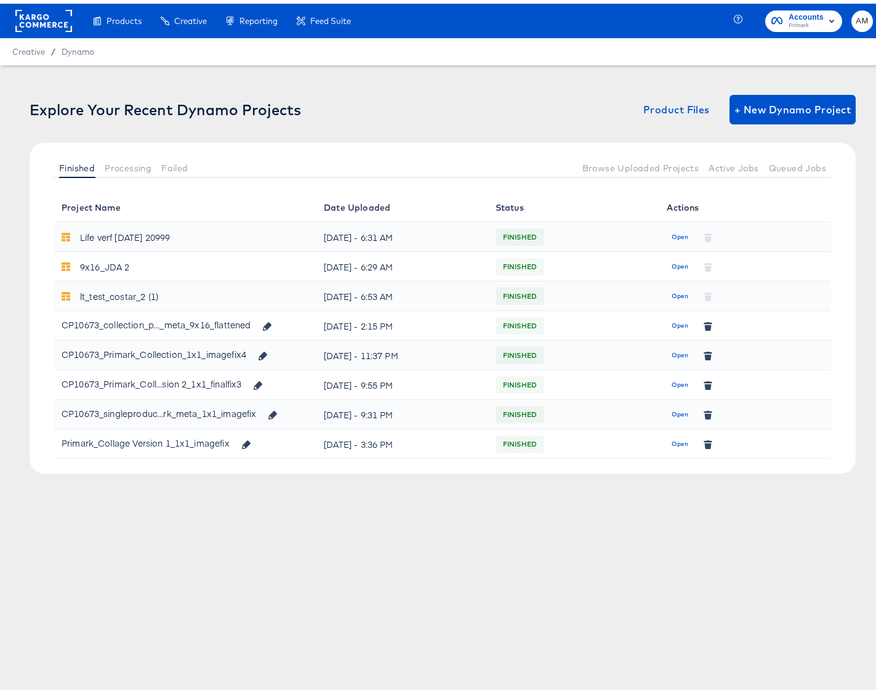
click at [43, 13] on rect at bounding box center [43, 17] width 57 height 22
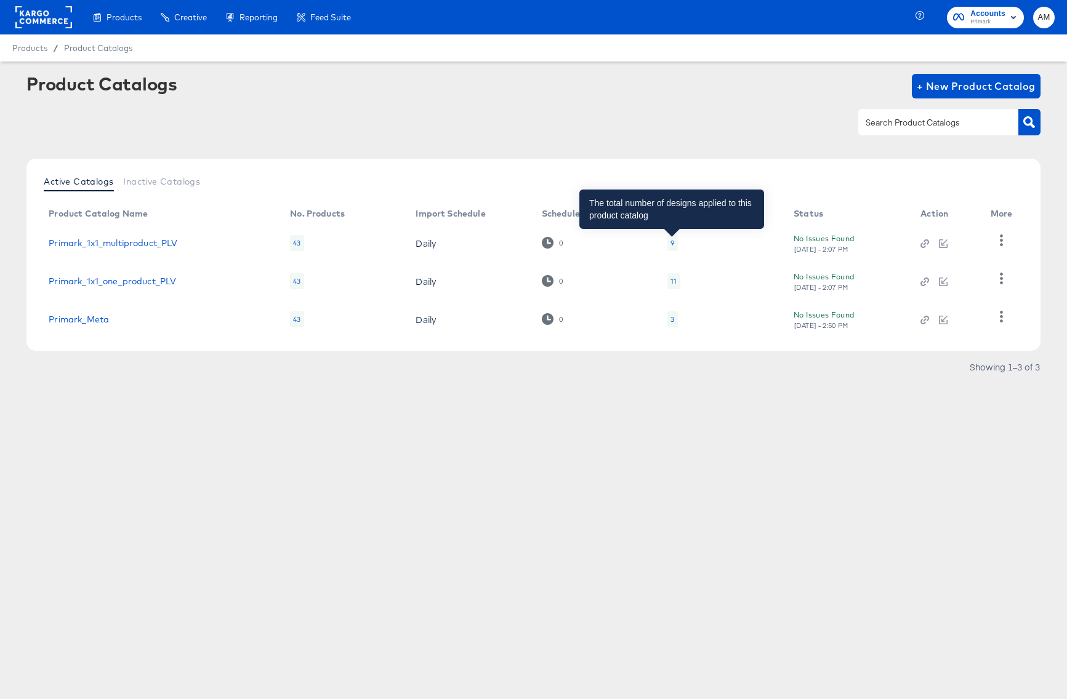
click at [672, 241] on div "9" at bounding box center [672, 243] width 4 height 10
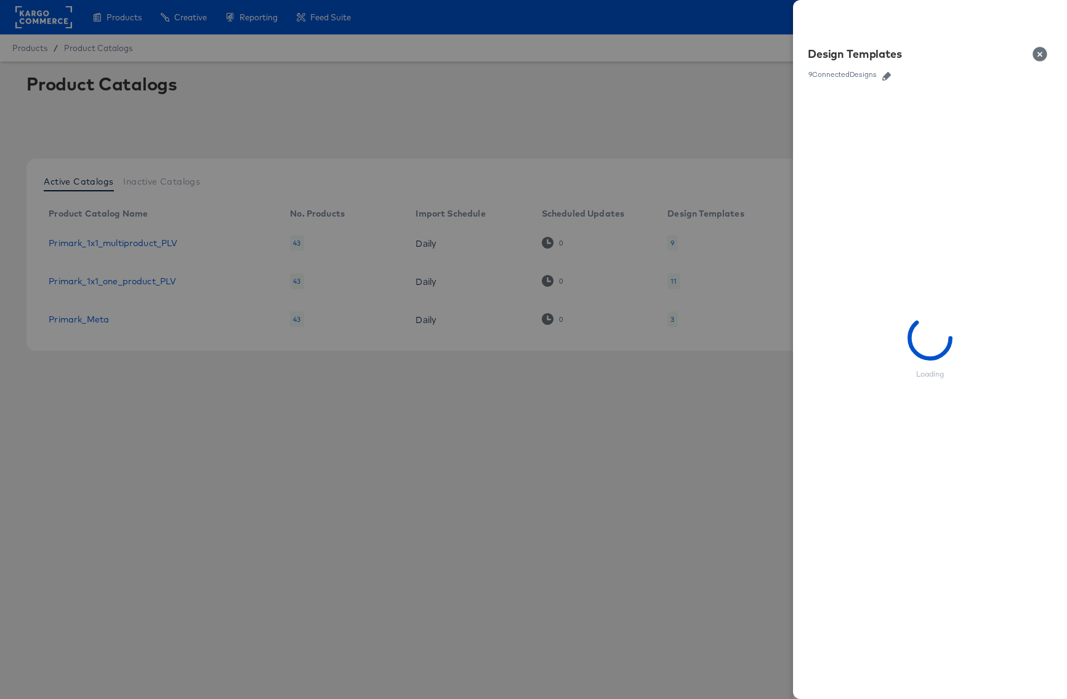
click at [890, 78] on icon "button" at bounding box center [886, 76] width 9 height 9
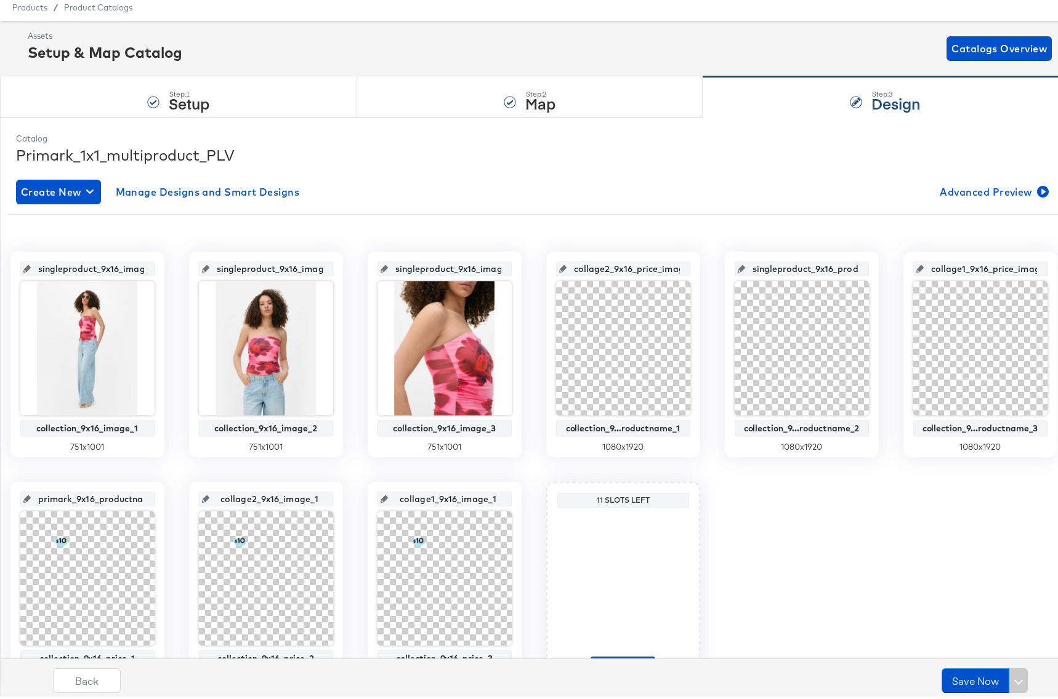
scroll to position [118, 0]
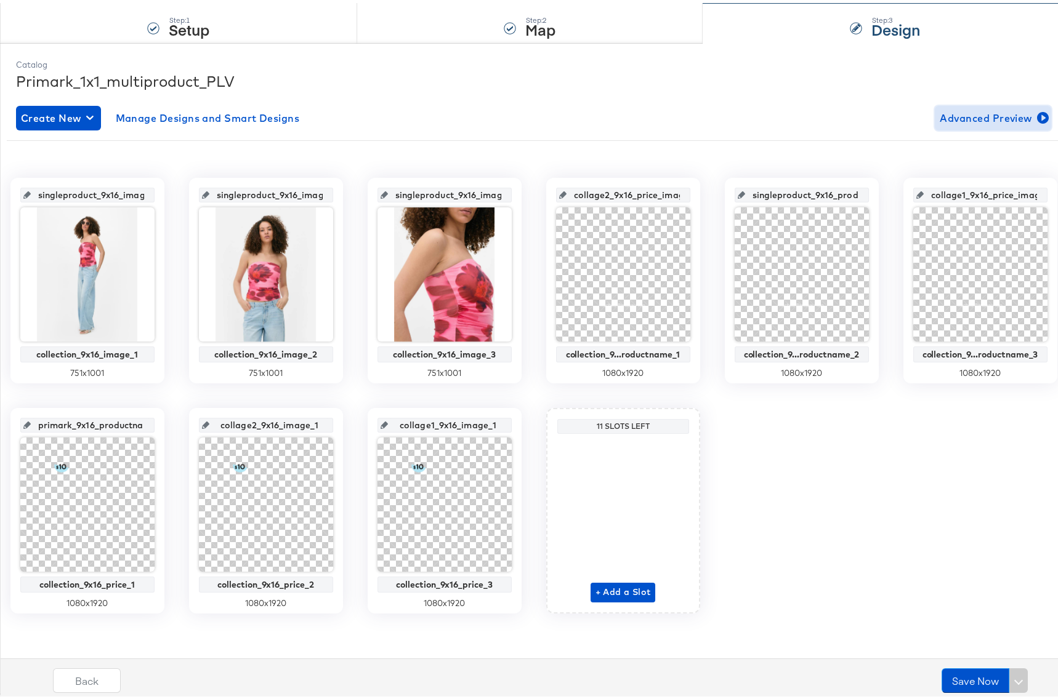
click at [967, 109] on span "Advanced Preview" at bounding box center [992, 114] width 106 height 17
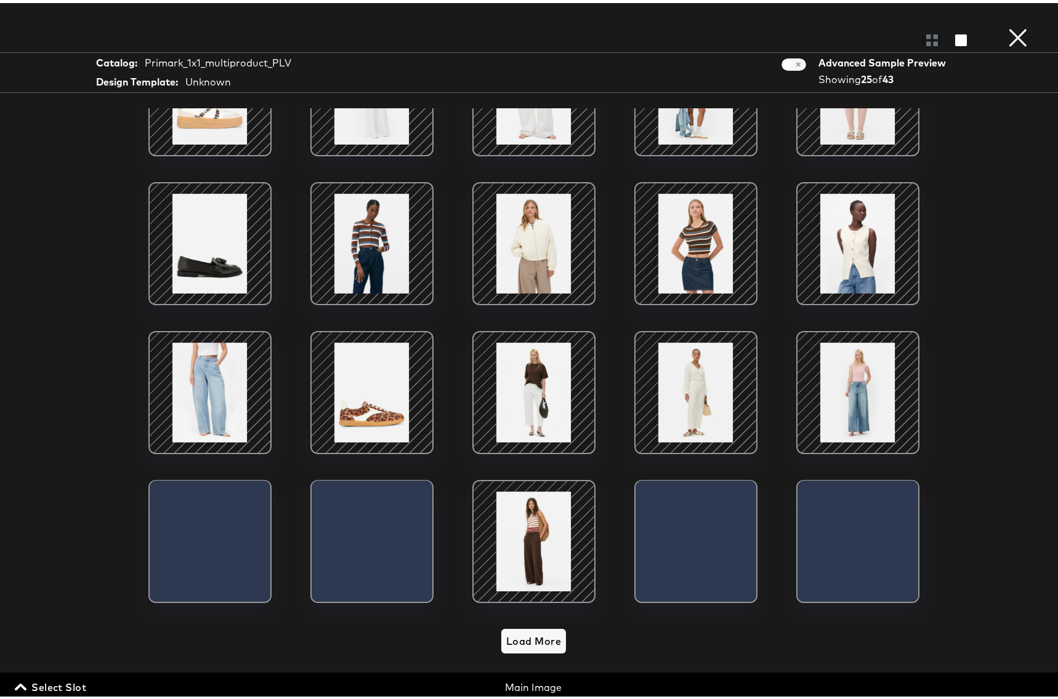
scroll to position [233, 0]
click at [58, 688] on span "Select Slot" at bounding box center [51, 684] width 69 height 17
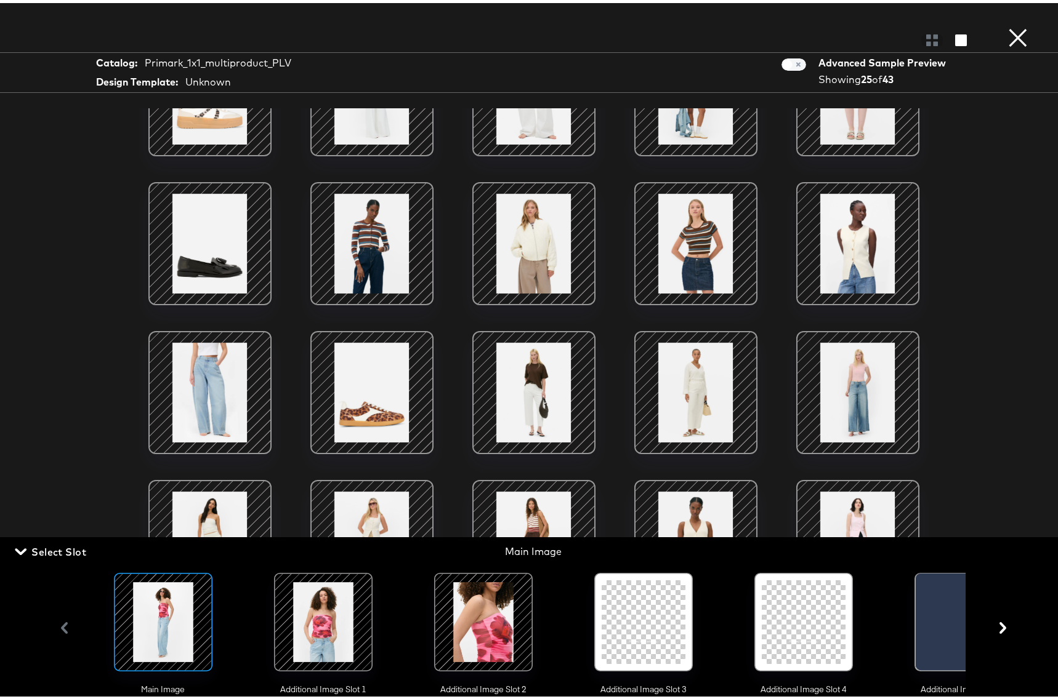
click at [319, 612] on div at bounding box center [323, 619] width 84 height 84
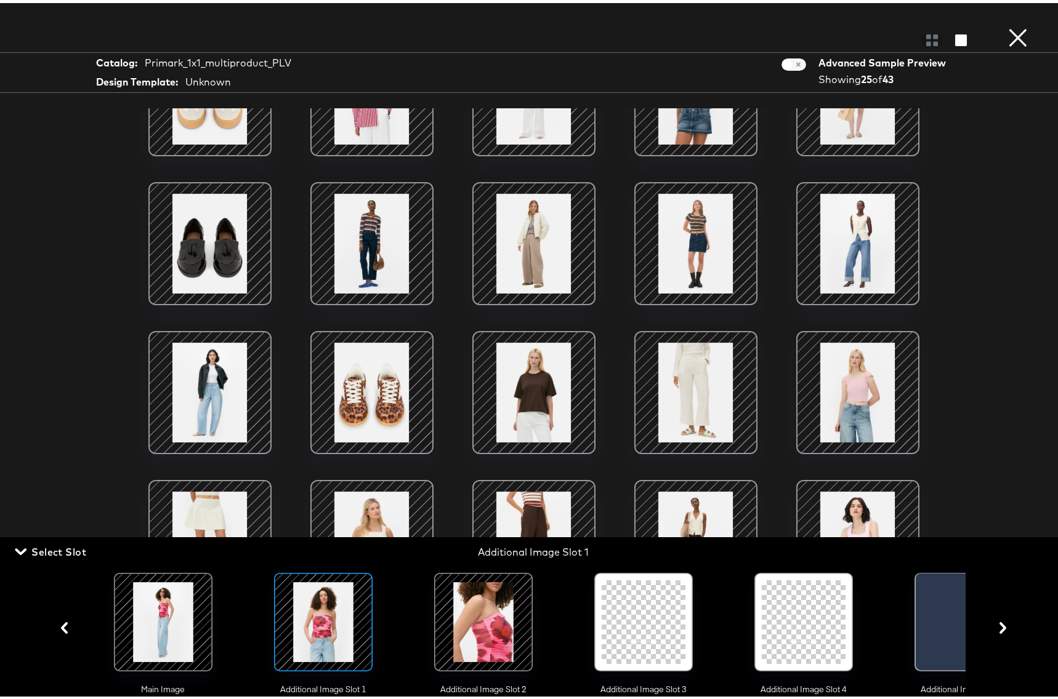
click at [512, 608] on div at bounding box center [483, 619] width 84 height 84
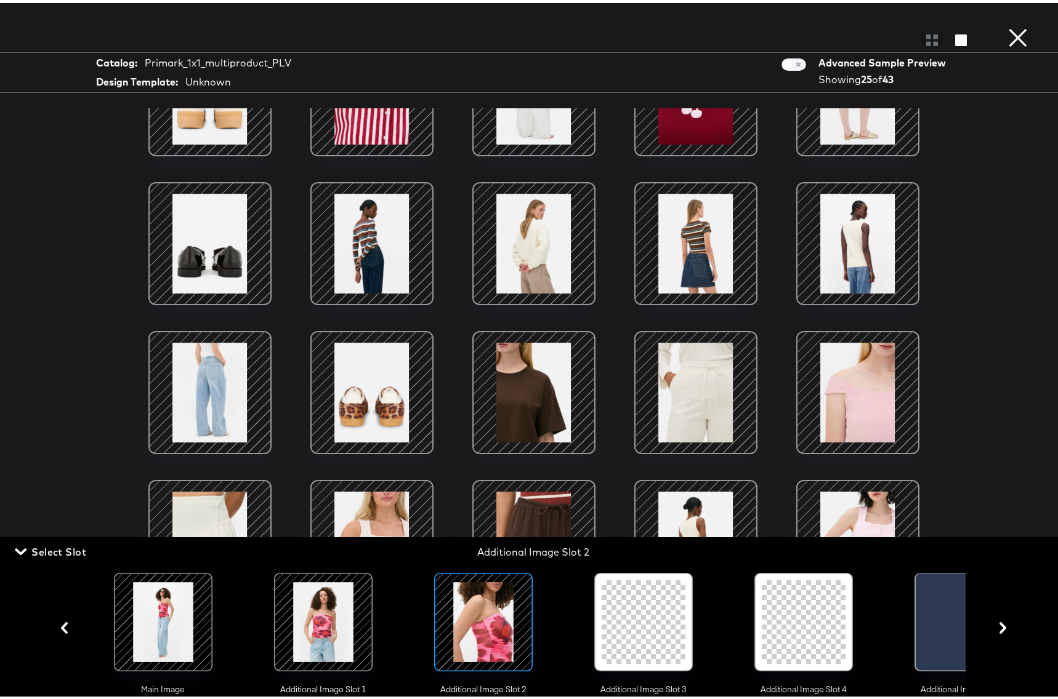
click at [1007, 25] on button "×" at bounding box center [1017, 12] width 25 height 25
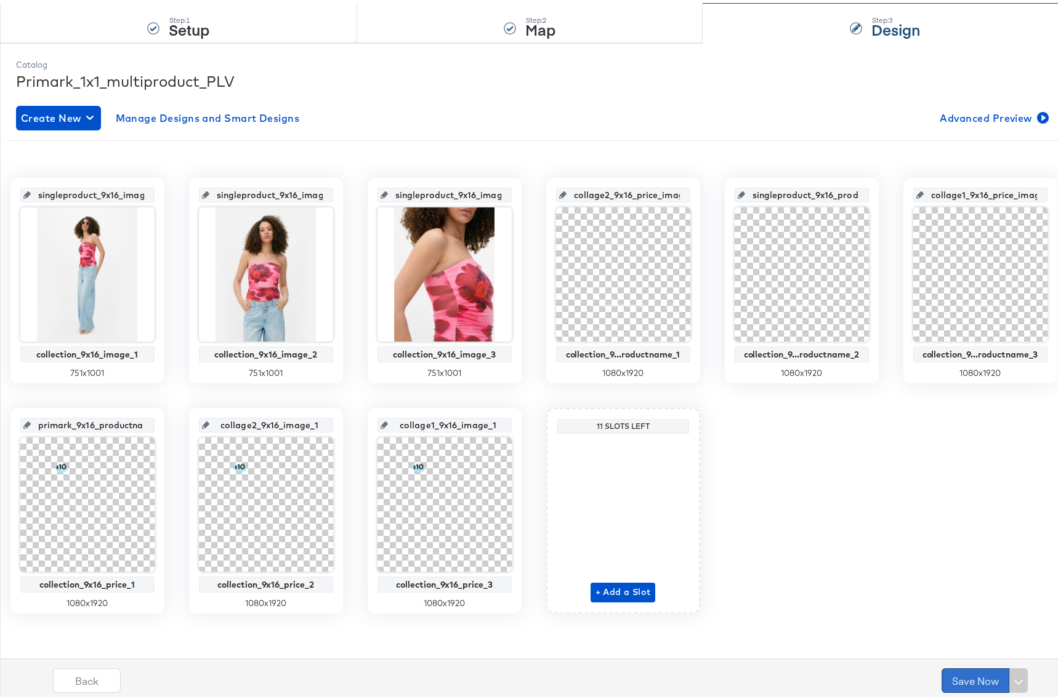
click at [950, 676] on button "Save Now" at bounding box center [975, 677] width 68 height 25
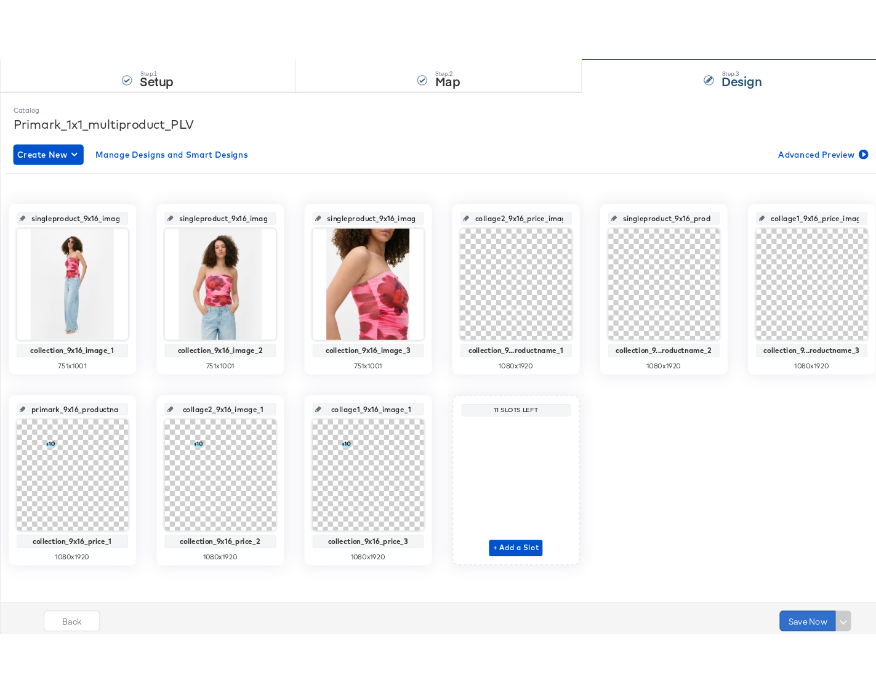
scroll to position [0, 0]
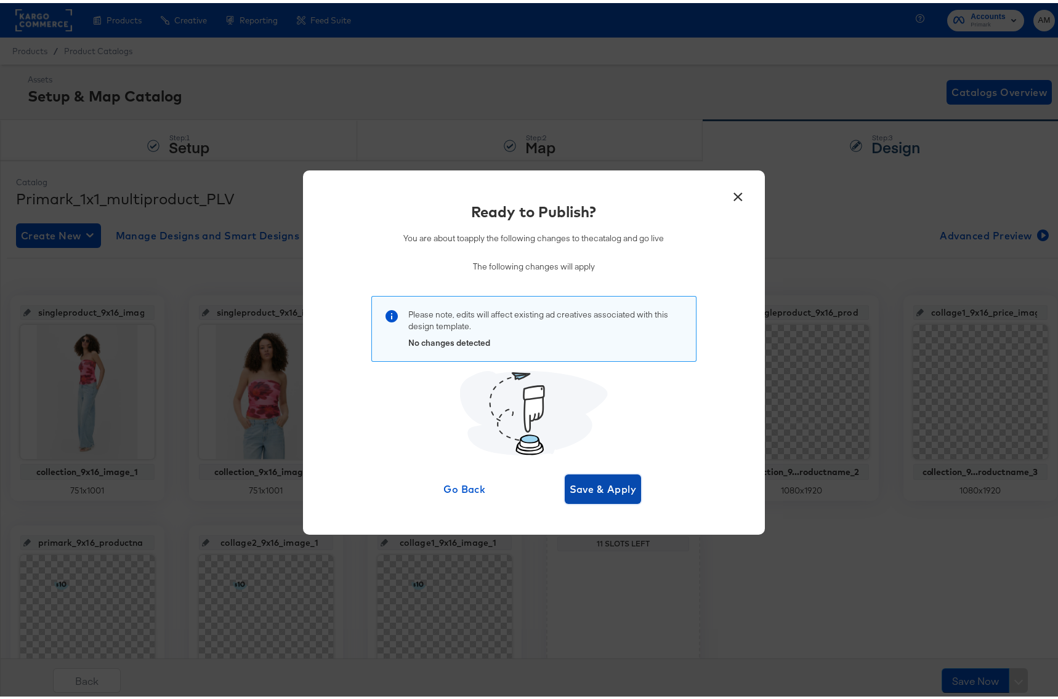
click at [598, 486] on span "Save & Apply" at bounding box center [602, 486] width 67 height 17
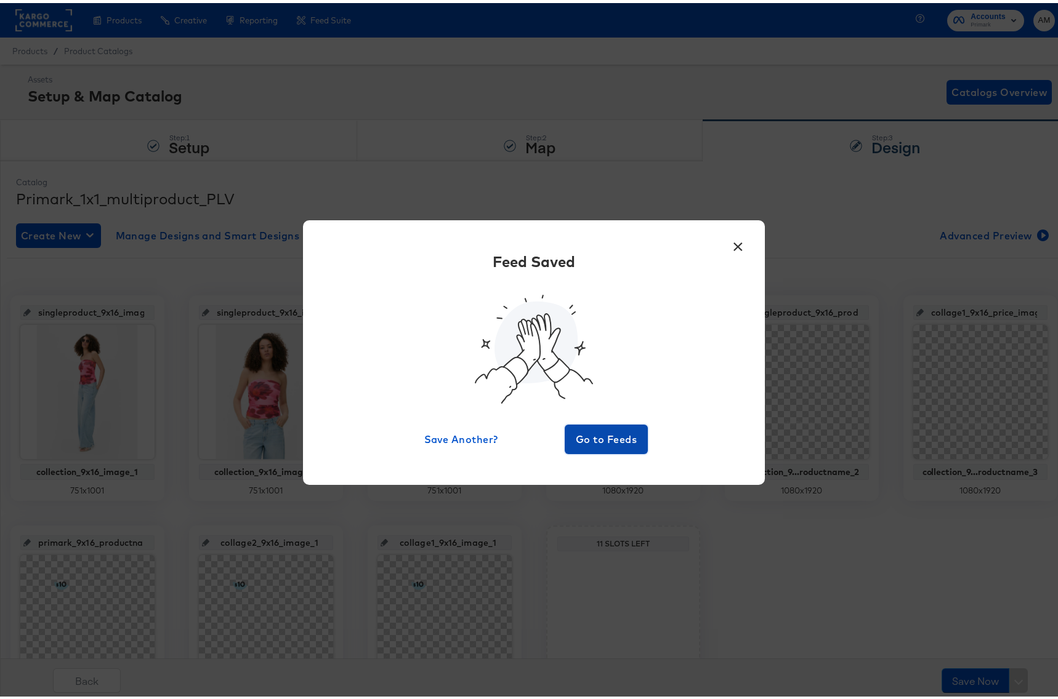
click at [593, 429] on span "Go to Feeds" at bounding box center [606, 436] width 74 height 17
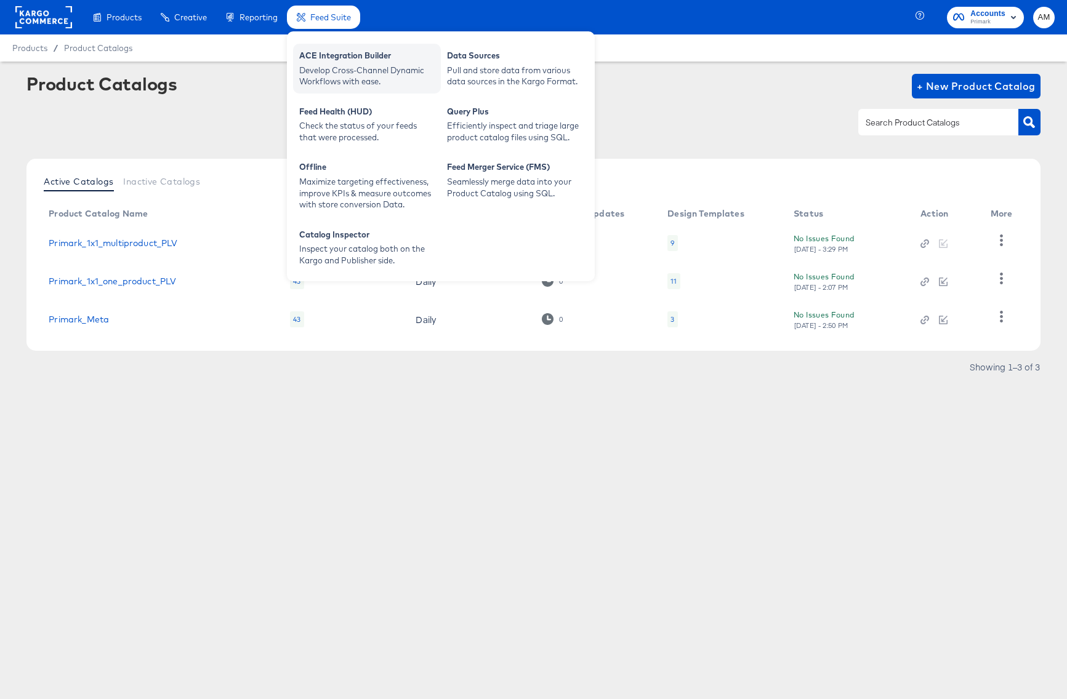
click at [338, 53] on div "ACE Integration Builder" at bounding box center [366, 57] width 135 height 15
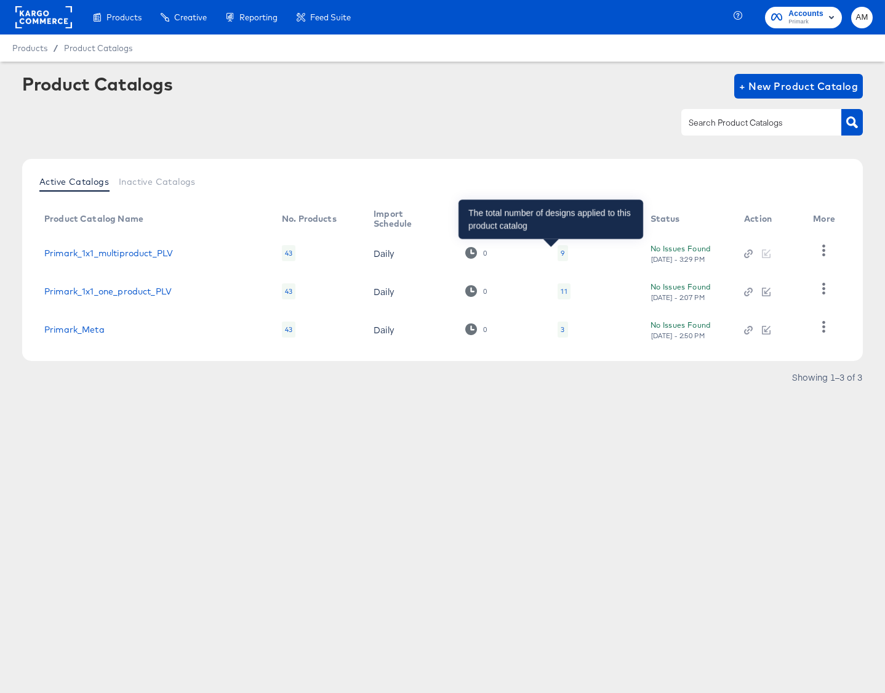
click at [561, 254] on div "9" at bounding box center [563, 253] width 4 height 10
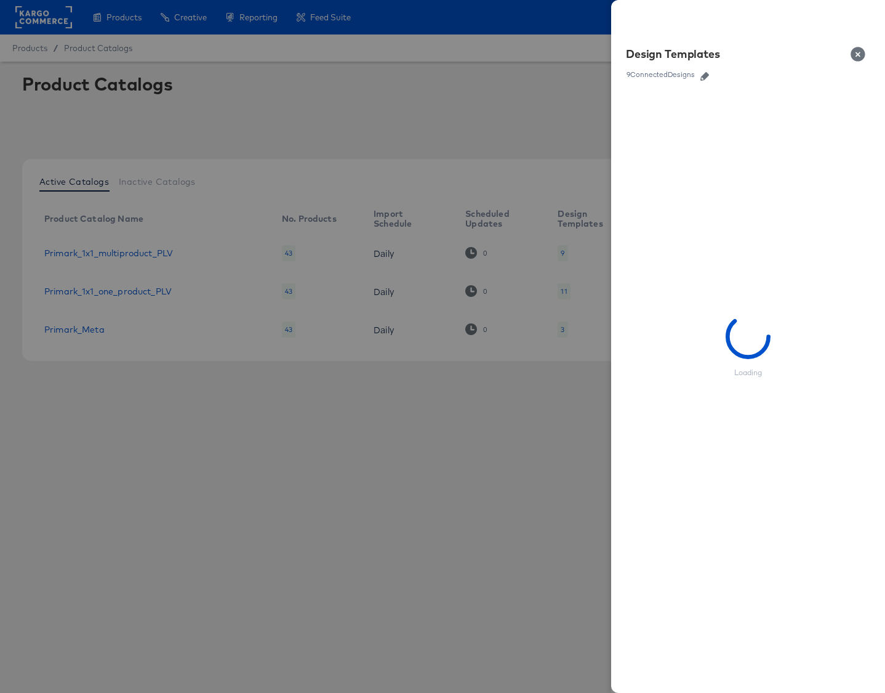
click at [705, 75] on icon "button" at bounding box center [705, 76] width 9 height 9
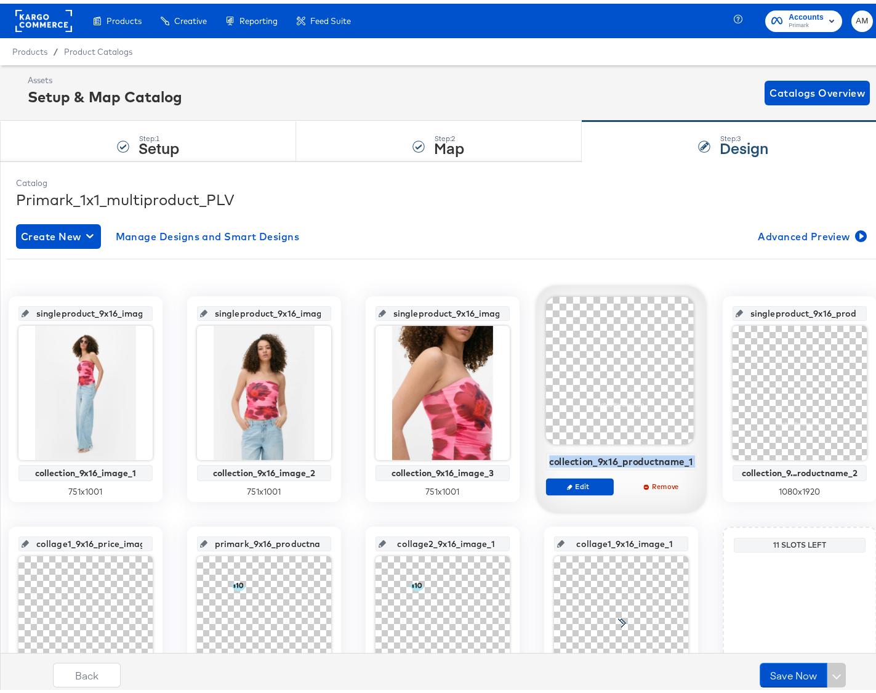
drag, startPoint x: 635, startPoint y: 458, endPoint x: 774, endPoint y: 471, distance: 139.1
click at [696, 471] on div "collection_9x16_productname_1 Edit Remove" at bounding box center [620, 397] width 151 height 209
copy div "collection_9x16_productname_1 Edit Remove"
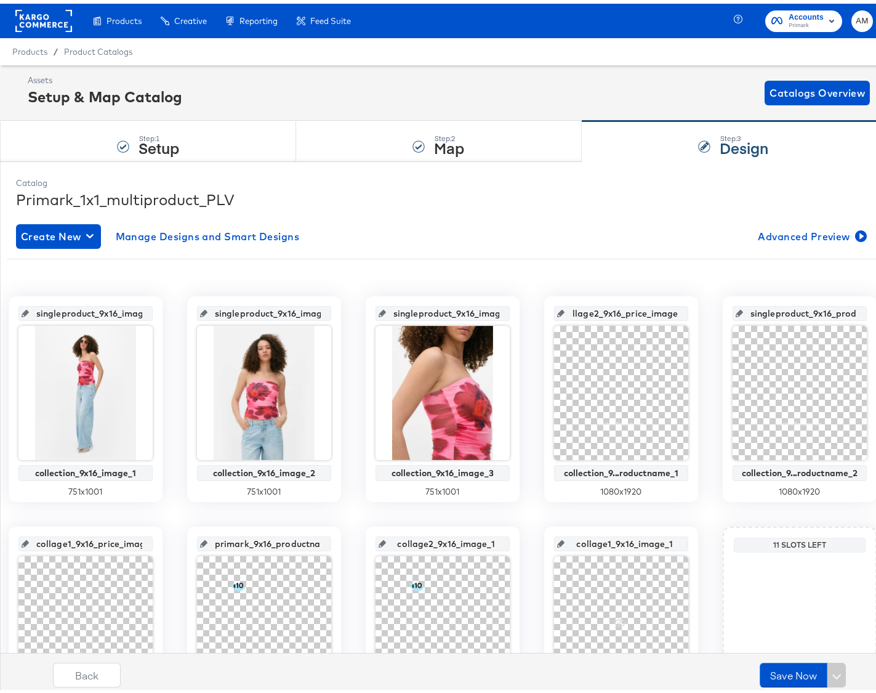
drag, startPoint x: 661, startPoint y: 312, endPoint x: 783, endPoint y: 317, distance: 122.6
click at [783, 317] on div "singleproduct_9x16_image_1 collection_9x16_image_1 751 x 1001 singleproduct_9x1…" at bounding box center [443, 510] width 872 height 436
paste input "ection_9x16_productname_1"
type input "collection_9x16_productname_1"
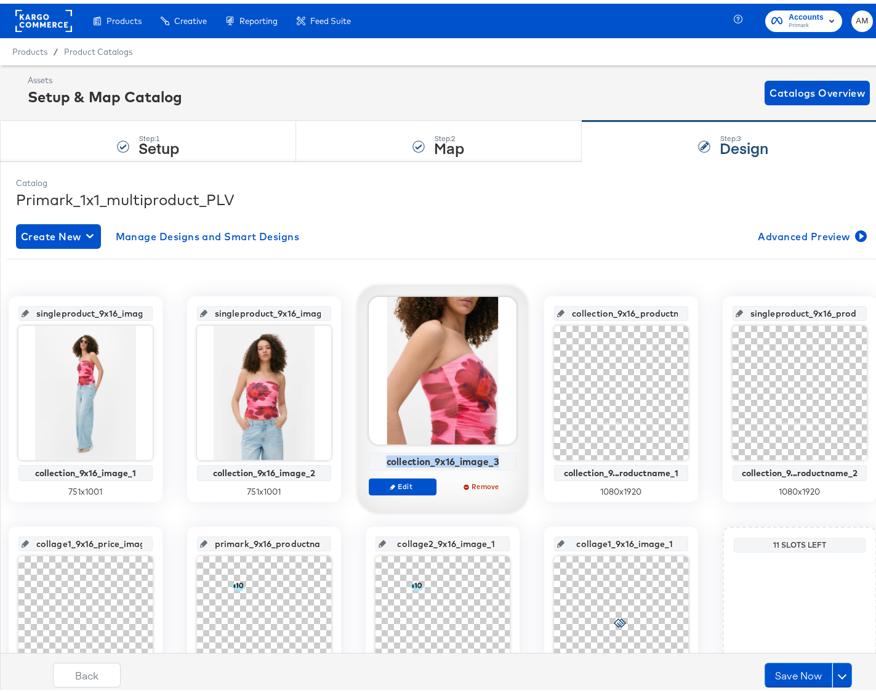
drag, startPoint x: 473, startPoint y: 459, endPoint x: 594, endPoint y: 462, distance: 120.7
click at [513, 462] on div "collection_9x16_image_3" at bounding box center [442, 457] width 141 height 11
copy div "collection_9x16_image_3"
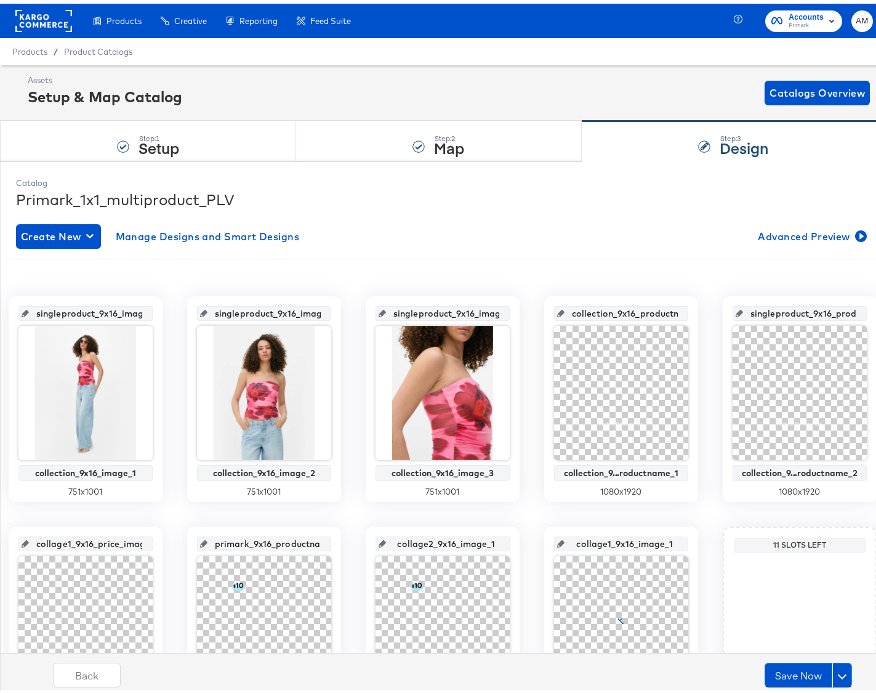
scroll to position [0, 23]
drag, startPoint x: 483, startPoint y: 309, endPoint x: 593, endPoint y: 315, distance: 110.3
click at [510, 315] on div "singleproduct_9x16_image_3" at bounding box center [443, 309] width 134 height 15
paste input "collection"
type input "collection_9x16_image_3"
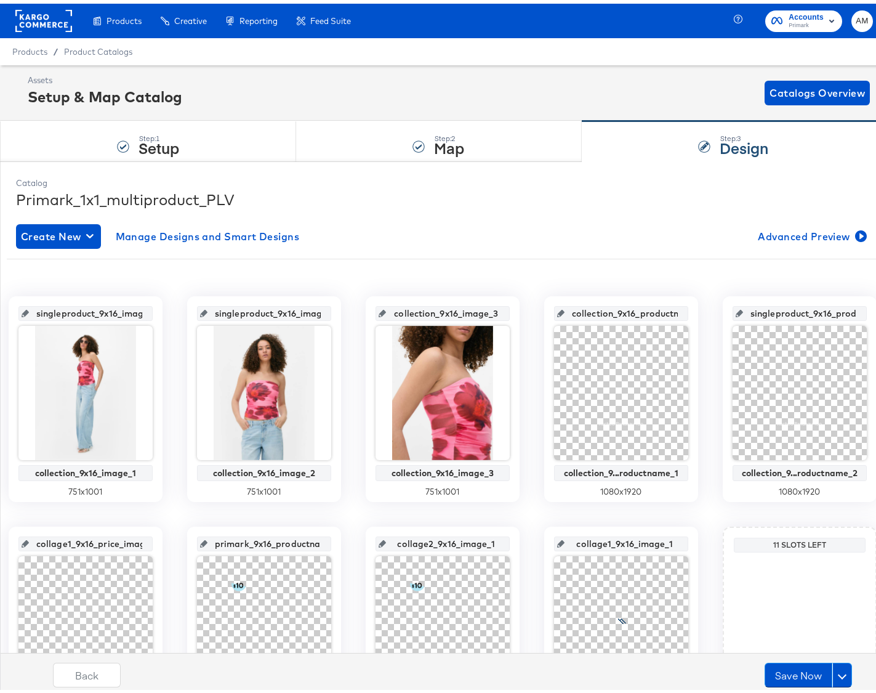
scroll to position [0, 6]
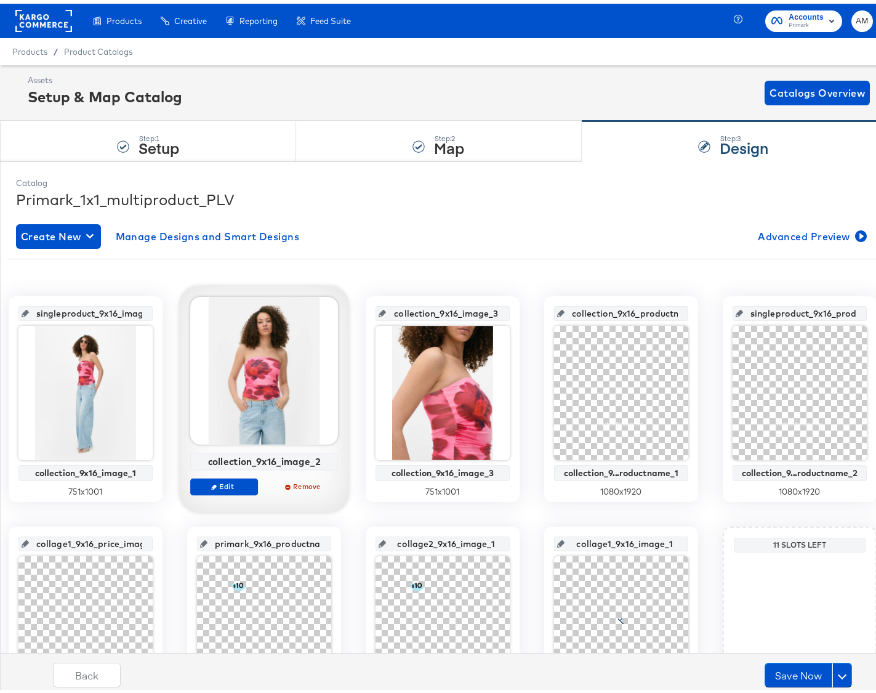
drag, startPoint x: 294, startPoint y: 457, endPoint x: 406, endPoint y: 460, distance: 112.1
click at [335, 461] on div "collection_9x16_image_2" at bounding box center [264, 457] width 141 height 11
drag, startPoint x: 397, startPoint y: 458, endPoint x: 295, endPoint y: 460, distance: 102.2
click at [295, 460] on div "collection_9x16_image_2" at bounding box center [264, 457] width 141 height 11
copy div "collection_9x16_image_2"
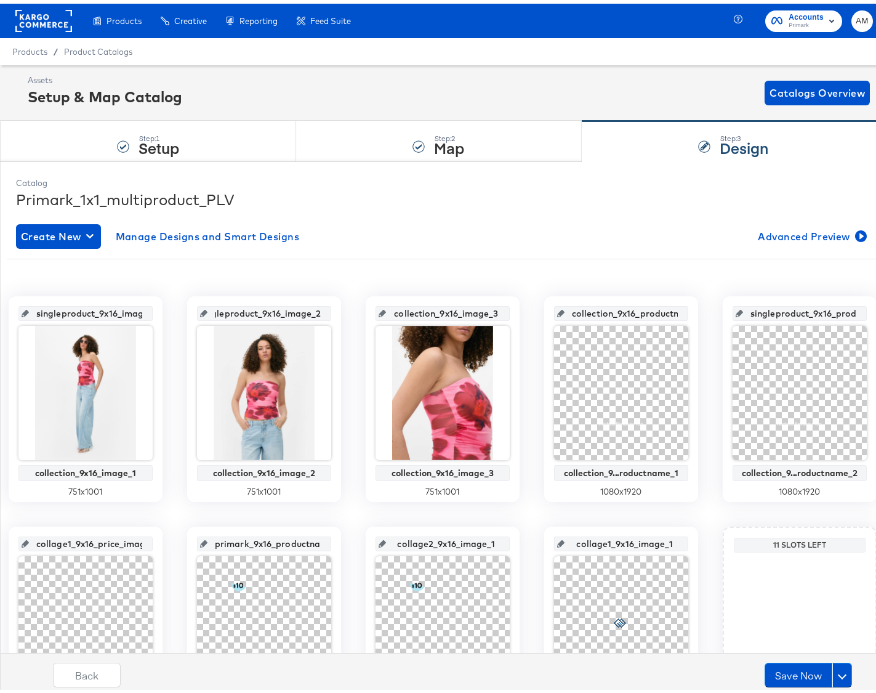
drag, startPoint x: 305, startPoint y: 311, endPoint x: 404, endPoint y: 312, distance: 99.1
click at [328, 312] on input "singleproduct_9x16_image_2" at bounding box center [267, 304] width 121 height 33
paste input "collection"
type input "collection_9x16_image_2"
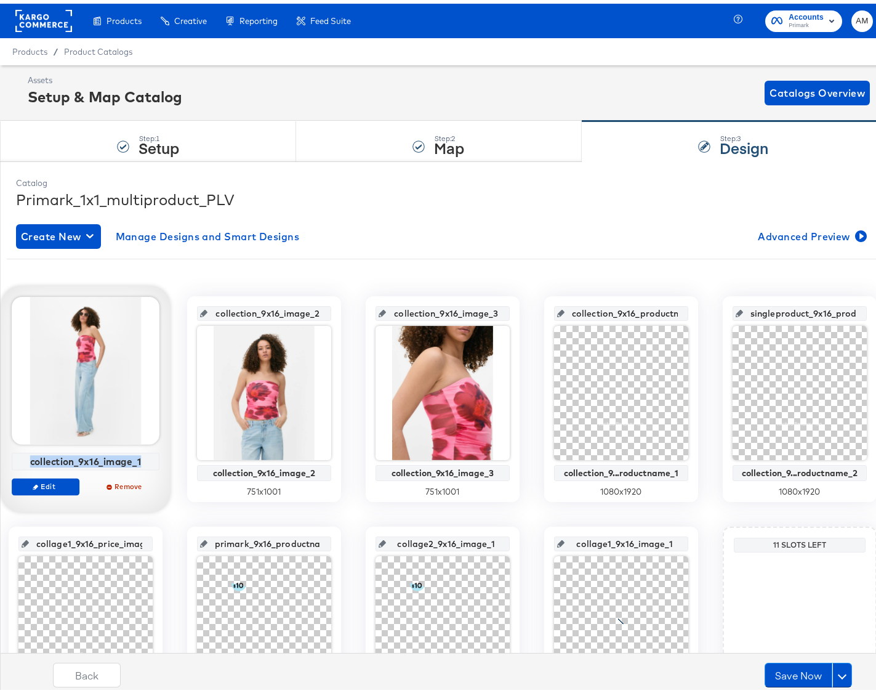
drag, startPoint x: 117, startPoint y: 457, endPoint x: 223, endPoint y: 462, distance: 106.6
click at [156, 462] on div "collection_9x16_image_1" at bounding box center [85, 457] width 141 height 11
copy div "collection_9x16_image_1"
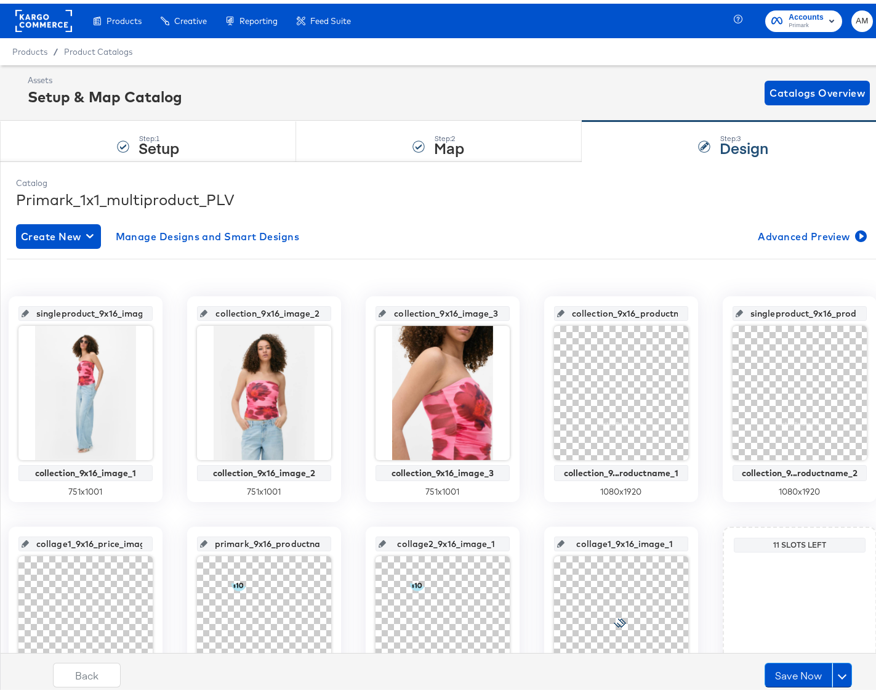
scroll to position [0, 22]
drag, startPoint x: 126, startPoint y: 312, endPoint x: 227, endPoint y: 317, distance: 100.5
click at [150, 317] on input "singleproduct_9x16_image_1" at bounding box center [89, 304] width 121 height 33
paste input "collection"
type input "collection_9x16_image_1"
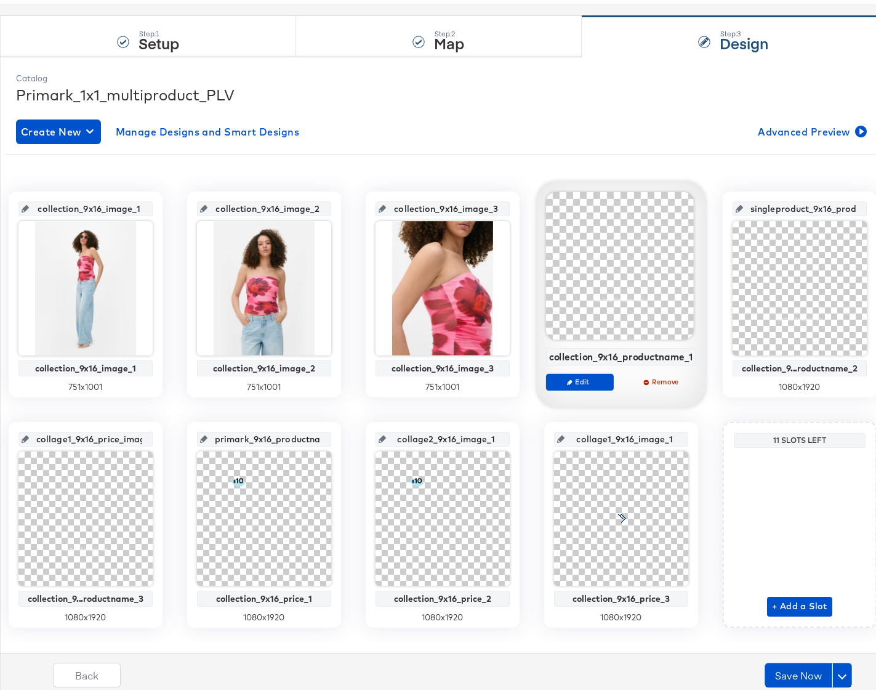
scroll to position [263, 0]
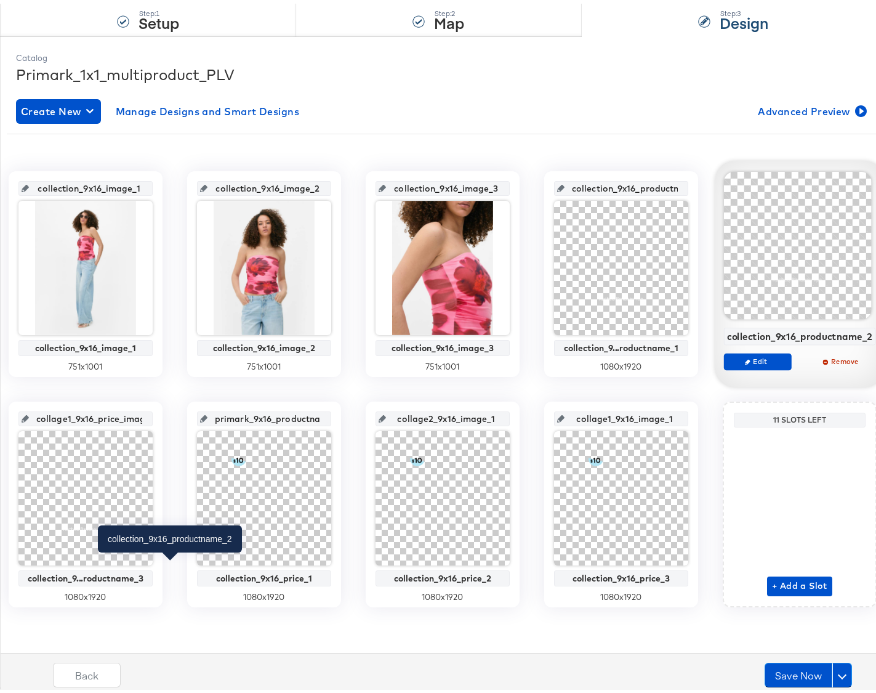
click at [727, 338] on div "collection_9x16_productname_2" at bounding box center [799, 332] width 145 height 11
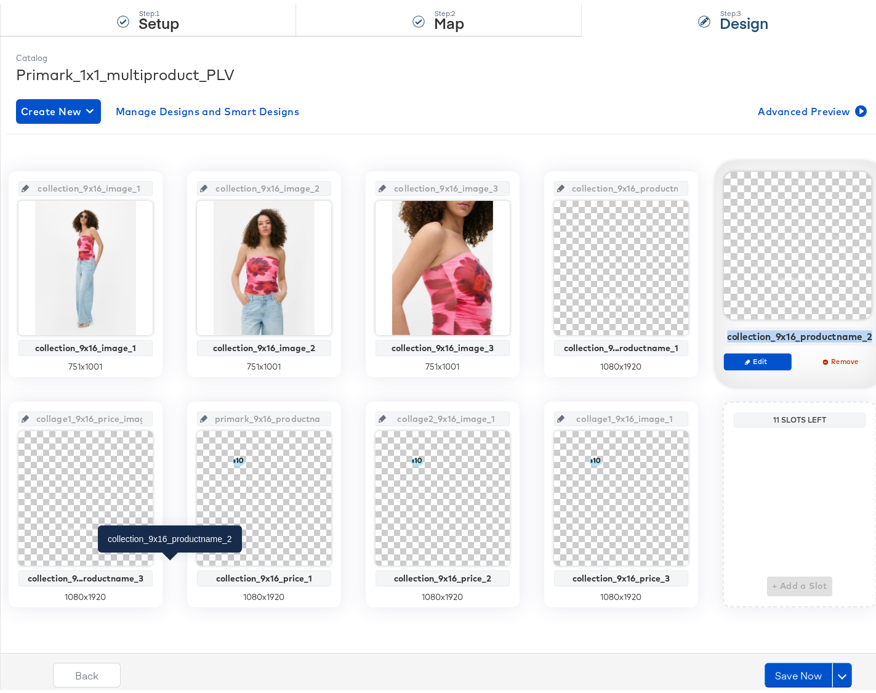
click at [727, 338] on div "collection_9x16_productname_2" at bounding box center [799, 332] width 145 height 11
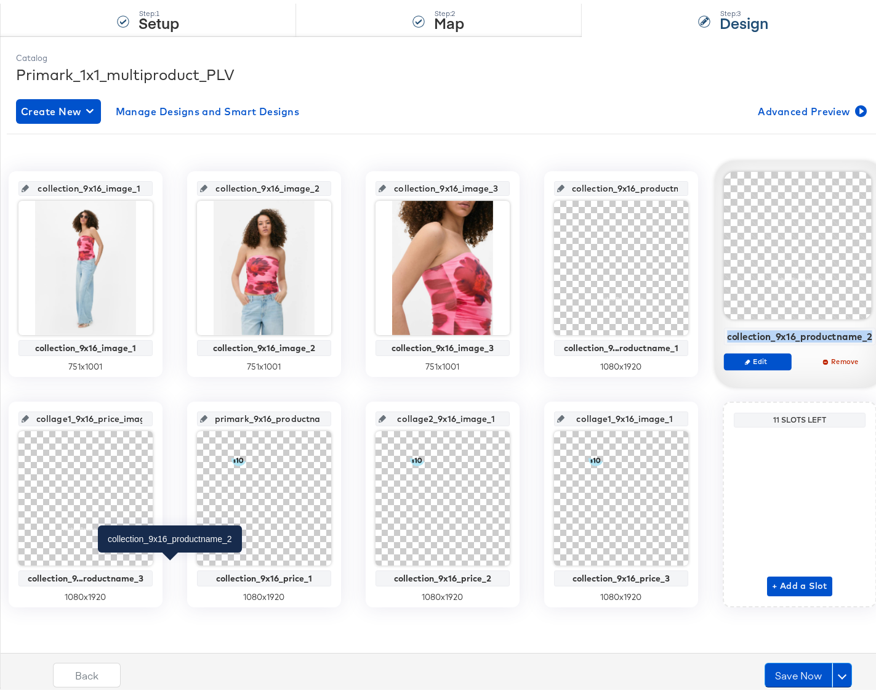
copy div "collection_9x16_productname_2"
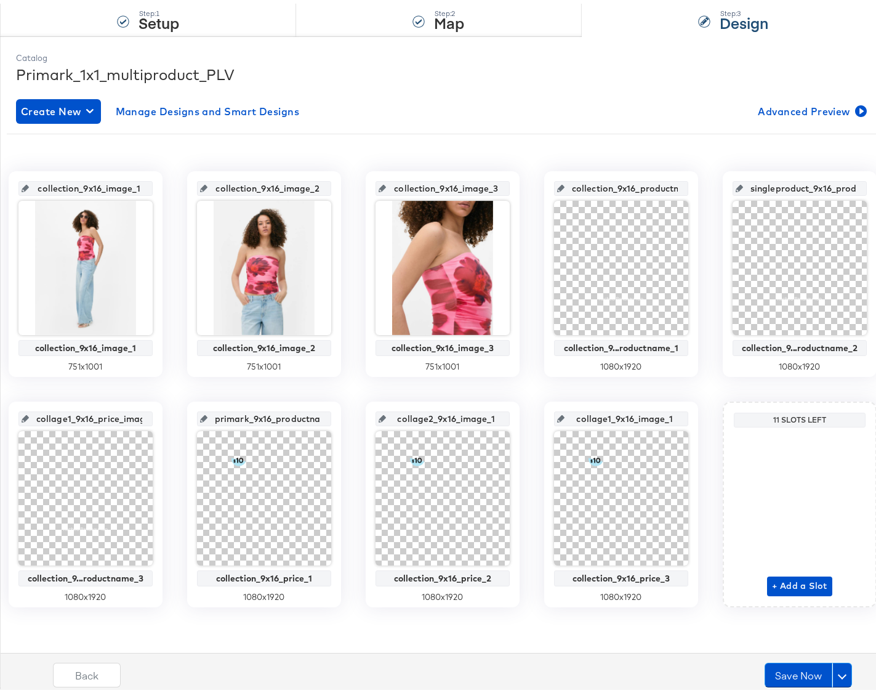
click at [743, 196] on input "singleproduct_9x16_productname_image" at bounding box center [803, 179] width 121 height 33
paste input "collection_9x16_productname_2"
type input "collection_9x16_productname_2"
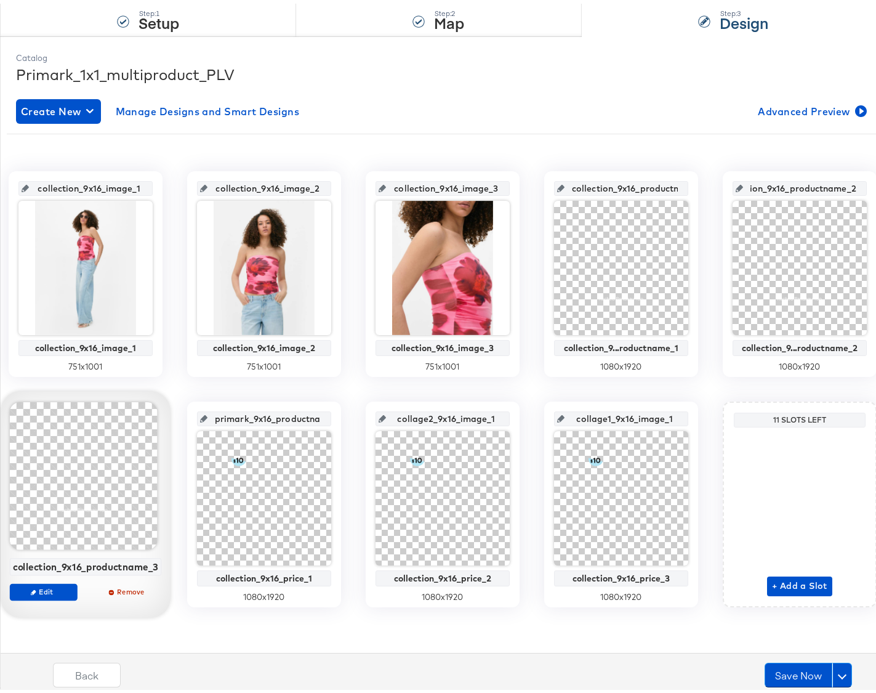
click at [158, 557] on div "collection_9x16_productname_3" at bounding box center [85, 562] width 145 height 11
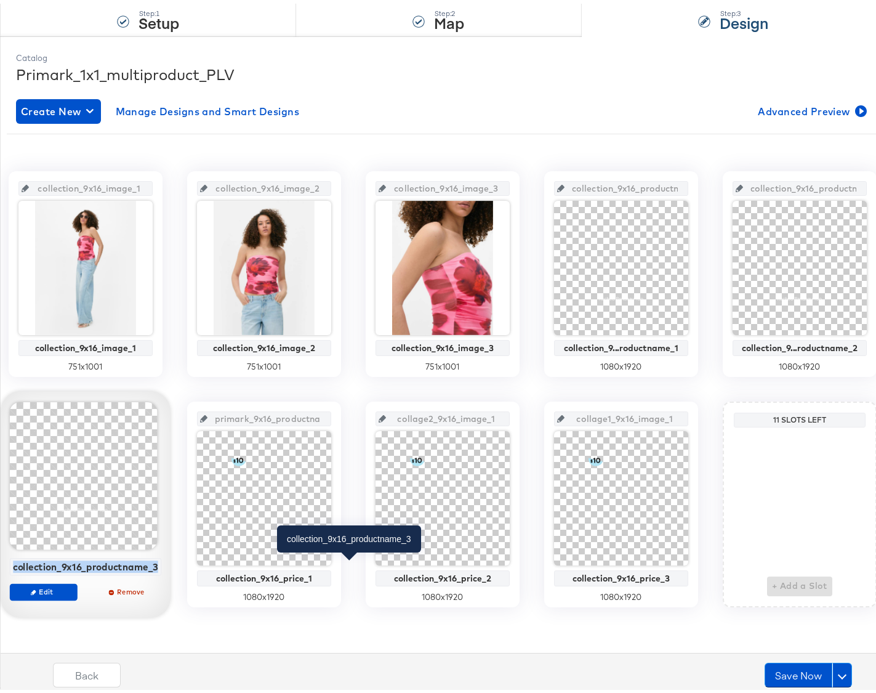
click at [158, 557] on div "collection_9x16_productname_3" at bounding box center [85, 562] width 145 height 11
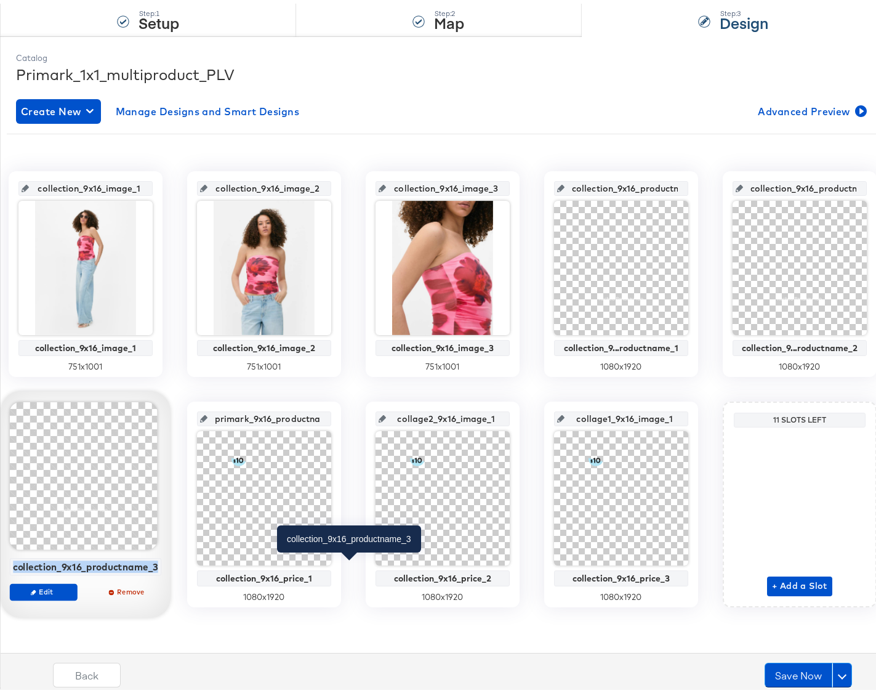
copy div "collection_9x16_productname_3"
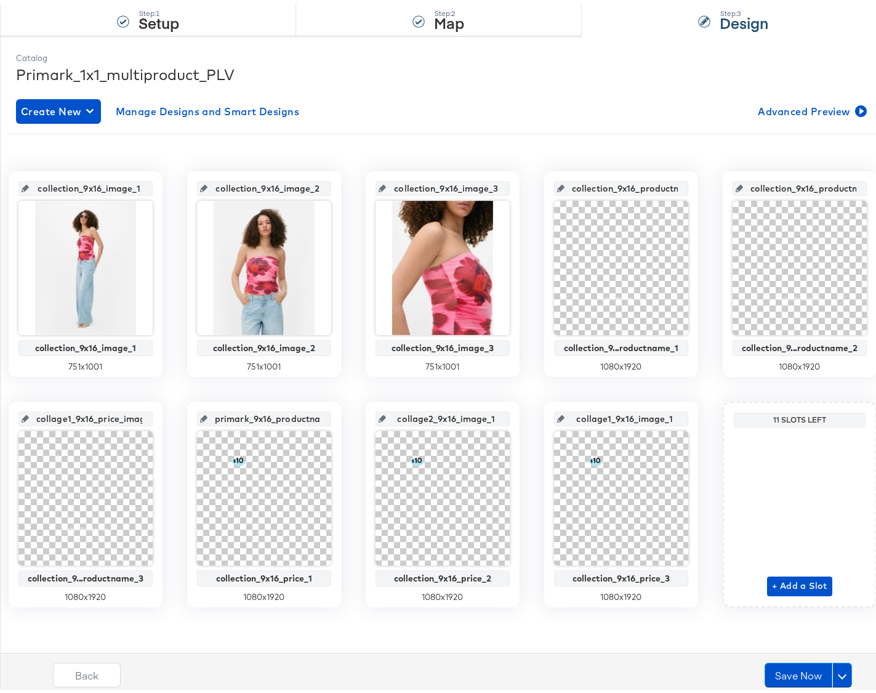
click at [150, 393] on input "collage1_9x16_price_image" at bounding box center [89, 409] width 121 height 33
paste input "ection_9x16_productname_3"
type input "collection_9x16_productname_3"
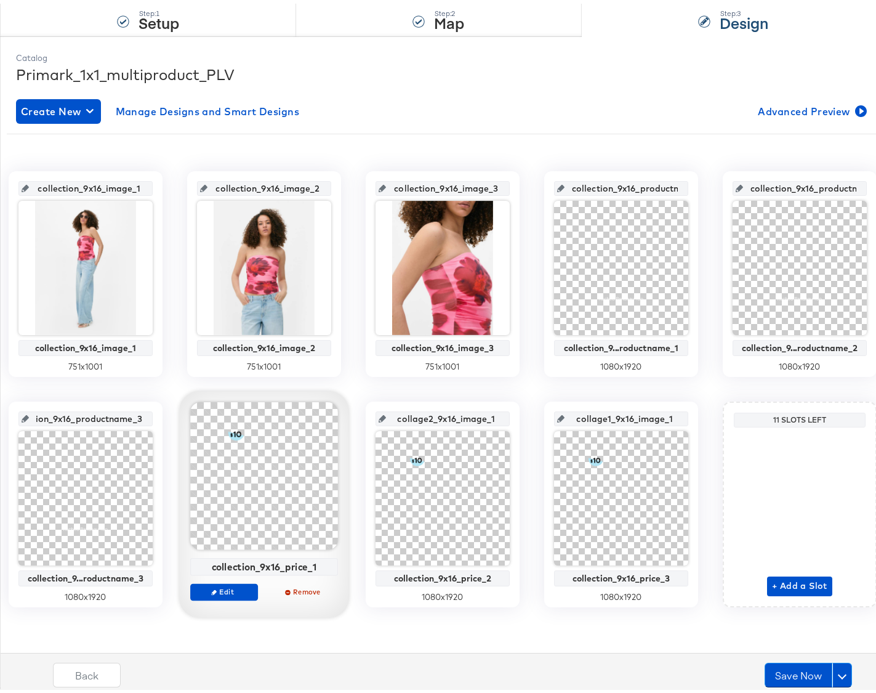
click at [335, 557] on div "collection_9x16_price_1" at bounding box center [264, 562] width 141 height 11
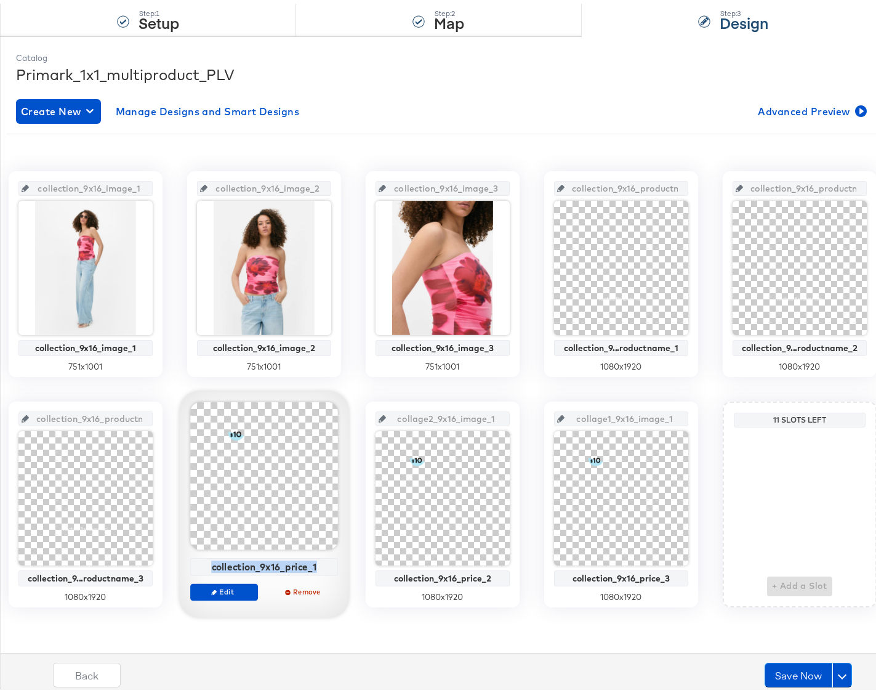
click at [335, 557] on div "collection_9x16_price_1" at bounding box center [264, 562] width 141 height 11
copy div "collection_9x16_price_1"
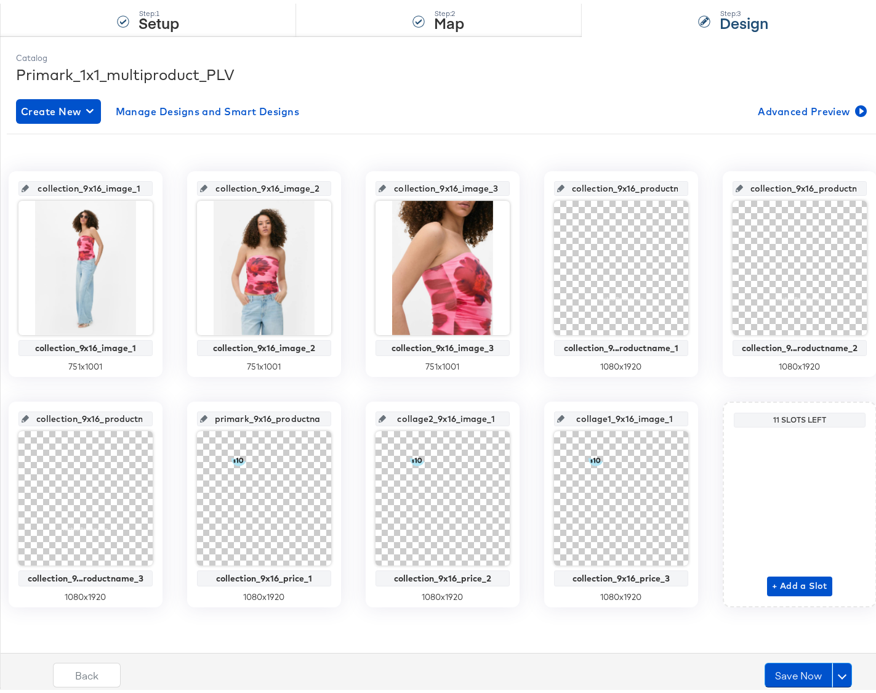
click at [328, 393] on input "primark_9x16_productname_image" at bounding box center [267, 409] width 121 height 33
paste input "collection_9x16_price_1"
type input "collection_9x16_price_1"
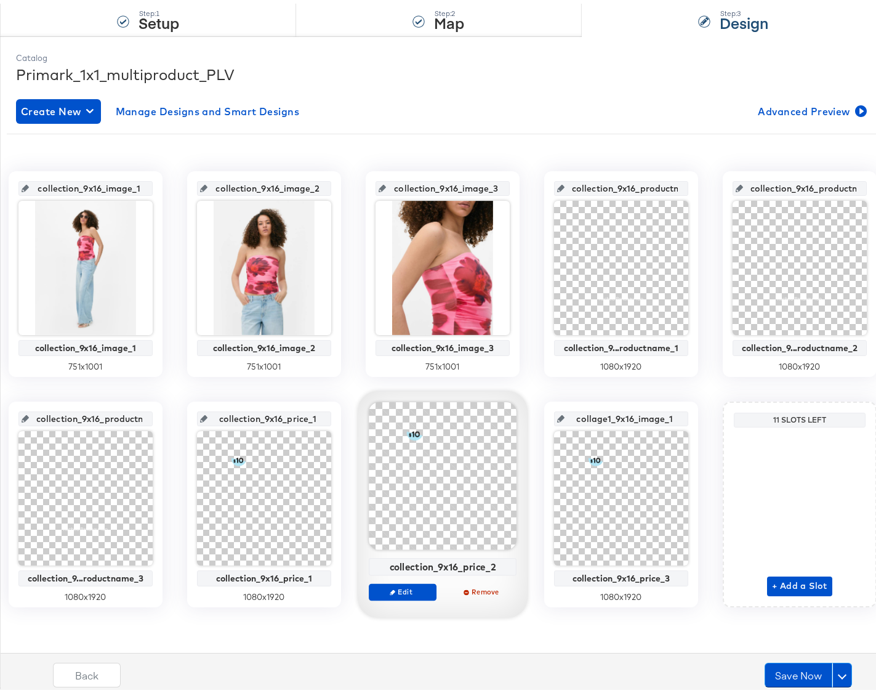
click at [513, 557] on div "collection_9x16_price_2" at bounding box center [442, 562] width 141 height 11
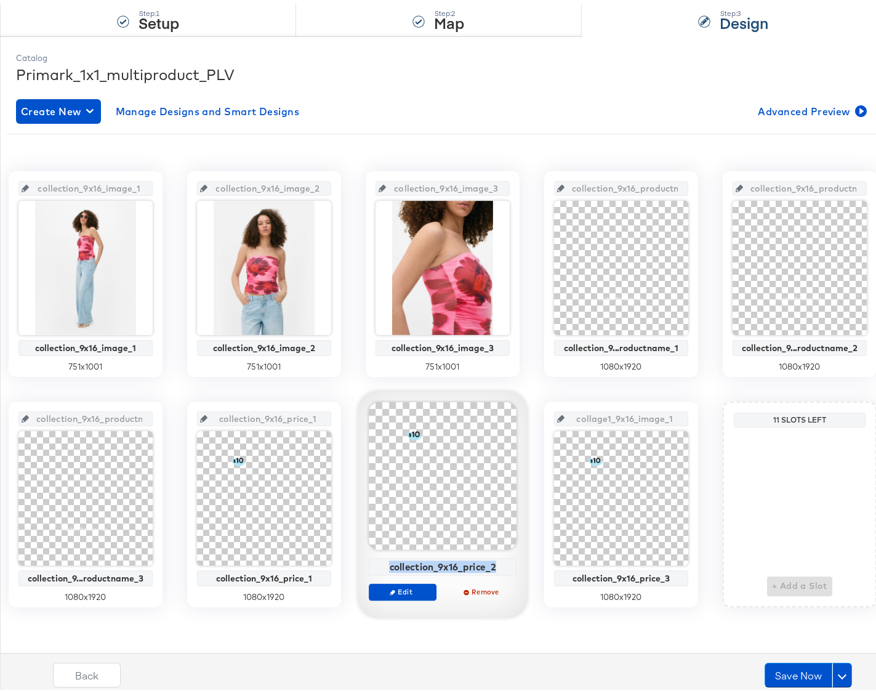
click at [513, 557] on div "collection_9x16_price_2" at bounding box center [442, 562] width 141 height 11
copy div "collection_9x16_price_2"
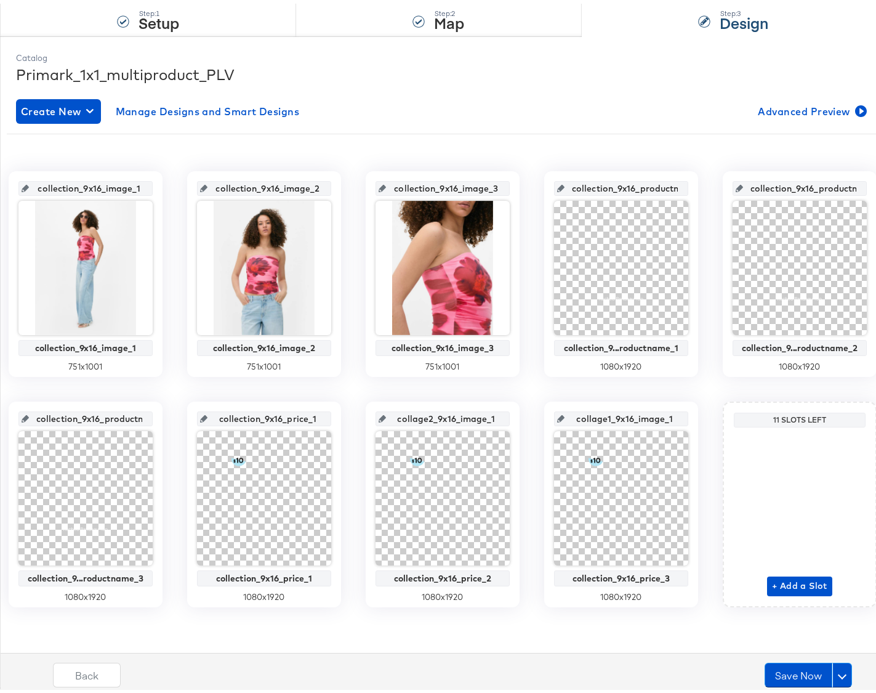
click at [507, 393] on input "collage2_9x16_image_1" at bounding box center [446, 409] width 121 height 33
paste input "ection_9x16_price_2"
type input "collection_9x16_price_2"
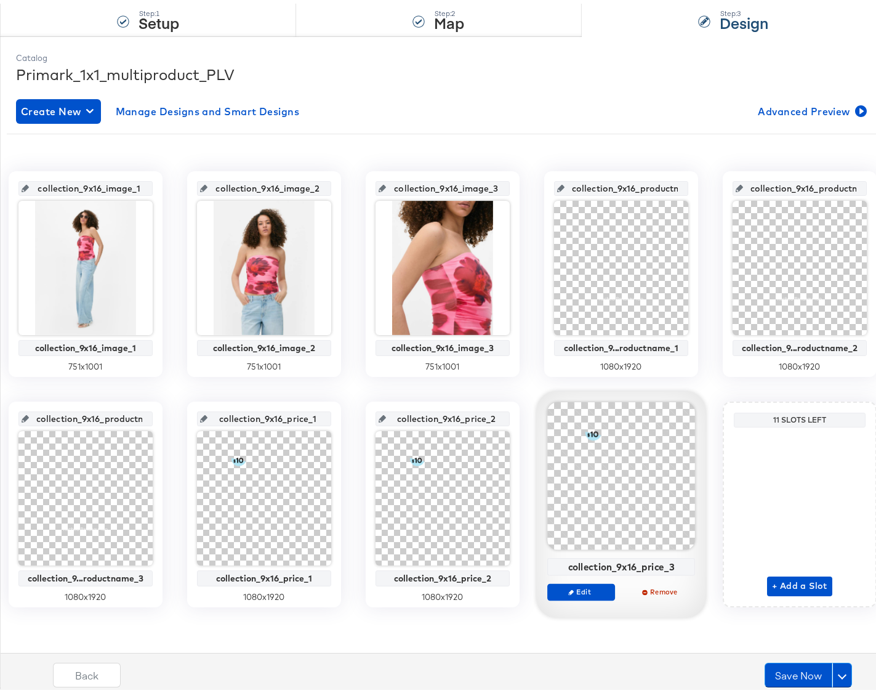
scroll to position [283, 0]
click at [551, 568] on div "collection_9x16_price_3" at bounding box center [621, 562] width 141 height 11
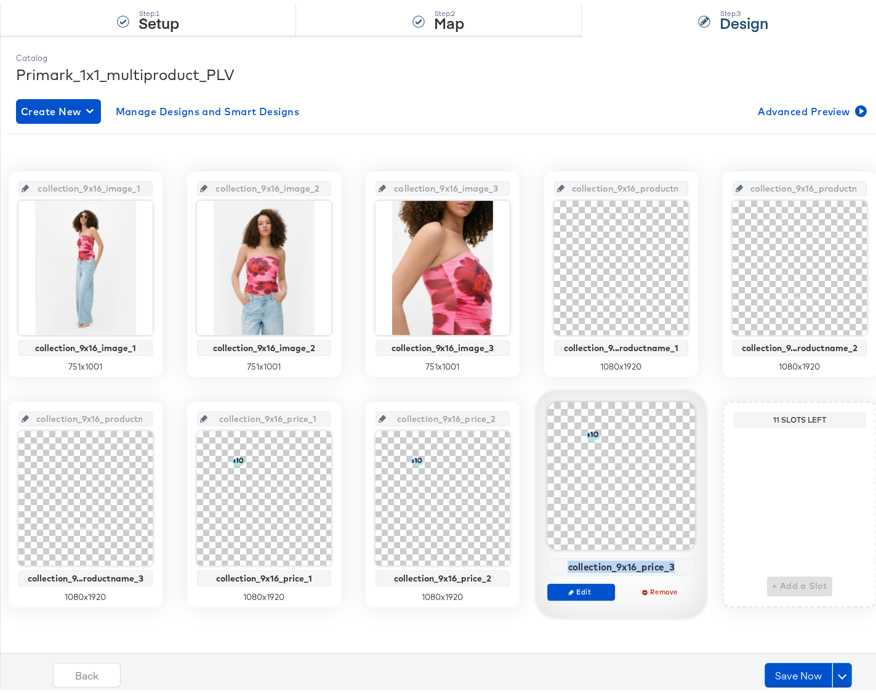
click at [551, 568] on div "collection_9x16_price_3" at bounding box center [621, 562] width 141 height 11
copy div "collection_9x16_price_3"
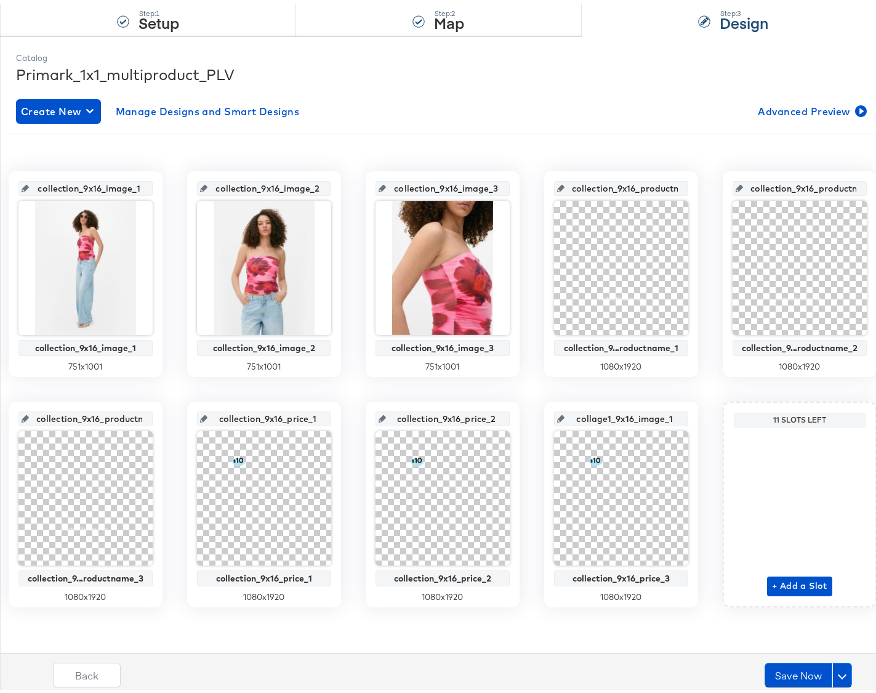
click at [564, 427] on input "collage1_9x16_image_1" at bounding box center [624, 409] width 121 height 33
paste input "ection_9x16_price_3"
type input "collection_9x16_price_3"
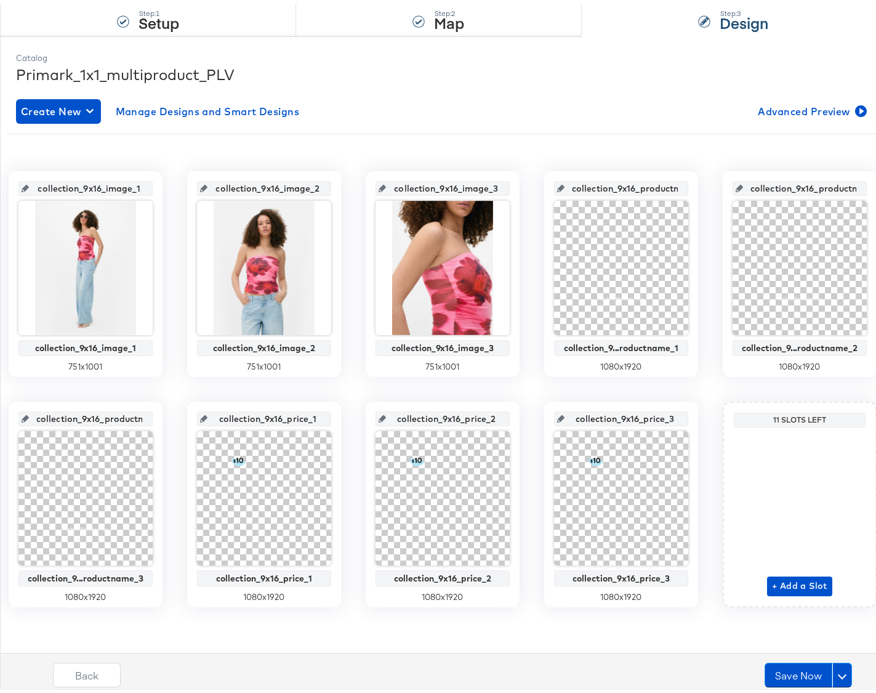
click at [507, 520] on div "collection_9x16_image_1 collection_9x16_image_1 751 x 1001 collection_9x16_imag…" at bounding box center [443, 385] width 872 height 436
click at [792, 675] on button "Save Now" at bounding box center [799, 671] width 68 height 25
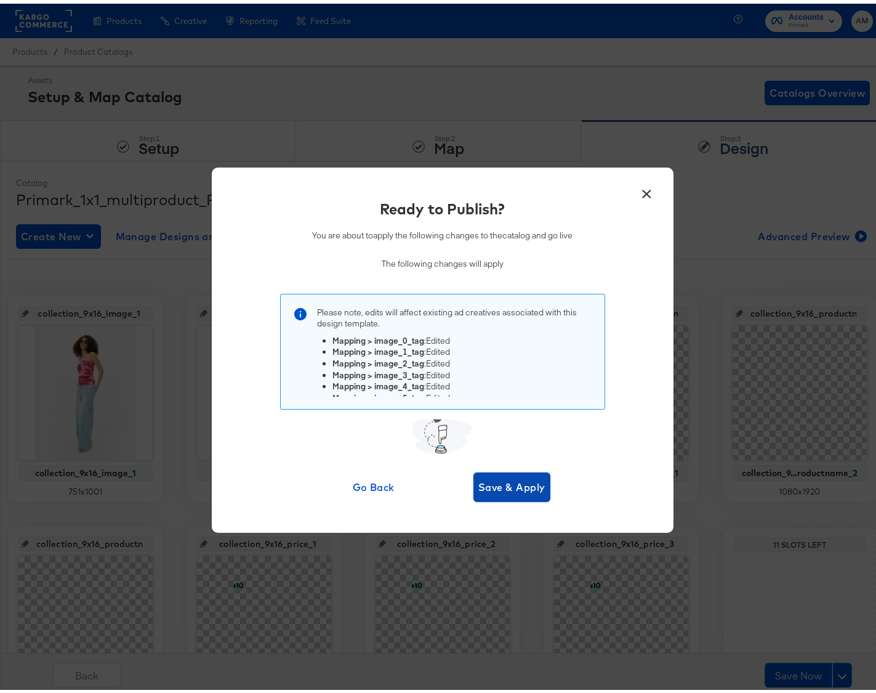
click at [512, 487] on span "Save & Apply" at bounding box center [511, 483] width 67 height 17
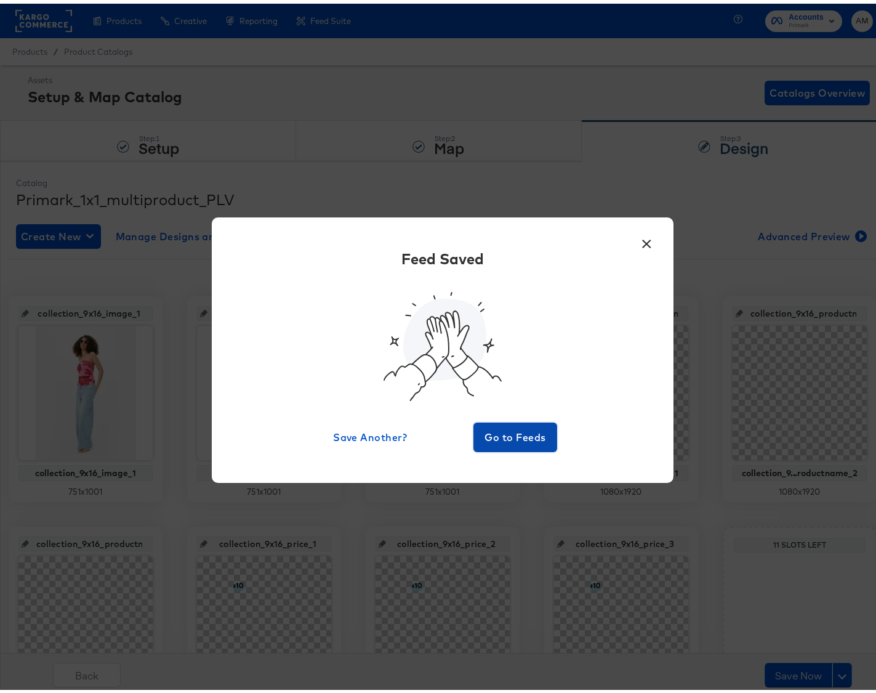
click at [512, 435] on span "Go to Feeds" at bounding box center [515, 433] width 74 height 17
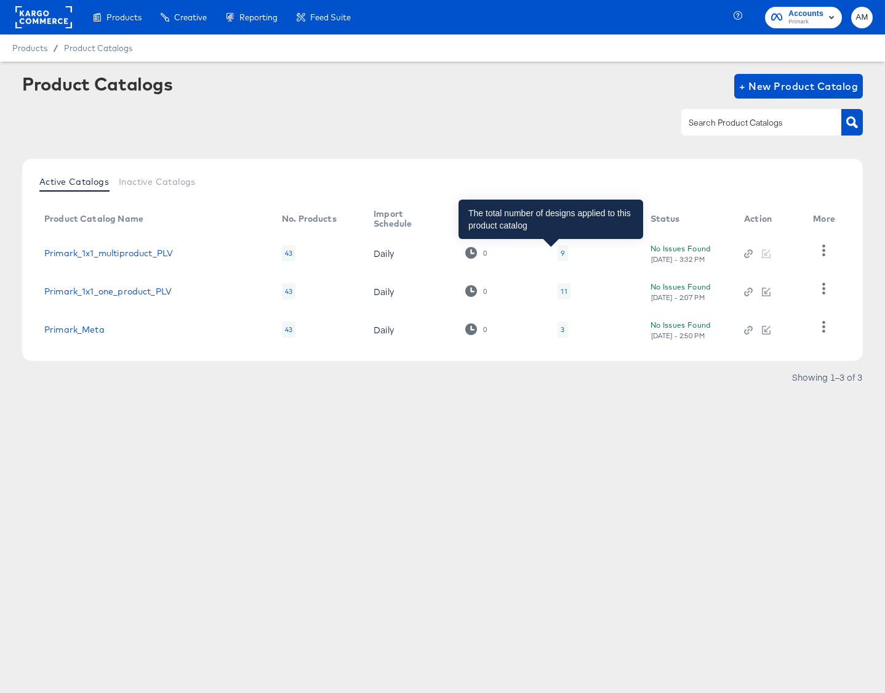
click at [561, 251] on div "9" at bounding box center [563, 253] width 4 height 10
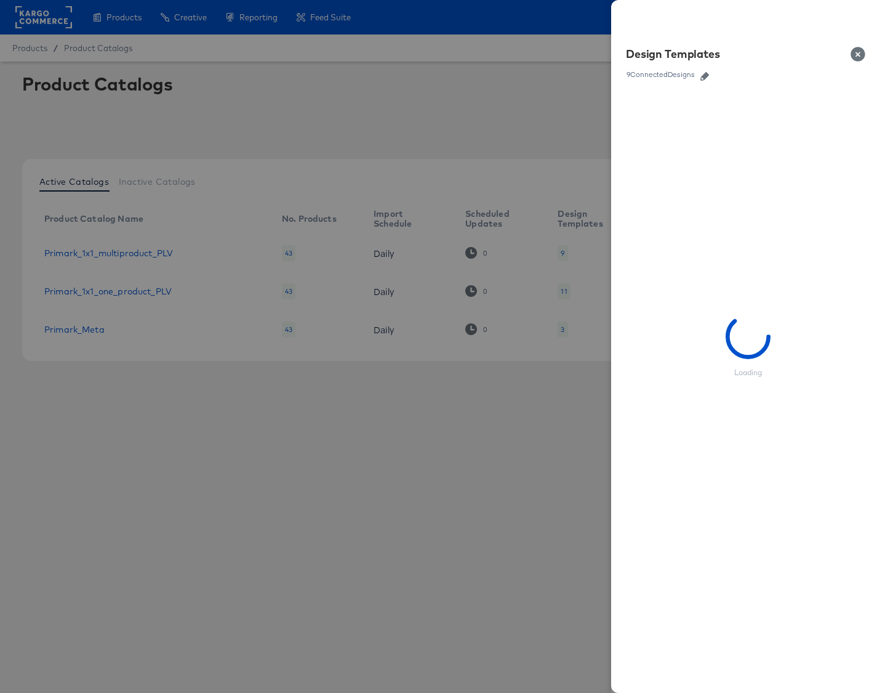
click at [707, 78] on icon "button" at bounding box center [705, 76] width 9 height 9
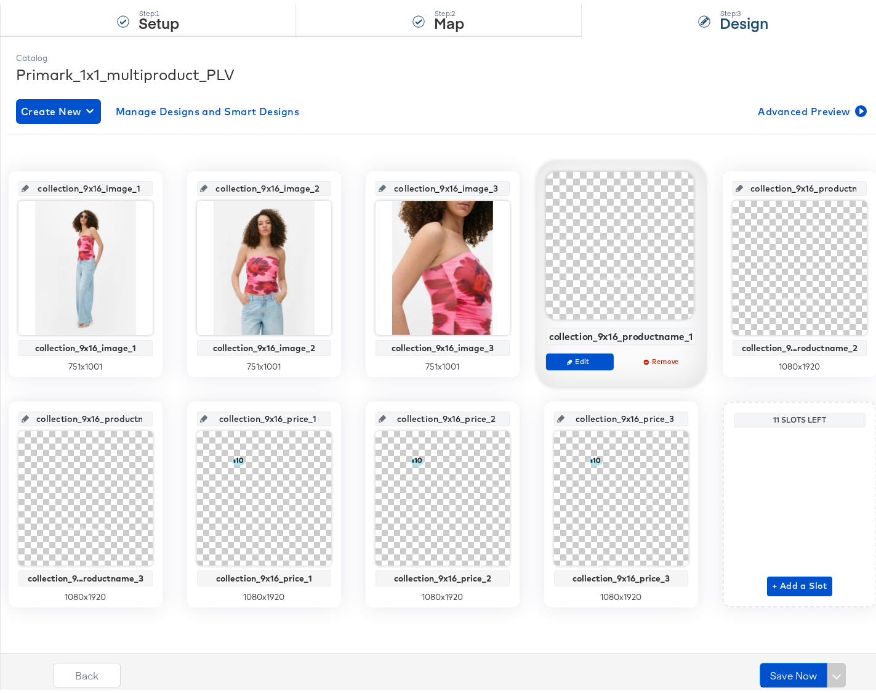
scroll to position [174, 0]
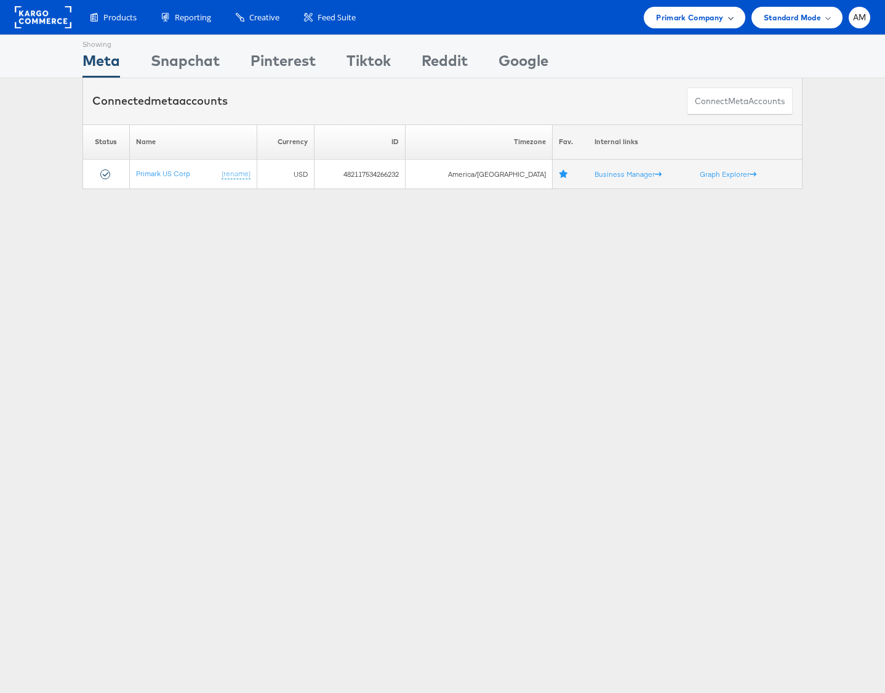
click at [693, 11] on span "Primark Company" at bounding box center [689, 17] width 67 height 13
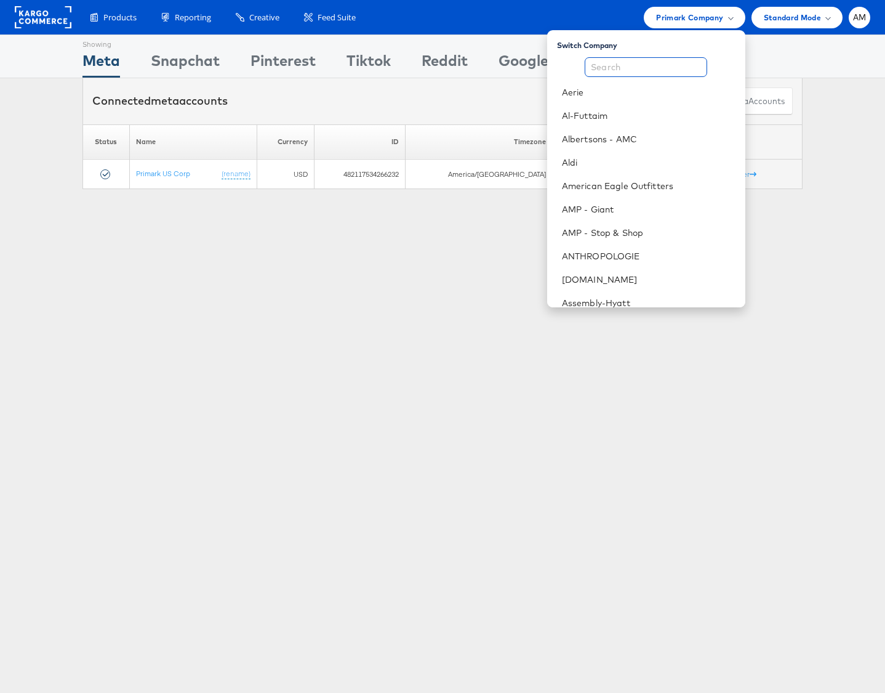
click at [671, 64] on input "text" at bounding box center [646, 67] width 123 height 20
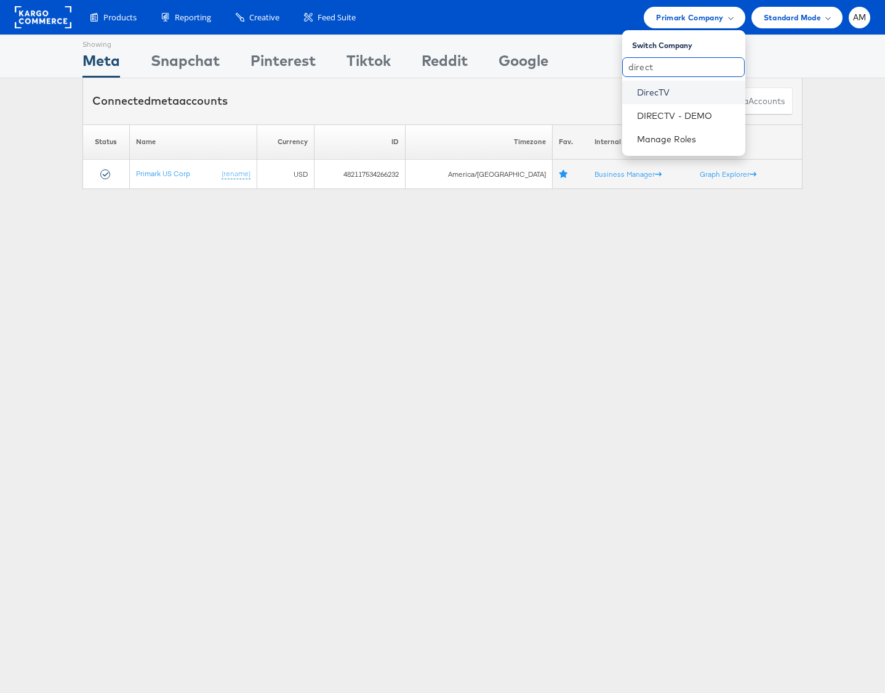
type input "direct"
click at [677, 86] on link "DirecTV" at bounding box center [686, 92] width 98 height 12
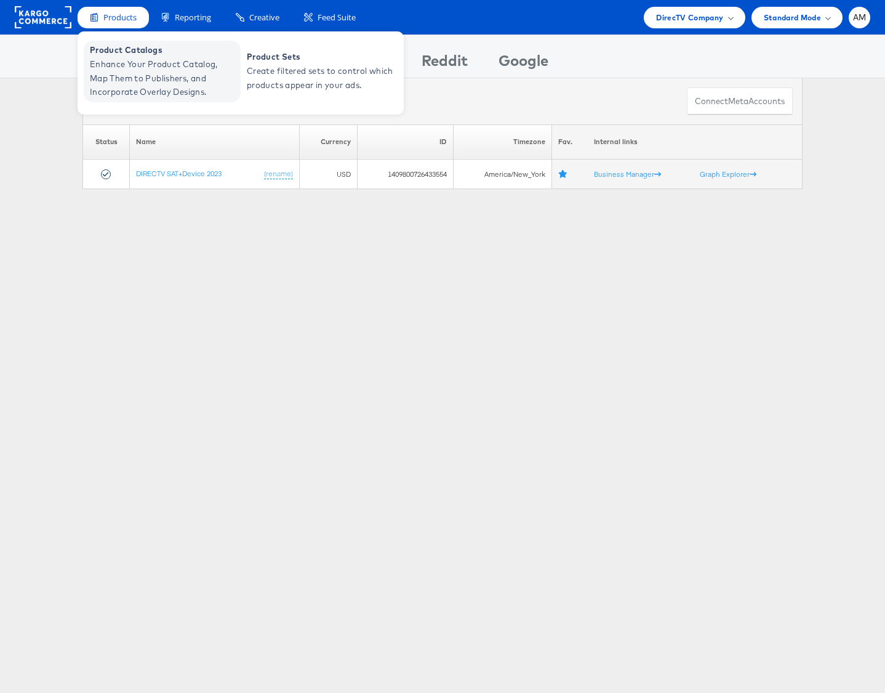
click at [145, 78] on span "Enhance Your Product Catalog, Map Them to Publishers, and Incorporate Overlay D…" at bounding box center [164, 78] width 148 height 42
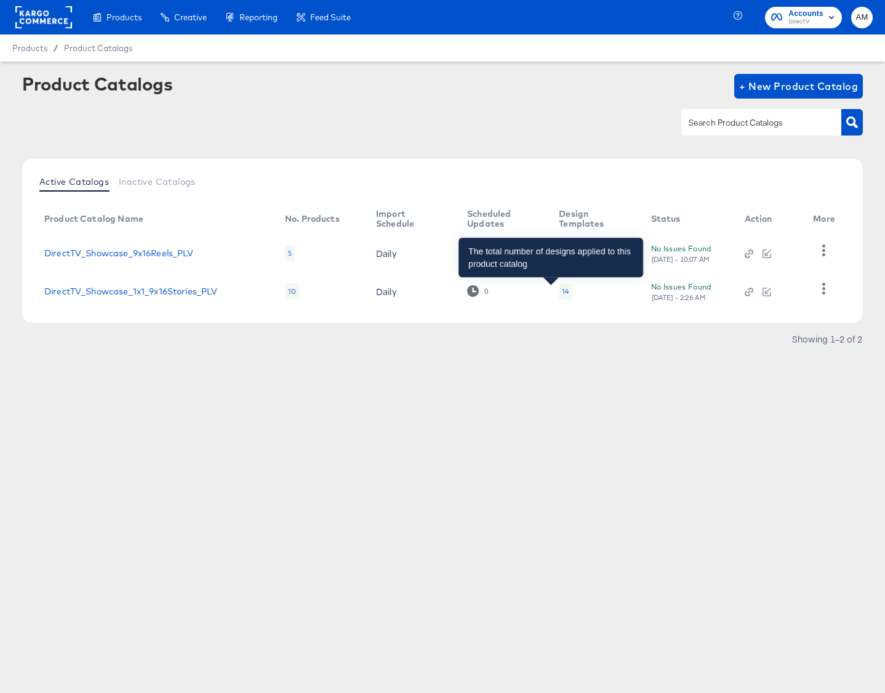
click at [562, 291] on div "14" at bounding box center [565, 291] width 7 height 10
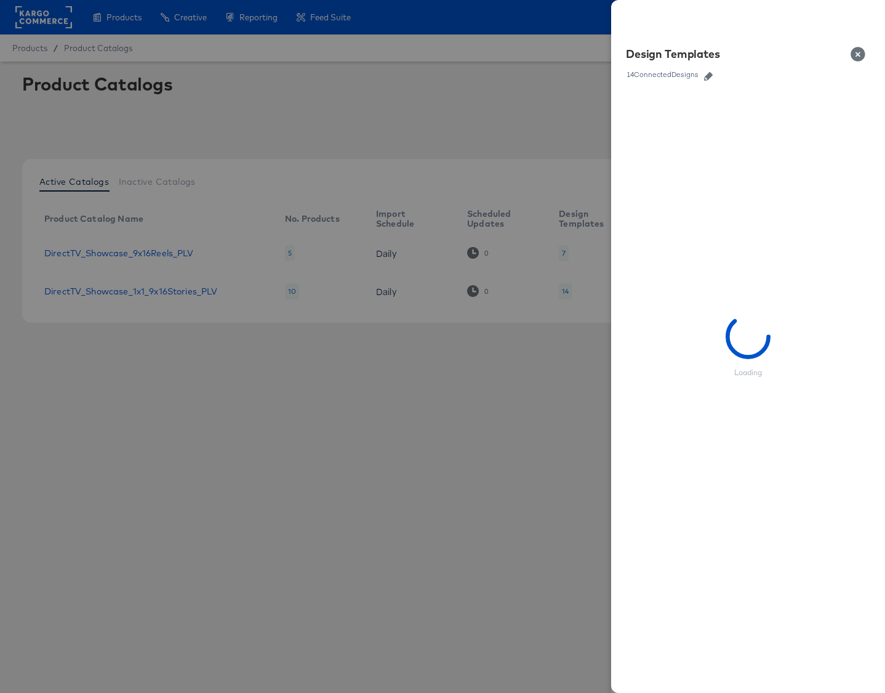
click at [710, 73] on icon "button" at bounding box center [708, 76] width 9 height 9
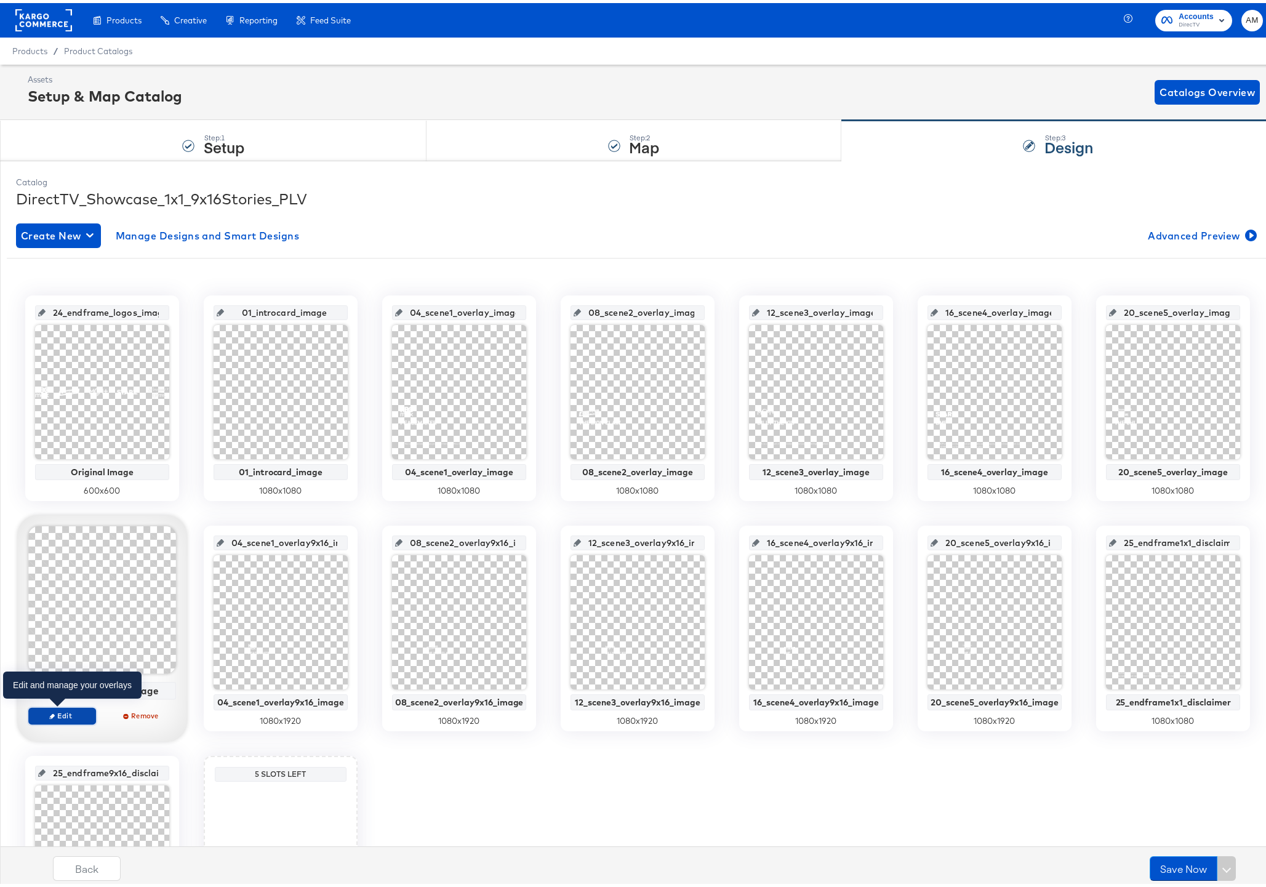
click at [70, 692] on span "Edit" at bounding box center [62, 712] width 57 height 9
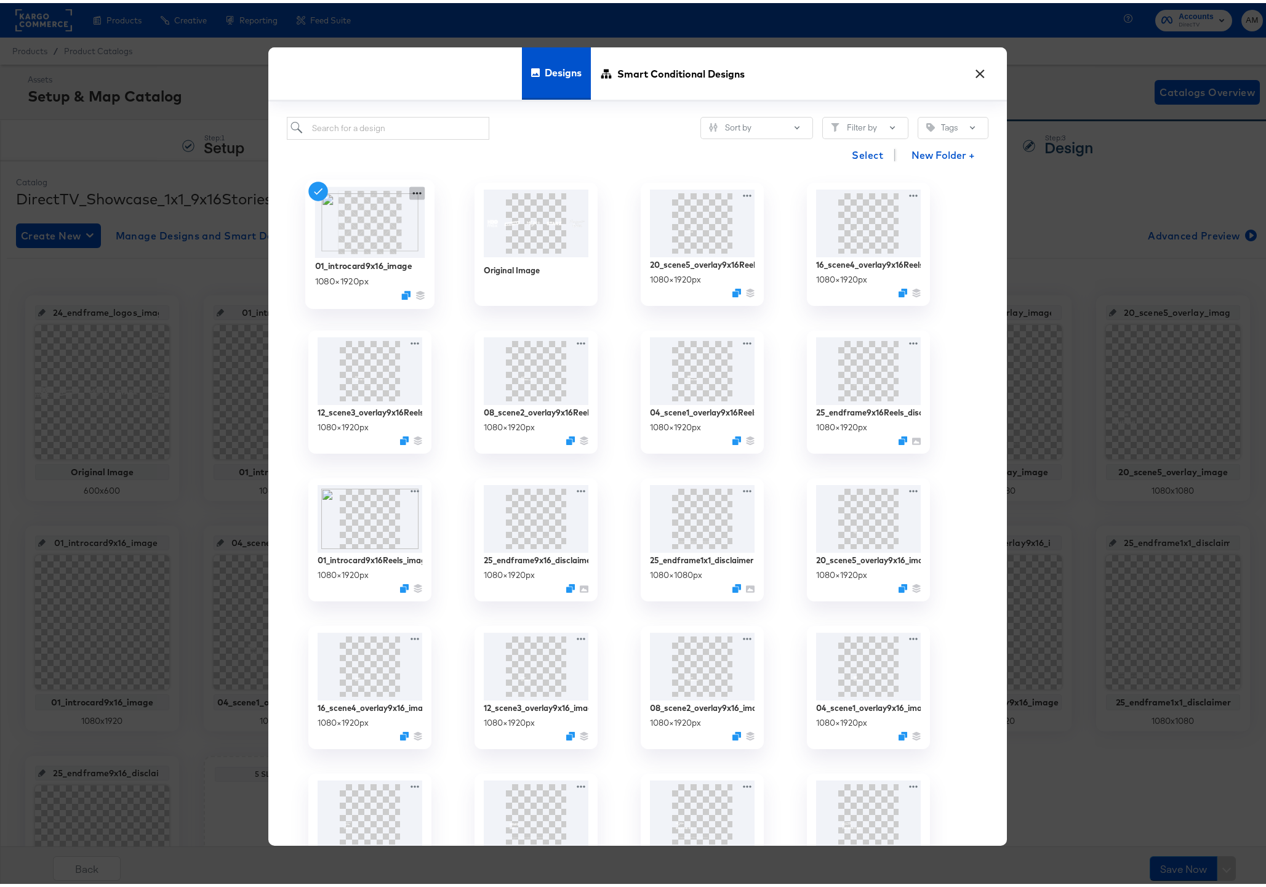
click at [413, 190] on icon at bounding box center [417, 191] width 9 height 2
click at [475, 263] on div "Edit Design Edit Design" at bounding box center [475, 263] width 0 height 0
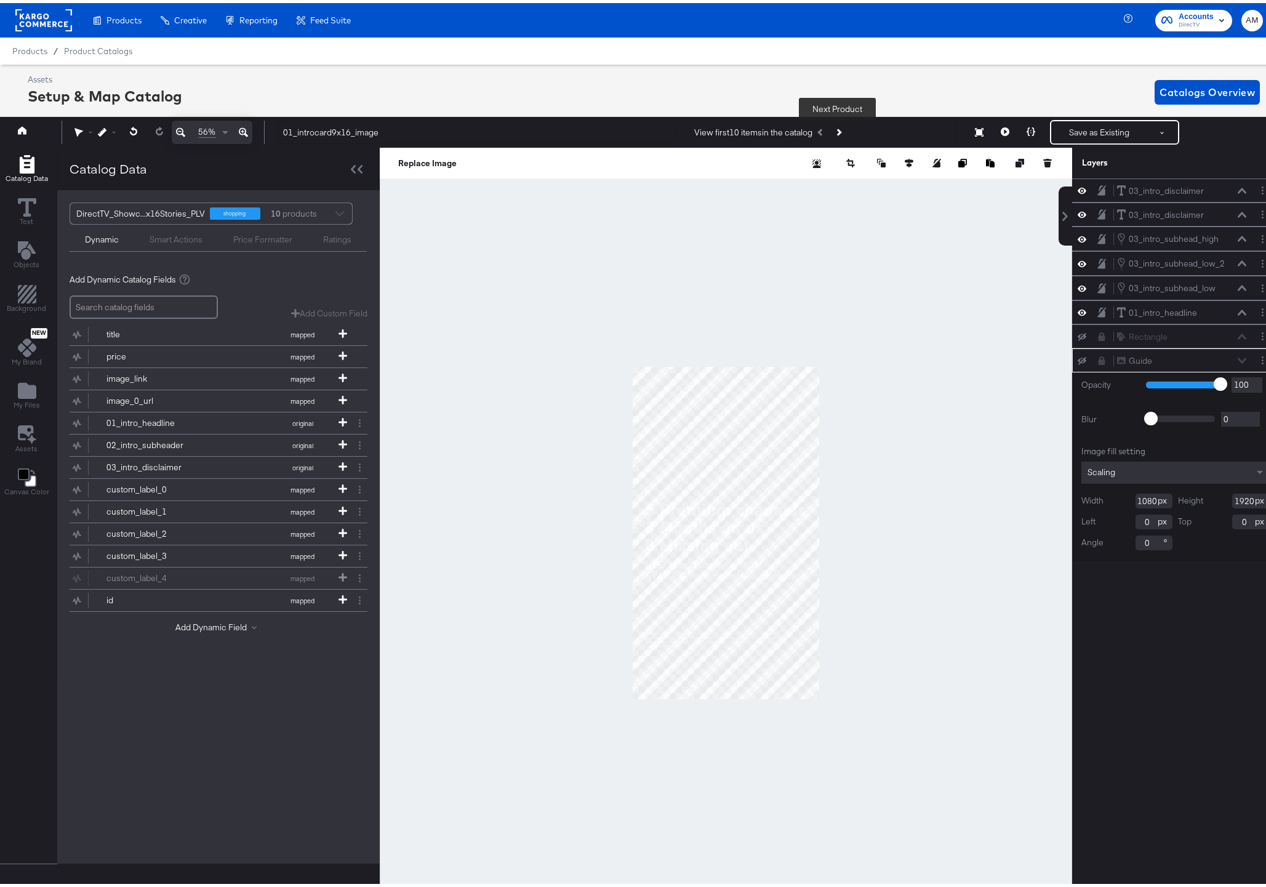
click at [840, 131] on button "Next Product" at bounding box center [838, 129] width 17 height 22
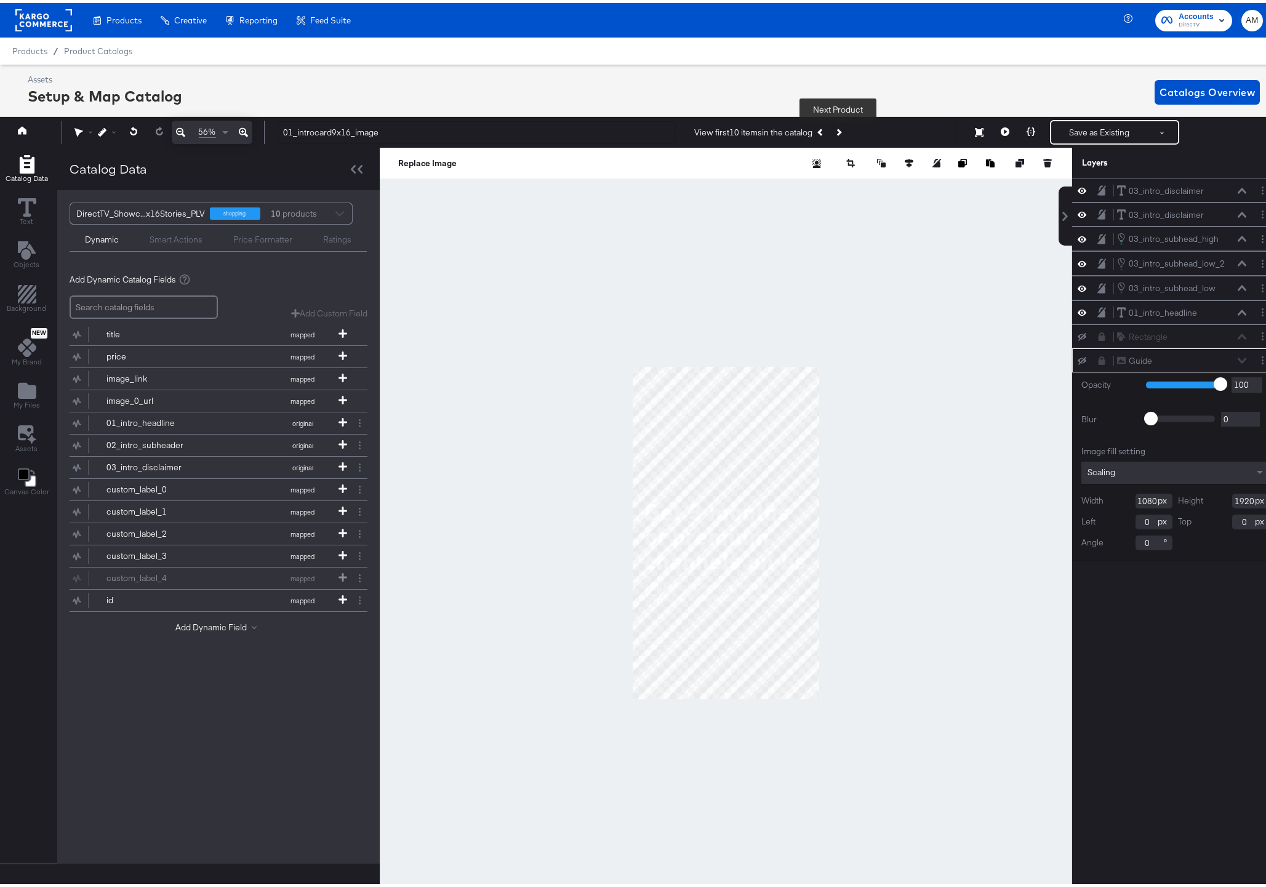
click at [840, 131] on button "Next Product" at bounding box center [838, 129] width 17 height 22
click at [821, 131] on icon "Previous Product" at bounding box center [821, 129] width 7 height 7
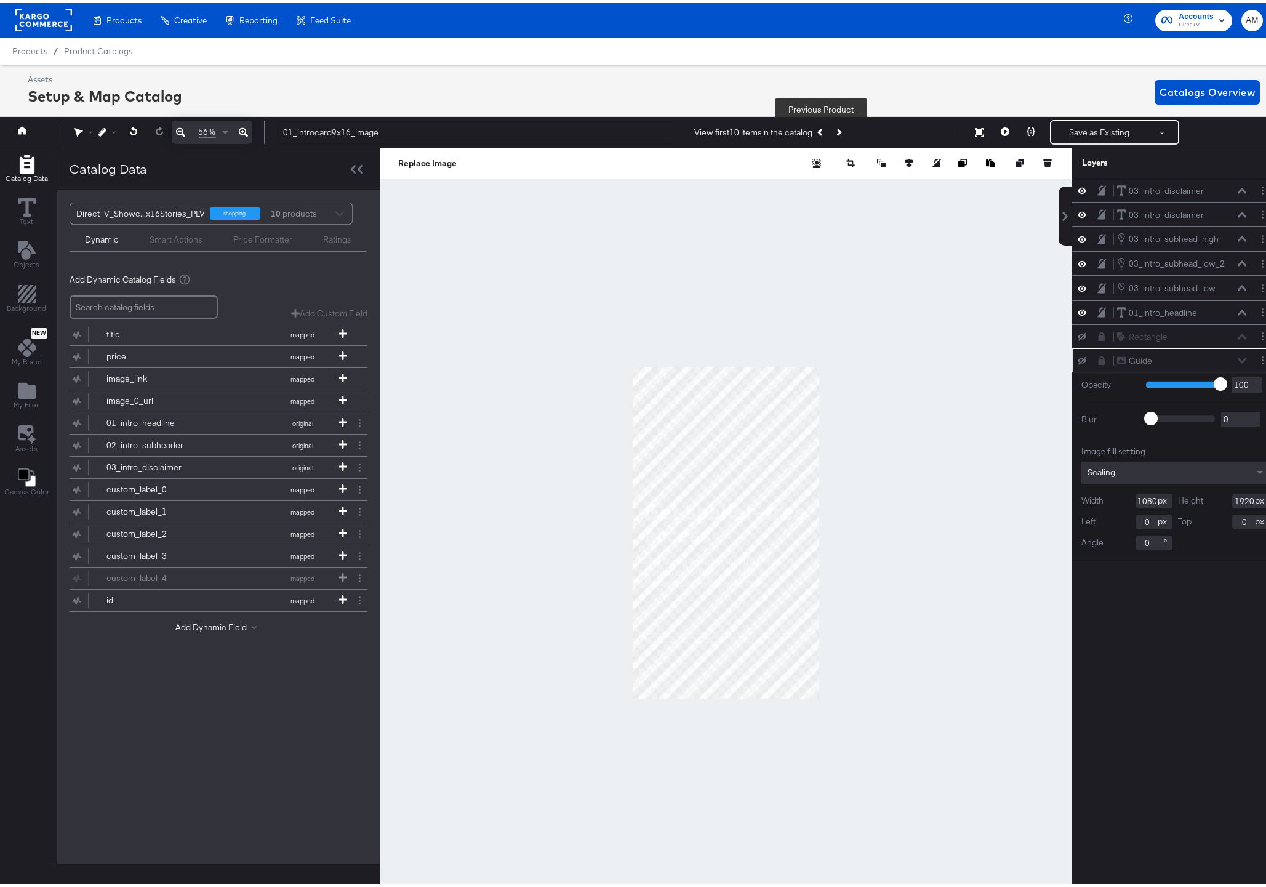
click at [821, 131] on icon "Previous Product" at bounding box center [821, 129] width 7 height 7
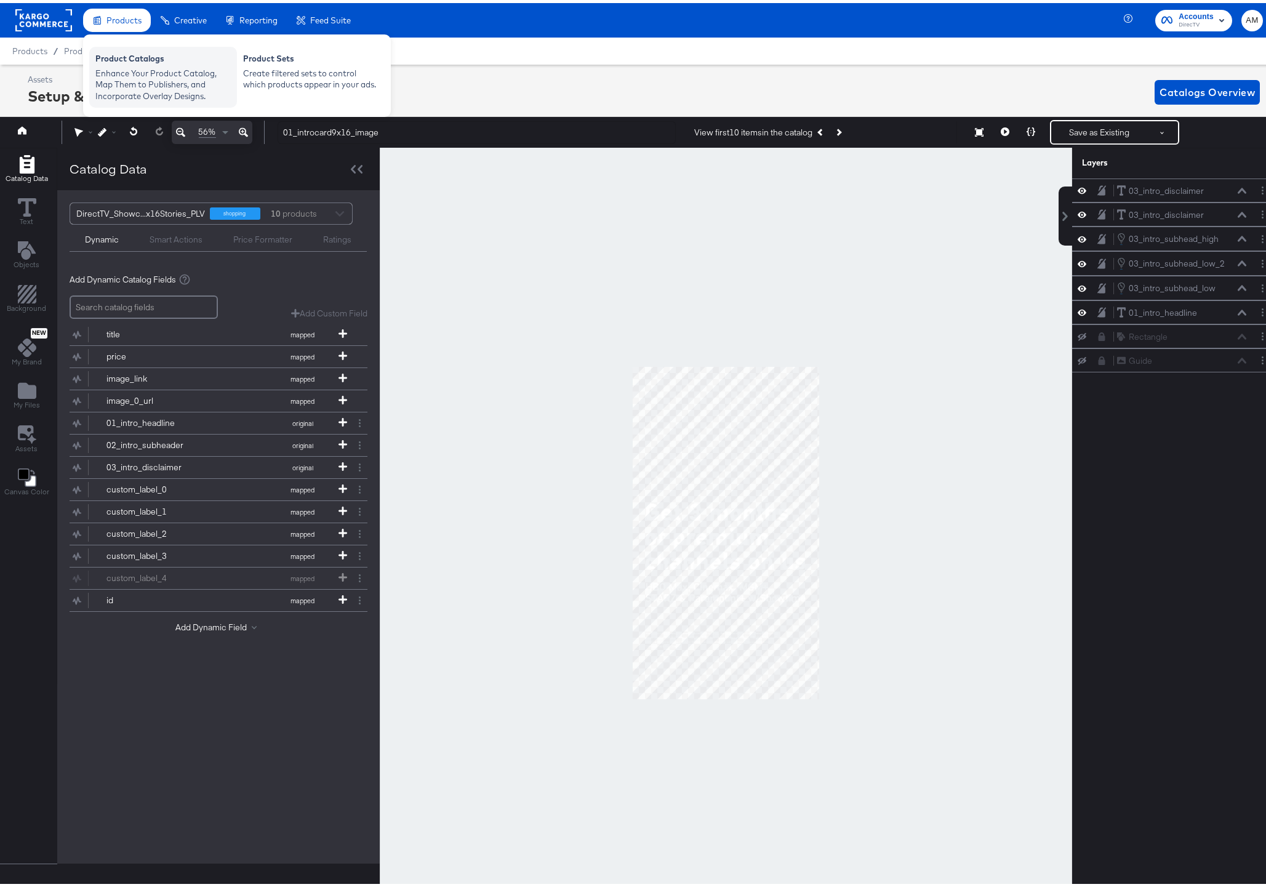
click at [125, 62] on div "Product Catalogs" at bounding box center [162, 57] width 135 height 15
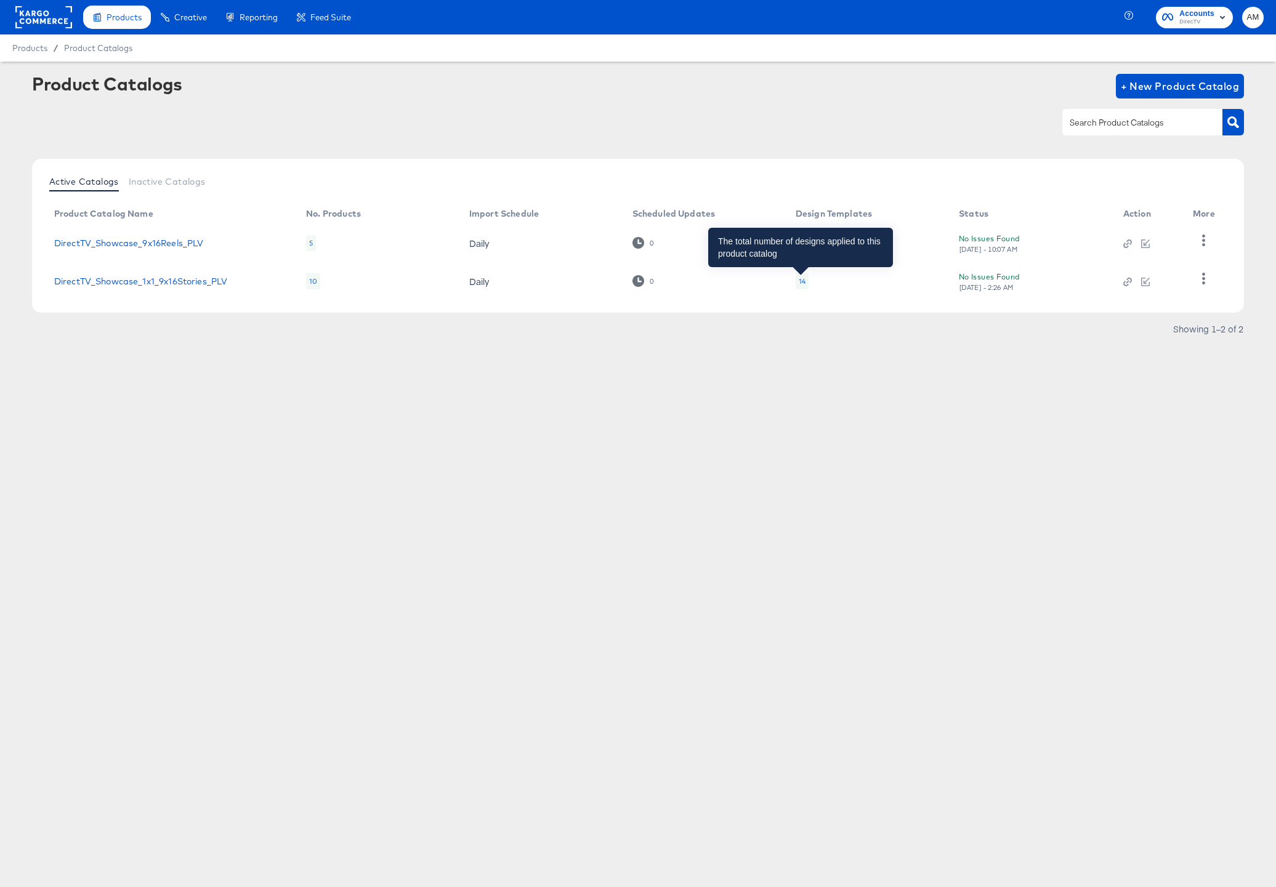
click at [802, 279] on div "14" at bounding box center [801, 281] width 7 height 10
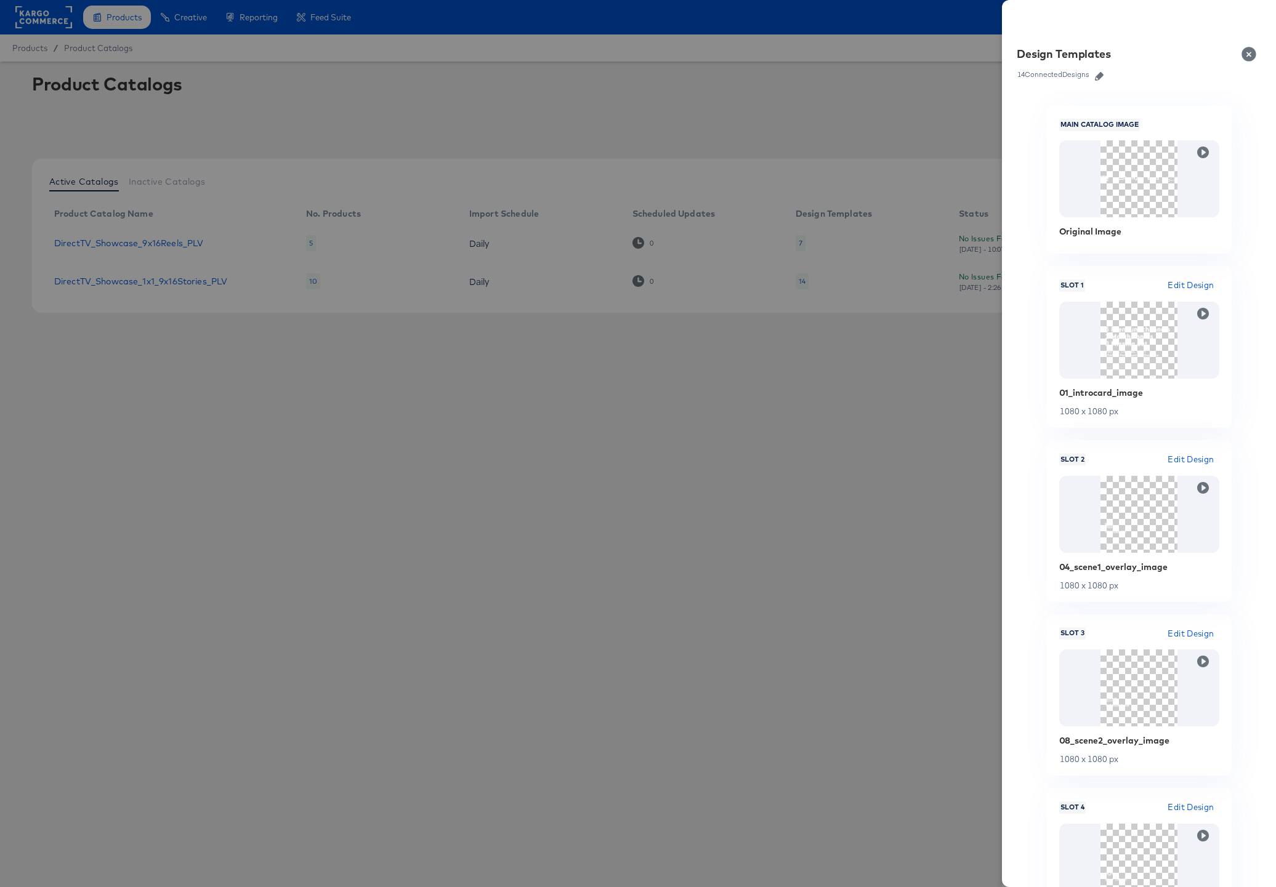
click at [885, 74] on icon "button" at bounding box center [1099, 76] width 9 height 9
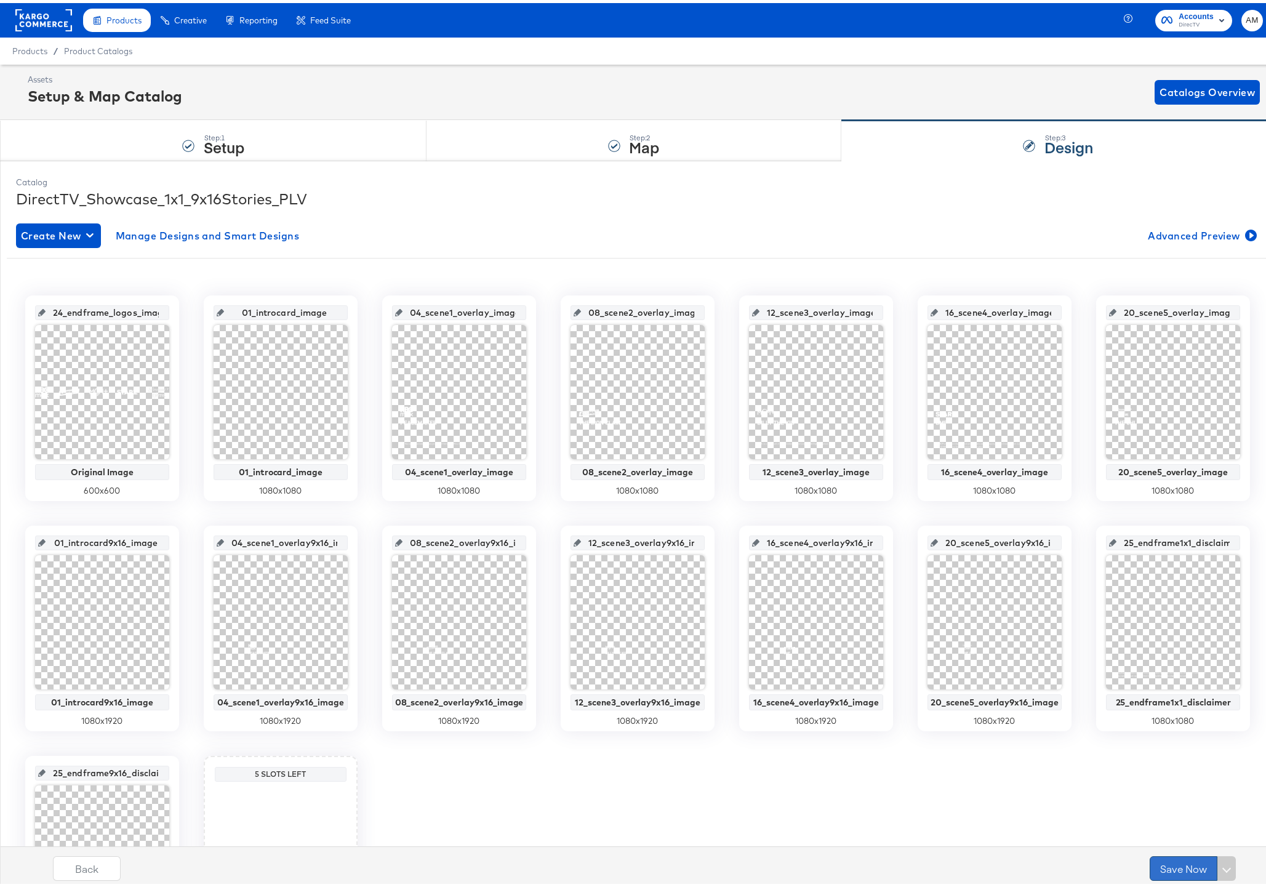
click at [885, 692] on button "Save Now" at bounding box center [1184, 865] width 68 height 25
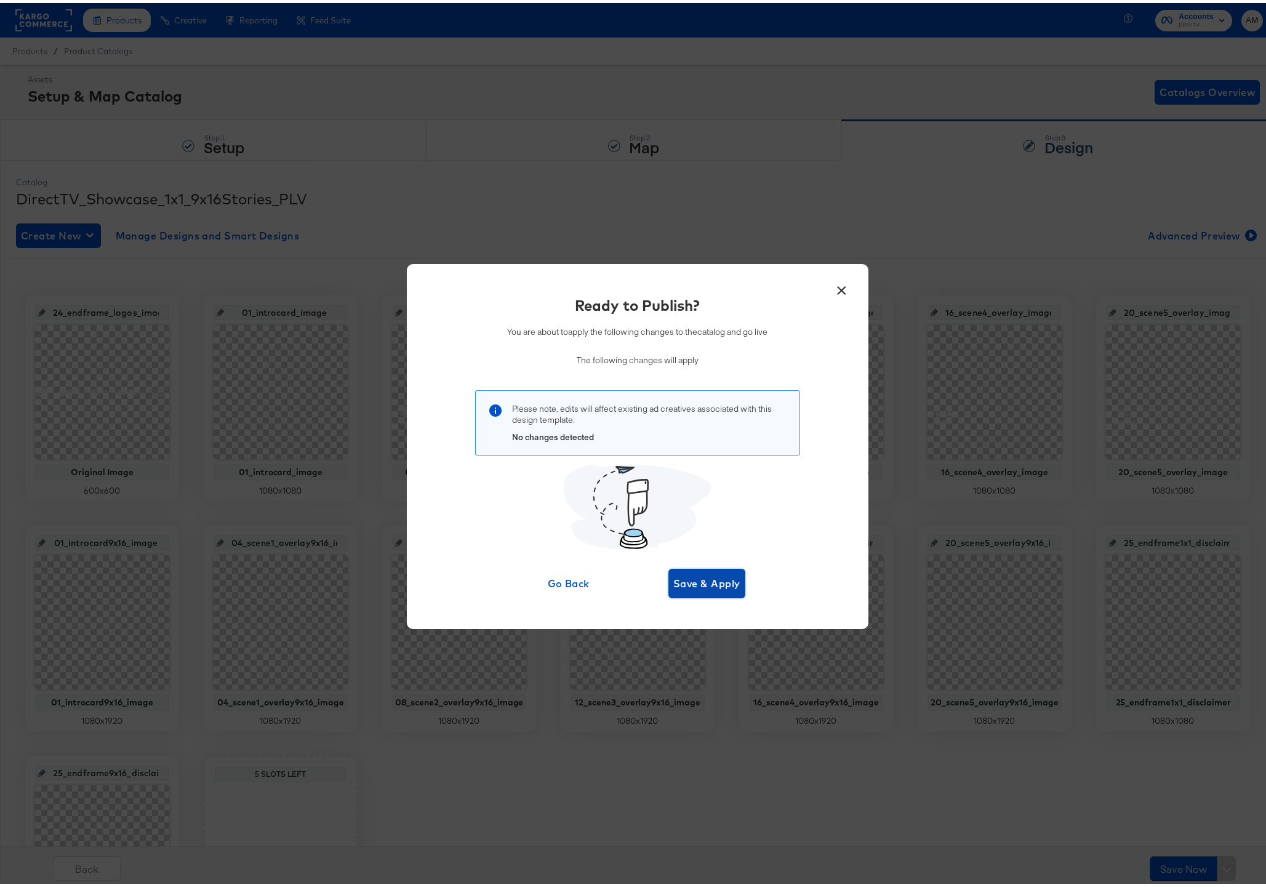
click at [727, 577] on span "Save & Apply" at bounding box center [706, 580] width 67 height 17
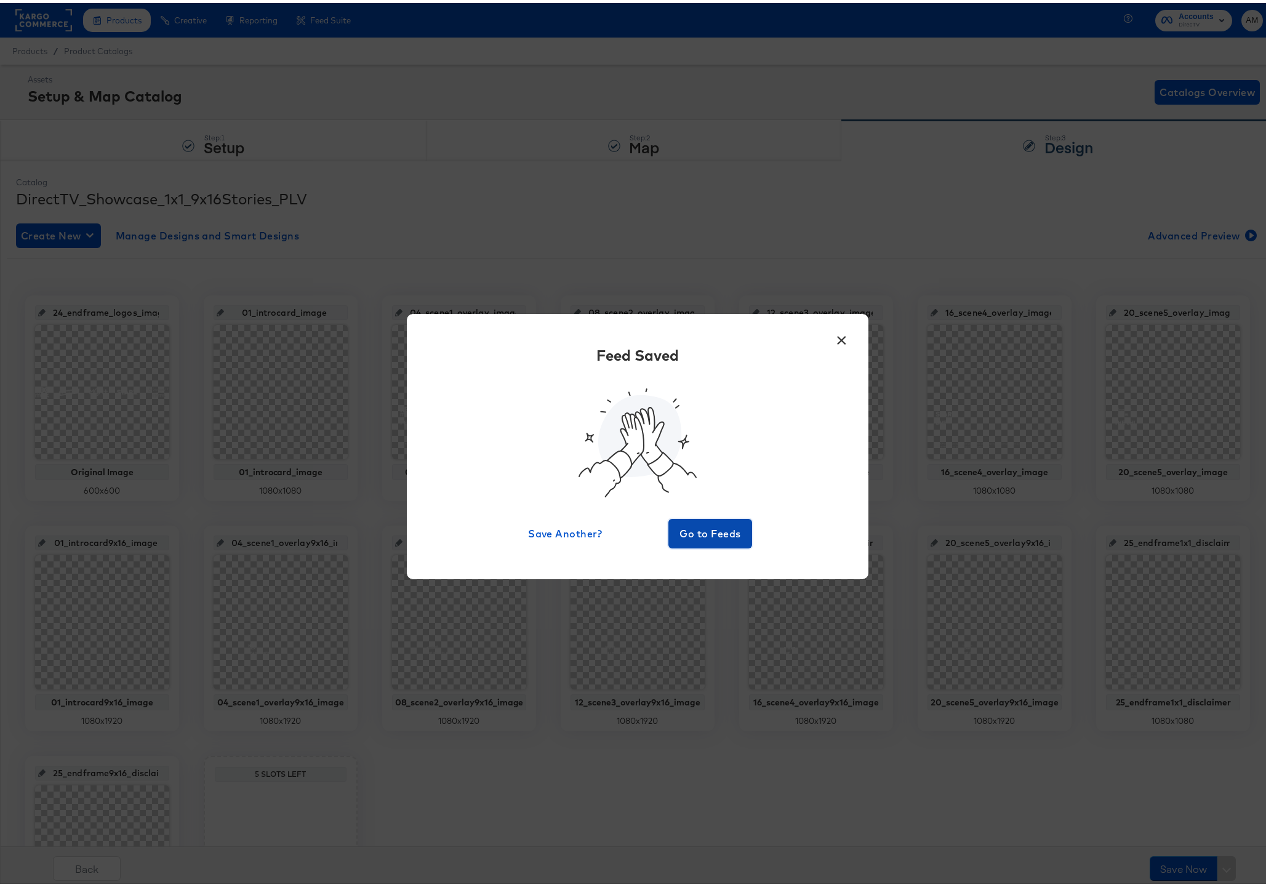
click at [712, 534] on span "Go to Feeds" at bounding box center [710, 530] width 74 height 17
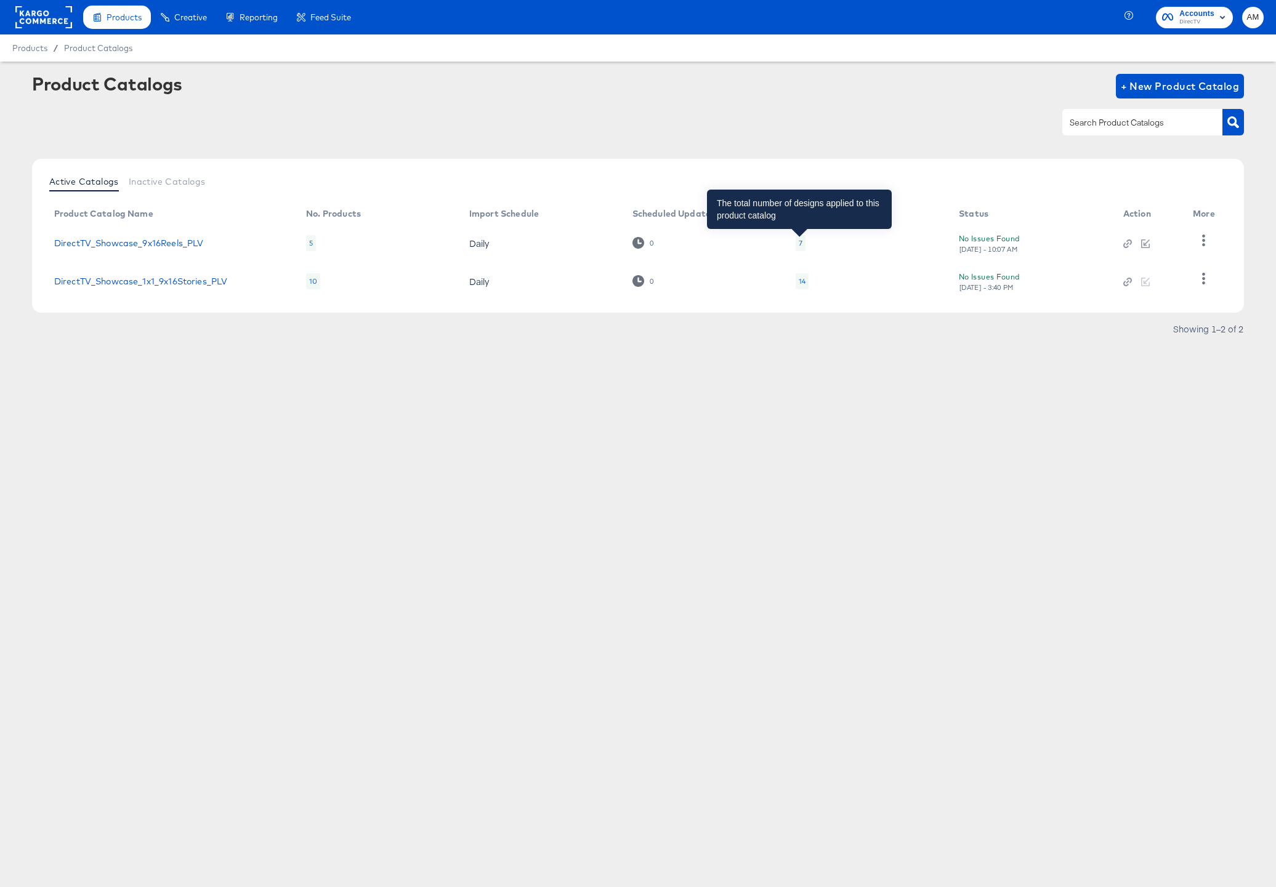
click at [800, 243] on div "7" at bounding box center [800, 243] width 4 height 10
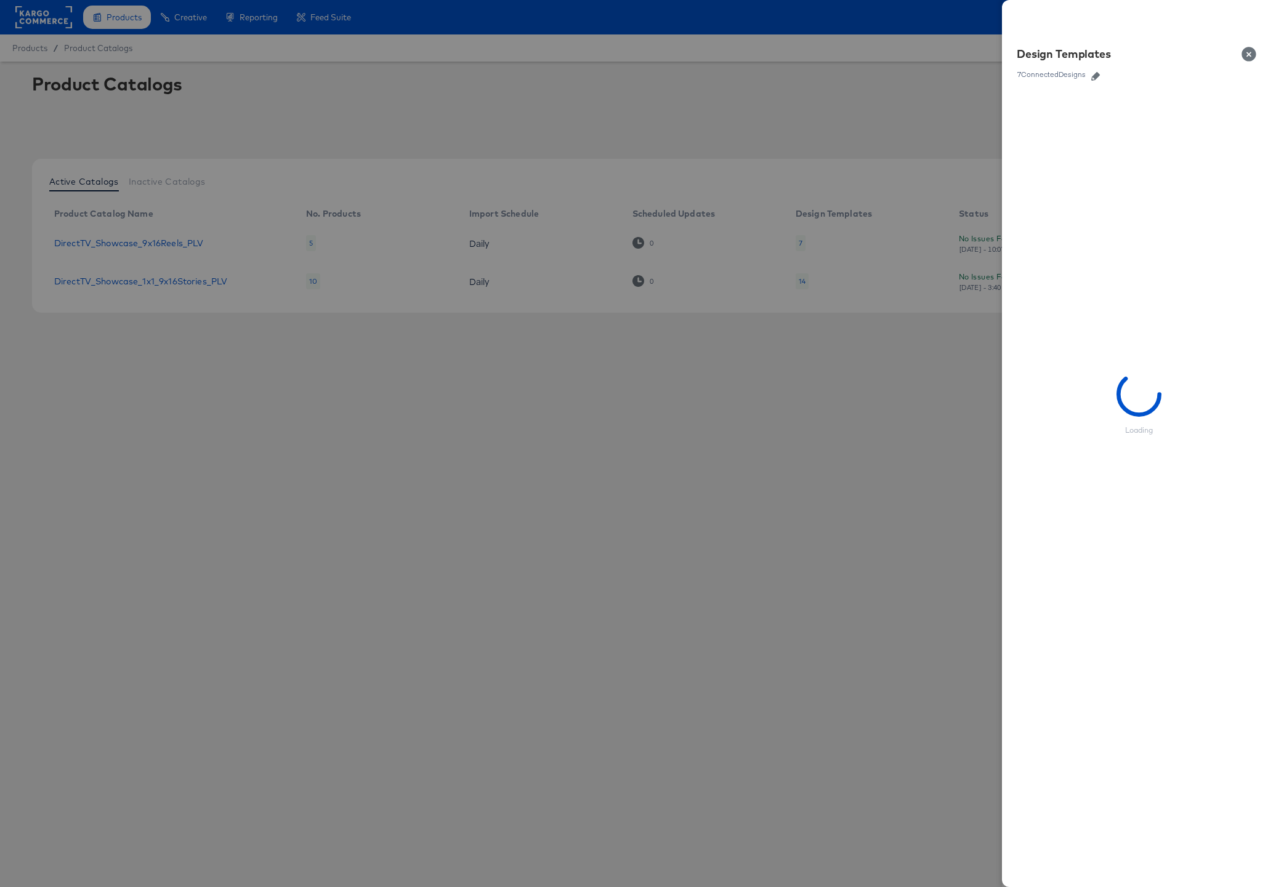
click at [885, 74] on icon "button" at bounding box center [1095, 76] width 9 height 9
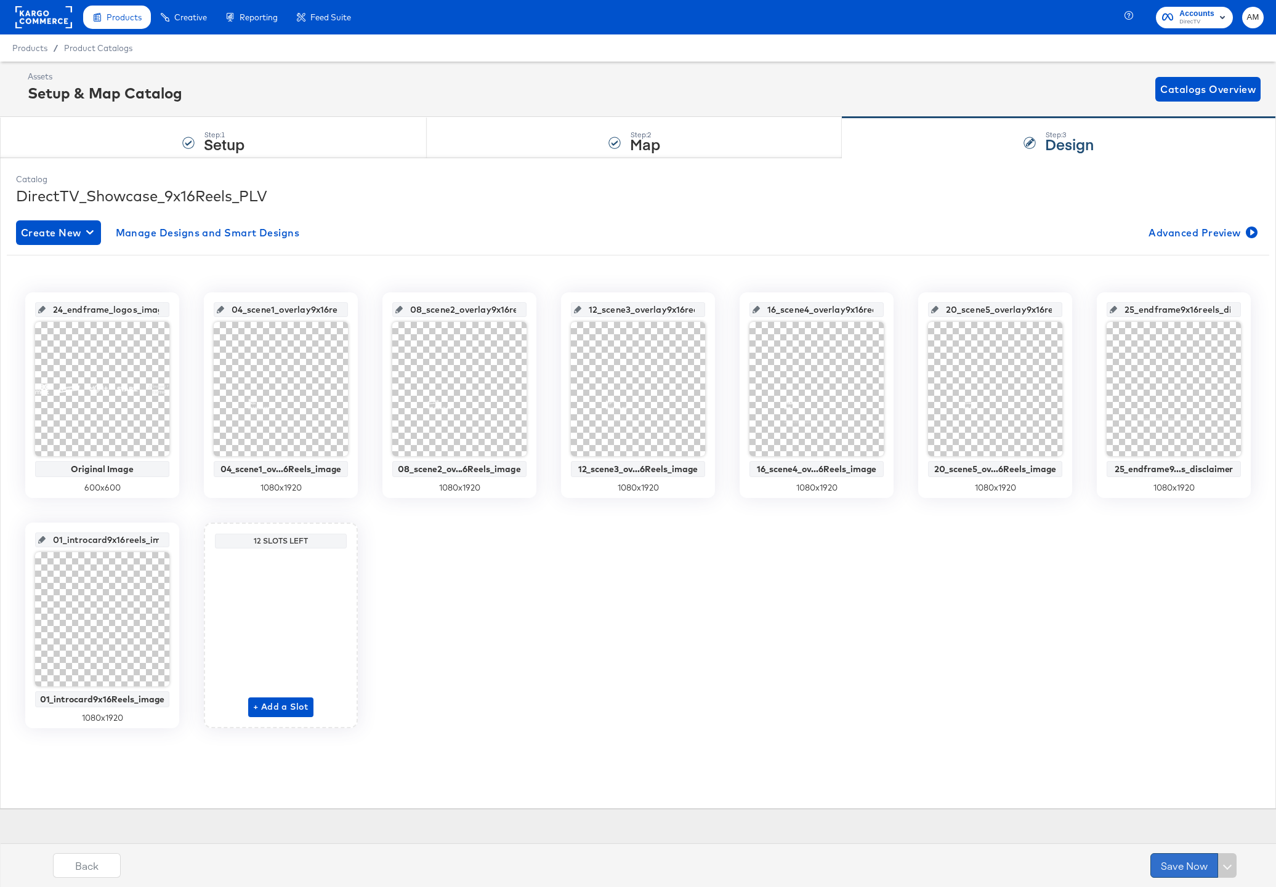
click at [885, 692] on button "Save Now" at bounding box center [1184, 865] width 68 height 25
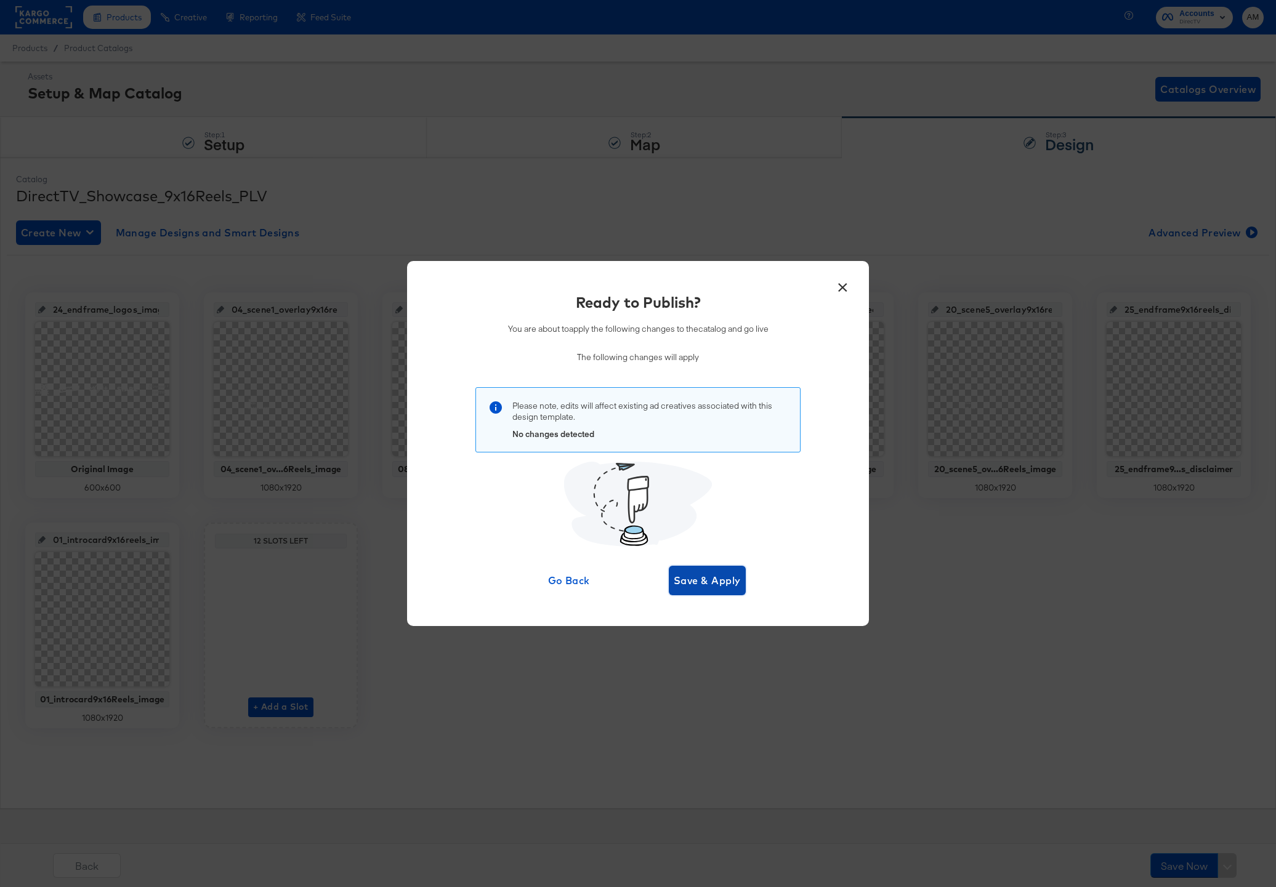
click at [707, 583] on span "Save & Apply" at bounding box center [706, 580] width 67 height 17
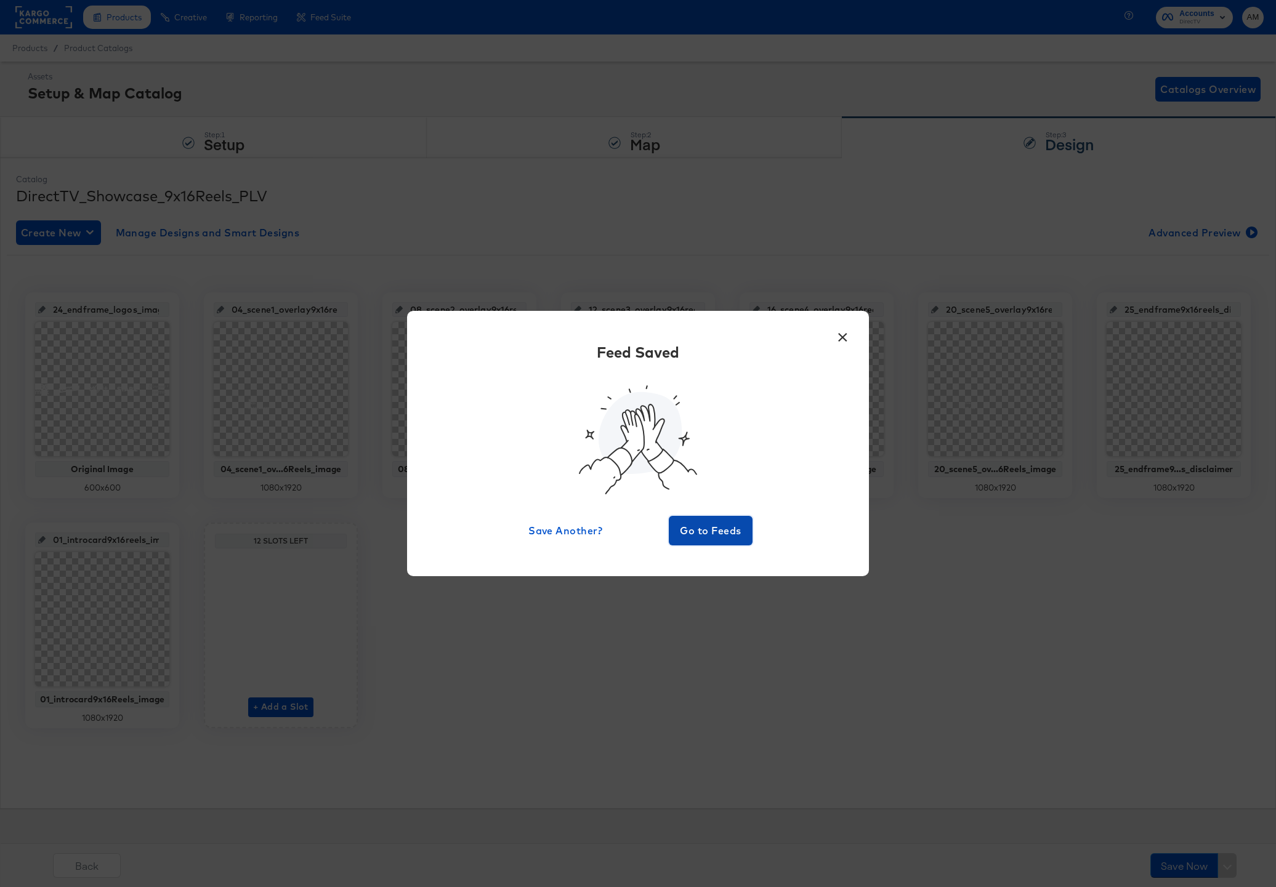
click at [710, 529] on span "Go to Feeds" at bounding box center [710, 530] width 74 height 17
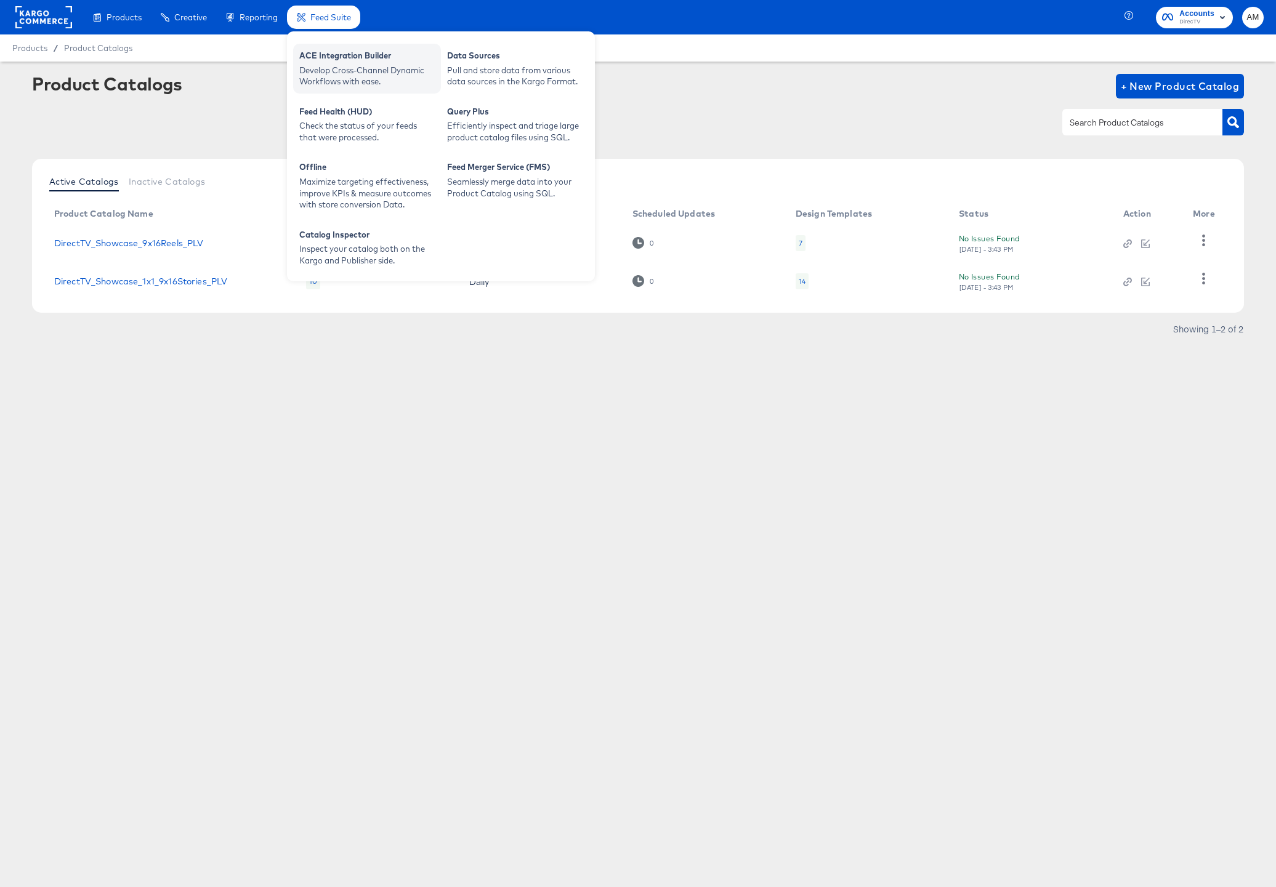
click at [340, 52] on div "ACE Integration Builder" at bounding box center [366, 57] width 135 height 15
